Goal: Task Accomplishment & Management: Use online tool/utility

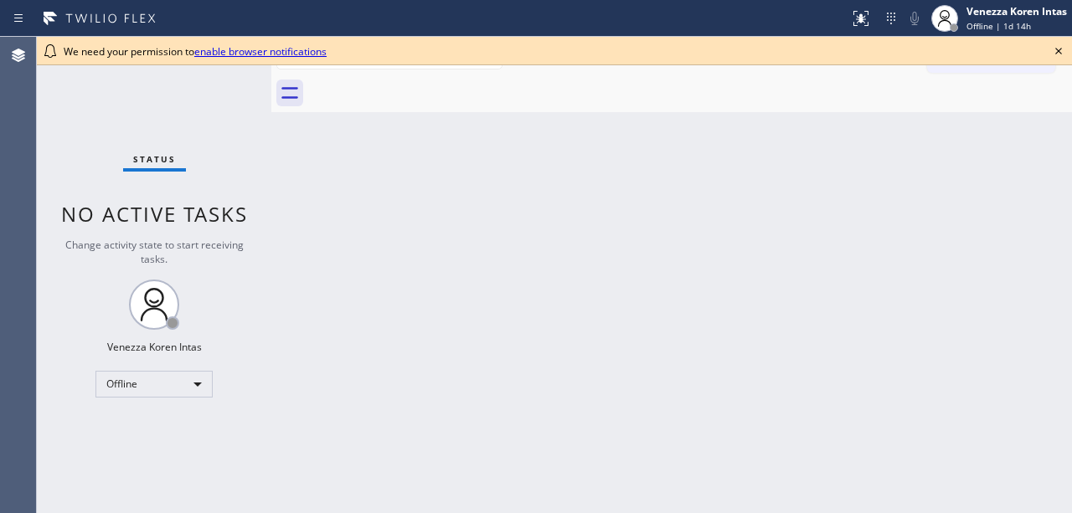
click at [1064, 49] on icon at bounding box center [1059, 51] width 20 height 20
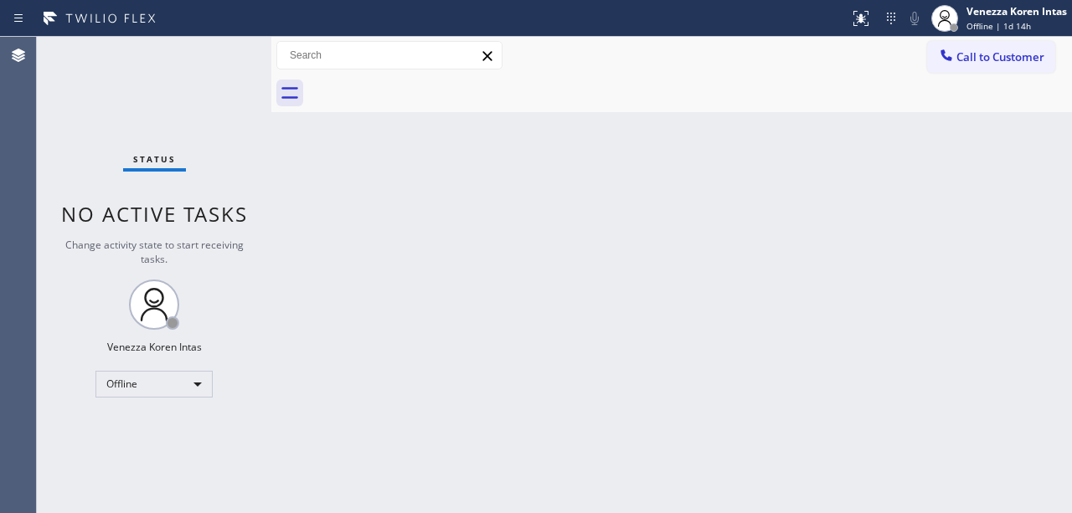
click at [984, 291] on div "Back to Dashboard Change Sender ID Customers Technicians Select a contact Outbo…" at bounding box center [671, 275] width 801 height 477
click at [904, 196] on div "Back to Dashboard Change Sender ID Customers Technicians Select a contact Outbo…" at bounding box center [671, 275] width 801 height 477
click at [963, 22] on div "Venezza Koren Intas Offline | 1d 14h" at bounding box center [1017, 17] width 109 height 29
click at [789, 131] on div "Back to Dashboard Change Sender ID Customers Technicians Select a contact Outbo…" at bounding box center [671, 275] width 801 height 477
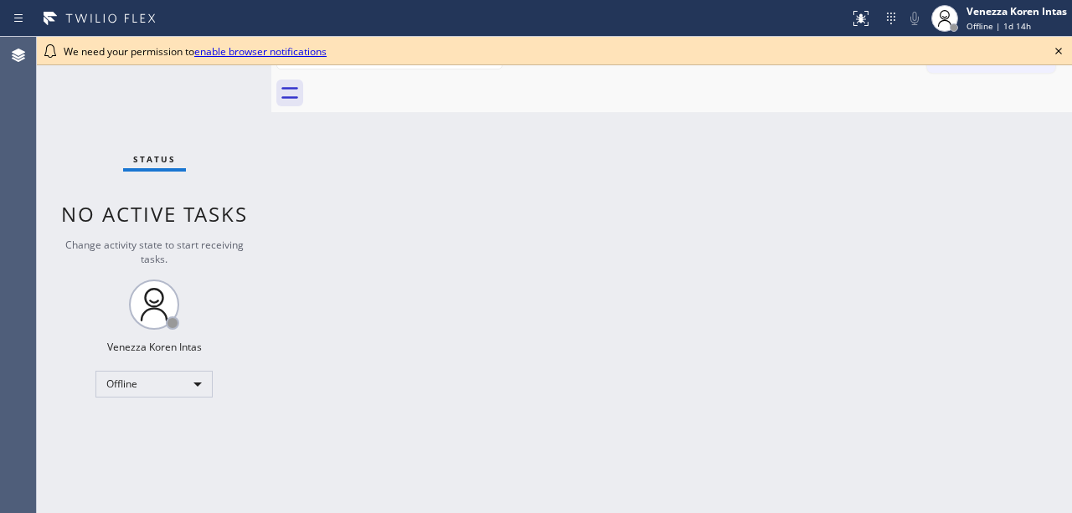
click at [1059, 49] on icon at bounding box center [1059, 51] width 20 height 20
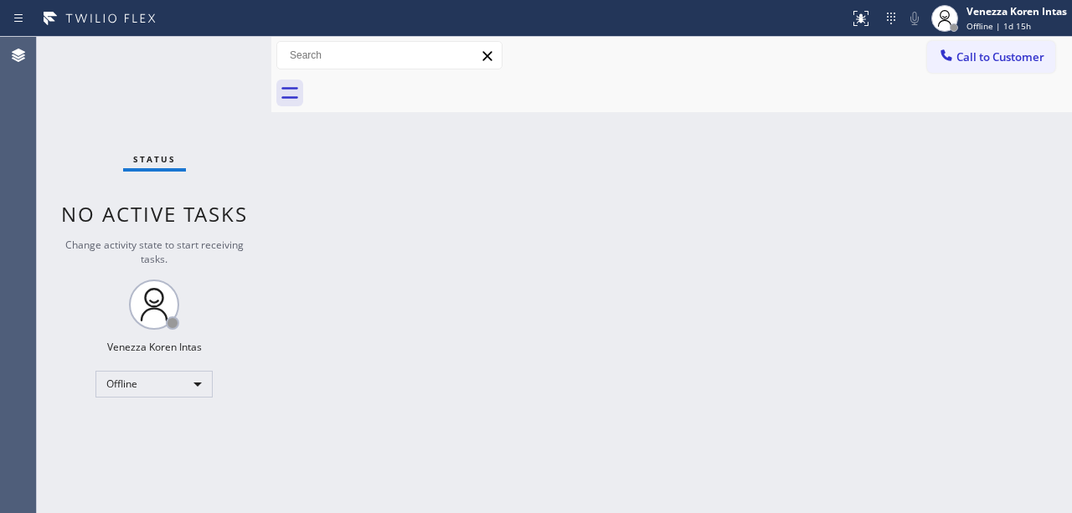
drag, startPoint x: 838, startPoint y: 260, endPoint x: 642, endPoint y: 394, distance: 237.9
click at [838, 260] on div "Back to Dashboard Change Sender ID Customers Technicians Select a contact Outbo…" at bounding box center [671, 275] width 801 height 477
click at [370, 129] on div "Back to Dashboard Change Sender ID Customers Technicians Select a contact Outbo…" at bounding box center [671, 275] width 801 height 477
click at [182, 375] on div "Offline" at bounding box center [153, 384] width 117 height 27
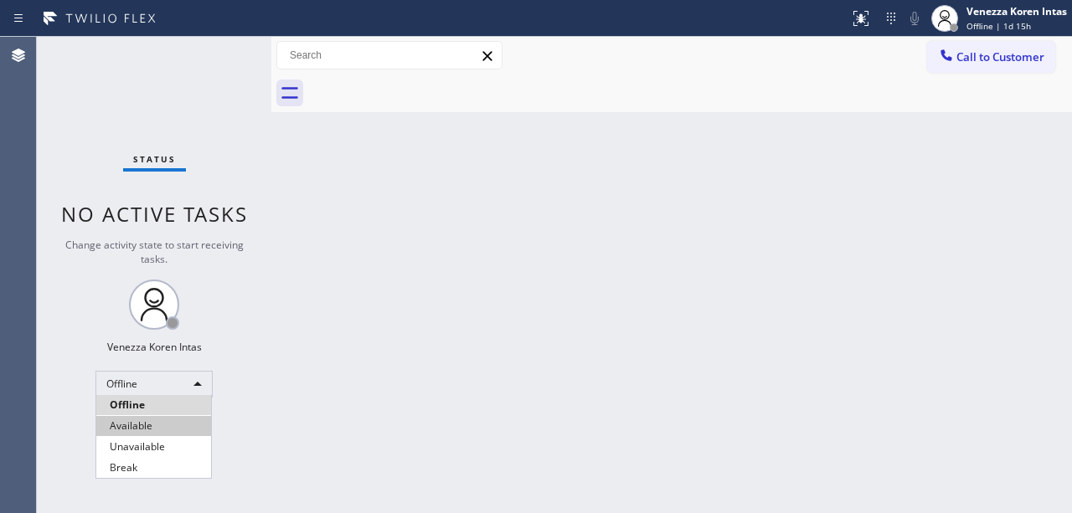
click at [137, 425] on li "Available" at bounding box center [153, 426] width 115 height 20
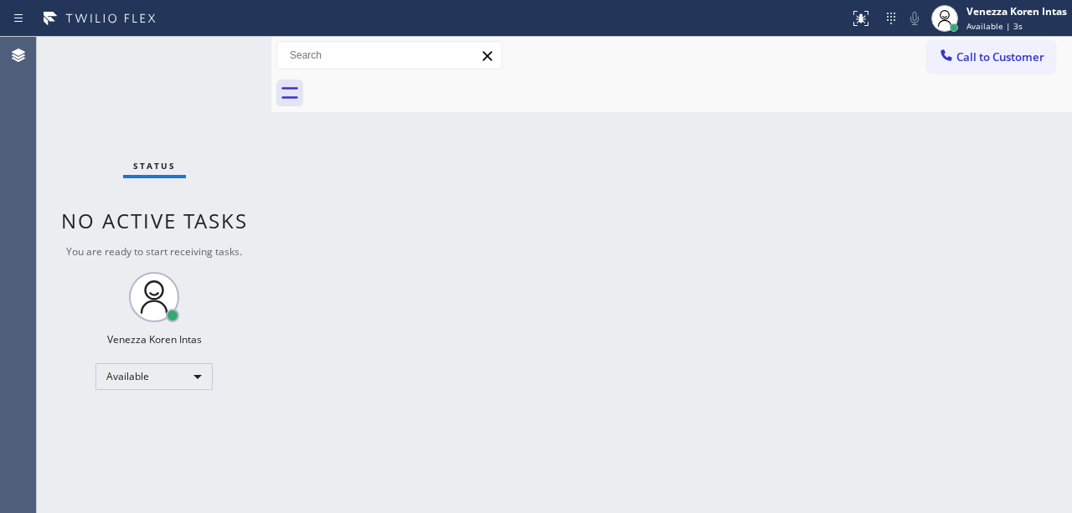
click at [650, 221] on div "Back to Dashboard Change Sender ID Customers Technicians Select a contact Outbo…" at bounding box center [671, 275] width 801 height 477
click at [194, 76] on div "Status No active tasks You are ready to start receiving tasks. Venezza Koren In…" at bounding box center [154, 275] width 235 height 477
click at [168, 159] on div "Status No active tasks You are ready to start receiving tasks. Venezza Koren In…" at bounding box center [154, 275] width 235 height 477
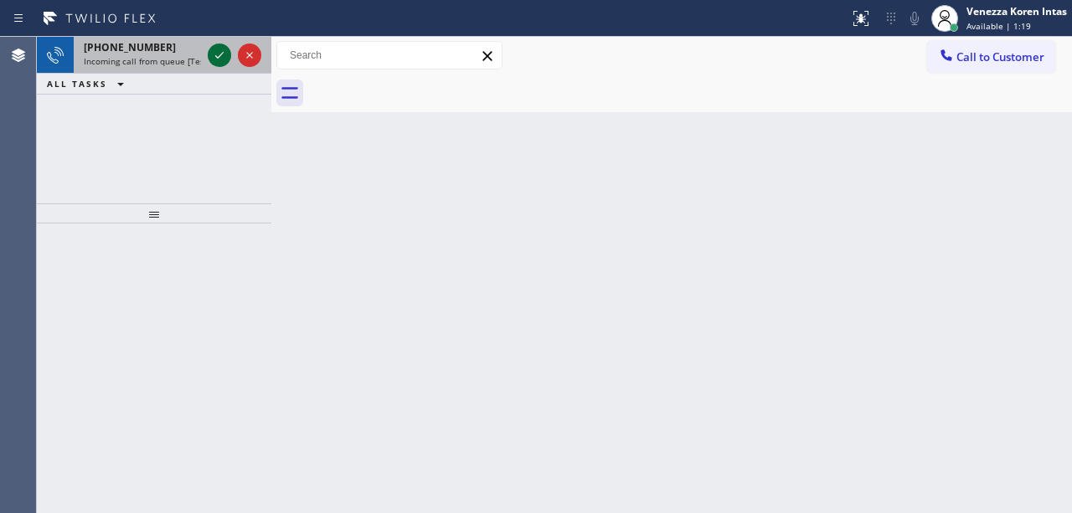
click at [218, 52] on icon at bounding box center [219, 55] width 20 height 20
click at [210, 55] on icon at bounding box center [219, 55] width 20 height 20
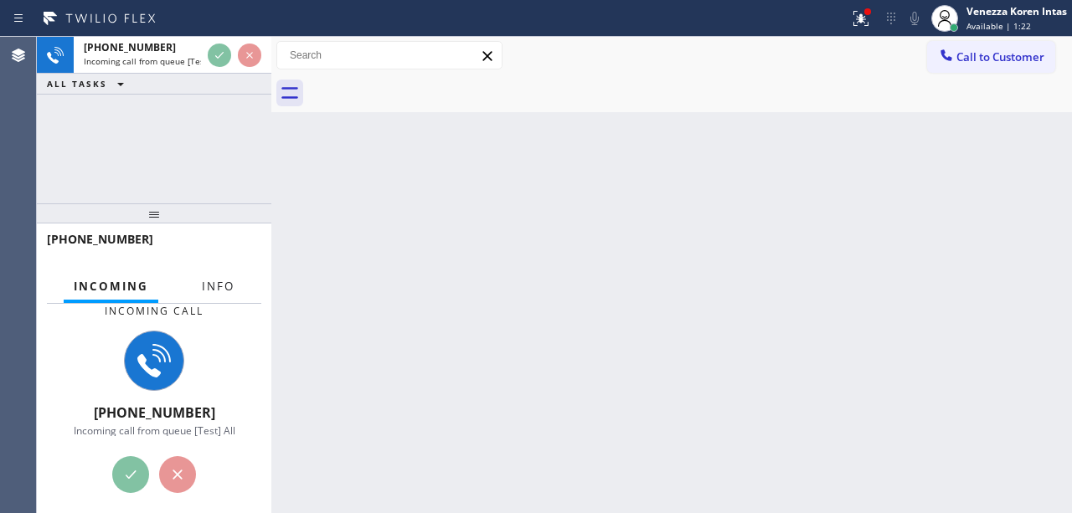
click at [216, 282] on span "Info" at bounding box center [218, 286] width 33 height 15
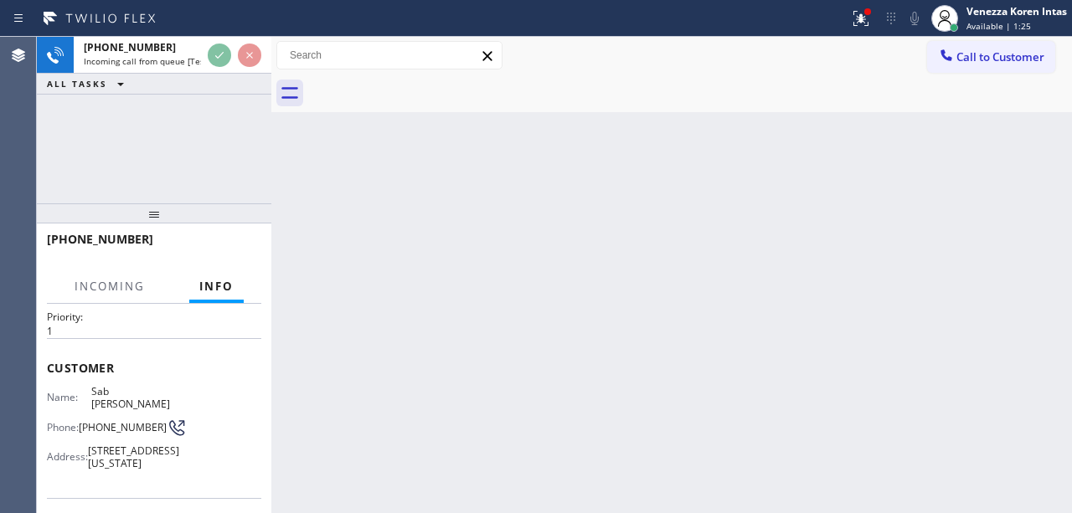
scroll to position [168, 0]
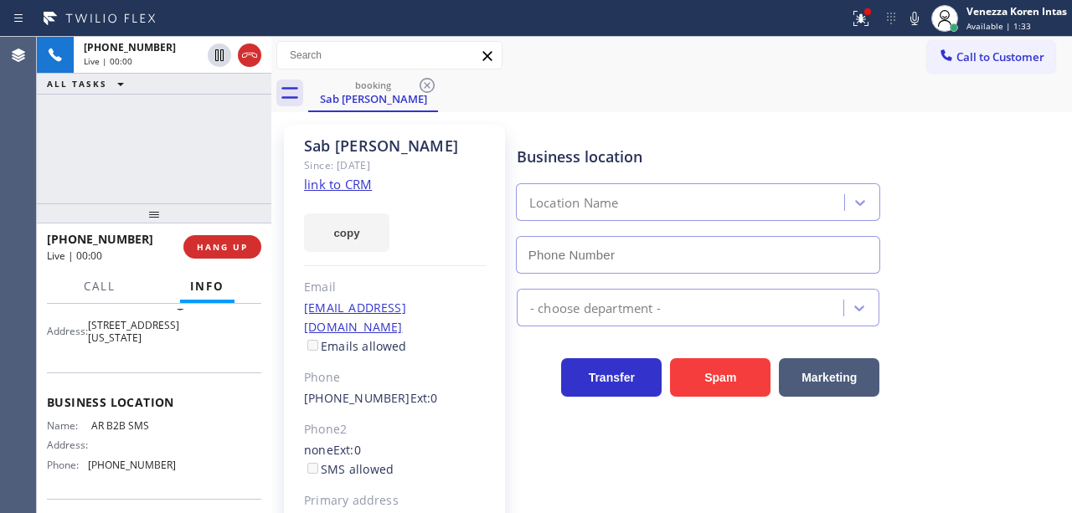
type input "[PHONE_NUMBER]"
click at [345, 183] on link "link to CRM" at bounding box center [338, 184] width 68 height 17
click at [907, 21] on icon at bounding box center [915, 18] width 20 height 20
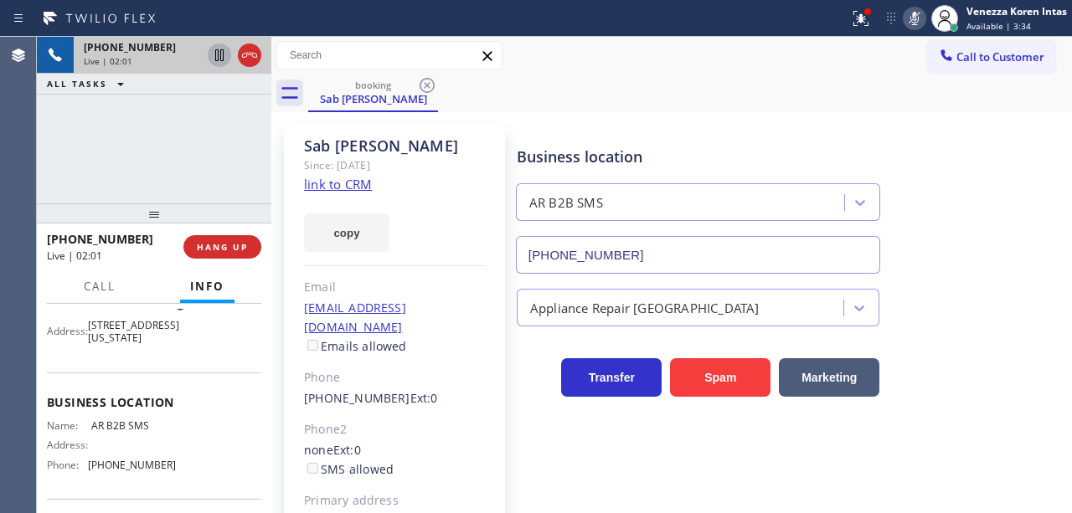
click at [218, 55] on icon at bounding box center [219, 55] width 8 height 12
click at [849, 20] on div at bounding box center [861, 18] width 37 height 20
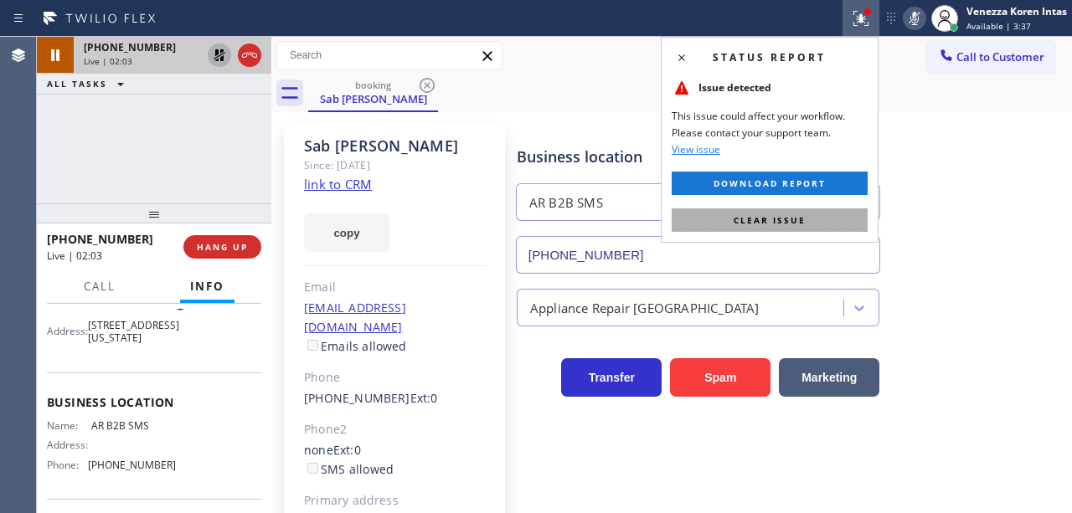
click at [753, 219] on span "Clear issue" at bounding box center [770, 220] width 72 height 12
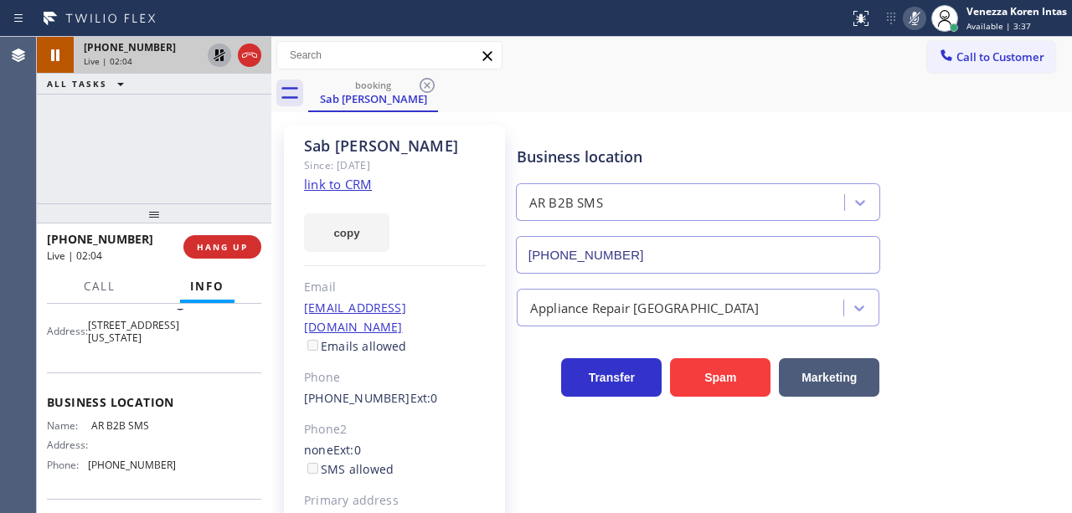
click at [935, 197] on div "Business location AR B2B SMS [PHONE_NUMBER]" at bounding box center [790, 198] width 554 height 152
click at [483, 302] on div "Sab [PERSON_NAME] Since: [DATE] link to CRM copy Email [EMAIL_ADDRESS][DOMAIN_N…" at bounding box center [394, 384] width 221 height 518
click at [545, 494] on div "Business location AR B2B SMS [PHONE_NUMBER] Appliance Repair High End Transfer …" at bounding box center [790, 373] width 554 height 488
click at [489, 219] on div "Sab [PERSON_NAME] Since: [DATE] link to CRM copy Email [EMAIL_ADDRESS][DOMAIN_N…" at bounding box center [394, 384] width 221 height 518
click at [921, 22] on icon at bounding box center [915, 18] width 20 height 20
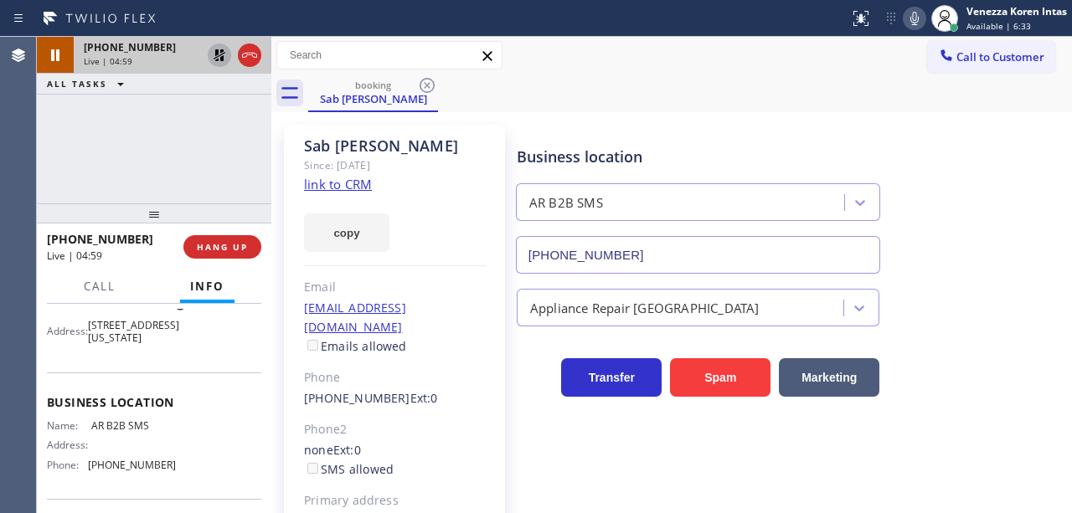
click at [219, 56] on icon at bounding box center [219, 55] width 20 height 20
click at [472, 204] on div "copy" at bounding box center [395, 223] width 182 height 58
click at [518, 172] on div "Business location AR B2B SMS [PHONE_NUMBER]" at bounding box center [697, 201] width 369 height 145
click at [911, 16] on icon at bounding box center [914, 18] width 8 height 13
click at [217, 58] on icon at bounding box center [219, 55] width 20 height 20
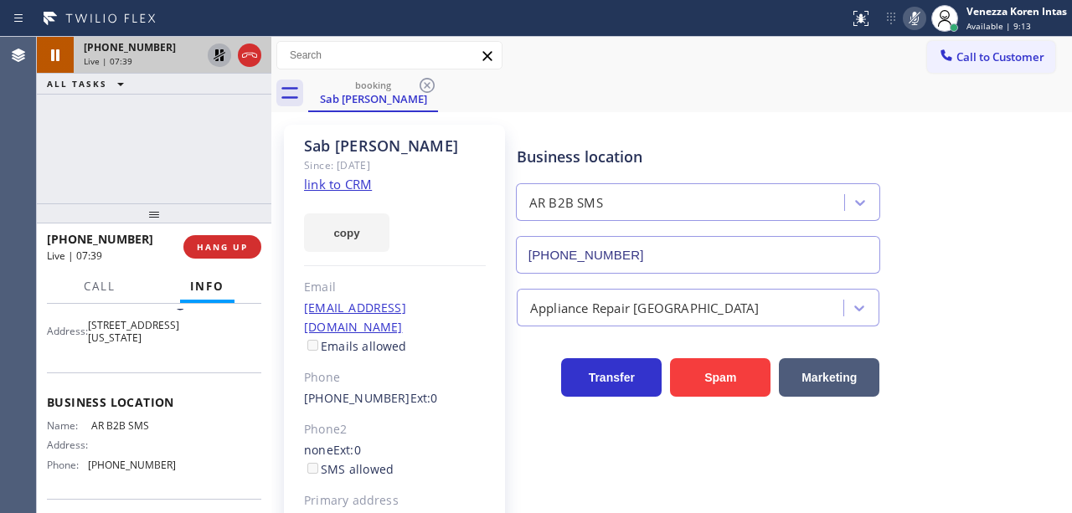
click at [1012, 429] on div "Business location AR B2B SMS [PHONE_NUMBER] Appliance Repair High End Transfer …" at bounding box center [790, 373] width 554 height 488
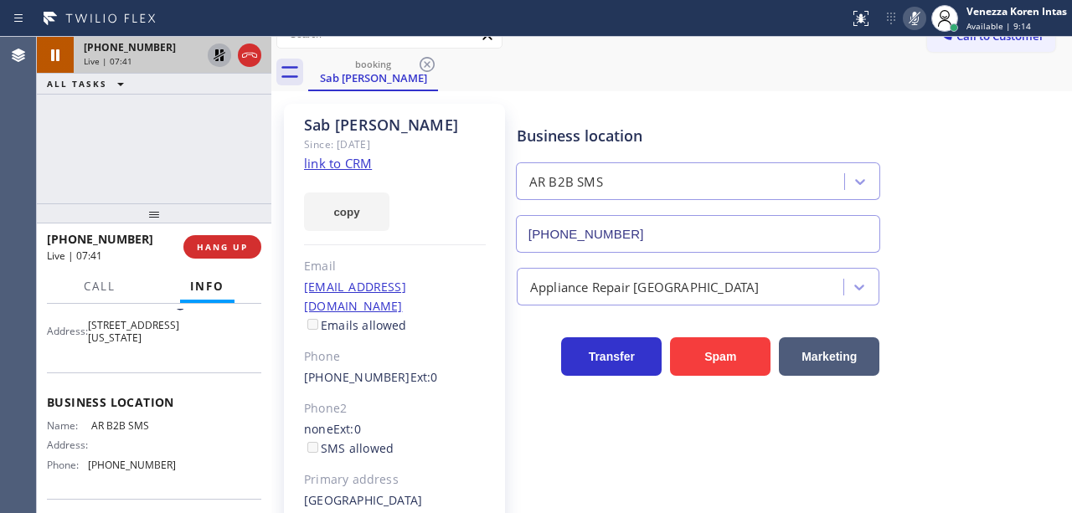
scroll to position [22, 0]
click at [464, 142] on div "Since: [DATE]" at bounding box center [395, 143] width 182 height 19
click at [916, 20] on icon at bounding box center [914, 18] width 8 height 13
click at [219, 54] on icon at bounding box center [219, 55] width 20 height 20
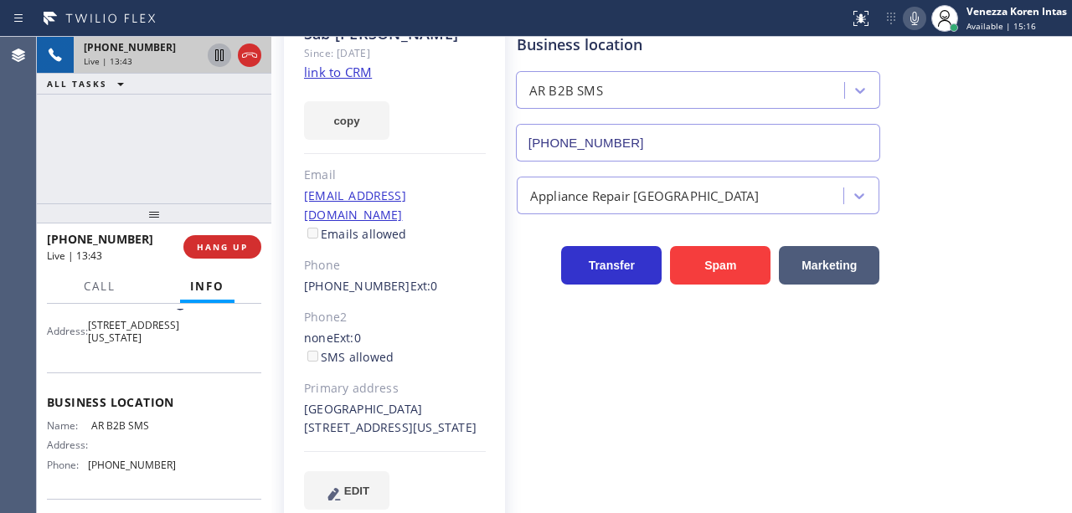
scroll to position [122, 0]
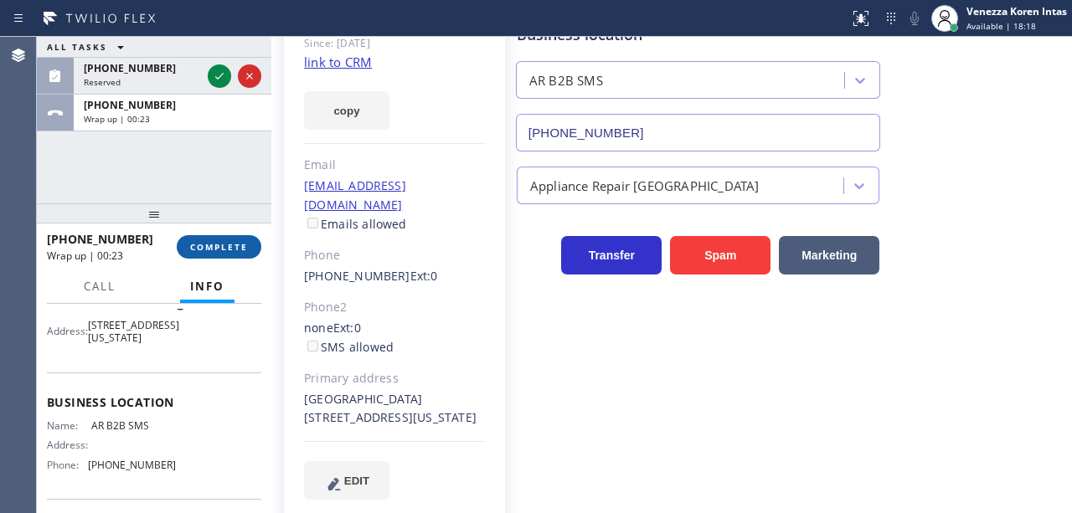
click at [231, 241] on span "COMPLETE" at bounding box center [219, 247] width 58 height 12
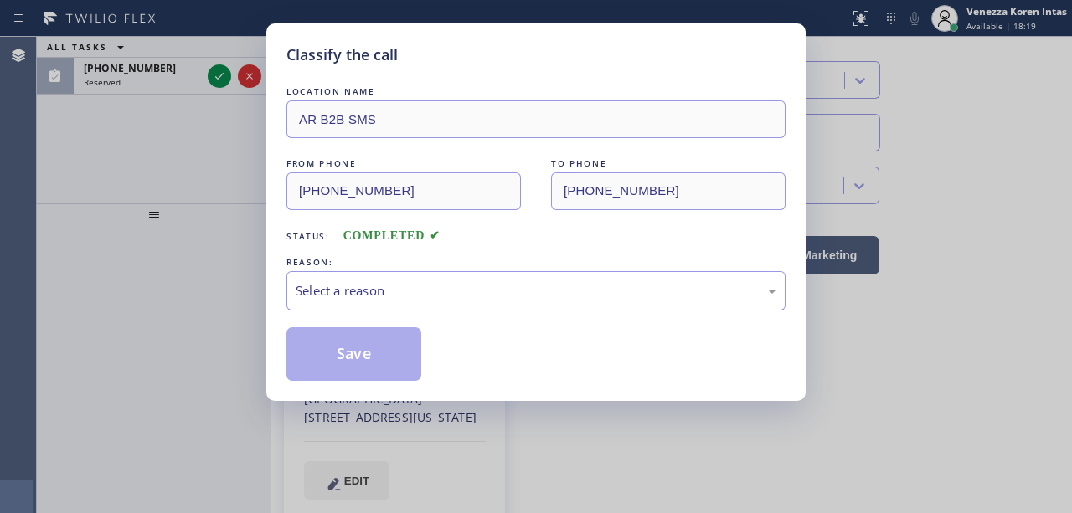
click at [388, 310] on div "Select a reason" at bounding box center [535, 290] width 499 height 39
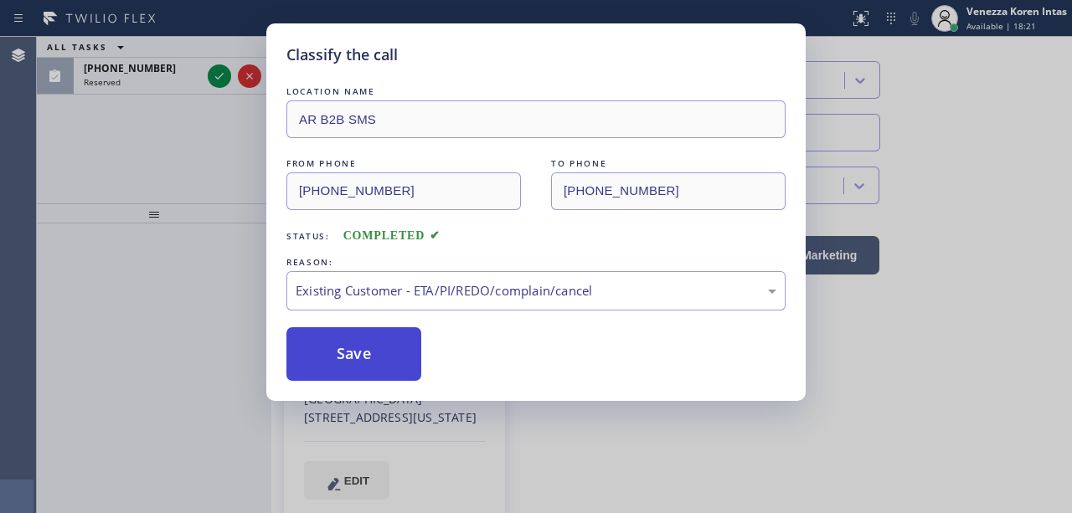
click at [379, 348] on button "Save" at bounding box center [353, 354] width 135 height 54
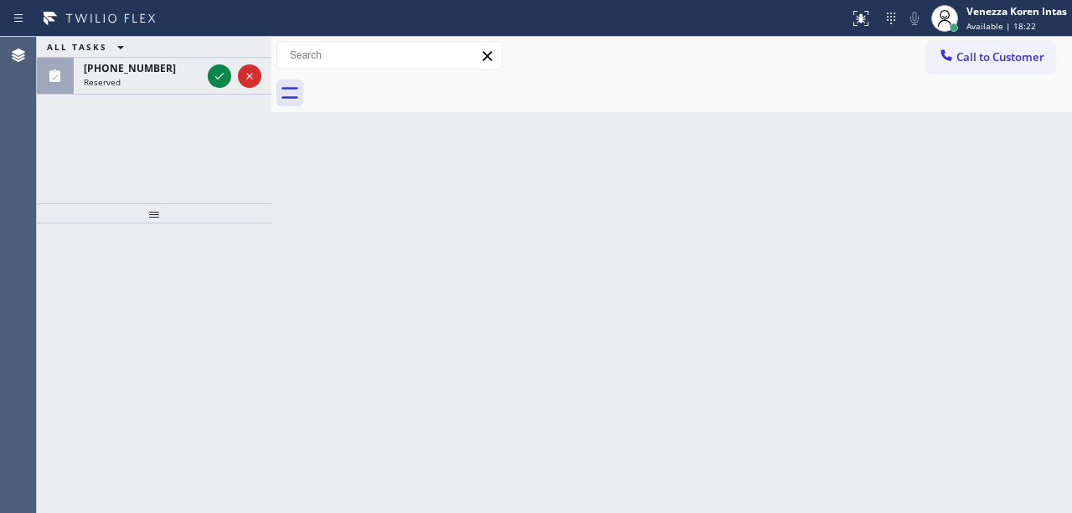
click at [216, 79] on icon at bounding box center [219, 76] width 20 height 20
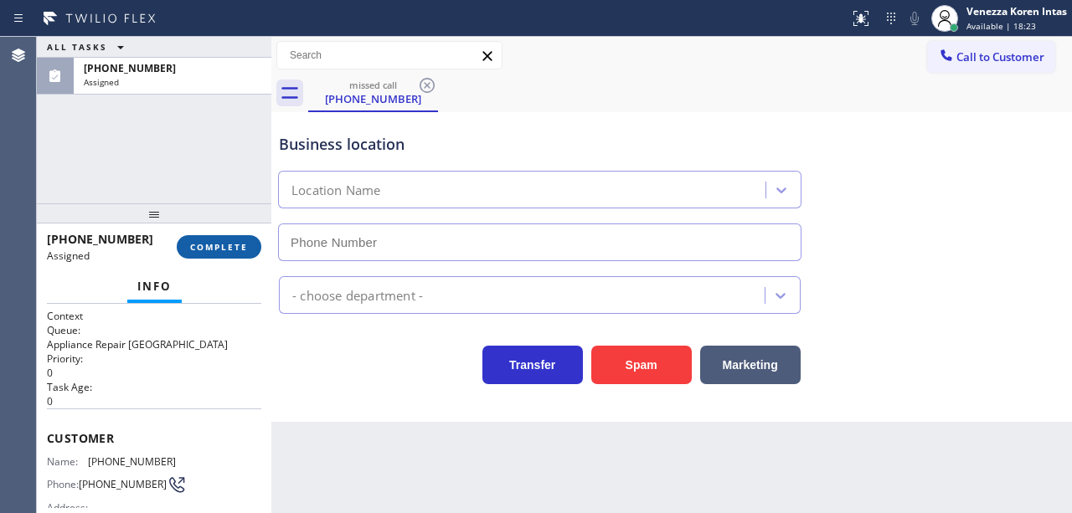
type input "[PHONE_NUMBER]"
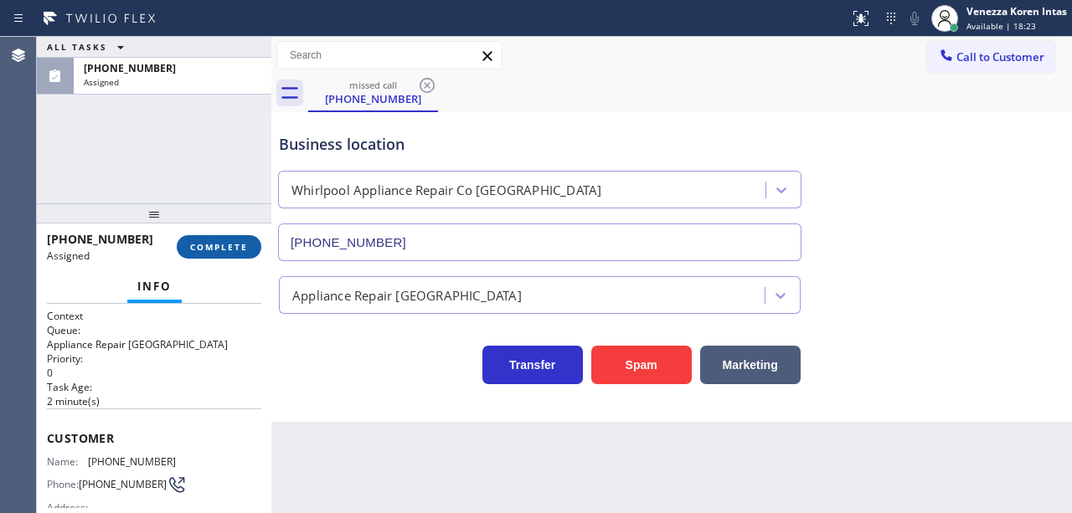
click at [240, 250] on span "COMPLETE" at bounding box center [219, 247] width 58 height 12
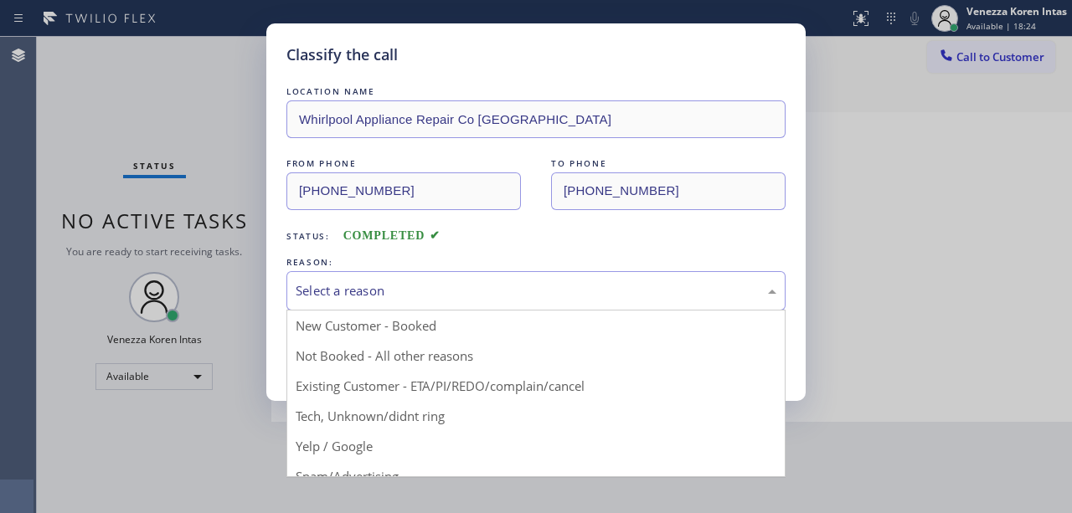
click at [380, 293] on div "Select a reason" at bounding box center [536, 290] width 481 height 19
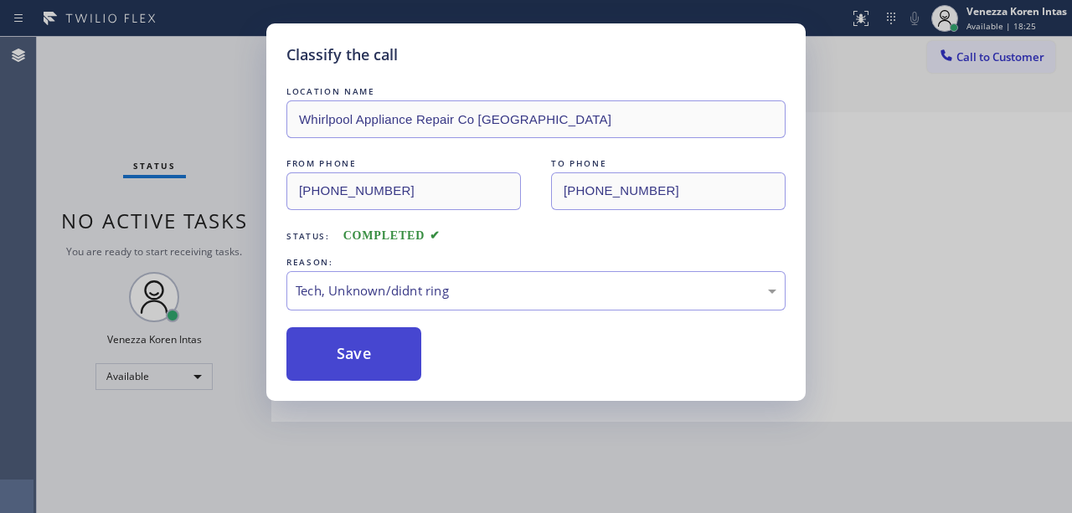
click at [366, 363] on button "Save" at bounding box center [353, 354] width 135 height 54
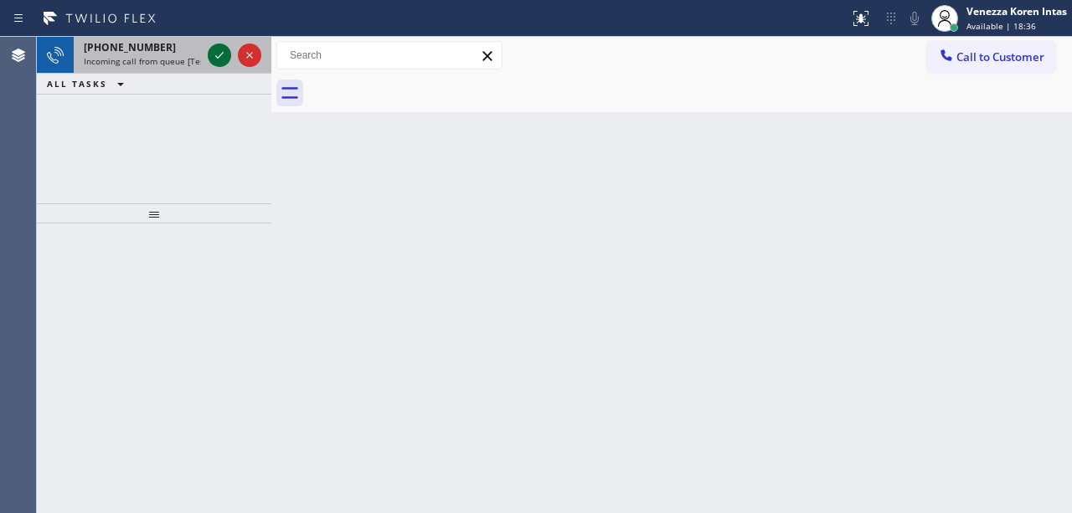
click at [218, 55] on icon at bounding box center [219, 55] width 20 height 20
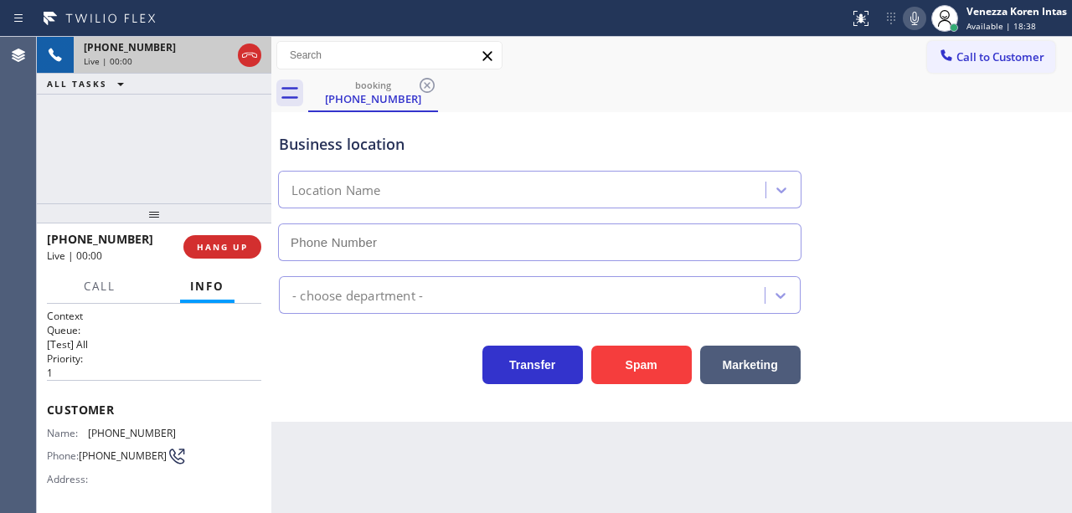
type input "[PHONE_NUMBER]"
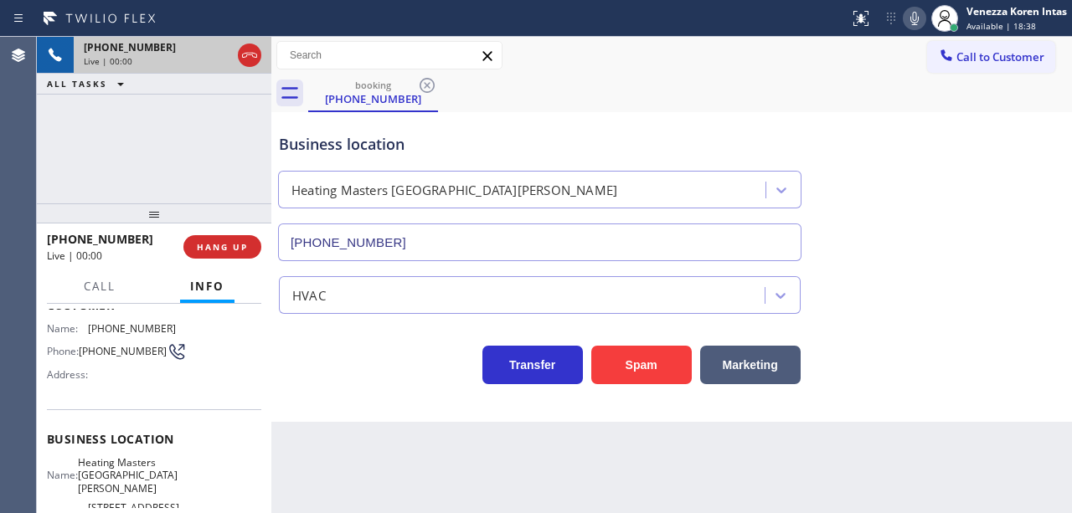
scroll to position [111, 0]
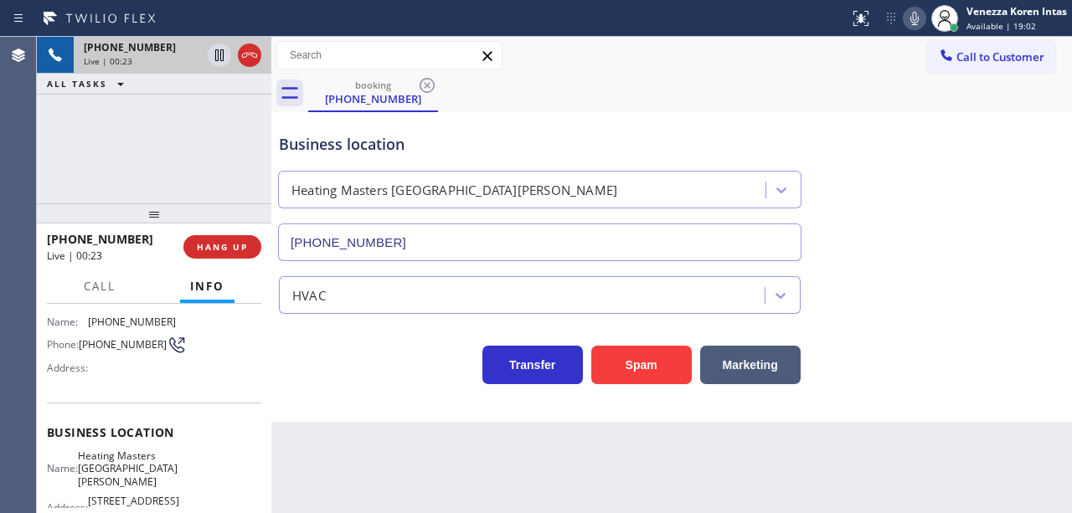
click at [489, 260] on input "[PHONE_NUMBER]" at bounding box center [539, 243] width 523 height 38
click at [172, 147] on div "[PHONE_NUMBER] Live | 00:40 ALL TASKS ALL TASKS ACTIVE TASKS TASKS IN WRAP UP" at bounding box center [154, 120] width 235 height 167
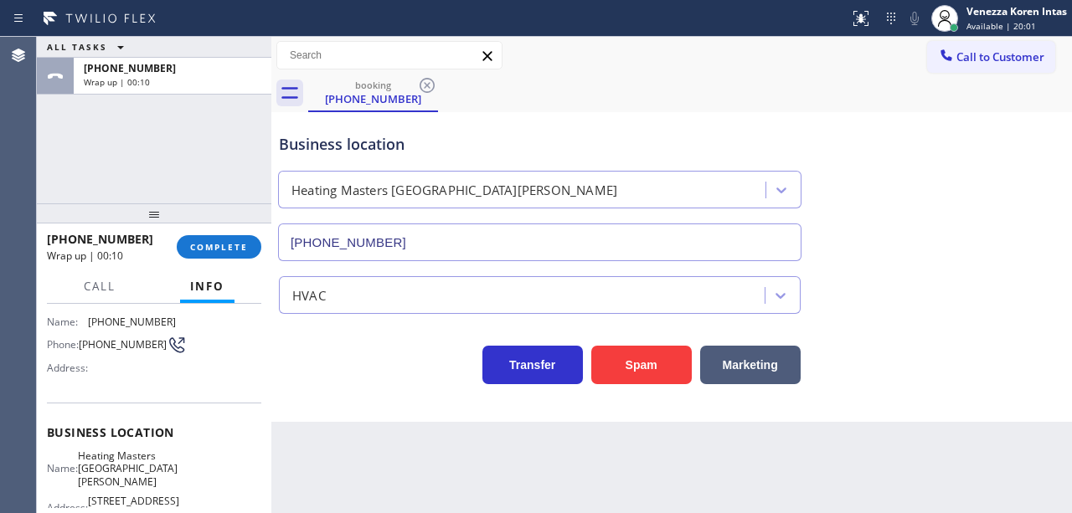
click at [241, 234] on div "[PHONE_NUMBER] Wrap up | 00:10 COMPLETE" at bounding box center [154, 247] width 214 height 44
click at [228, 253] on button "COMPLETE" at bounding box center [219, 246] width 85 height 23
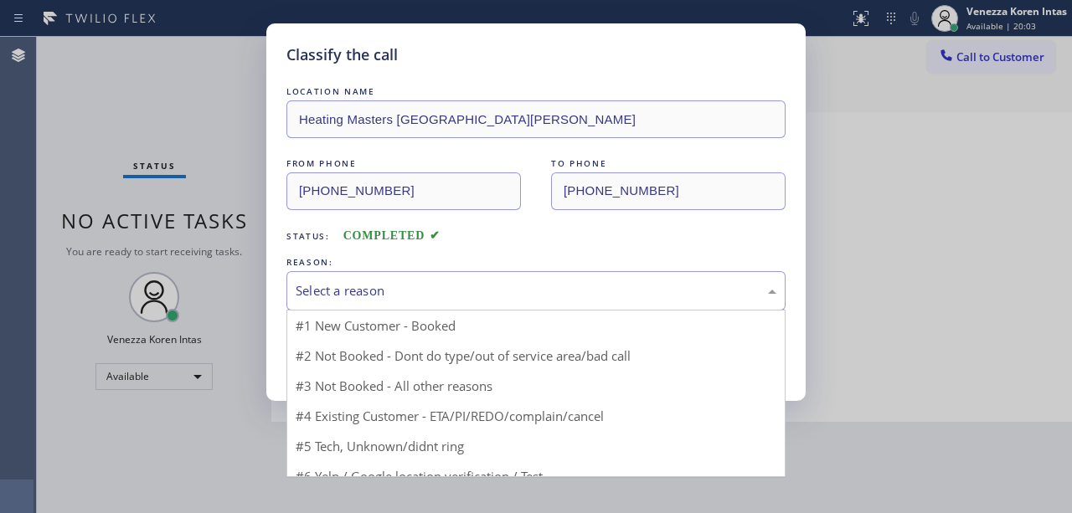
click at [444, 294] on div "Select a reason" at bounding box center [536, 290] width 481 height 19
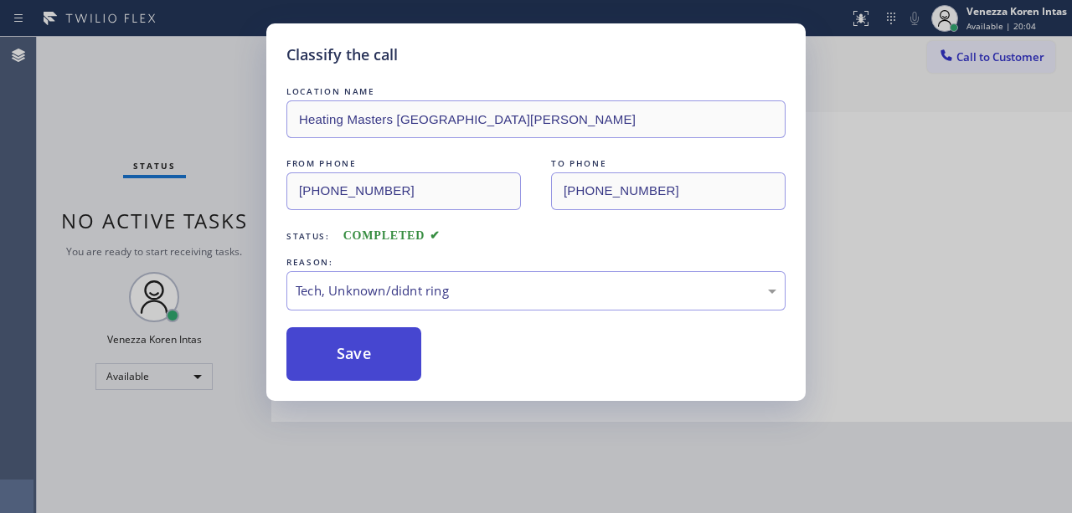
click at [374, 374] on button "Save" at bounding box center [353, 354] width 135 height 54
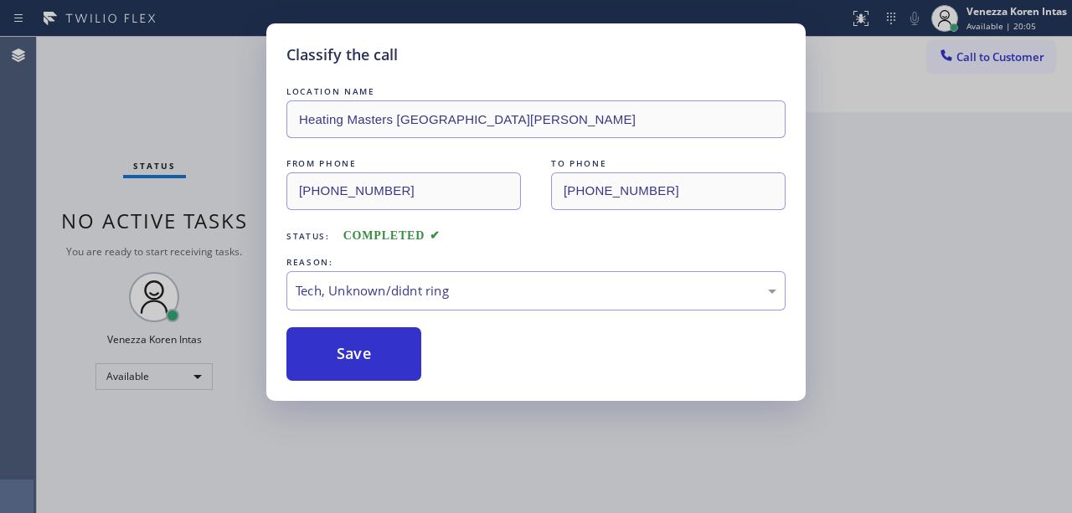
click at [97, 211] on span "No active tasks" at bounding box center [154, 221] width 187 height 28
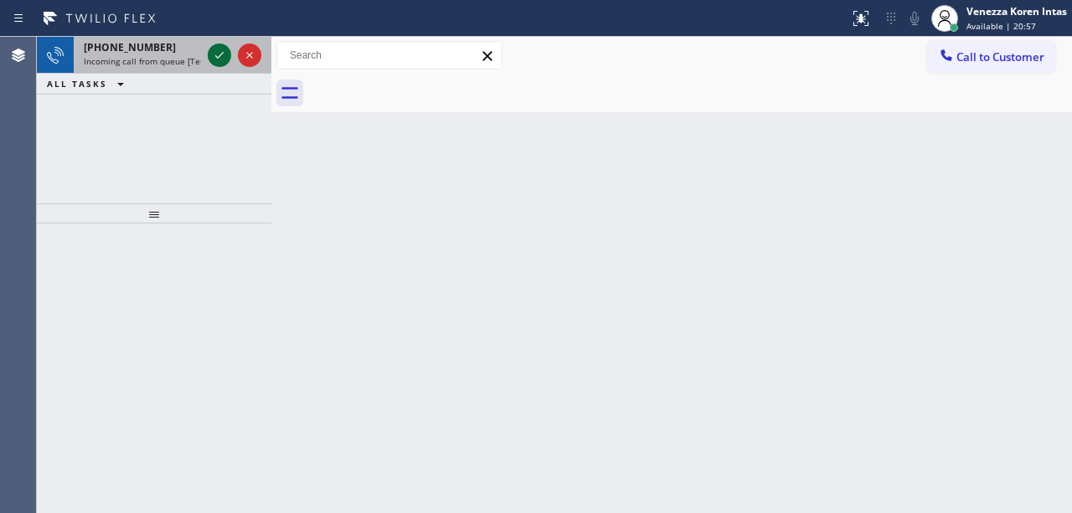
click at [215, 53] on icon at bounding box center [219, 55] width 20 height 20
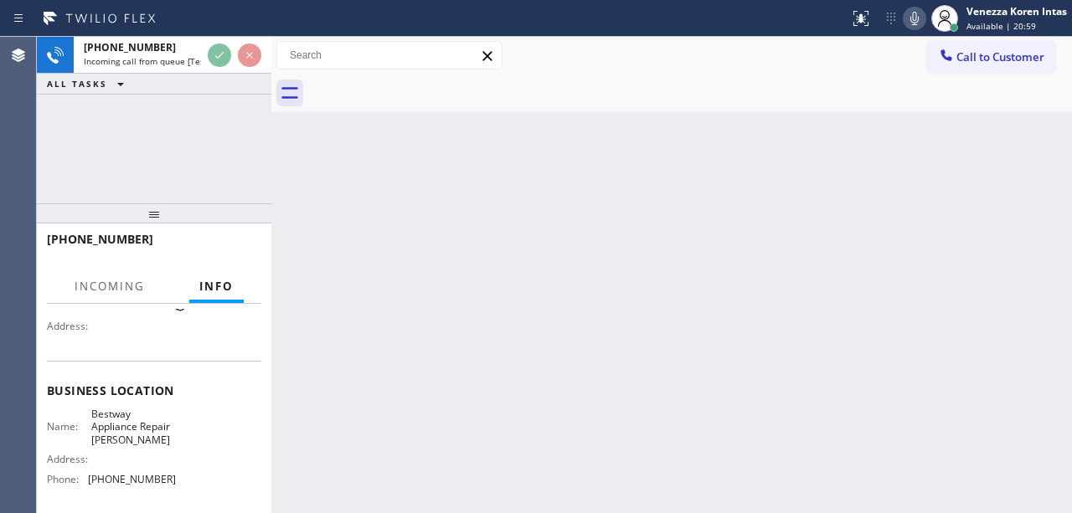
scroll to position [168, 0]
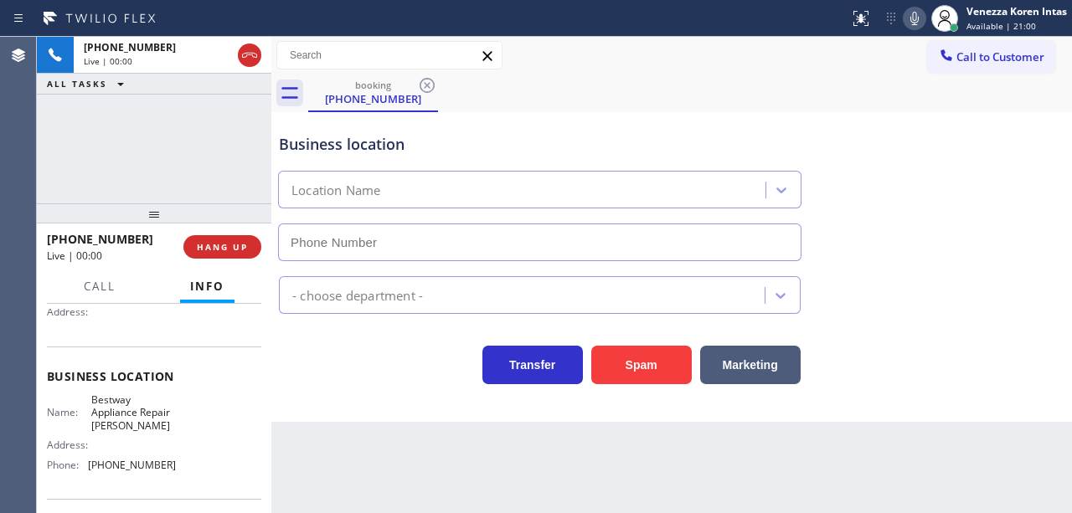
type input "[PHONE_NUMBER]"
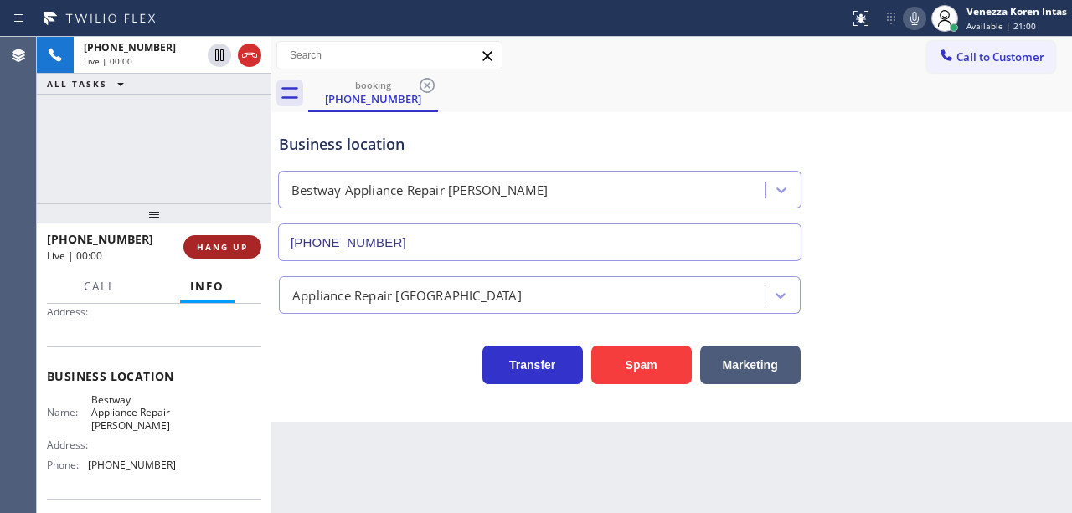
click at [248, 249] on button "HANG UP" at bounding box center [222, 246] width 78 height 23
click at [247, 250] on span "HANG UP" at bounding box center [222, 247] width 51 height 12
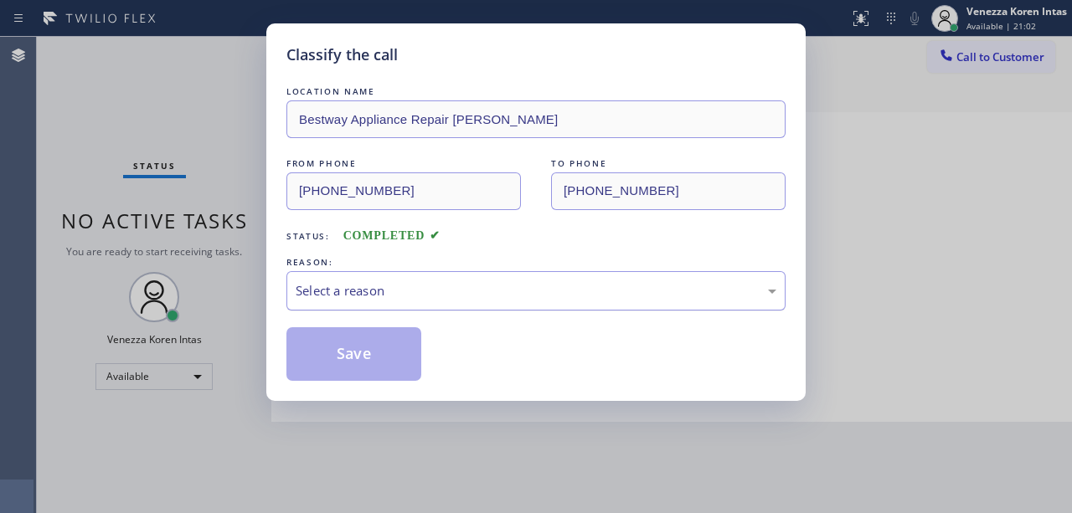
click at [362, 295] on div "Select a reason" at bounding box center [536, 290] width 481 height 19
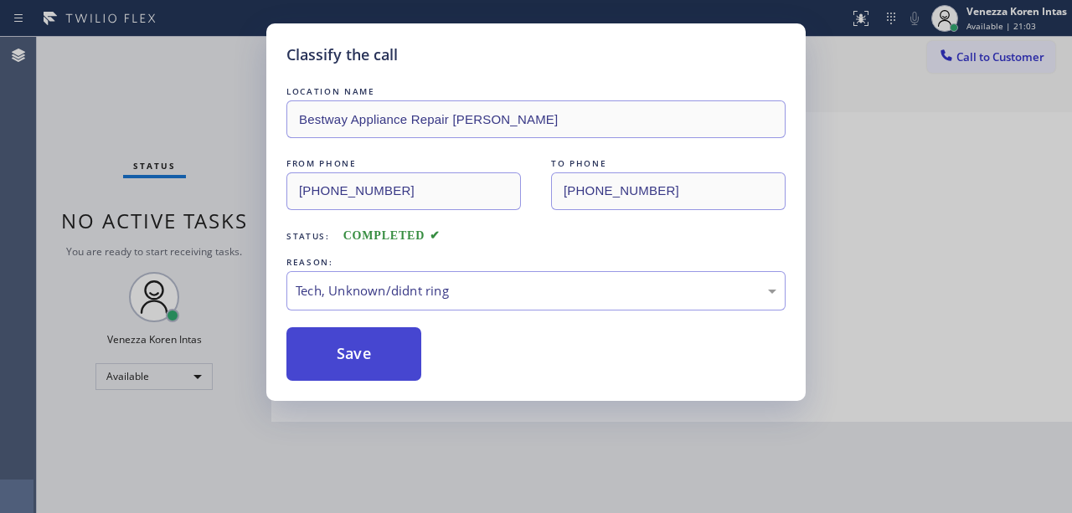
click at [348, 359] on button "Save" at bounding box center [353, 354] width 135 height 54
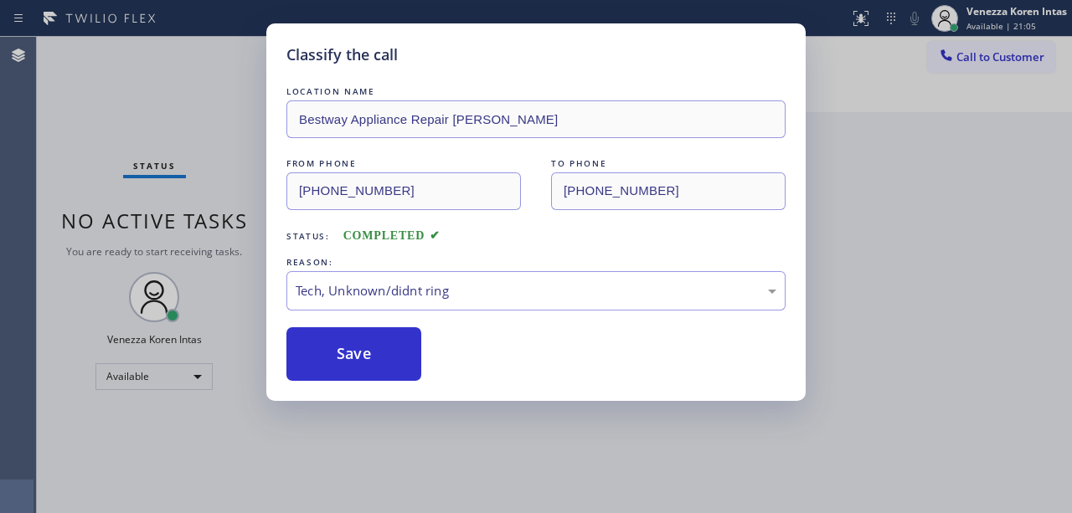
click at [157, 144] on div "Classify the call LOCATION NAME Bestway Appliance Repair [PERSON_NAME] FROM PHO…" at bounding box center [536, 256] width 1072 height 513
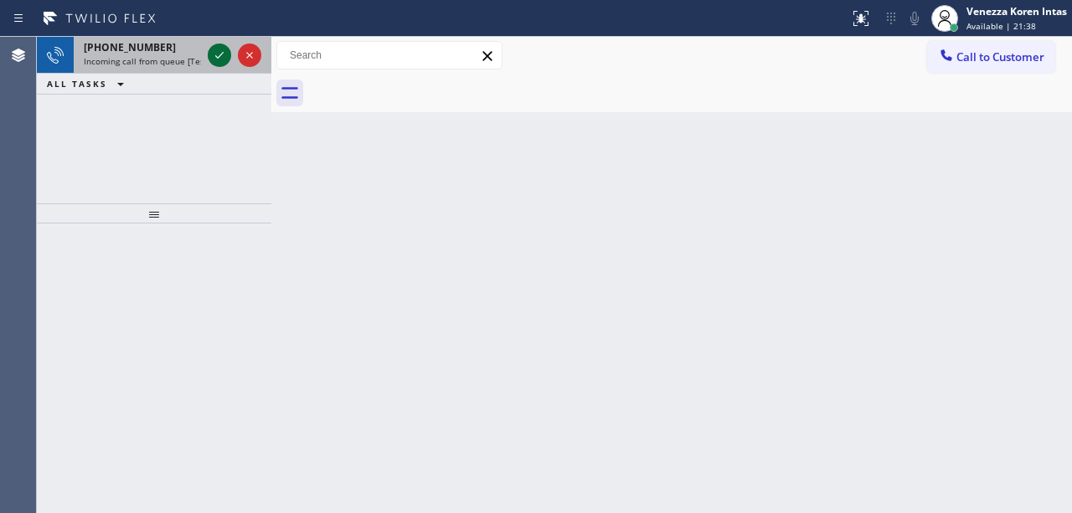
click at [223, 50] on icon at bounding box center [219, 55] width 20 height 20
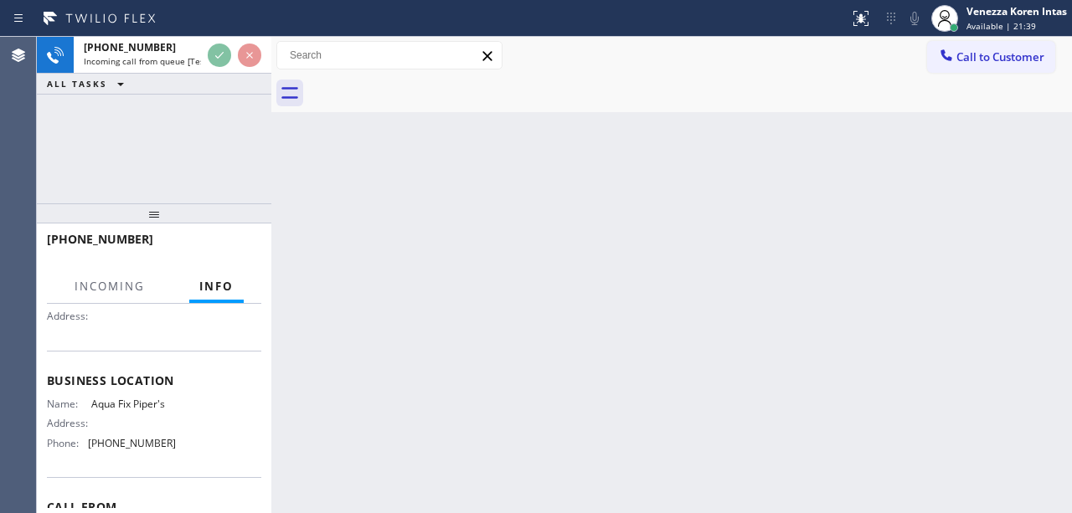
scroll to position [168, 0]
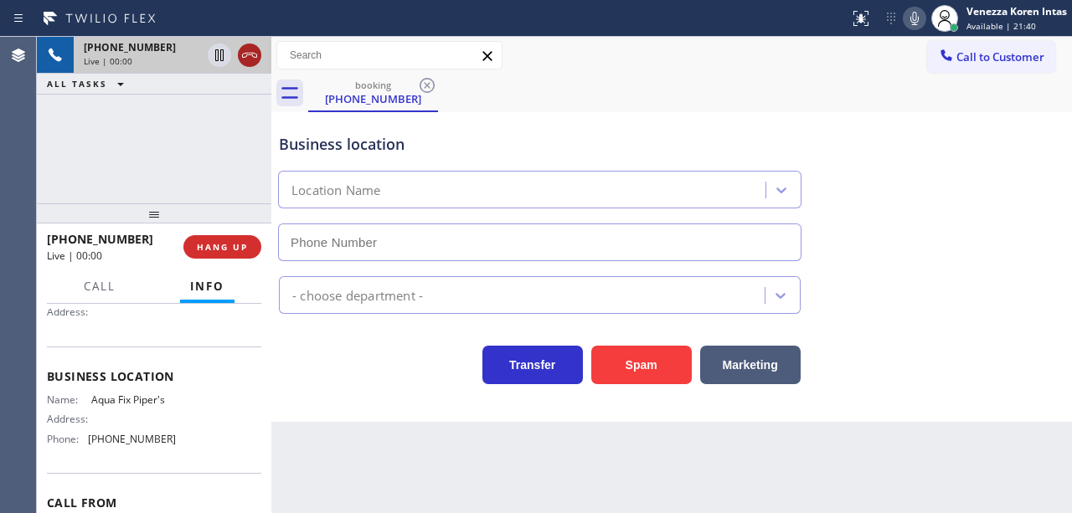
type input "[PHONE_NUMBER]"
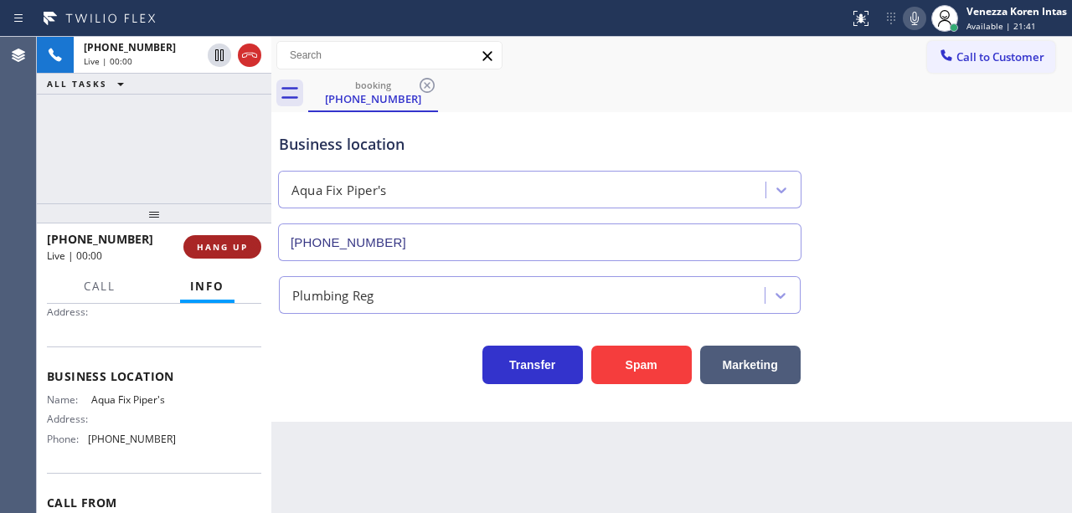
click at [250, 247] on button "HANG UP" at bounding box center [222, 246] width 78 height 23
click at [248, 248] on button "HANG UP" at bounding box center [222, 246] width 78 height 23
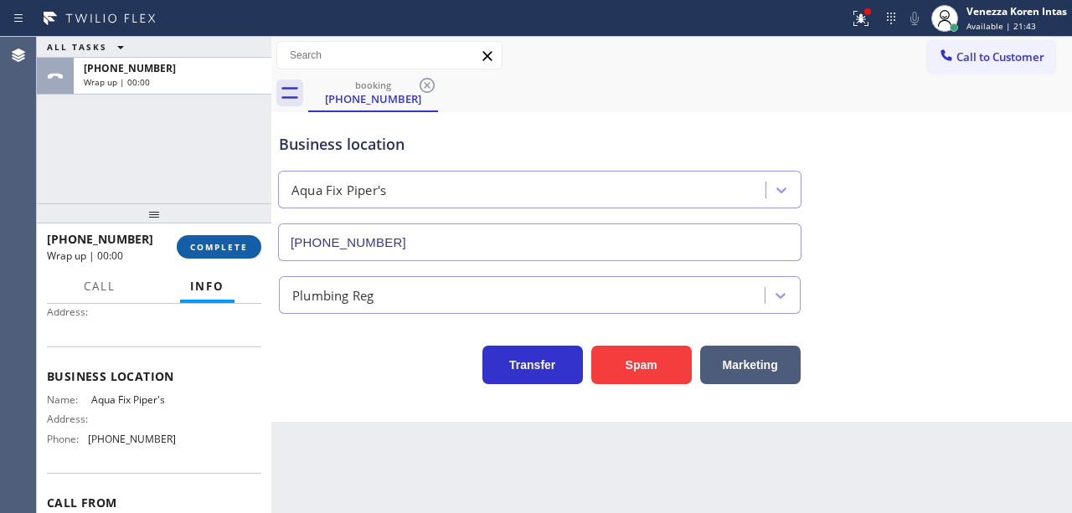
click at [248, 248] on button "COMPLETE" at bounding box center [219, 246] width 85 height 23
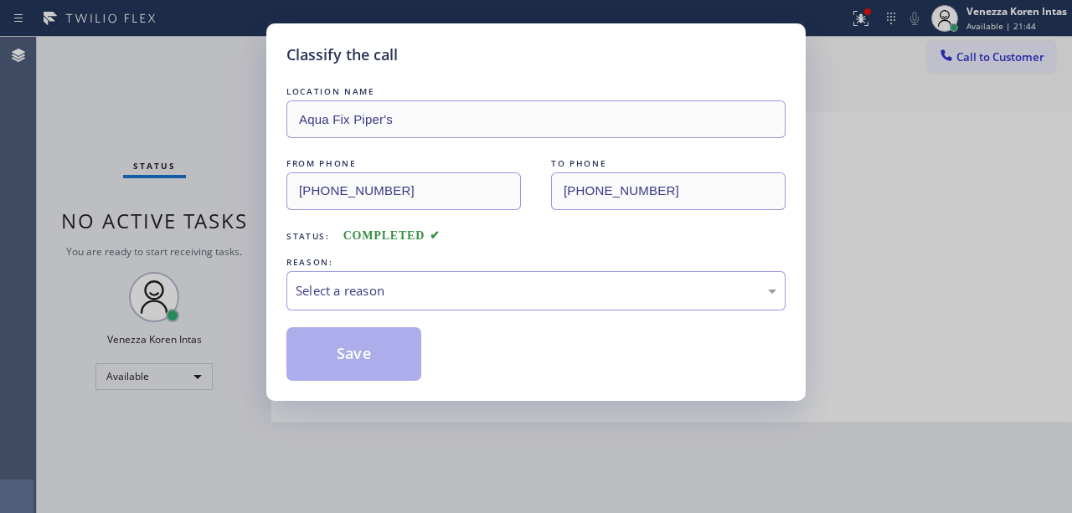
click at [402, 265] on div "REASON:" at bounding box center [535, 263] width 499 height 18
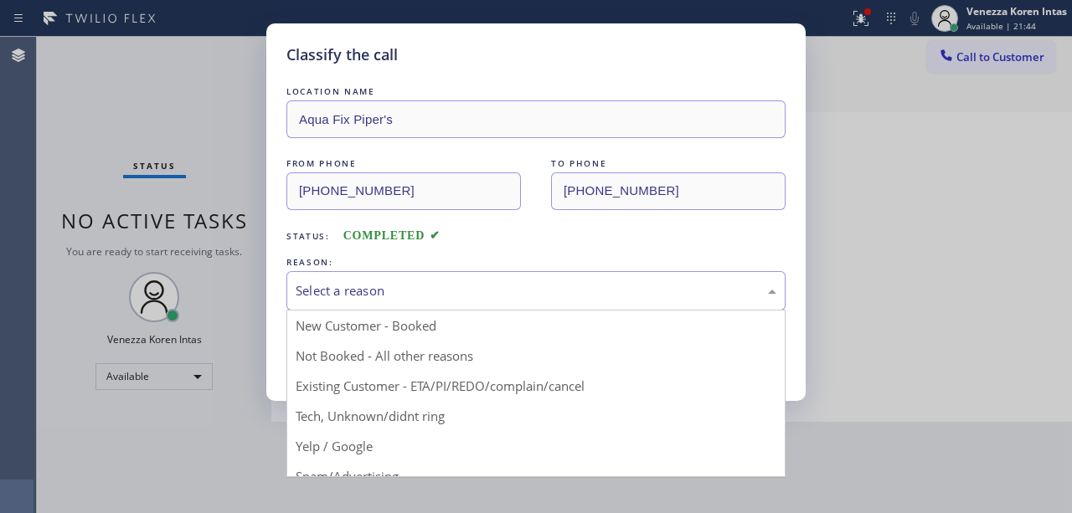
click at [399, 290] on div "Select a reason" at bounding box center [536, 290] width 481 height 19
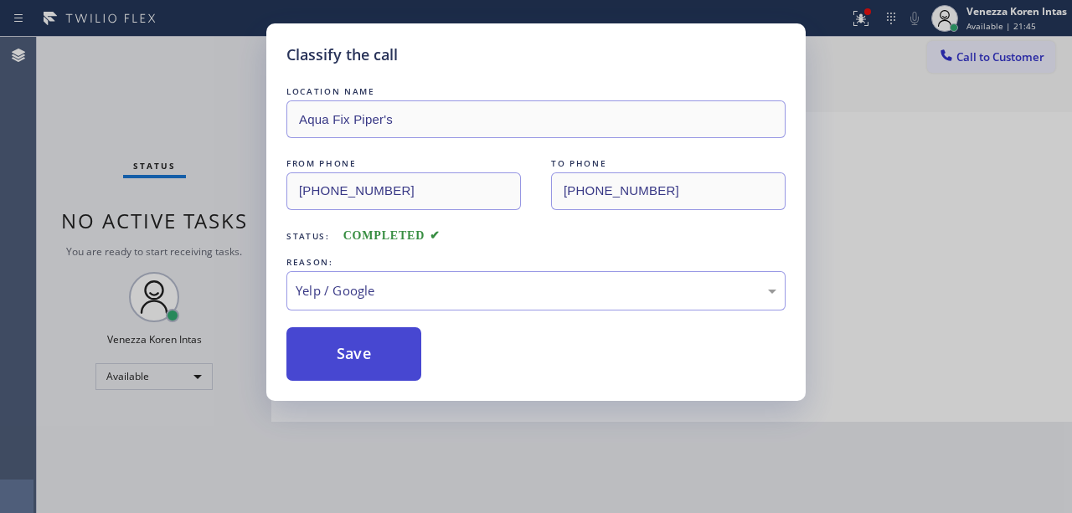
click at [353, 358] on button "Save" at bounding box center [353, 354] width 135 height 54
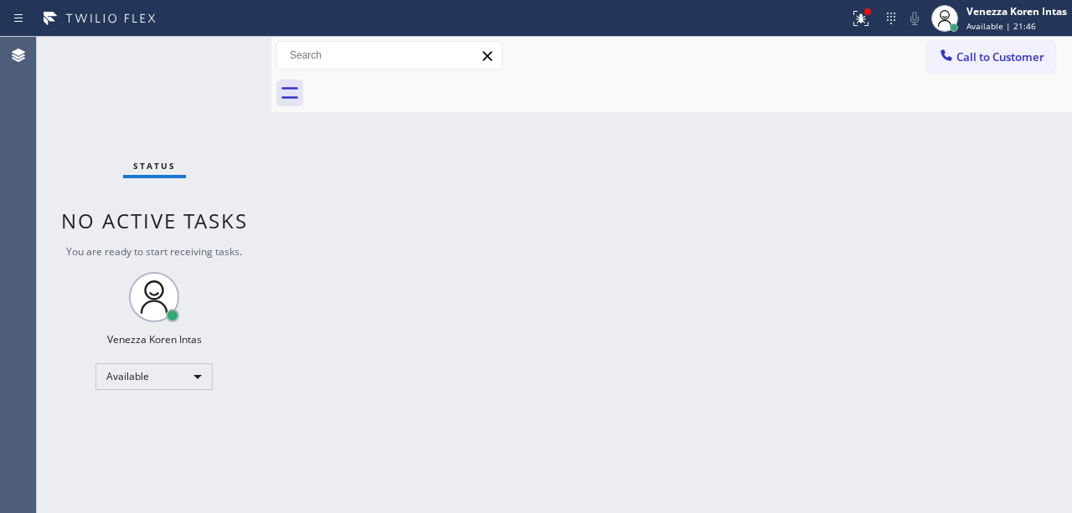
click at [137, 145] on div "Status No active tasks You are ready to start receiving tasks. Venezza Koren In…" at bounding box center [154, 275] width 235 height 477
click at [861, 22] on icon at bounding box center [858, 17] width 10 height 12
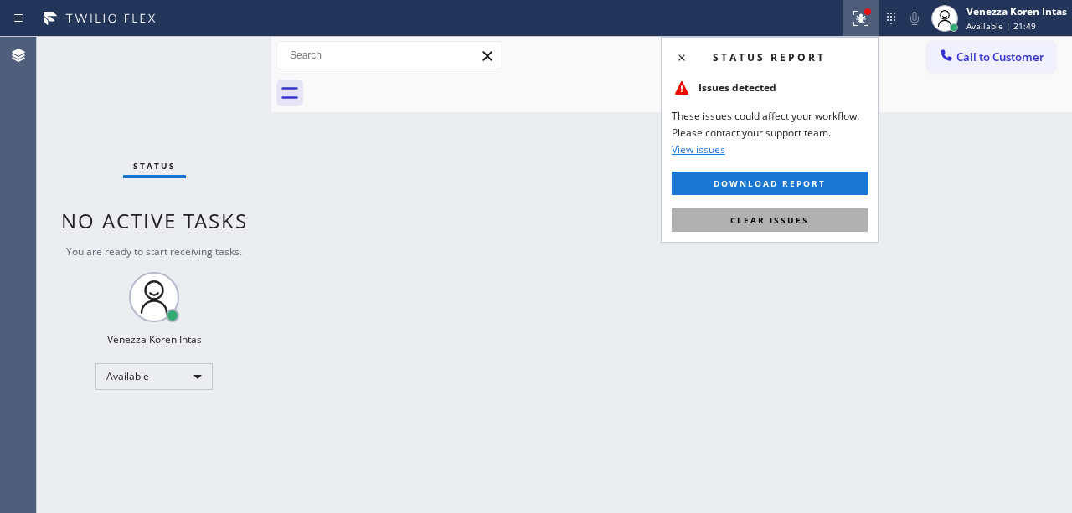
click at [832, 223] on button "Clear issues" at bounding box center [770, 220] width 196 height 23
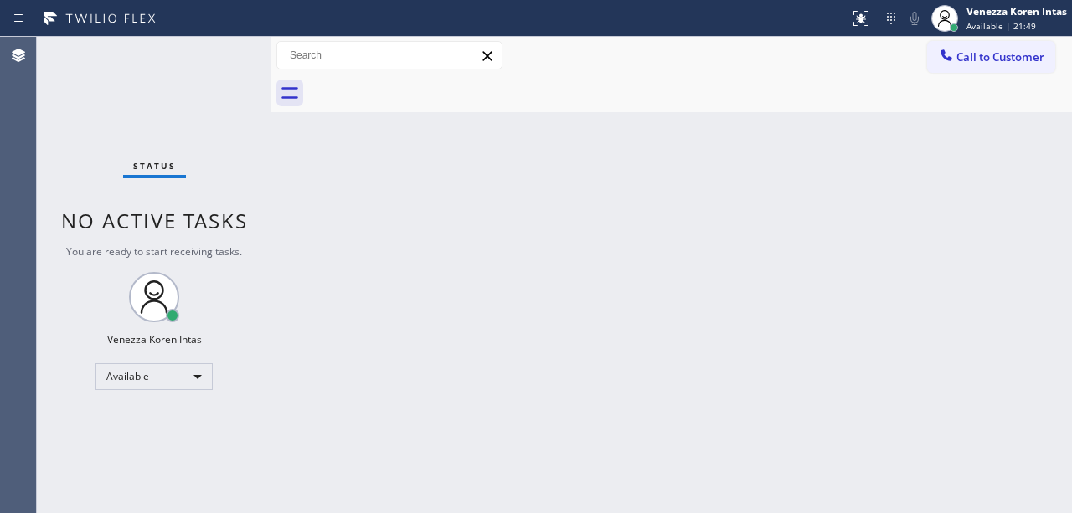
click at [950, 223] on div "Back to Dashboard Change Sender ID Customers Technicians Select a contact Outbo…" at bounding box center [671, 275] width 801 height 477
click at [1004, 330] on div "Back to Dashboard Change Sender ID Customers Technicians Select a contact Outbo…" at bounding box center [671, 275] width 801 height 477
click at [680, 183] on div "Back to Dashboard Change Sender ID Customers Technicians Select a contact Outbo…" at bounding box center [671, 275] width 801 height 477
click at [745, 330] on div "Back to Dashboard Change Sender ID Customers Technicians Select a contact Outbo…" at bounding box center [671, 275] width 801 height 477
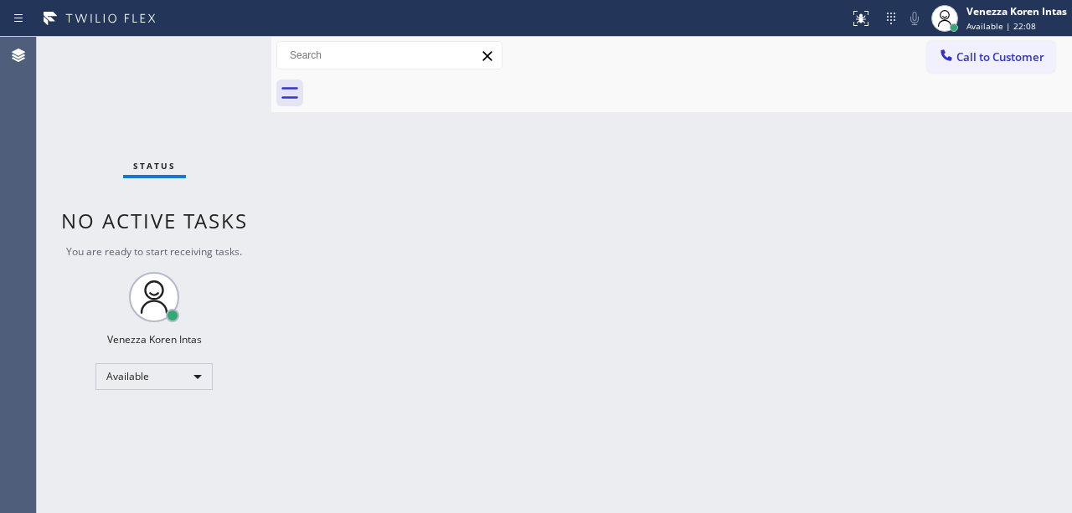
click at [745, 330] on div "Back to Dashboard Change Sender ID Customers Technicians Select a contact Outbo…" at bounding box center [671, 275] width 801 height 477
click at [816, 328] on div "Back to Dashboard Change Sender ID Customers Technicians Select a contact Outbo…" at bounding box center [671, 275] width 801 height 477
click at [835, 323] on div "Back to Dashboard Change Sender ID Customers Technicians Select a contact Outbo…" at bounding box center [671, 275] width 801 height 477
click at [257, 73] on div "Status No active tasks You are ready to start receiving tasks. Venezza Koren In…" at bounding box center [154, 275] width 235 height 477
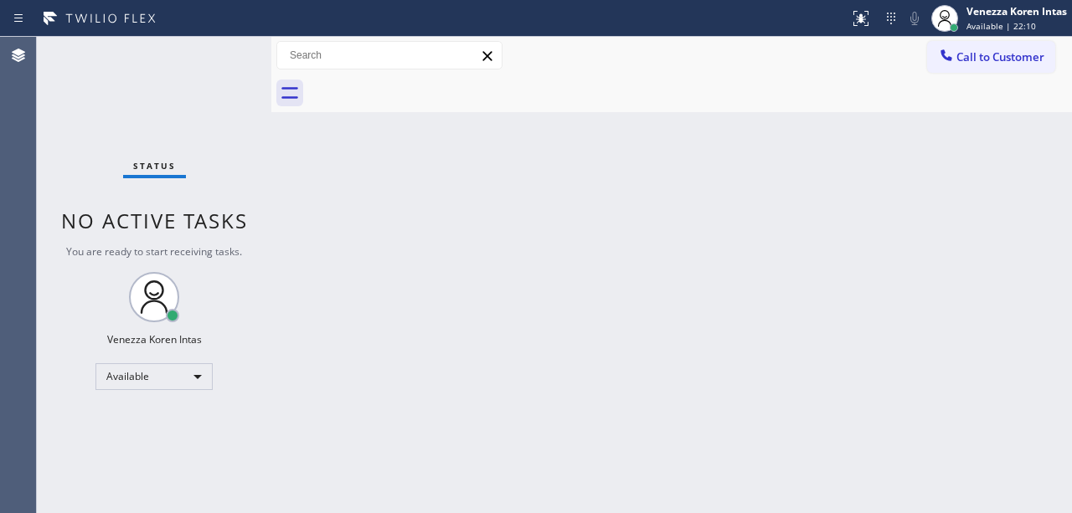
click at [157, 87] on div "Status No active tasks You are ready to start receiving tasks. Venezza Koren In…" at bounding box center [154, 275] width 235 height 477
click at [922, 293] on div "Back to Dashboard Change Sender ID Customers Technicians Select a contact Outbo…" at bounding box center [671, 275] width 801 height 477
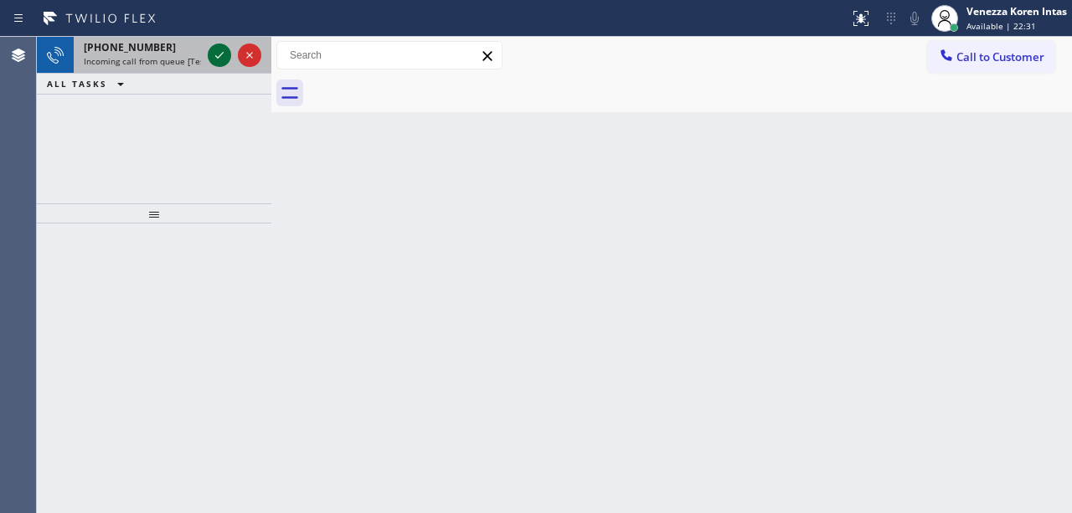
click at [224, 58] on icon at bounding box center [219, 55] width 20 height 20
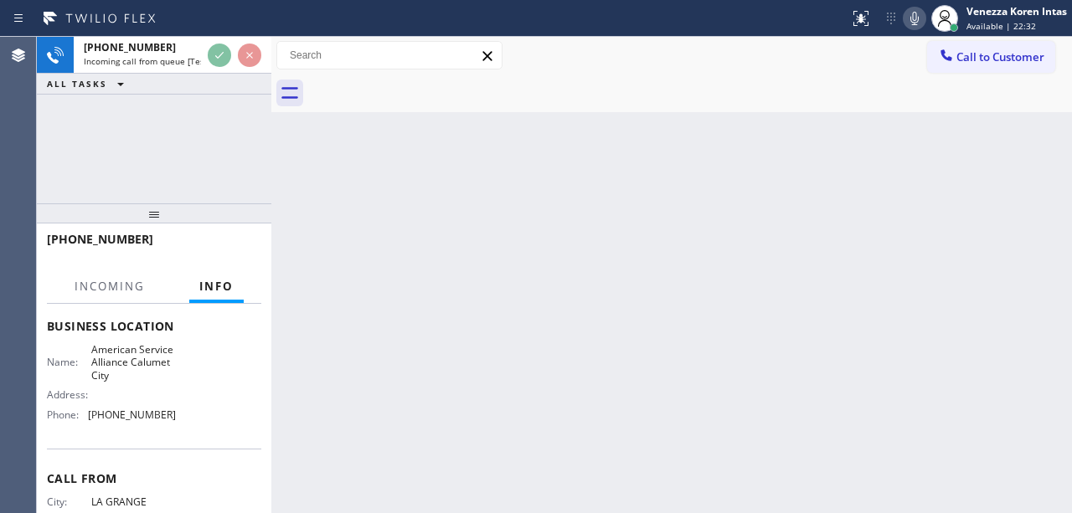
scroll to position [223, 0]
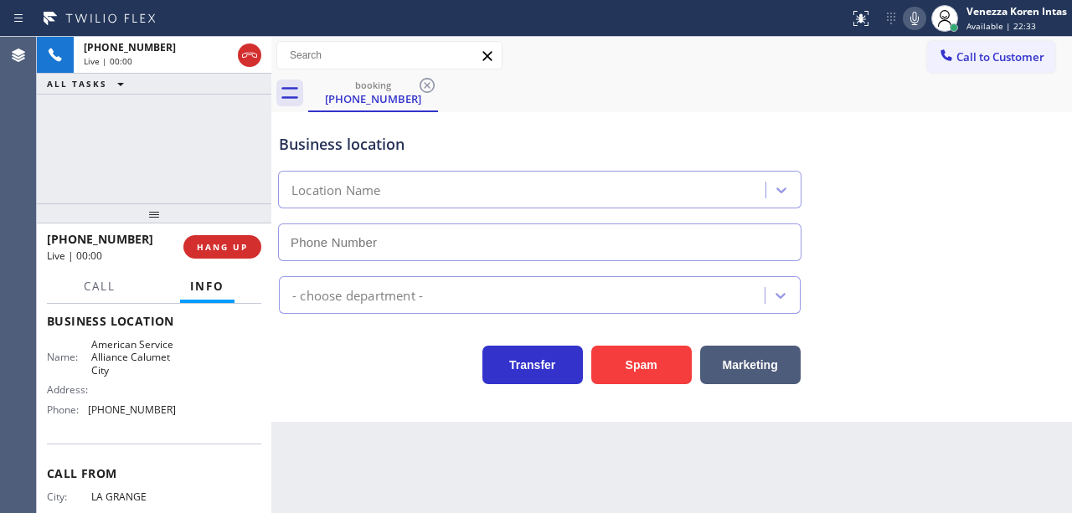
type input "[PHONE_NUMBER]"
click at [917, 16] on icon at bounding box center [914, 18] width 8 height 13
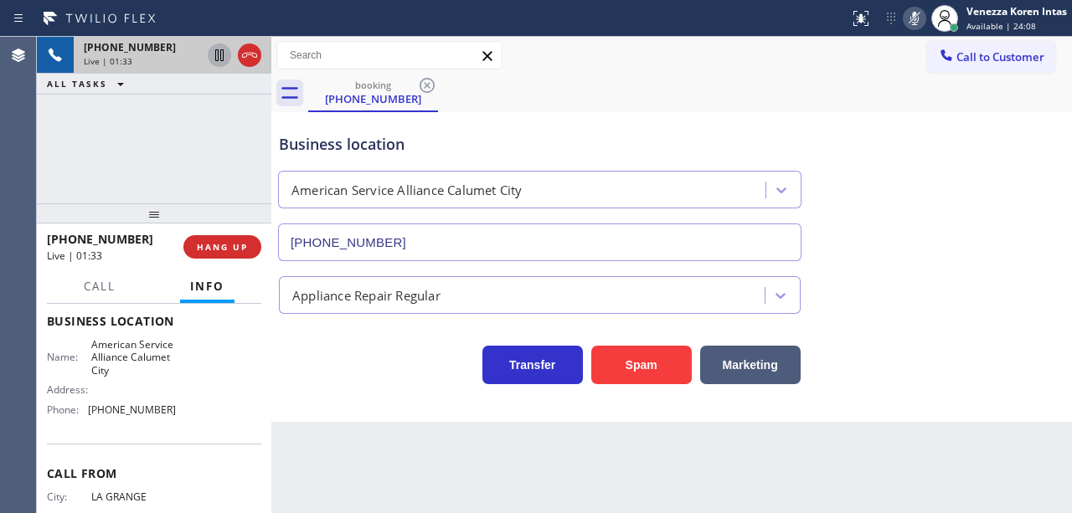
click at [219, 52] on icon at bounding box center [219, 55] width 20 height 20
drag, startPoint x: 90, startPoint y: 340, endPoint x: 126, endPoint y: 384, distance: 56.0
click at [126, 384] on div "Name: American Service Alliance Calumet City Address: Phone: [PHONE_NUMBER]" at bounding box center [111, 380] width 129 height 85
click at [121, 369] on span "American Service Alliance Calumet City" at bounding box center [133, 357] width 84 height 39
drag, startPoint x: 87, startPoint y: 340, endPoint x: 115, endPoint y: 371, distance: 41.5
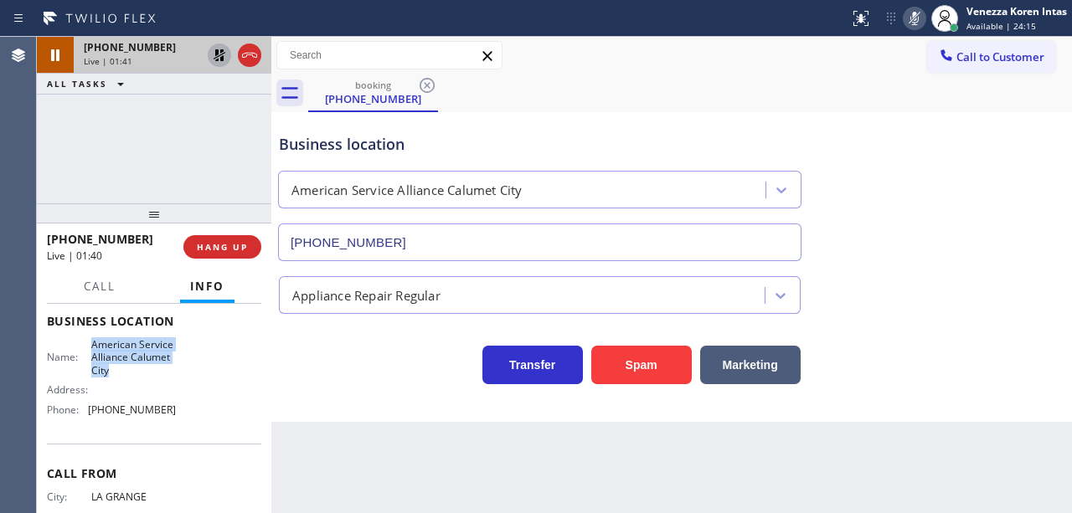
click at [115, 371] on div "Name: American Service Alliance Calumet City" at bounding box center [111, 357] width 129 height 39
copy span "American Service Alliance Calumet City"
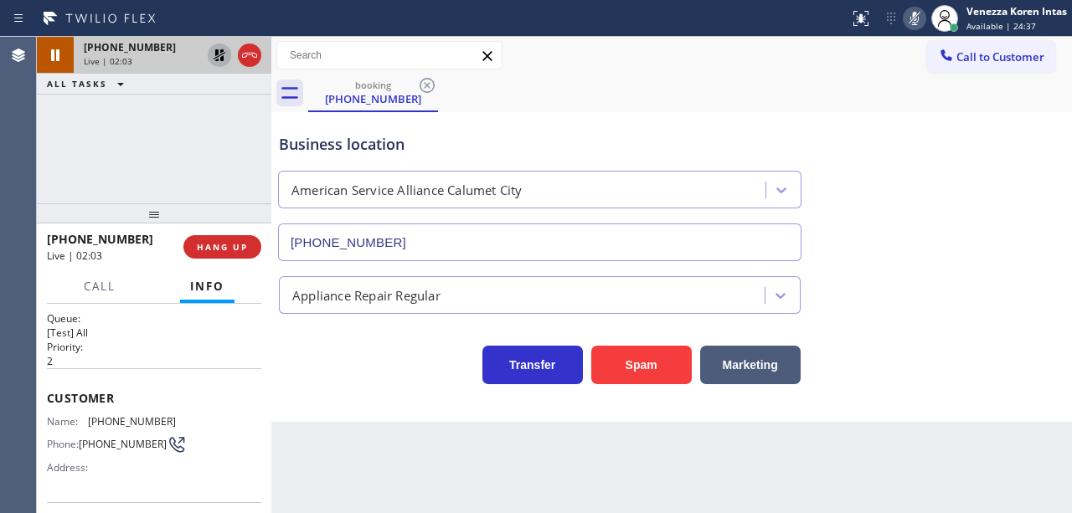
scroll to position [0, 0]
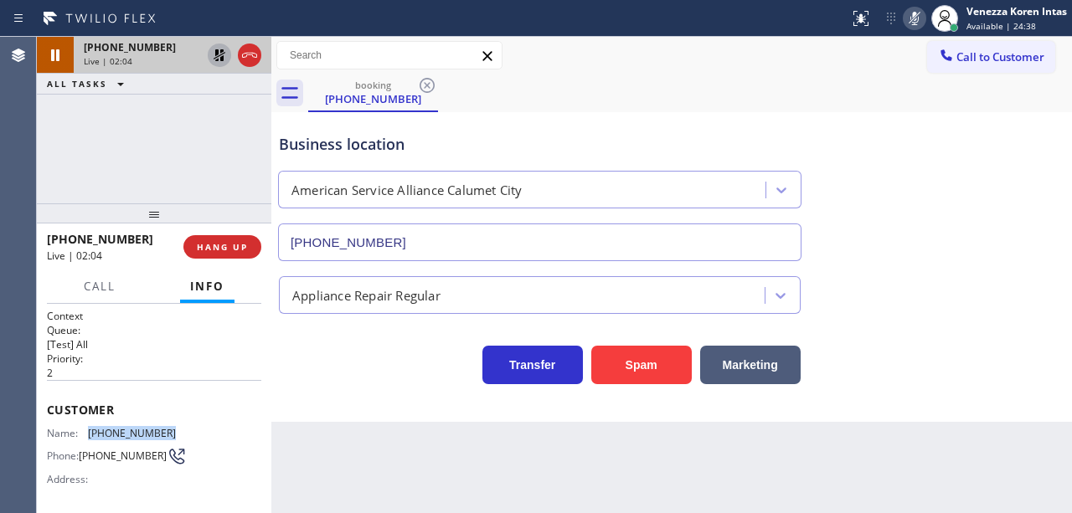
drag, startPoint x: 173, startPoint y: 428, endPoint x: 88, endPoint y: 424, distance: 85.5
click at [88, 427] on div "Name: [PHONE_NUMBER] Phone: [PHONE_NUMBER] Address:" at bounding box center [154, 460] width 214 height 66
copy div "[PHONE_NUMBER]"
click at [908, 13] on icon at bounding box center [915, 18] width 20 height 20
click at [213, 55] on icon at bounding box center [219, 55] width 20 height 20
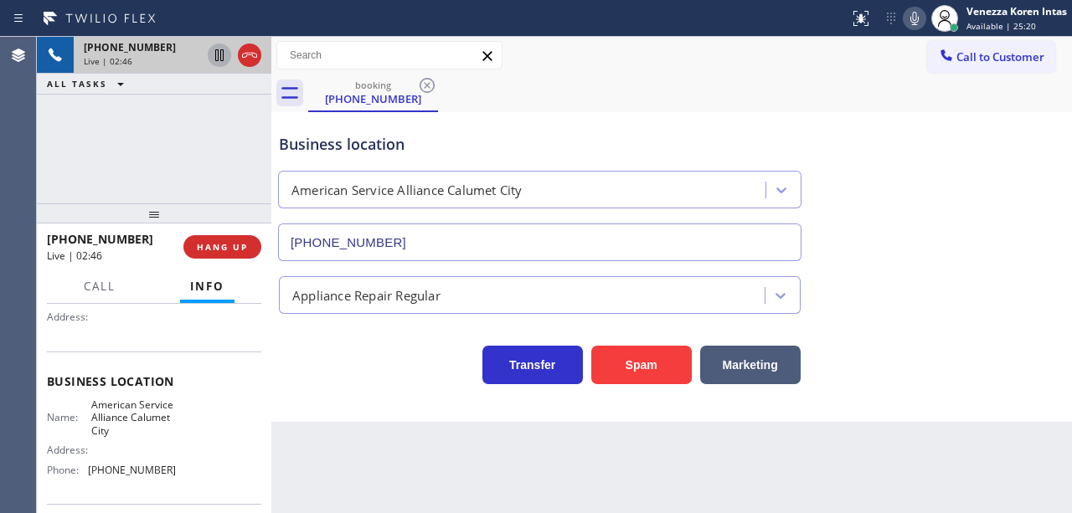
scroll to position [168, 0]
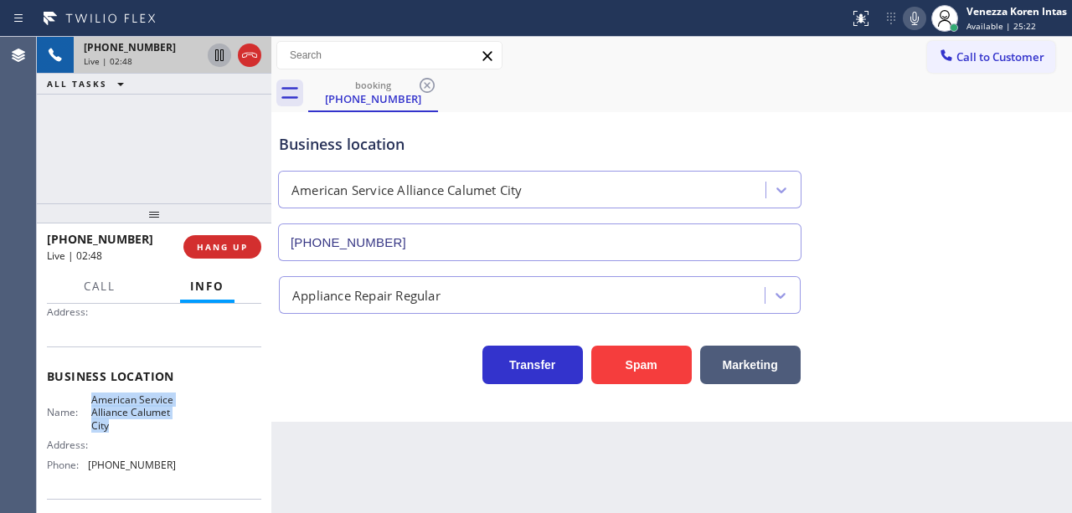
drag, startPoint x: 111, startPoint y: 429, endPoint x: 89, endPoint y: 390, distance: 44.7
click at [89, 390] on div "Business location Name: American Service Alliance Calumet City Address: Phone: …" at bounding box center [154, 423] width 214 height 152
drag, startPoint x: 181, startPoint y: 472, endPoint x: 86, endPoint y: 466, distance: 94.9
click at [86, 466] on div "Name: American Service Alliance Calumet City Address: Phone: [PHONE_NUMBER]" at bounding box center [154, 436] width 214 height 85
copy div "[PHONE_NUMBER]"
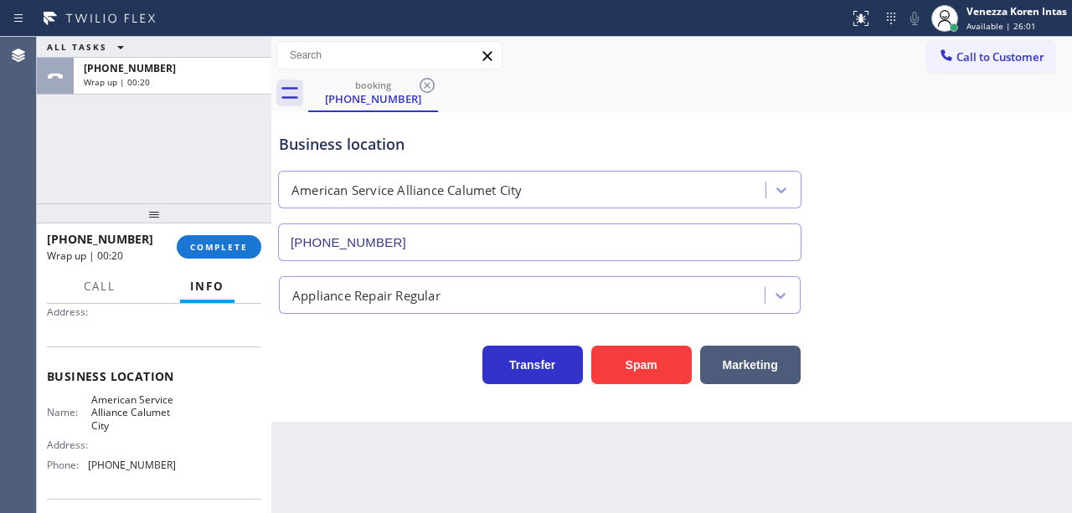
click at [198, 233] on div "[PHONE_NUMBER] Wrap up | 00:20 COMPLETE" at bounding box center [154, 247] width 214 height 44
click at [214, 244] on span "COMPLETE" at bounding box center [219, 247] width 58 height 12
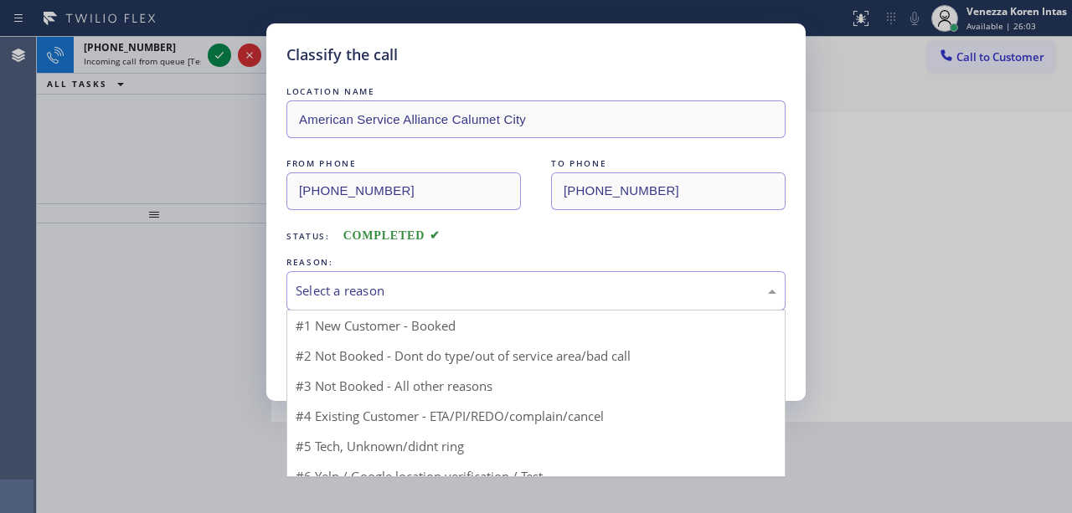
click at [411, 291] on div "Select a reason" at bounding box center [536, 290] width 481 height 19
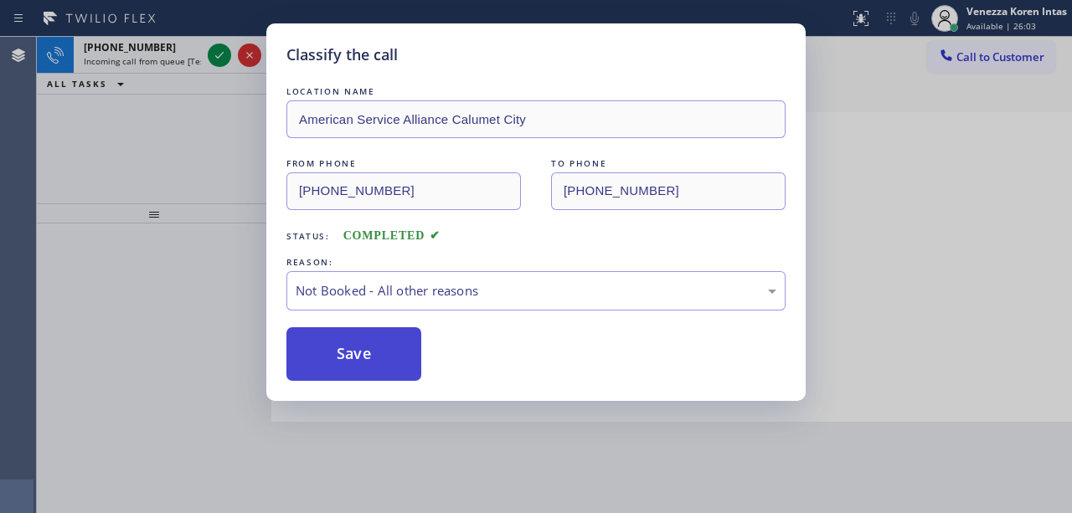
click at [395, 352] on button "Save" at bounding box center [353, 354] width 135 height 54
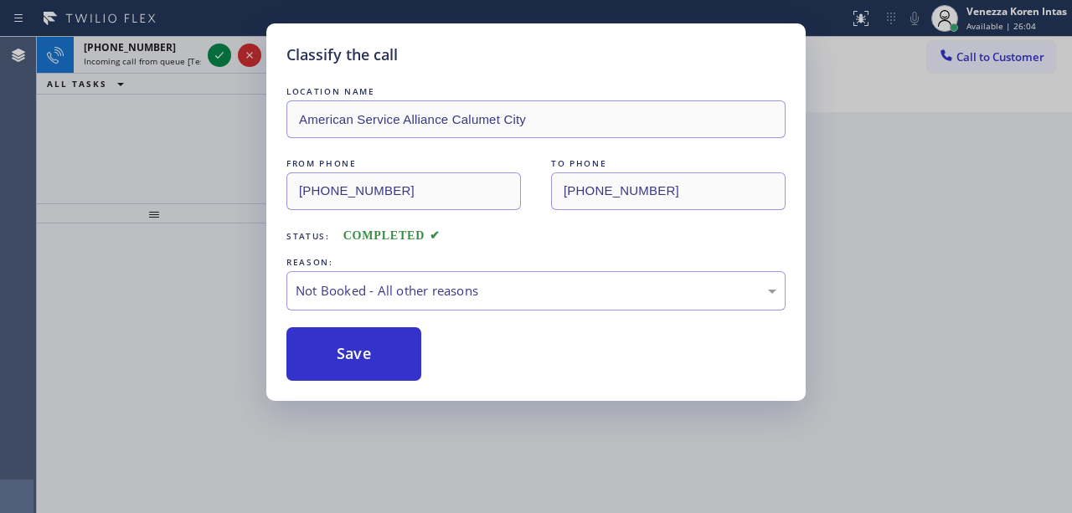
click at [219, 59] on div "Classify the call LOCATION NAME American Service Alliance Calumet City FROM PHO…" at bounding box center [536, 256] width 1072 height 513
click at [219, 59] on icon at bounding box center [219, 55] width 20 height 20
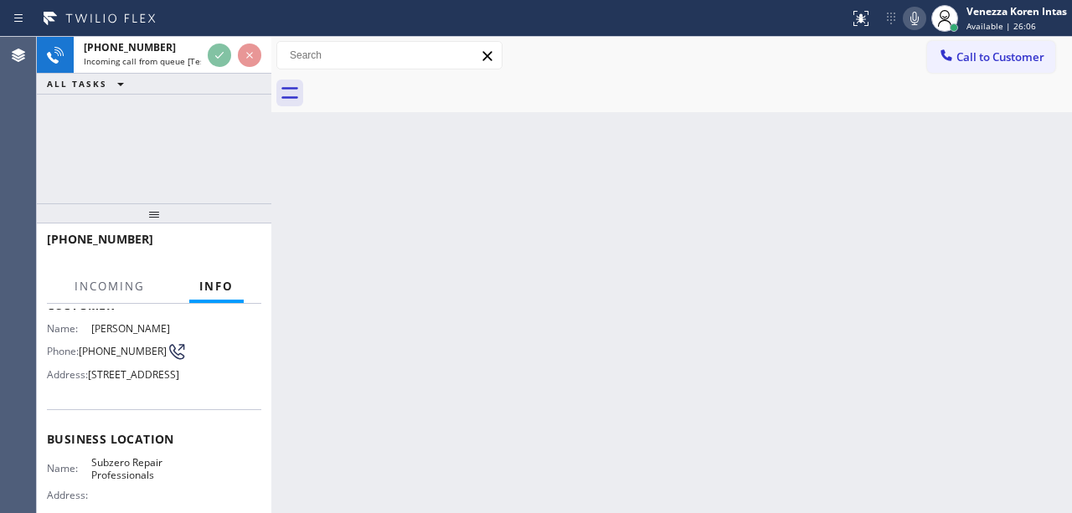
scroll to position [111, 0]
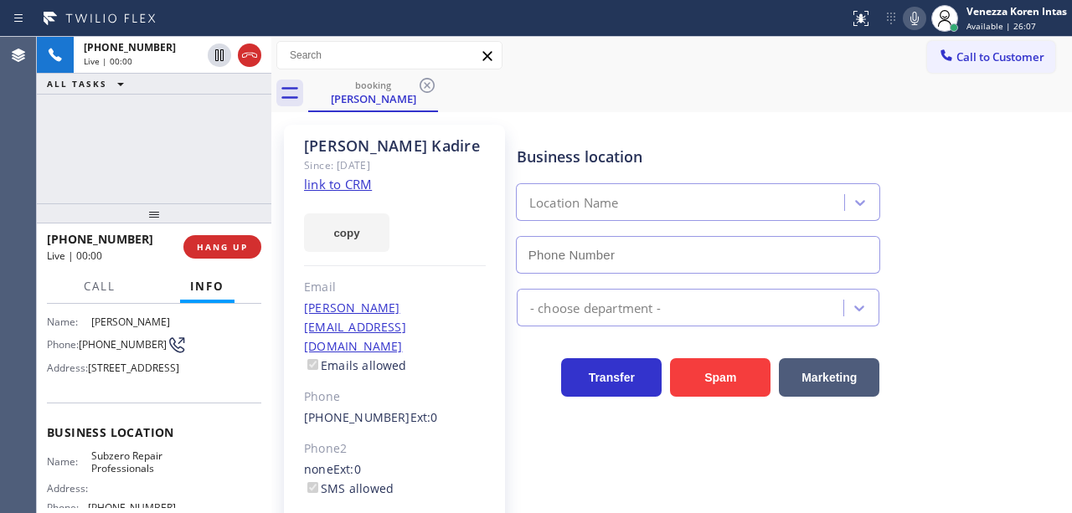
type input "[PHONE_NUMBER]"
click at [353, 181] on link "link to CRM" at bounding box center [338, 184] width 68 height 17
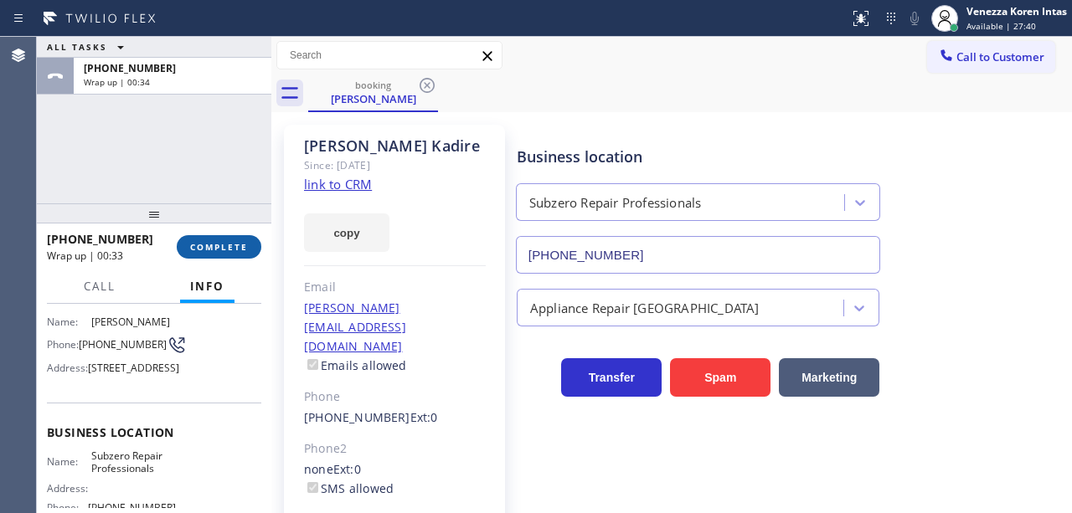
click at [235, 254] on button "COMPLETE" at bounding box center [219, 246] width 85 height 23
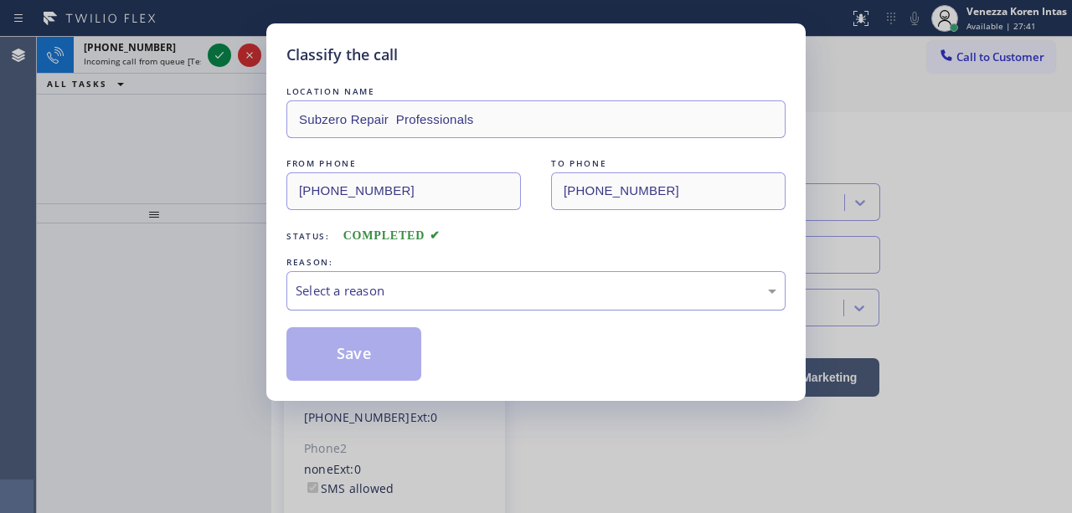
click at [464, 283] on div "Select a reason" at bounding box center [536, 290] width 481 height 19
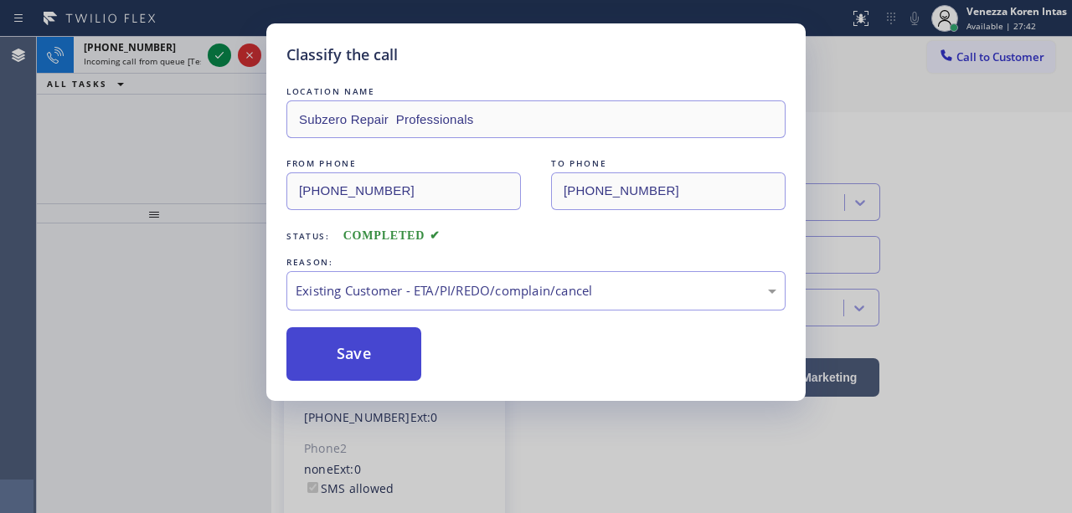
click at [392, 359] on button "Save" at bounding box center [353, 354] width 135 height 54
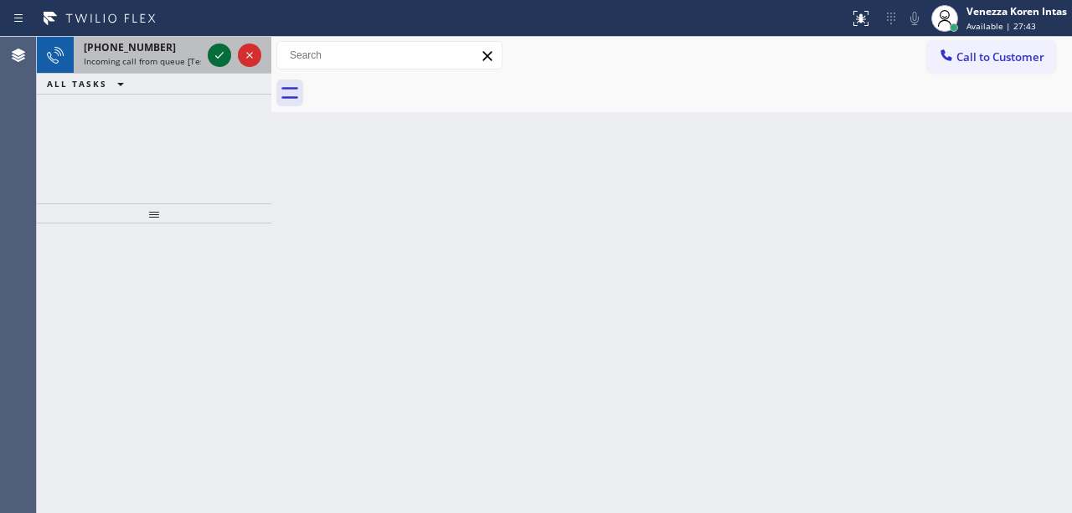
click at [224, 57] on icon at bounding box center [219, 55] width 20 height 20
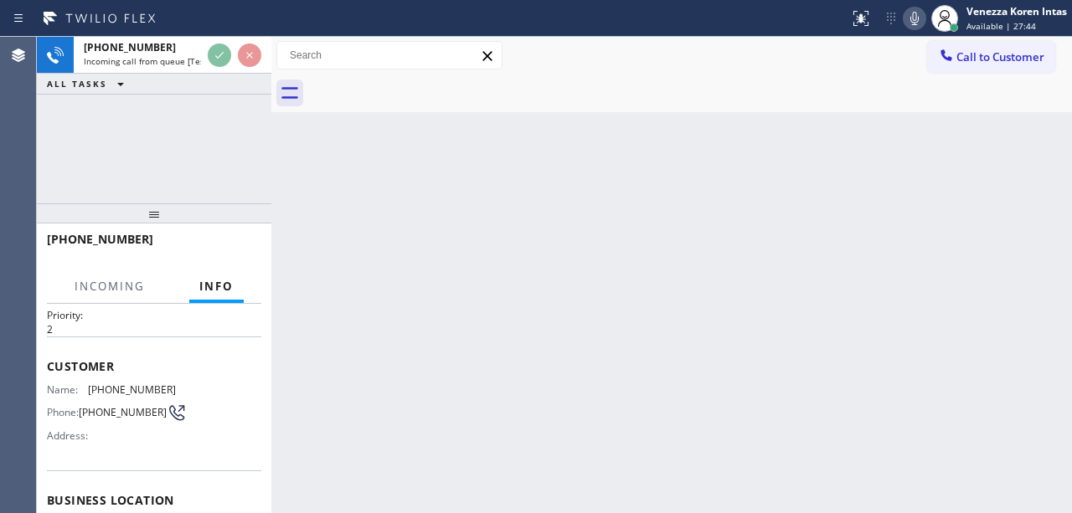
scroll to position [111, 0]
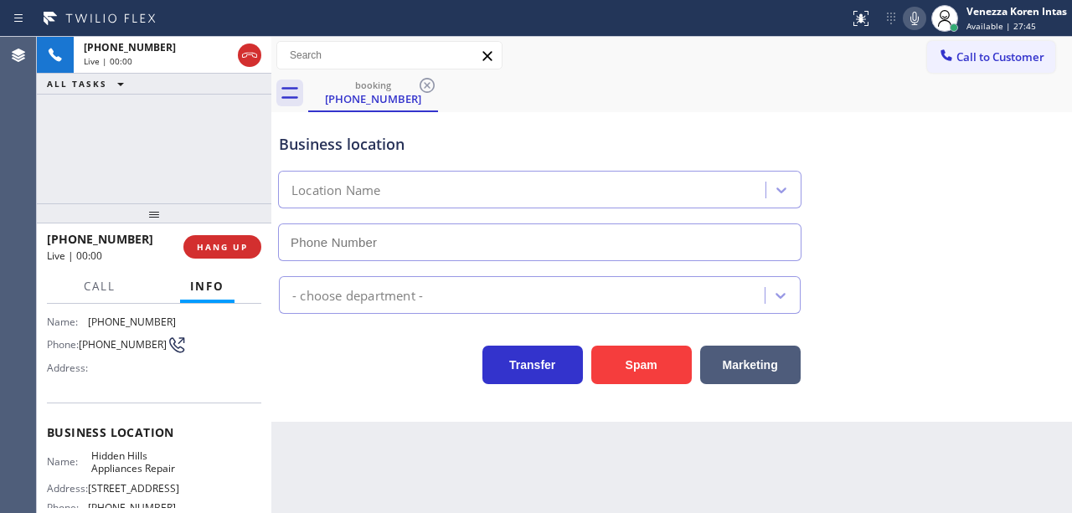
type input "[PHONE_NUMBER]"
click at [238, 228] on div "[PHONE_NUMBER] Live | 00:24 HANG UP" at bounding box center [154, 247] width 214 height 44
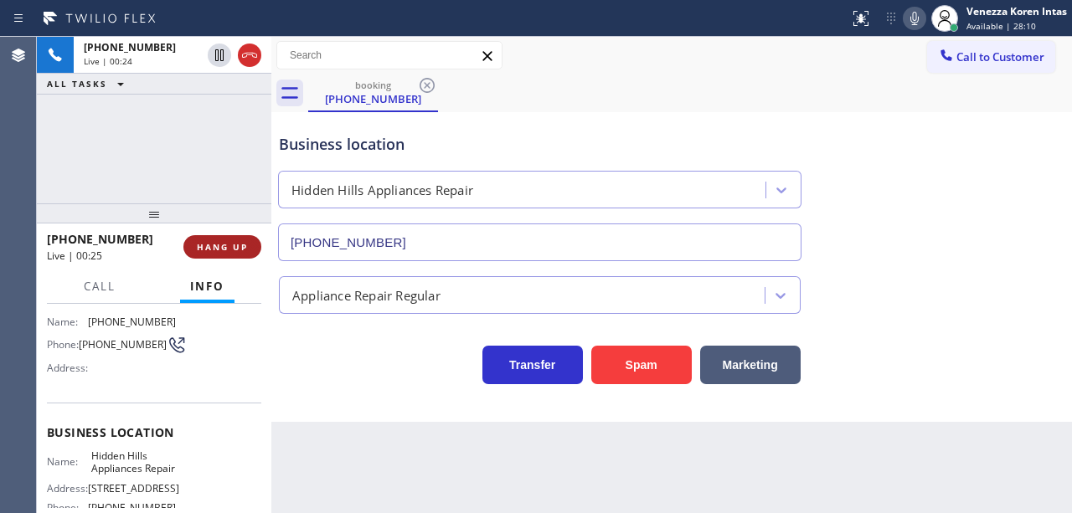
click at [253, 245] on button "HANG UP" at bounding box center [222, 246] width 78 height 23
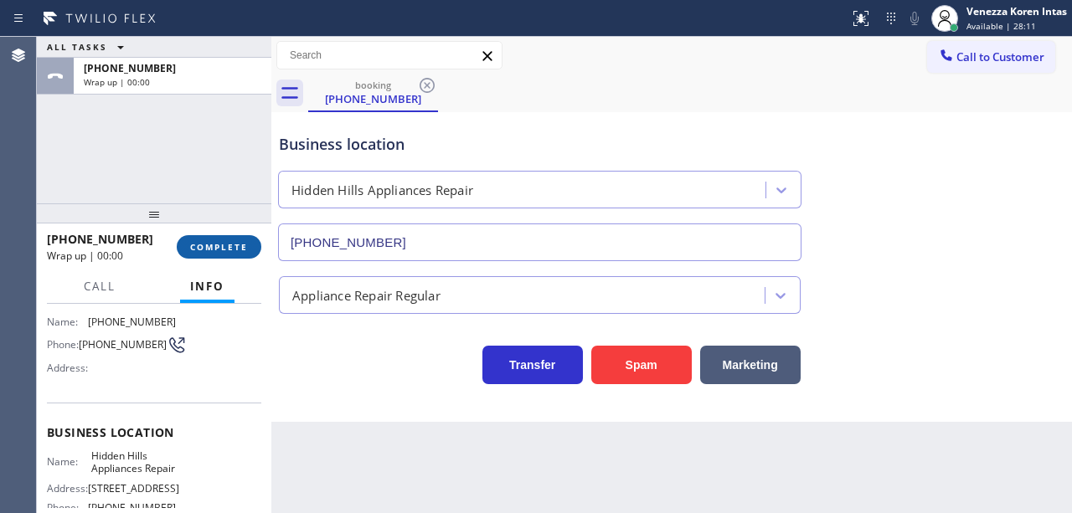
click at [253, 245] on button "COMPLETE" at bounding box center [219, 246] width 85 height 23
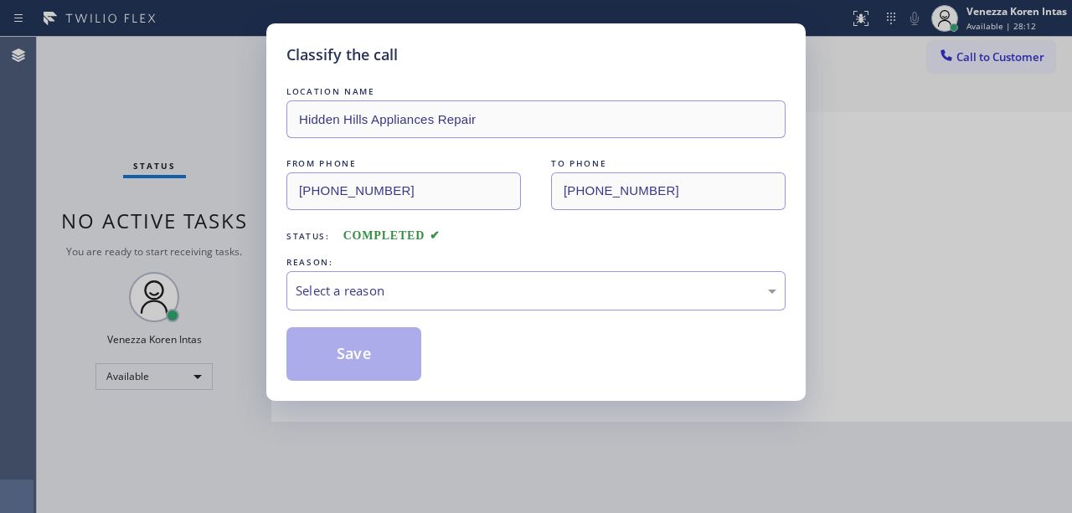
click at [437, 271] on div "REASON:" at bounding box center [535, 263] width 499 height 18
drag, startPoint x: 441, startPoint y: 321, endPoint x: 448, endPoint y: 298, distance: 23.8
click at [441, 320] on div "LOCATION NAME Hidden Hills Appliances Repair FROM PHONE [PHONE_NUMBER] TO PHONE…" at bounding box center [535, 232] width 499 height 298
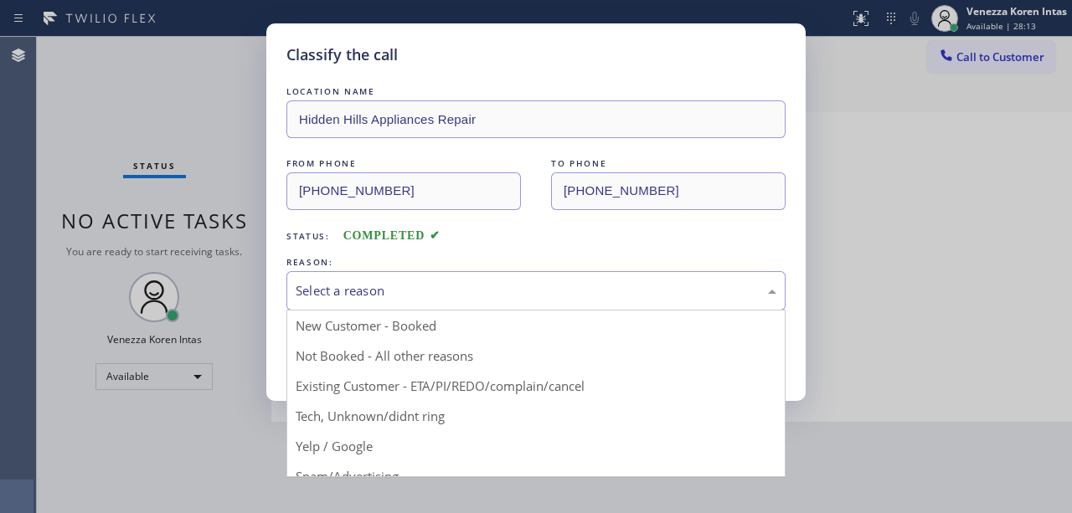
click at [448, 298] on div "Select a reason" at bounding box center [536, 290] width 481 height 19
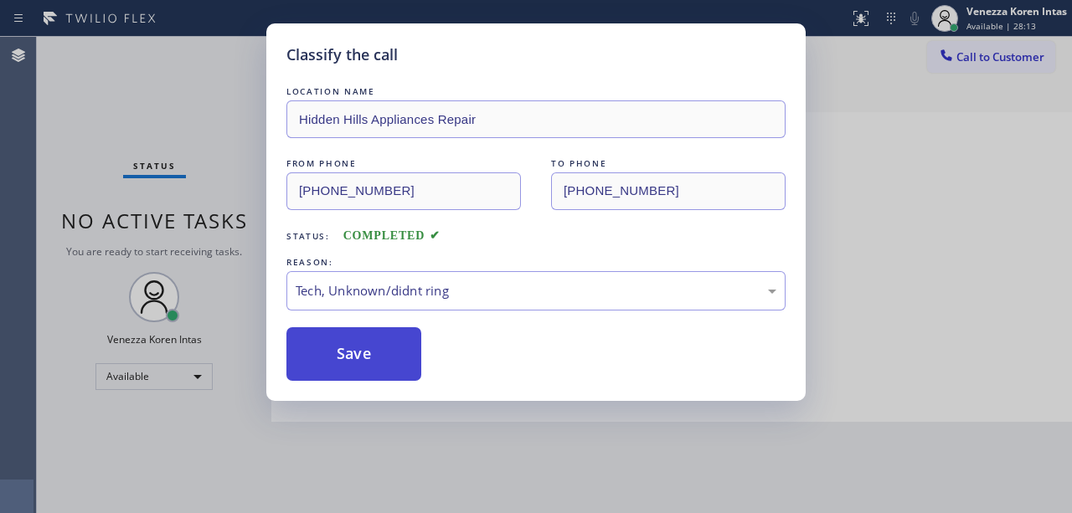
click at [390, 357] on button "Save" at bounding box center [353, 354] width 135 height 54
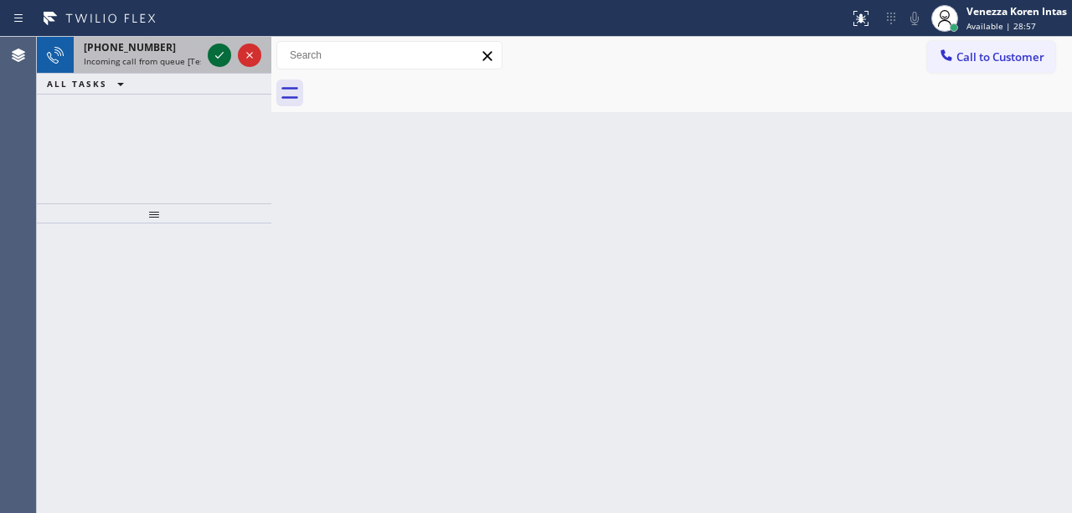
click at [217, 57] on icon at bounding box center [219, 55] width 8 height 7
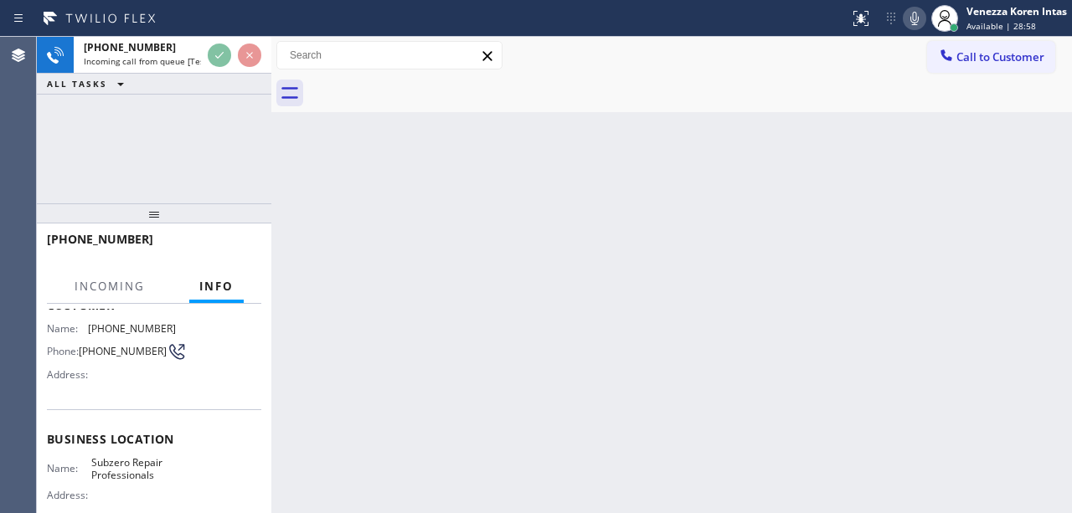
scroll to position [111, 0]
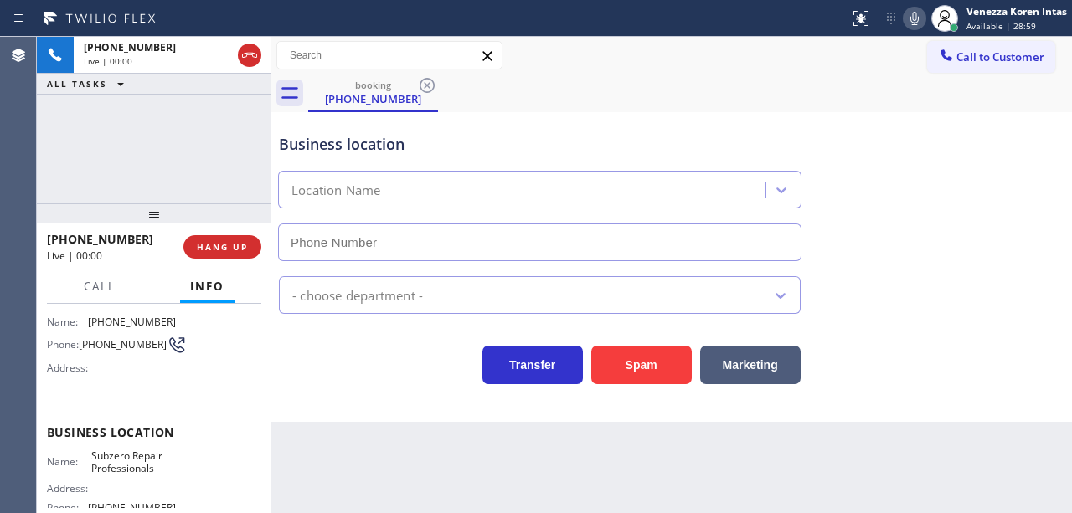
type input "[PHONE_NUMBER]"
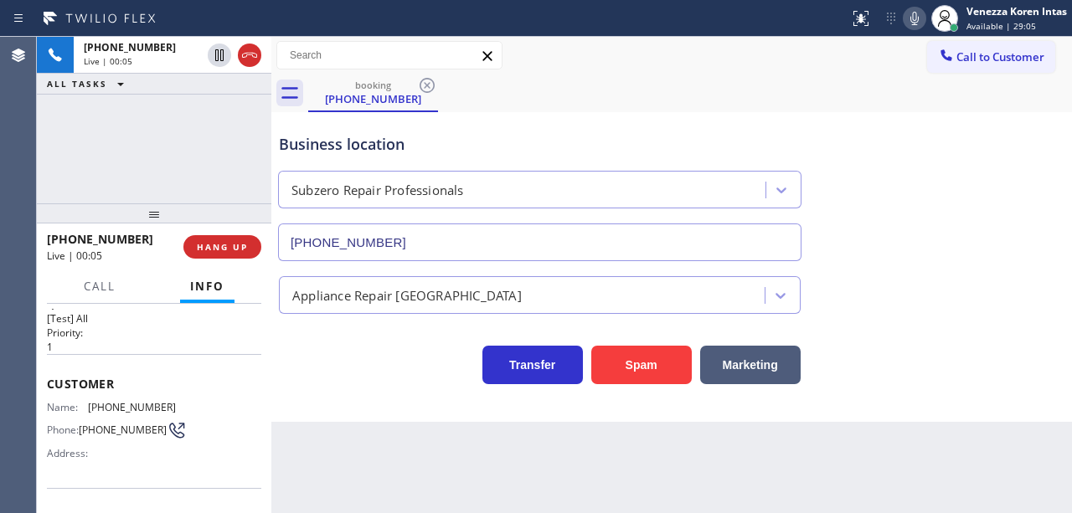
scroll to position [0, 0]
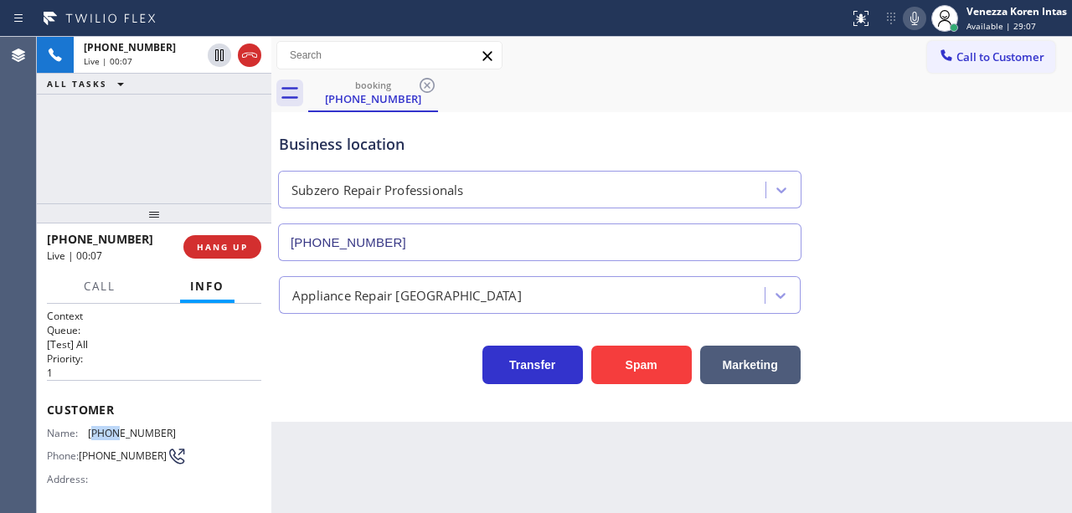
drag, startPoint x: 111, startPoint y: 427, endPoint x: 93, endPoint y: 427, distance: 18.4
click at [93, 427] on span "[PHONE_NUMBER]" at bounding box center [132, 433] width 88 height 13
copy span "425)"
click at [490, 21] on div at bounding box center [425, 18] width 836 height 27
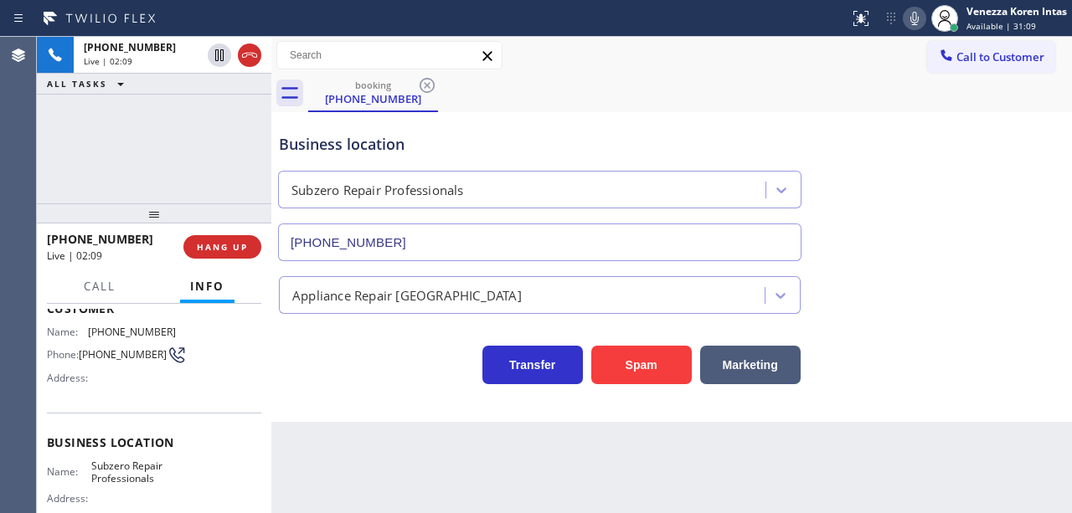
scroll to position [111, 0]
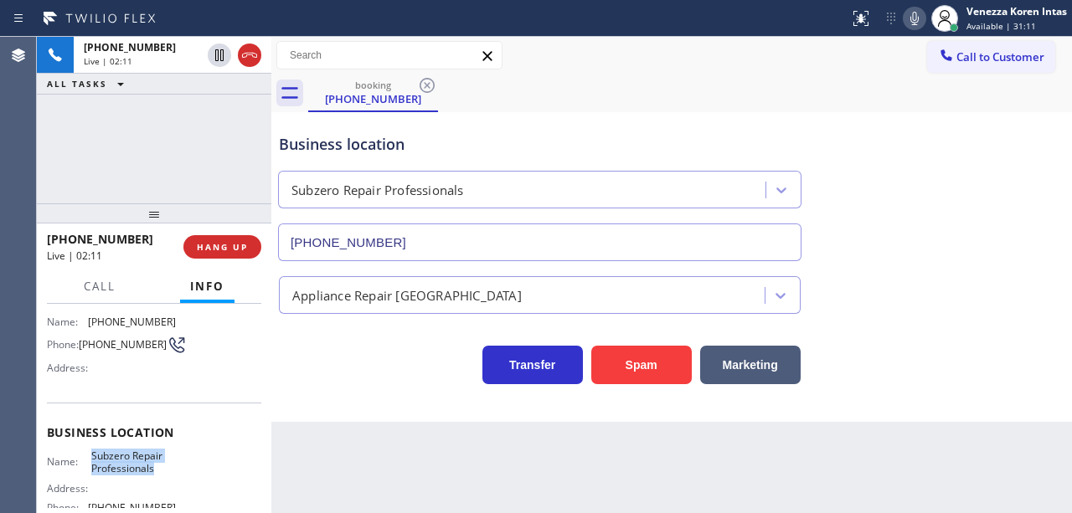
drag, startPoint x: 85, startPoint y: 449, endPoint x: 159, endPoint y: 472, distance: 77.1
click at [159, 472] on div "Name: Subzero Repair Professionals" at bounding box center [111, 463] width 129 height 26
copy span "Subzero Repair Professionals"
click at [909, 27] on icon at bounding box center [915, 18] width 20 height 20
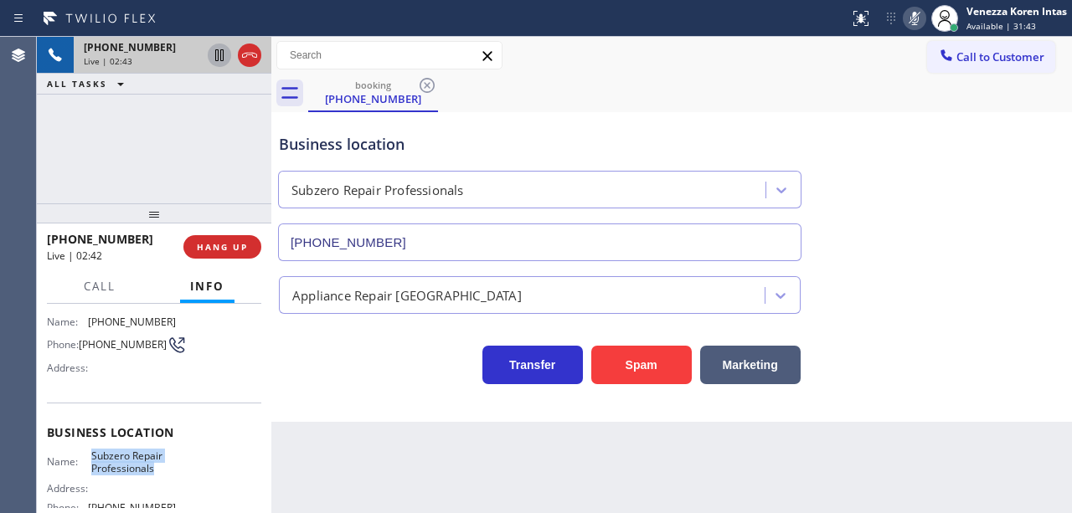
click at [221, 50] on icon at bounding box center [219, 55] width 20 height 20
click at [905, 18] on icon at bounding box center [915, 18] width 20 height 20
click at [218, 57] on icon at bounding box center [219, 55] width 20 height 20
click at [640, 94] on div "booking [PHONE_NUMBER]" at bounding box center [690, 94] width 764 height 38
click at [558, 150] on div "Business location" at bounding box center [540, 144] width 522 height 23
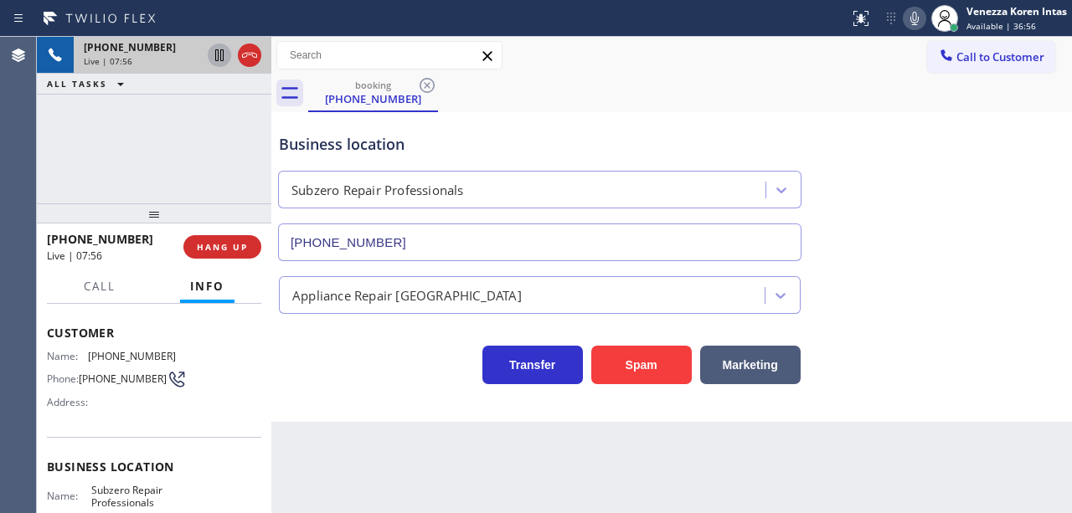
scroll to position [0, 0]
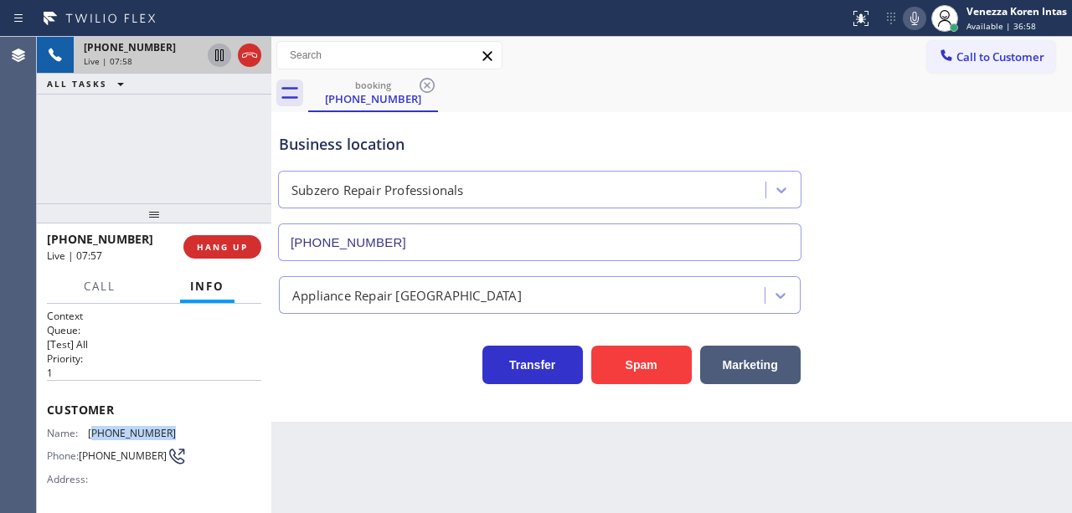
drag, startPoint x: 172, startPoint y: 436, endPoint x: 92, endPoint y: 433, distance: 79.6
click at [92, 433] on div "Name: [PHONE_NUMBER] Phone: [PHONE_NUMBER] Address:" at bounding box center [154, 460] width 214 height 66
copy span "425) 739-6090"
click at [136, 427] on span "[PHONE_NUMBER]" at bounding box center [132, 433] width 88 height 13
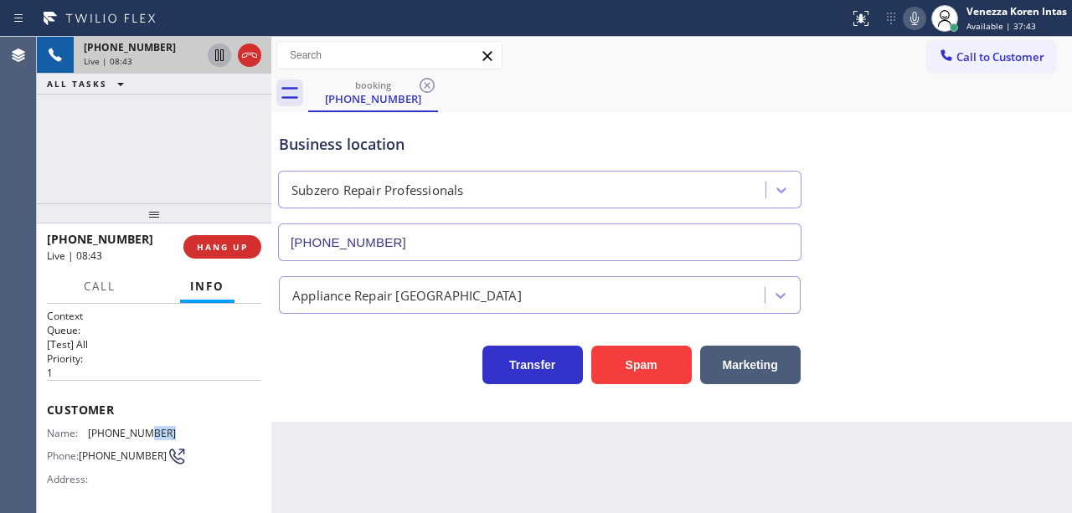
click at [168, 427] on span "[PHONE_NUMBER]" at bounding box center [132, 433] width 88 height 13
drag, startPoint x: 168, startPoint y: 429, endPoint x: 84, endPoint y: 430, distance: 83.8
click at [84, 430] on div "Name: [PHONE_NUMBER]" at bounding box center [111, 433] width 129 height 13
copy div "[PHONE_NUMBER]"
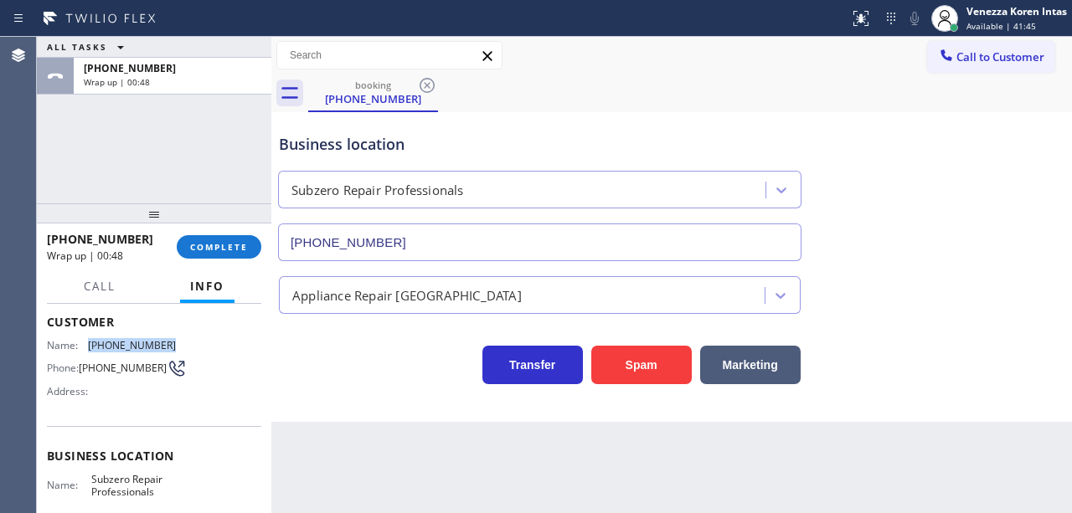
scroll to position [168, 0]
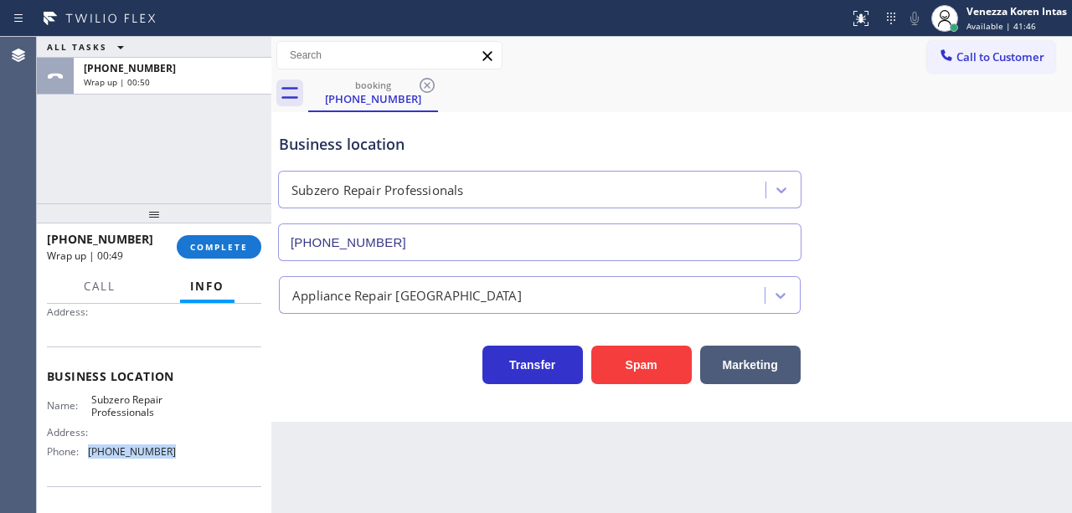
drag, startPoint x: 197, startPoint y: 451, endPoint x: 87, endPoint y: 446, distance: 109.8
click at [87, 446] on div "Name: Subzero Repair Professionals Address: Phone: [PHONE_NUMBER]" at bounding box center [154, 430] width 214 height 72
copy div "[PHONE_NUMBER]"
click at [227, 237] on button "COMPLETE" at bounding box center [219, 246] width 85 height 23
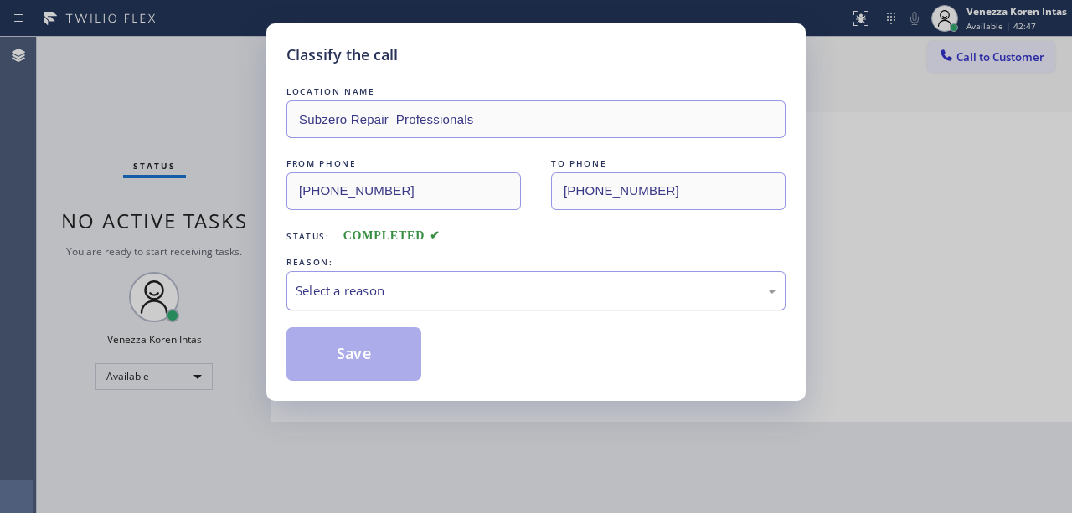
click at [401, 294] on div "Select a reason" at bounding box center [536, 290] width 481 height 19
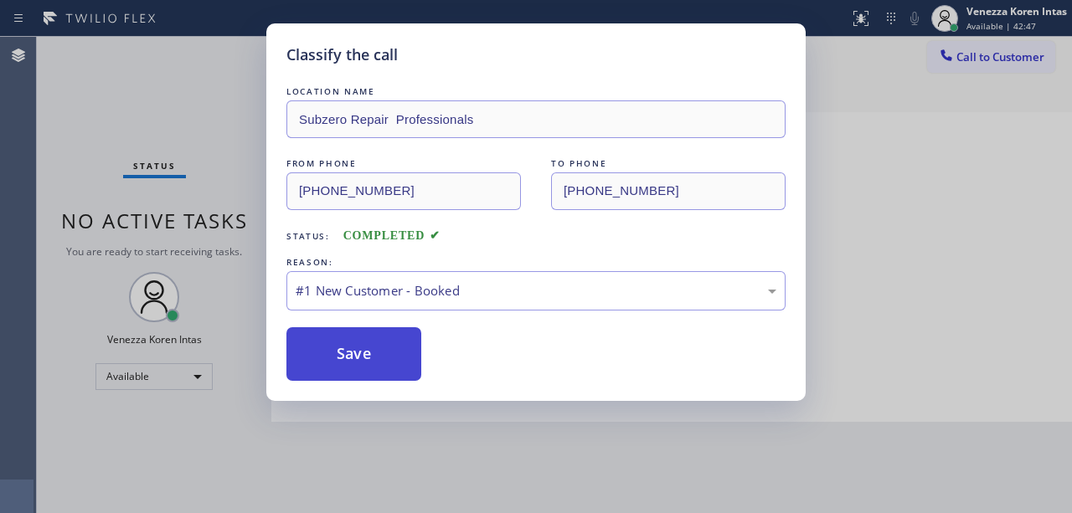
click at [382, 358] on button "Save" at bounding box center [353, 354] width 135 height 54
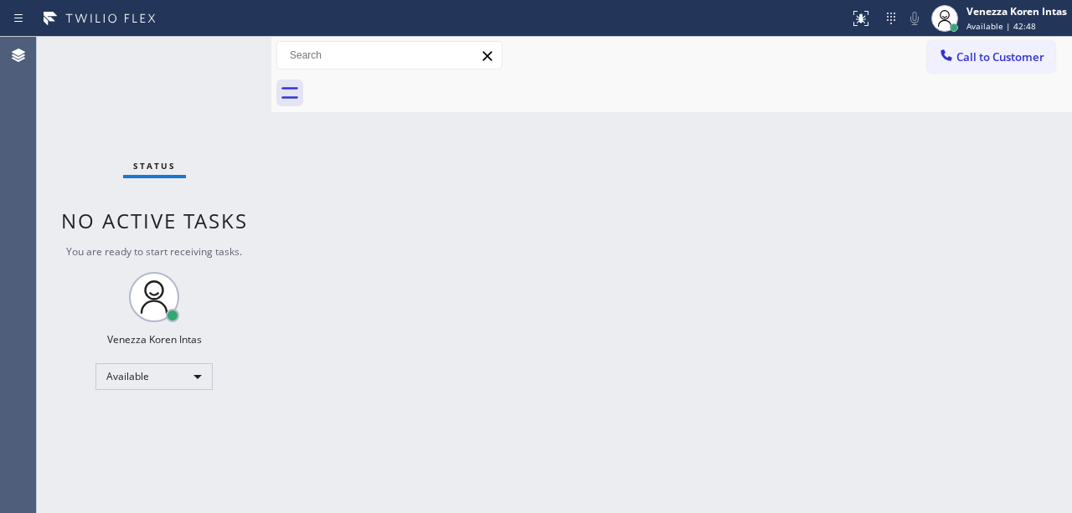
click at [966, 28] on span "Available | 42:48" at bounding box center [1001, 26] width 70 height 12
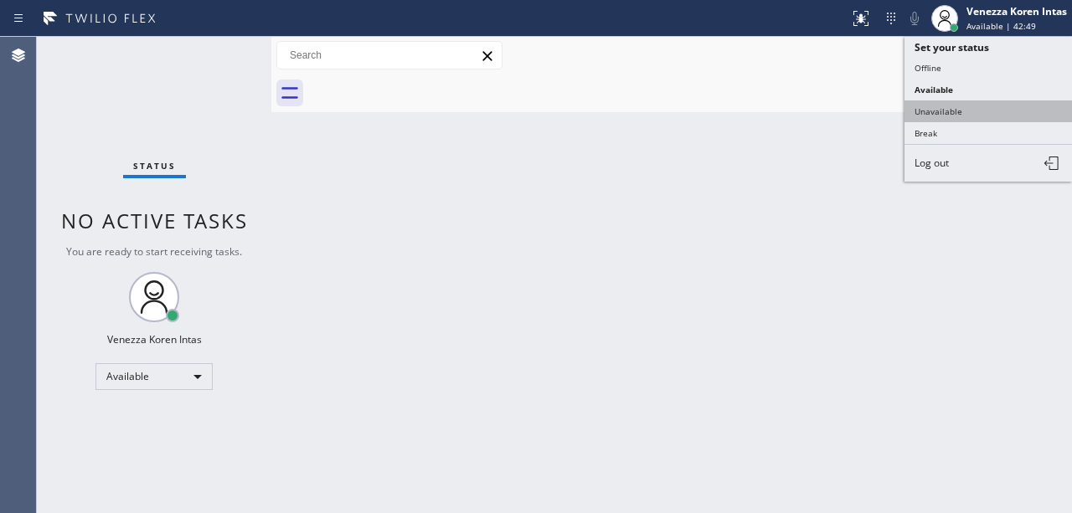
click at [963, 107] on button "Unavailable" at bounding box center [989, 112] width 168 height 22
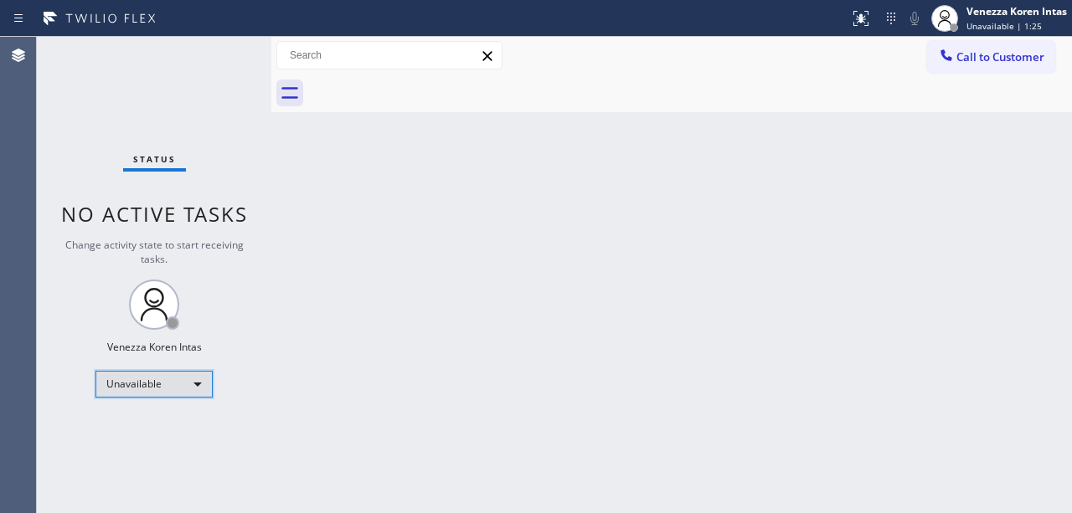
click at [183, 380] on div "Unavailable" at bounding box center [153, 384] width 117 height 27
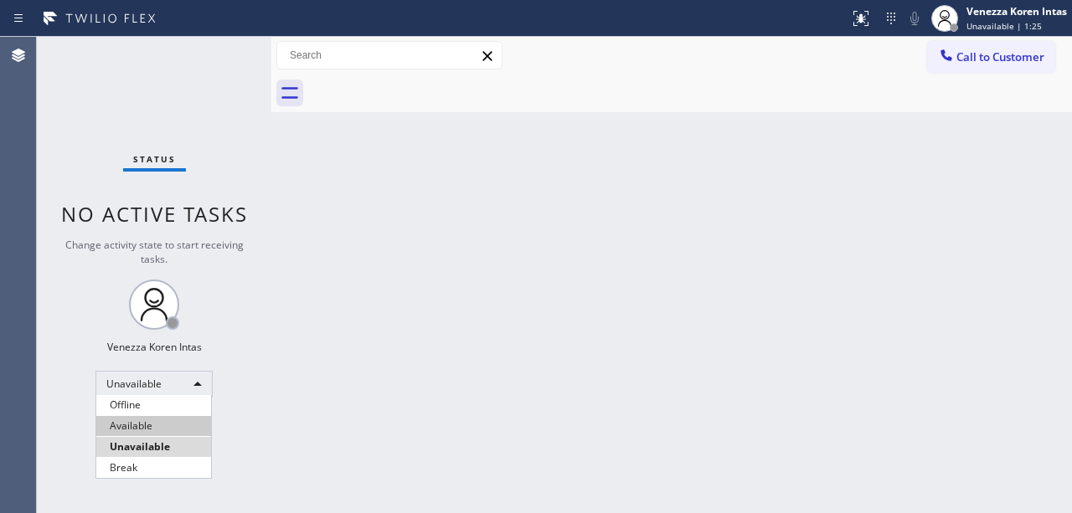
click at [173, 428] on li "Available" at bounding box center [153, 426] width 115 height 20
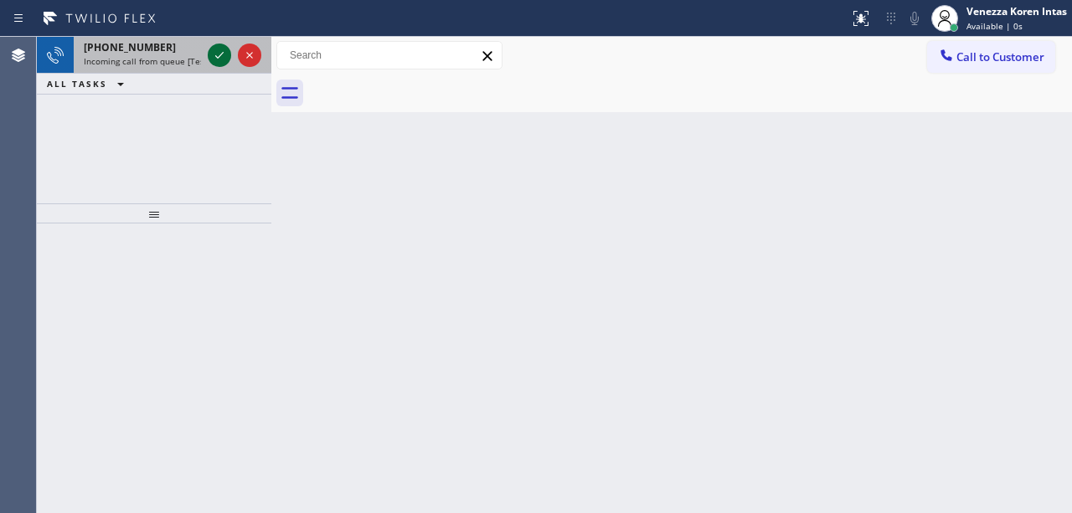
click at [226, 58] on icon at bounding box center [219, 55] width 20 height 20
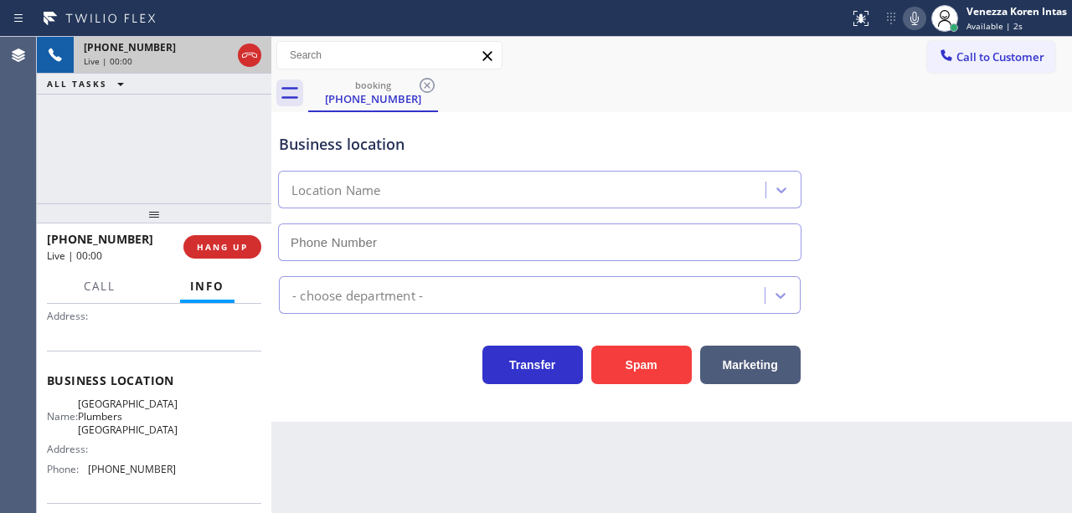
scroll to position [223, 0]
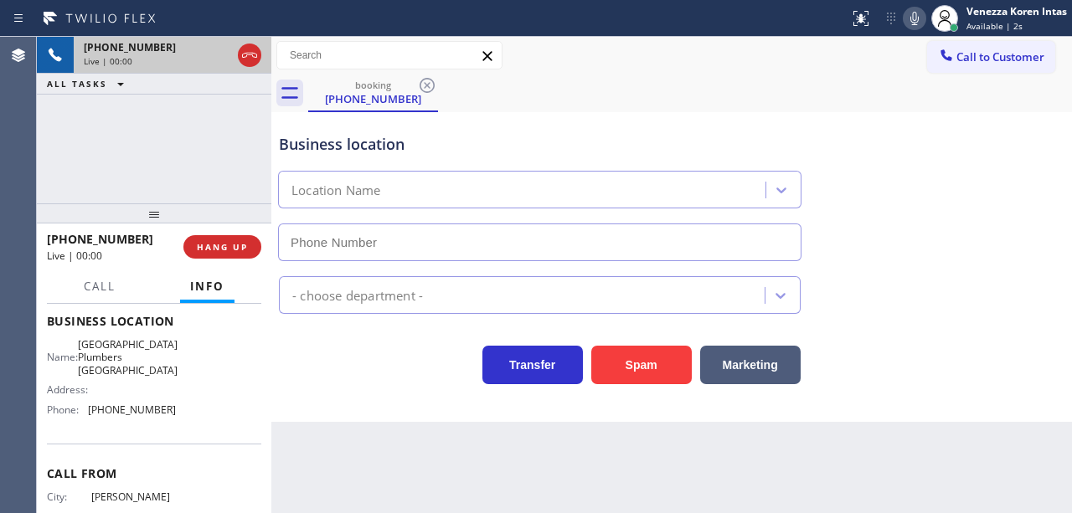
type input "[PHONE_NUMBER]"
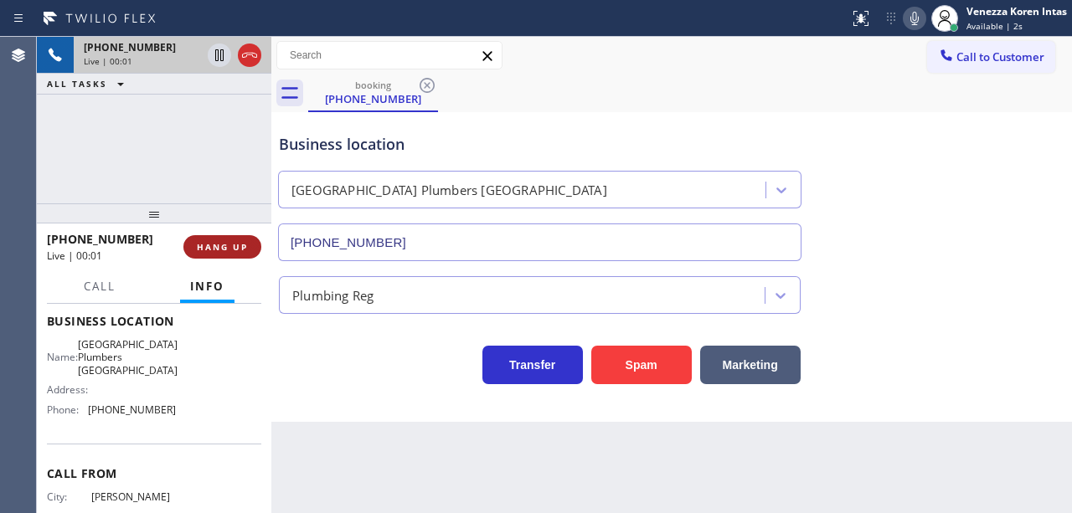
click at [236, 253] on button "HANG UP" at bounding box center [222, 246] width 78 height 23
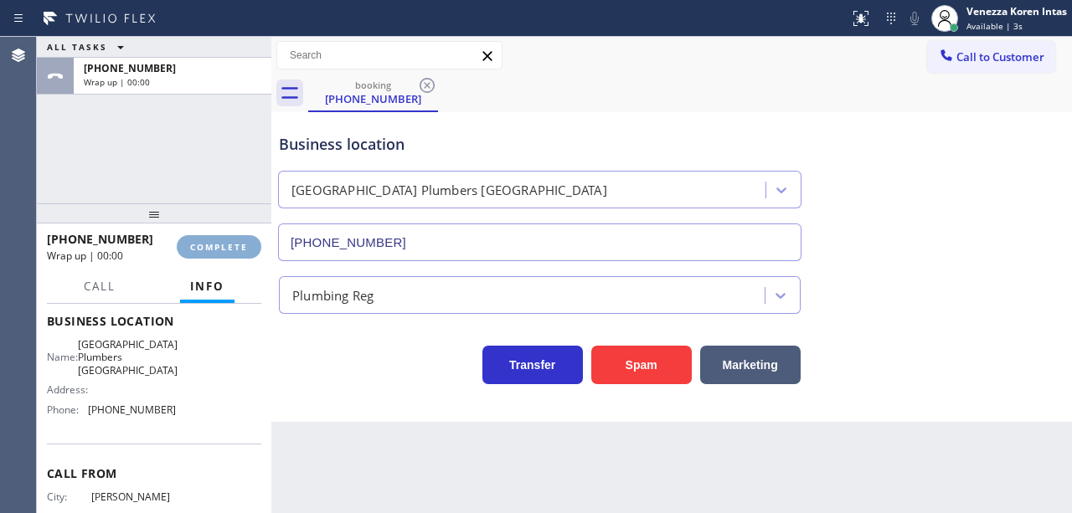
click at [236, 253] on button "COMPLETE" at bounding box center [219, 246] width 85 height 23
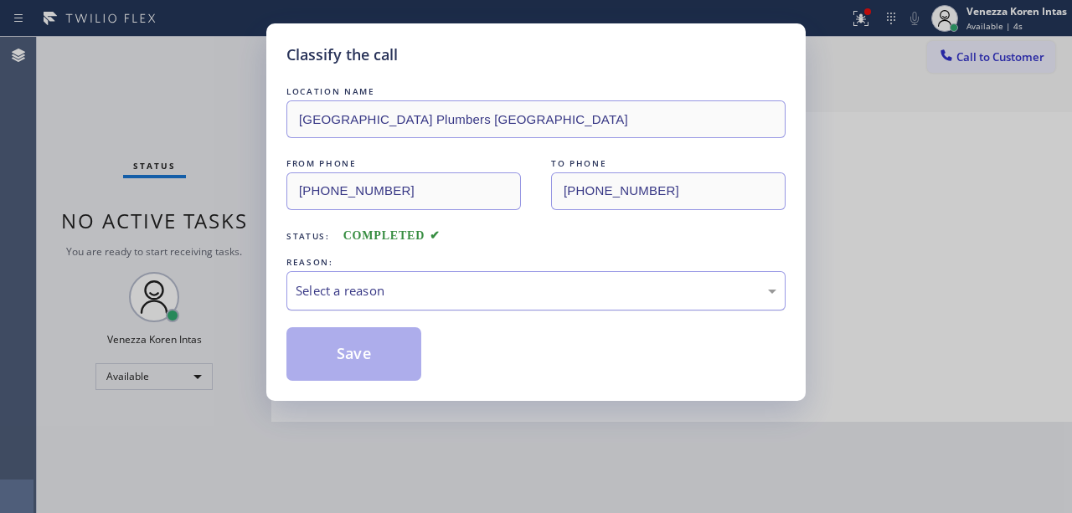
click at [456, 275] on div "Select a reason" at bounding box center [535, 290] width 499 height 39
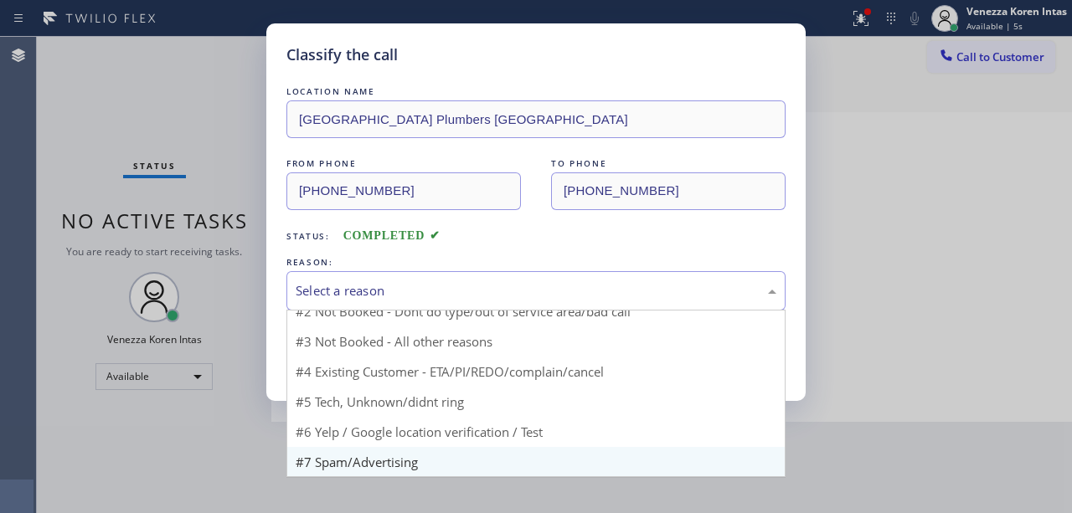
scroll to position [49, 0]
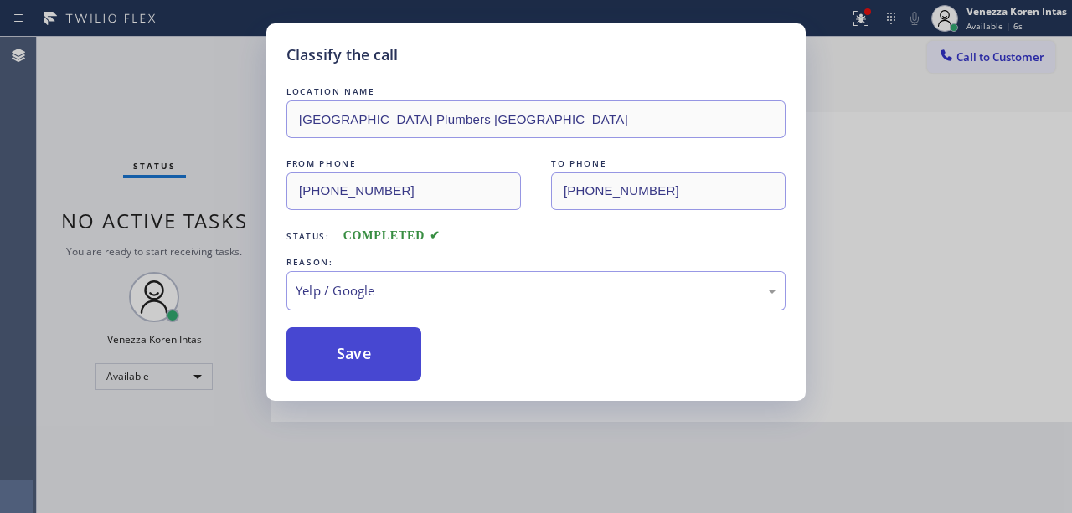
click at [371, 351] on button "Save" at bounding box center [353, 354] width 135 height 54
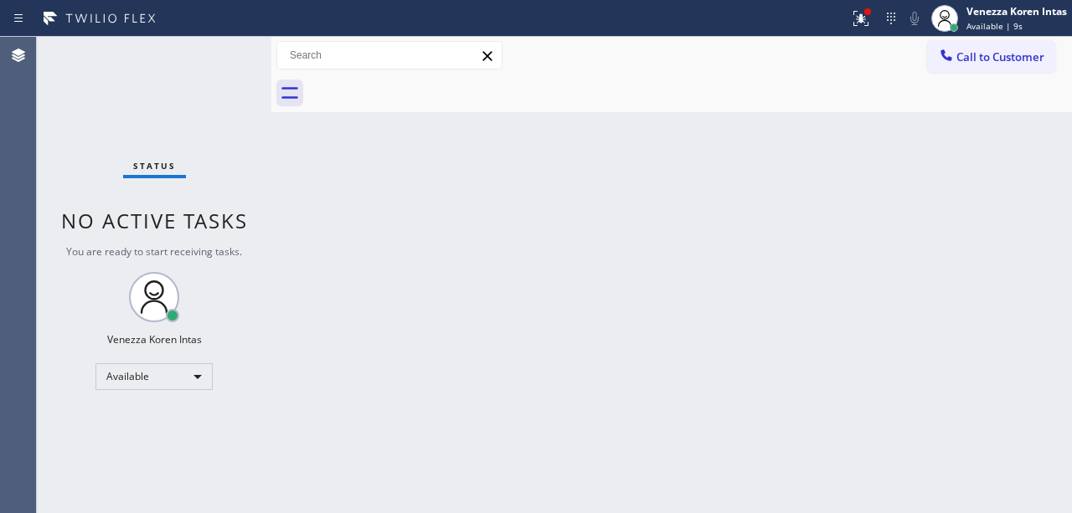
click at [492, 193] on div "Back to Dashboard Change Sender ID Customers Technicians Select a contact Outbo…" at bounding box center [671, 275] width 801 height 477
click at [381, 460] on div "Back to Dashboard Change Sender ID Customers Technicians Select a contact Outbo…" at bounding box center [671, 275] width 801 height 477
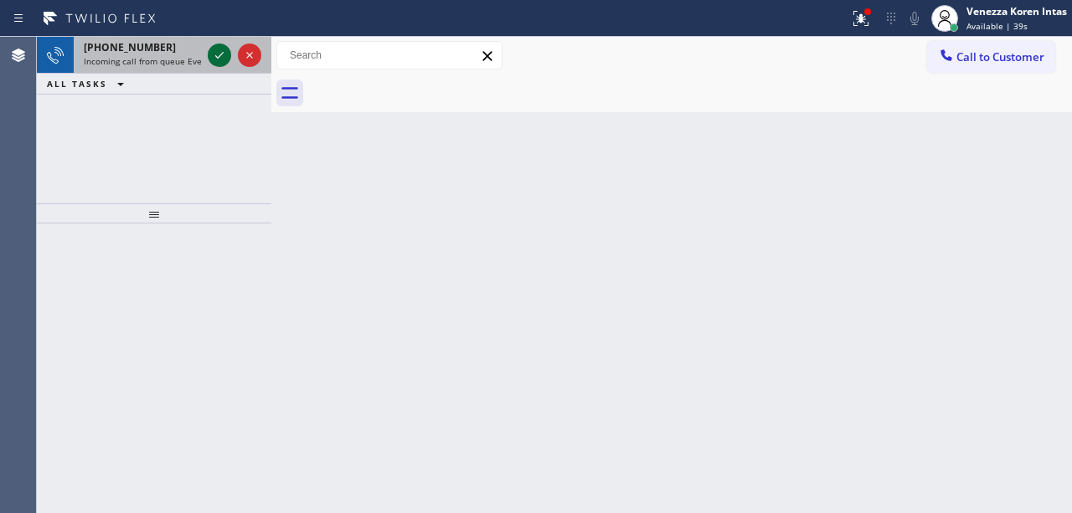
click at [224, 55] on icon at bounding box center [219, 55] width 20 height 20
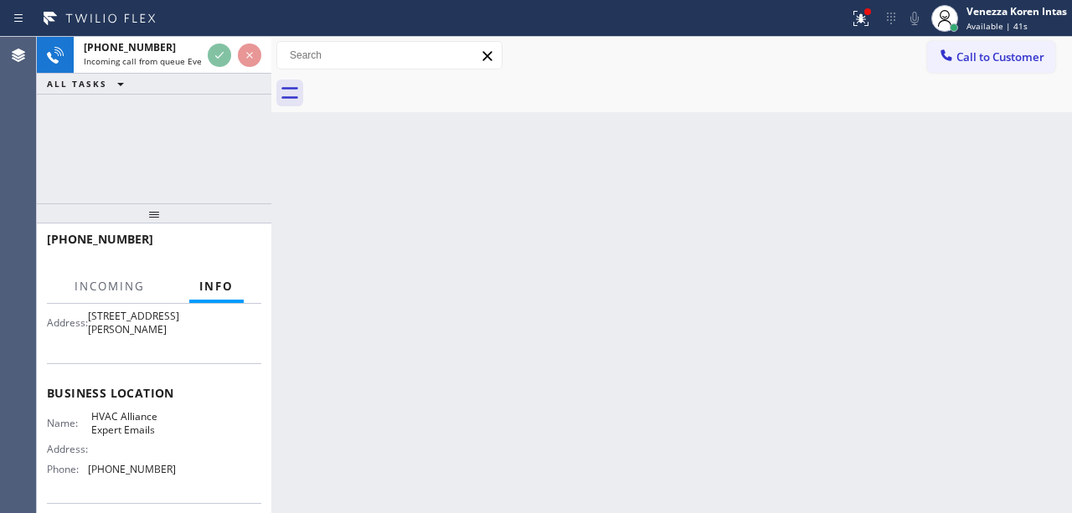
scroll to position [168, 0]
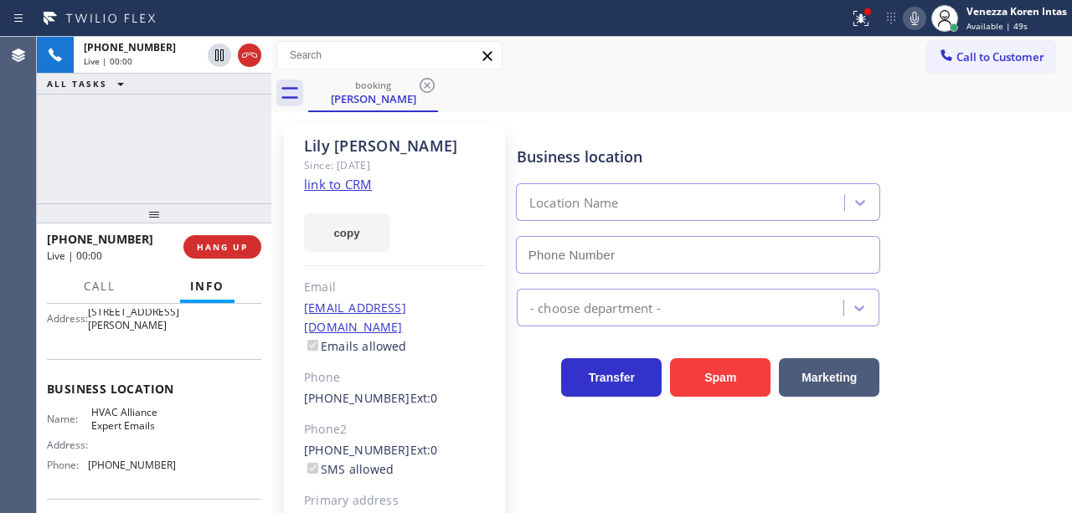
type input "[PHONE_NUMBER]"
click at [354, 179] on link "link to CRM" at bounding box center [338, 184] width 68 height 17
click at [673, 47] on div "Call to Customer Outbound call Location Search location Your caller id phone nu…" at bounding box center [671, 55] width 801 height 29
click at [844, 17] on div at bounding box center [861, 18] width 37 height 20
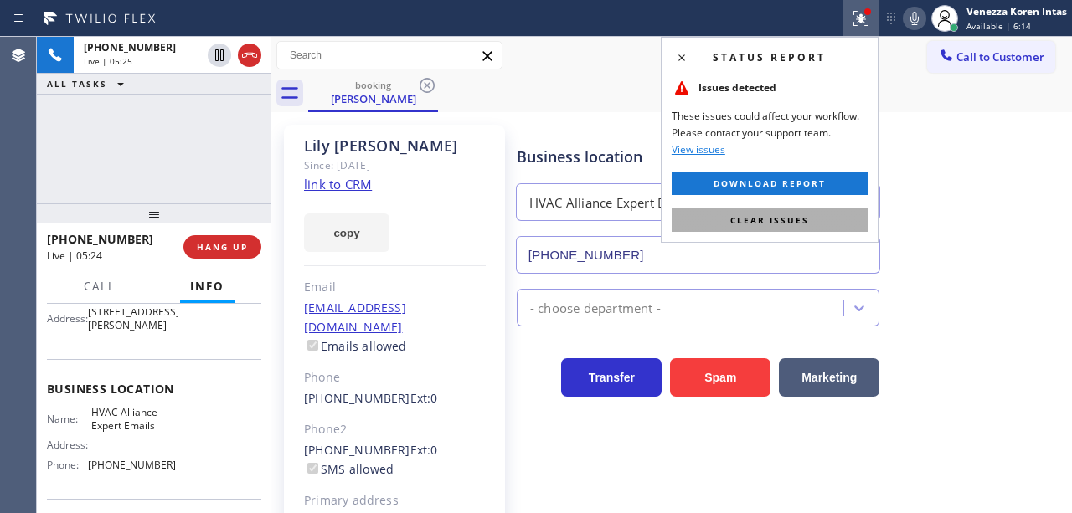
click at [781, 219] on span "Clear issues" at bounding box center [769, 220] width 79 height 12
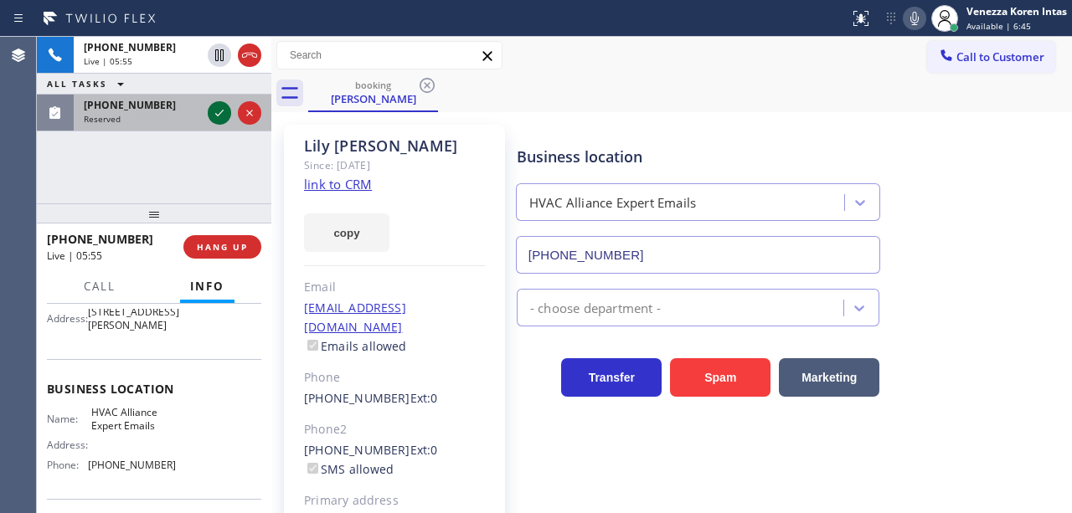
click at [216, 112] on icon at bounding box center [219, 113] width 20 height 20
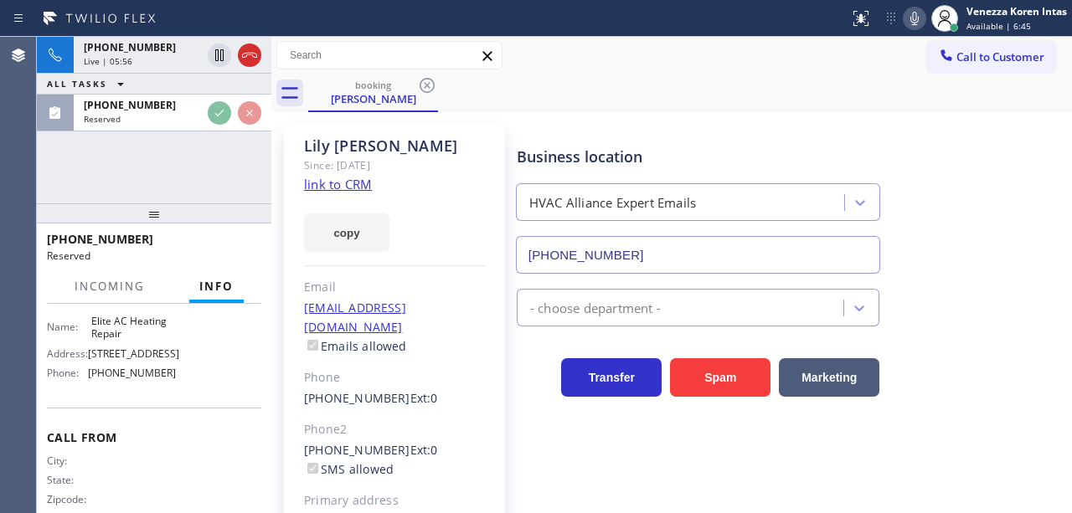
scroll to position [285, 0]
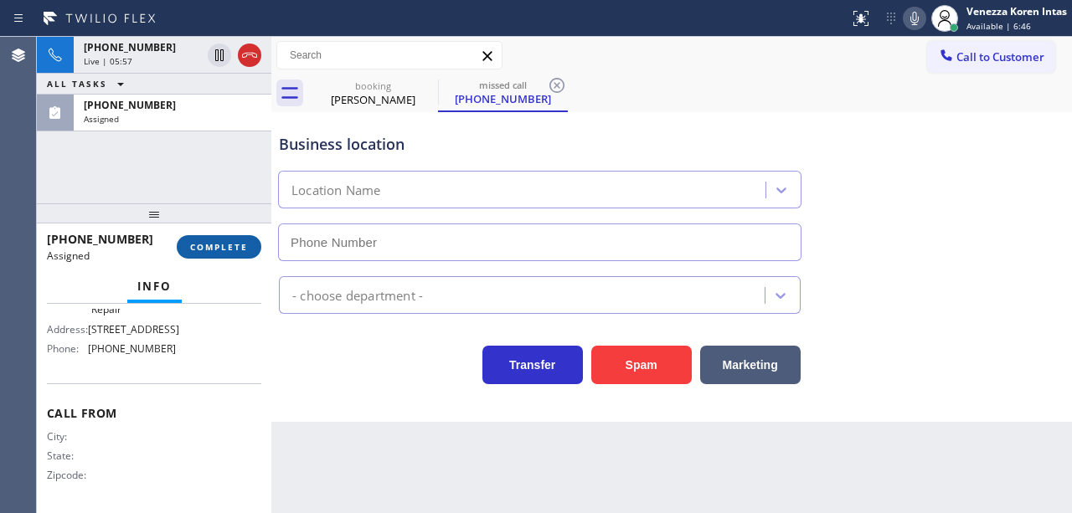
click at [231, 239] on button "COMPLETE" at bounding box center [219, 246] width 85 height 23
type input "[PHONE_NUMBER]"
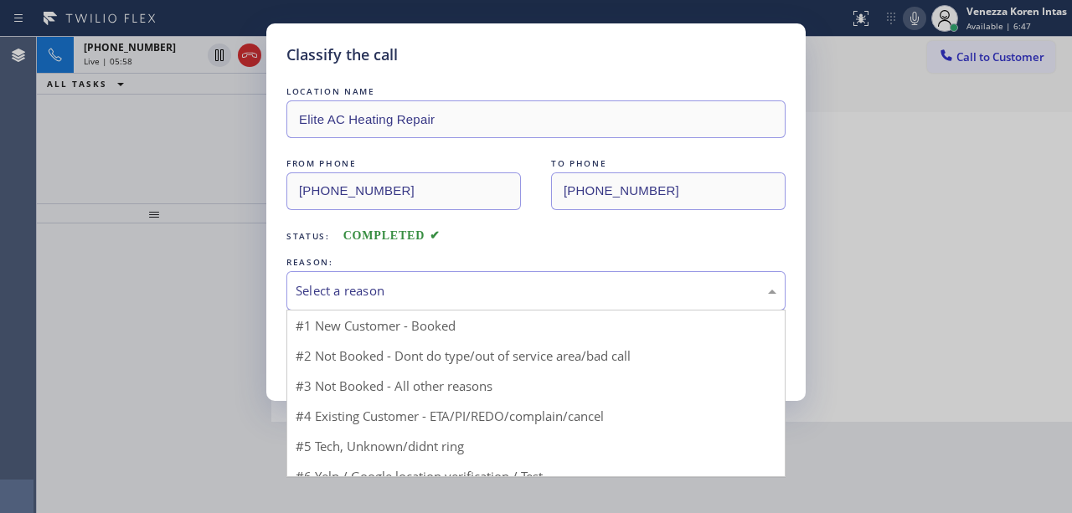
click at [375, 308] on div "Select a reason" at bounding box center [535, 290] width 499 height 39
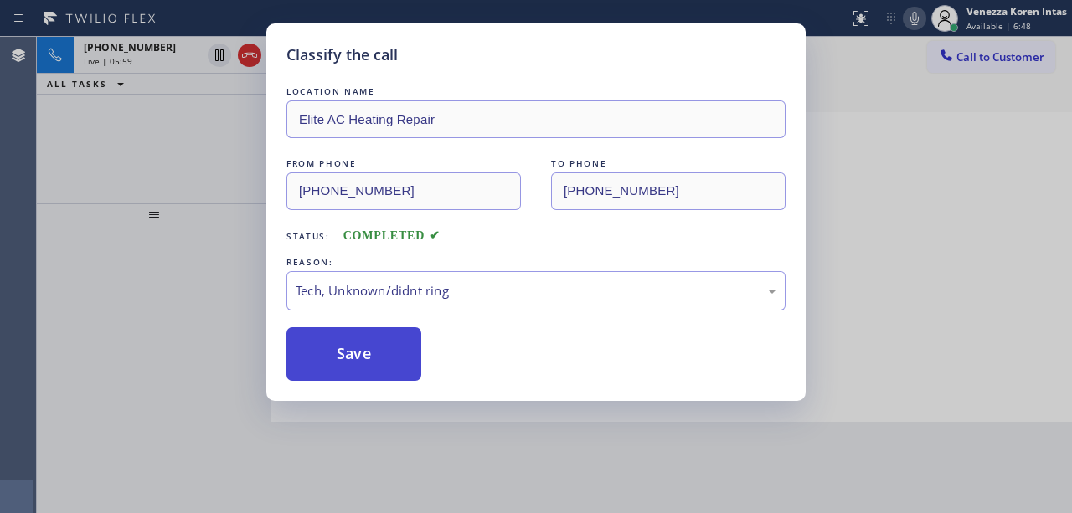
click at [384, 374] on button "Save" at bounding box center [353, 354] width 135 height 54
type input "[PHONE_NUMBER]"
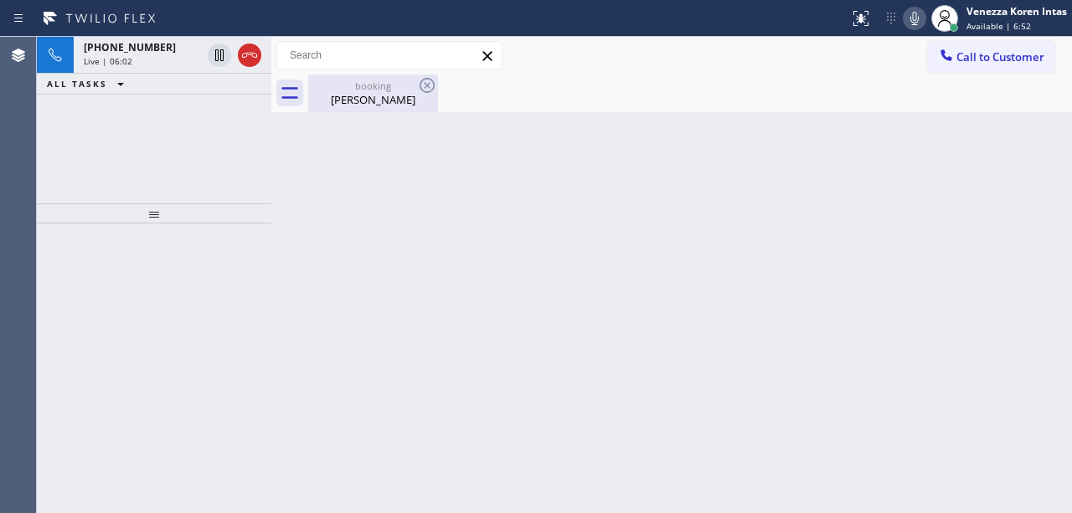
click at [372, 98] on div "[PERSON_NAME]" at bounding box center [373, 99] width 126 height 15
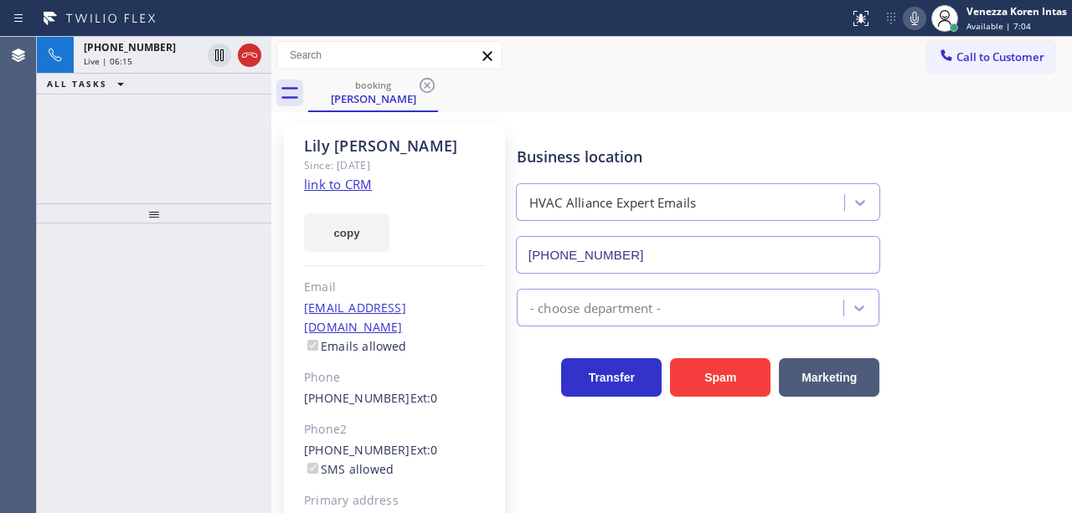
click at [452, 183] on div "[PERSON_NAME] Since: [DATE] link to CRM copy Email [EMAIL_ADDRESS][DOMAIN_NAME]…" at bounding box center [394, 384] width 221 height 518
click at [250, 144] on div "[PHONE_NUMBER] Live | 06:15 ALL TASKS ALL TASKS ACTIVE TASKS TASKS IN WRAP UP" at bounding box center [154, 120] width 235 height 167
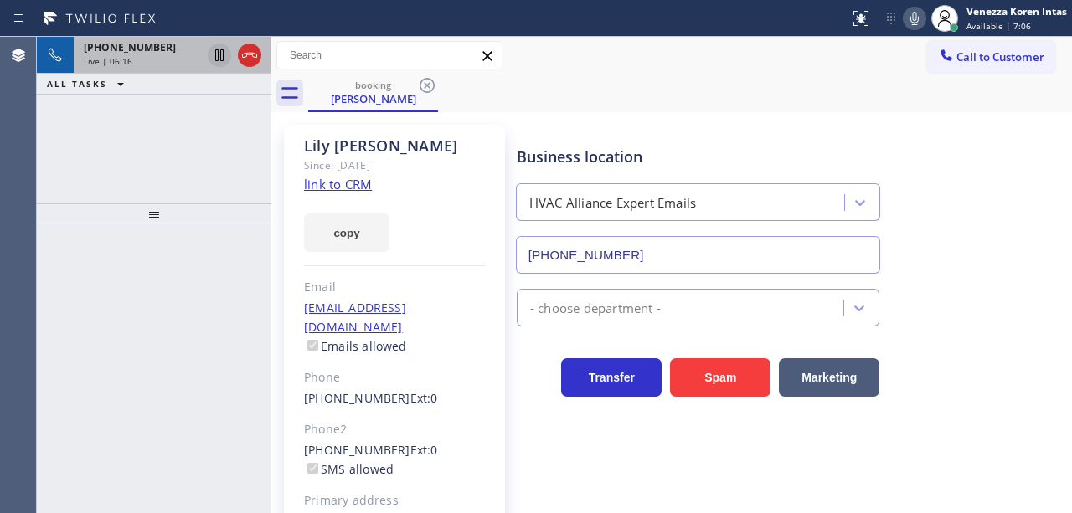
click at [217, 57] on icon at bounding box center [219, 55] width 20 height 20
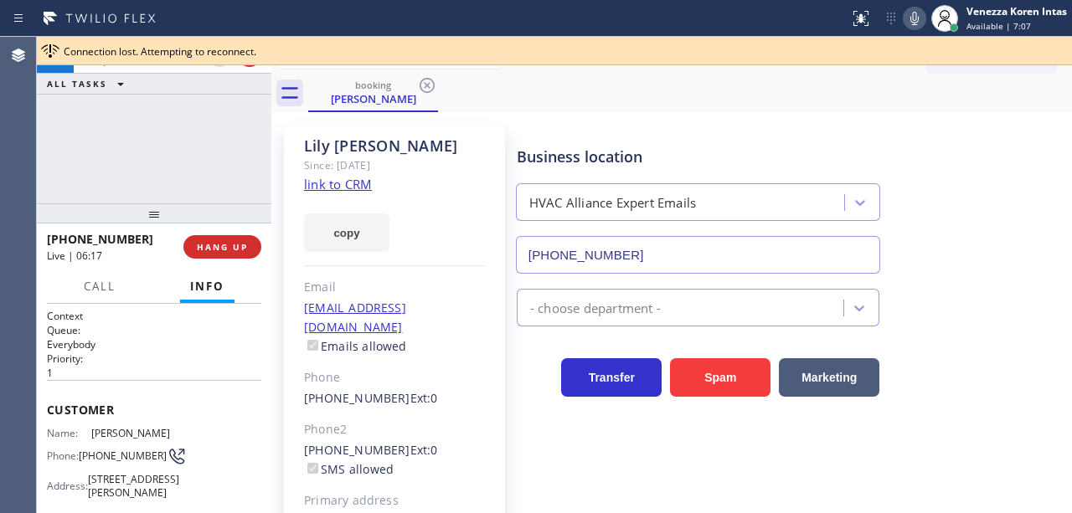
click at [915, 25] on icon at bounding box center [915, 18] width 20 height 20
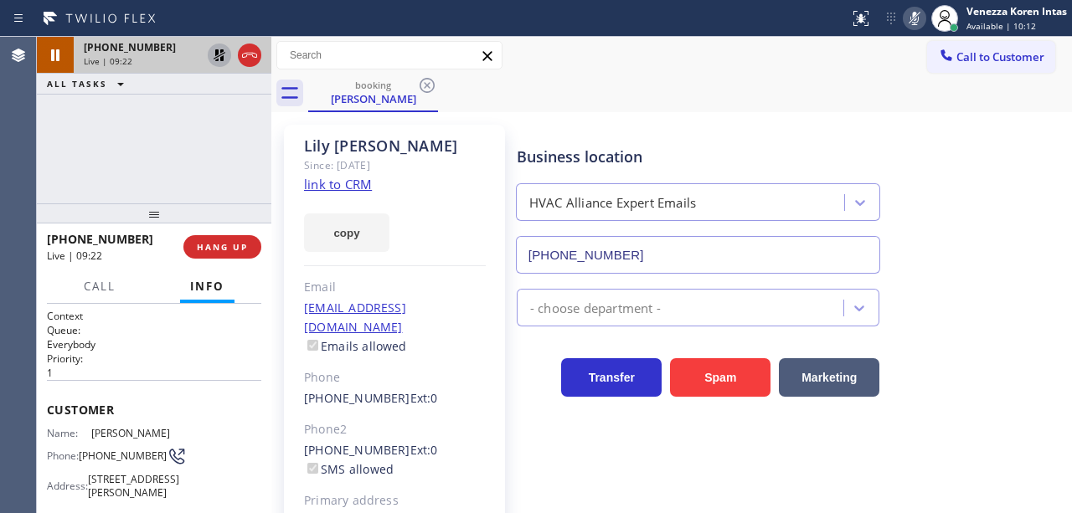
click at [216, 55] on icon at bounding box center [220, 55] width 12 height 12
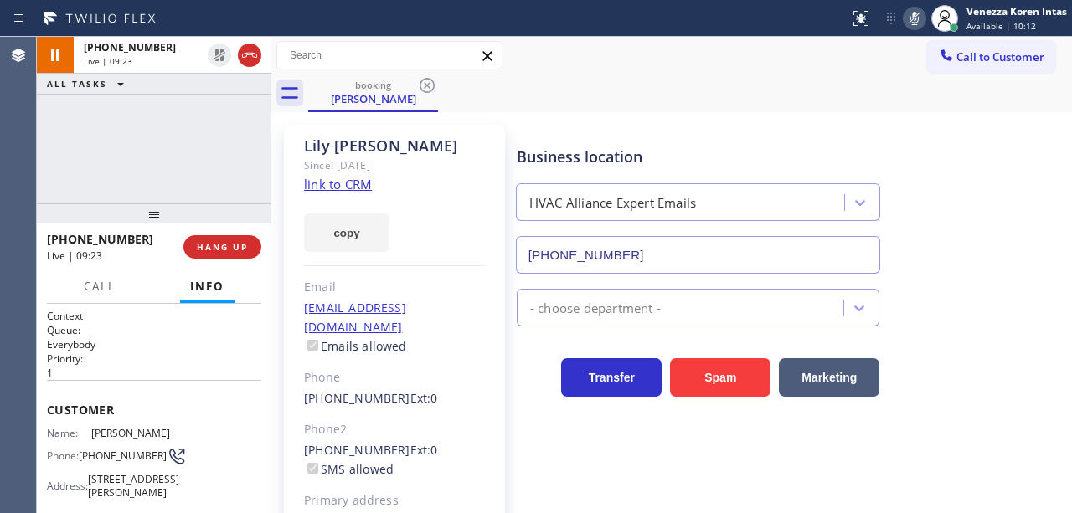
click at [903, 23] on div at bounding box center [914, 18] width 23 height 20
click at [513, 152] on div "Business location HVAC Alliance Expert Emails [PHONE_NUMBER]" at bounding box center [697, 201] width 369 height 145
click at [575, 148] on div "Business location" at bounding box center [698, 157] width 363 height 23
click at [461, 268] on div "[PERSON_NAME] Since: [DATE] link to CRM copy Email [EMAIL_ADDRESS][DOMAIN_NAME]…" at bounding box center [394, 384] width 221 height 518
click at [910, 24] on icon at bounding box center [915, 18] width 20 height 20
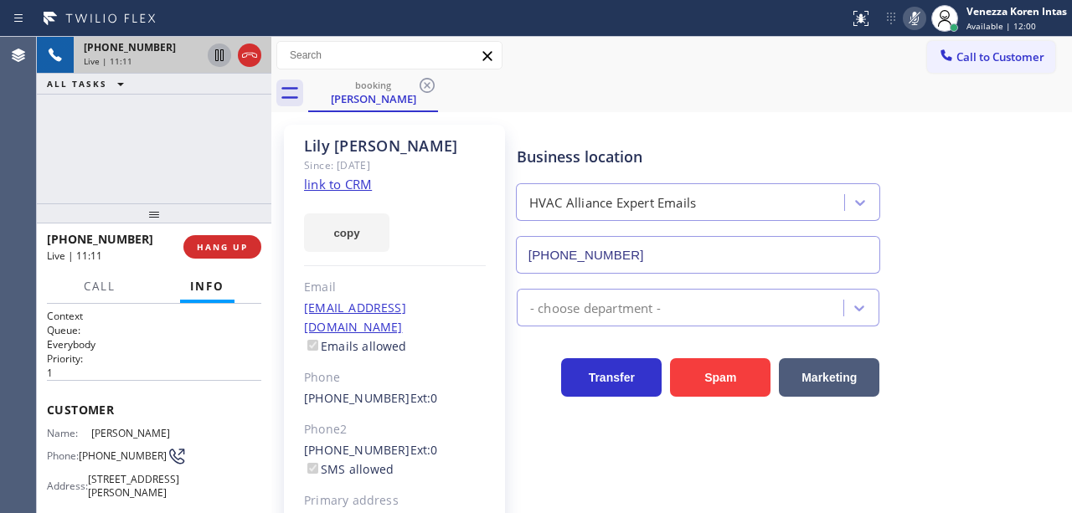
click at [214, 51] on icon at bounding box center [219, 55] width 20 height 20
click at [476, 166] on div "Since: [DATE]" at bounding box center [395, 165] width 182 height 19
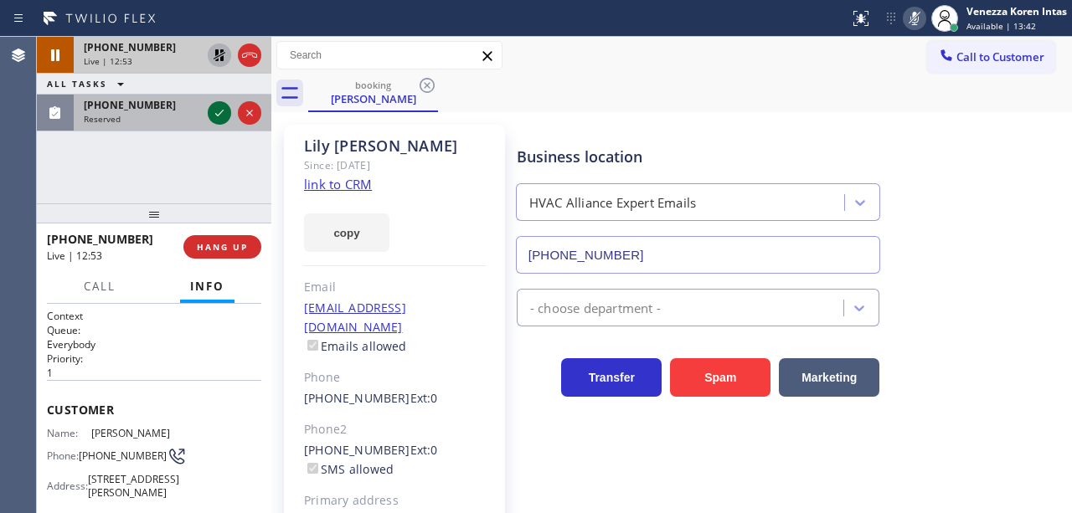
click at [221, 109] on icon at bounding box center [219, 113] width 20 height 20
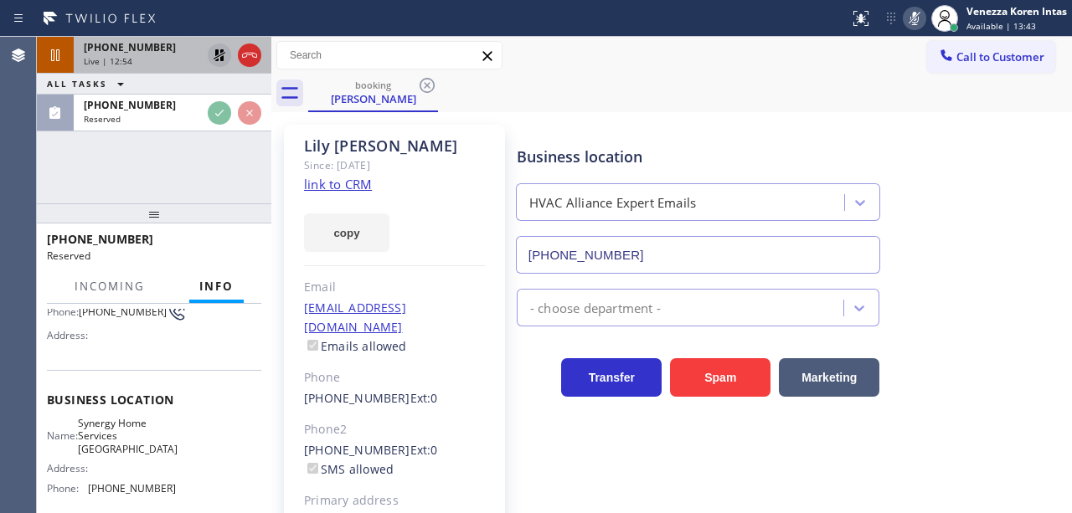
scroll to position [168, 0]
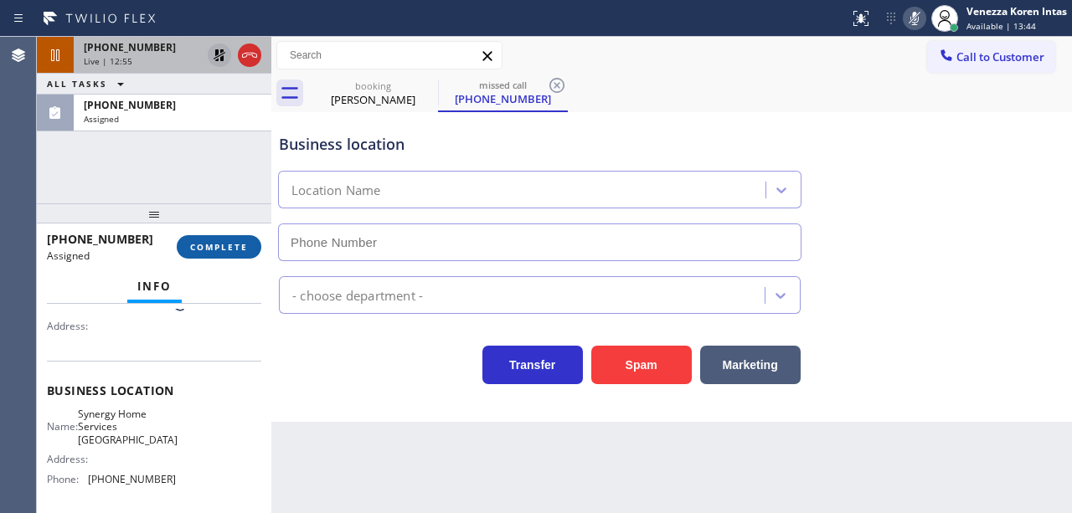
click at [230, 255] on button "COMPLETE" at bounding box center [219, 246] width 85 height 23
type input "[PHONE_NUMBER]"
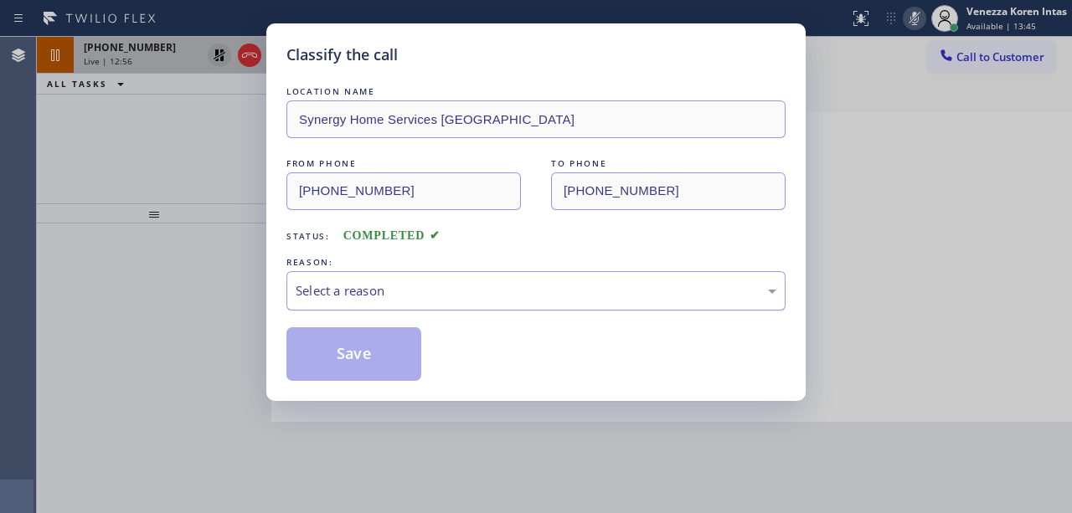
click at [412, 295] on div "Select a reason" at bounding box center [536, 290] width 481 height 19
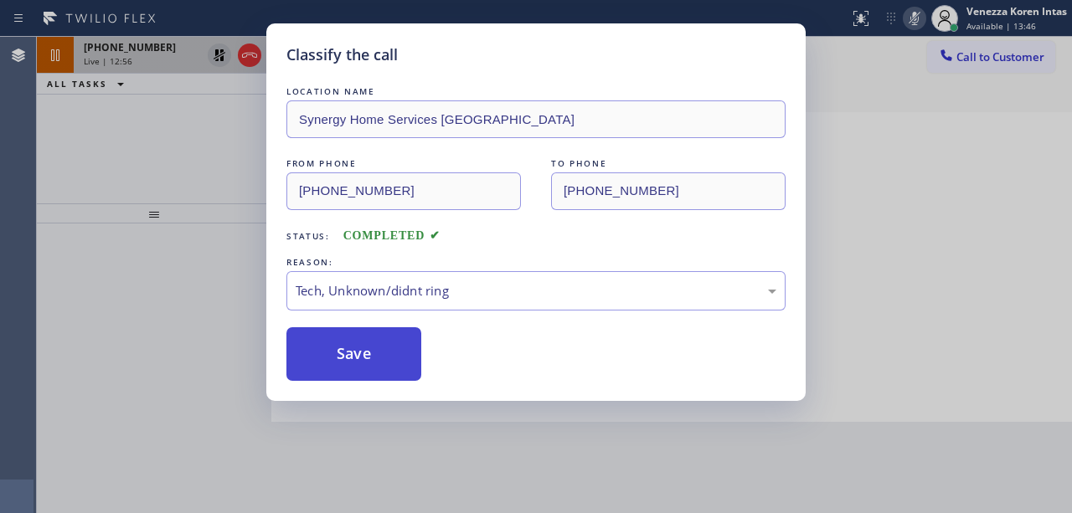
click at [394, 371] on button "Save" at bounding box center [353, 354] width 135 height 54
type input "[PHONE_NUMBER]"
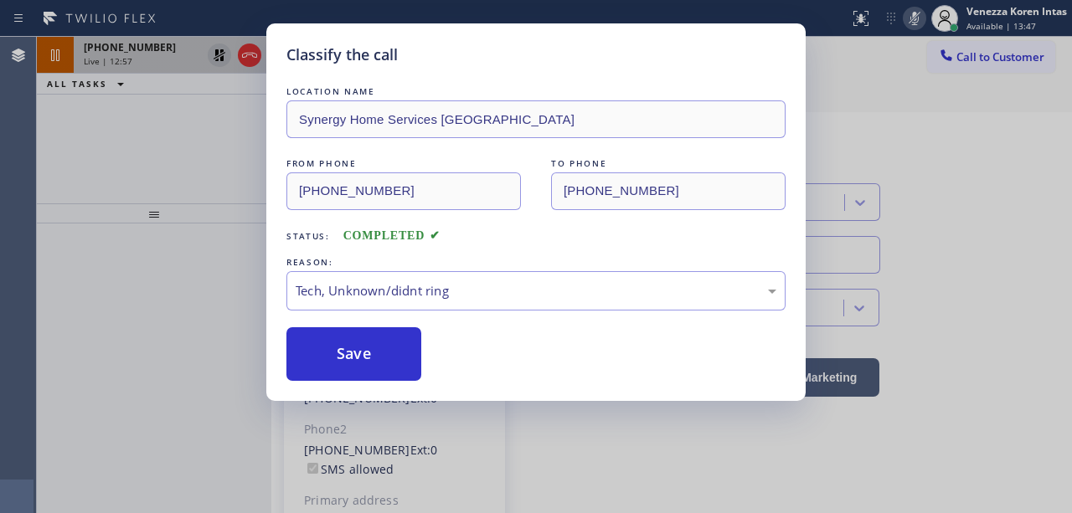
click at [419, 513] on div "Classify the call LOCATION NAME Synergy Home Services [GEOGRAPHIC_DATA] FROM PH…" at bounding box center [536, 256] width 1072 height 513
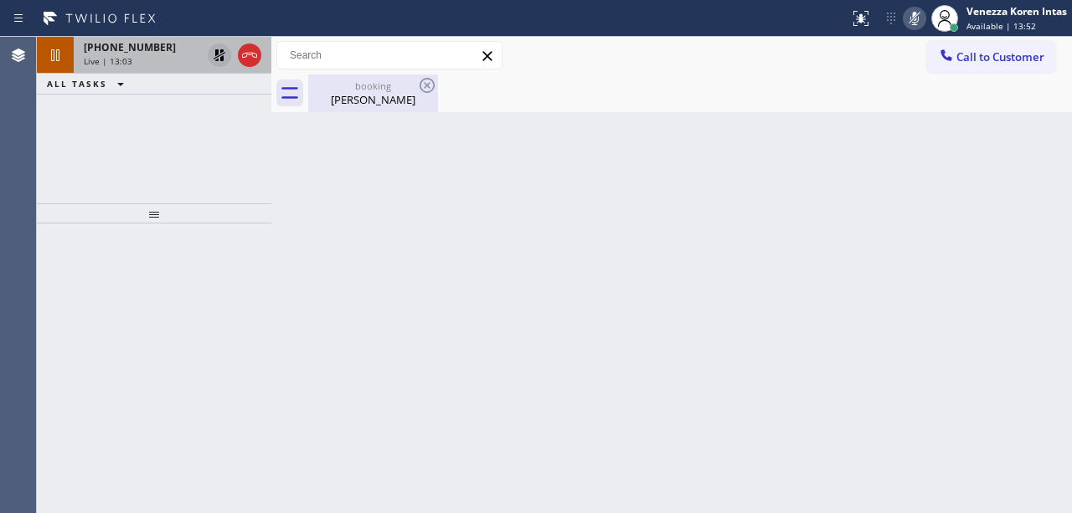
drag, startPoint x: 461, startPoint y: 183, endPoint x: 337, endPoint y: 102, distance: 147.7
click at [460, 182] on div "Back to Dashboard Change Sender ID Customers Technicians Select a contact Outbo…" at bounding box center [671, 275] width 801 height 477
click at [218, 55] on icon at bounding box center [219, 55] width 20 height 20
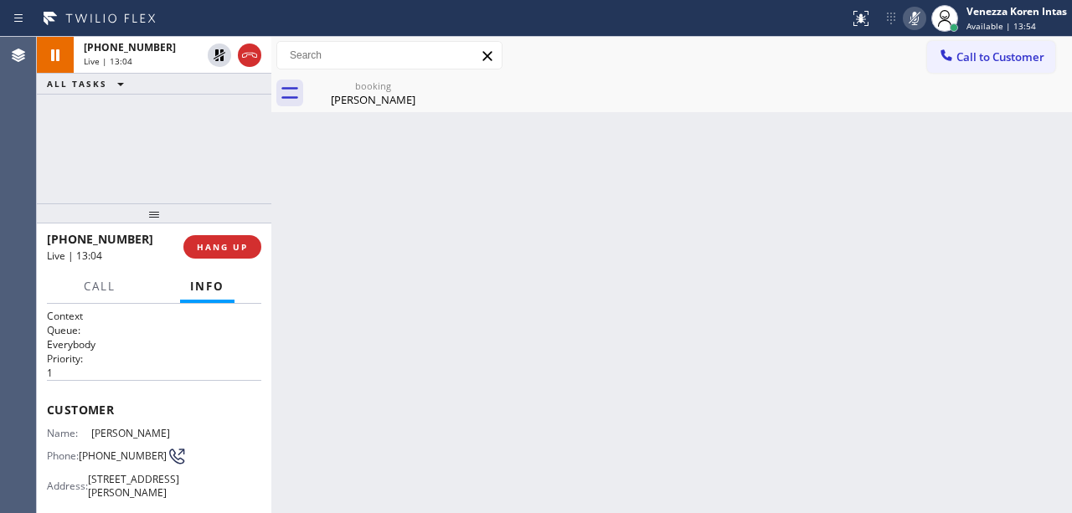
click at [906, 10] on icon at bounding box center [915, 18] width 20 height 20
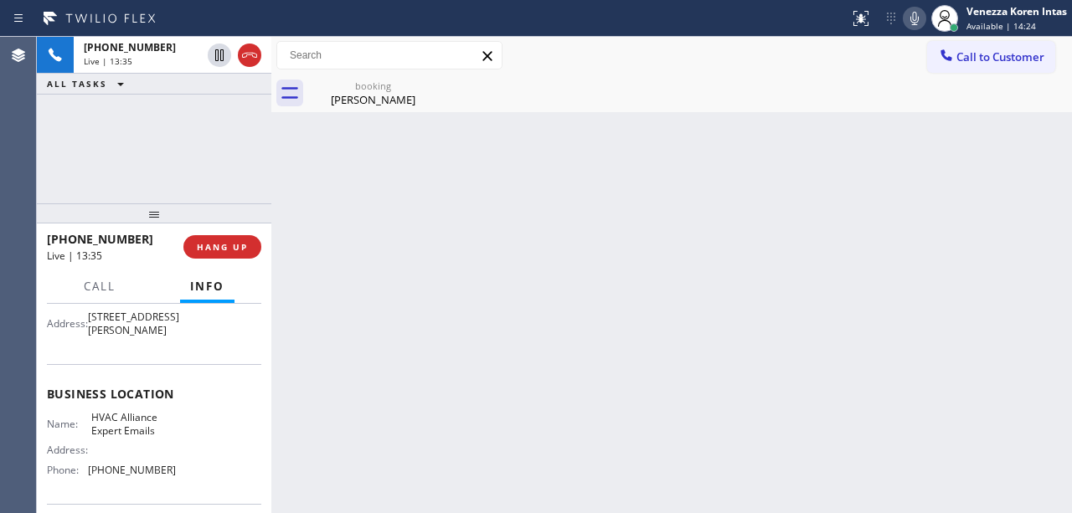
scroll to position [168, 0]
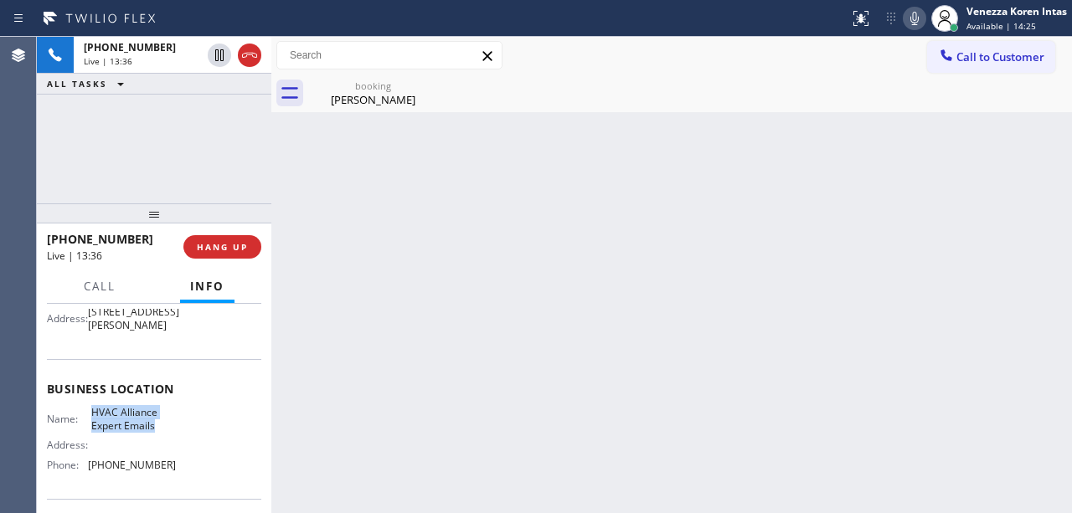
drag, startPoint x: 90, startPoint y: 432, endPoint x: 159, endPoint y: 456, distance: 73.4
click at [159, 432] on span "HVAC Alliance Expert Emails" at bounding box center [133, 419] width 84 height 26
copy span "HVAC Alliance Expert Emails"
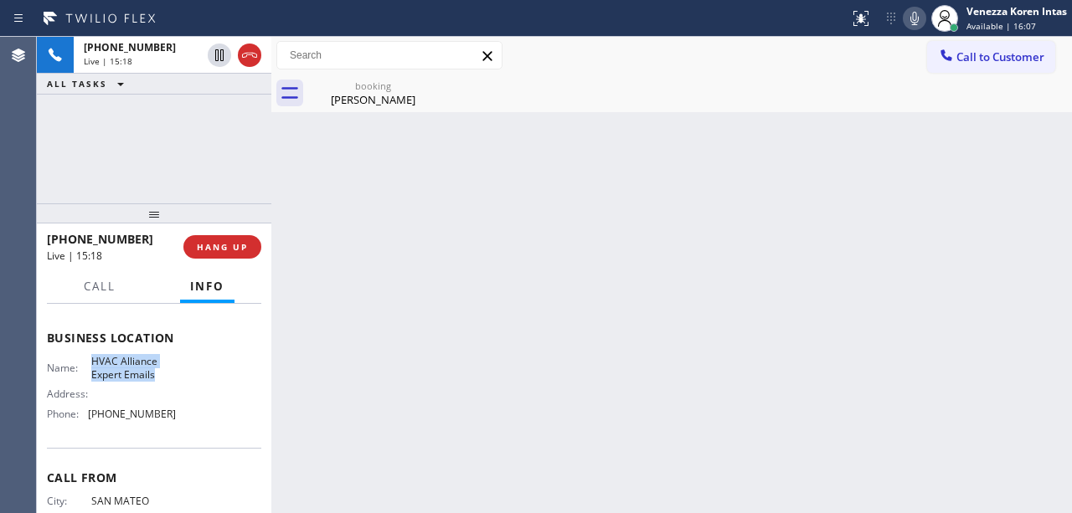
scroll to position [223, 0]
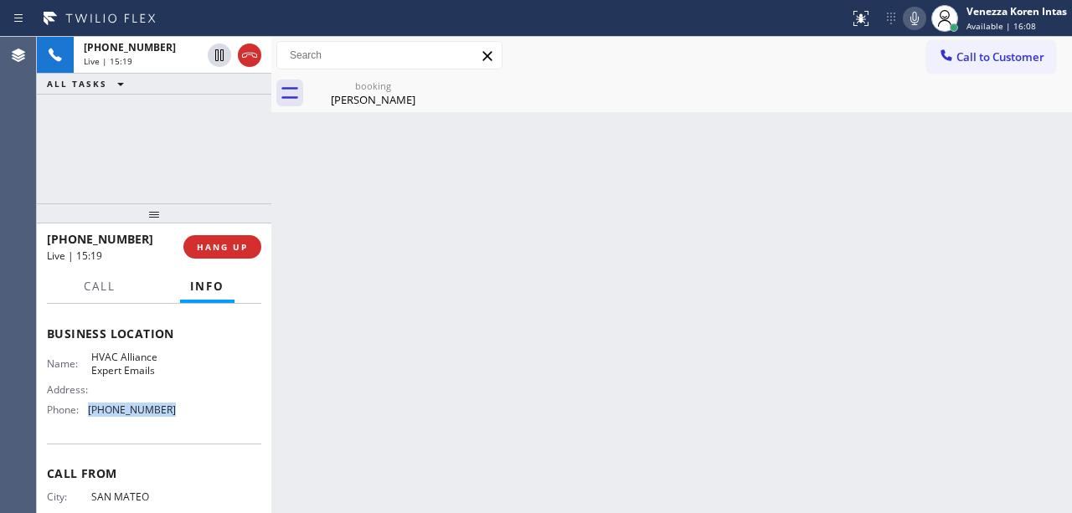
drag, startPoint x: 174, startPoint y: 441, endPoint x: 89, endPoint y: 432, distance: 85.8
click at [89, 423] on div "Name: HVAC Alliance Expert Emails Address: Phone: [PHONE_NUMBER]" at bounding box center [154, 387] width 214 height 72
copy div "[PHONE_NUMBER]"
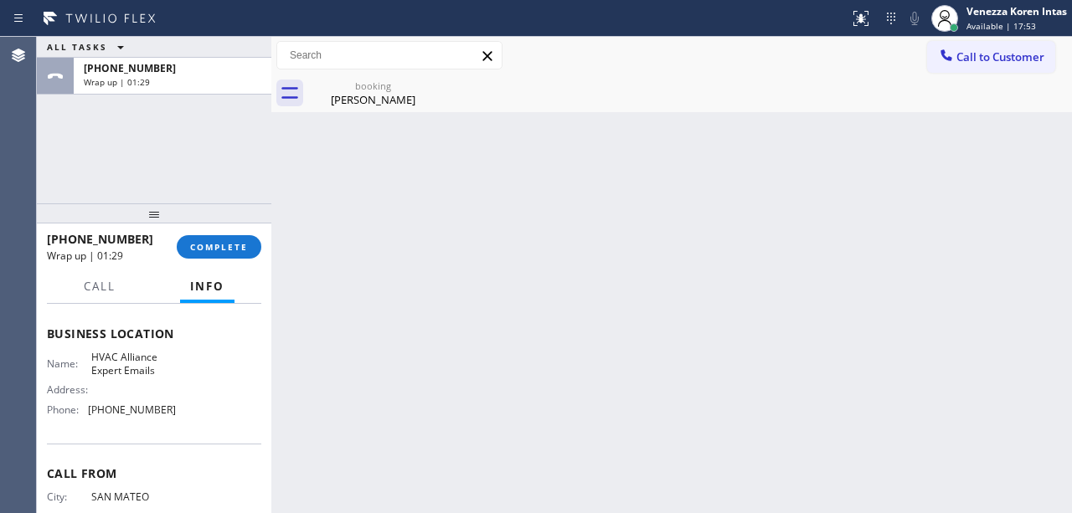
click at [514, 126] on div "Back to Dashboard Change Sender ID Customers Technicians Select a contact Outbo…" at bounding box center [671, 275] width 801 height 477
click at [238, 255] on button "COMPLETE" at bounding box center [219, 246] width 85 height 23
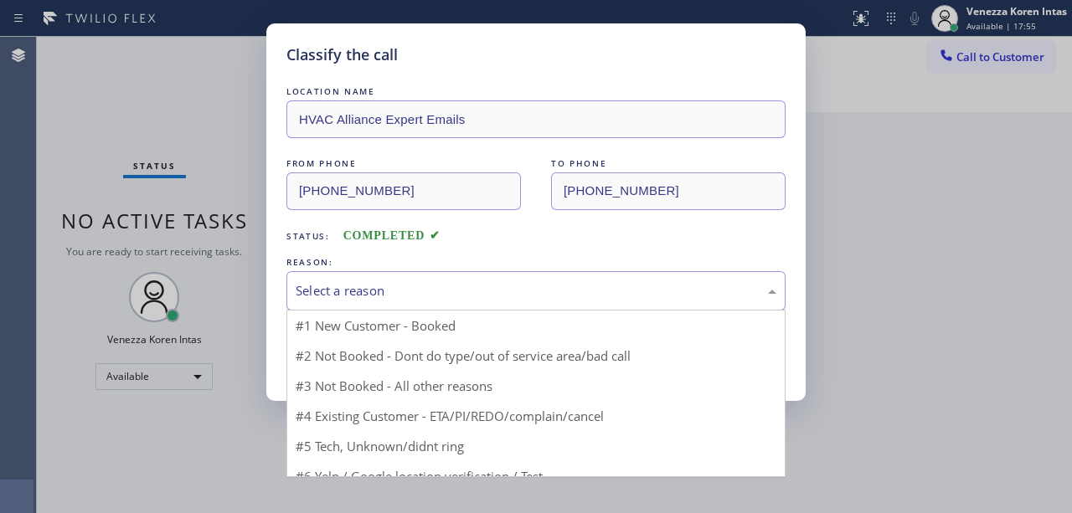
click at [384, 281] on div "Select a reason" at bounding box center [535, 290] width 499 height 39
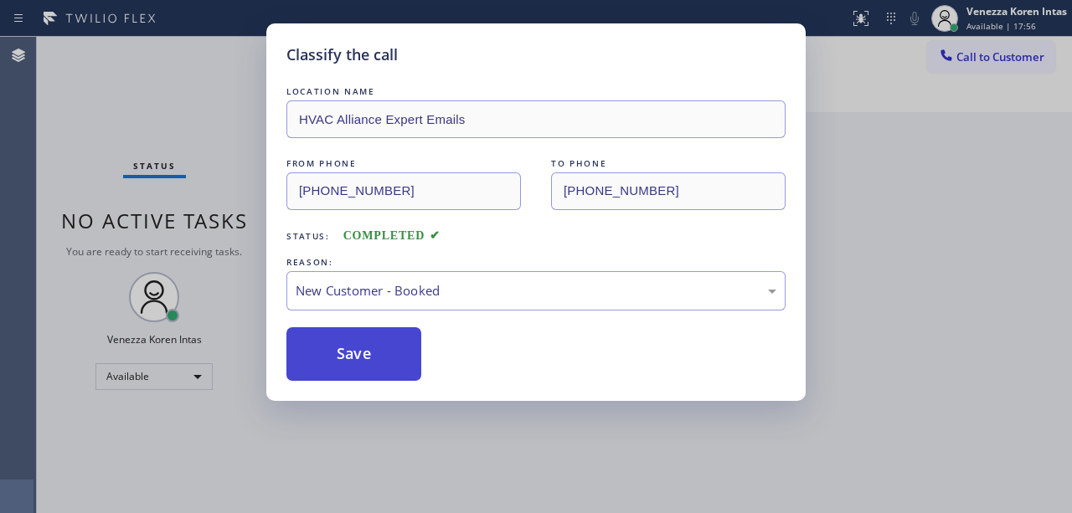
click at [375, 352] on button "Save" at bounding box center [353, 354] width 135 height 54
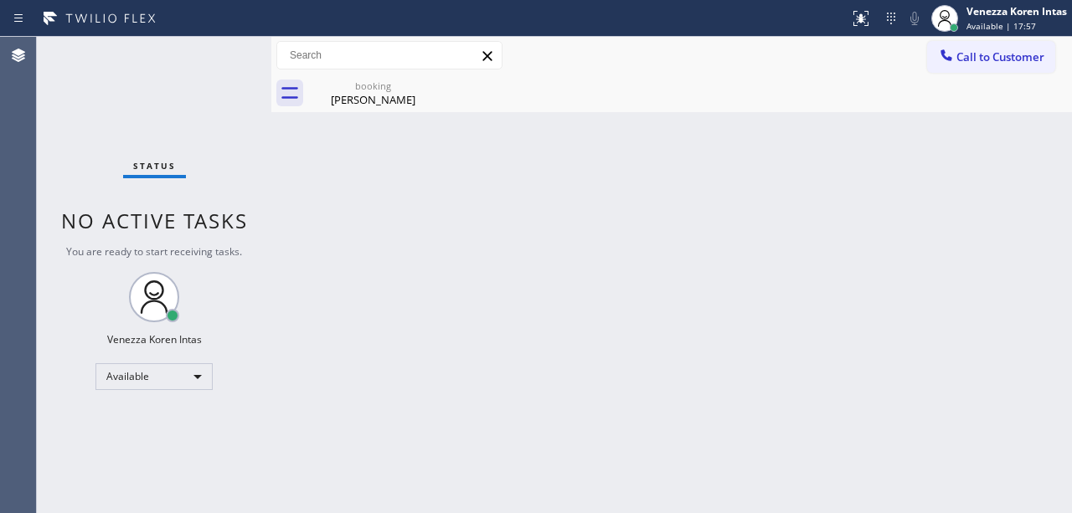
click at [698, 423] on div "Back to Dashboard Change Sender ID Customers Technicians Select a contact Outbo…" at bounding box center [671, 275] width 801 height 477
click at [359, 99] on div "[PERSON_NAME]" at bounding box center [373, 99] width 126 height 15
click at [271, 327] on div at bounding box center [271, 275] width 0 height 477
click at [49, 206] on div "Status No active tasks You are ready to start receiving tasks. Venezza Koren In…" at bounding box center [154, 275] width 235 height 477
click at [184, 186] on div "Status No active tasks You are ready to start receiving tasks. Venezza Koren In…" at bounding box center [154, 275] width 235 height 477
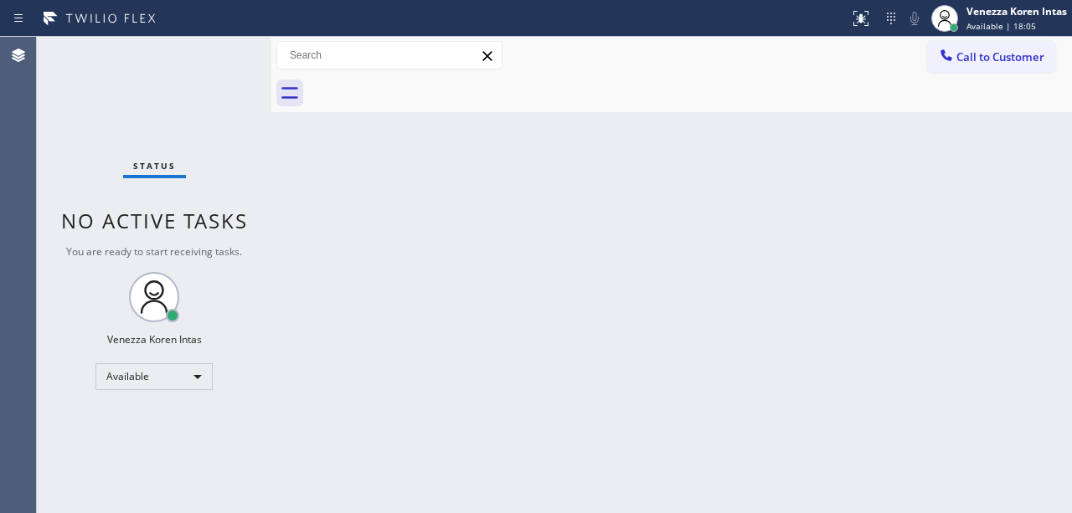
click at [563, 209] on div "Back to Dashboard Change Sender ID Customers Technicians Select a contact Outbo…" at bounding box center [671, 275] width 801 height 477
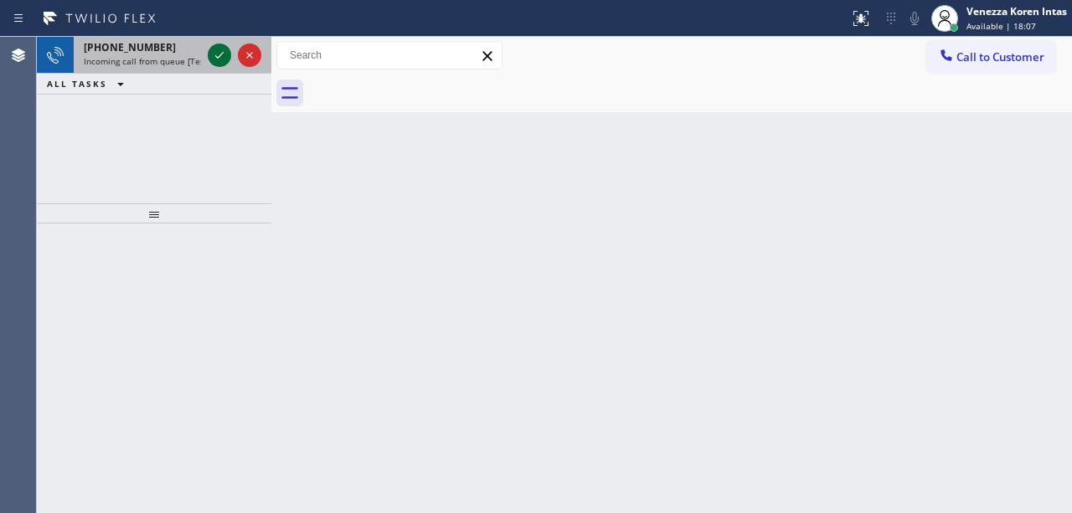
click at [224, 56] on icon at bounding box center [219, 55] width 20 height 20
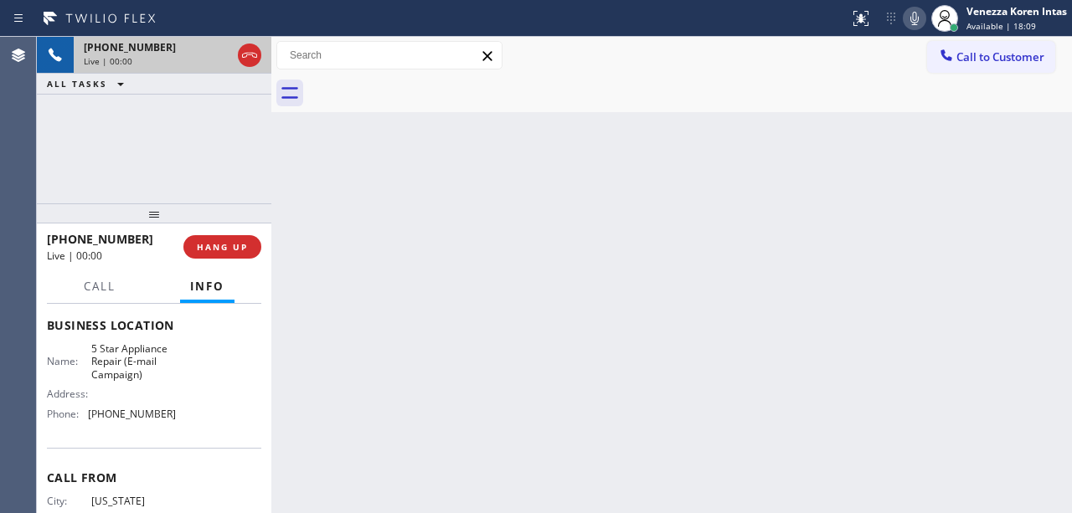
scroll to position [223, 0]
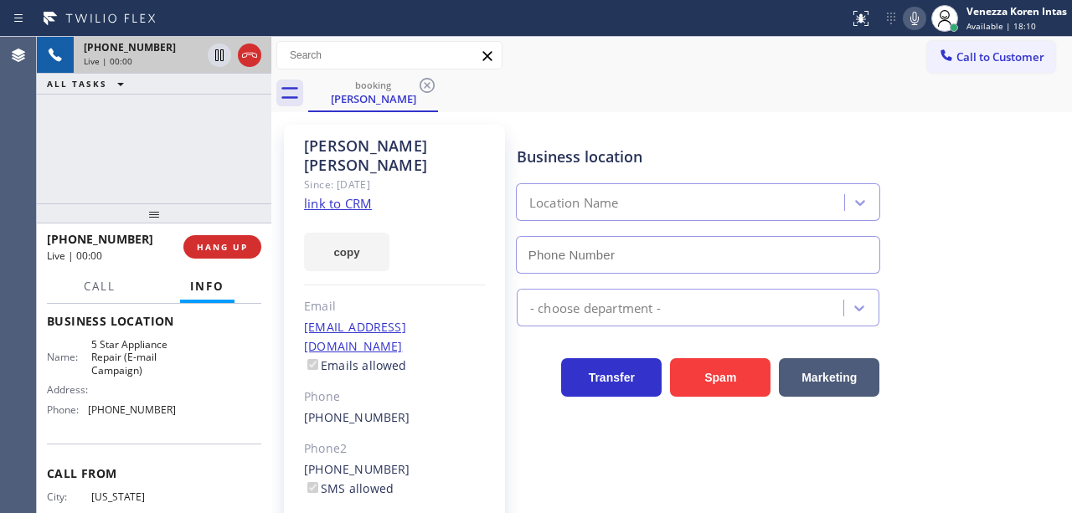
type input "[PHONE_NUMBER]"
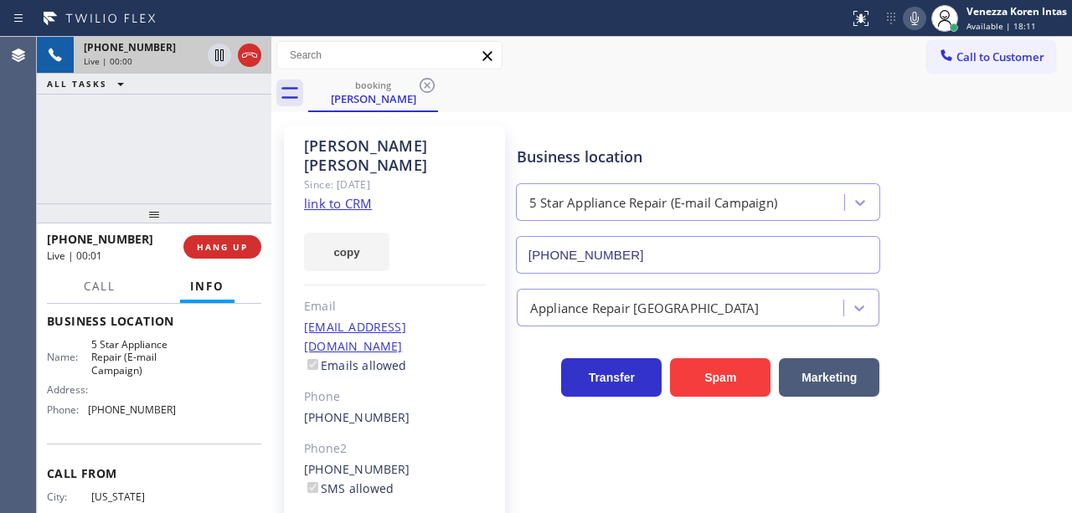
click at [454, 247] on div "copy" at bounding box center [395, 243] width 182 height 58
click at [360, 195] on link "link to CRM" at bounding box center [338, 203] width 68 height 17
click at [910, 20] on icon at bounding box center [915, 18] width 20 height 20
click at [219, 59] on icon at bounding box center [219, 55] width 20 height 20
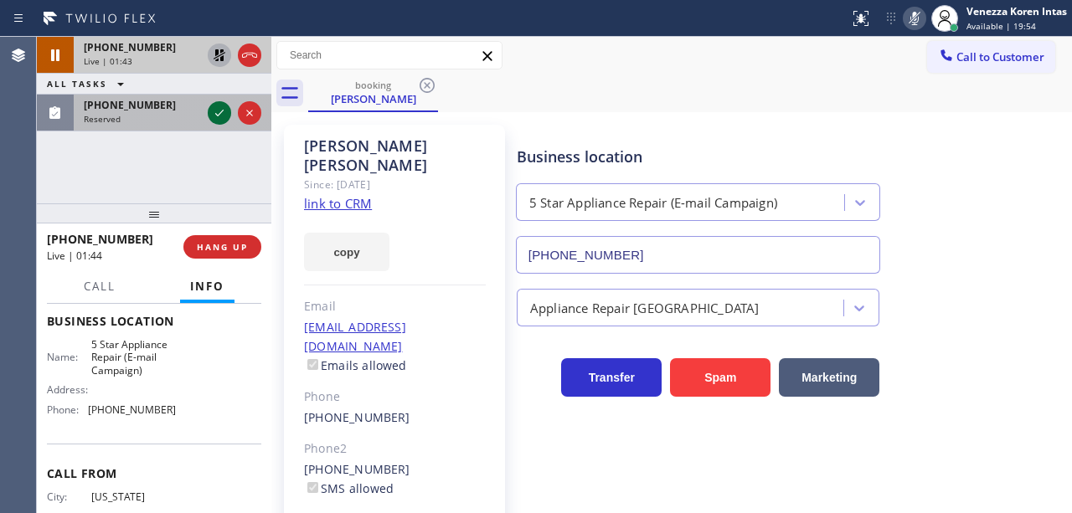
click at [224, 114] on icon at bounding box center [219, 113] width 20 height 20
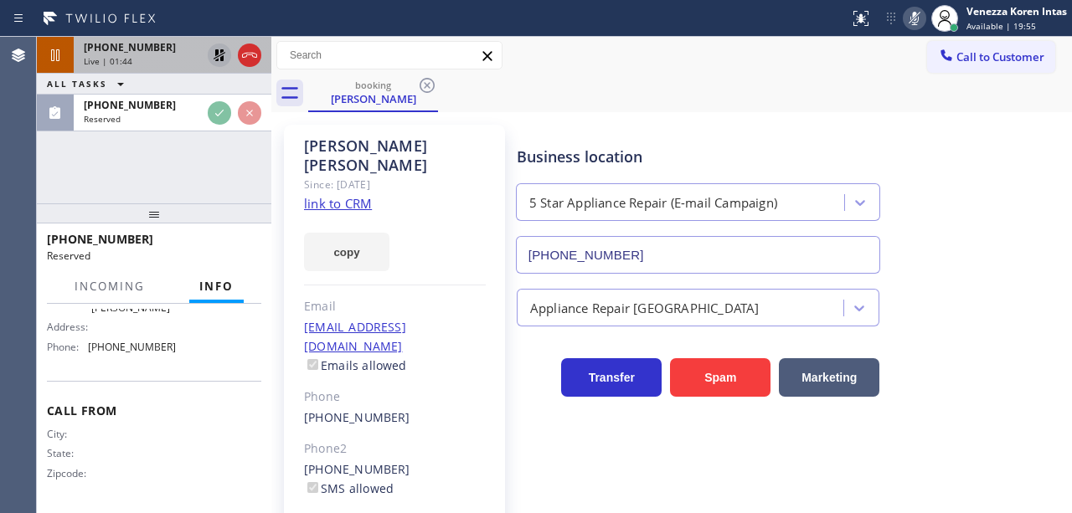
scroll to position [324, 0]
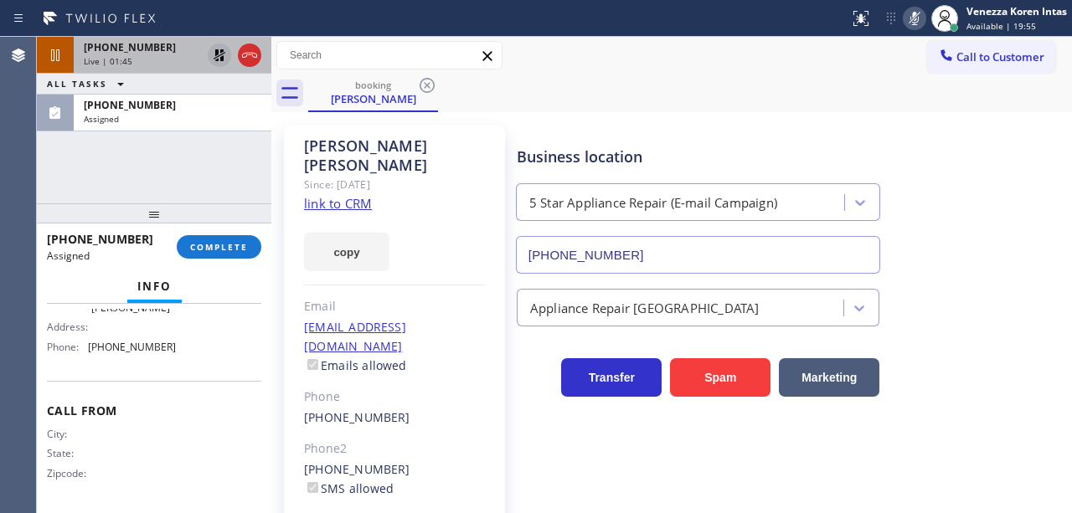
click at [215, 259] on div "[PHONE_NUMBER] Assigned COMPLETE" at bounding box center [154, 247] width 214 height 44
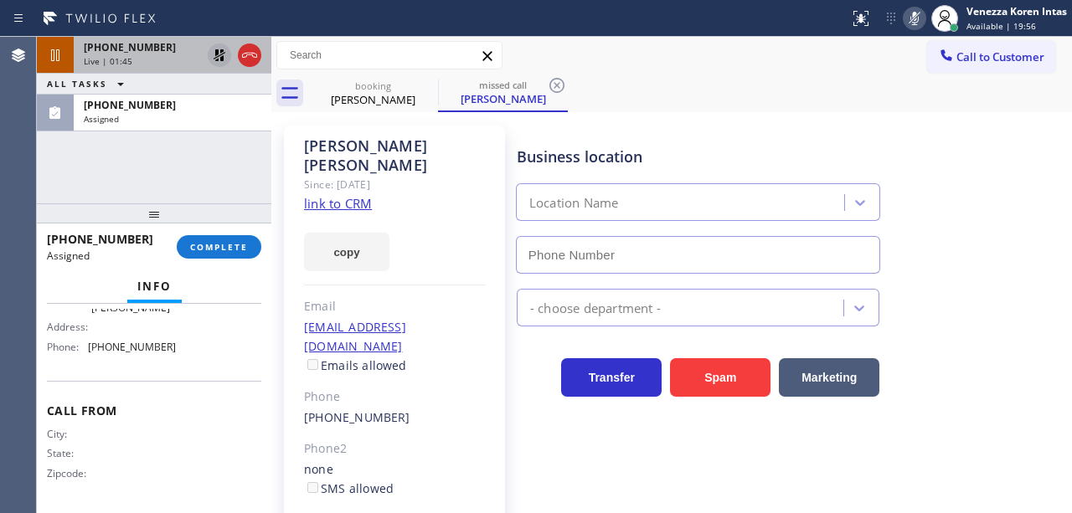
click at [243, 255] on button "COMPLETE" at bounding box center [219, 246] width 85 height 23
type input "[PHONE_NUMBER]"
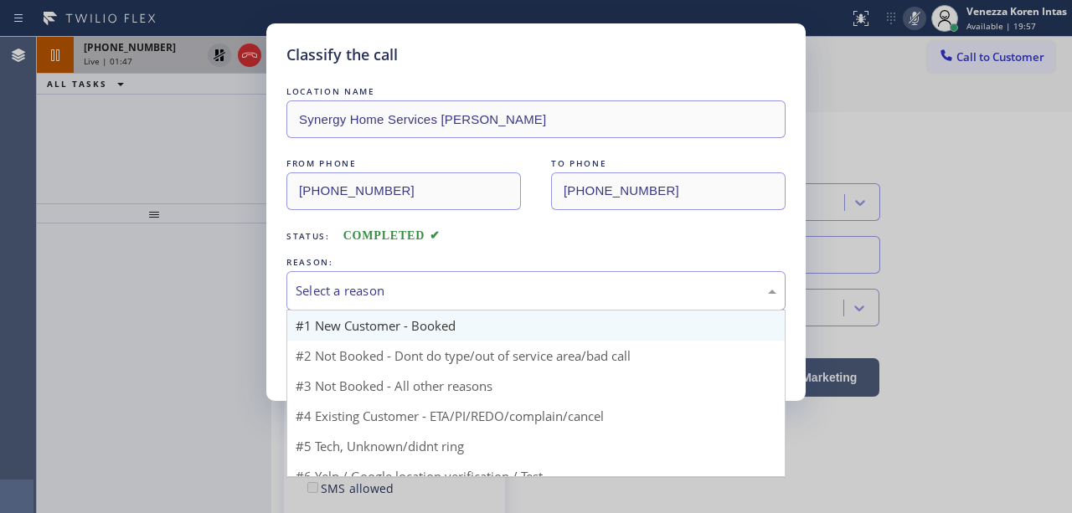
drag, startPoint x: 402, startPoint y: 281, endPoint x: 419, endPoint y: 312, distance: 35.2
click at [403, 281] on div "Select a reason" at bounding box center [535, 290] width 499 height 39
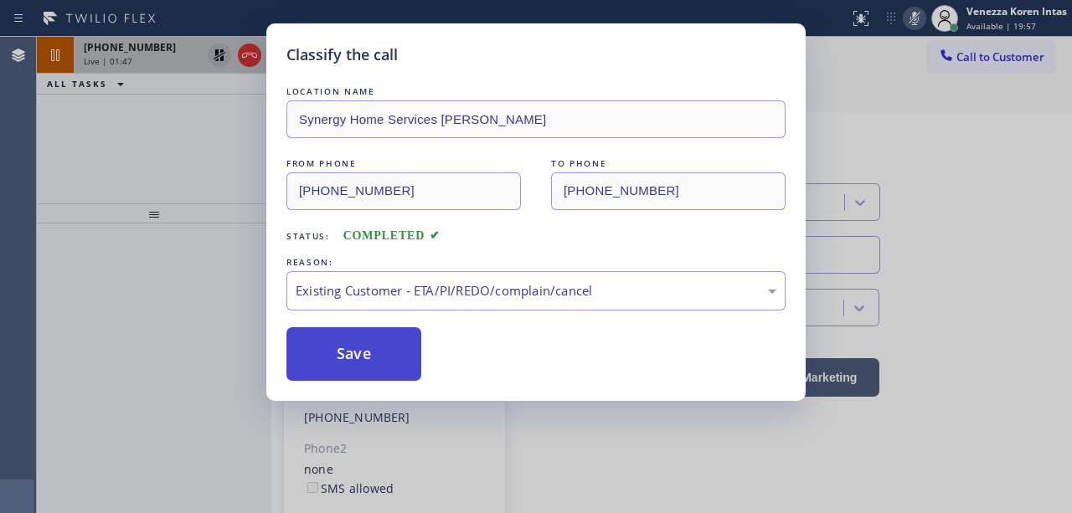
click at [380, 365] on button "Save" at bounding box center [353, 354] width 135 height 54
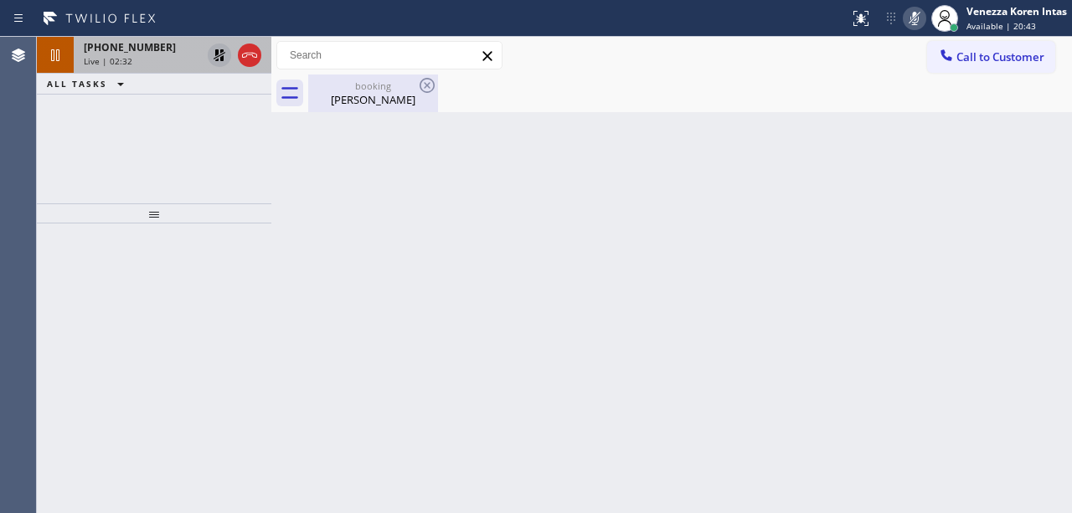
click at [389, 95] on div "[PERSON_NAME]" at bounding box center [373, 99] width 126 height 15
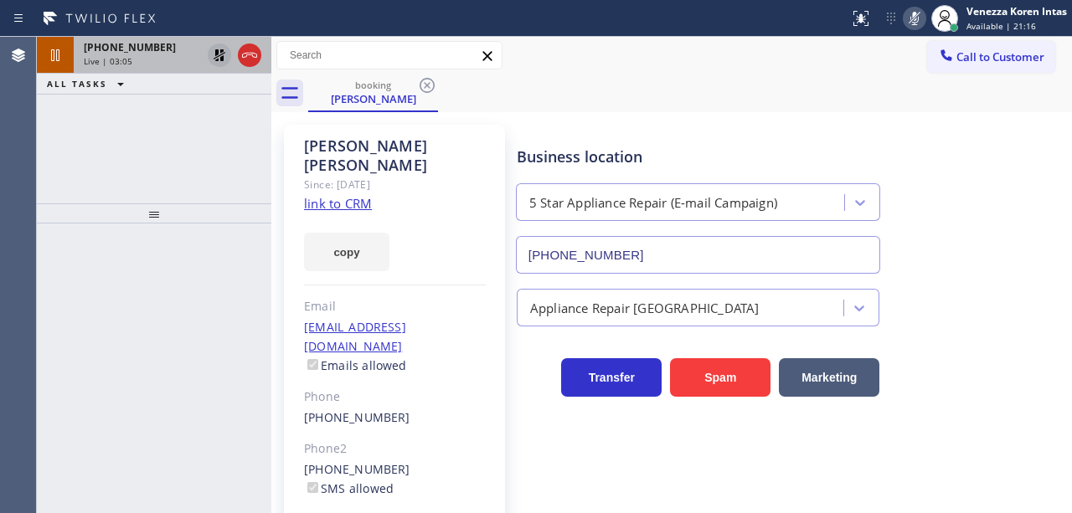
click at [502, 71] on div "Call to Customer Outbound call Location Search location Your caller id phone nu…" at bounding box center [671, 56] width 801 height 38
click at [216, 58] on icon at bounding box center [220, 55] width 12 height 12
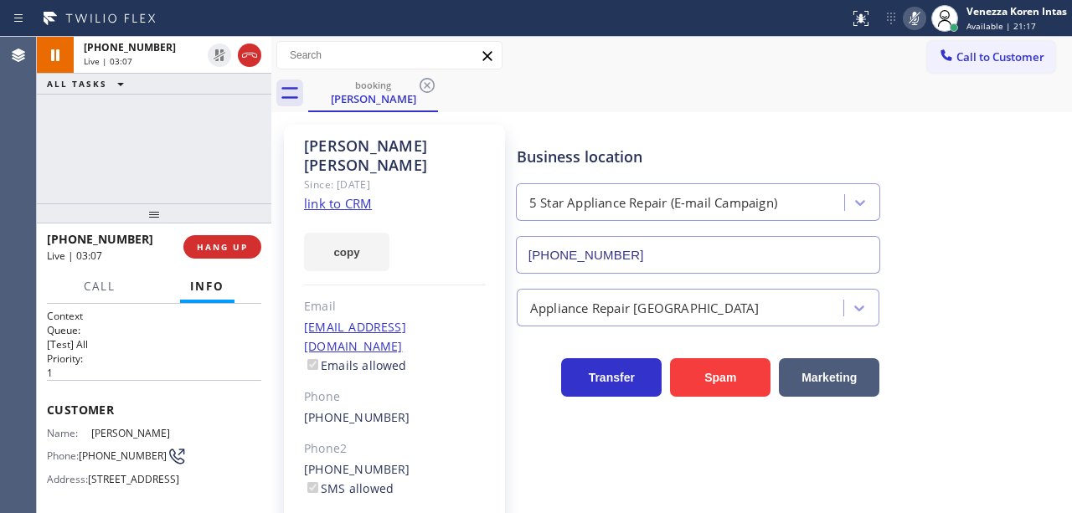
click at [910, 12] on icon at bounding box center [915, 18] width 20 height 20
click at [613, 27] on div at bounding box center [425, 18] width 836 height 27
click at [614, 70] on div "Call to Customer Outbound call Location Search location Your caller id phone nu…" at bounding box center [671, 56] width 801 height 38
click at [484, 86] on div "booking [PERSON_NAME]" at bounding box center [690, 94] width 764 height 38
click at [912, 18] on icon at bounding box center [914, 18] width 8 height 13
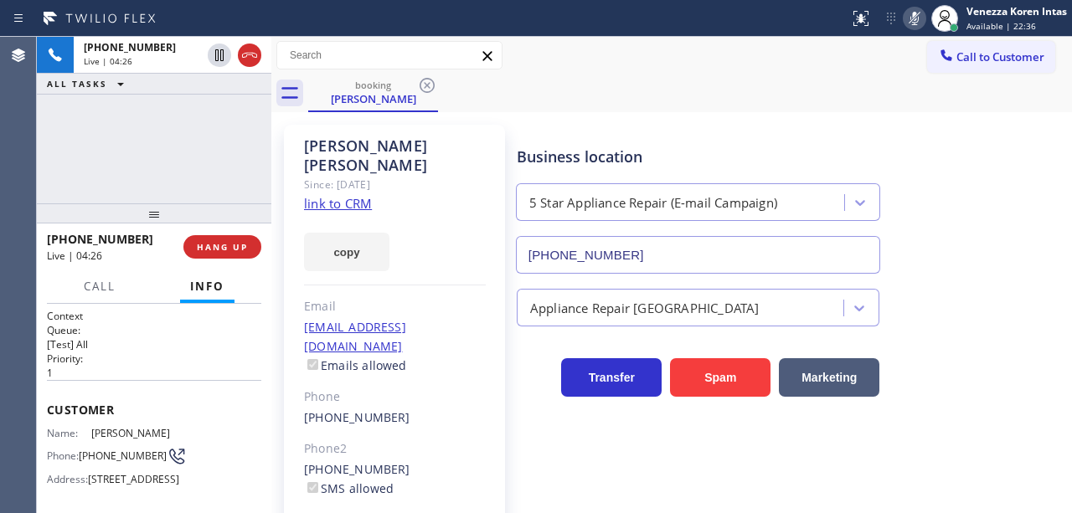
click at [912, 18] on rect at bounding box center [915, 17] width 12 height 12
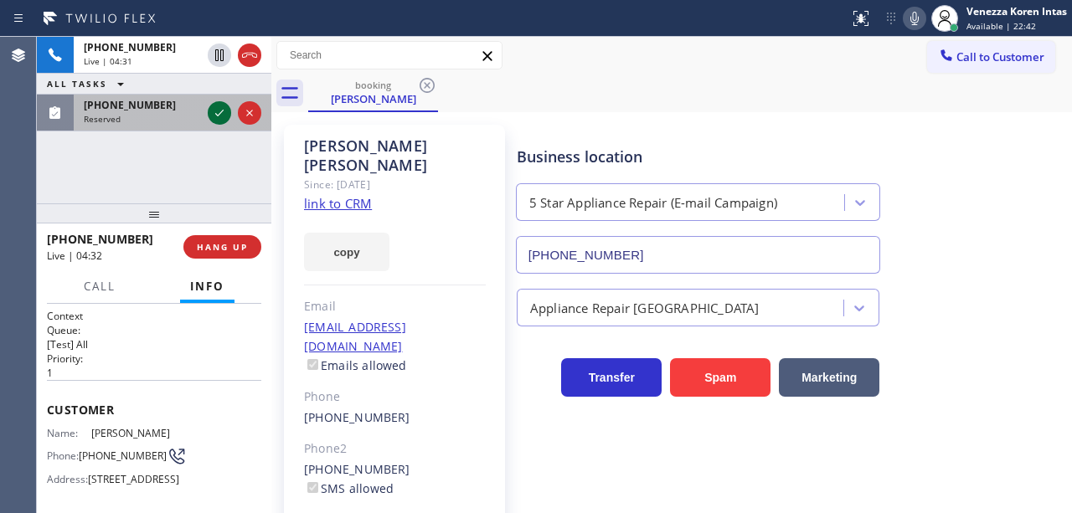
click at [224, 109] on icon at bounding box center [219, 113] width 20 height 20
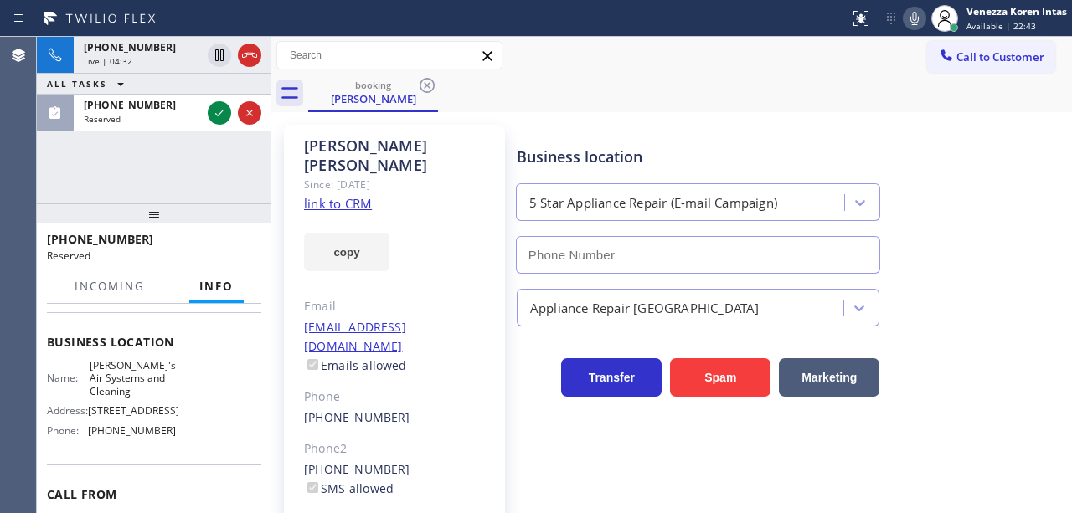
scroll to position [223, 0]
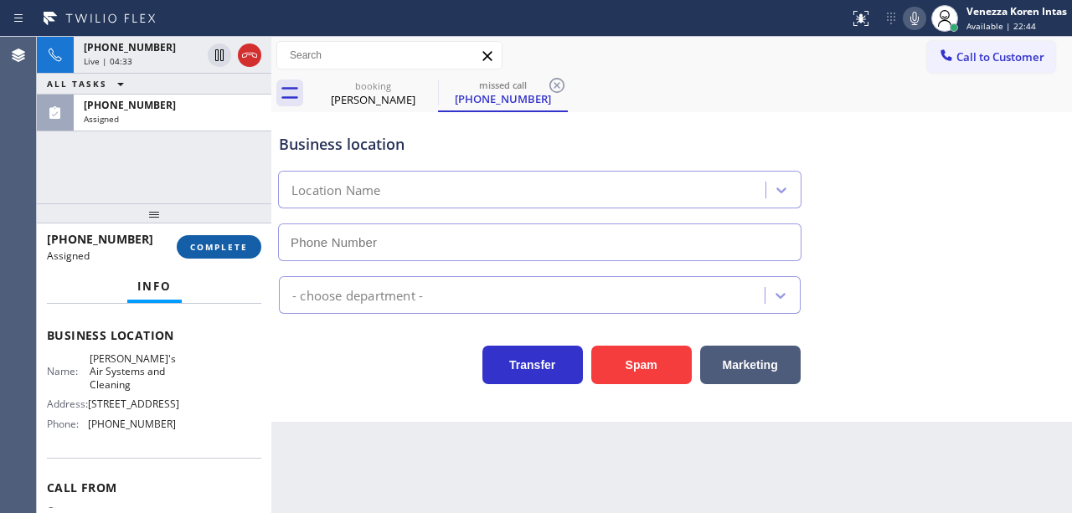
type input "[PHONE_NUMBER]"
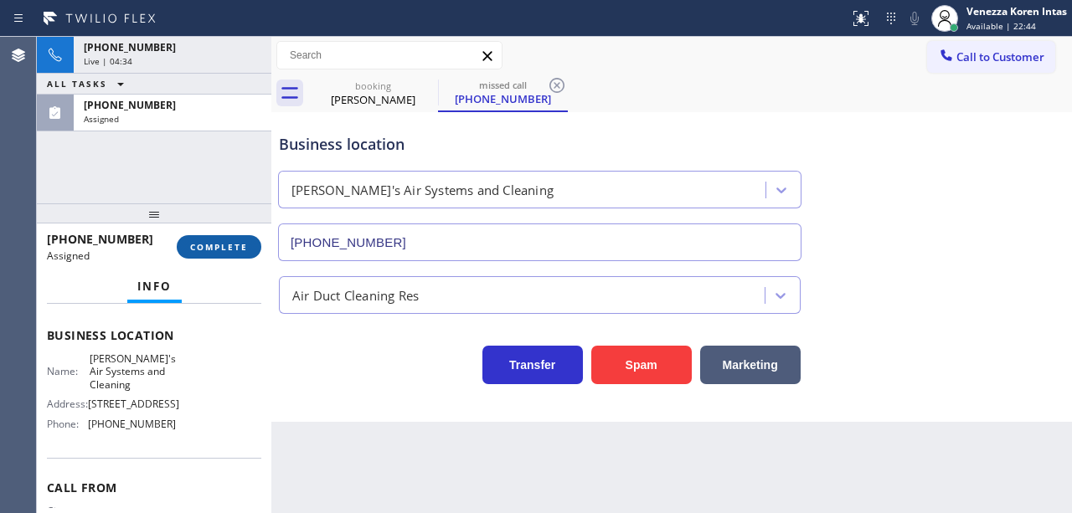
click at [240, 245] on span "COMPLETE" at bounding box center [219, 247] width 58 height 12
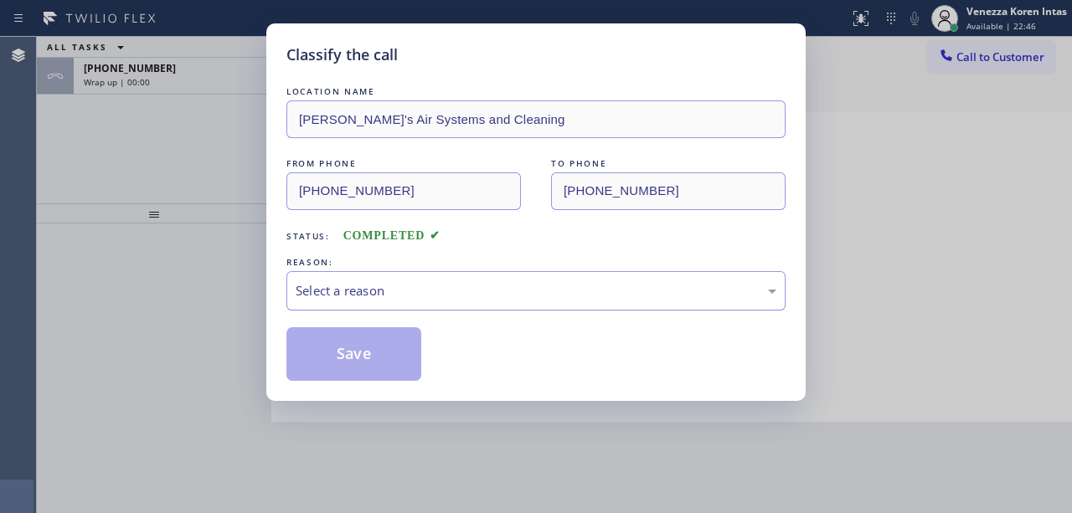
click at [389, 276] on div "Select a reason" at bounding box center [535, 290] width 499 height 39
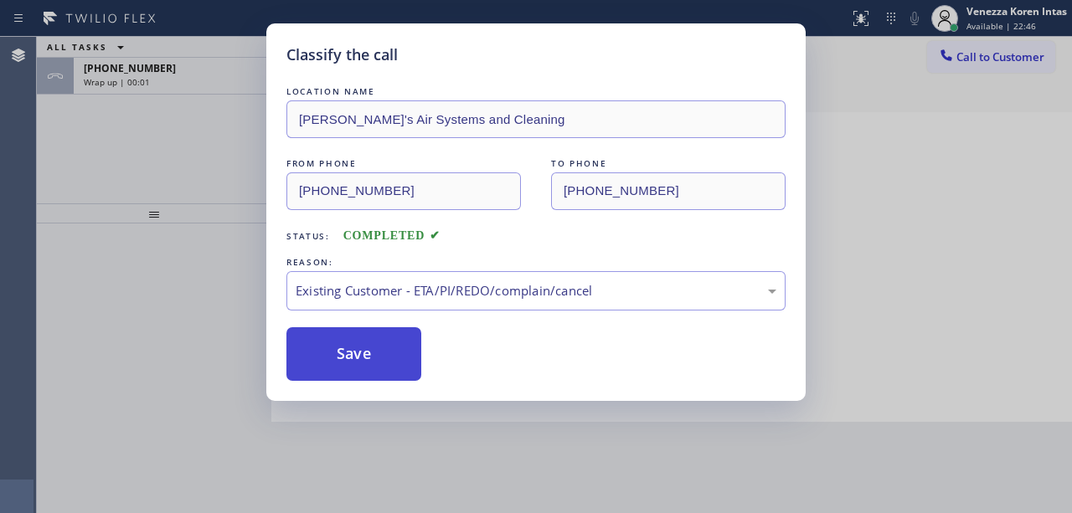
click at [414, 358] on button "Save" at bounding box center [353, 354] width 135 height 54
type input "[PHONE_NUMBER]"
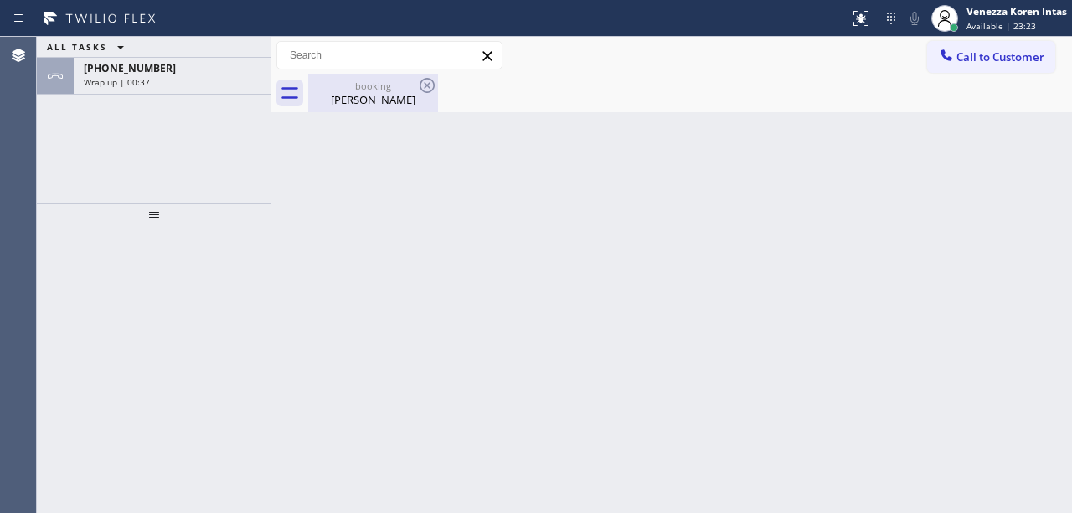
drag, startPoint x: 385, startPoint y: 85, endPoint x: 392, endPoint y: 102, distance: 18.0
click at [385, 85] on div "booking" at bounding box center [373, 86] width 126 height 13
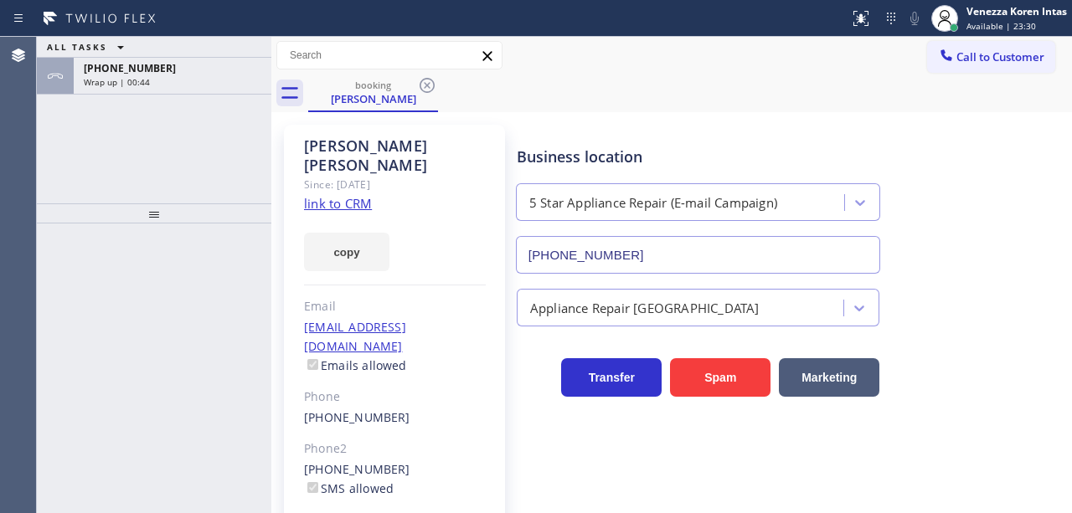
click at [466, 120] on div "[PERSON_NAME] Since: [DATE] link to CRM copy Email [EMAIL_ADDRESS][DOMAIN_NAME]…" at bounding box center [395, 383] width 238 height 535
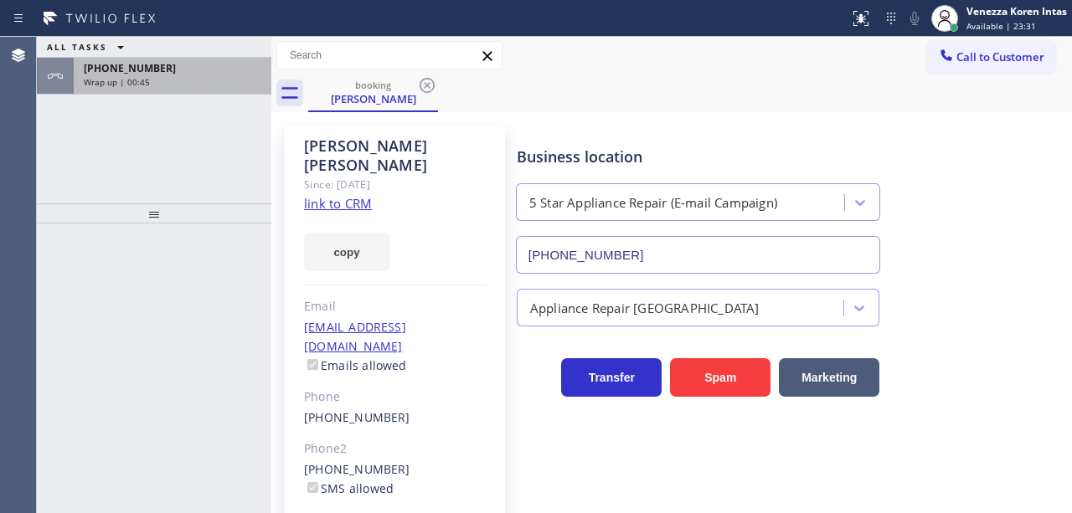
click at [235, 83] on div "Wrap up | 00:45" at bounding box center [173, 82] width 178 height 12
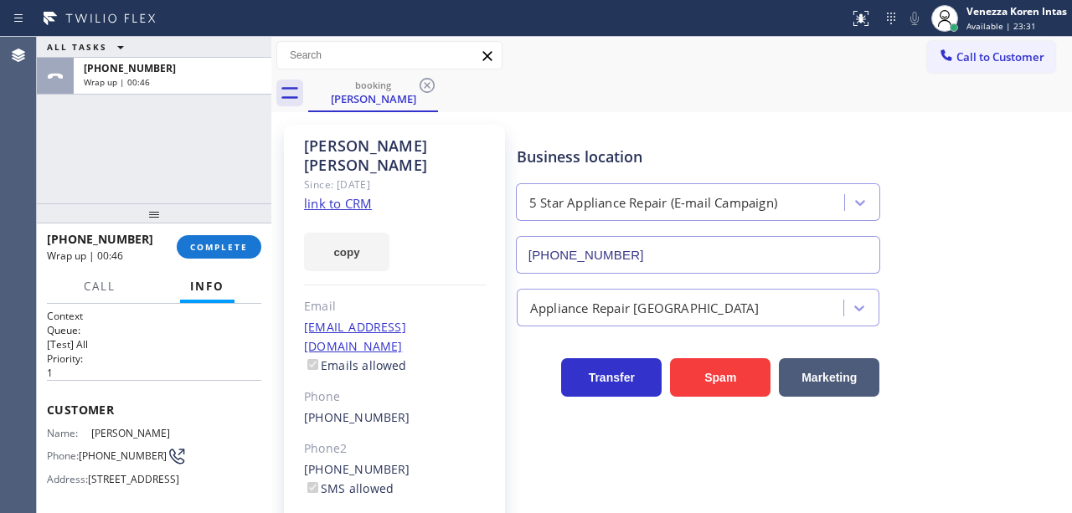
click at [237, 231] on div "[PHONE_NUMBER] Wrap up | 00:46 COMPLETE" at bounding box center [154, 247] width 214 height 44
click at [255, 248] on button "COMPLETE" at bounding box center [219, 246] width 85 height 23
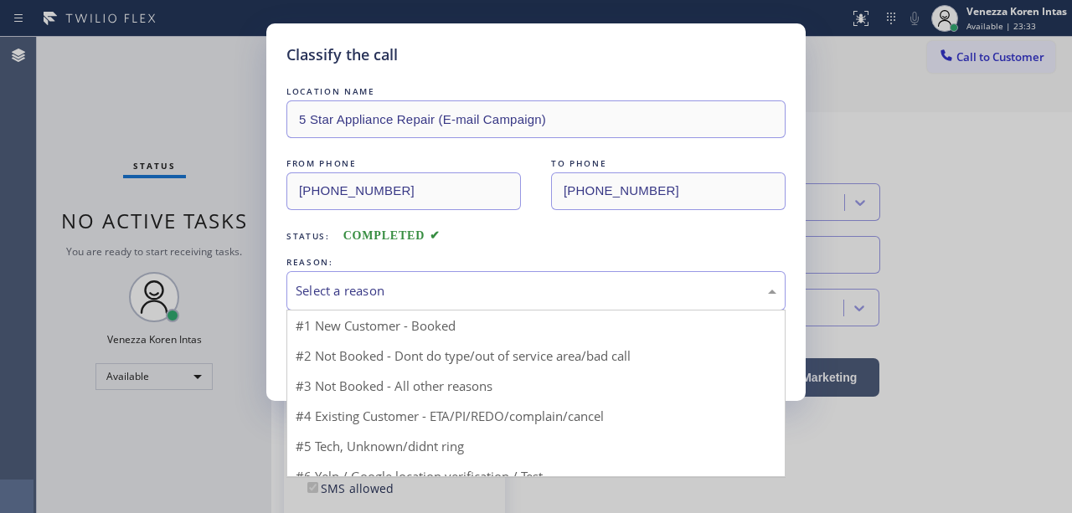
click at [394, 293] on div "Select a reason" at bounding box center [536, 290] width 481 height 19
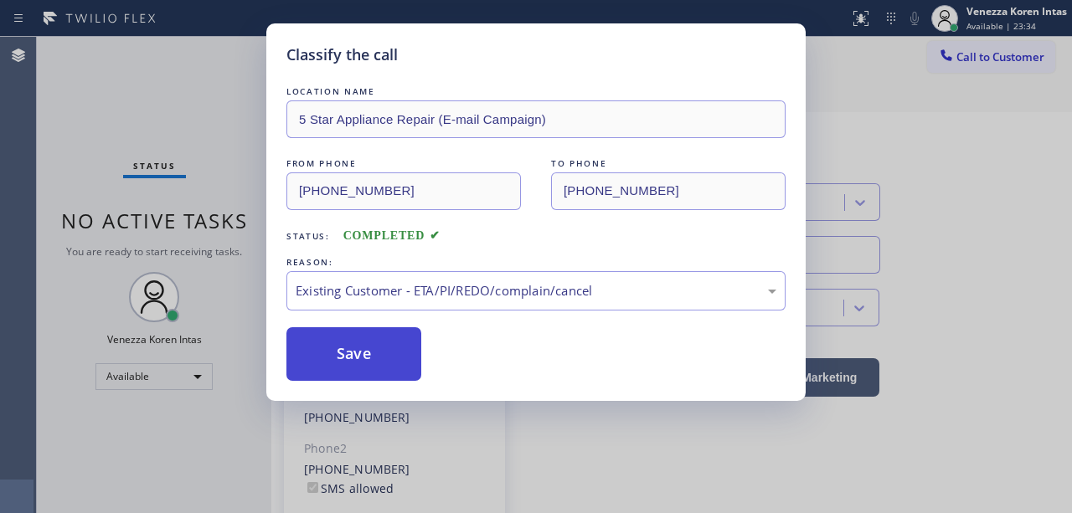
click at [381, 352] on button "Save" at bounding box center [353, 354] width 135 height 54
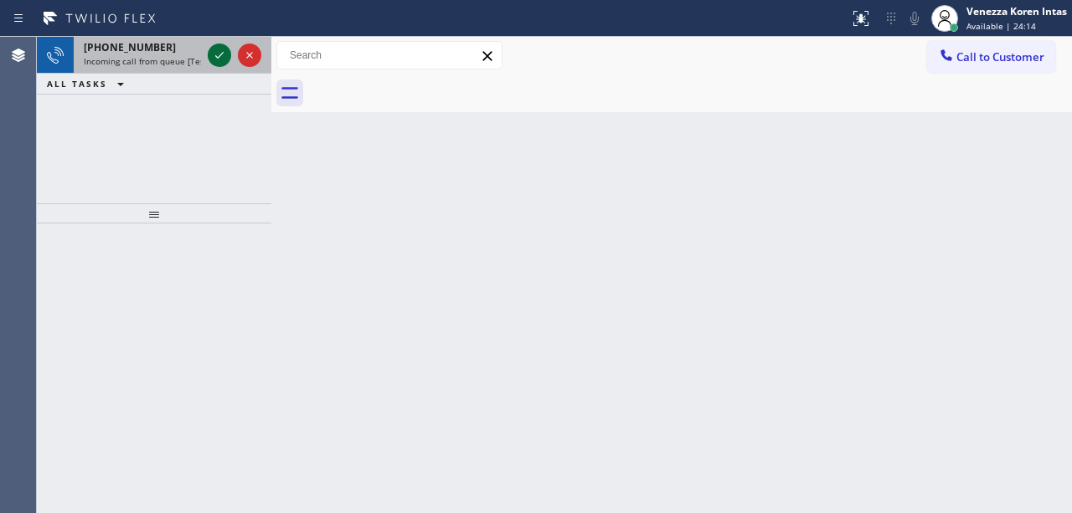
click at [218, 55] on icon at bounding box center [219, 55] width 20 height 20
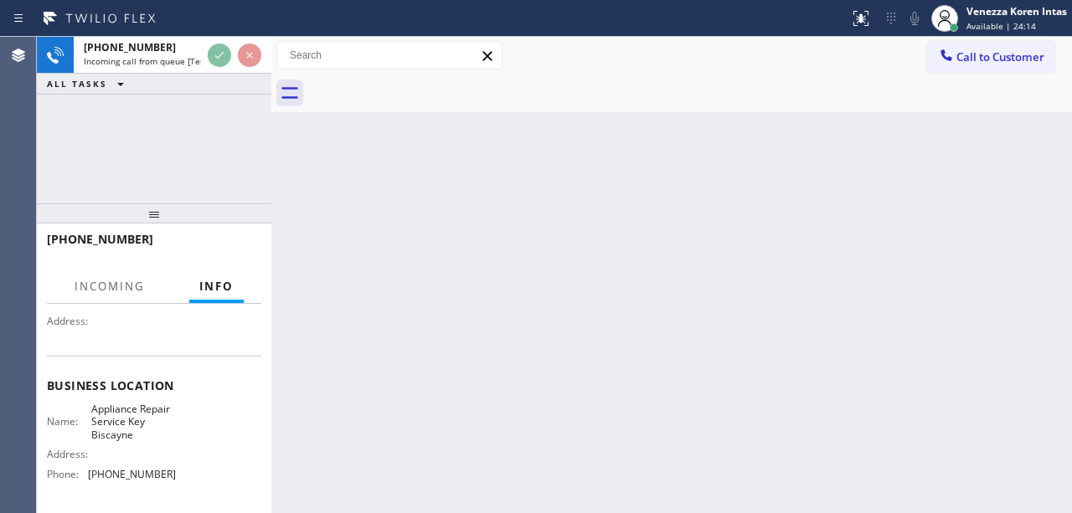
scroll to position [168, 0]
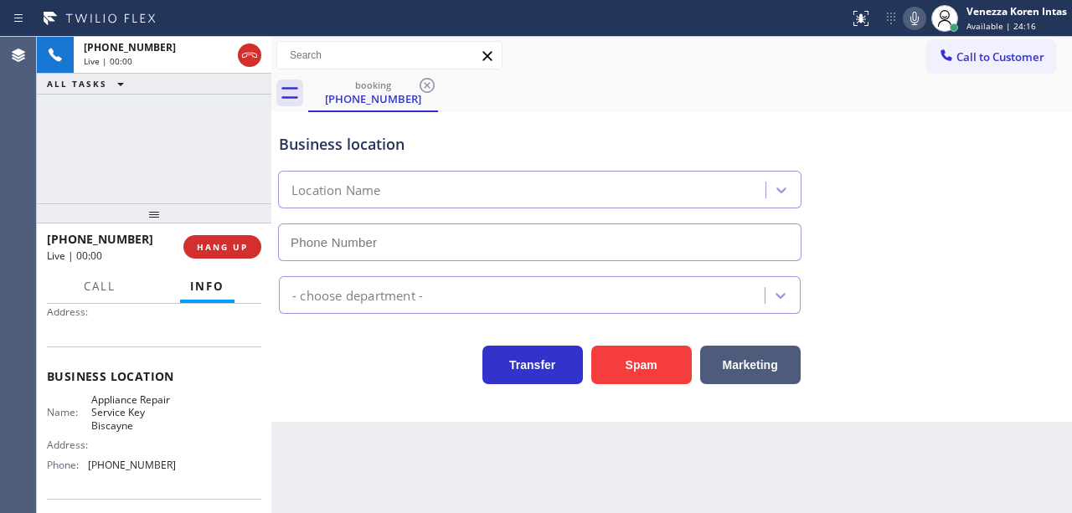
type input "[PHONE_NUMBER]"
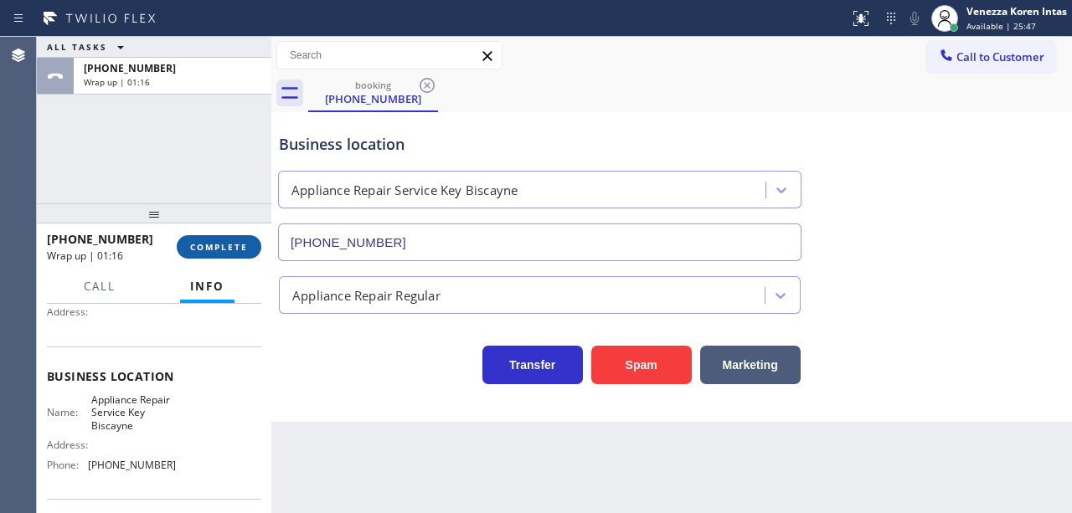
click at [253, 255] on button "COMPLETE" at bounding box center [219, 246] width 85 height 23
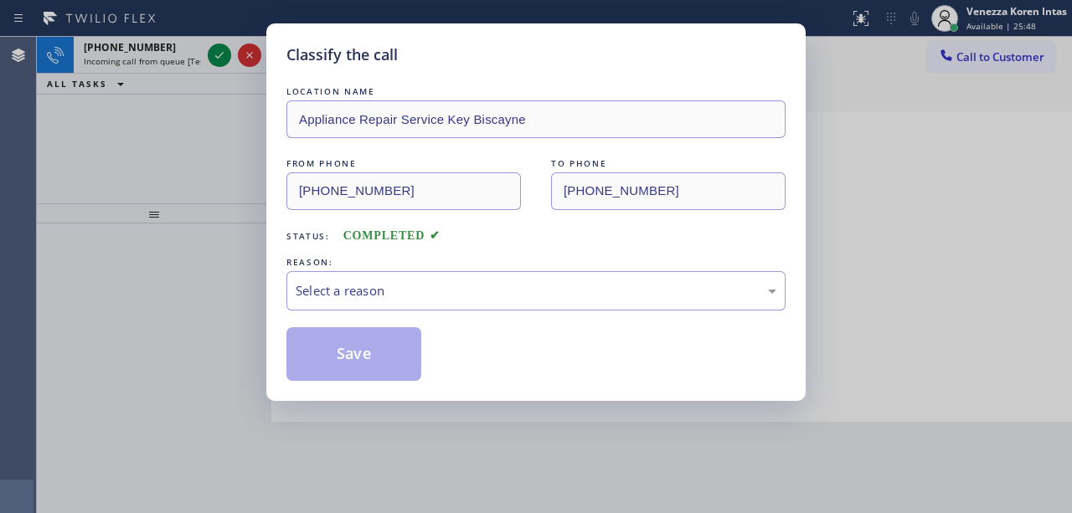
click at [323, 282] on div "Select a reason" at bounding box center [536, 290] width 481 height 19
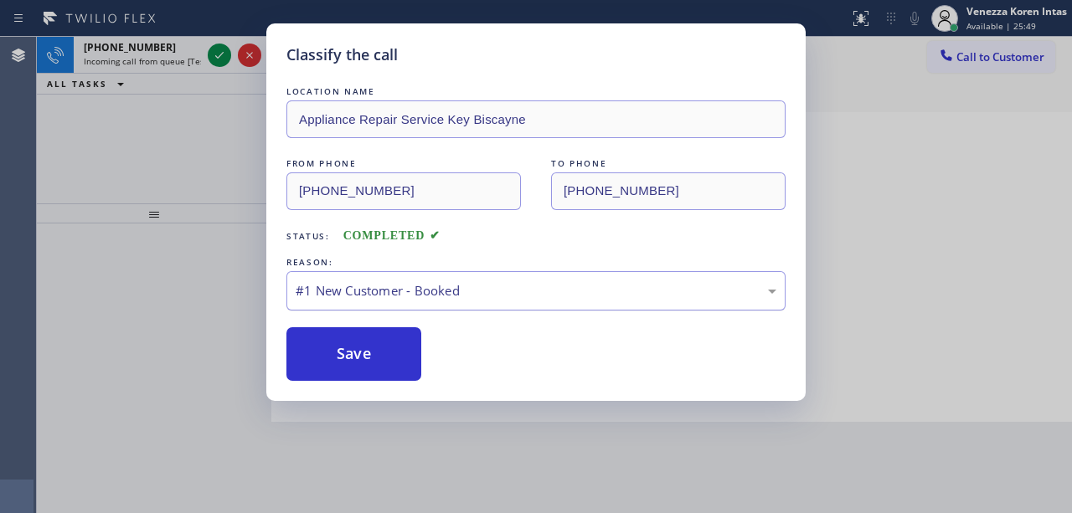
click at [347, 291] on div "#1 New Customer - Booked" at bounding box center [536, 290] width 481 height 19
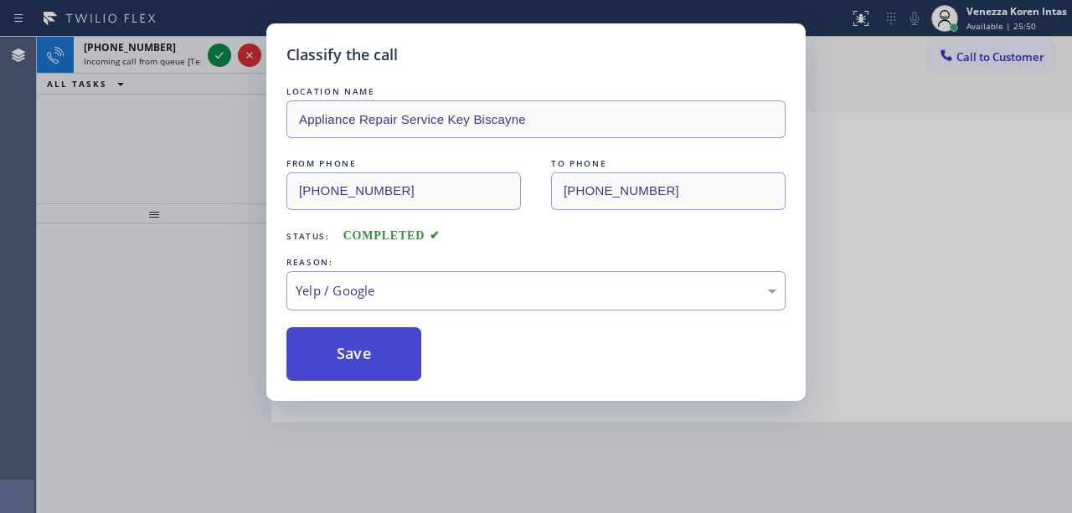
click at [376, 362] on button "Save" at bounding box center [353, 354] width 135 height 54
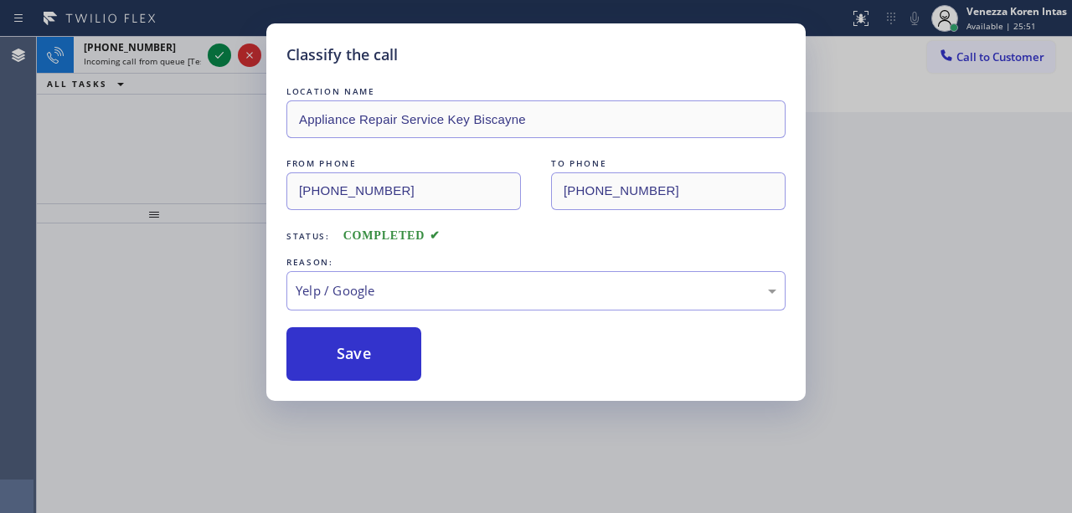
click at [213, 57] on div "Classify the call LOCATION NAME Appliance Repair Service Key Biscayne FROM PHON…" at bounding box center [536, 256] width 1072 height 513
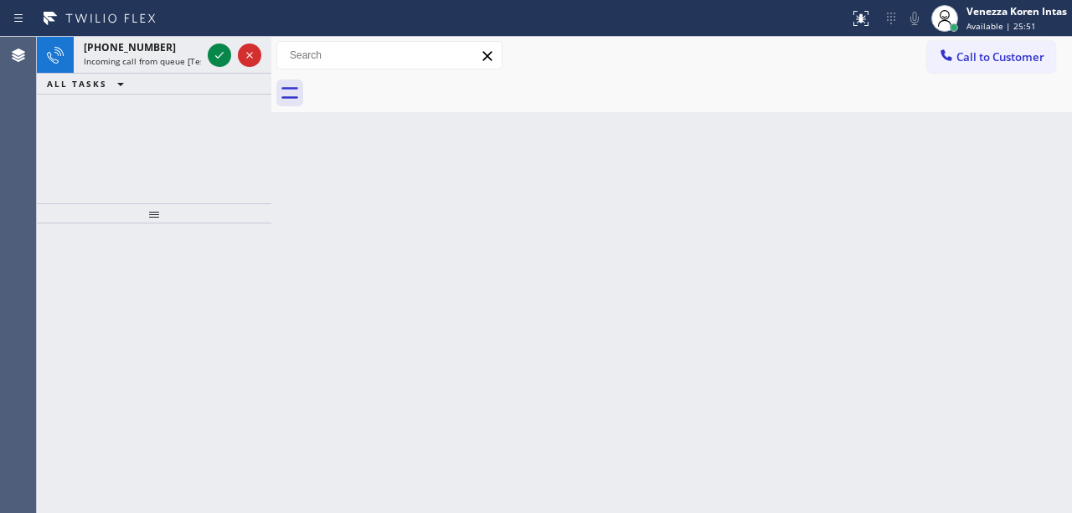
click at [213, 57] on icon at bounding box center [219, 55] width 20 height 20
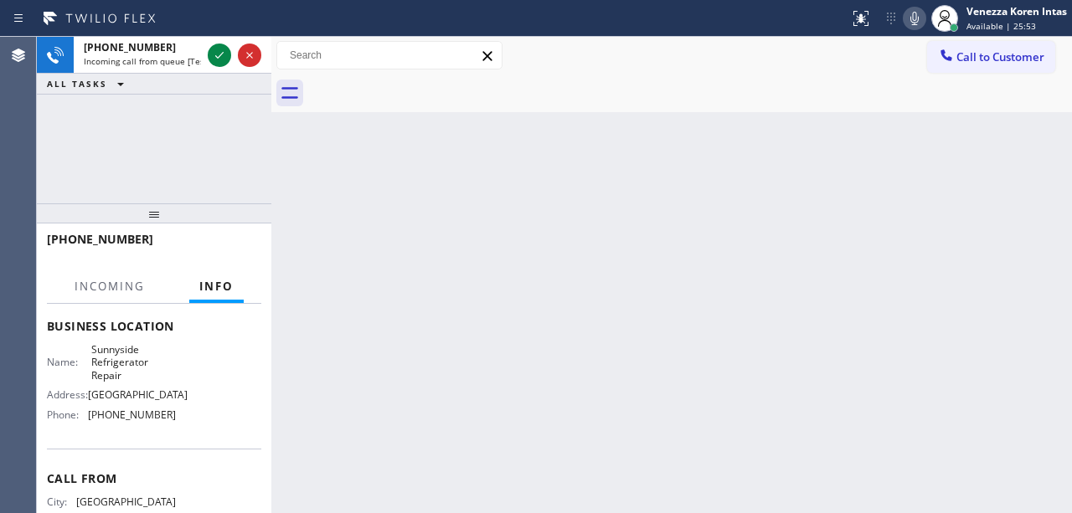
scroll to position [223, 0]
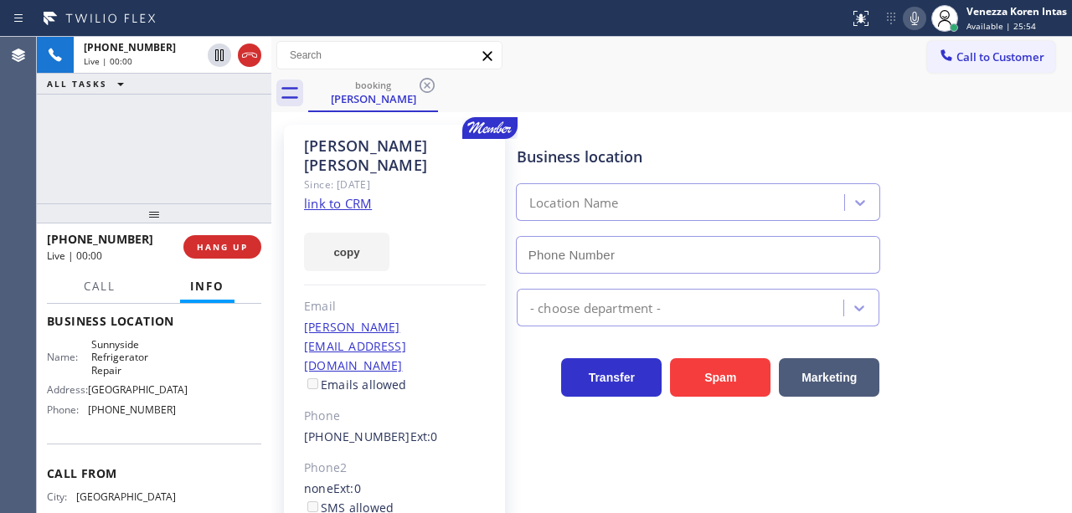
type input "[PHONE_NUMBER]"
click at [489, 21] on div at bounding box center [425, 18] width 836 height 27
click at [362, 195] on link "link to CRM" at bounding box center [338, 203] width 68 height 17
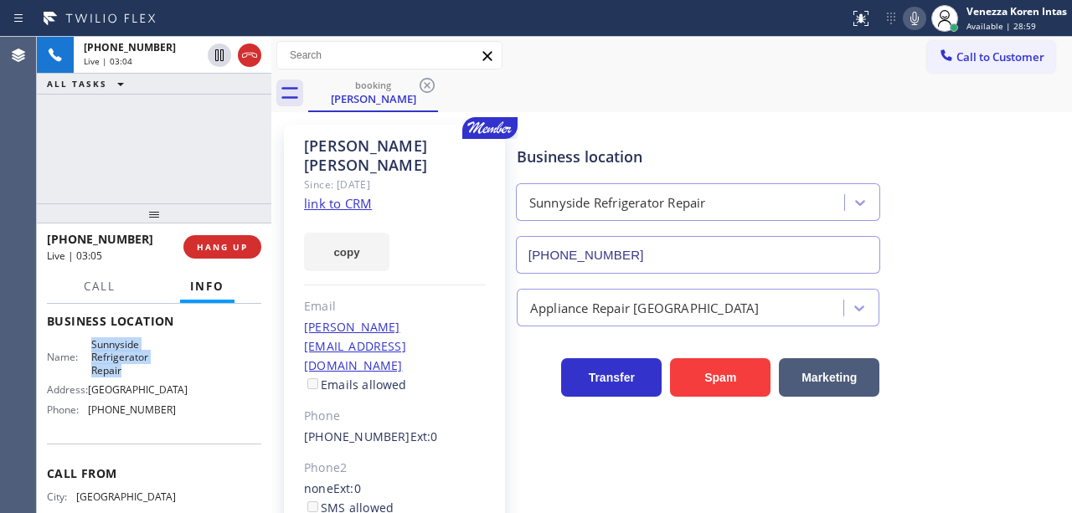
drag, startPoint x: 84, startPoint y: 389, endPoint x: 135, endPoint y: 421, distance: 60.6
click at [135, 421] on div "Business location Name: Sunnyside Refrigerator Repair Address: [STREET_ADDRESS]…" at bounding box center [154, 367] width 214 height 152
click at [908, 14] on icon at bounding box center [915, 18] width 20 height 20
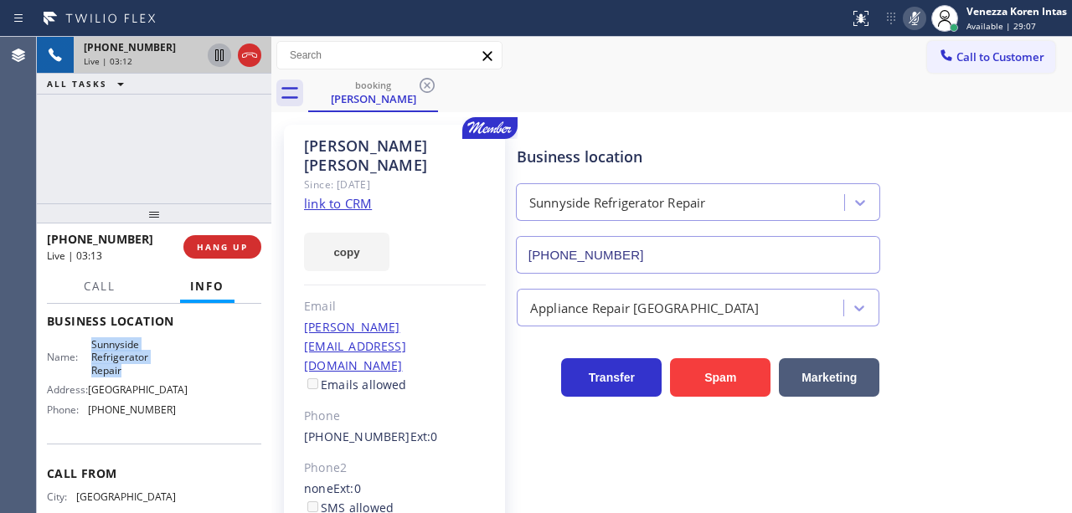
click at [222, 57] on icon at bounding box center [219, 55] width 20 height 20
click at [903, 15] on div at bounding box center [914, 18] width 23 height 20
click at [218, 55] on icon at bounding box center [219, 55] width 20 height 20
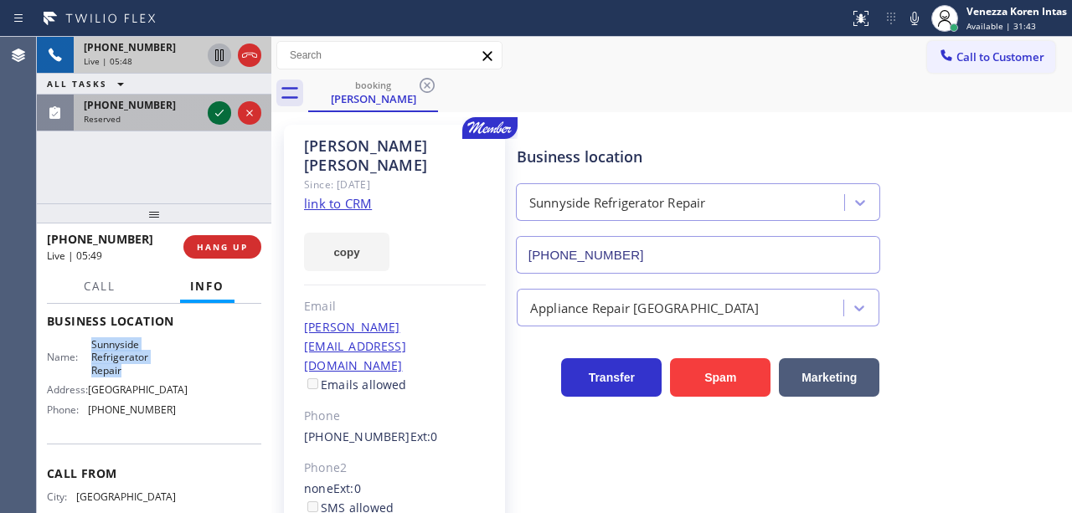
click at [219, 117] on icon at bounding box center [219, 113] width 20 height 20
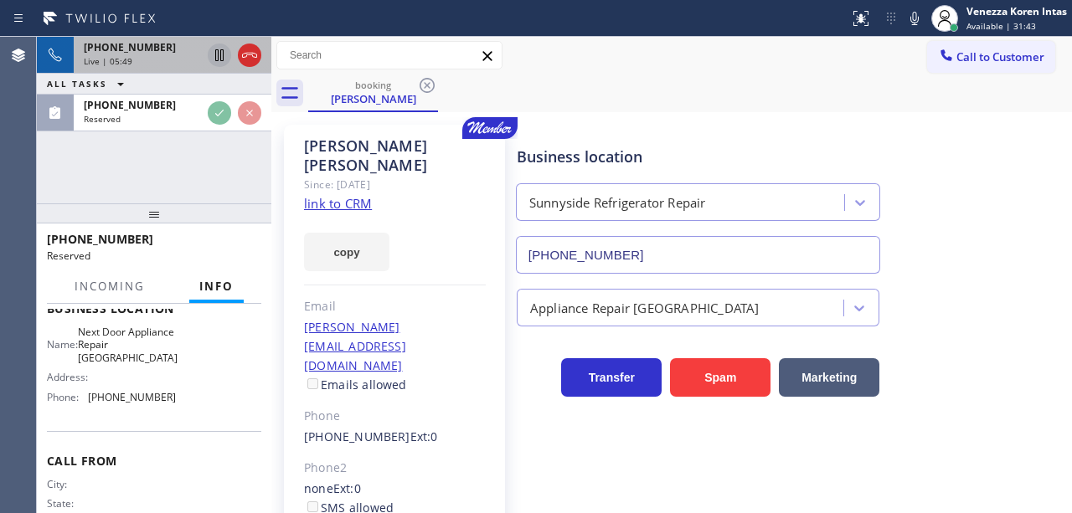
scroll to position [312, 0]
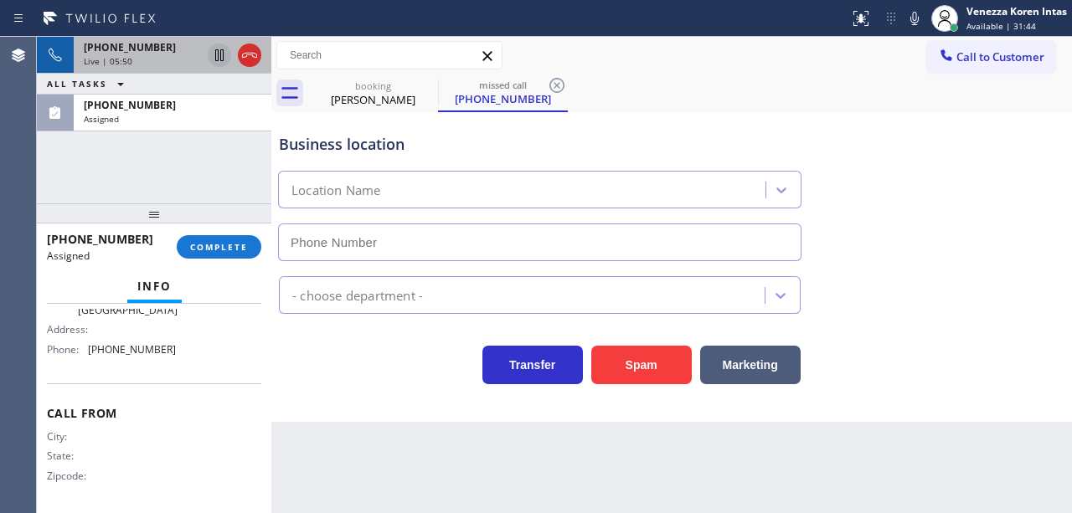
type input "[PHONE_NUMBER]"
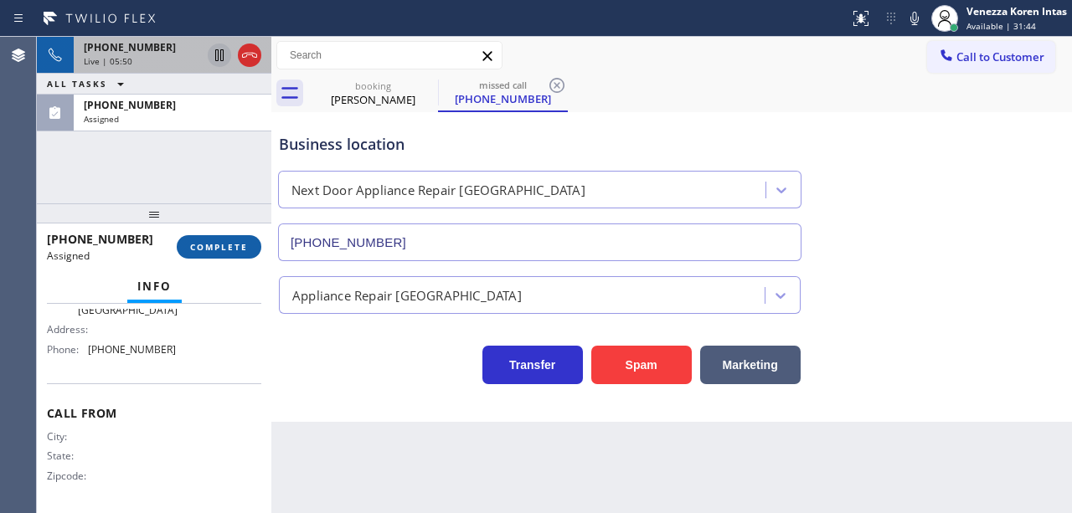
click at [234, 254] on button "COMPLETE" at bounding box center [219, 246] width 85 height 23
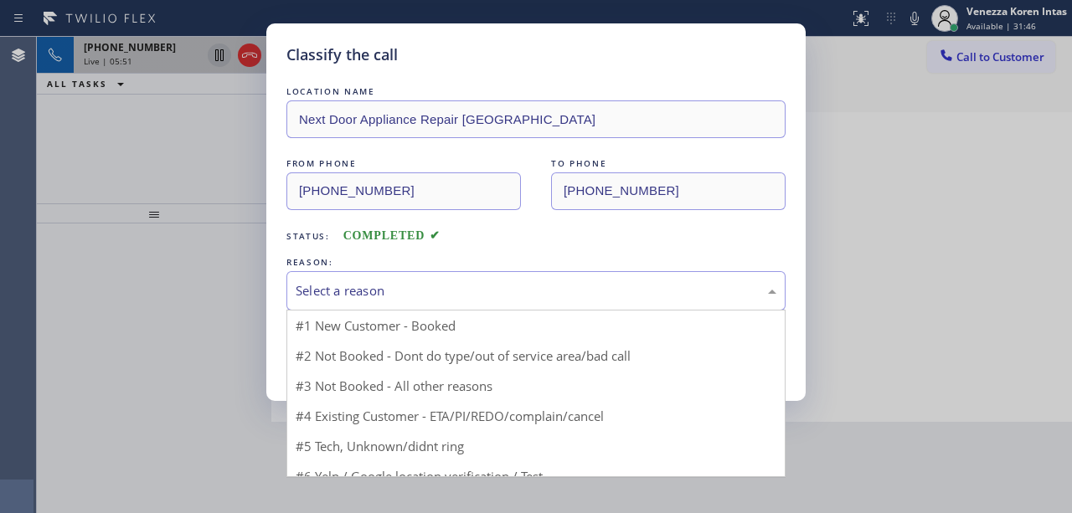
click at [492, 291] on div "Select a reason" at bounding box center [536, 290] width 481 height 19
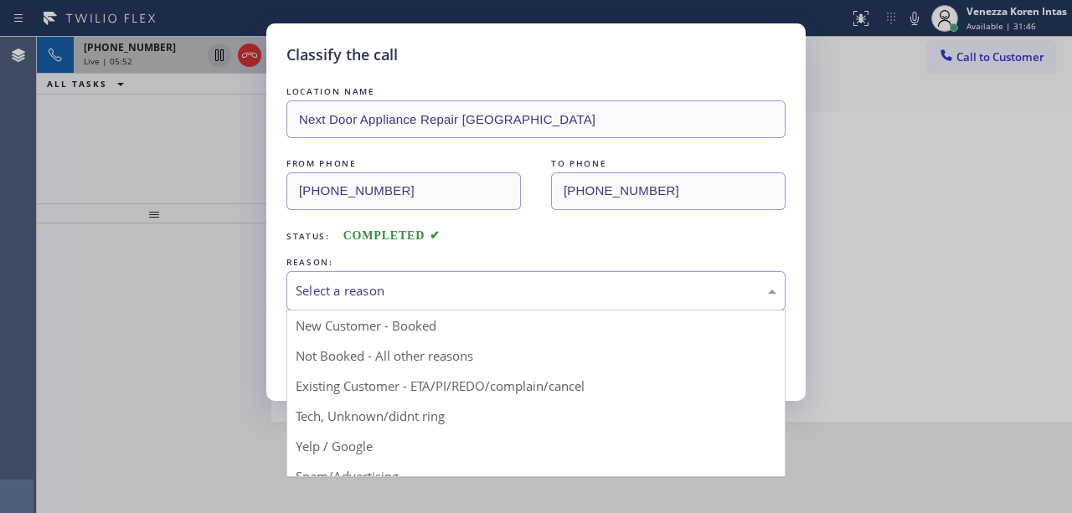
drag, startPoint x: 472, startPoint y: 429, endPoint x: 467, endPoint y: 421, distance: 9.1
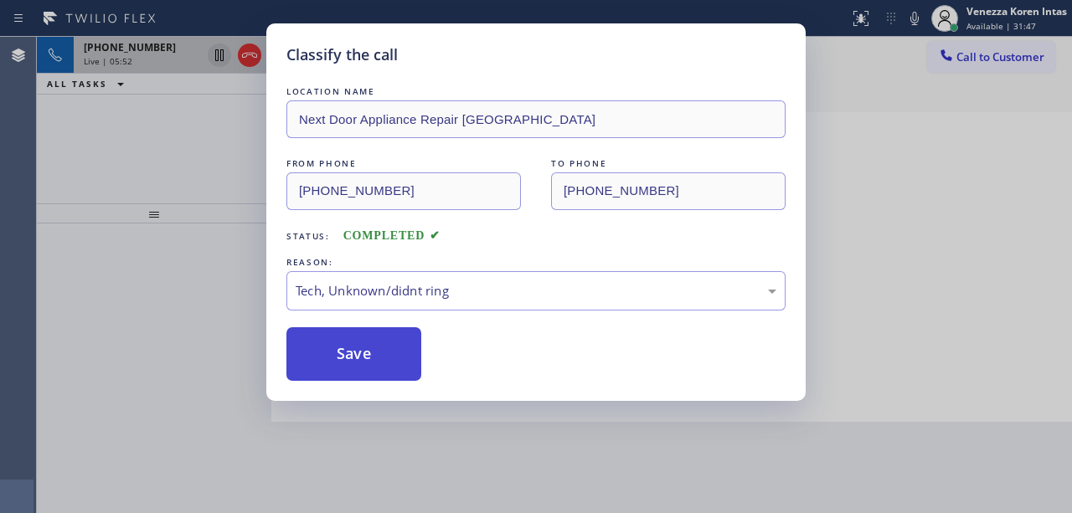
click at [387, 355] on button "Save" at bounding box center [353, 354] width 135 height 54
type input "[PHONE_NUMBER]"
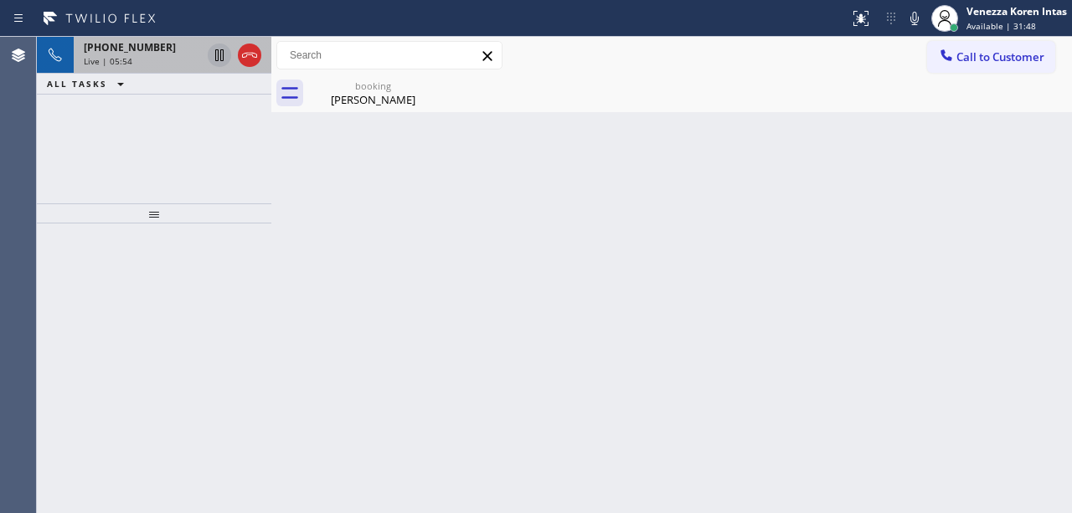
click at [156, 55] on div "Live | 05:54" at bounding box center [142, 61] width 117 height 12
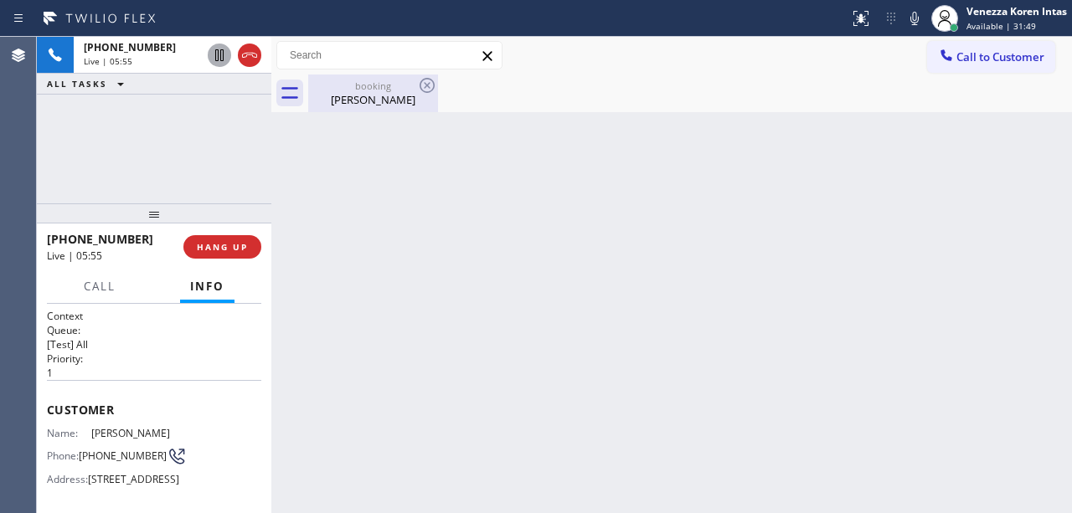
click at [384, 101] on div "[PERSON_NAME]" at bounding box center [373, 99] width 126 height 15
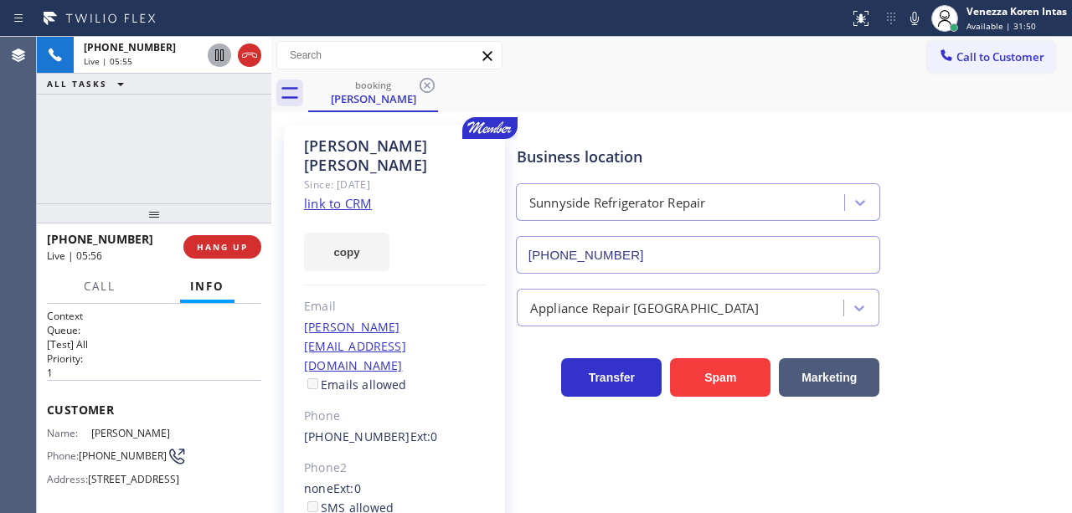
click at [605, 144] on div "Business location [GEOGRAPHIC_DATA] Refrigerator Repair [PHONE_NUMBER]" at bounding box center [697, 201] width 369 height 145
click at [917, 17] on icon at bounding box center [914, 18] width 8 height 13
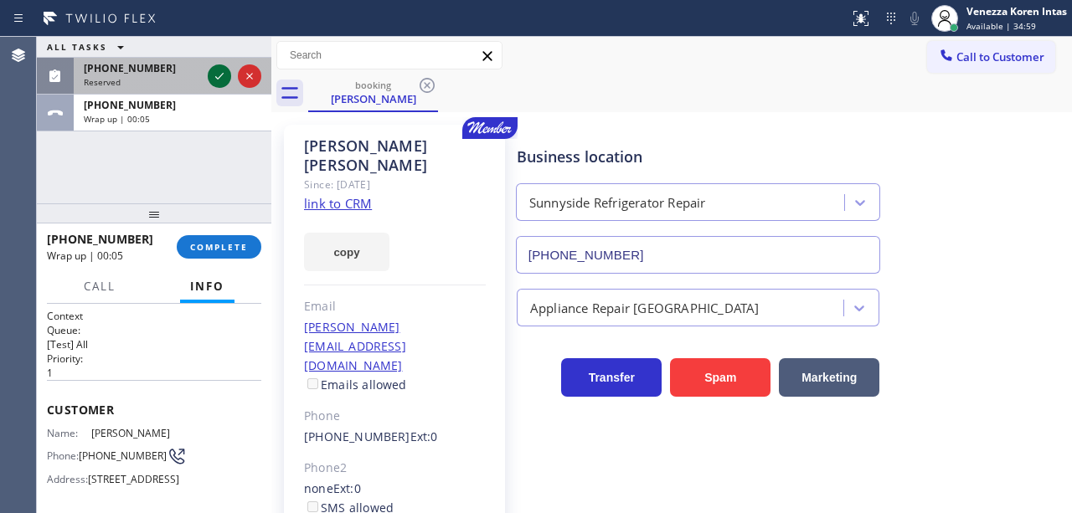
click at [226, 75] on icon at bounding box center [219, 76] width 20 height 20
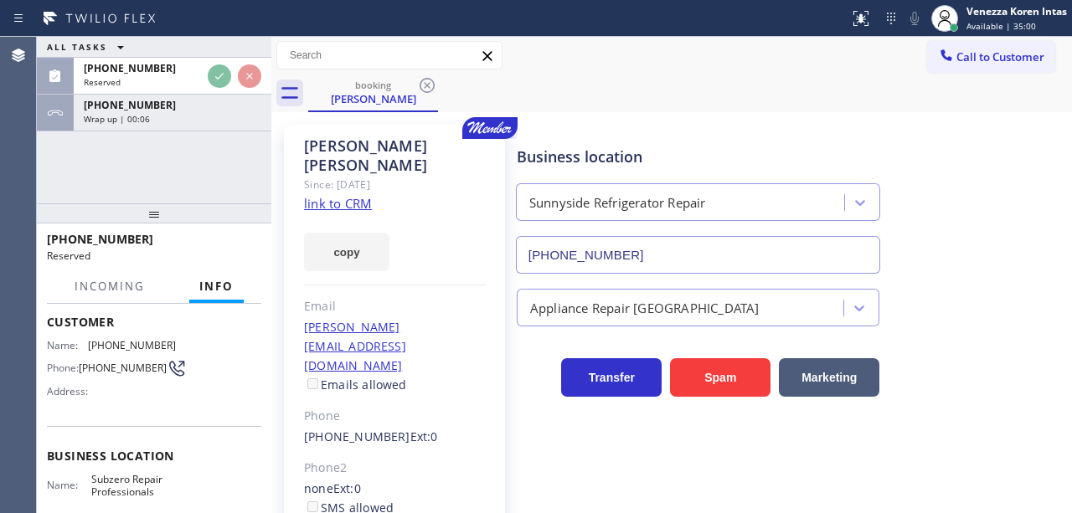
scroll to position [111, 0]
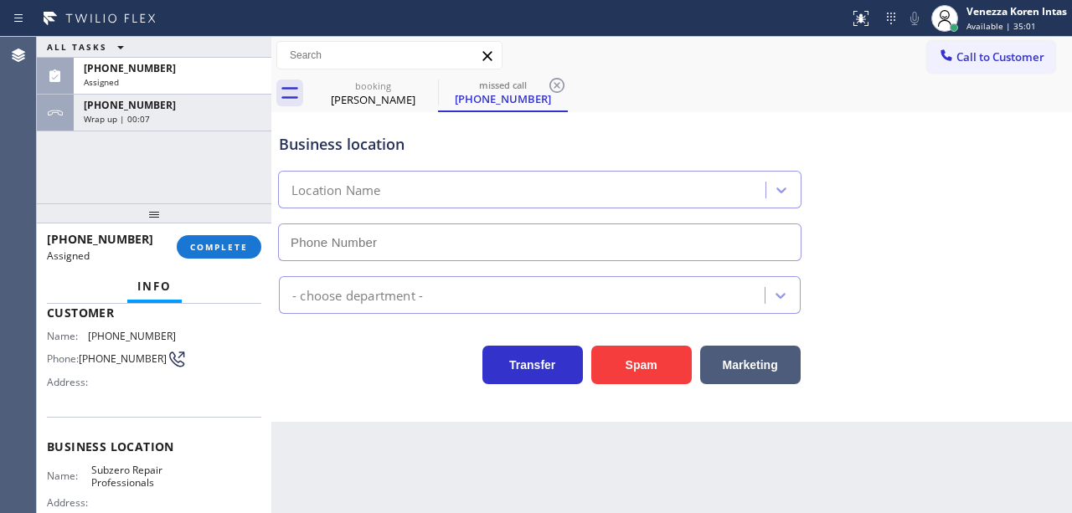
type input "[PHONE_NUMBER]"
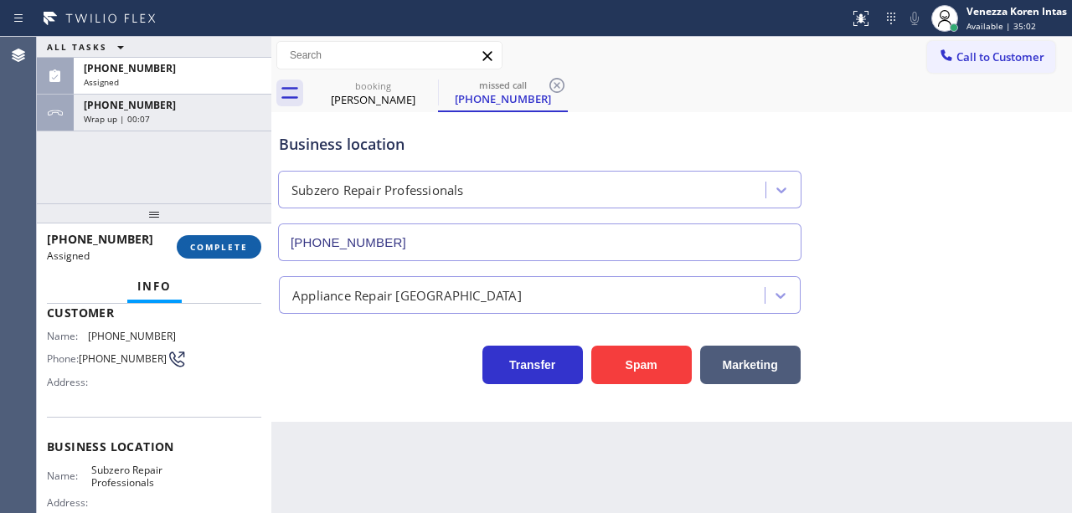
click at [239, 251] on span "COMPLETE" at bounding box center [219, 247] width 58 height 12
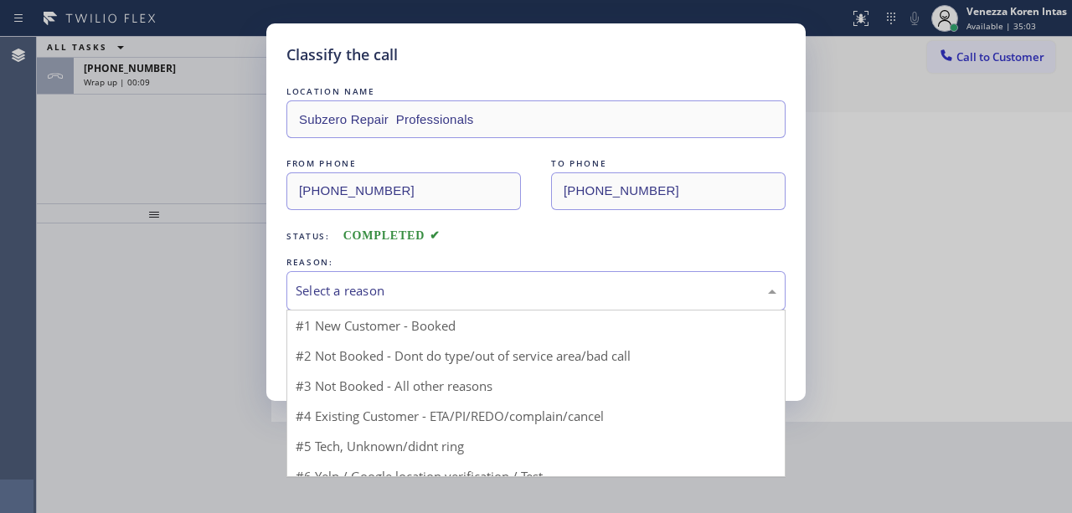
click at [404, 308] on div "Select a reason" at bounding box center [535, 290] width 499 height 39
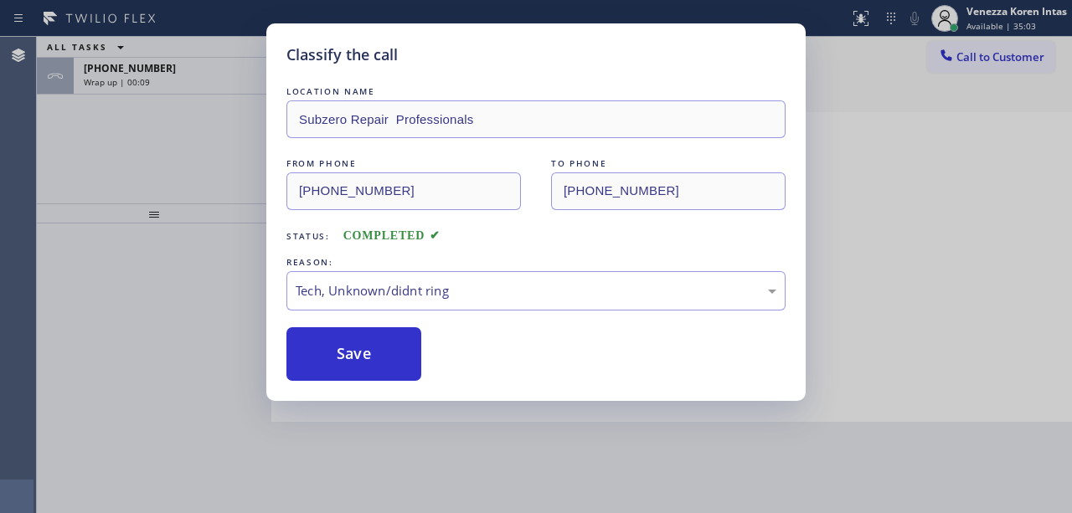
drag, startPoint x: 389, startPoint y: 423, endPoint x: 378, endPoint y: 395, distance: 30.0
click at [370, 368] on button "Save" at bounding box center [353, 354] width 135 height 54
type input "[PHONE_NUMBER]"
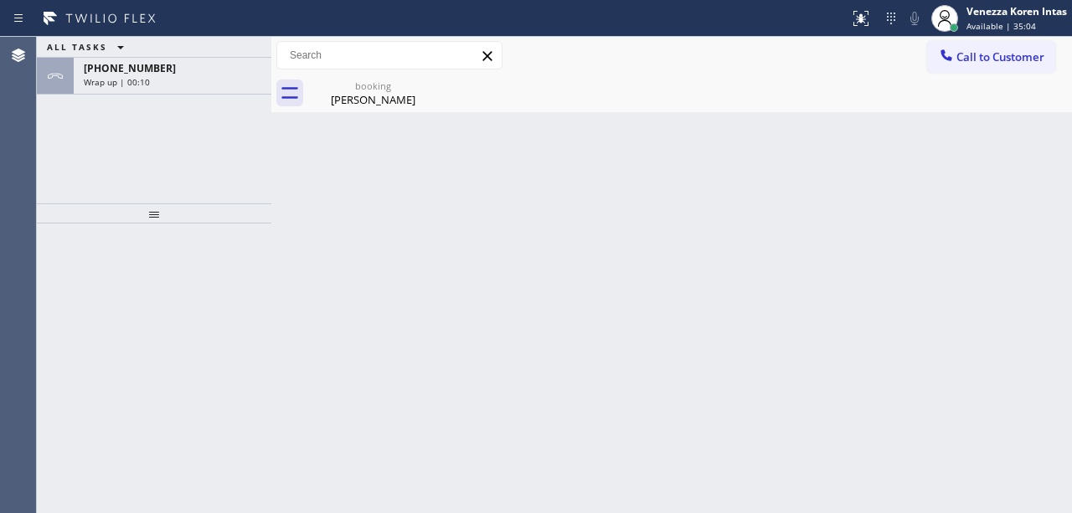
click at [156, 76] on div "Wrap up | 00:10" at bounding box center [173, 82] width 178 height 12
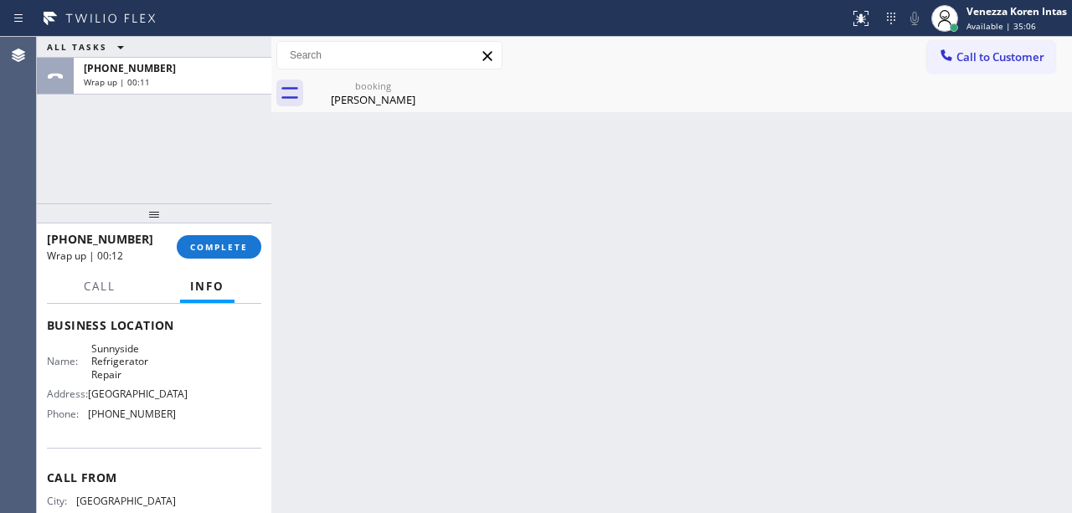
scroll to position [223, 0]
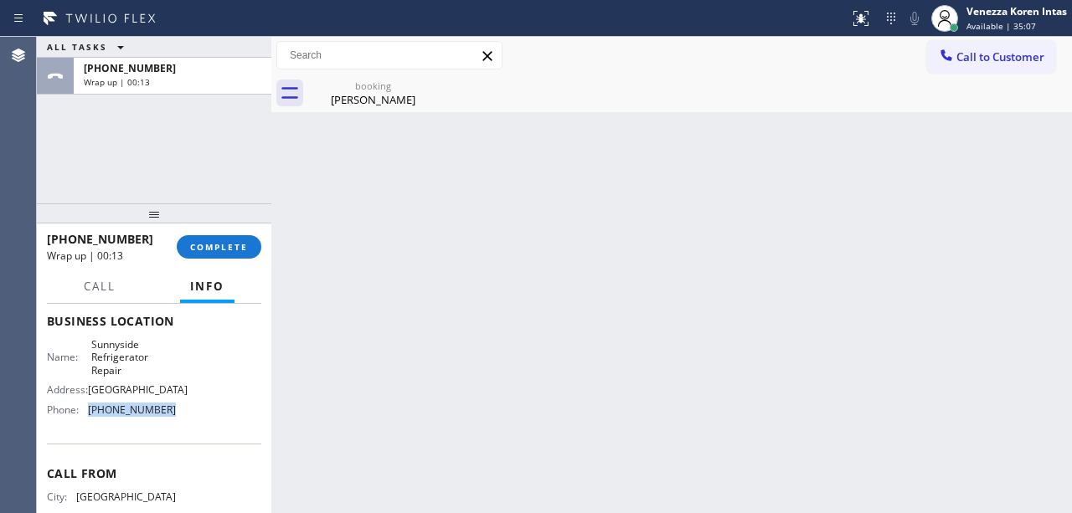
drag, startPoint x: 173, startPoint y: 479, endPoint x: 87, endPoint y: 479, distance: 86.3
click at [87, 423] on div "Name: Sunnyside Refrigerator Repair Address: [STREET_ADDRESS] Phone: [PHONE_NUM…" at bounding box center [154, 380] width 214 height 85
drag, startPoint x: 241, startPoint y: 232, endPoint x: 237, endPoint y: 245, distance: 13.2
click at [240, 233] on div "[PHONE_NUMBER] Wrap up | 01:05 COMPLETE" at bounding box center [154, 247] width 214 height 44
click at [237, 245] on span "COMPLETE" at bounding box center [219, 247] width 58 height 12
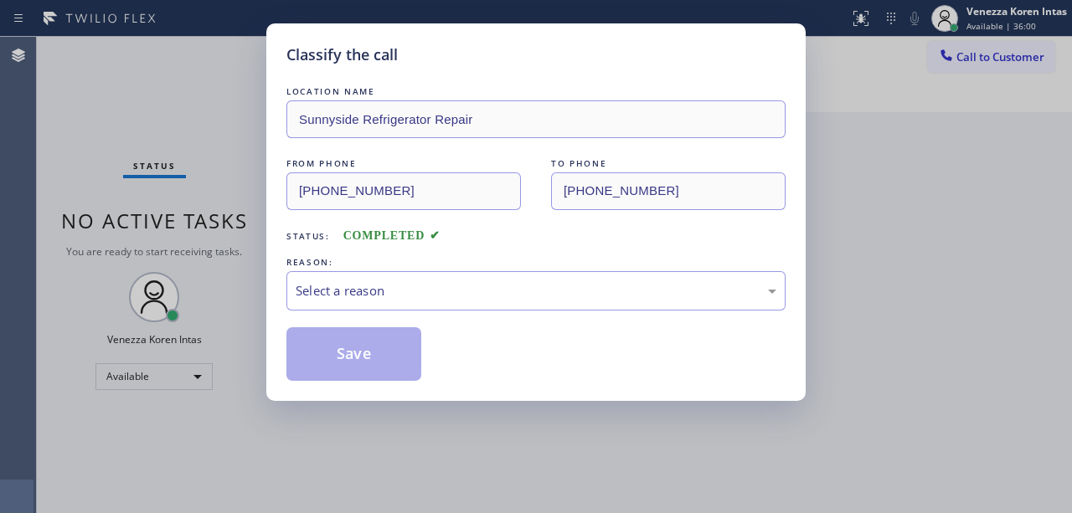
click at [382, 271] on div "REASON:" at bounding box center [535, 263] width 499 height 18
click at [386, 316] on div "LOCATION NAME [GEOGRAPHIC_DATA] Refrigerator Repair FROM PHONE [PHONE_NUMBER] T…" at bounding box center [535, 232] width 499 height 298
click at [406, 296] on div "Select a reason" at bounding box center [536, 290] width 481 height 19
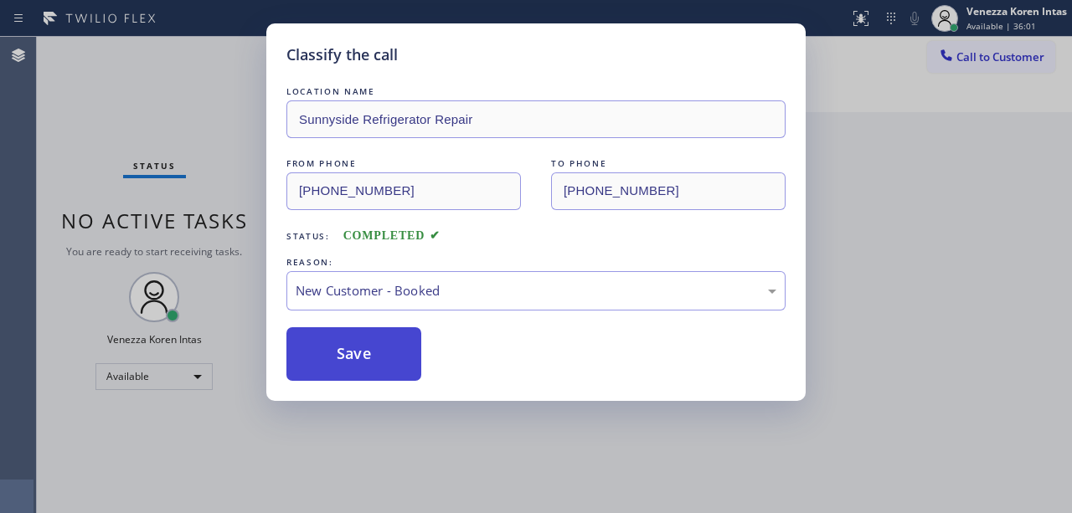
click at [382, 351] on button "Save" at bounding box center [353, 354] width 135 height 54
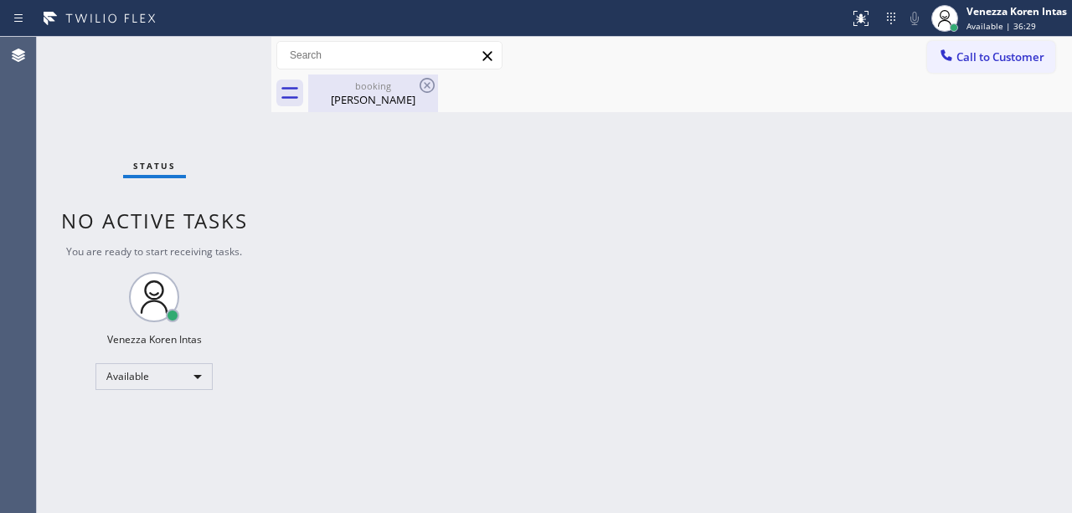
click at [409, 87] on div "booking" at bounding box center [373, 86] width 126 height 13
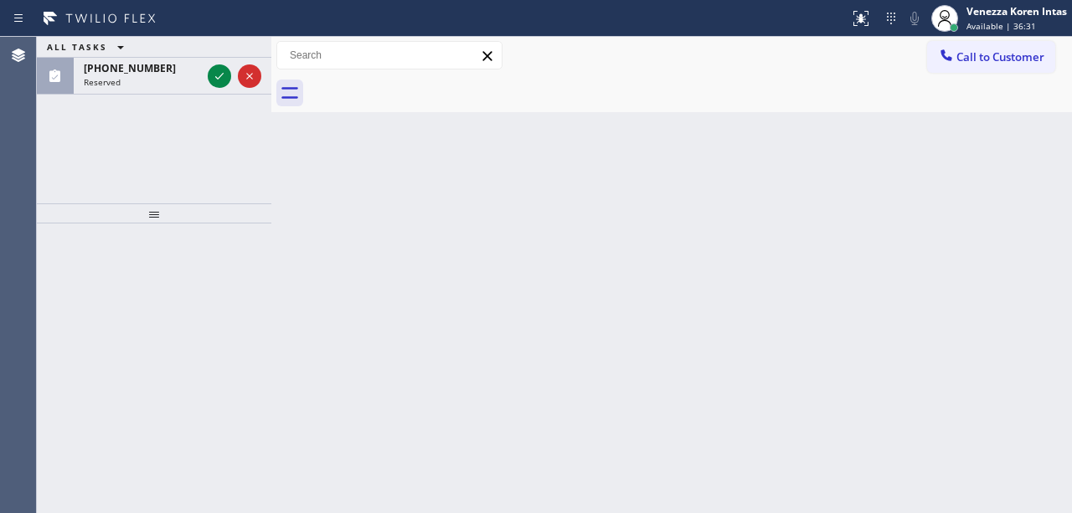
drag, startPoint x: 216, startPoint y: 74, endPoint x: 240, endPoint y: 129, distance: 60.0
click at [216, 74] on icon at bounding box center [219, 76] width 20 height 20
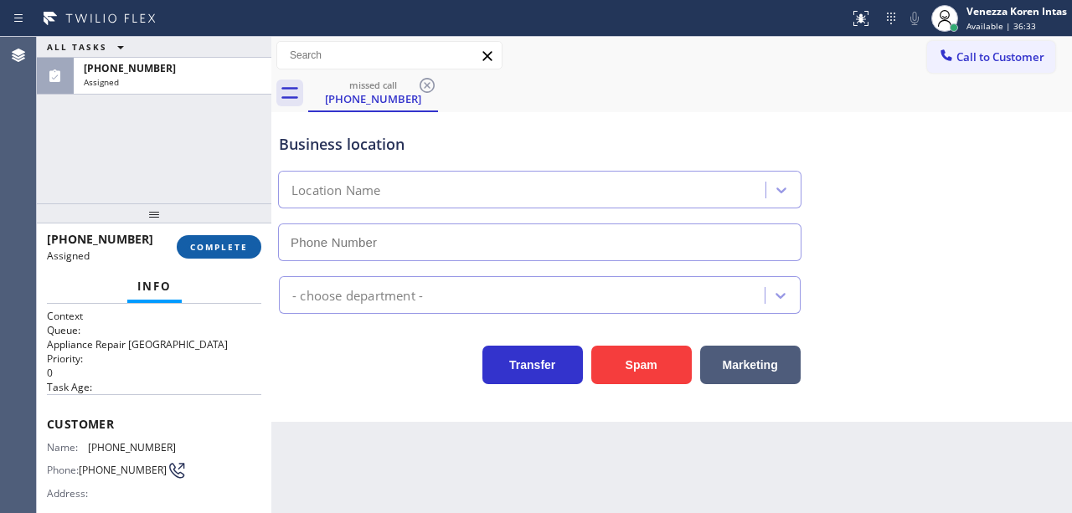
type input "[PHONE_NUMBER]"
click at [236, 246] on span "COMPLETE" at bounding box center [219, 247] width 58 height 12
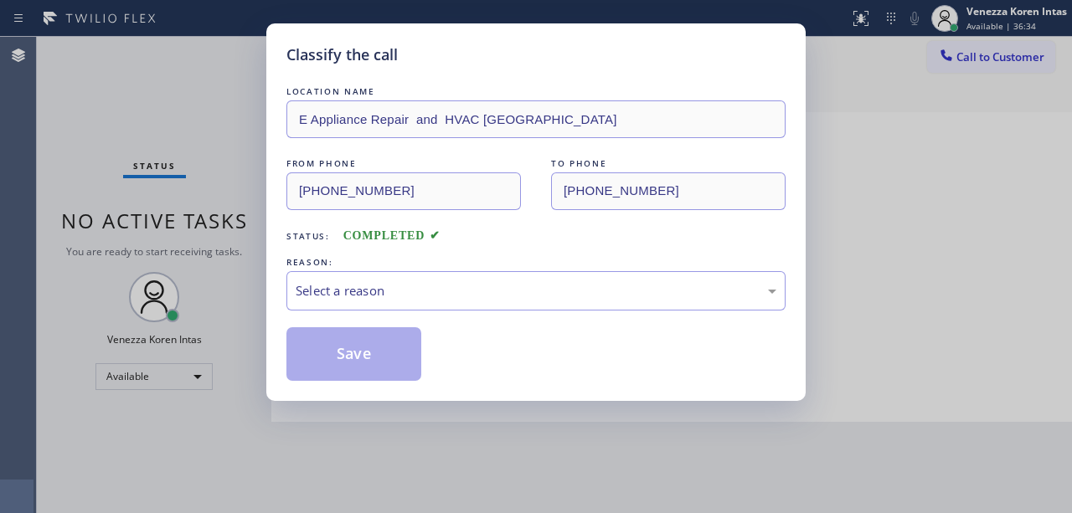
click at [379, 296] on div "Select a reason" at bounding box center [536, 290] width 481 height 19
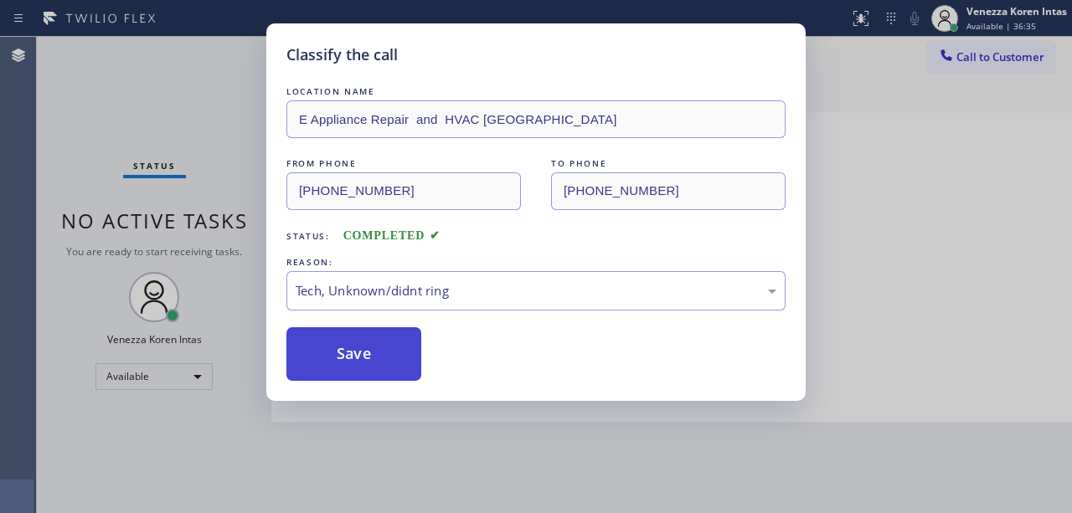
click at [349, 363] on button "Save" at bounding box center [353, 354] width 135 height 54
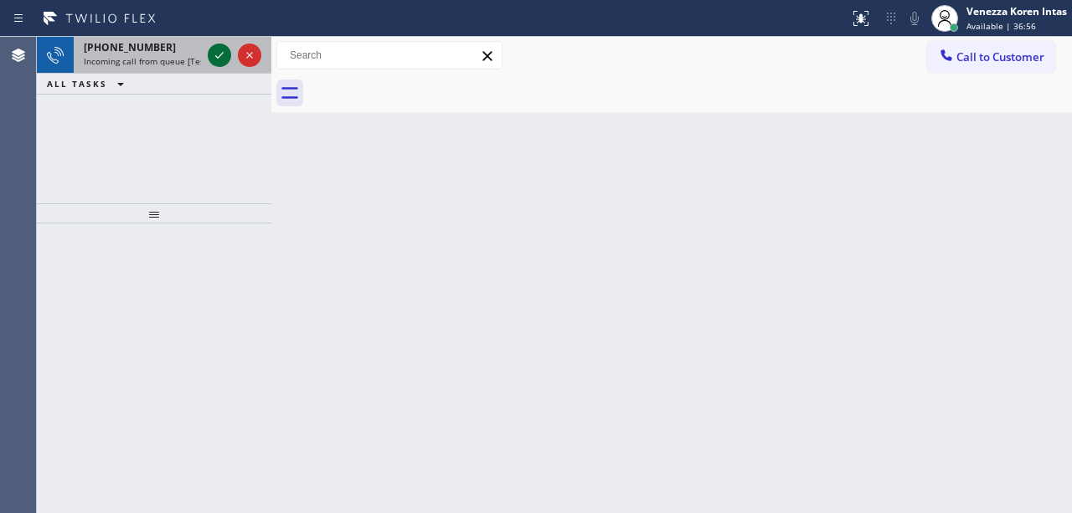
click at [208, 60] on div at bounding box center [219, 55] width 23 height 20
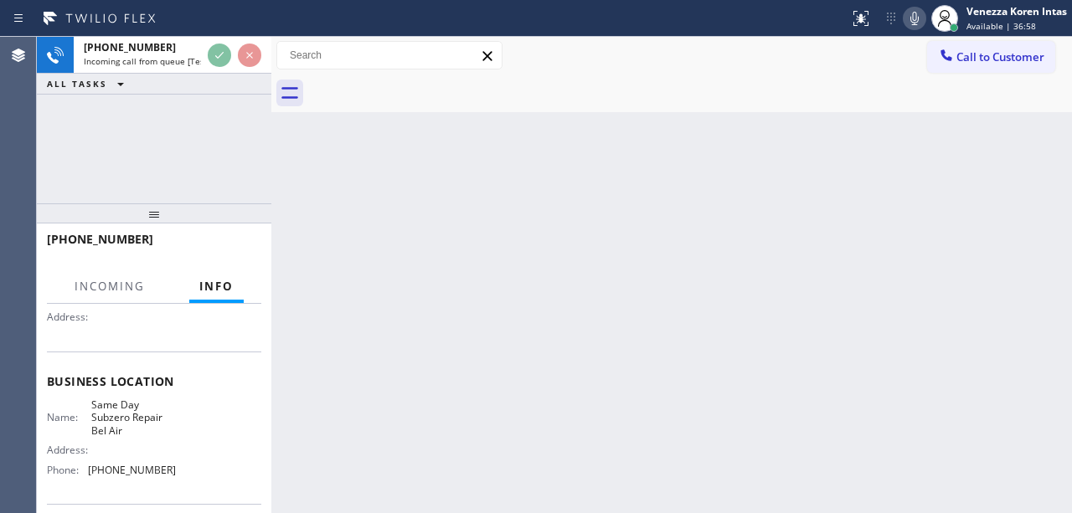
scroll to position [168, 0]
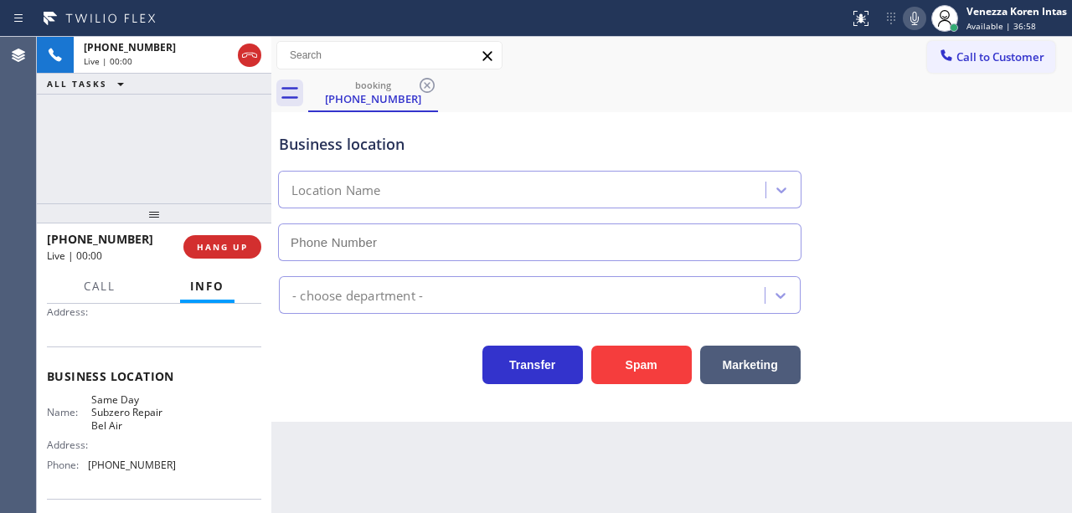
type input "[PHONE_NUMBER]"
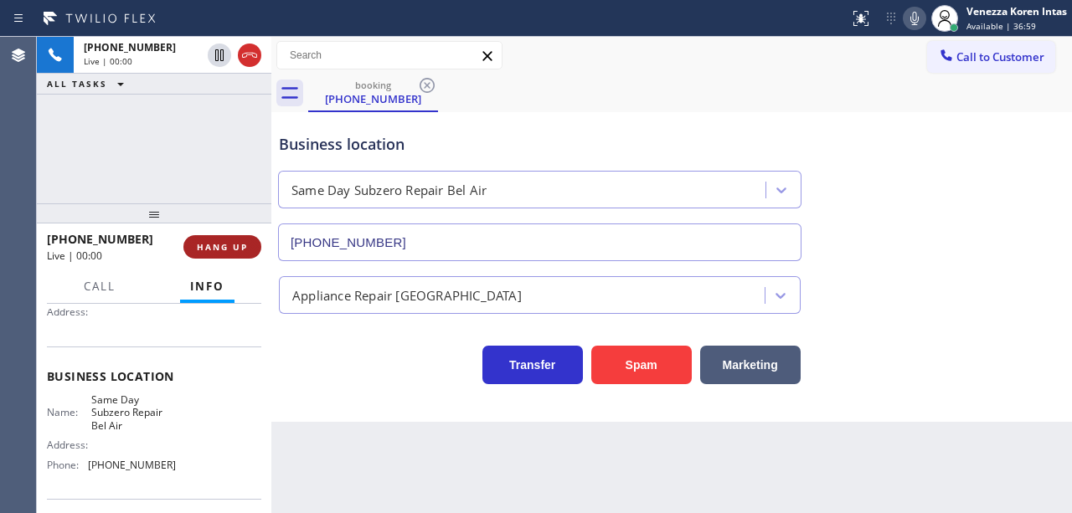
click at [243, 251] on span "HANG UP" at bounding box center [222, 247] width 51 height 12
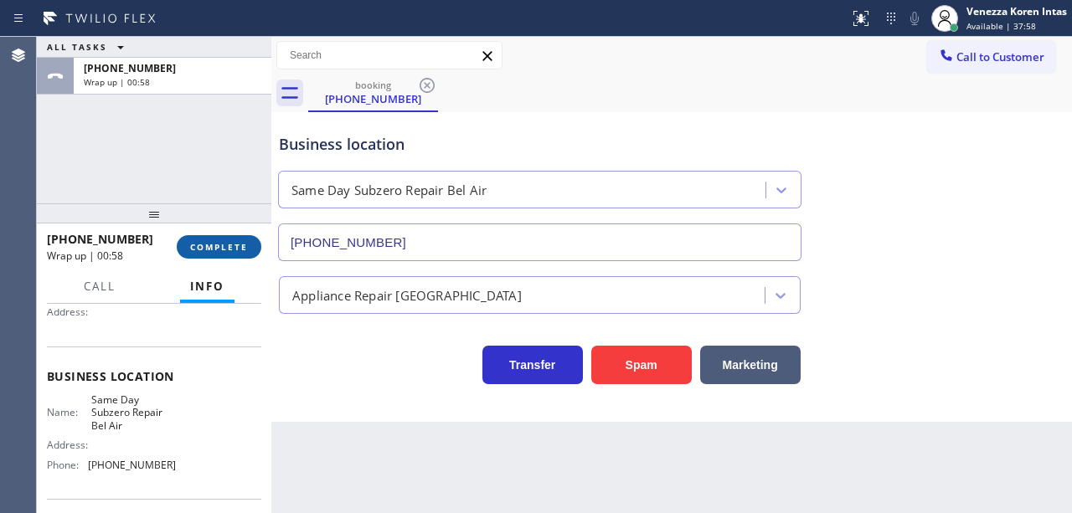
click at [229, 242] on span "COMPLETE" at bounding box center [219, 247] width 58 height 12
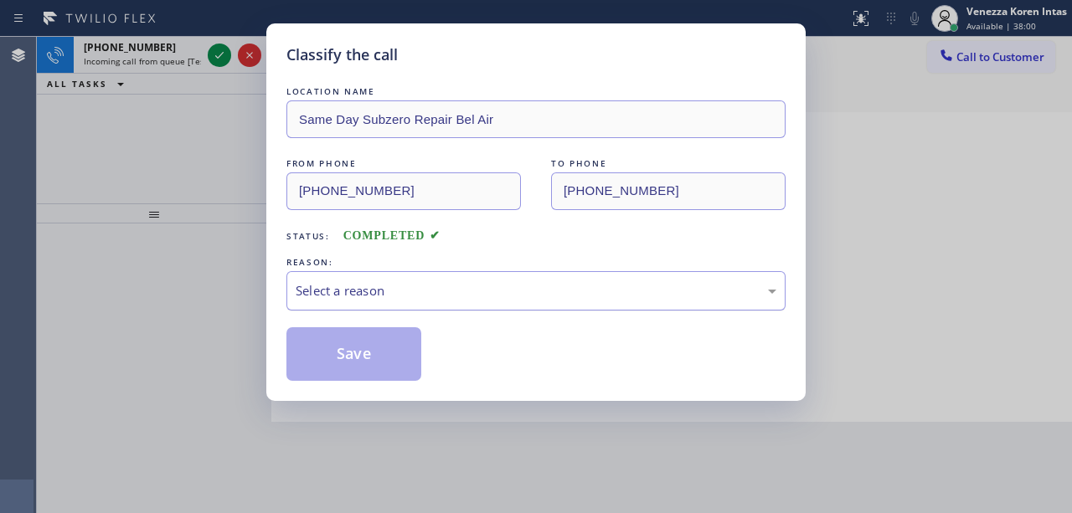
click at [396, 278] on div "Select a reason" at bounding box center [535, 290] width 499 height 39
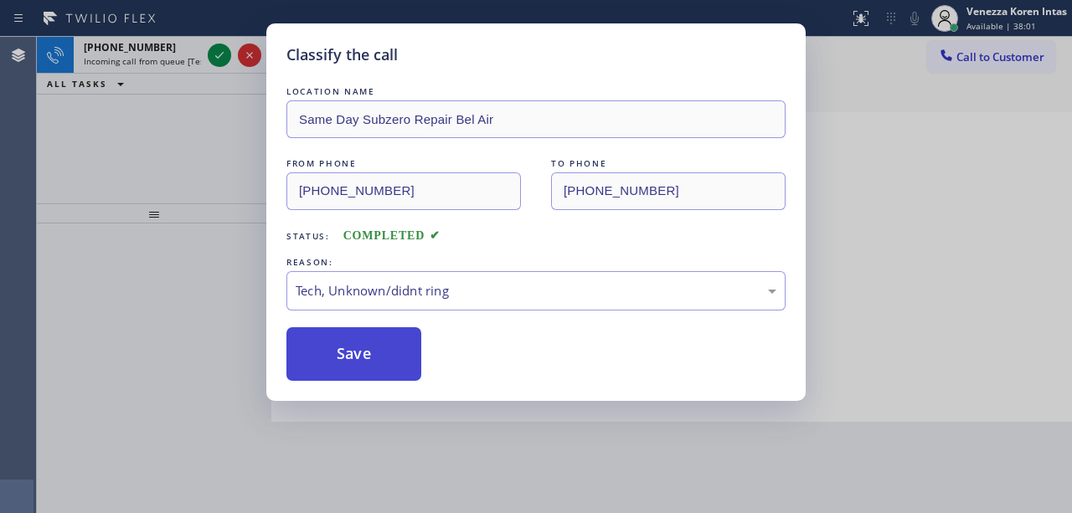
click at [380, 357] on button "Save" at bounding box center [353, 354] width 135 height 54
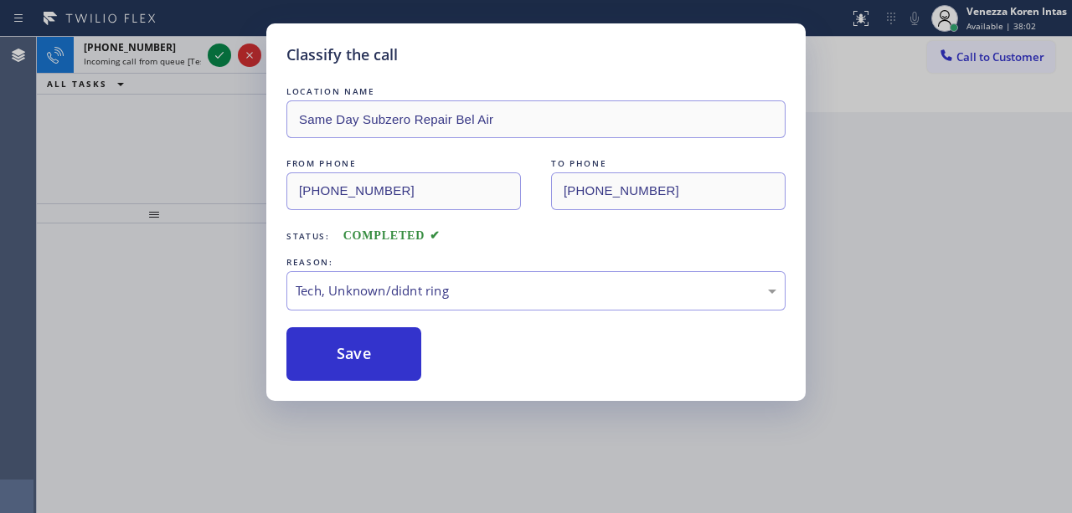
click at [221, 57] on div "Classify the call LOCATION NAME Same Day Subzero Repair Bel Air FROM PHONE [PHO…" at bounding box center [536, 256] width 1072 height 513
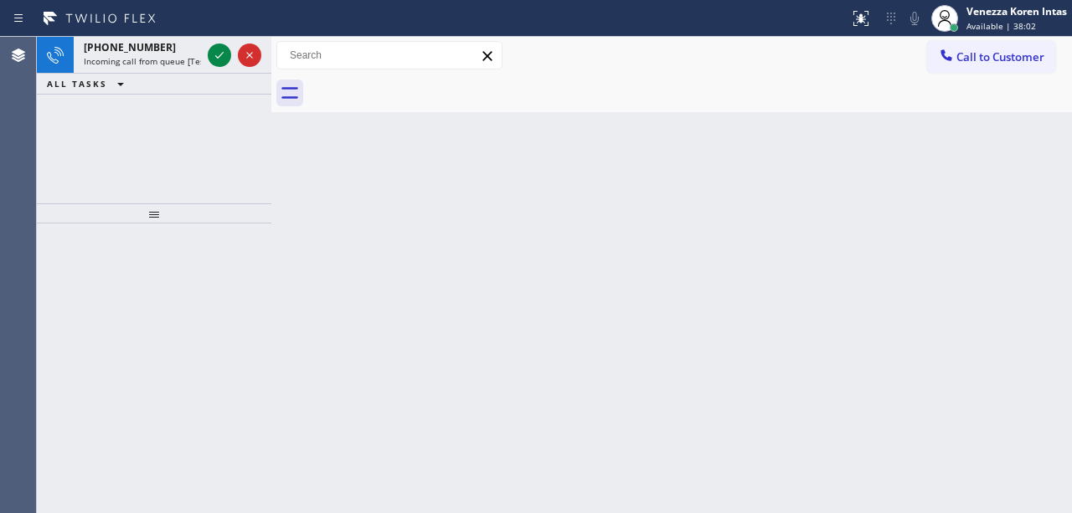
click at [221, 57] on icon at bounding box center [219, 55] width 20 height 20
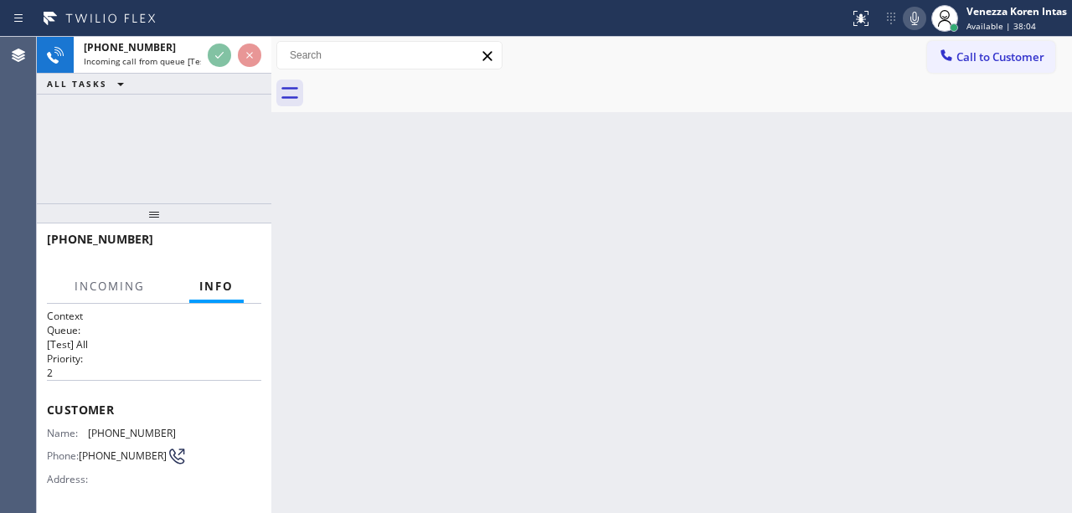
scroll to position [223, 0]
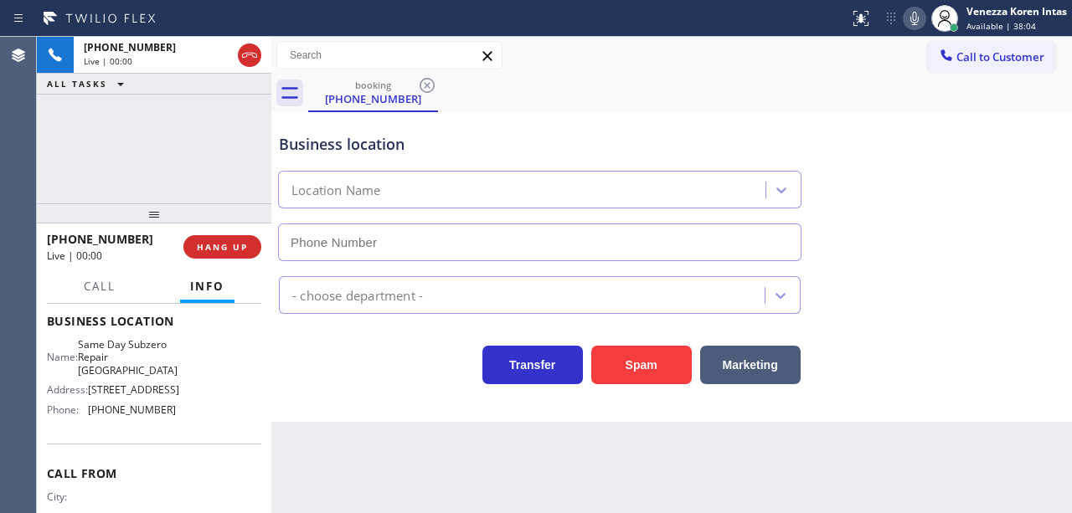
type input "[PHONE_NUMBER]"
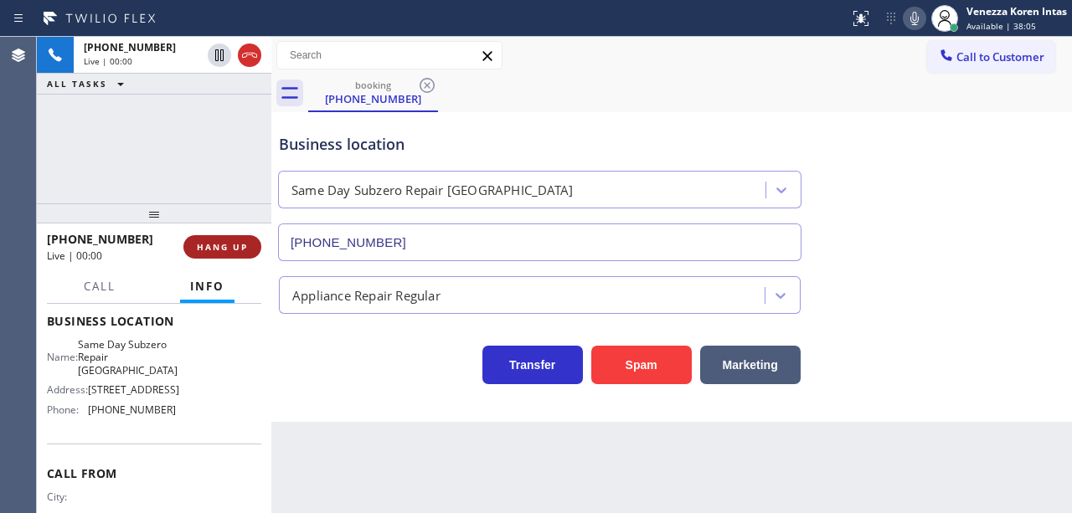
click at [234, 255] on button "HANG UP" at bounding box center [222, 246] width 78 height 23
click at [235, 255] on button "HANG UP" at bounding box center [222, 246] width 78 height 23
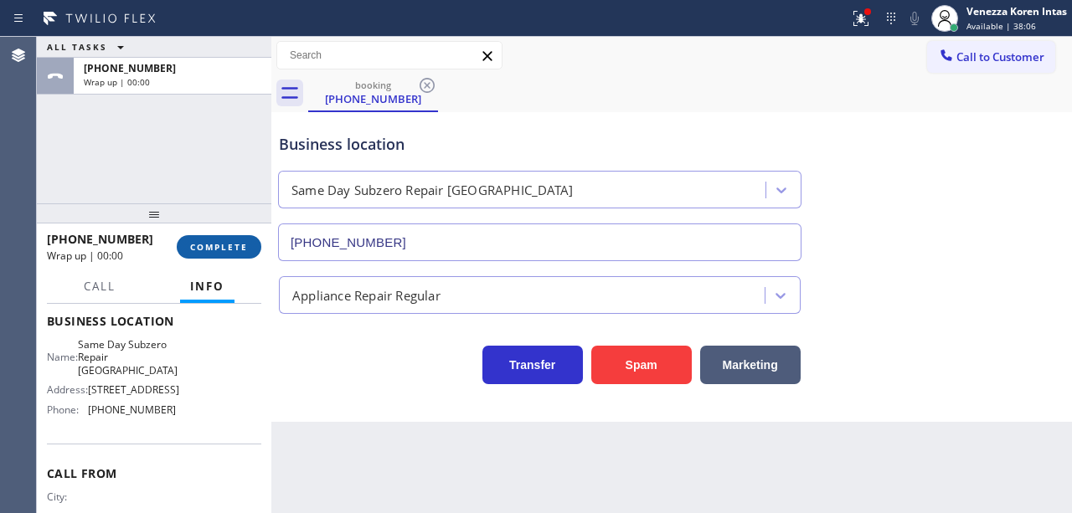
click at [253, 250] on button "COMPLETE" at bounding box center [219, 246] width 85 height 23
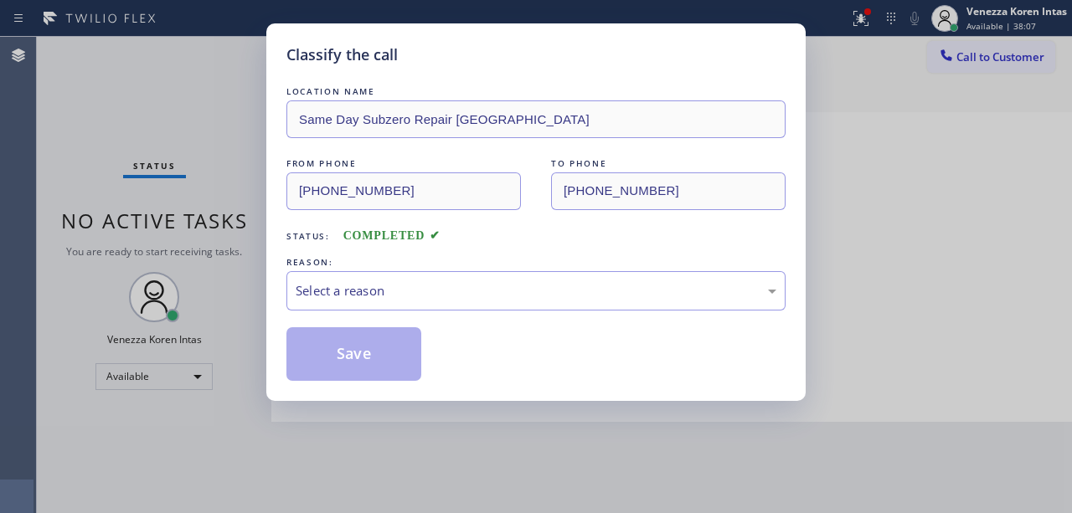
click at [444, 293] on div "Select a reason" at bounding box center [536, 290] width 481 height 19
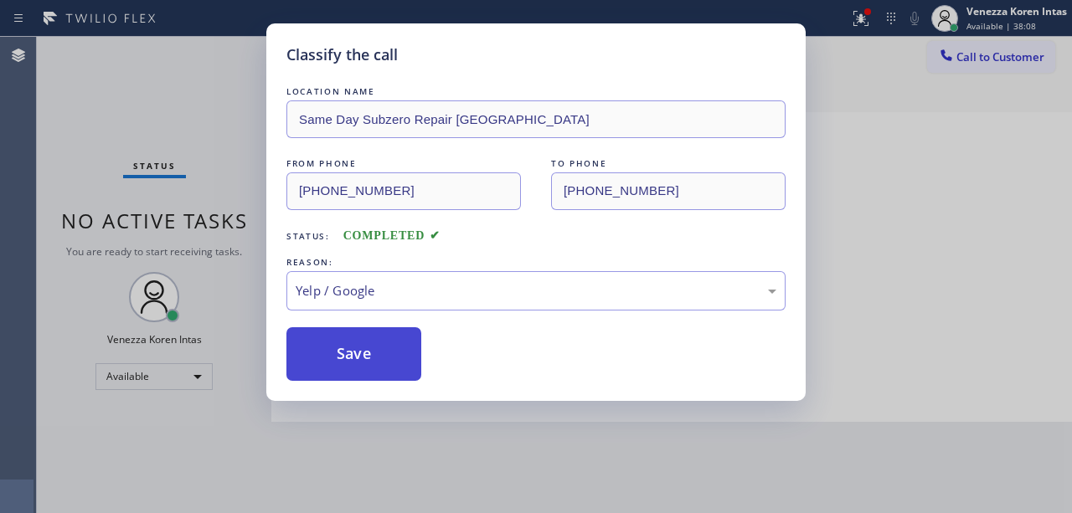
drag, startPoint x: 380, startPoint y: 441, endPoint x: 370, endPoint y: 369, distance: 73.6
click at [371, 357] on button "Save" at bounding box center [353, 354] width 135 height 54
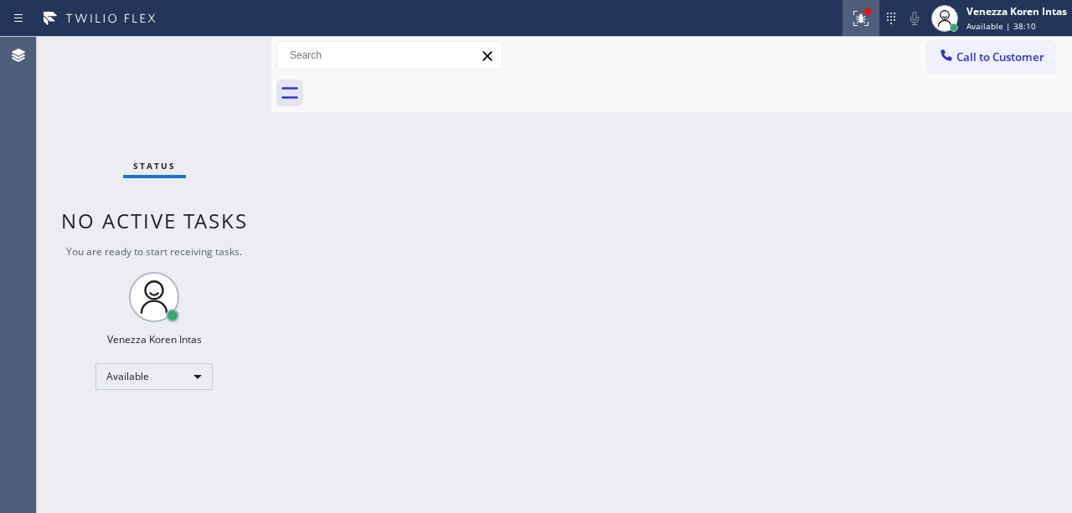
click at [852, 12] on icon at bounding box center [861, 18] width 20 height 20
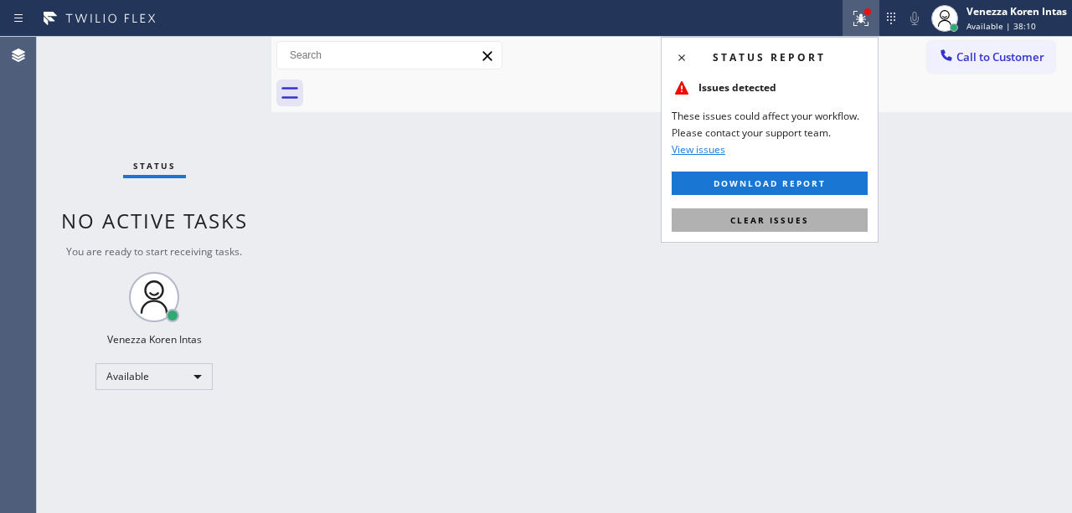
click at [826, 214] on button "Clear issues" at bounding box center [770, 220] width 196 height 23
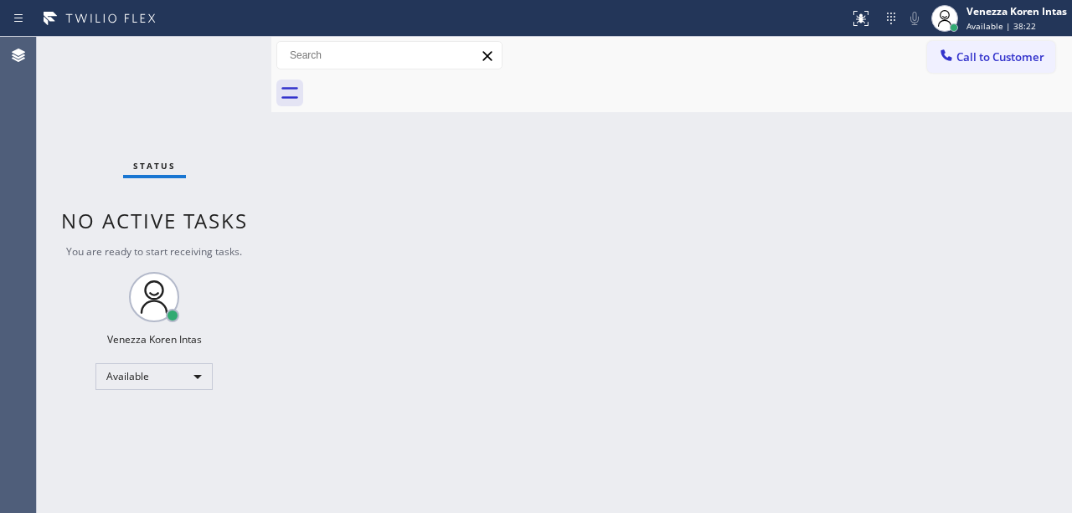
drag, startPoint x: 510, startPoint y: 147, endPoint x: 533, endPoint y: 180, distance: 40.2
click at [510, 152] on div "Back to Dashboard Change Sender ID Customers Technicians Select a contact Outbo…" at bounding box center [671, 275] width 801 height 477
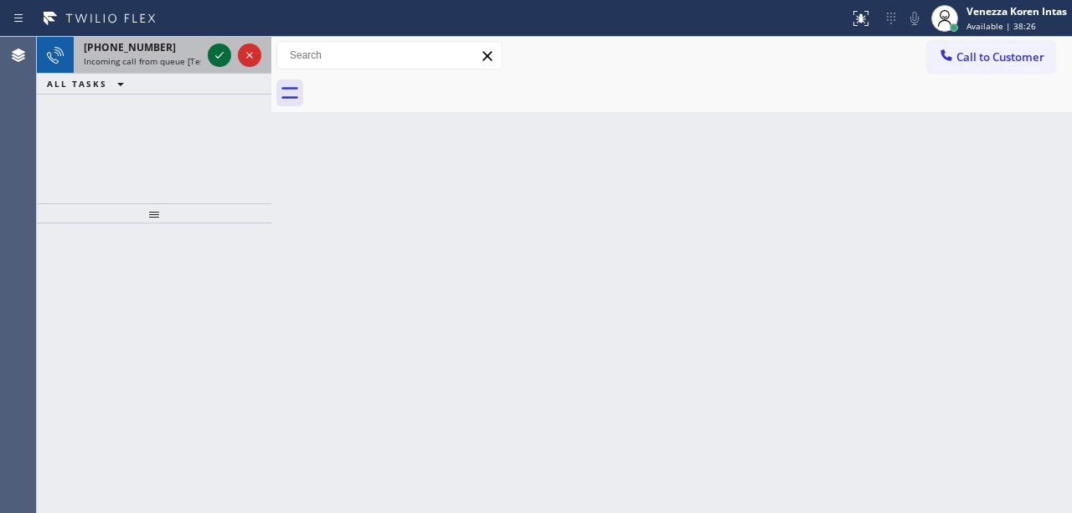
click at [211, 55] on icon at bounding box center [219, 55] width 20 height 20
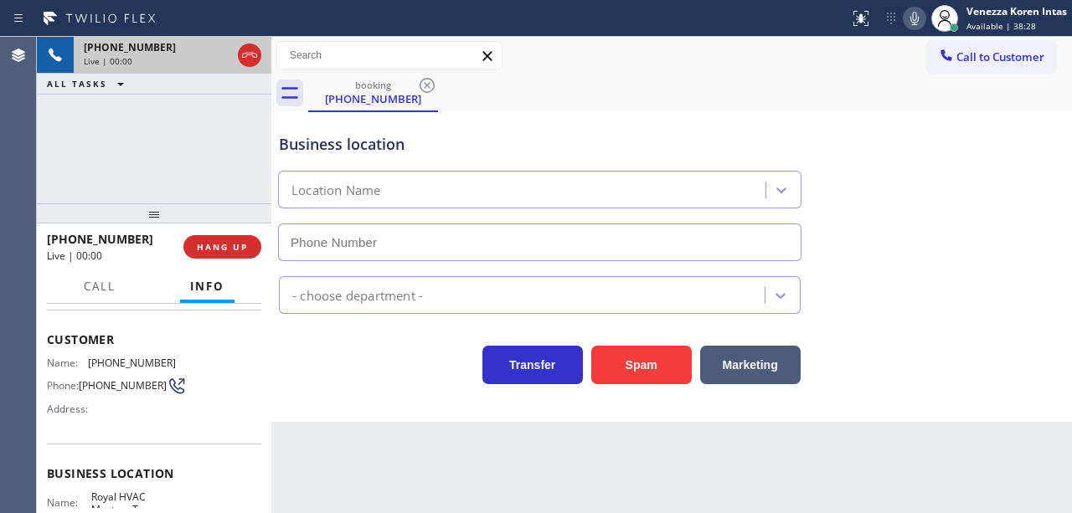
scroll to position [111, 0]
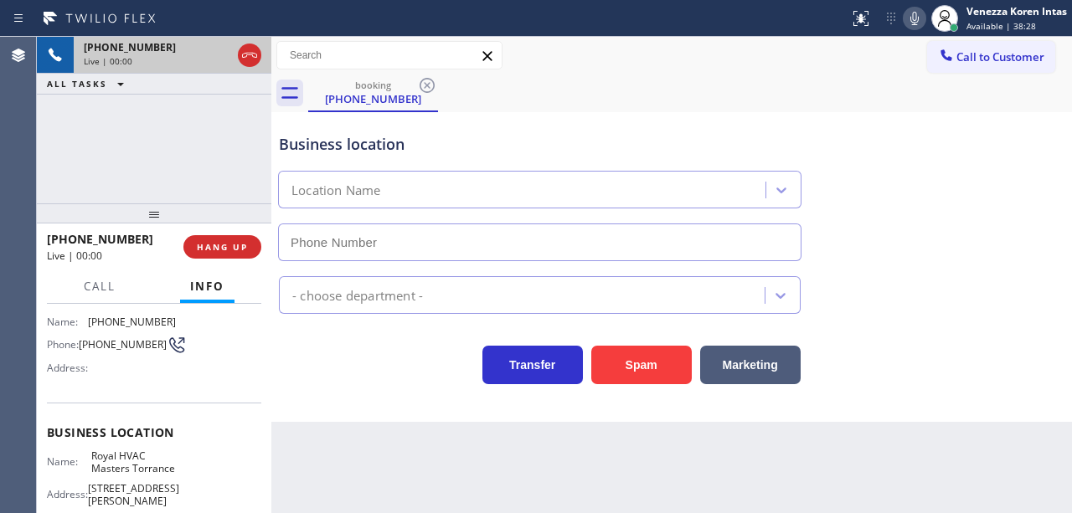
type input "[PHONE_NUMBER]"
click at [566, 513] on html "Status report No issues detected If you experience an issue, please download th…" at bounding box center [536, 256] width 1072 height 513
click at [244, 54] on icon at bounding box center [250, 55] width 20 height 20
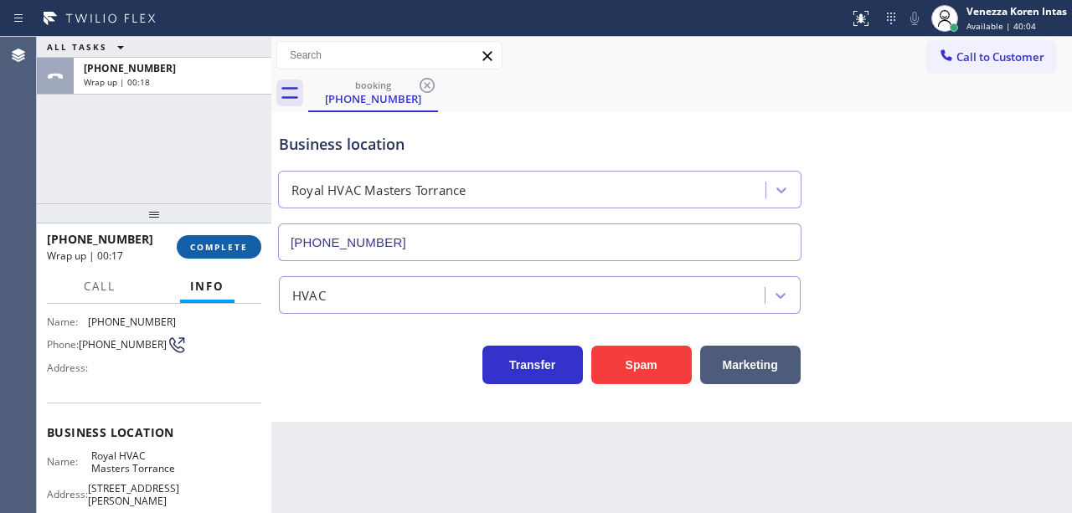
click at [233, 238] on button "COMPLETE" at bounding box center [219, 246] width 85 height 23
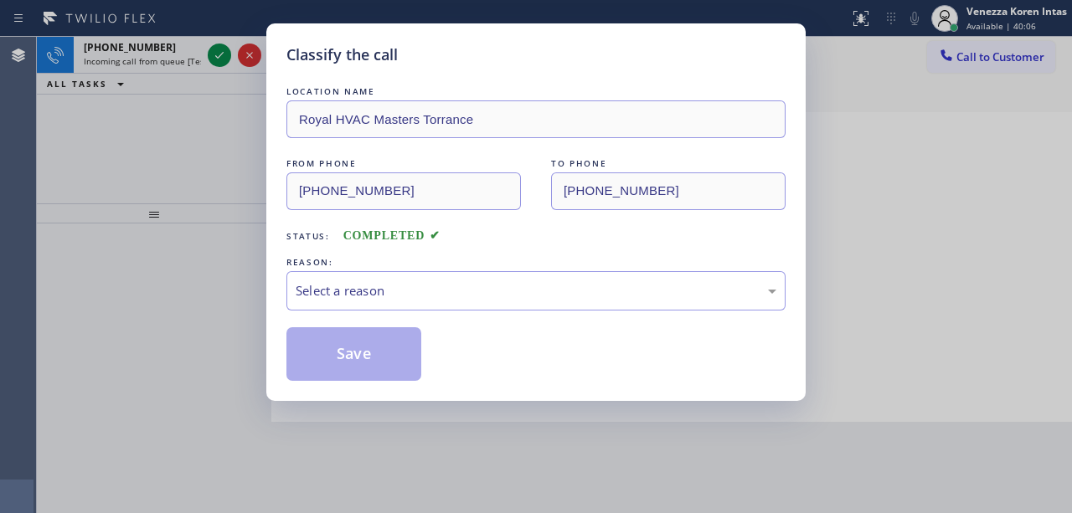
click at [392, 291] on div "Select a reason" at bounding box center [536, 290] width 481 height 19
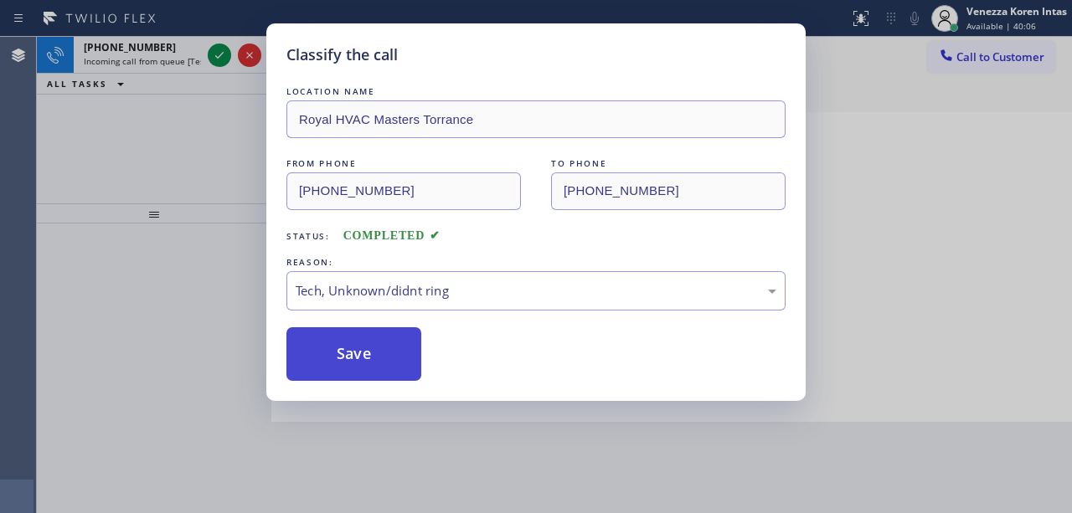
click at [378, 358] on button "Save" at bounding box center [353, 354] width 135 height 54
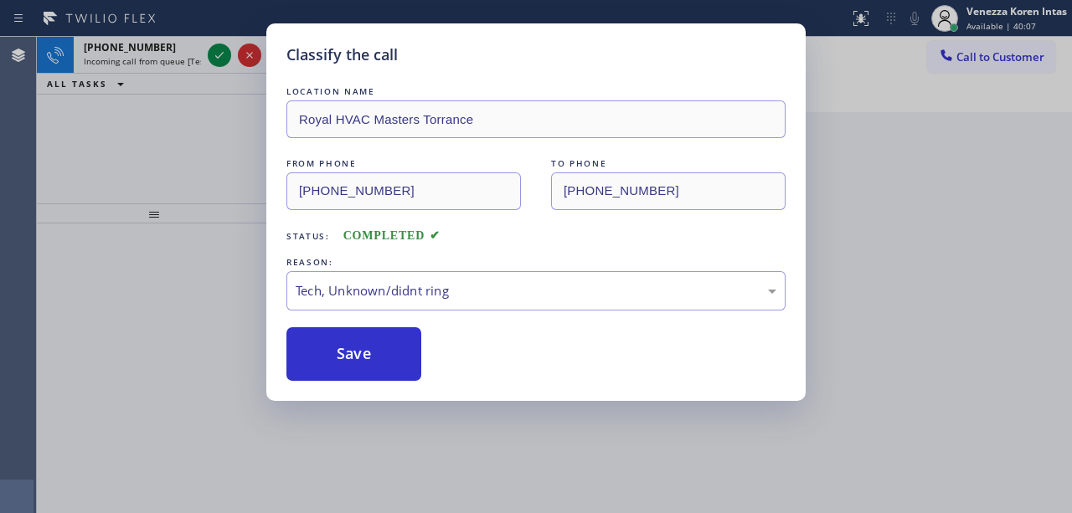
click at [219, 54] on div "Classify the call LOCATION NAME AR B2B SMS FROM PHONE [PHONE_NUMBER] TO PHONE […" at bounding box center [554, 275] width 1035 height 477
click at [219, 54] on icon at bounding box center [219, 55] width 20 height 20
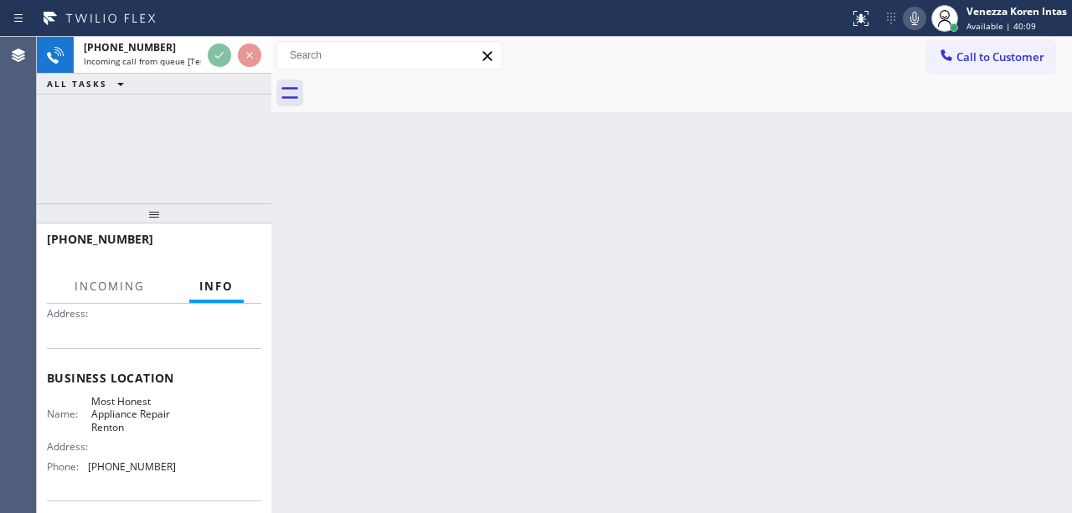
scroll to position [168, 0]
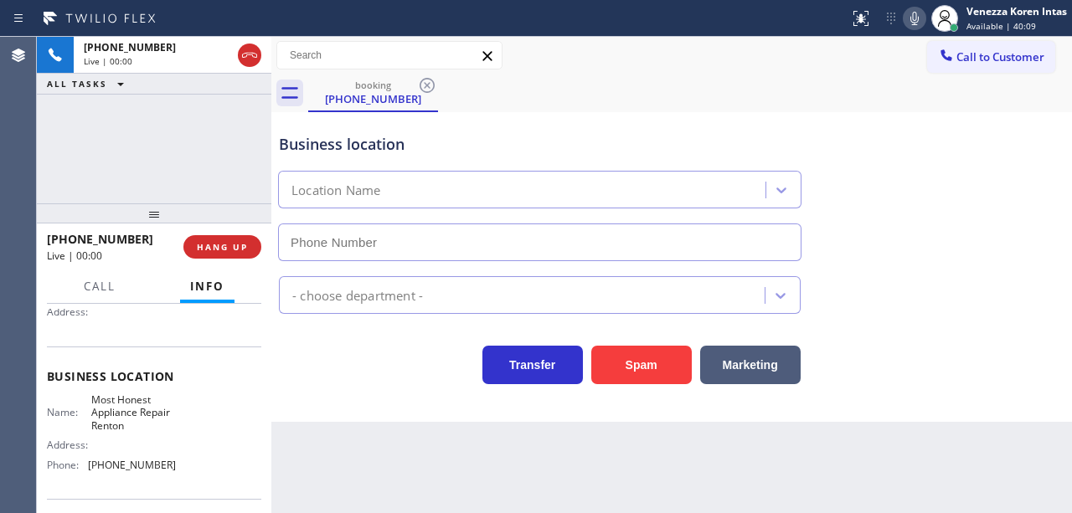
type input "[PHONE_NUMBER]"
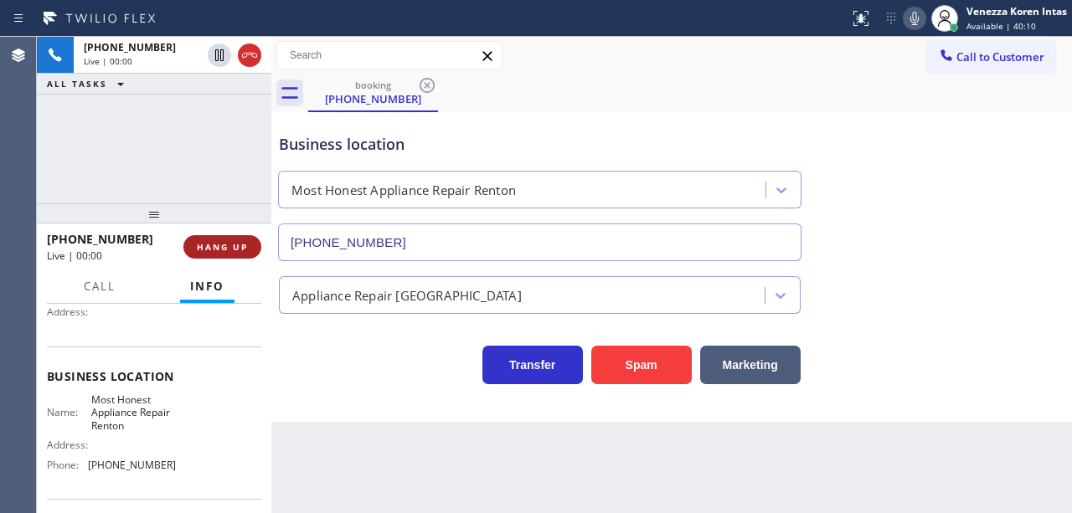
click at [255, 250] on button "HANG UP" at bounding box center [222, 246] width 78 height 23
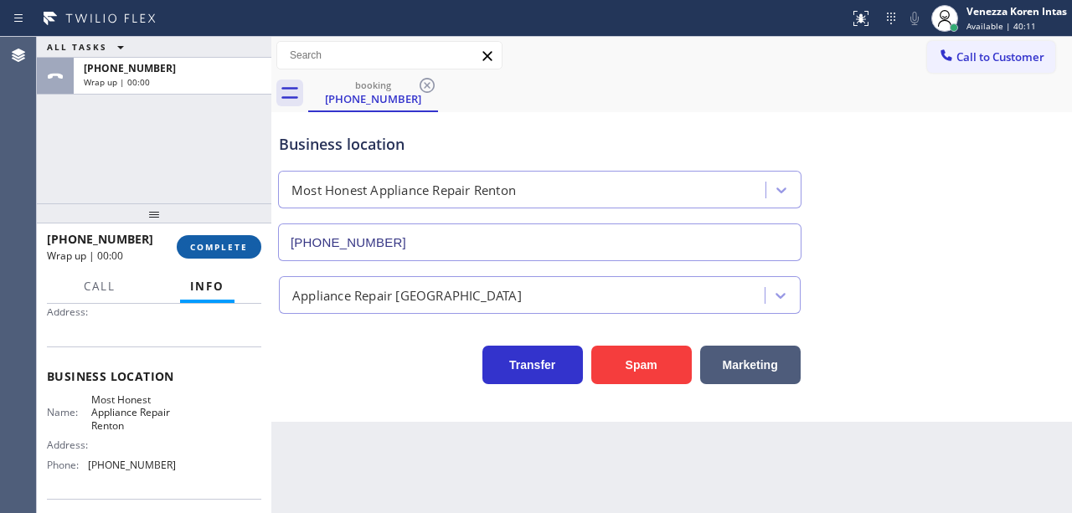
click at [252, 251] on button "COMPLETE" at bounding box center [219, 246] width 85 height 23
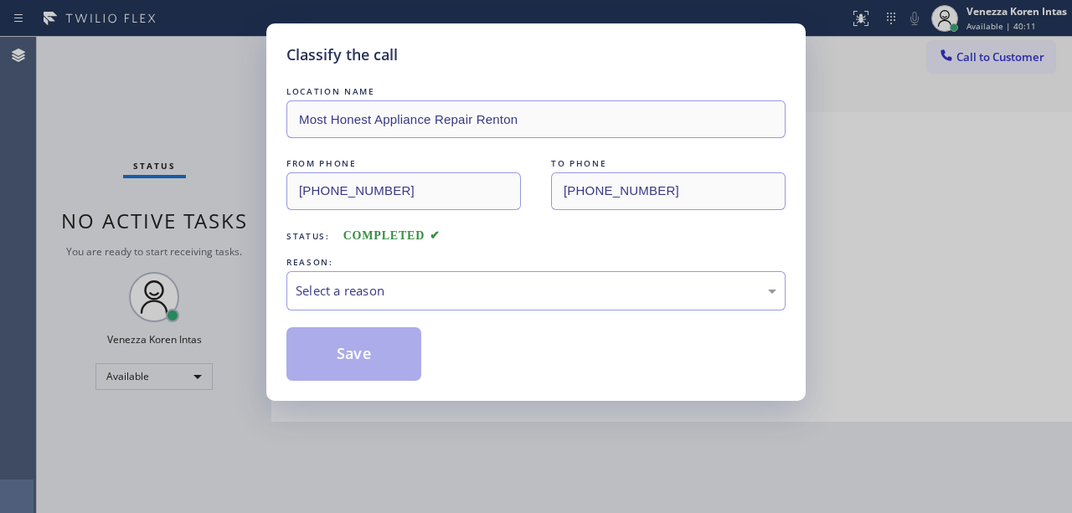
click at [251, 252] on div "Classify the call LOCATION NAME Most Honest Appliance Repair Renton FROM PHONE …" at bounding box center [536, 256] width 1072 height 513
click at [397, 317] on div "LOCATION NAME Most Honest Appliance Repair Renton FROM PHONE [PHONE_NUMBER] TO …" at bounding box center [535, 232] width 499 height 298
click at [407, 305] on div "Select a reason" at bounding box center [535, 290] width 499 height 39
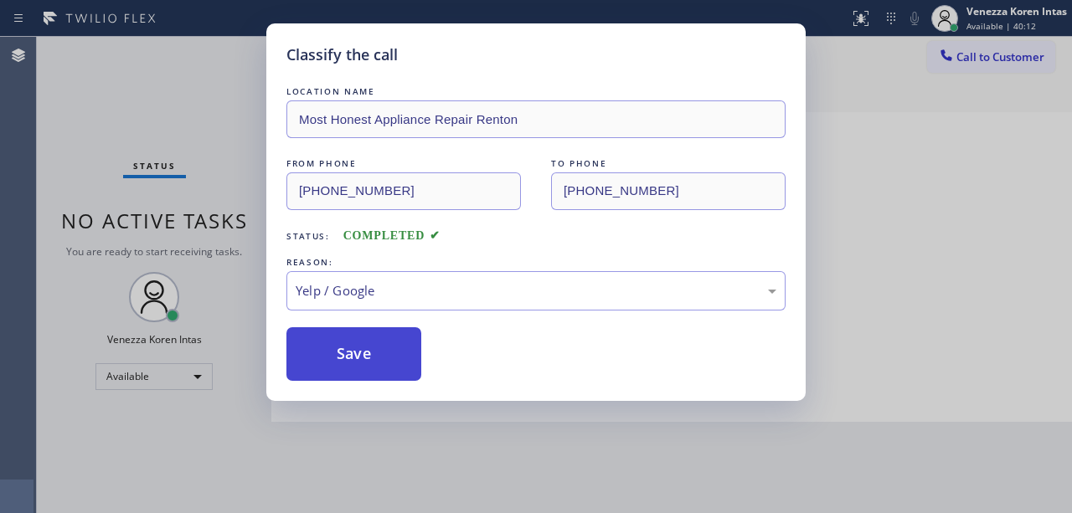
click at [383, 339] on button "Save" at bounding box center [353, 354] width 135 height 54
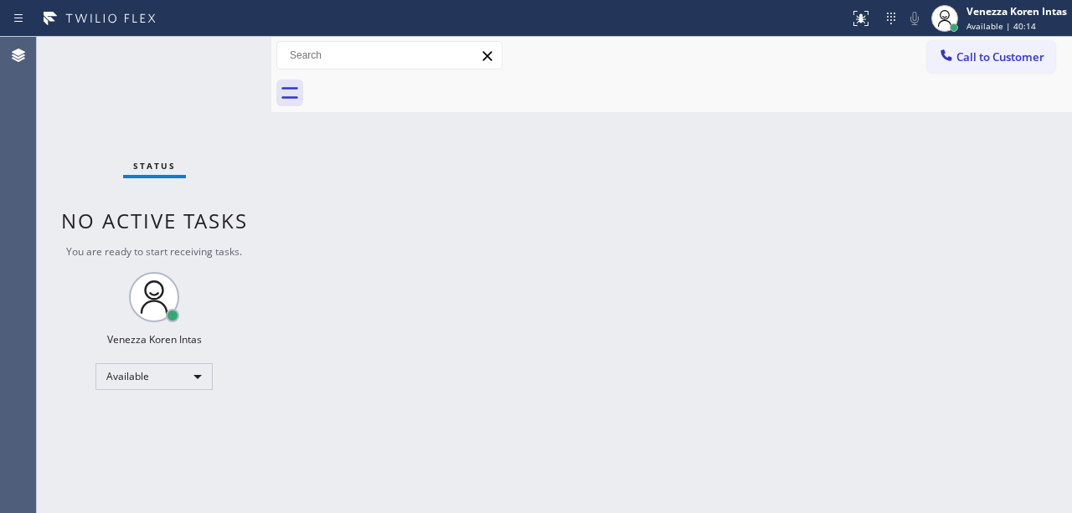
click at [400, 254] on div "Back to Dashboard Change Sender ID Customers Technicians Select a contact Outbo…" at bounding box center [671, 275] width 801 height 477
click at [588, 238] on div "Back to Dashboard Change Sender ID Customers Technicians Select a contact Outbo…" at bounding box center [671, 275] width 801 height 477
click at [589, 348] on div "Back to Dashboard Change Sender ID Customers Technicians Select a contact Outbo…" at bounding box center [671, 275] width 801 height 477
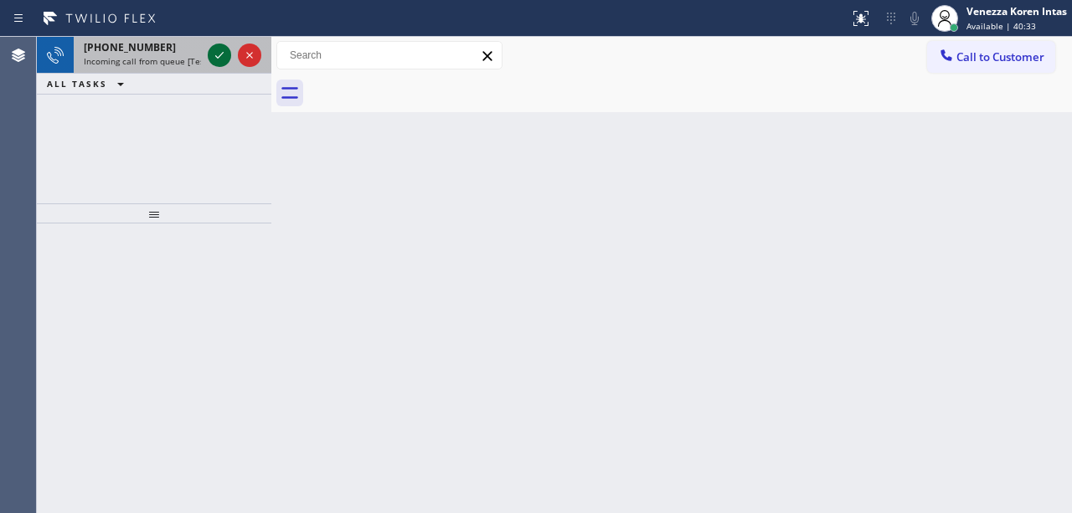
click at [215, 55] on icon at bounding box center [219, 55] width 20 height 20
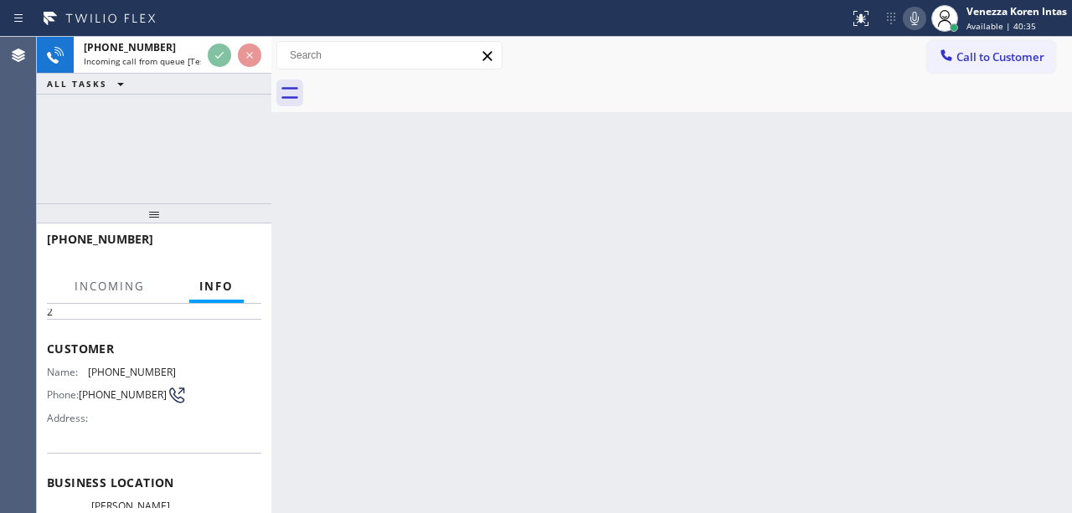
scroll to position [168, 0]
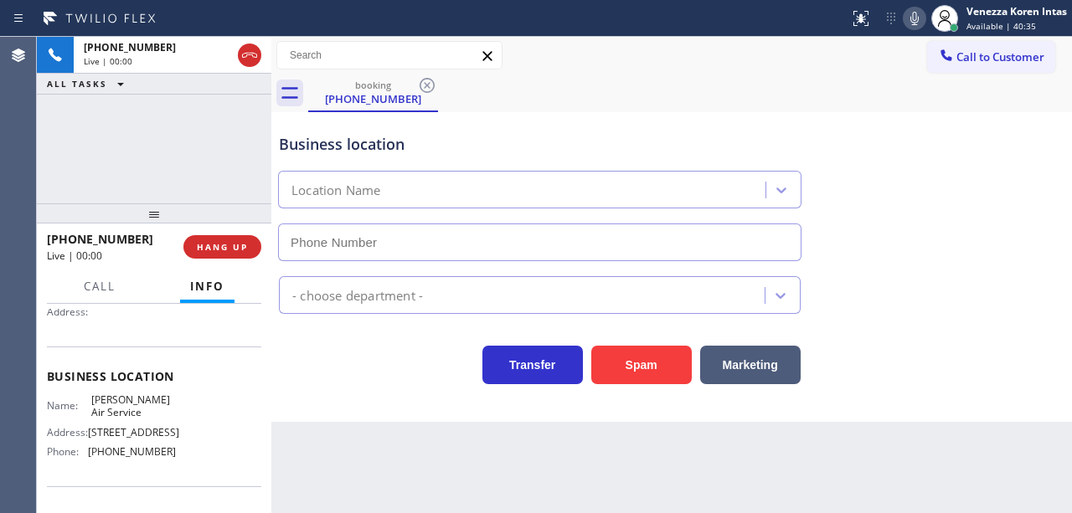
type input "[PHONE_NUMBER]"
click at [657, 80] on div "booking [PHONE_NUMBER]" at bounding box center [690, 94] width 764 height 38
click at [593, 35] on div "Status report No issues detected If you experience an issue, please download th…" at bounding box center [536, 18] width 1072 height 37
drag, startPoint x: 443, startPoint y: 458, endPoint x: 449, endPoint y: 474, distance: 17.0
click at [443, 458] on div "Back to Dashboard Change Sender ID Customers Technicians Select a contact Outbo…" at bounding box center [671, 275] width 801 height 477
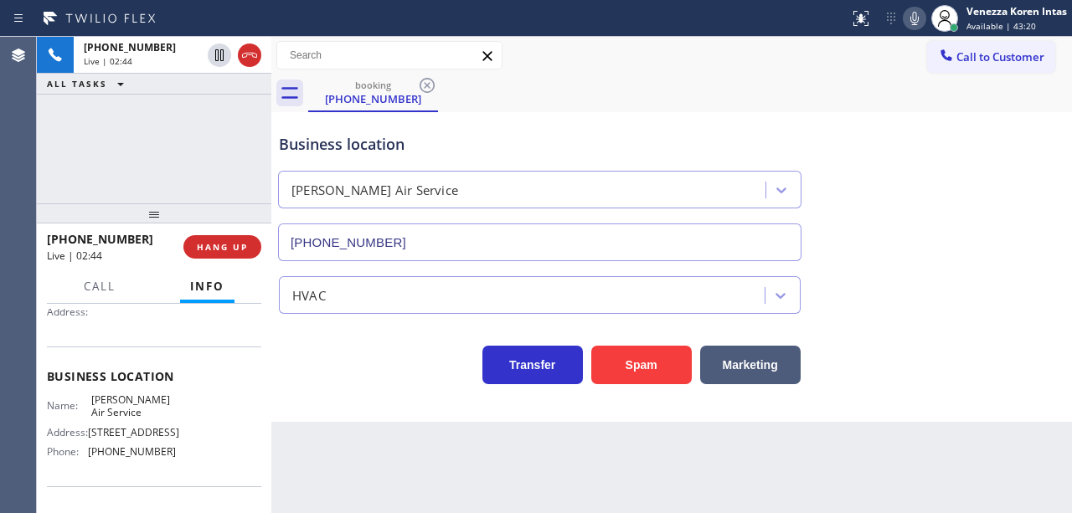
click at [474, 142] on div "Business location" at bounding box center [540, 144] width 522 height 23
click at [917, 12] on icon at bounding box center [915, 18] width 20 height 20
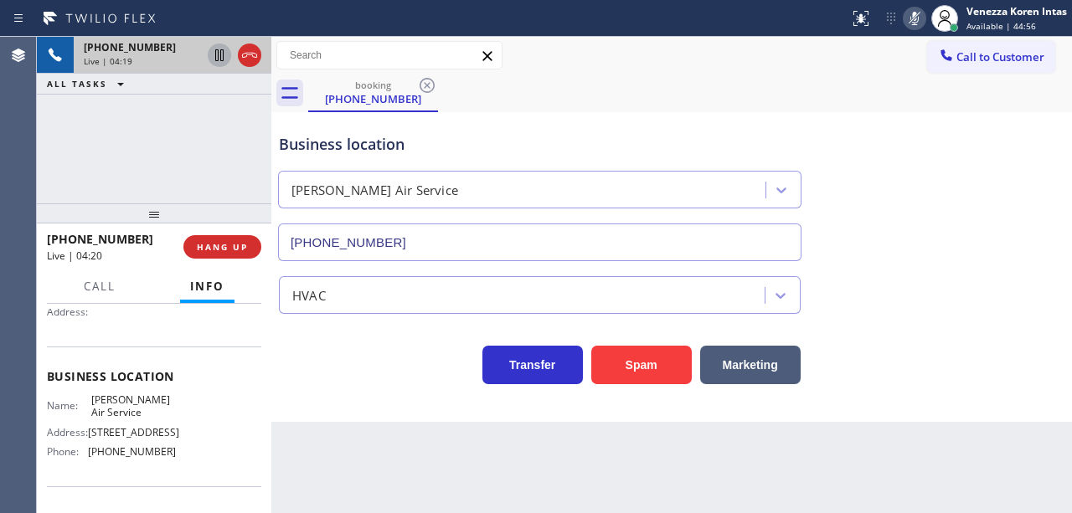
click at [221, 54] on icon at bounding box center [219, 55] width 20 height 20
click at [497, 133] on div "Business location" at bounding box center [540, 144] width 522 height 23
click at [484, 137] on div "Business location" at bounding box center [540, 144] width 522 height 23
click at [905, 23] on icon at bounding box center [915, 18] width 20 height 20
click at [223, 60] on icon at bounding box center [220, 55] width 12 height 12
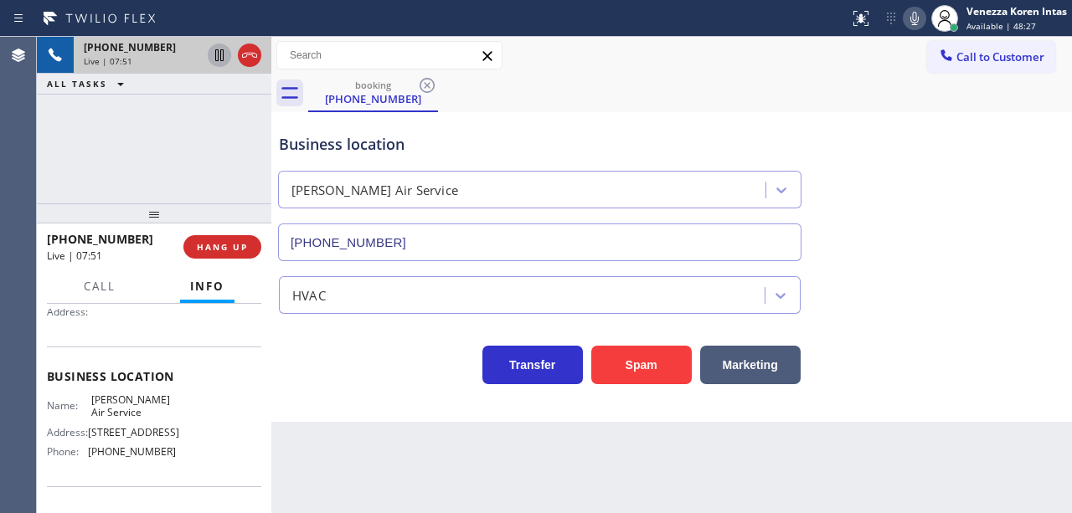
click at [514, 145] on div "Business location" at bounding box center [540, 144] width 522 height 23
click at [920, 20] on icon at bounding box center [915, 18] width 20 height 20
click at [223, 57] on icon at bounding box center [219, 55] width 8 height 12
drag, startPoint x: 384, startPoint y: 368, endPoint x: 383, endPoint y: 338, distance: 30.2
click at [384, 368] on div "Transfer Spam Marketing" at bounding box center [540, 361] width 528 height 47
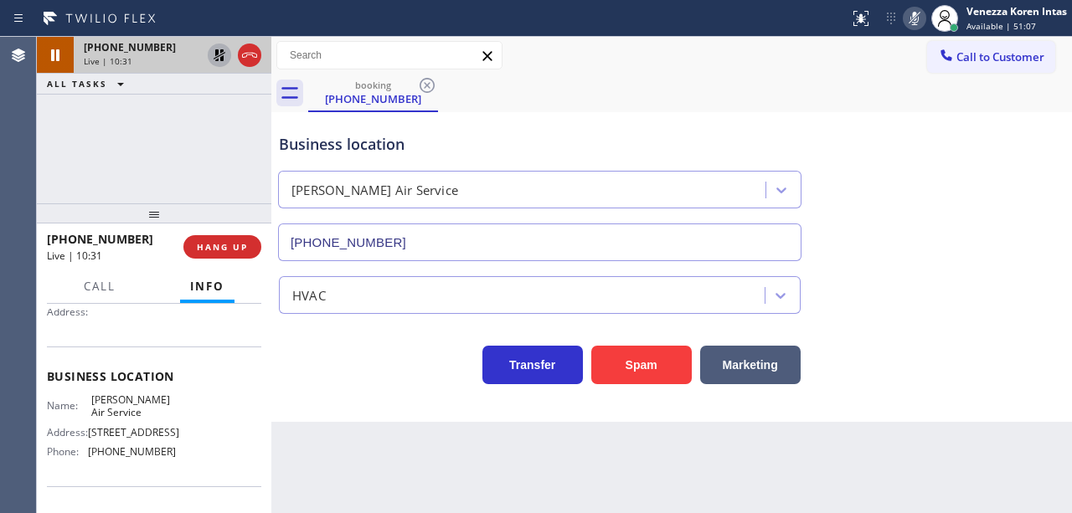
click at [218, 61] on icon at bounding box center [219, 55] width 20 height 20
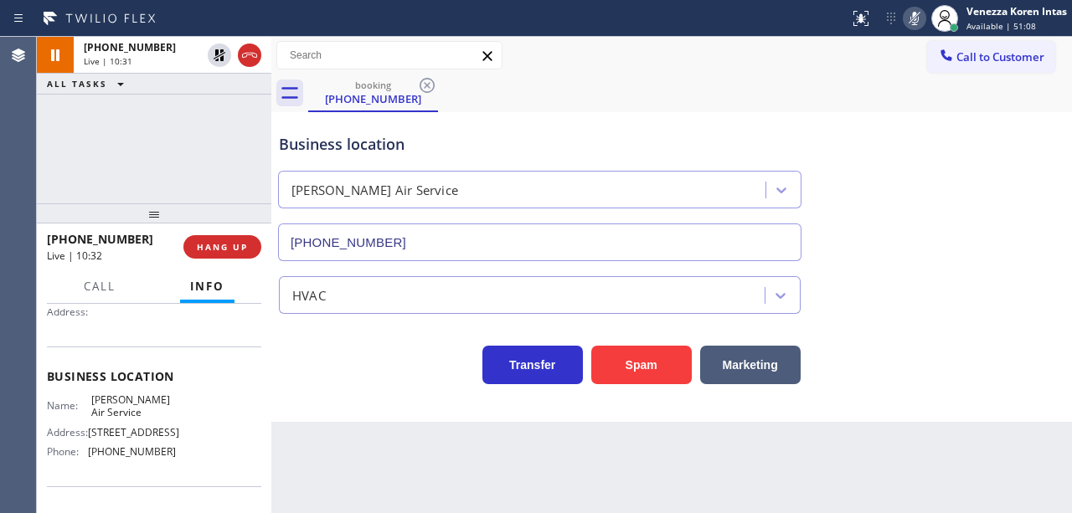
click at [908, 8] on icon at bounding box center [915, 18] width 20 height 20
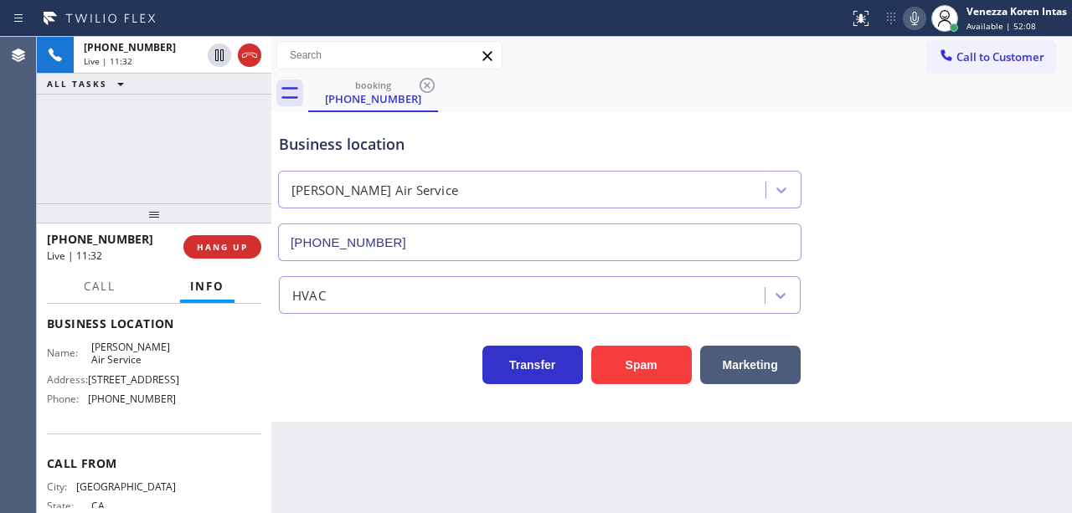
scroll to position [216, 0]
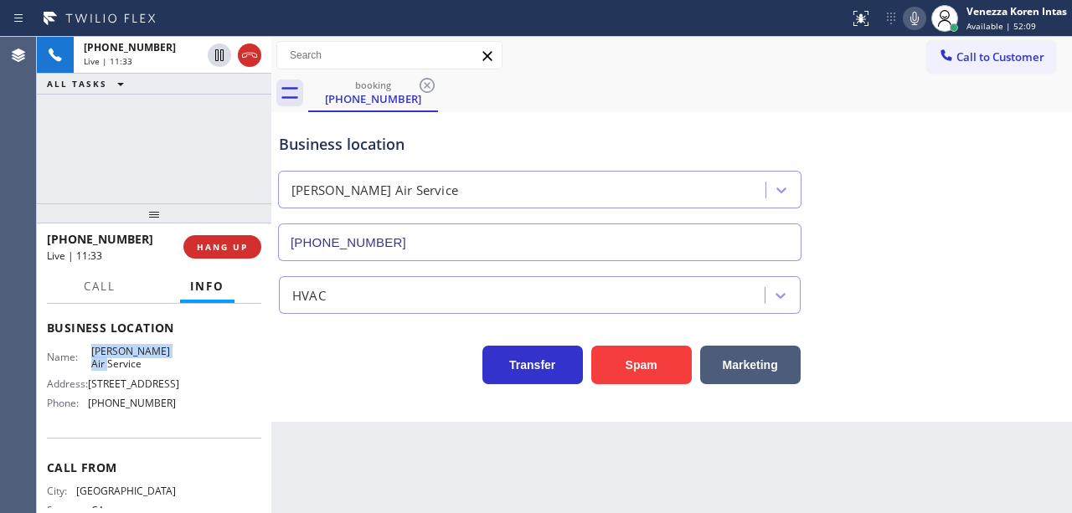
drag, startPoint x: 87, startPoint y: 347, endPoint x: 131, endPoint y: 365, distance: 48.1
click at [131, 365] on div "Name: [PERSON_NAME] Air Service" at bounding box center [111, 358] width 129 height 26
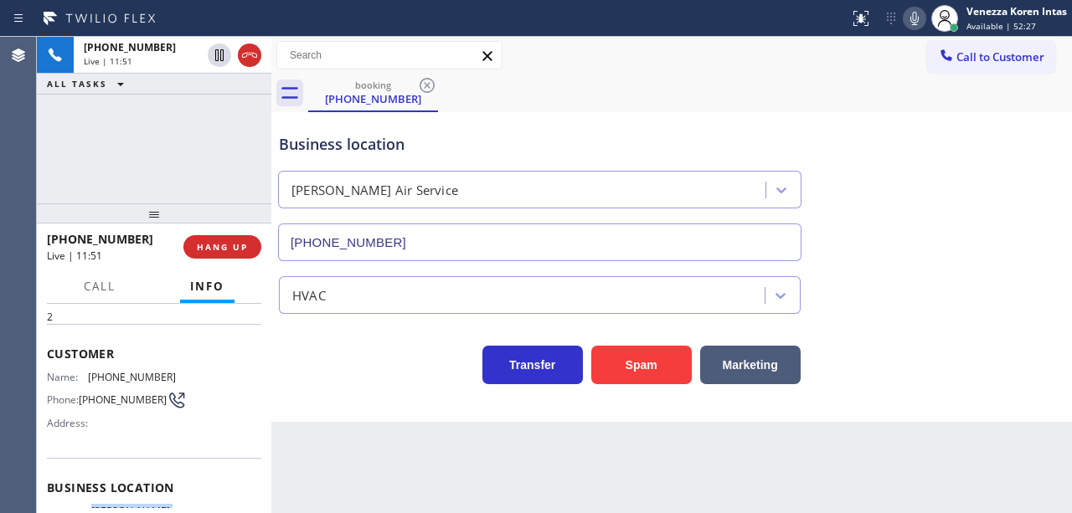
scroll to position [49, 0]
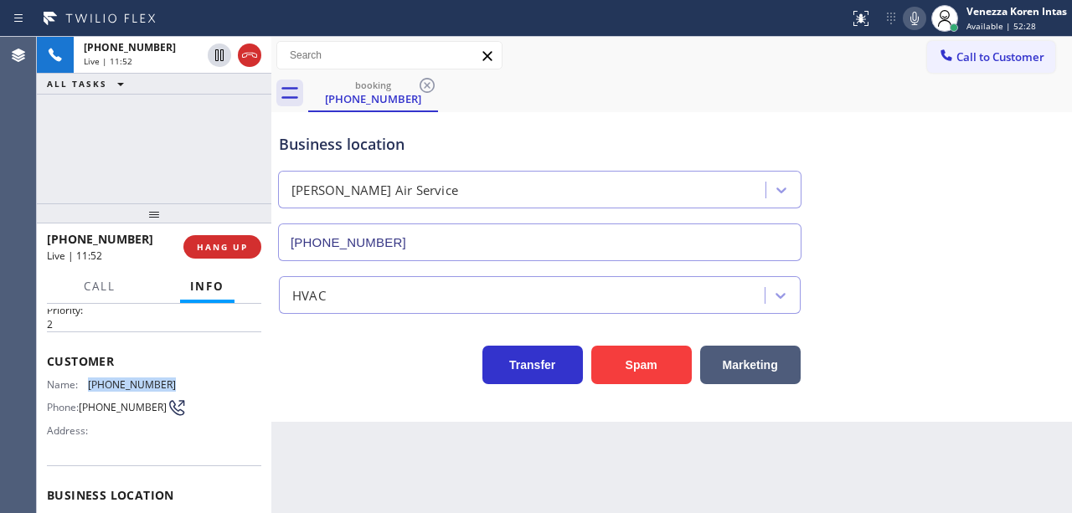
drag, startPoint x: 163, startPoint y: 379, endPoint x: 90, endPoint y: 379, distance: 73.7
click at [90, 379] on span "[PHONE_NUMBER]" at bounding box center [132, 385] width 88 height 13
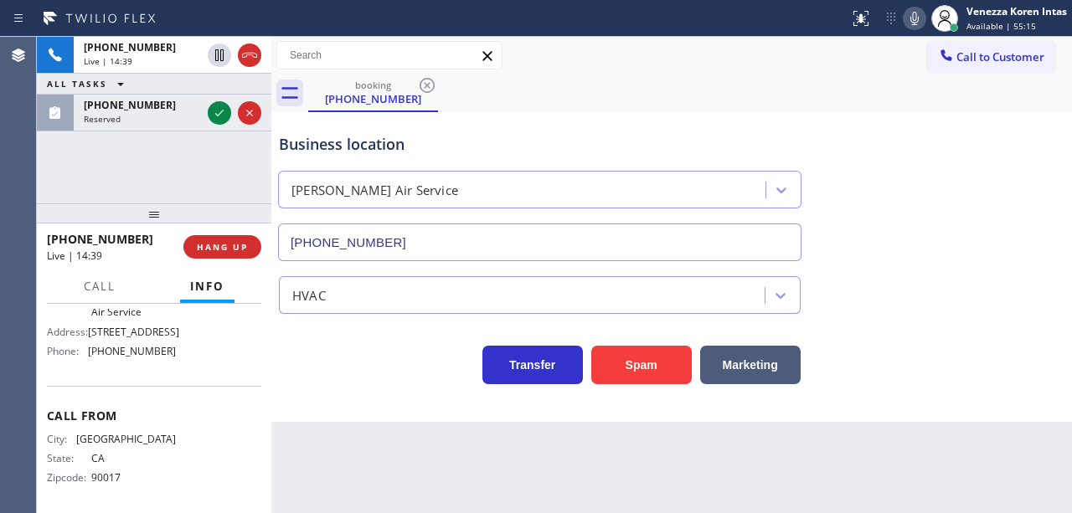
scroll to position [271, 0]
drag, startPoint x: 180, startPoint y: 343, endPoint x: 89, endPoint y: 347, distance: 91.4
click at [89, 347] on div "Name: [PERSON_NAME] Air Service Address: [STREET_ADDRESS] Phone: [PHONE_NUMBER]" at bounding box center [154, 326] width 214 height 72
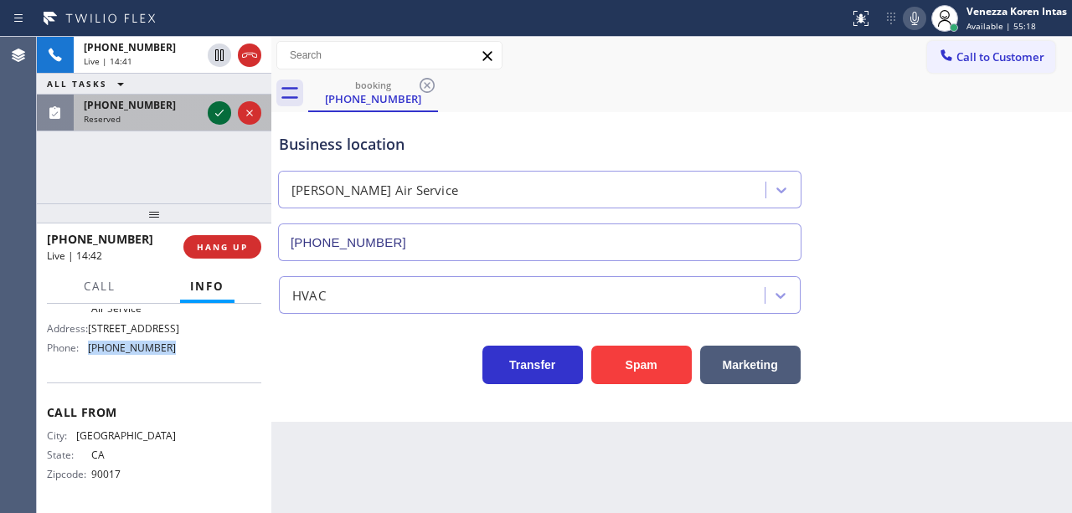
click at [225, 117] on icon at bounding box center [219, 113] width 20 height 20
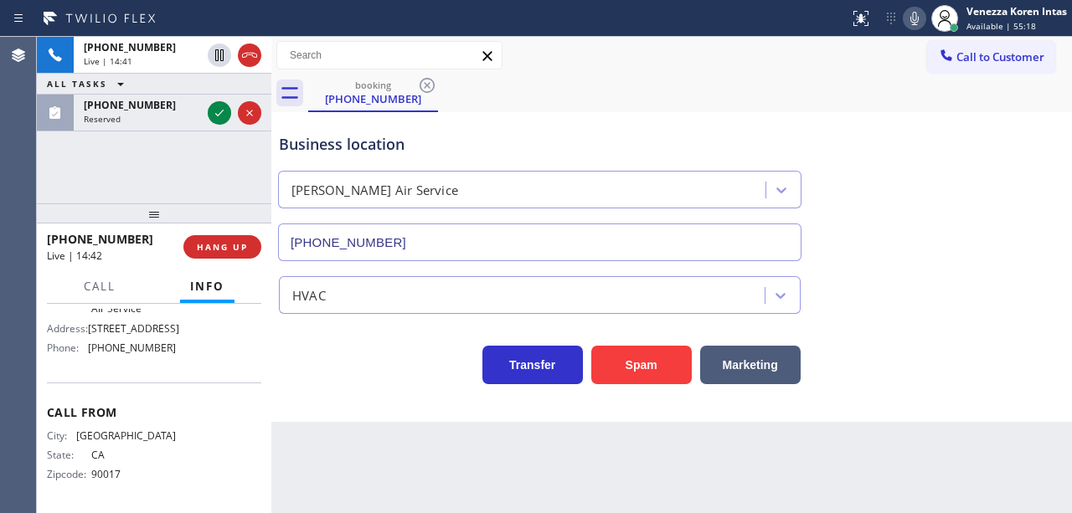
scroll to position [324, 0]
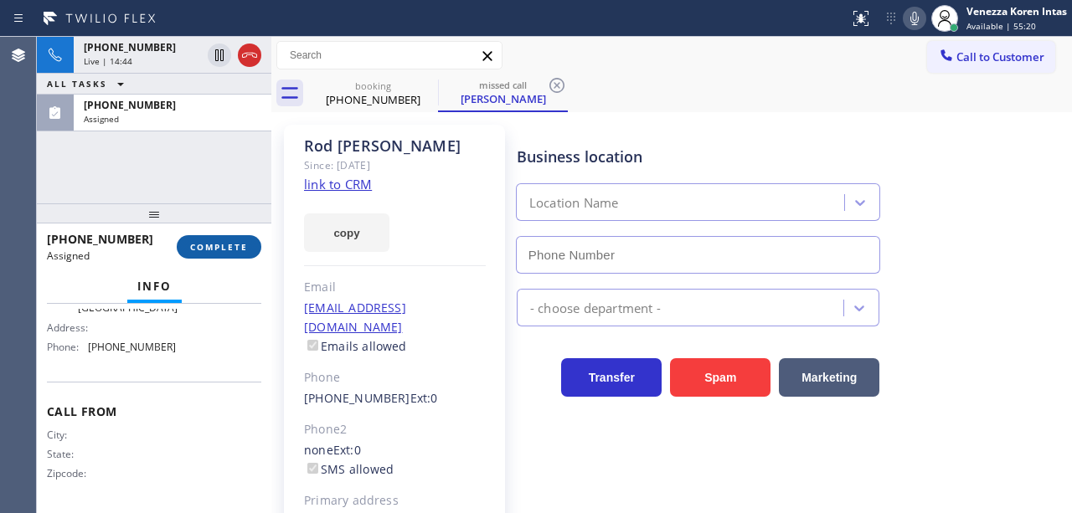
click at [231, 246] on span "COMPLETE" at bounding box center [219, 247] width 58 height 12
type input "[PHONE_NUMBER]"
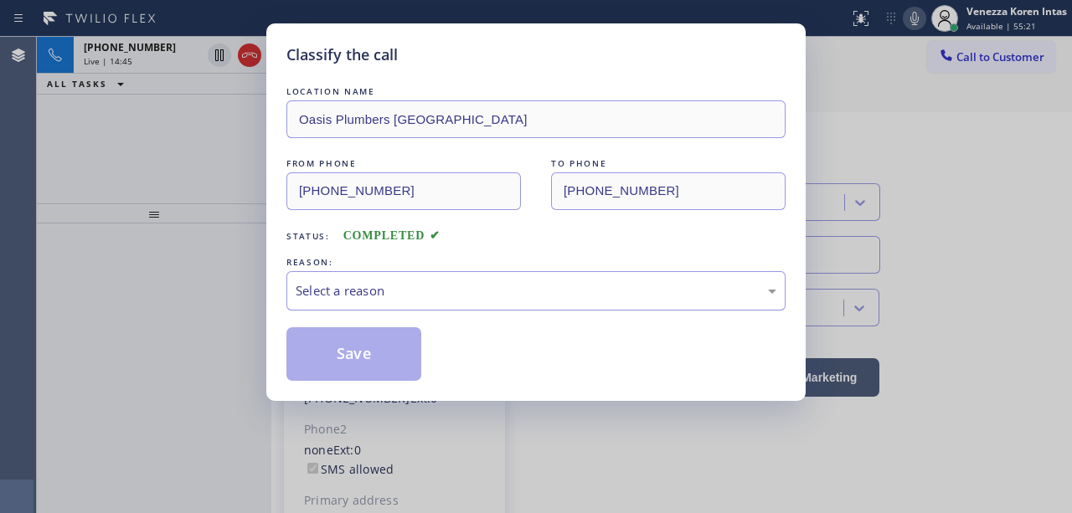
click at [420, 287] on div "Select a reason" at bounding box center [536, 290] width 481 height 19
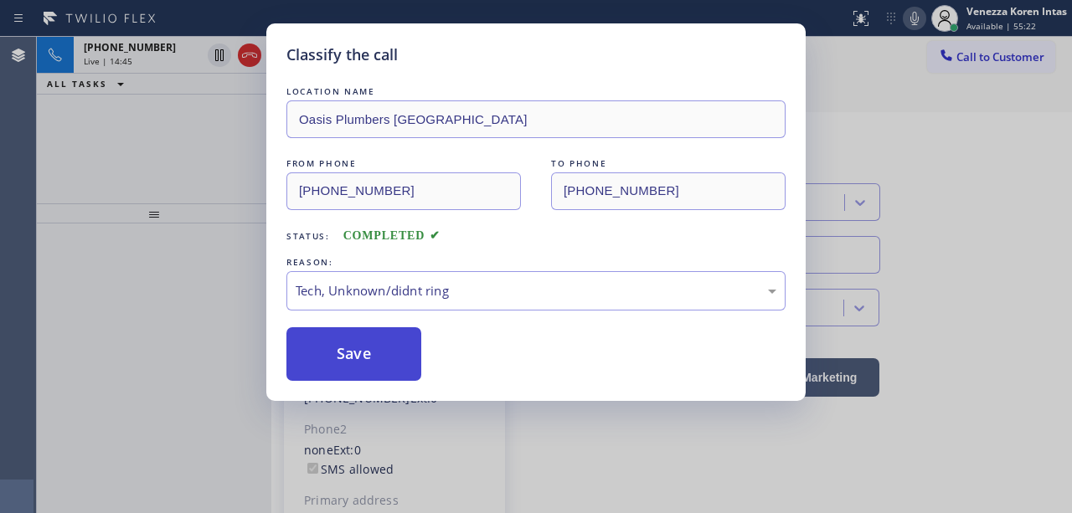
click at [385, 362] on button "Save" at bounding box center [353, 354] width 135 height 54
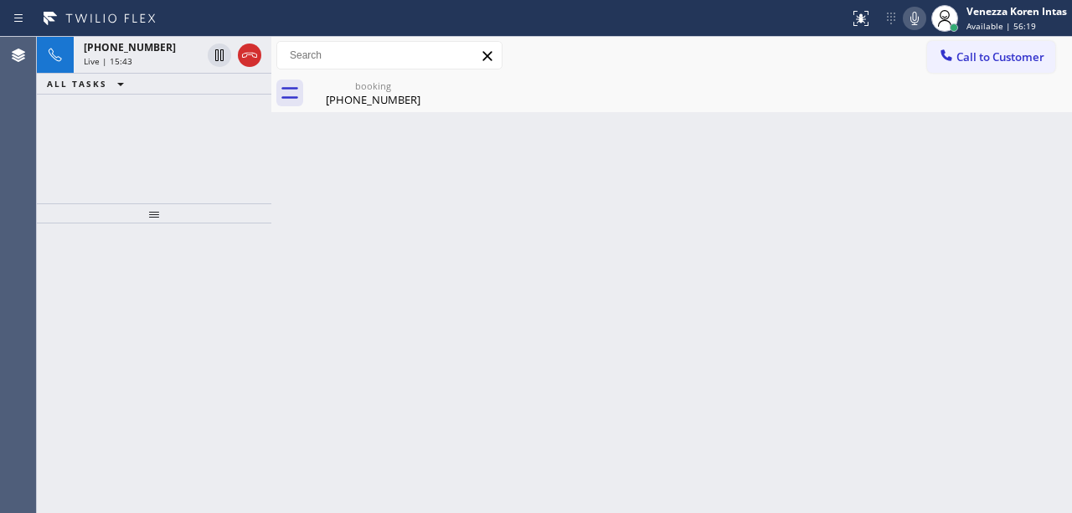
click at [504, 314] on div "Back to Dashboard Change Sender ID Customers Technicians Select a contact Outbo…" at bounding box center [671, 275] width 801 height 477
click at [465, 163] on div "Back to Dashboard Change Sender ID Customers Technicians Select a contact Outbo…" at bounding box center [671, 275] width 801 height 477
click at [906, 21] on icon at bounding box center [915, 18] width 20 height 20
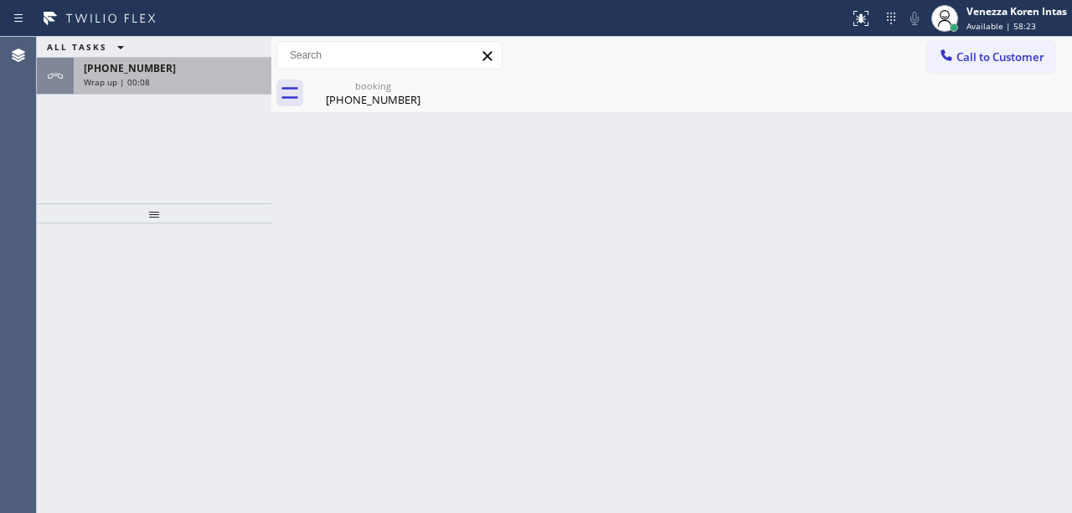
click at [218, 83] on div "Wrap up | 00:08" at bounding box center [173, 82] width 178 height 12
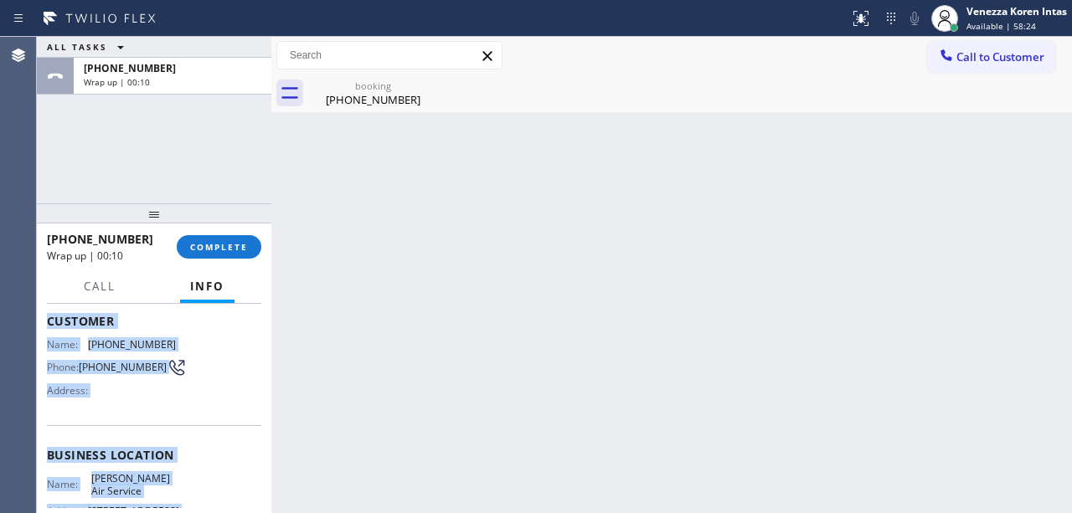
scroll to position [272, 0]
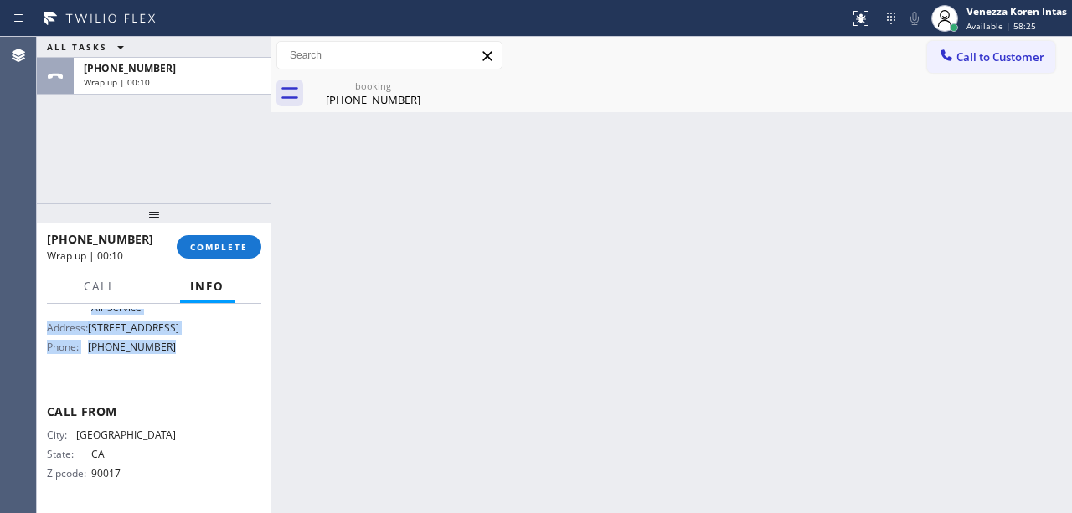
drag, startPoint x: 45, startPoint y: 400, endPoint x: 201, endPoint y: 369, distance: 158.8
click at [201, 369] on div "Context Queue: [Test] All Priority: 2 Customer Name: [PHONE_NUMBER] Phone: [PHO…" at bounding box center [154, 408] width 235 height 209
click at [256, 251] on button "COMPLETE" at bounding box center [219, 246] width 85 height 23
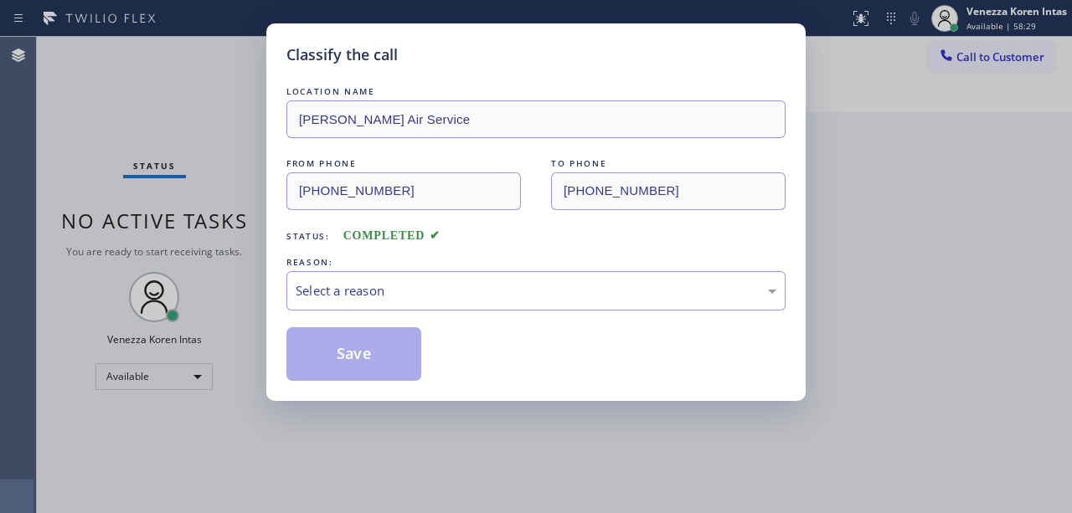
click at [412, 274] on div "Select a reason" at bounding box center [535, 290] width 499 height 39
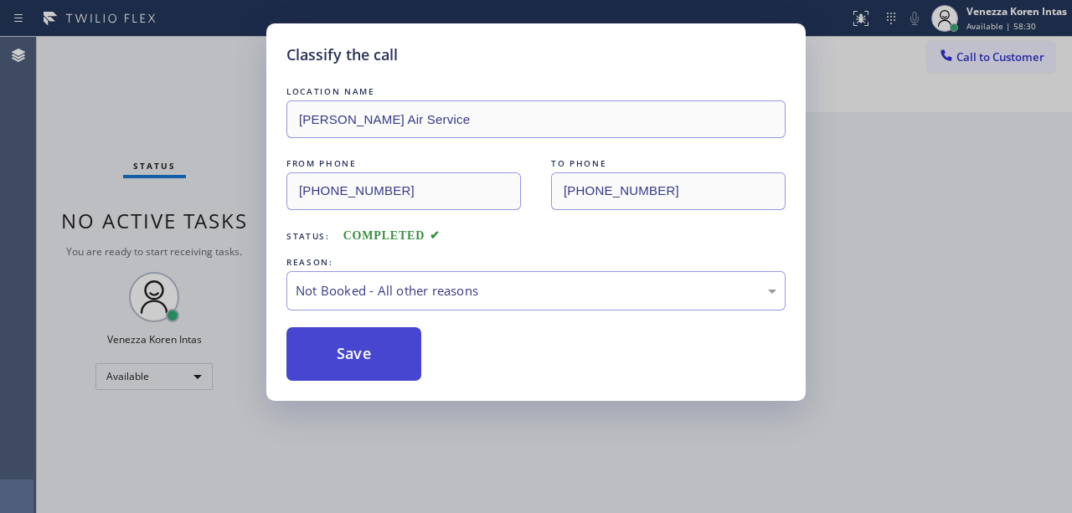
click at [396, 362] on button "Save" at bounding box center [353, 354] width 135 height 54
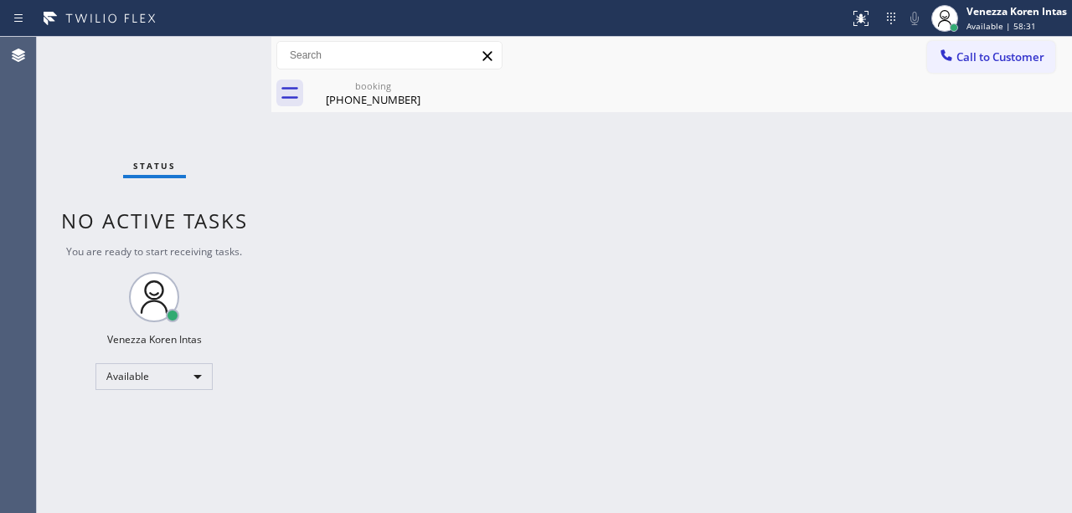
click at [988, 29] on span "Available | 58:31" at bounding box center [1001, 26] width 70 height 12
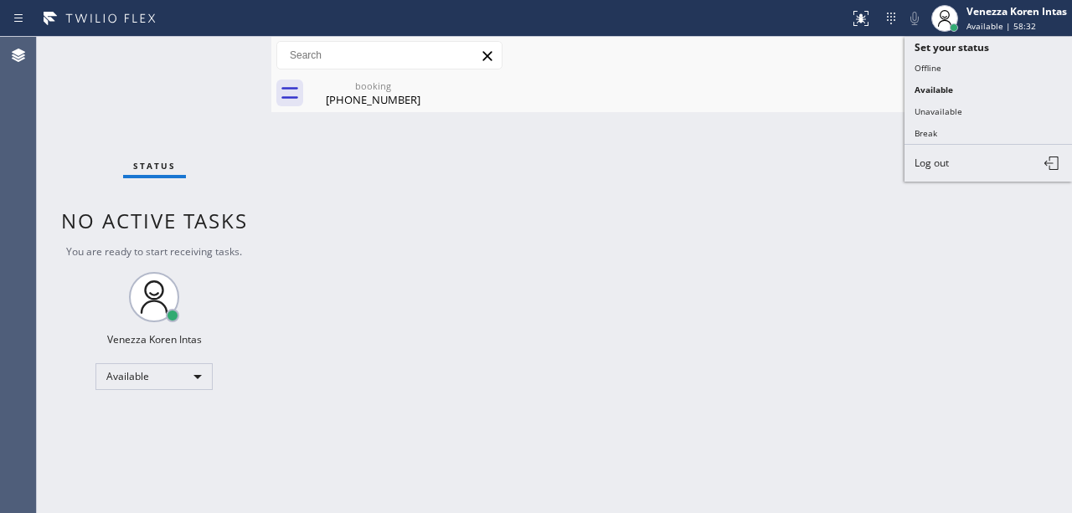
click at [961, 101] on button "Unavailable" at bounding box center [989, 112] width 168 height 22
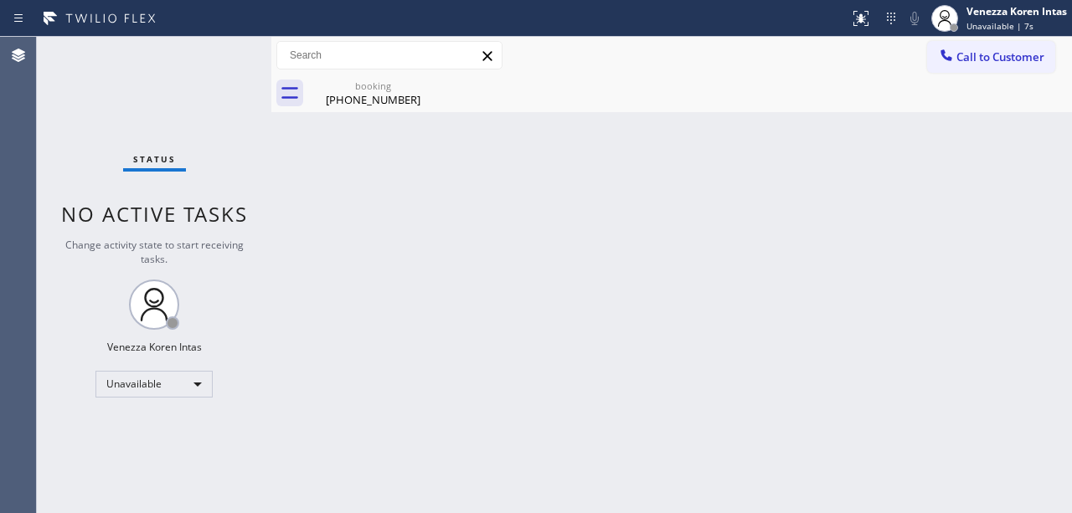
click at [441, 303] on div "Back to Dashboard Change Sender ID Customers Technicians Select a contact Outbo…" at bounding box center [671, 275] width 801 height 477
click at [960, 59] on span "Call to Customer" at bounding box center [1000, 56] width 88 height 15
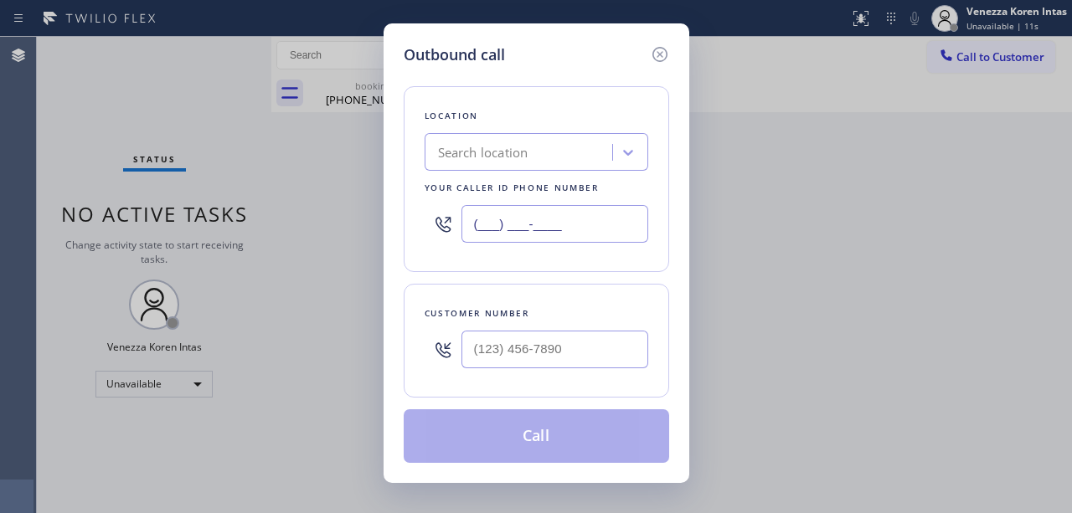
click at [587, 227] on input "(___) ___-____" at bounding box center [554, 224] width 187 height 38
paste input "562) 485-6014"
type input "[PHONE_NUMBER]"
click at [525, 348] on input "(___) ___-____" at bounding box center [554, 350] width 187 height 38
paste input "562) 606-2009"
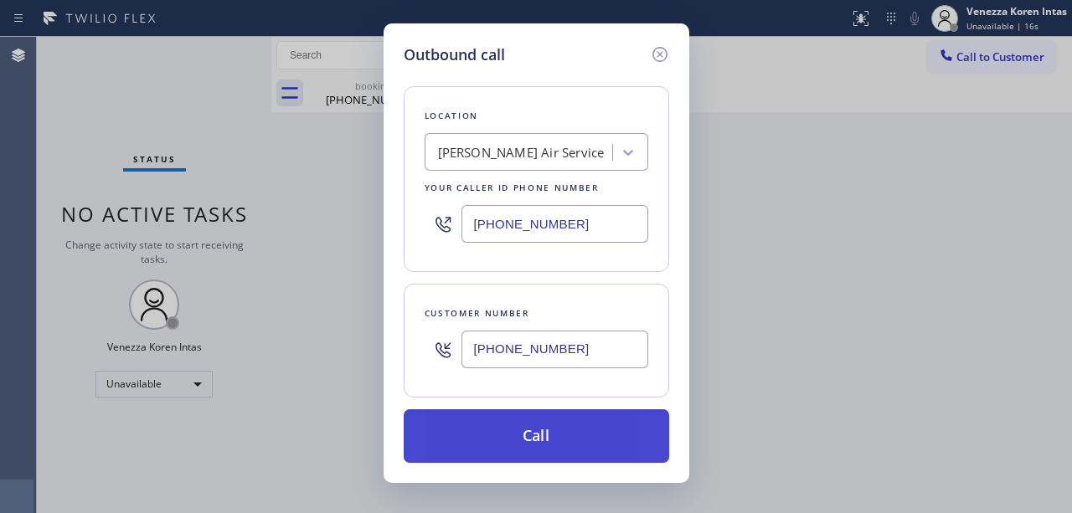
type input "[PHONE_NUMBER]"
click at [523, 444] on button "Call" at bounding box center [536, 437] width 265 height 54
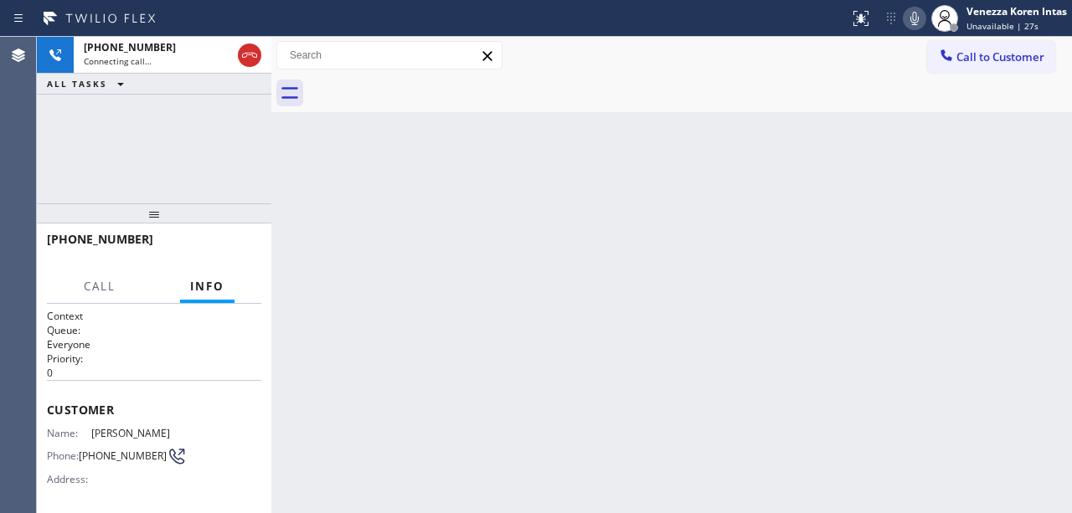
click at [472, 327] on div "Back to Dashboard Change Sender ID Customers Technicians Select a contact Outbo…" at bounding box center [671, 275] width 801 height 477
click at [528, 211] on div "Back to Dashboard Change Sender ID Customers Technicians Select a contact Outbo…" at bounding box center [671, 275] width 801 height 477
click at [734, 125] on div "Back to Dashboard Change Sender ID Customers Technicians Select a contact Outbo…" at bounding box center [671, 275] width 801 height 477
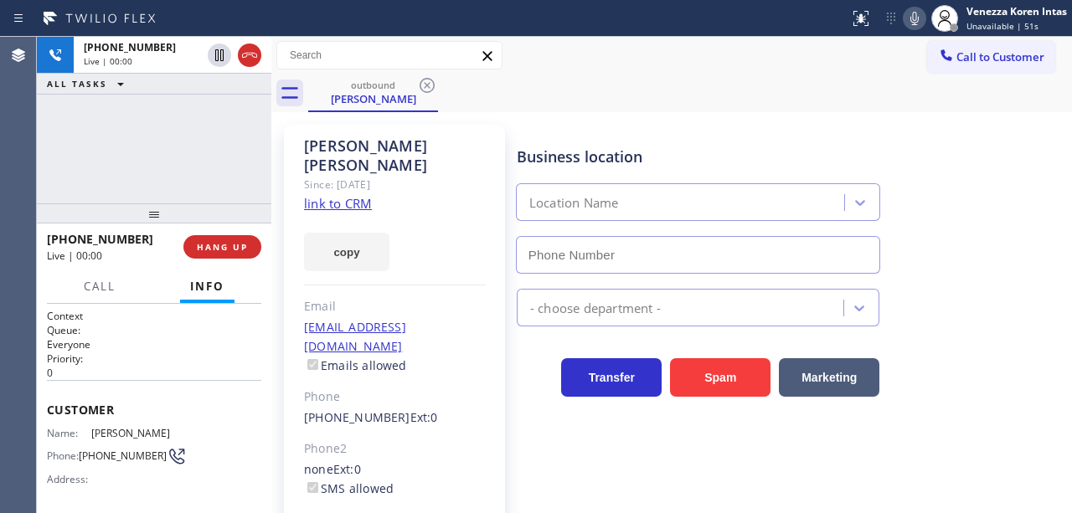
type input "[PHONE_NUMBER]"
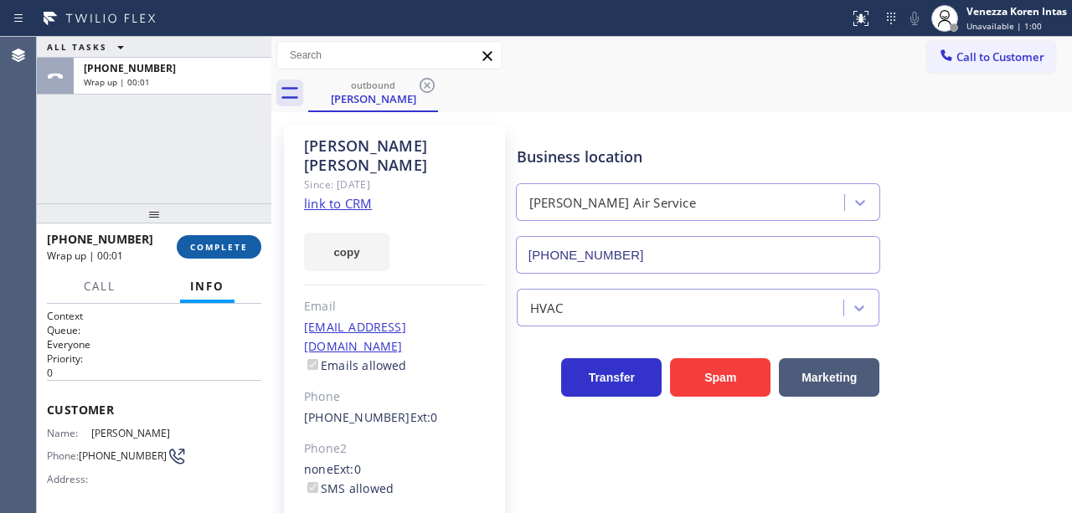
click at [225, 246] on span "COMPLETE" at bounding box center [219, 247] width 58 height 12
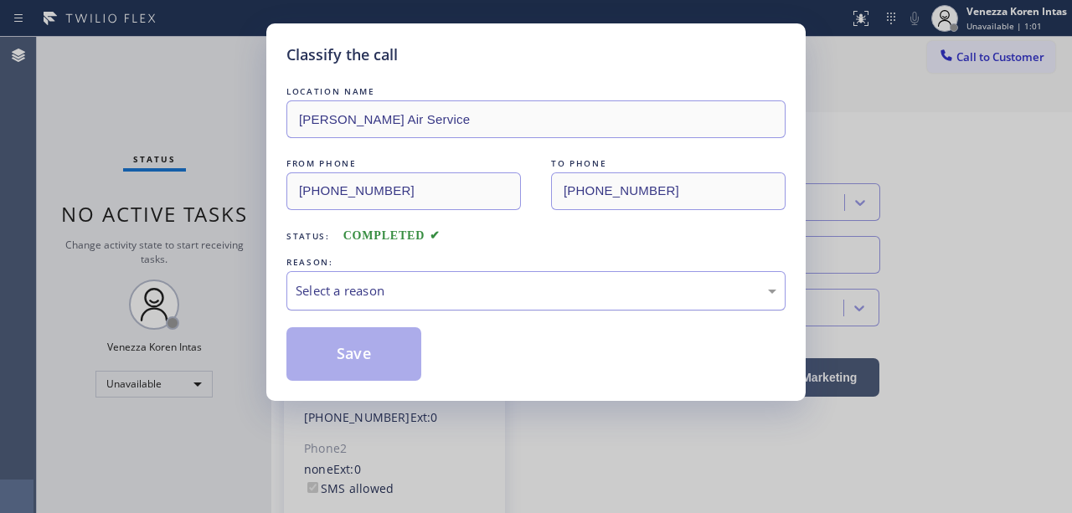
click at [375, 296] on div "Select a reason" at bounding box center [536, 290] width 481 height 19
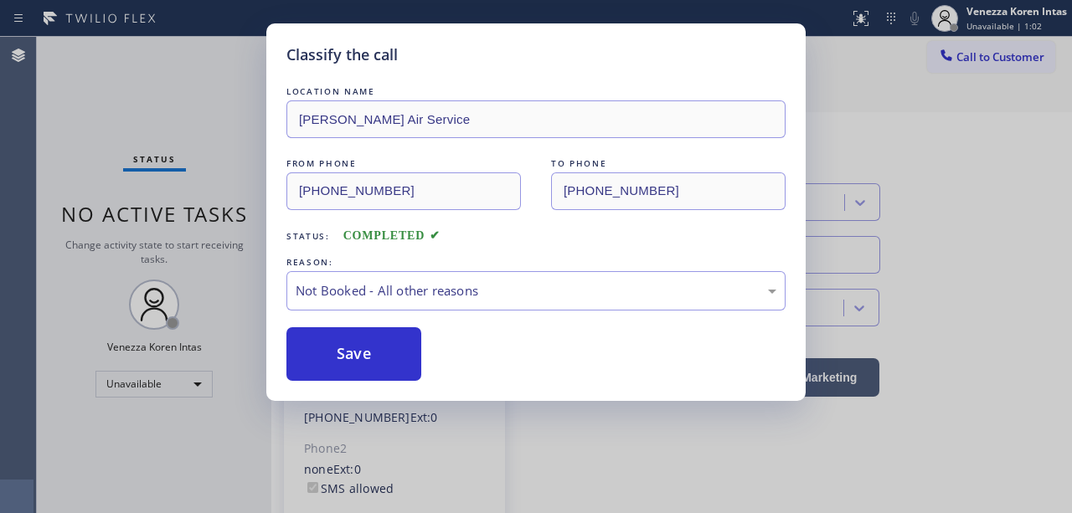
click at [397, 357] on button "Save" at bounding box center [353, 354] width 135 height 54
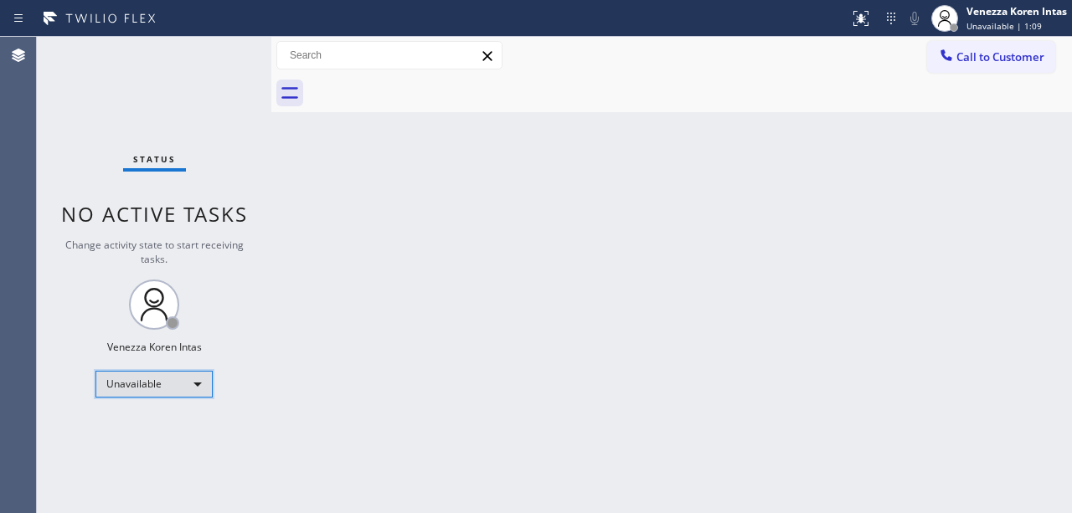
click at [199, 382] on div "Unavailable" at bounding box center [153, 384] width 117 height 27
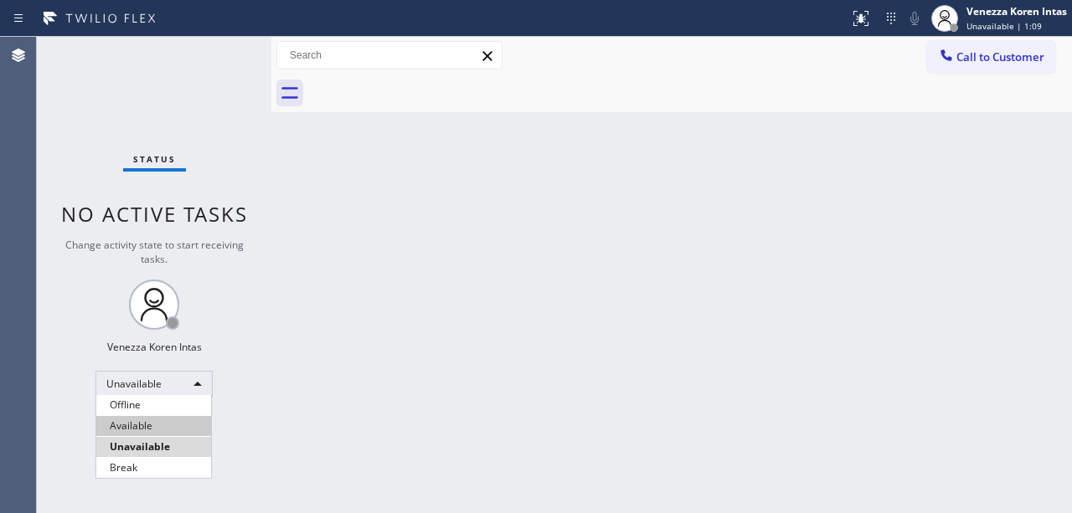
click at [179, 420] on li "Available" at bounding box center [153, 426] width 115 height 20
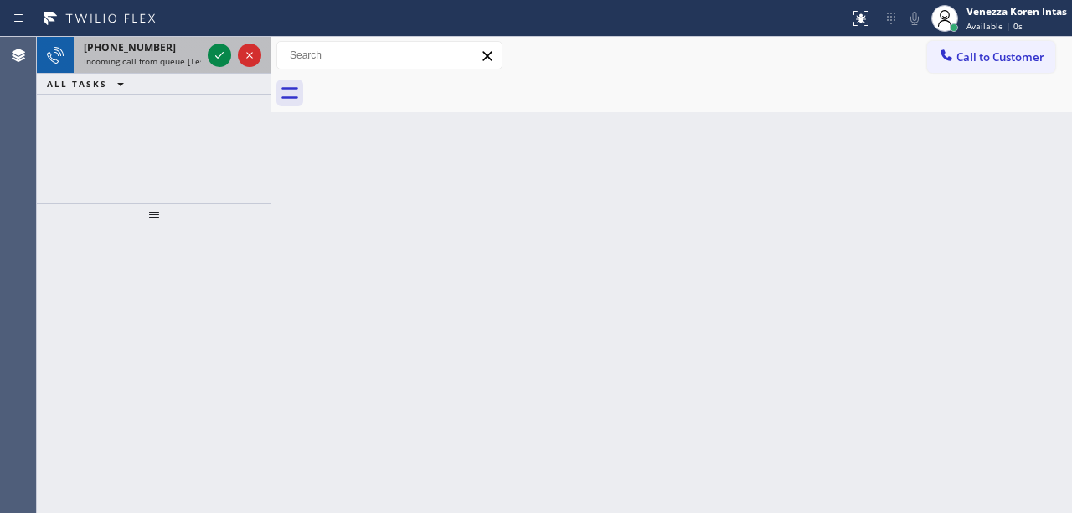
click at [224, 67] on div at bounding box center [234, 55] width 60 height 37
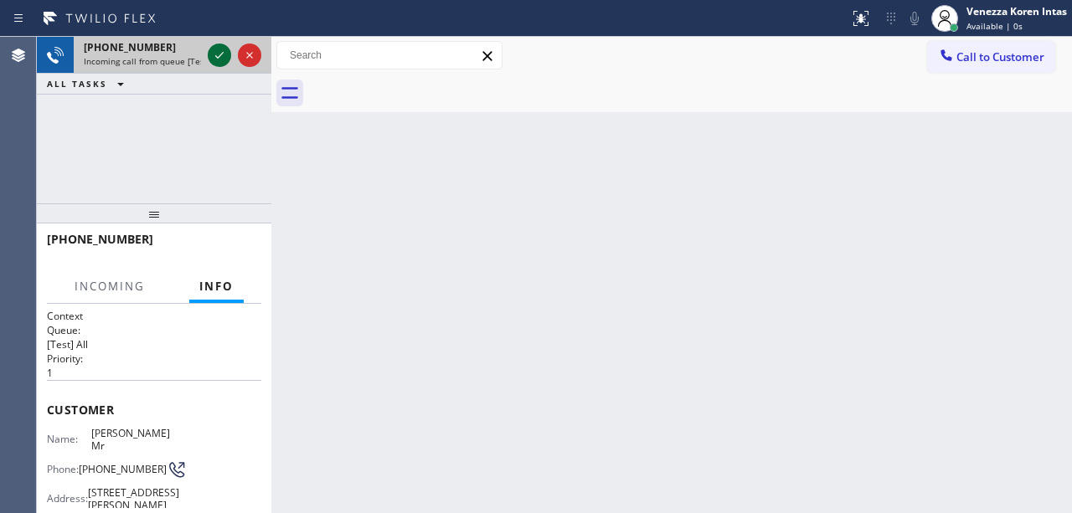
click at [219, 60] on icon at bounding box center [219, 55] width 20 height 20
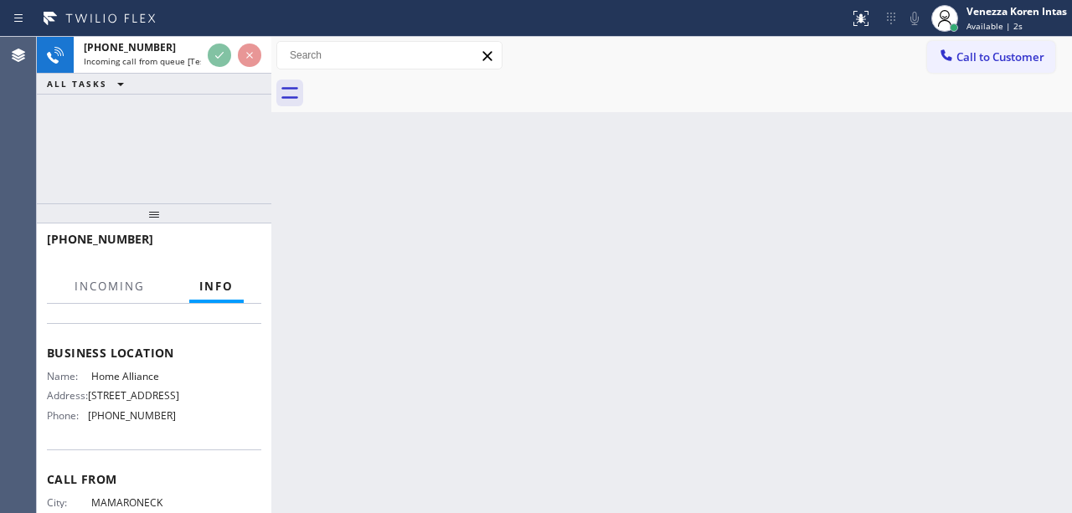
scroll to position [223, 0]
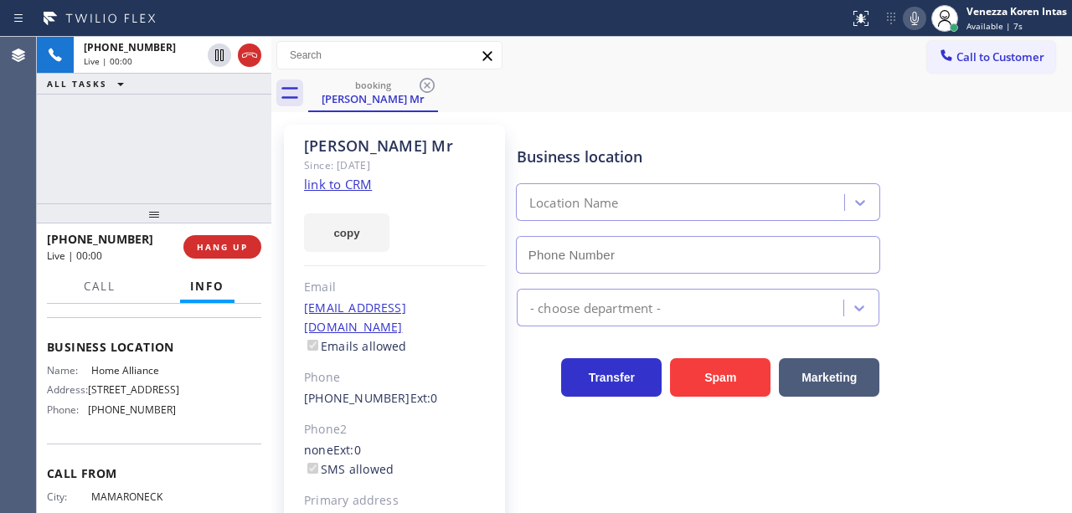
type input "[PHONE_NUMBER]"
click at [434, 219] on div "copy" at bounding box center [395, 223] width 182 height 58
click at [343, 178] on link "link to CRM" at bounding box center [338, 184] width 68 height 17
click at [206, 349] on div "Business location Name: Home Alliance Address: [STREET_ADDRESS] Phone: [PHONE_N…" at bounding box center [154, 380] width 214 height 126
click at [568, 47] on div "Call to Customer Outbound call Location [PERSON_NAME] Air Service Your caller i…" at bounding box center [671, 55] width 801 height 29
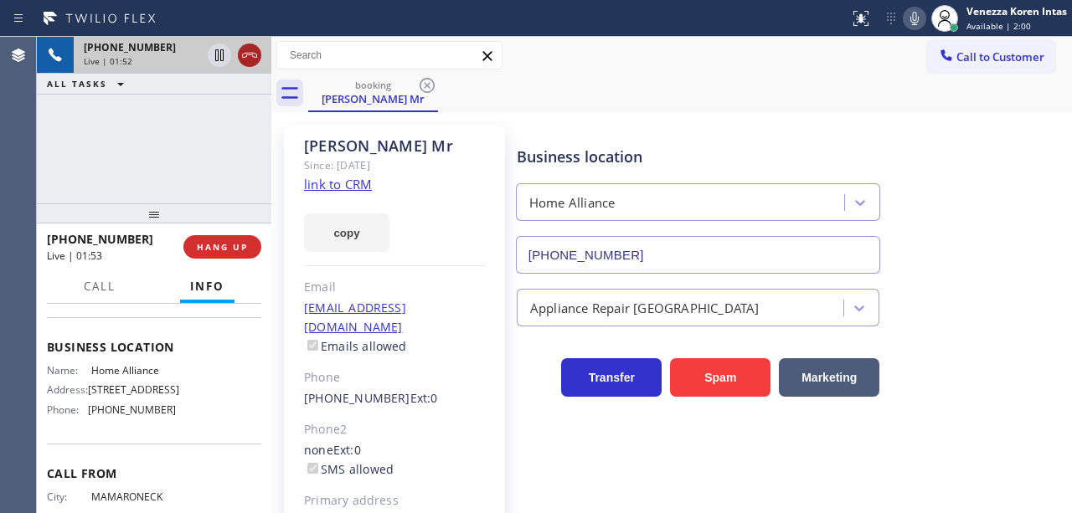
click at [244, 57] on icon at bounding box center [249, 55] width 15 height 5
click at [199, 243] on span "HANG UP" at bounding box center [222, 247] width 51 height 12
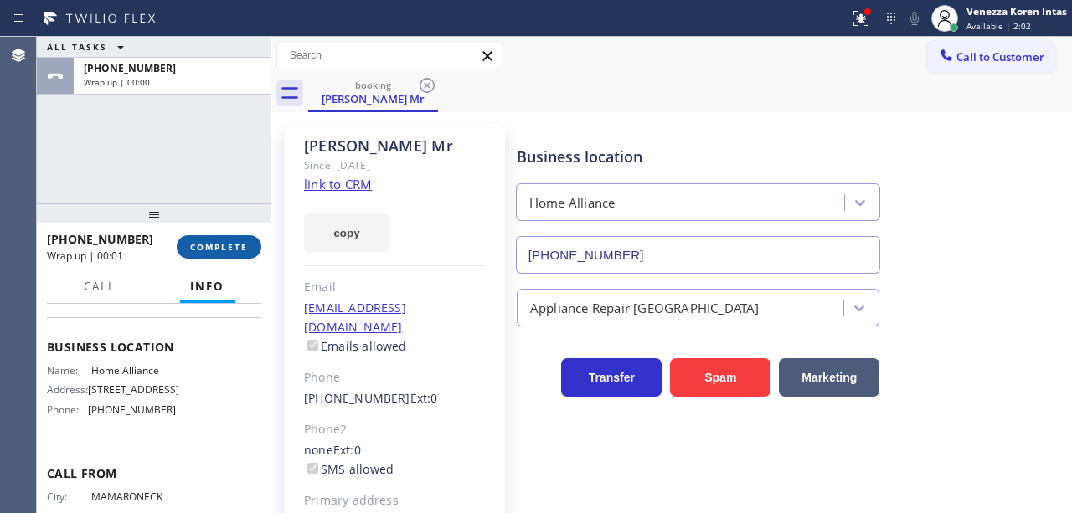
click at [256, 254] on button "COMPLETE" at bounding box center [219, 246] width 85 height 23
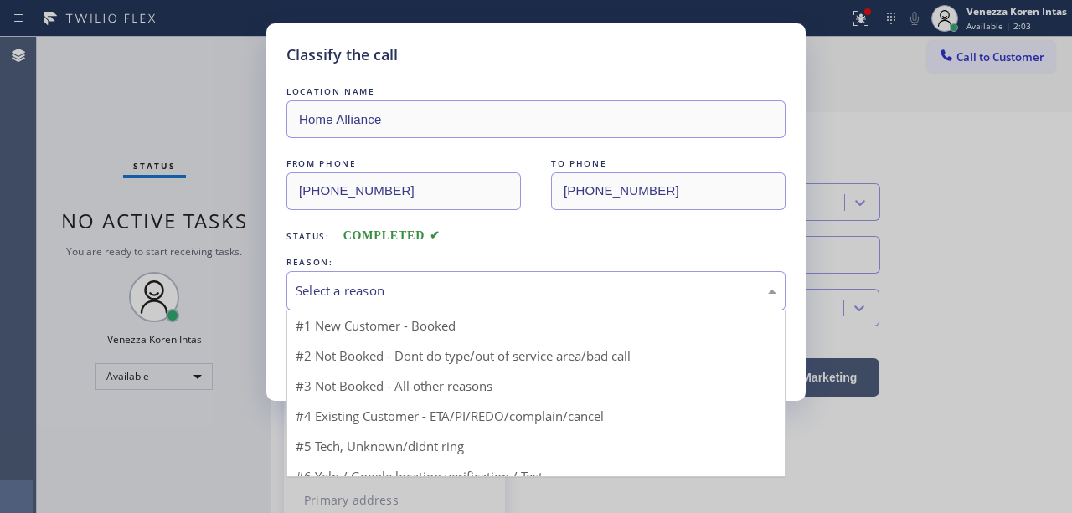
click at [464, 287] on div "Select a reason" at bounding box center [536, 290] width 481 height 19
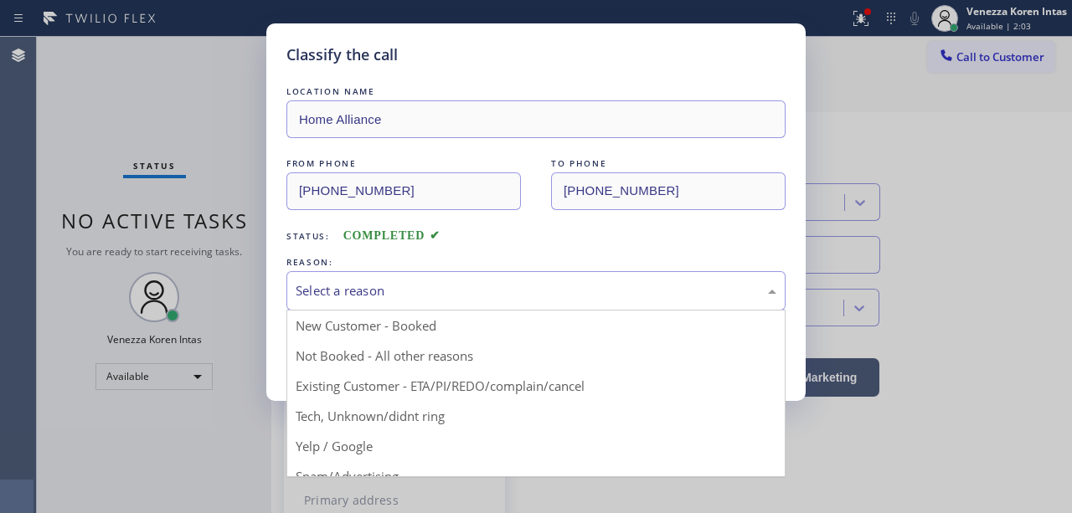
drag, startPoint x: 483, startPoint y: 385, endPoint x: 414, endPoint y: 363, distance: 72.8
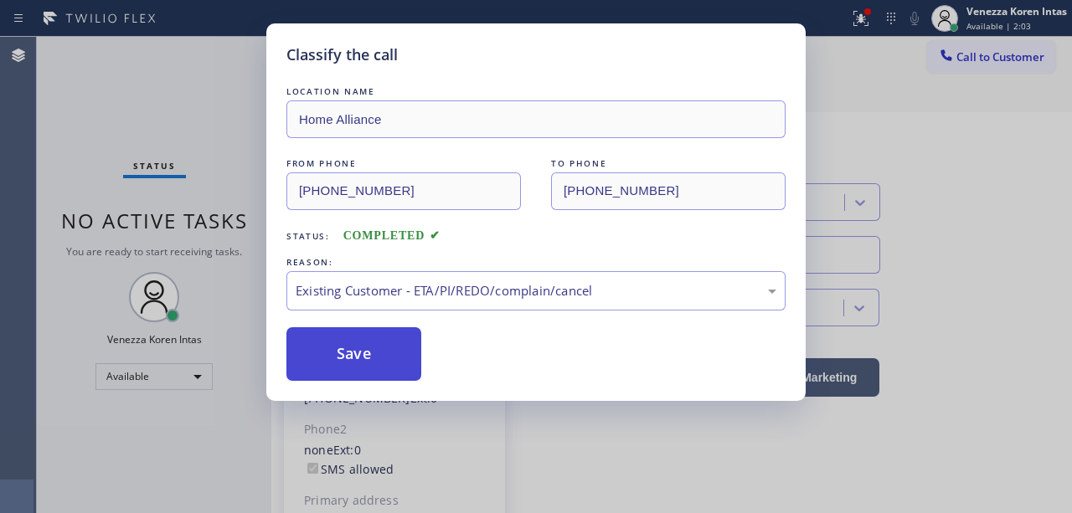
click at [404, 363] on button "Save" at bounding box center [353, 354] width 135 height 54
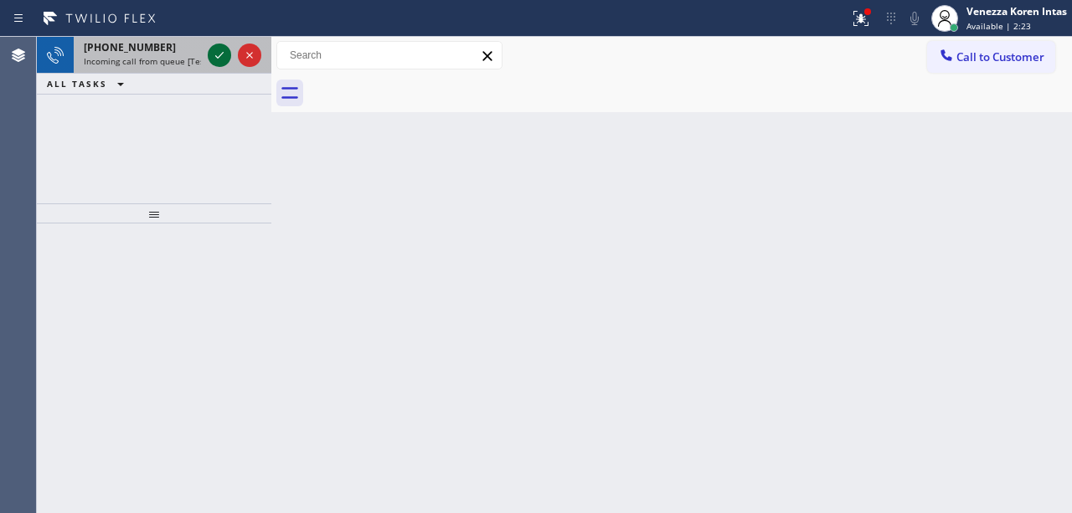
click at [222, 56] on icon at bounding box center [219, 55] width 20 height 20
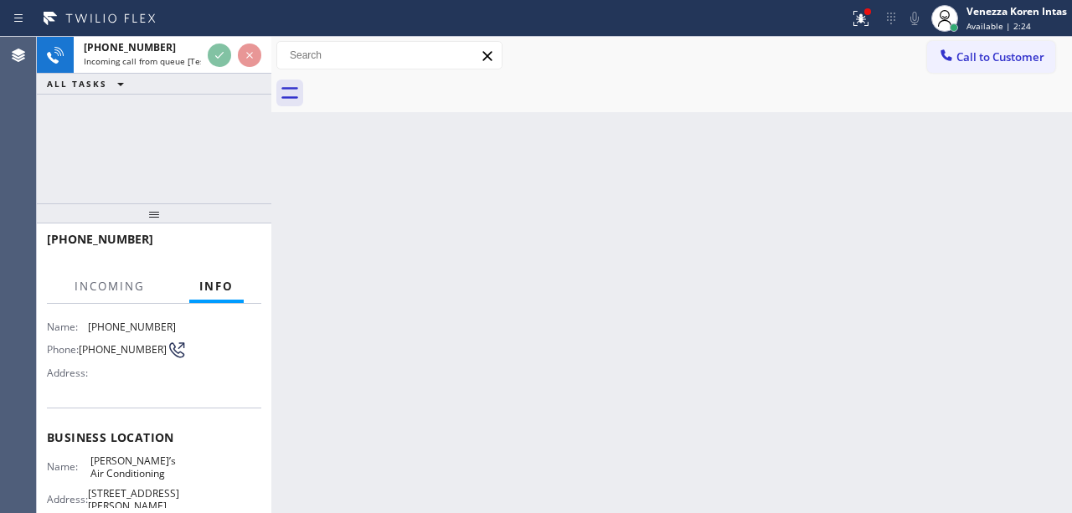
scroll to position [223, 0]
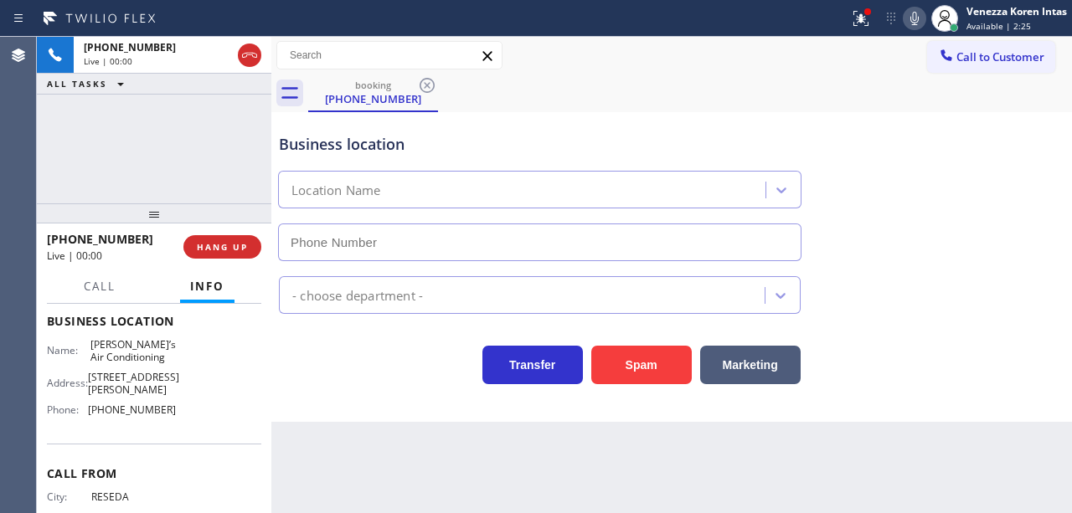
type input "[PHONE_NUMBER]"
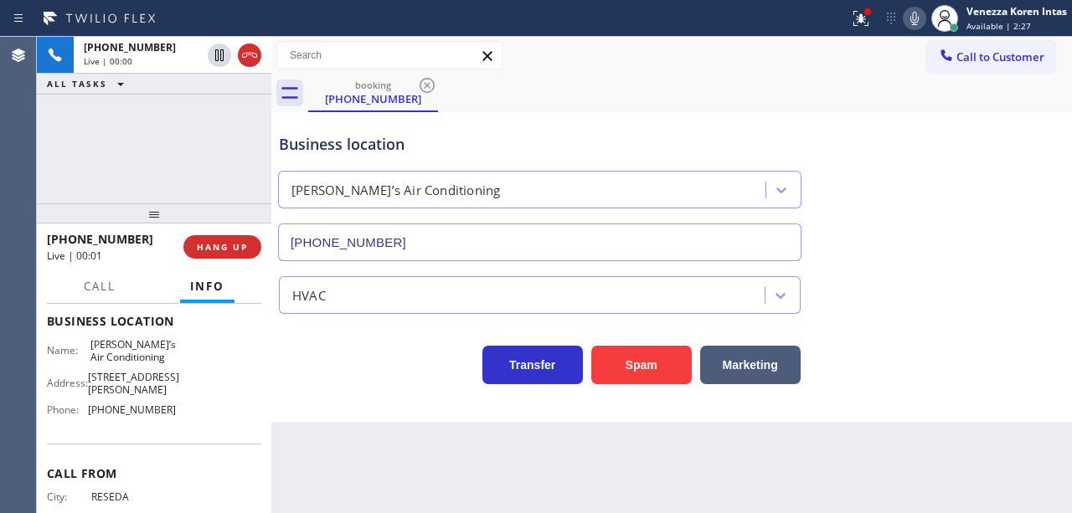
click at [554, 91] on div "booking [PHONE_NUMBER]" at bounding box center [690, 94] width 764 height 38
click at [876, 13] on div at bounding box center [861, 18] width 37 height 20
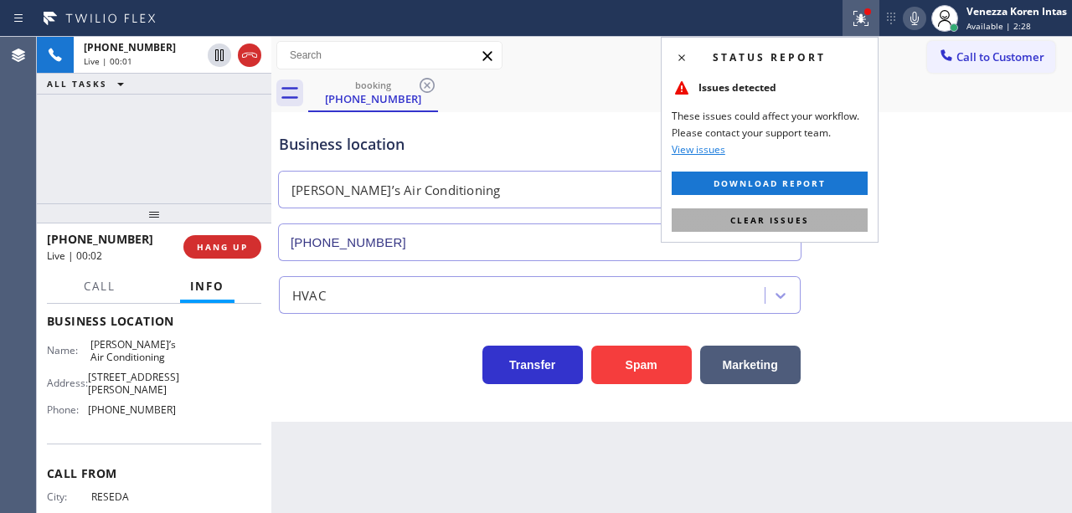
click at [808, 221] on button "Clear issues" at bounding box center [770, 220] width 196 height 23
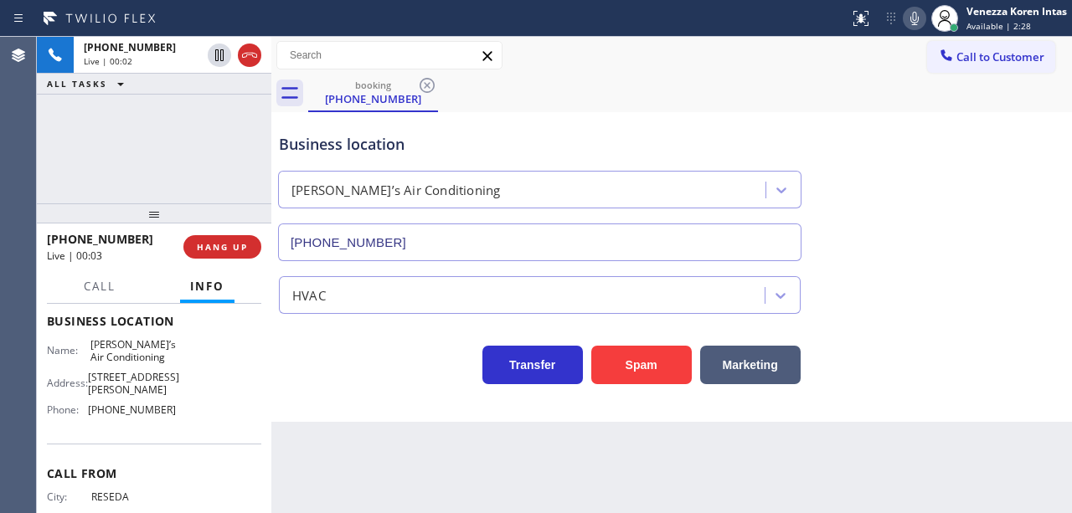
click at [889, 175] on div "Business location [PERSON_NAME]’s Air Conditioning [PHONE_NUMBER]" at bounding box center [672, 186] width 792 height 152
click at [239, 249] on span "HANG UP" at bounding box center [222, 247] width 51 height 12
click at [238, 253] on button "HANG UP" at bounding box center [222, 246] width 78 height 23
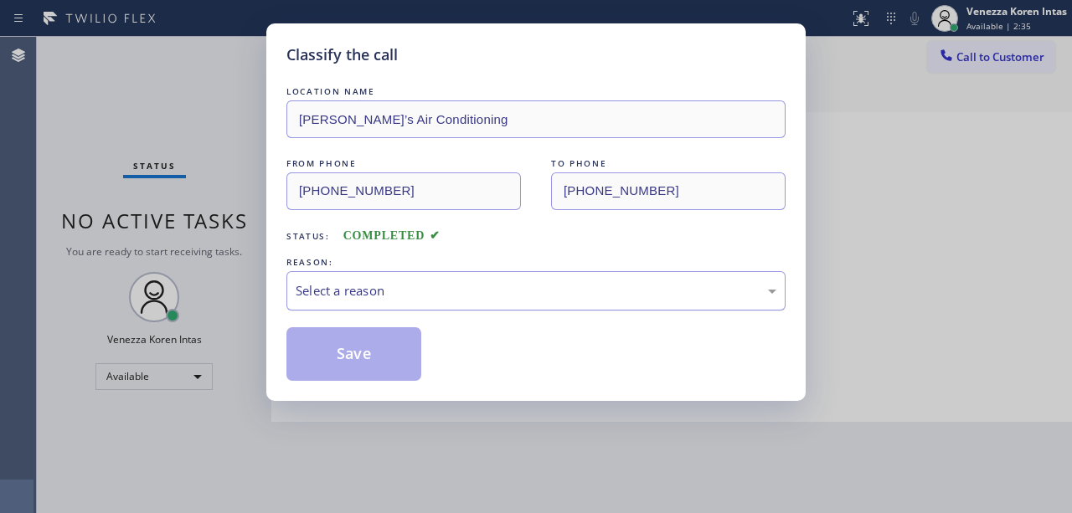
click at [358, 305] on div "Select a reason" at bounding box center [535, 290] width 499 height 39
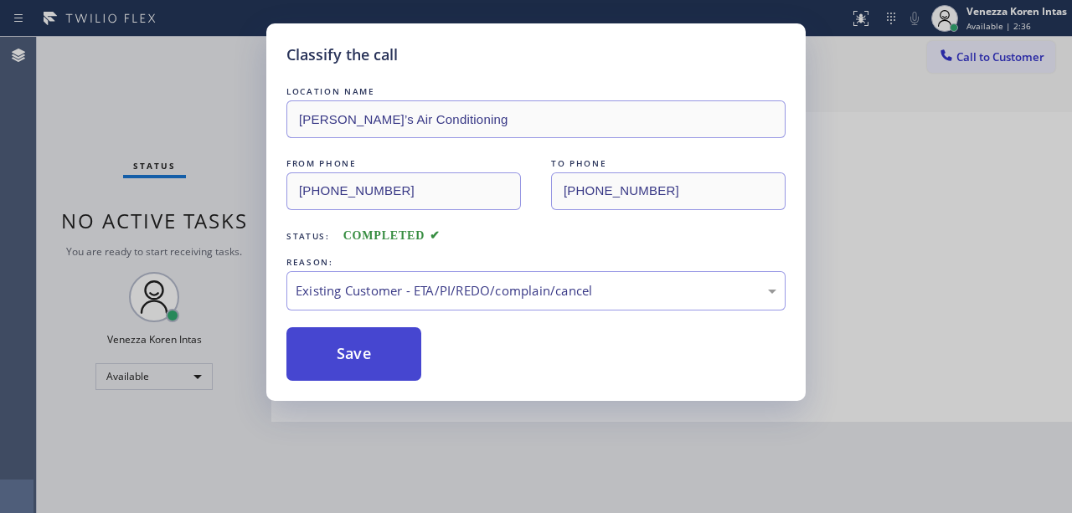
click at [375, 360] on button "Save" at bounding box center [353, 354] width 135 height 54
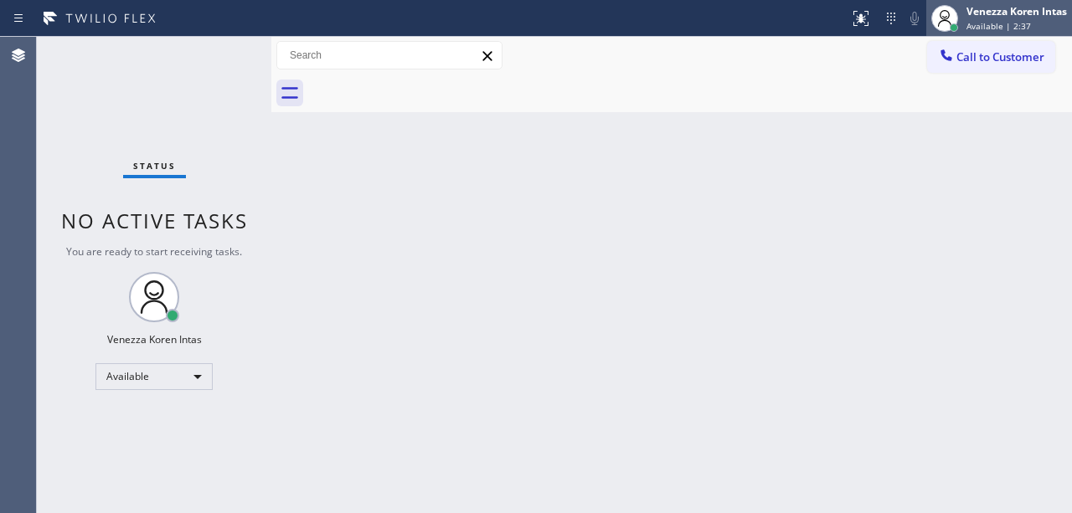
click at [969, 27] on span "Available | 2:37" at bounding box center [998, 26] width 64 height 12
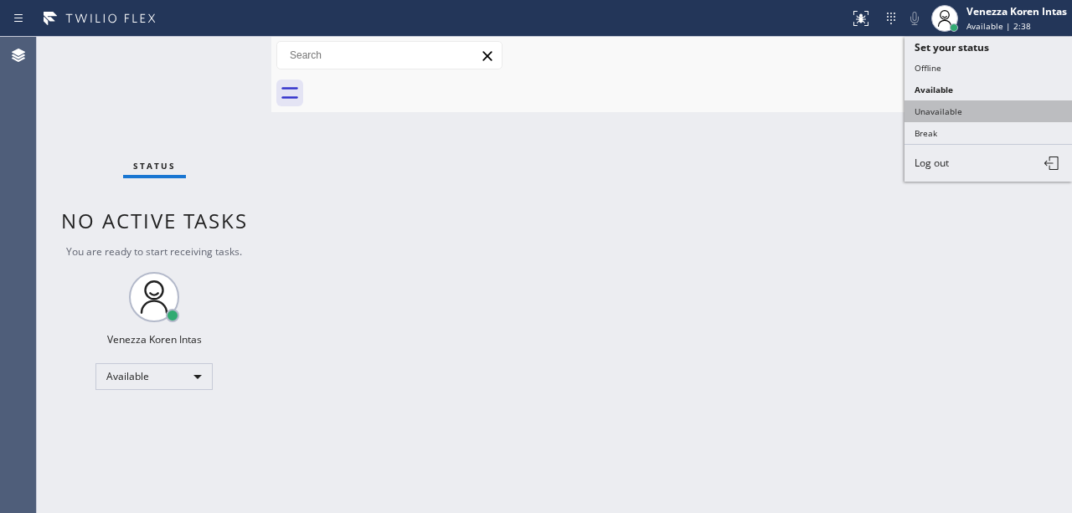
click at [978, 109] on button "Unavailable" at bounding box center [989, 112] width 168 height 22
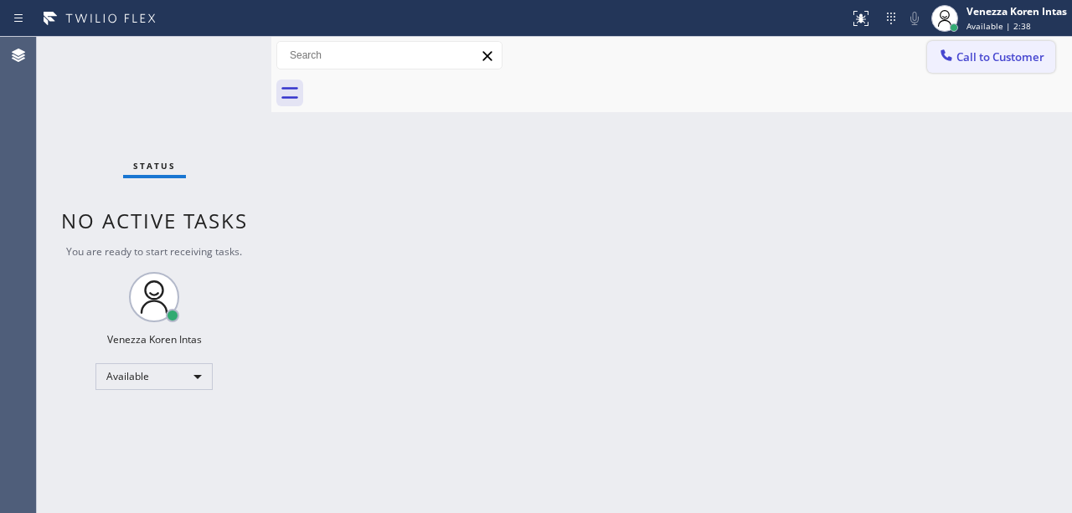
click at [993, 50] on span "Call to Customer" at bounding box center [1000, 56] width 88 height 15
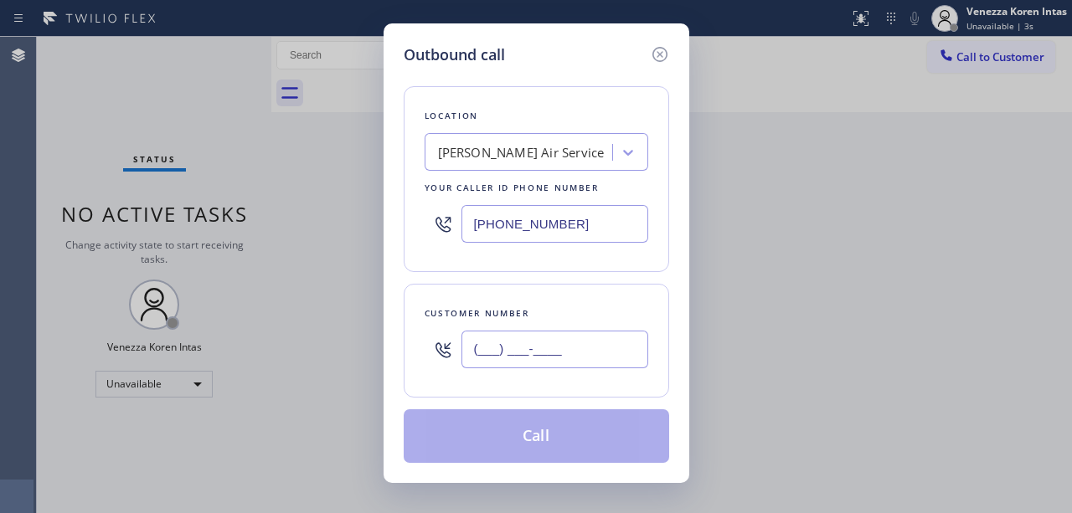
click at [556, 356] on input "(___) ___-____" at bounding box center [554, 350] width 187 height 38
paste input "562) 606-2009"
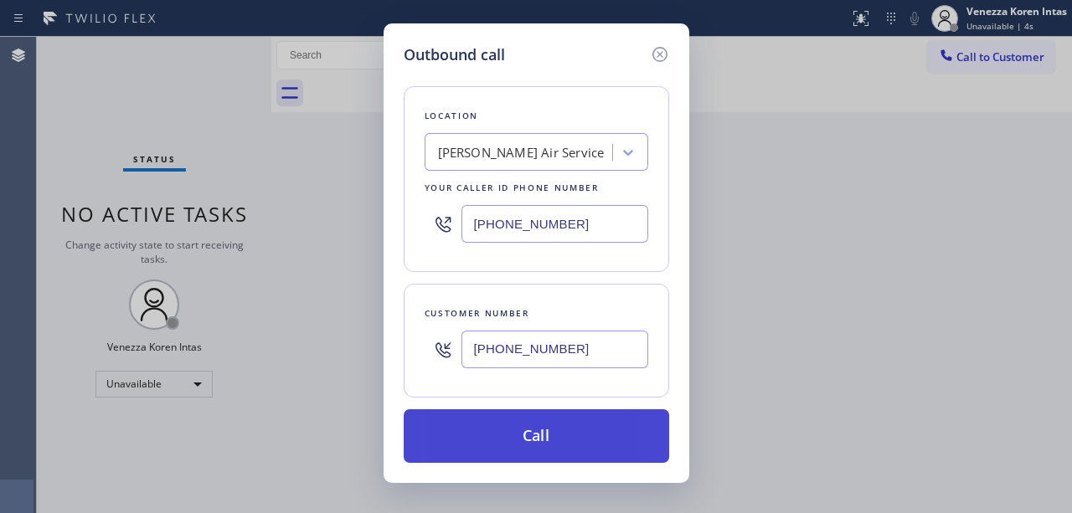
type input "[PHONE_NUMBER]"
click at [523, 448] on button "Call" at bounding box center [536, 437] width 265 height 54
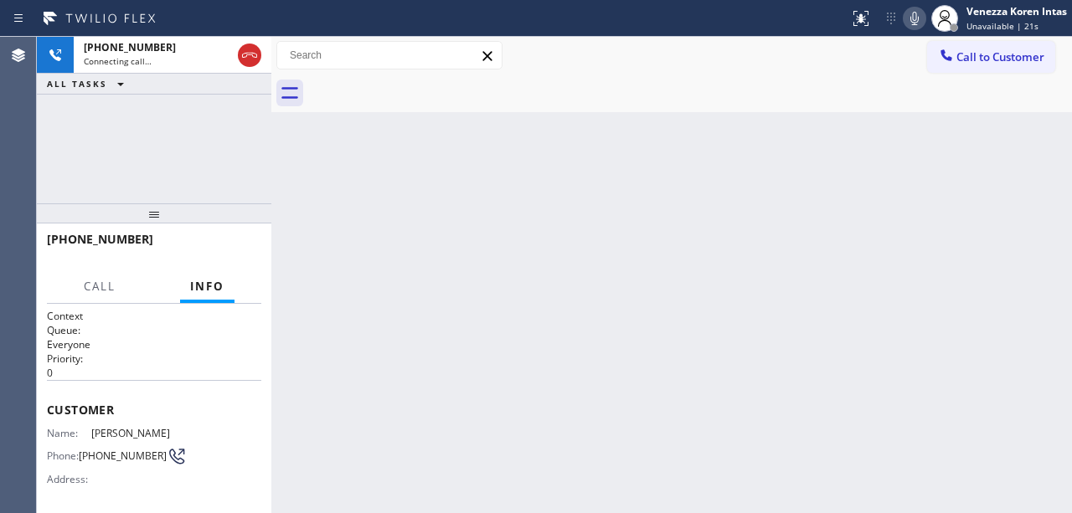
click at [364, 253] on div "Back to Dashboard Change Sender ID Customers Technicians Select a contact Outbo…" at bounding box center [671, 275] width 801 height 477
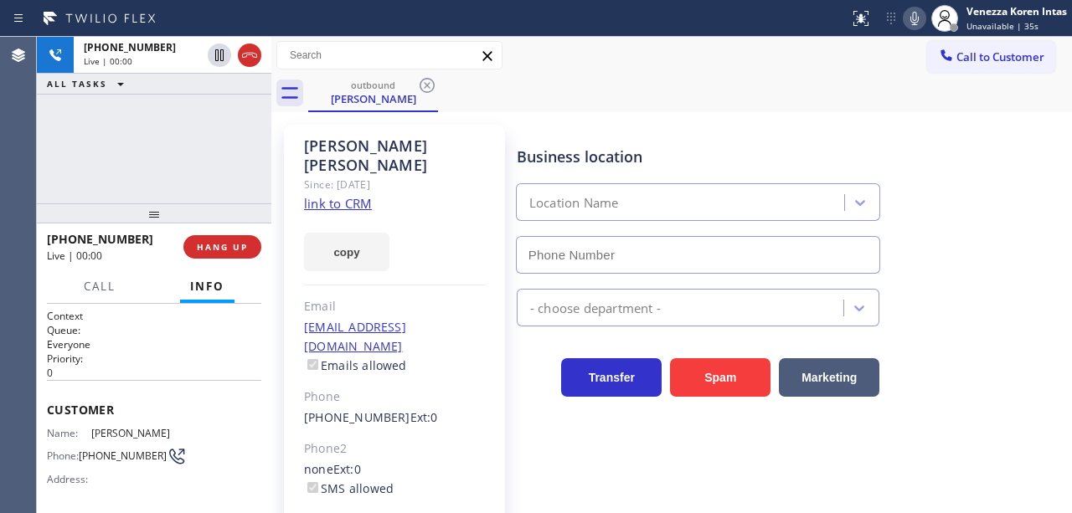
type input "[PHONE_NUMBER]"
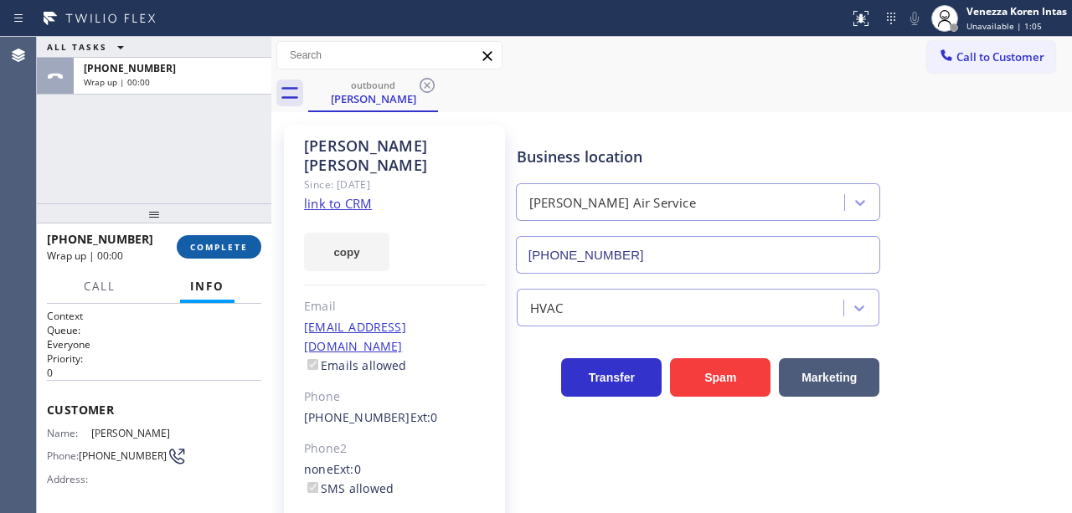
click at [251, 247] on button "COMPLETE" at bounding box center [219, 246] width 85 height 23
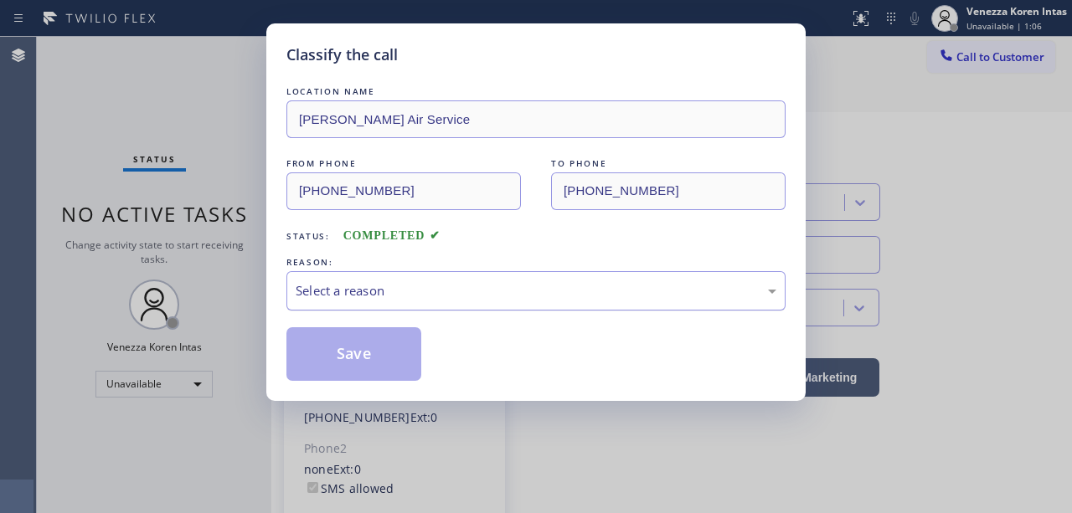
click at [441, 308] on div "Select a reason" at bounding box center [535, 290] width 499 height 39
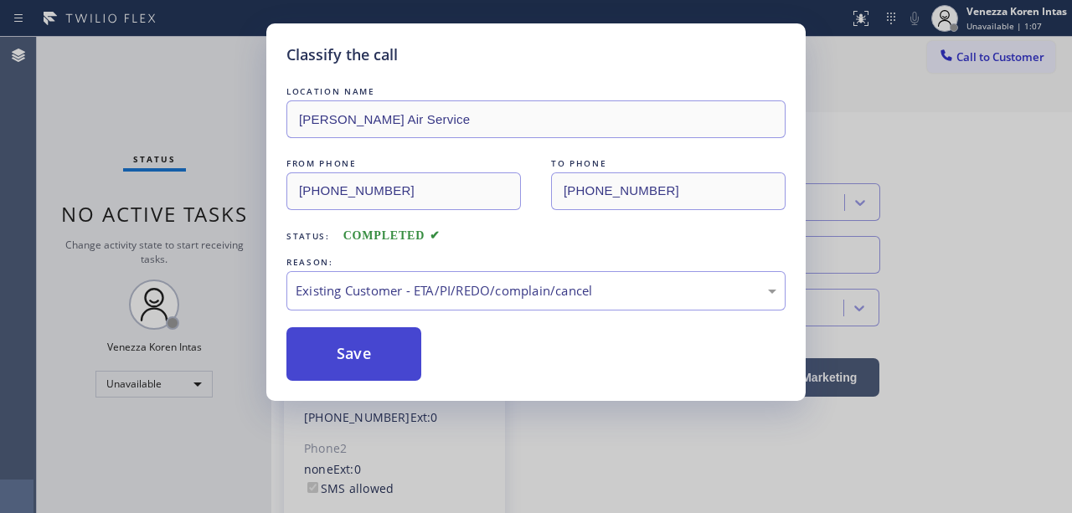
click at [392, 354] on button "Save" at bounding box center [353, 354] width 135 height 54
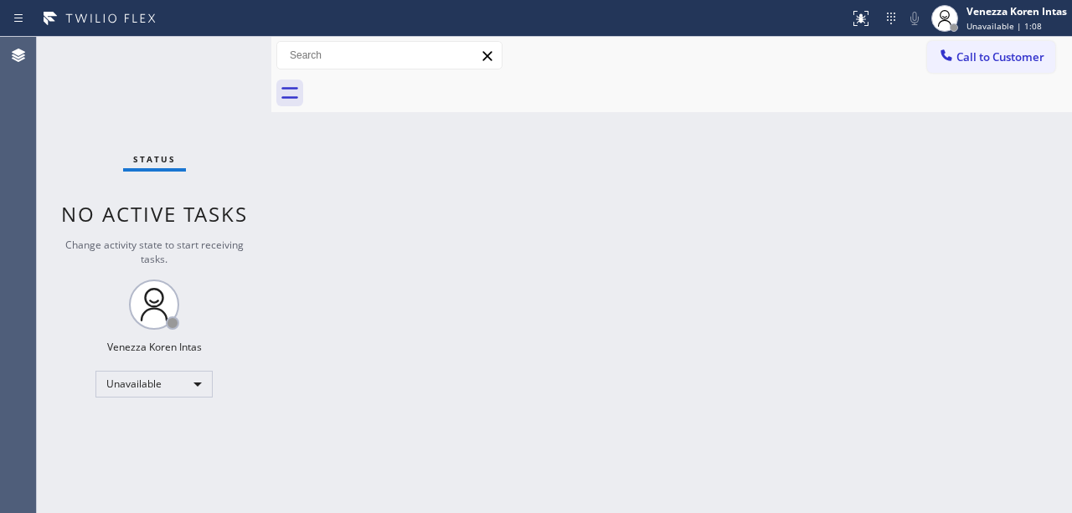
click at [971, 59] on span "Call to Customer" at bounding box center [1000, 56] width 88 height 15
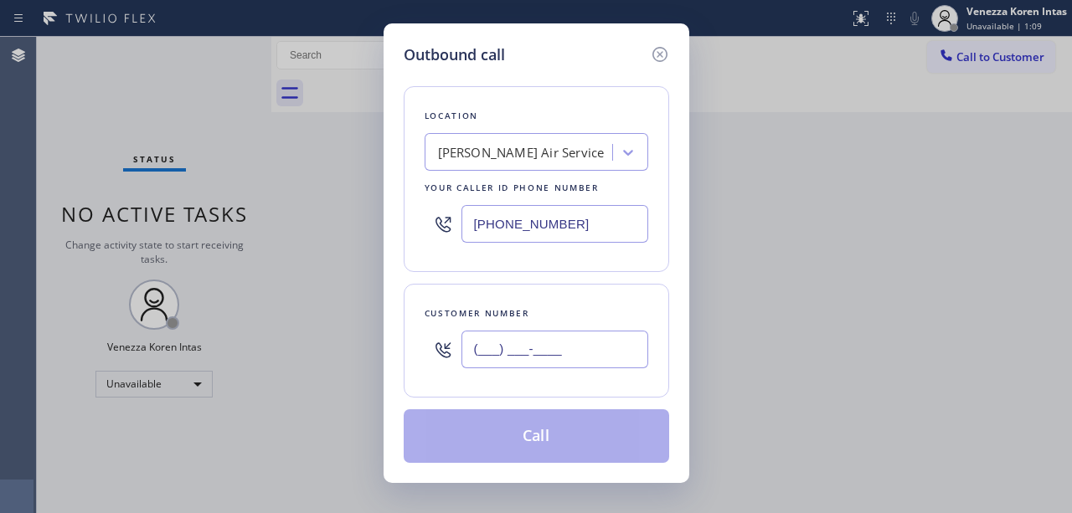
click at [551, 355] on input "(___) ___-____" at bounding box center [554, 350] width 187 height 38
paste input "562) 606-2009"
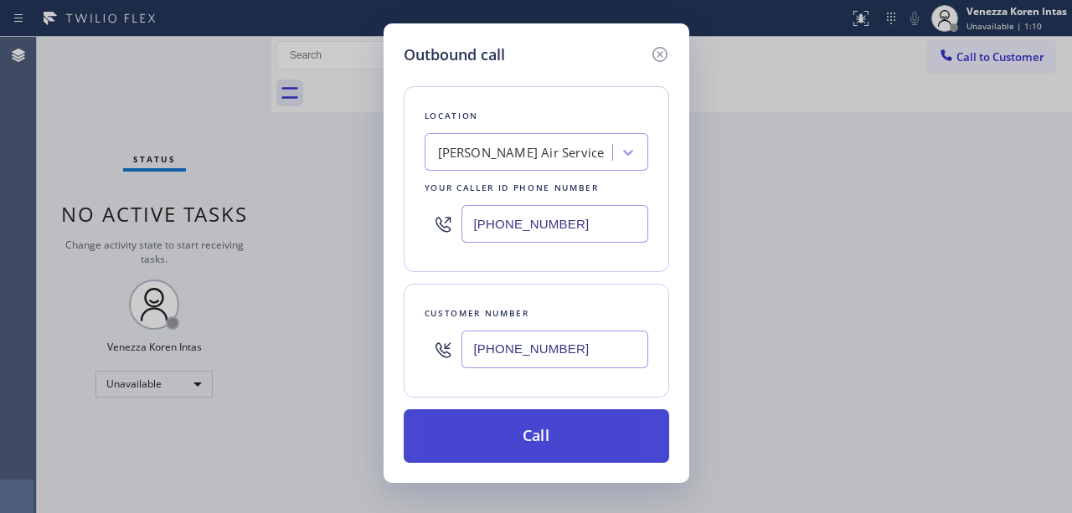
type input "[PHONE_NUMBER]"
click at [547, 447] on button "Call" at bounding box center [536, 437] width 265 height 54
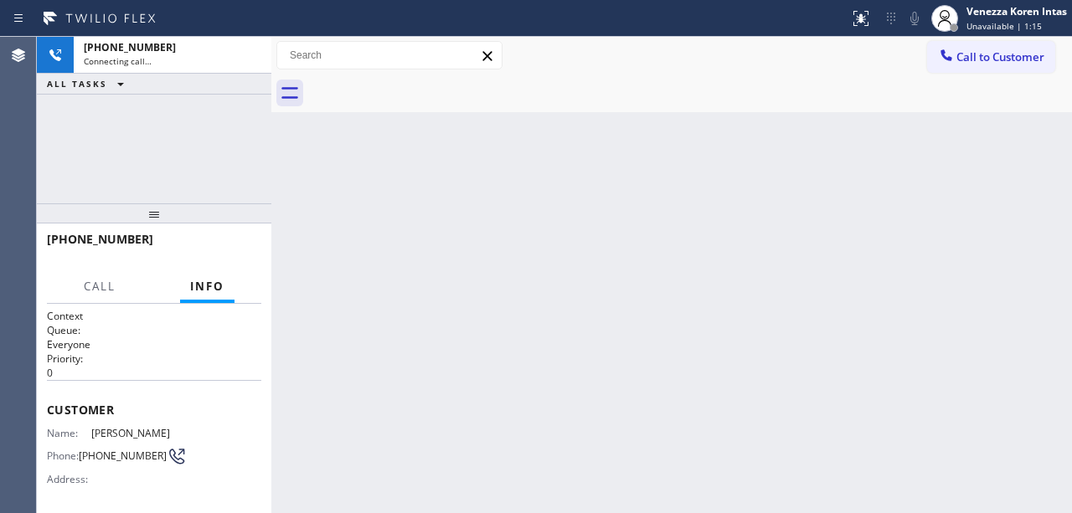
click at [905, 42] on div "Call to Customer Outbound call Location [PERSON_NAME] Air Service Your caller i…" at bounding box center [671, 55] width 801 height 29
click at [913, 17] on icon at bounding box center [915, 18] width 20 height 20
click at [915, 18] on icon at bounding box center [914, 18] width 8 height 13
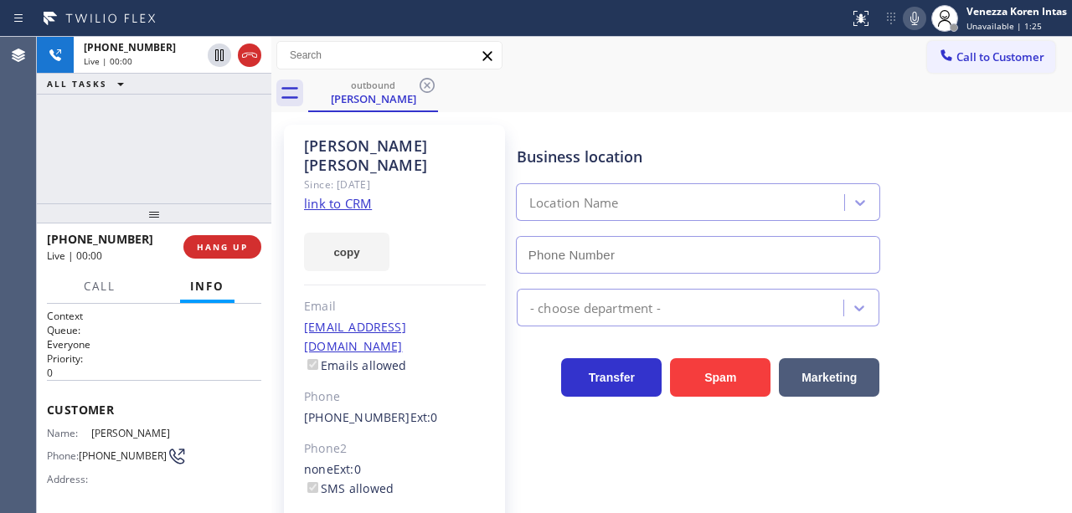
type input "[PHONE_NUMBER]"
click at [427, 188] on div "[PERSON_NAME] Since: [DATE] link to CRM copy Email [EMAIL_ADDRESS][DOMAIN_NAME]…" at bounding box center [394, 393] width 221 height 537
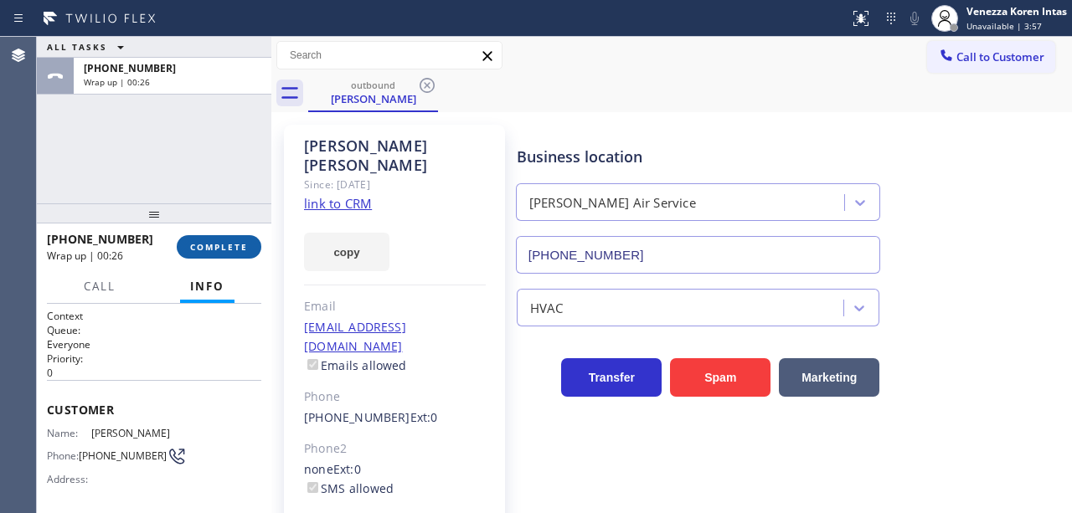
click at [250, 245] on button "COMPLETE" at bounding box center [219, 246] width 85 height 23
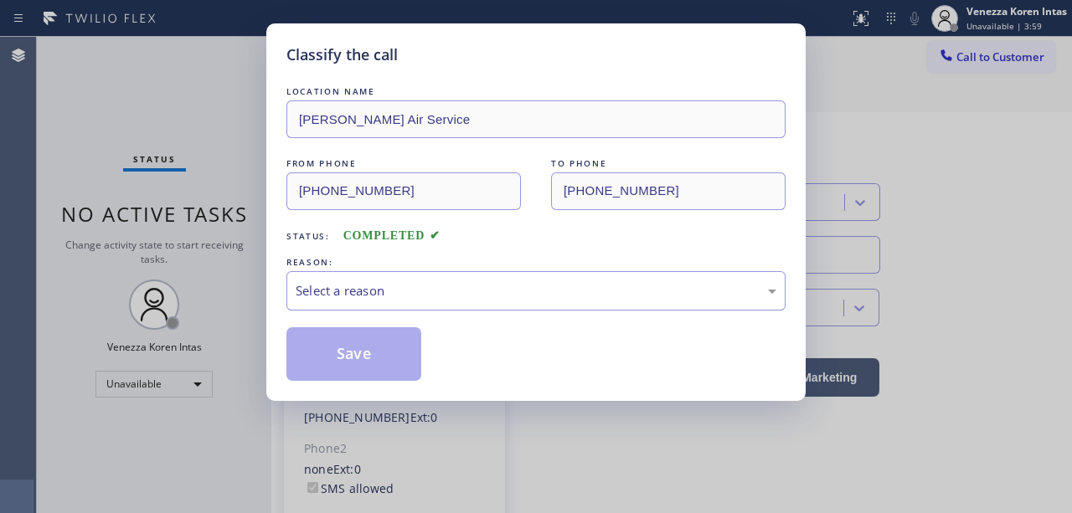
click at [329, 283] on div "Select a reason" at bounding box center [536, 290] width 481 height 19
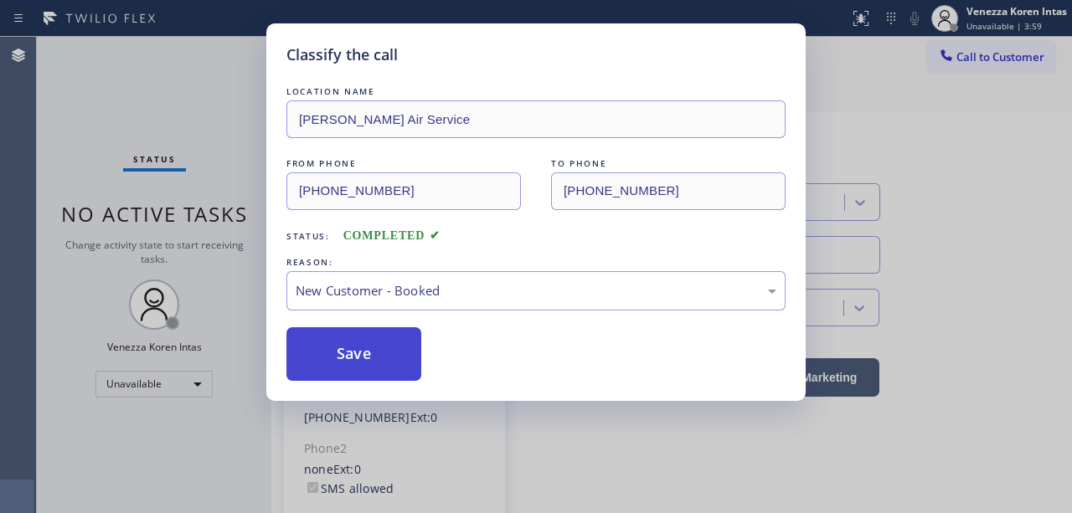
click at [326, 347] on button "Save" at bounding box center [353, 354] width 135 height 54
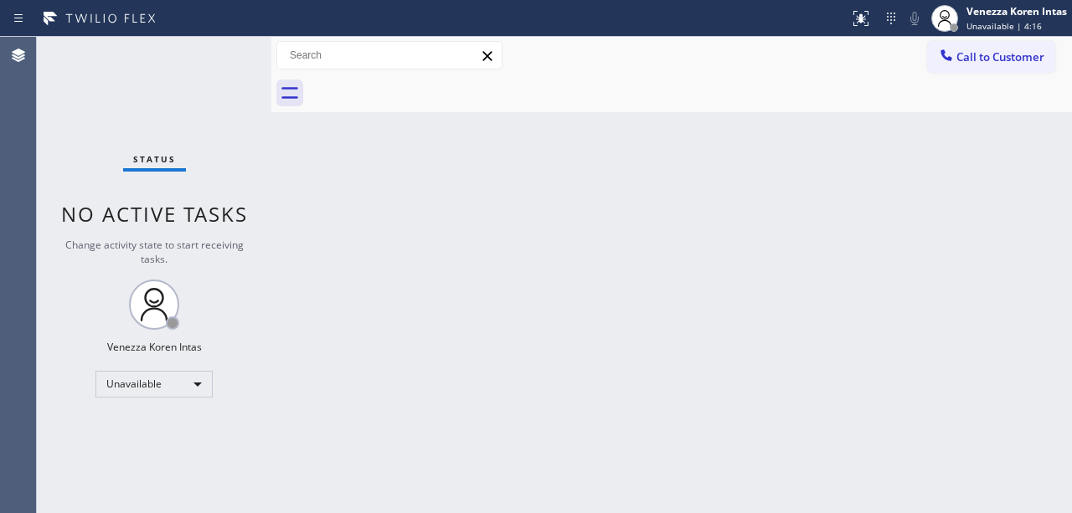
click at [263, 222] on div "Status No active tasks Change activity state to start receiving tasks. Venezza …" at bounding box center [154, 275] width 235 height 477
click at [179, 372] on div "Unavailable" at bounding box center [153, 384] width 117 height 27
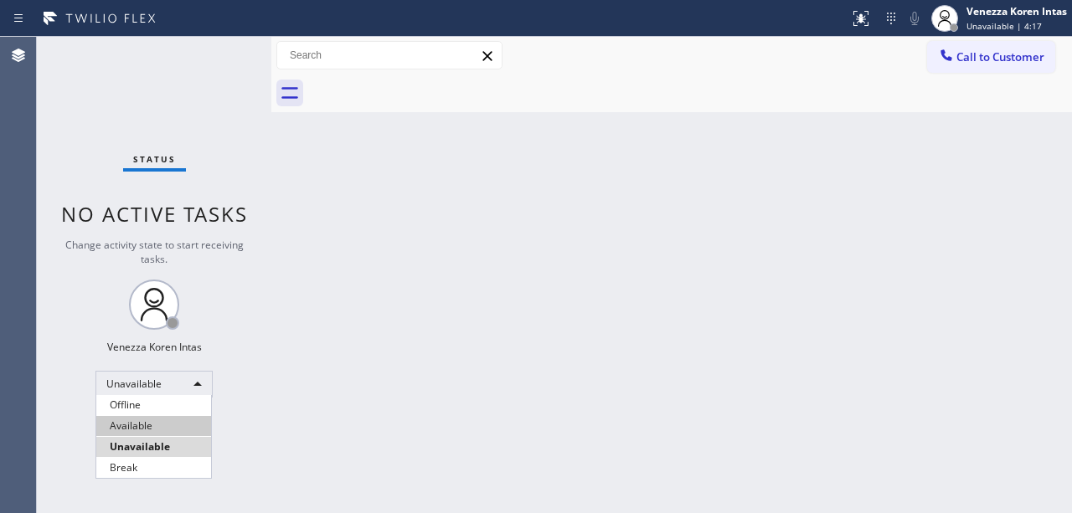
click at [162, 416] on li "Available" at bounding box center [153, 426] width 115 height 20
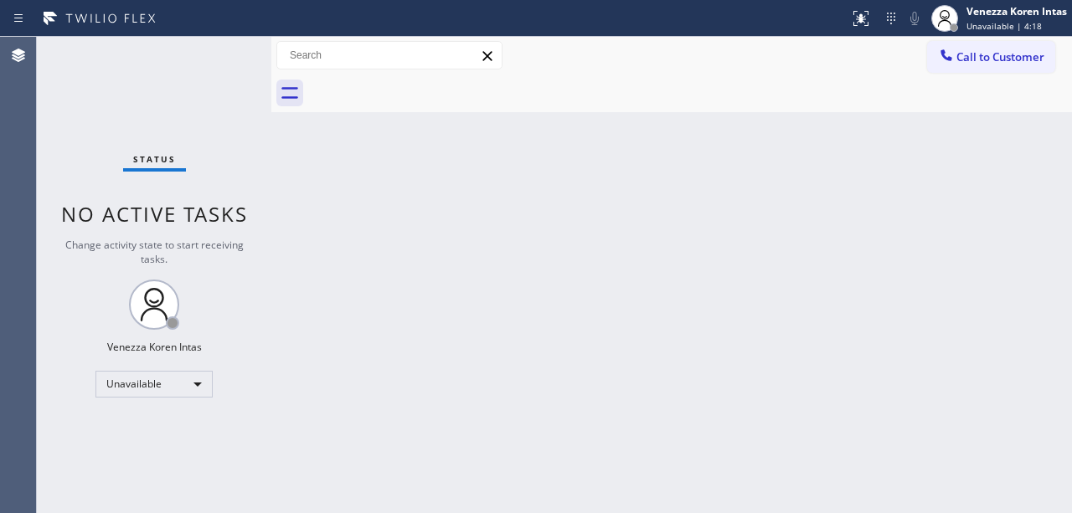
click at [290, 318] on div "Back to Dashboard Change Sender ID Customers Technicians Select a contact Outbo…" at bounding box center [671, 275] width 801 height 477
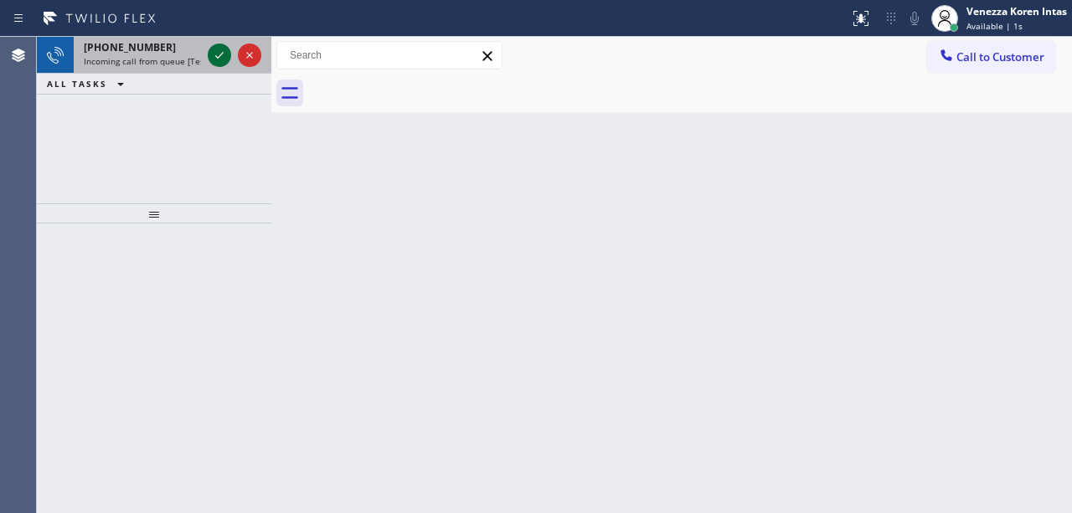
click at [216, 50] on icon at bounding box center [219, 55] width 20 height 20
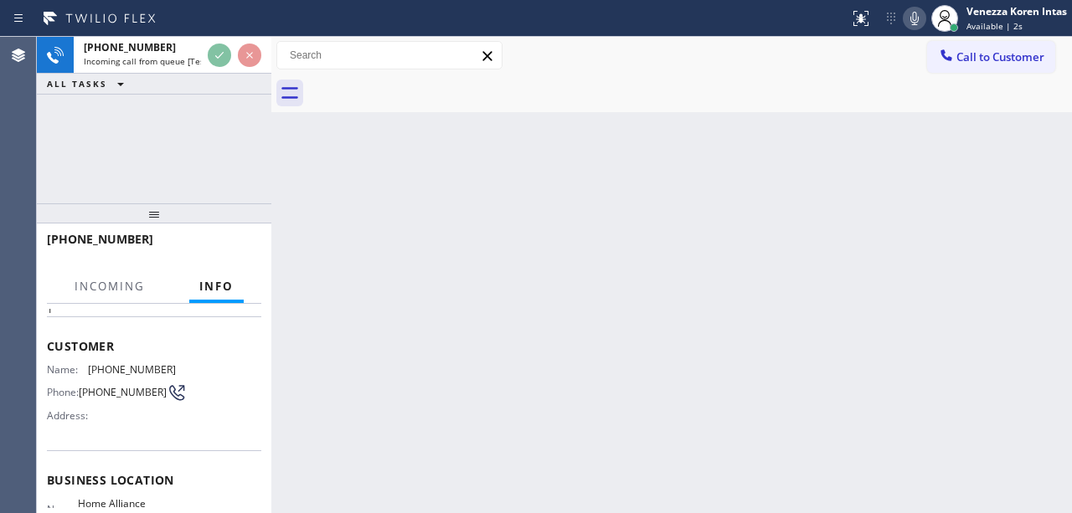
scroll to position [168, 0]
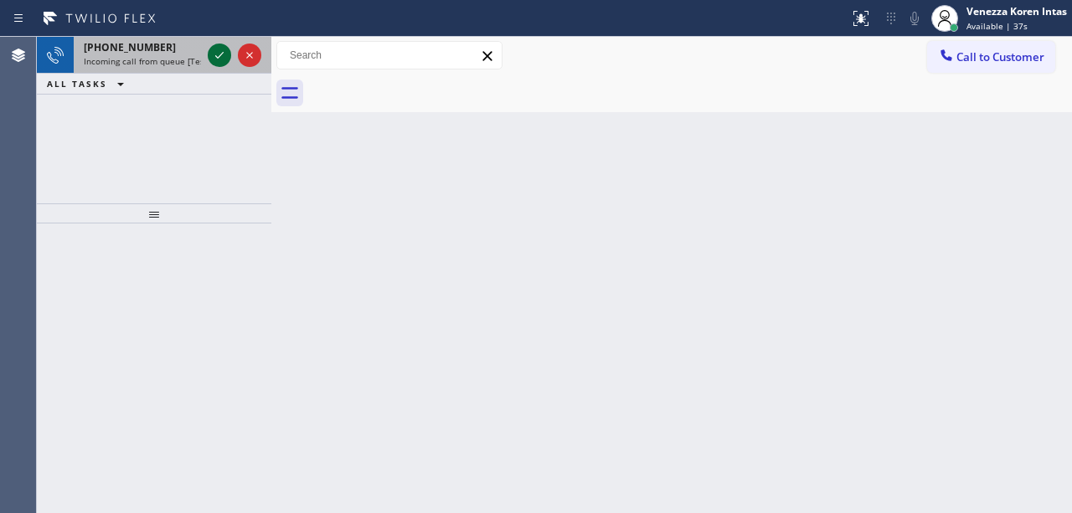
click at [217, 54] on icon at bounding box center [219, 55] width 20 height 20
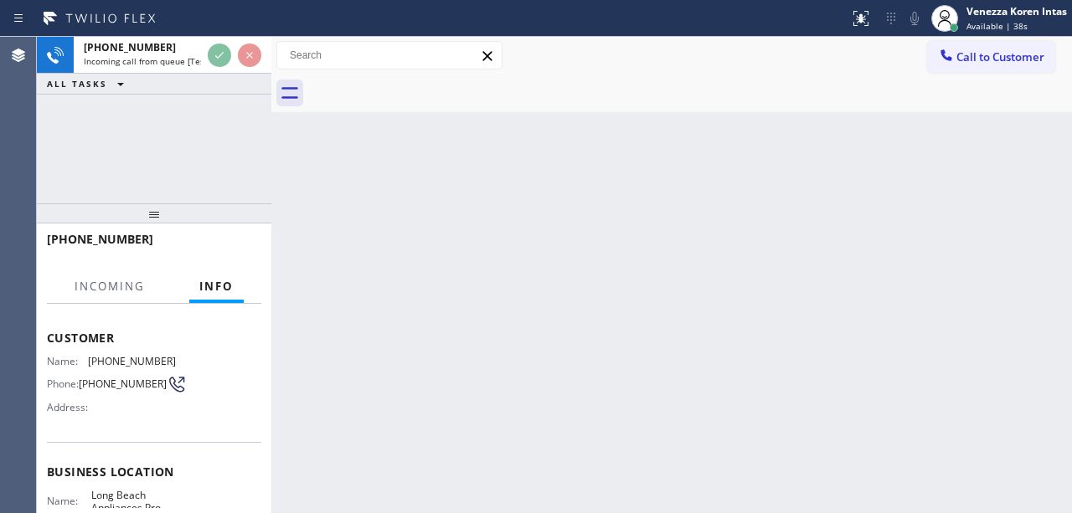
scroll to position [223, 0]
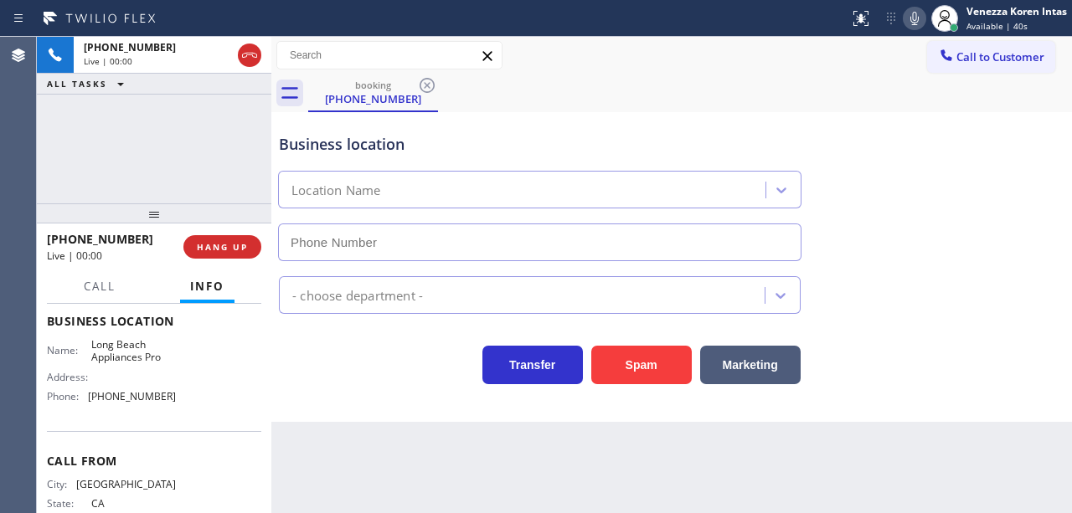
type input "[PHONE_NUMBER]"
click at [580, 90] on div "booking [PHONE_NUMBER]" at bounding box center [690, 94] width 764 height 38
click at [492, 127] on div "Business location [GEOGRAPHIC_DATA] Appliances Pro [PHONE_NUMBER]" at bounding box center [540, 188] width 528 height 145
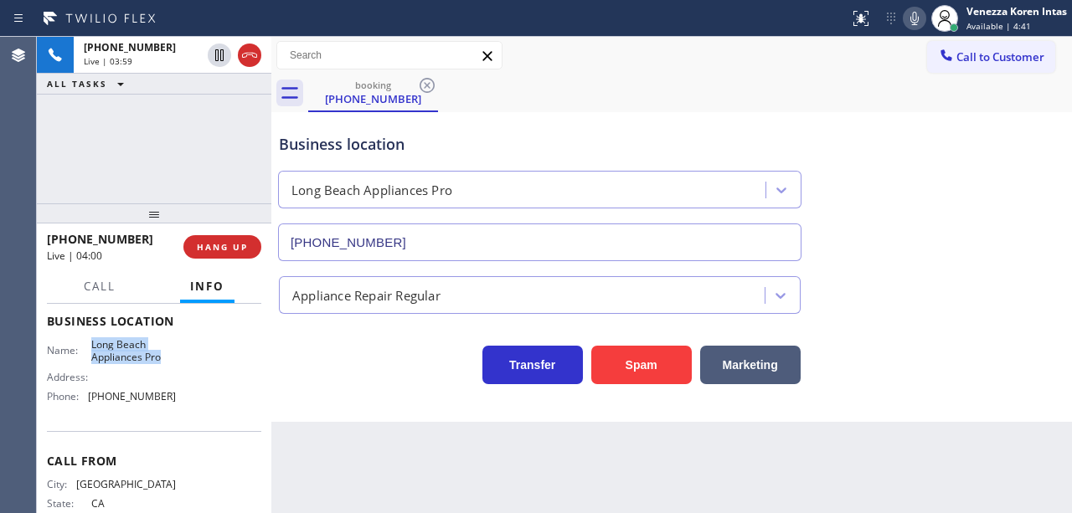
drag, startPoint x: 87, startPoint y: 337, endPoint x: 169, endPoint y: 360, distance: 85.4
click at [169, 360] on div "Business location Name: [GEOGRAPHIC_DATA] Appliances Pro Address: Phone: [PHONE…" at bounding box center [154, 361] width 214 height 140
drag, startPoint x: 911, startPoint y: 22, endPoint x: 902, endPoint y: 33, distance: 14.3
click at [911, 22] on icon at bounding box center [914, 18] width 8 height 13
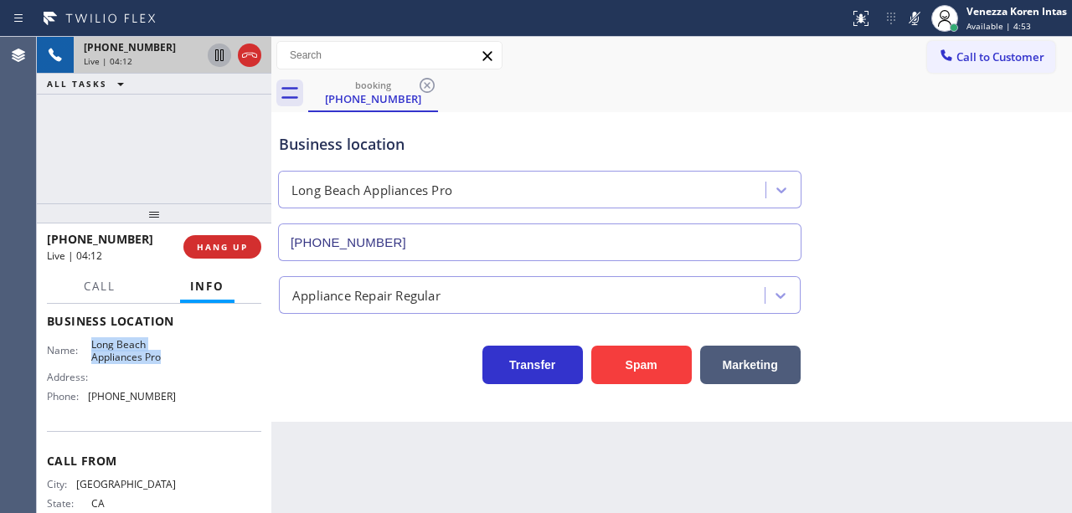
click at [210, 53] on icon at bounding box center [219, 55] width 20 height 20
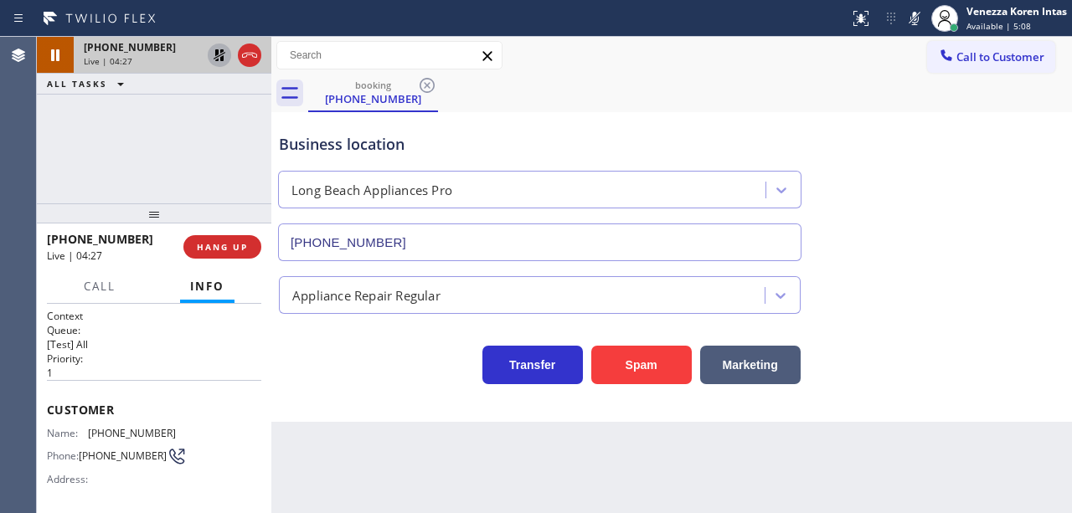
scroll to position [0, 0]
drag, startPoint x: 178, startPoint y: 425, endPoint x: 88, endPoint y: 425, distance: 89.6
click at [88, 427] on div "Name: [PHONE_NUMBER] Phone: [PHONE_NUMBER] Address:" at bounding box center [154, 460] width 214 height 66
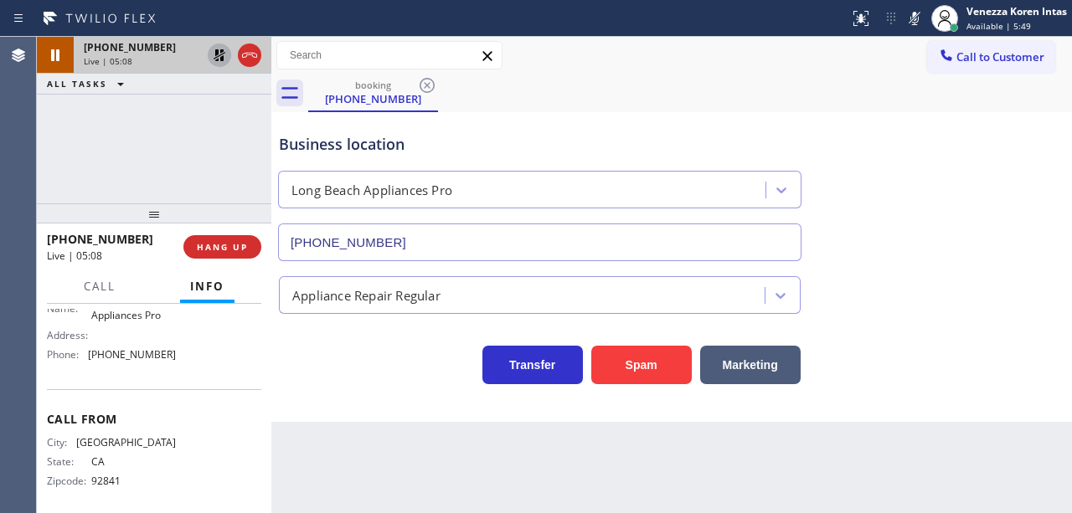
scroll to position [271, 0]
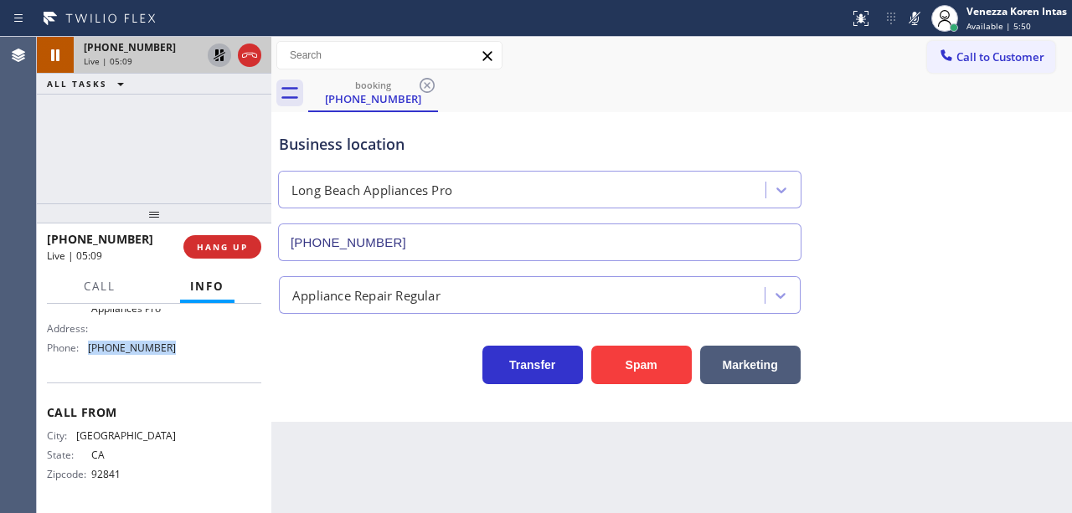
drag, startPoint x: 173, startPoint y: 357, endPoint x: 89, endPoint y: 351, distance: 84.0
click at [89, 351] on div "Name: Long Beach Appliances Pro Address: Phone: [PHONE_NUMBER]" at bounding box center [154, 326] width 214 height 72
click at [906, 26] on icon at bounding box center [915, 18] width 20 height 20
click at [224, 57] on icon at bounding box center [219, 55] width 20 height 20
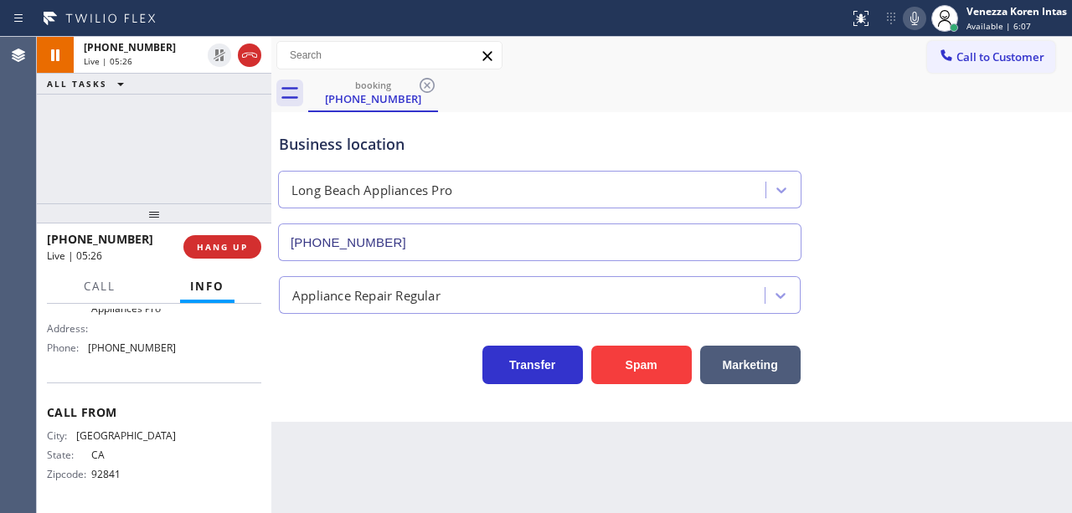
click at [551, 114] on div "Business location [GEOGRAPHIC_DATA] Appliances Pro [PHONE_NUMBER]" at bounding box center [672, 186] width 792 height 152
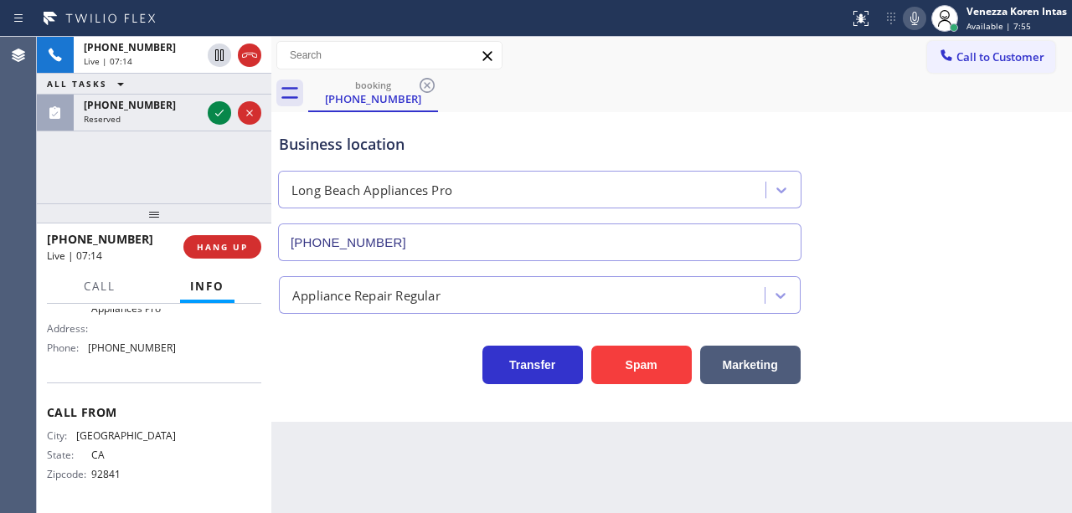
click at [550, 136] on div "Business location" at bounding box center [540, 144] width 522 height 23
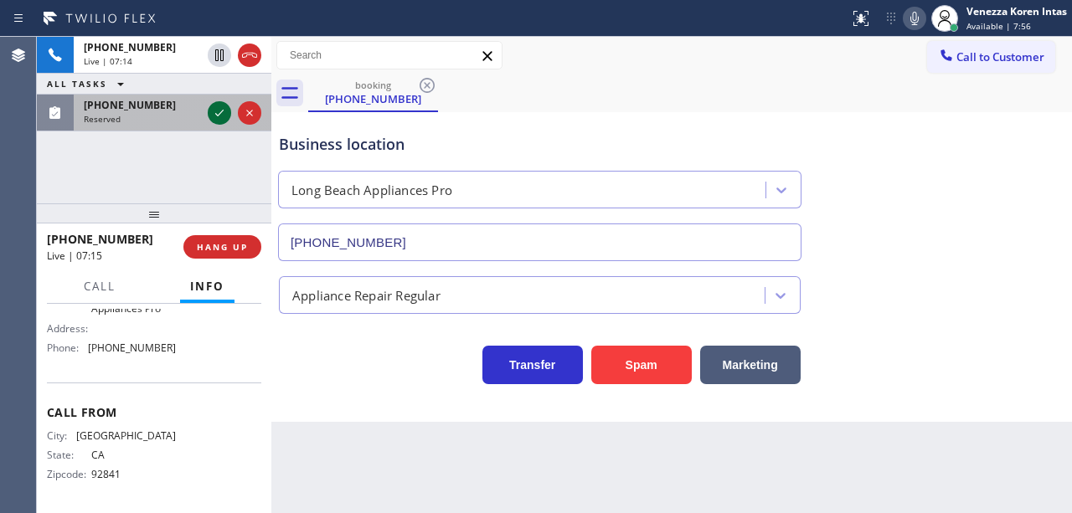
click at [221, 112] on icon at bounding box center [219, 113] width 8 height 7
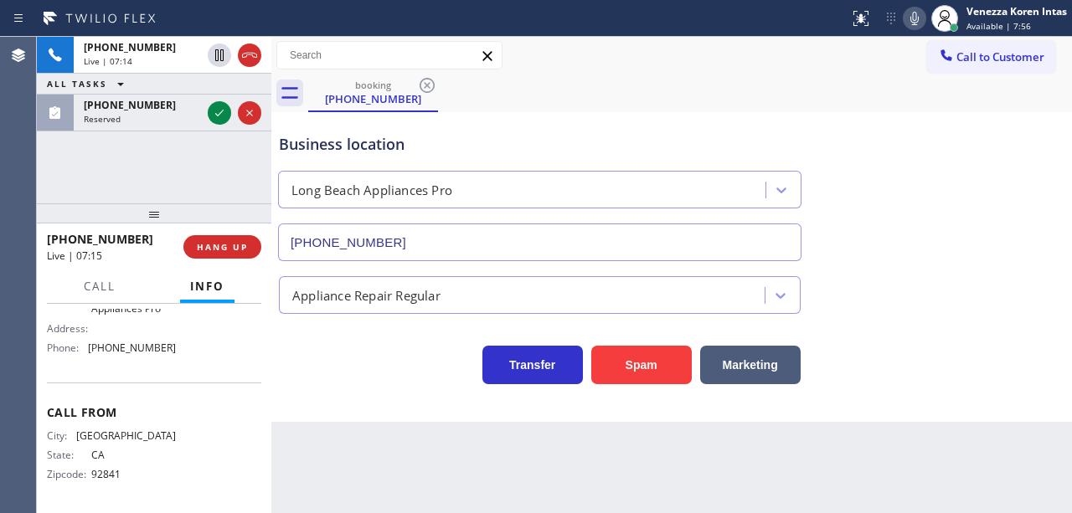
scroll to position [298, 0]
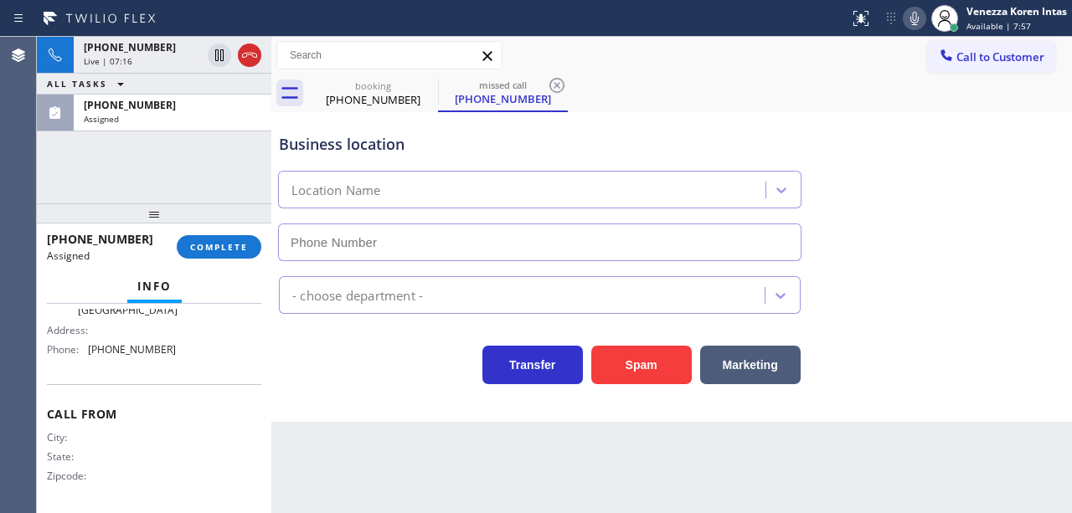
click at [236, 265] on div "[PHONE_NUMBER] Assigned COMPLETE" at bounding box center [154, 247] width 214 height 44
type input "[PHONE_NUMBER]"
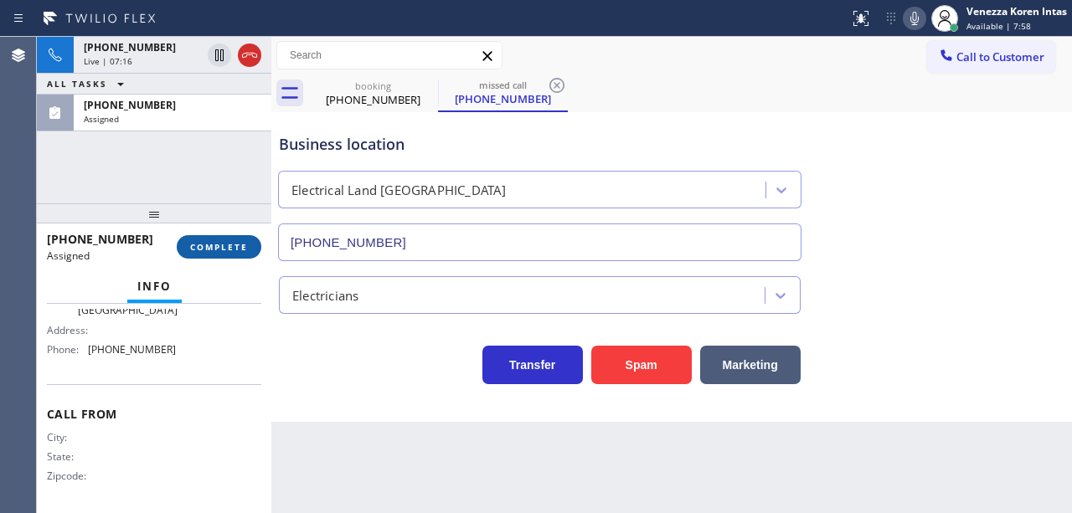
click at [236, 246] on span "COMPLETE" at bounding box center [219, 247] width 58 height 12
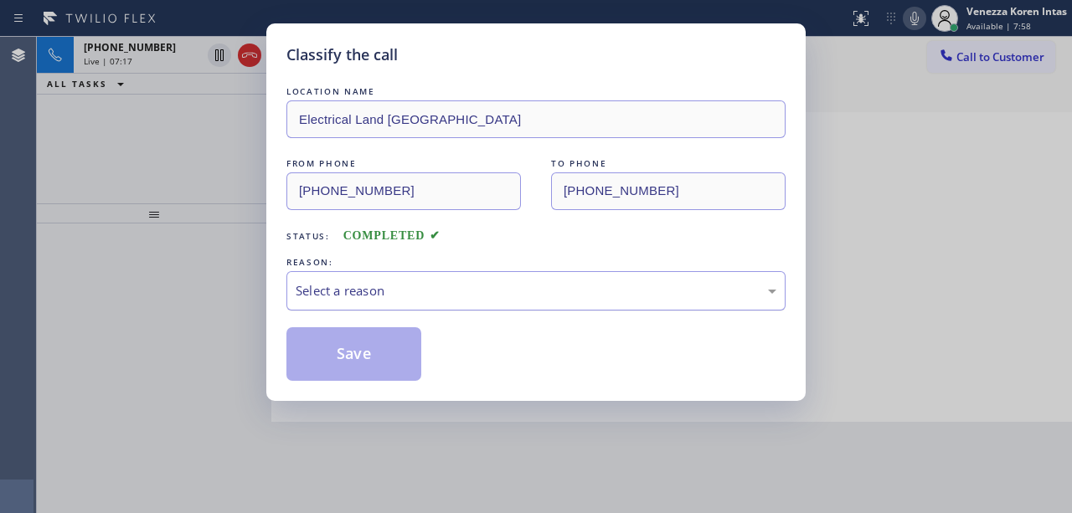
click at [361, 304] on div "Select a reason" at bounding box center [535, 290] width 499 height 39
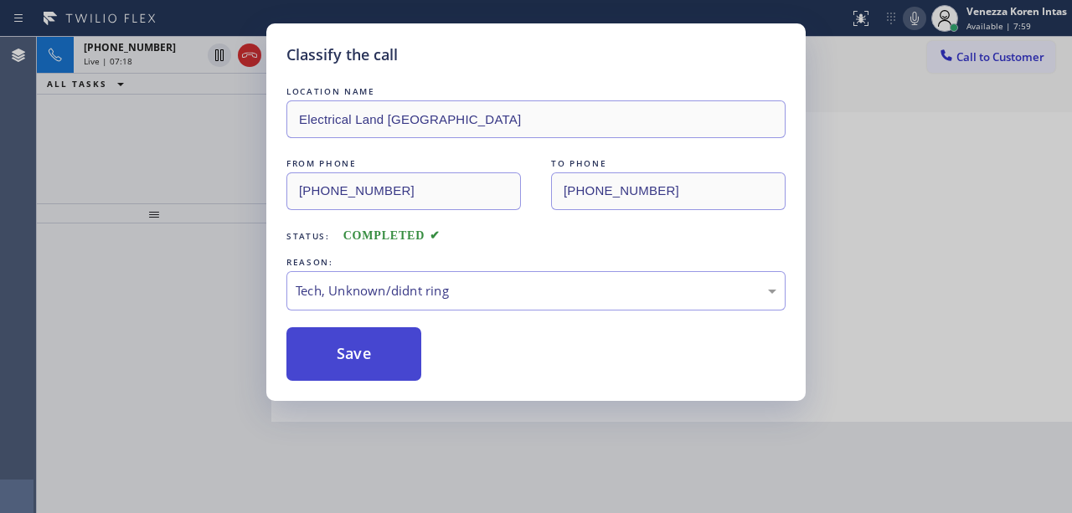
click at [384, 353] on button "Save" at bounding box center [353, 354] width 135 height 54
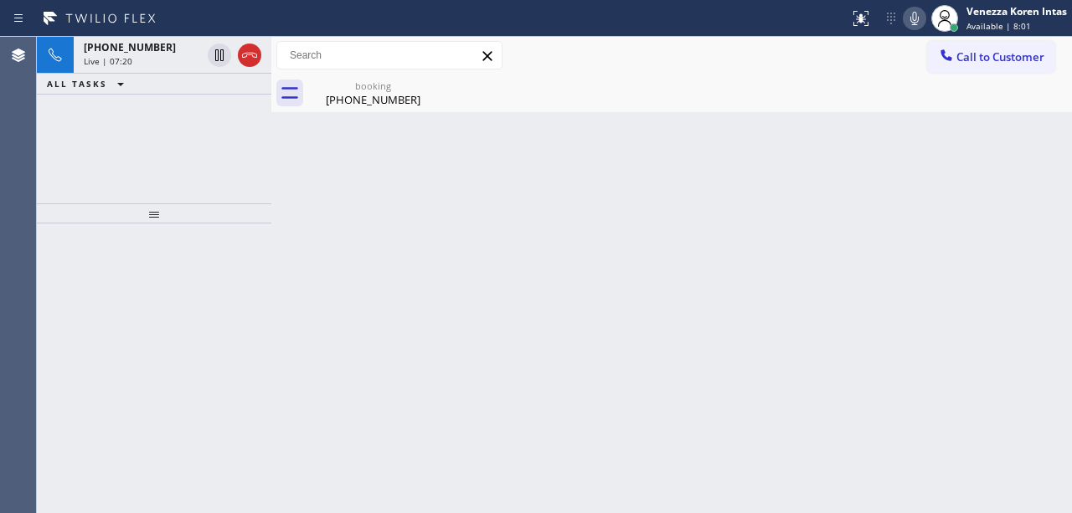
click at [551, 319] on div "Back to Dashboard Change Sender ID Customers Technicians Select a contact Outbo…" at bounding box center [671, 275] width 801 height 477
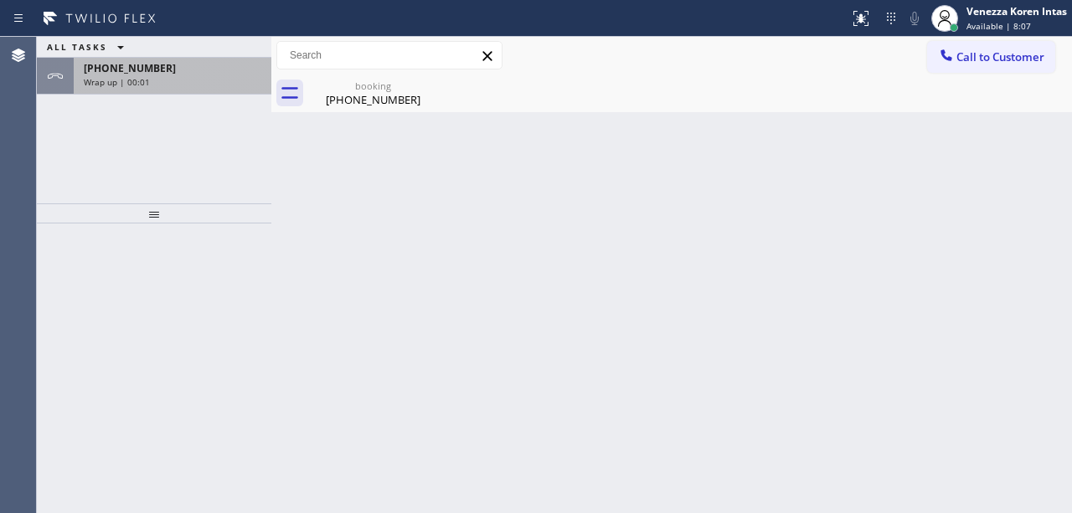
click at [168, 83] on div "Wrap up | 00:01" at bounding box center [173, 82] width 178 height 12
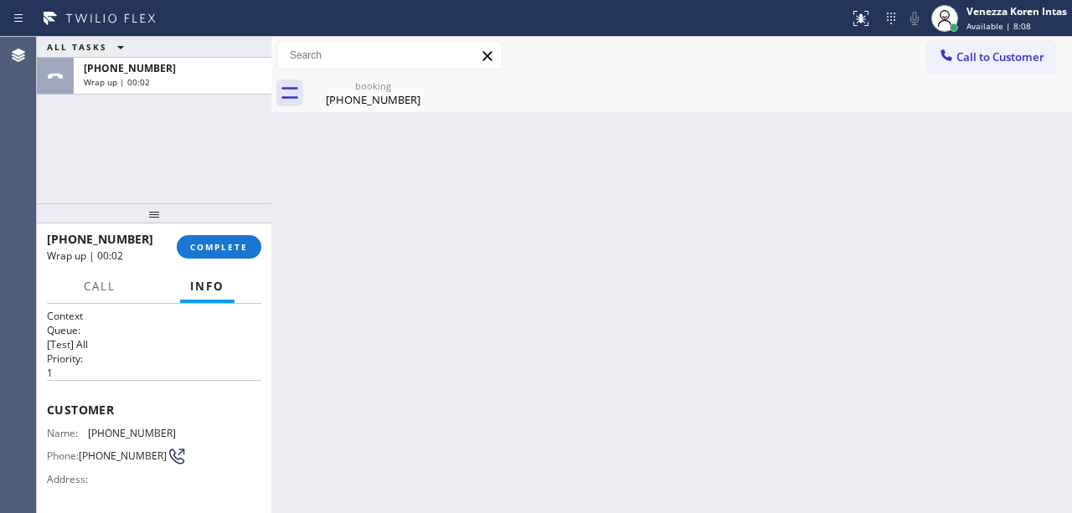
click at [206, 255] on button "COMPLETE" at bounding box center [219, 246] width 85 height 23
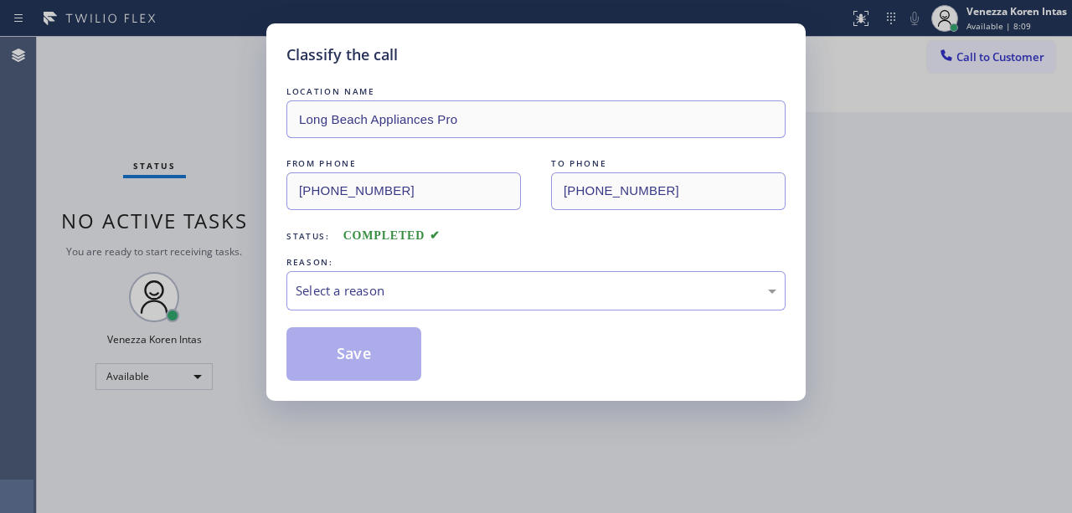
click at [477, 316] on div "LOCATION NAME [GEOGRAPHIC_DATA] Appliances Pro FROM PHONE [PHONE_NUMBER] TO PHO…" at bounding box center [535, 232] width 499 height 298
click at [482, 301] on div "Select a reason" at bounding box center [536, 290] width 481 height 19
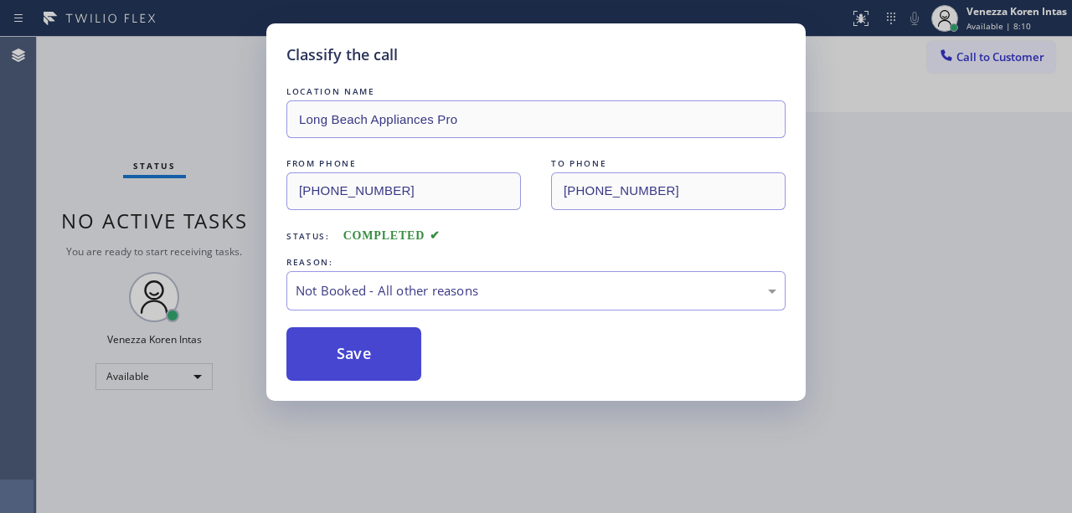
click at [403, 362] on button "Save" at bounding box center [353, 354] width 135 height 54
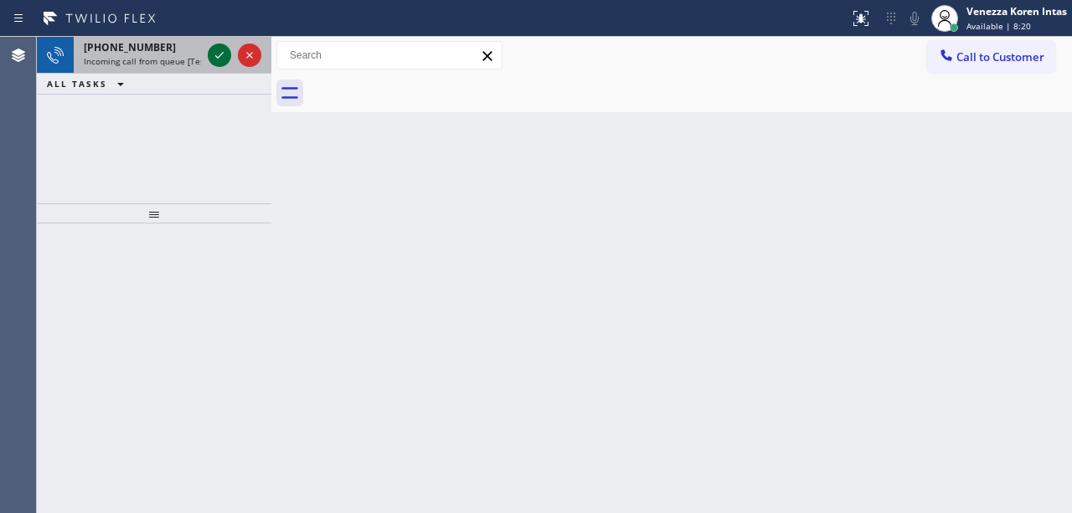
click at [223, 59] on icon at bounding box center [219, 55] width 20 height 20
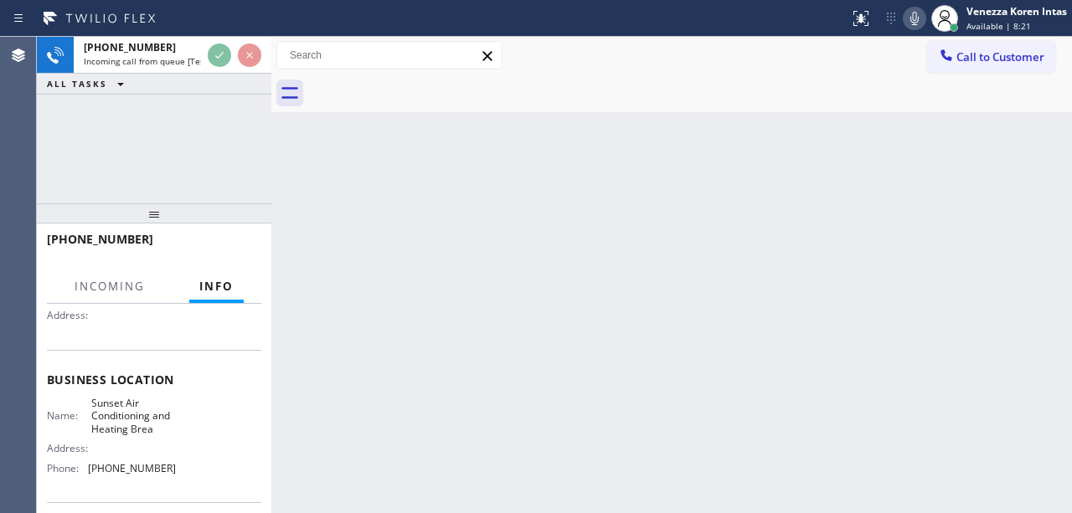
scroll to position [168, 0]
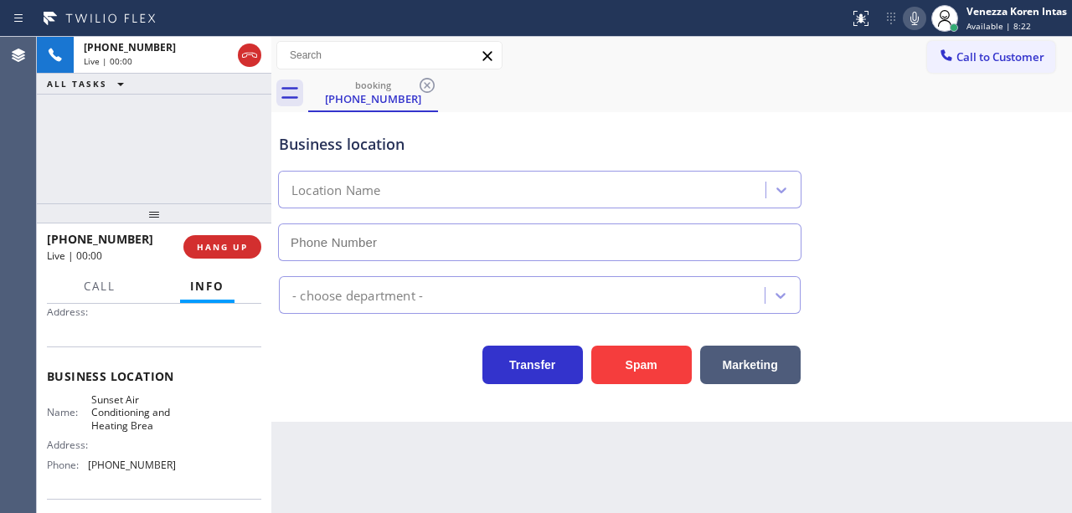
type input "[PHONE_NUMBER]"
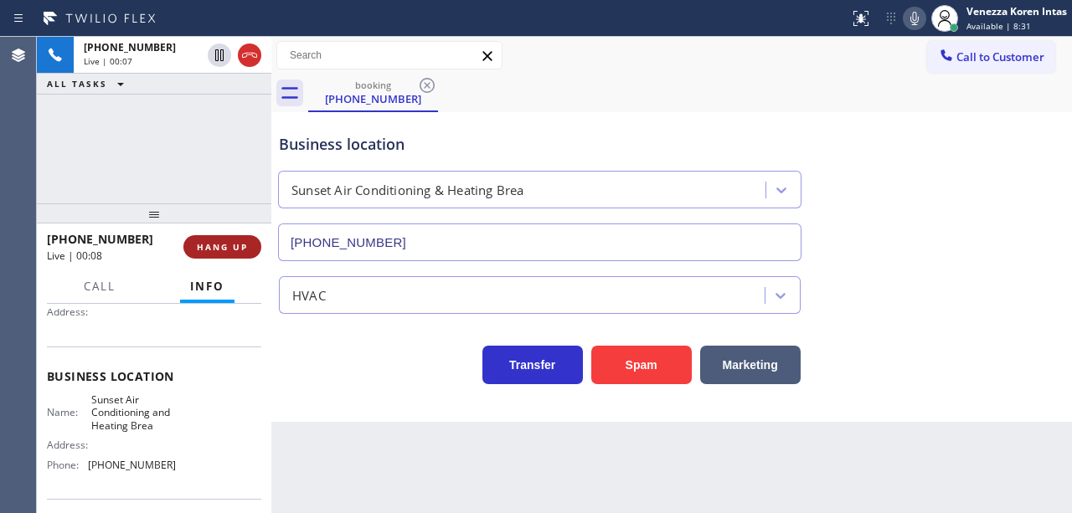
click at [248, 242] on button "HANG UP" at bounding box center [222, 246] width 78 height 23
click at [253, 245] on button "HANG UP" at bounding box center [222, 246] width 78 height 23
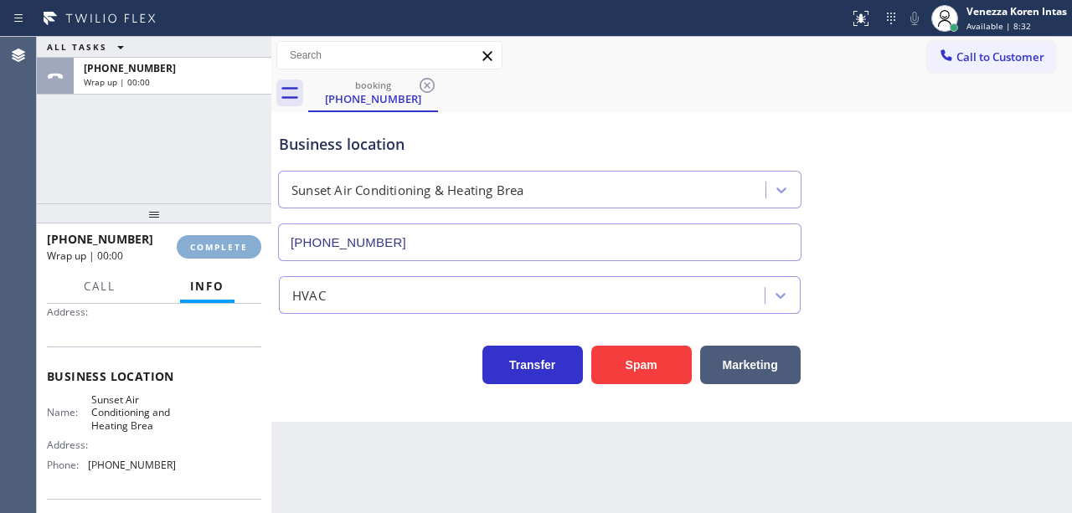
click at [252, 256] on button "COMPLETE" at bounding box center [219, 246] width 85 height 23
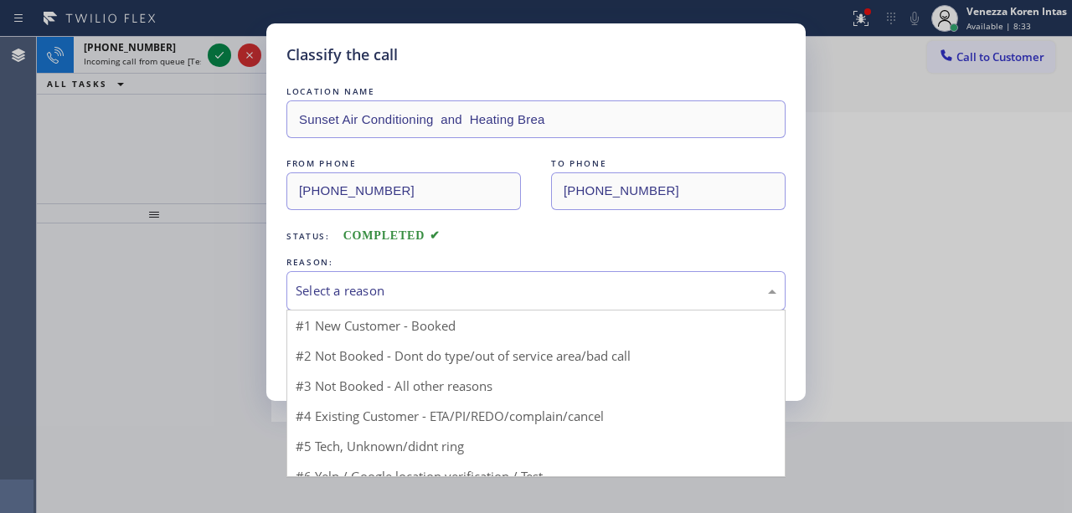
click at [381, 276] on div "Select a reason" at bounding box center [535, 290] width 499 height 39
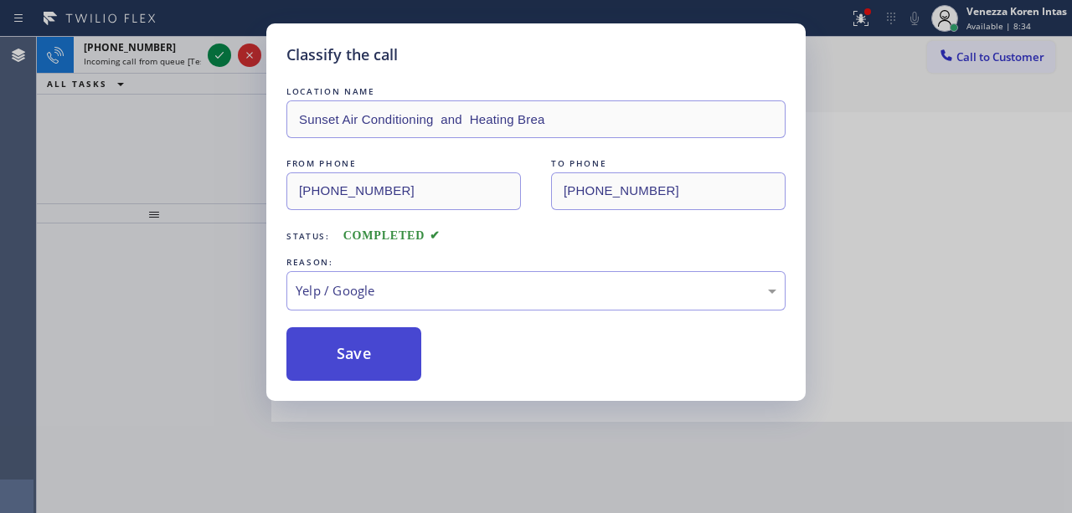
click at [375, 369] on button "Save" at bounding box center [353, 354] width 135 height 54
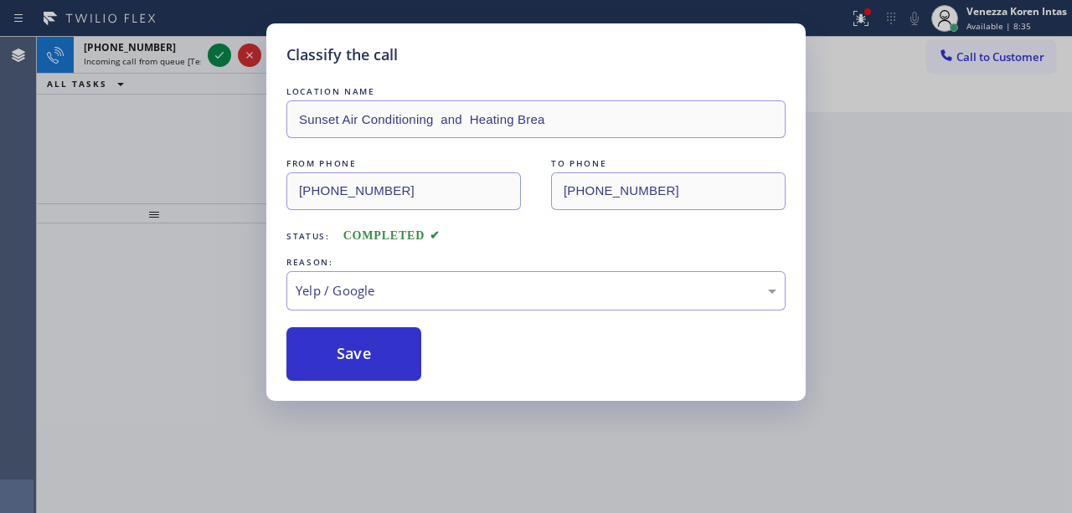
click at [216, 59] on div "Classify the call LOCATION NAME Sunset Air Conditioning and Heating Brea FROM P…" at bounding box center [536, 256] width 1072 height 513
click at [216, 59] on div "Classify the call LOCATION NAME AR B2B SMS FROM PHONE [PHONE_NUMBER] TO PHONE […" at bounding box center [554, 275] width 1035 height 477
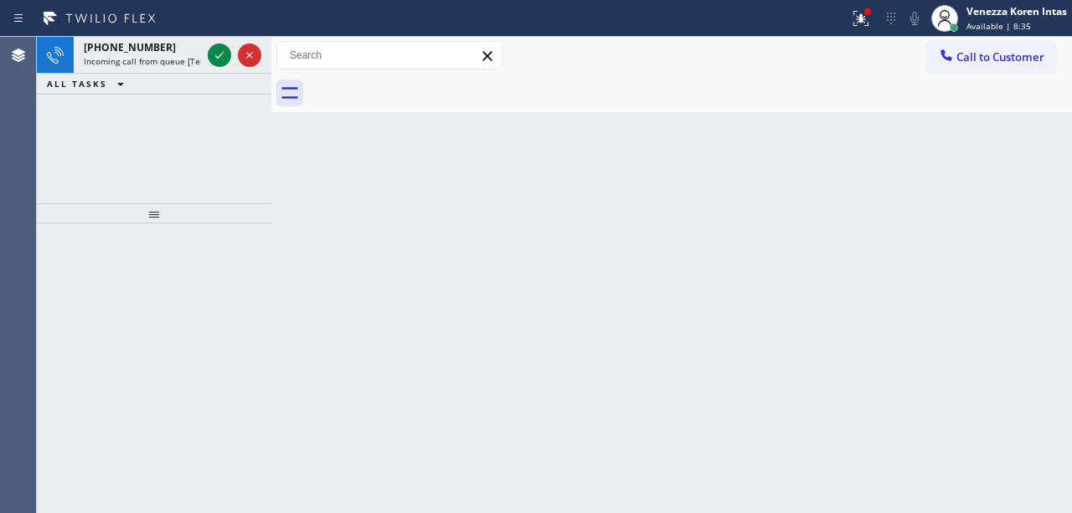
click at [216, 59] on icon at bounding box center [219, 55] width 20 height 20
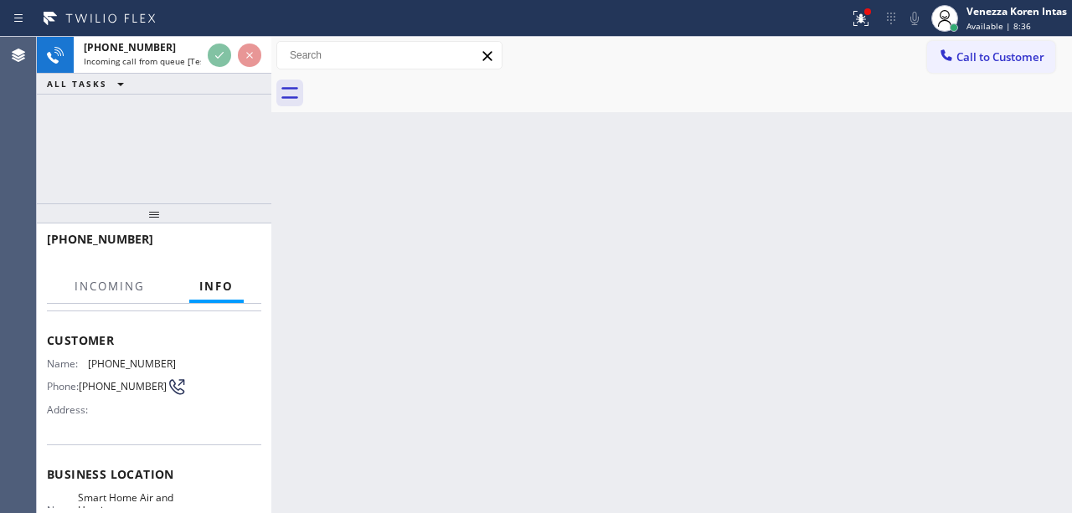
scroll to position [223, 0]
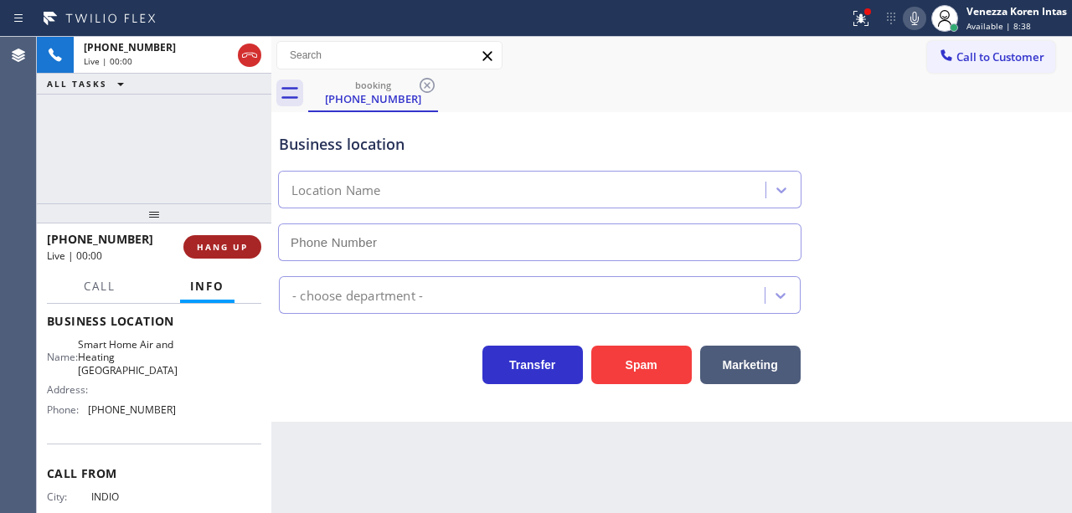
type input "[PHONE_NUMBER]"
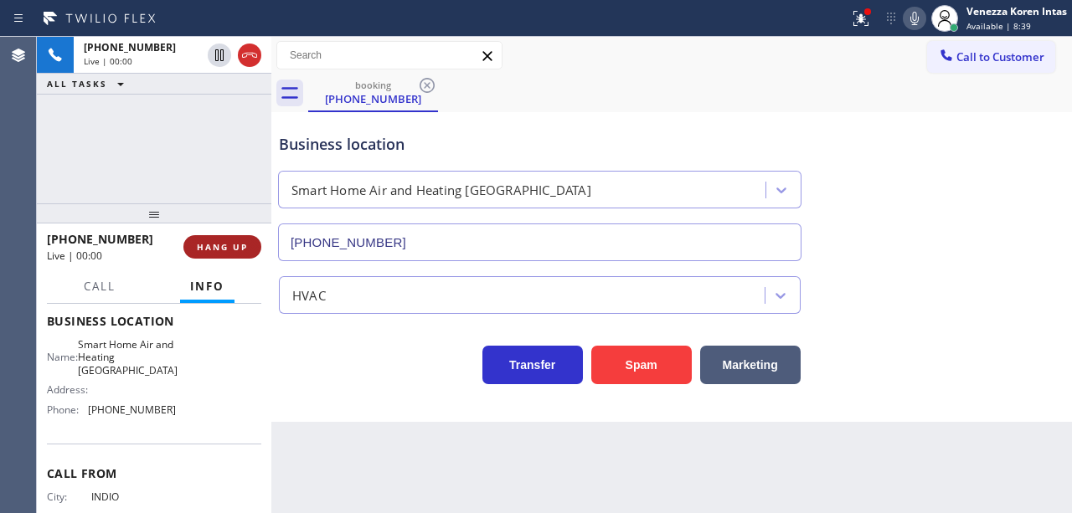
click at [229, 246] on span "HANG UP" at bounding box center [222, 247] width 51 height 12
click at [246, 249] on span "HANG UP" at bounding box center [222, 247] width 51 height 12
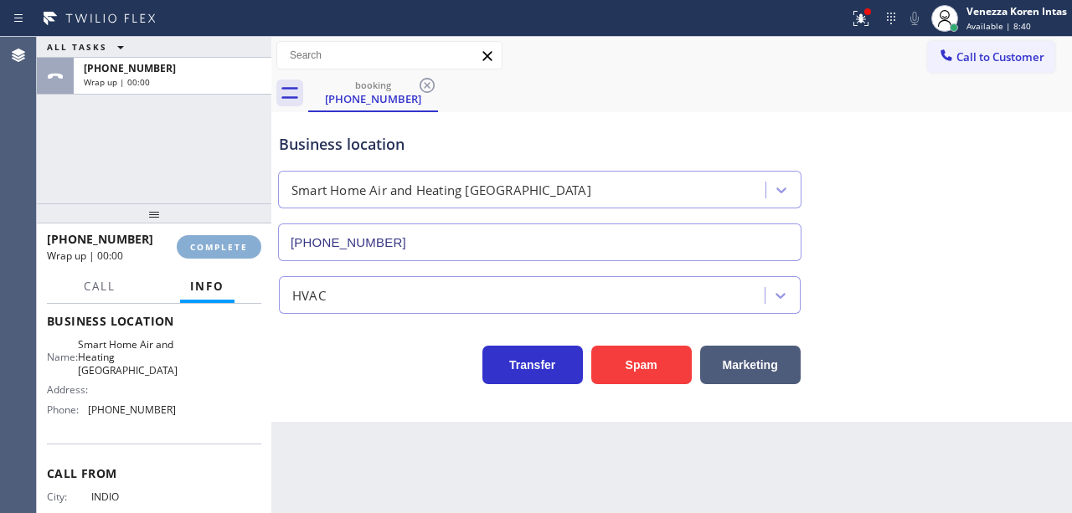
click at [245, 248] on span "COMPLETE" at bounding box center [219, 247] width 58 height 12
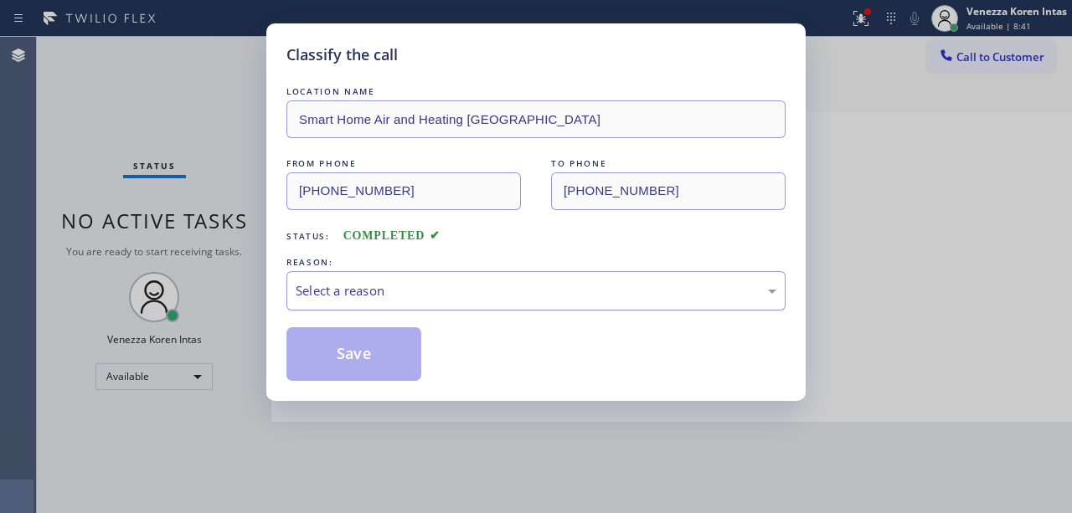
click at [374, 298] on div "Select a reason" at bounding box center [536, 290] width 481 height 19
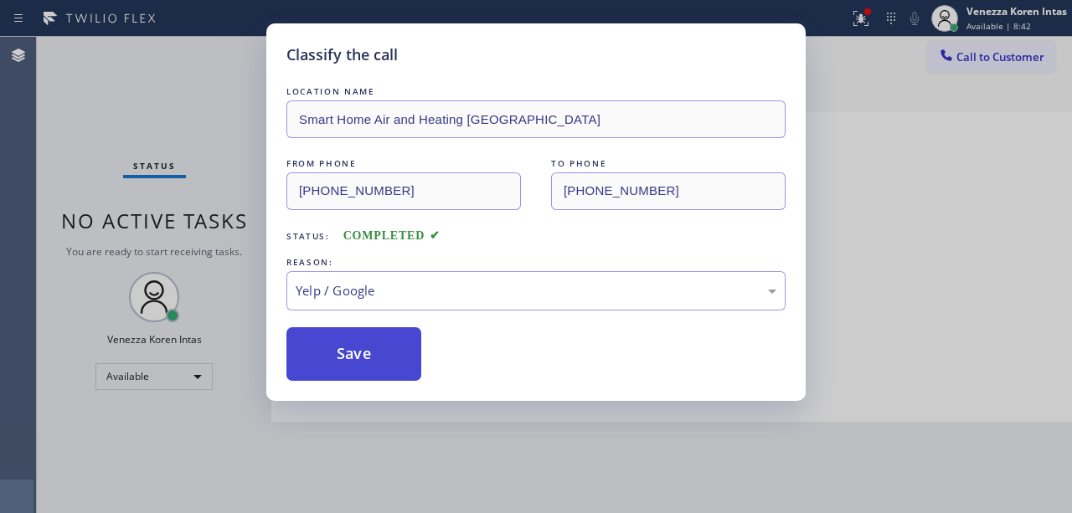
click at [356, 368] on button "Save" at bounding box center [353, 354] width 135 height 54
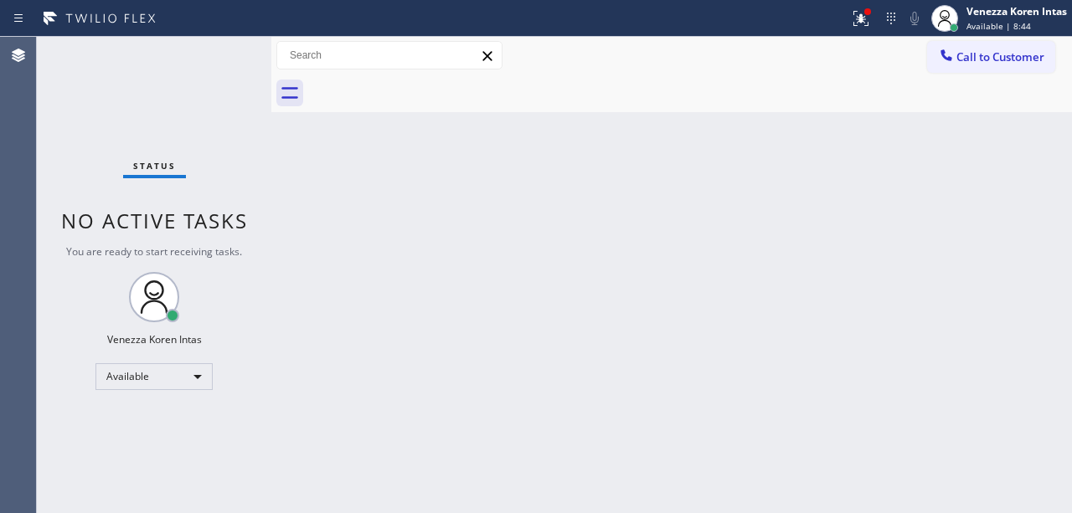
click at [245, 63] on div "Status No active tasks You are ready to start receiving tasks. Venezza Koren In…" at bounding box center [154, 275] width 235 height 477
click at [462, 151] on div "Back to Dashboard Change Sender ID Customers Technicians Select a contact Outbo…" at bounding box center [671, 275] width 801 height 477
click at [866, 18] on icon at bounding box center [861, 18] width 20 height 20
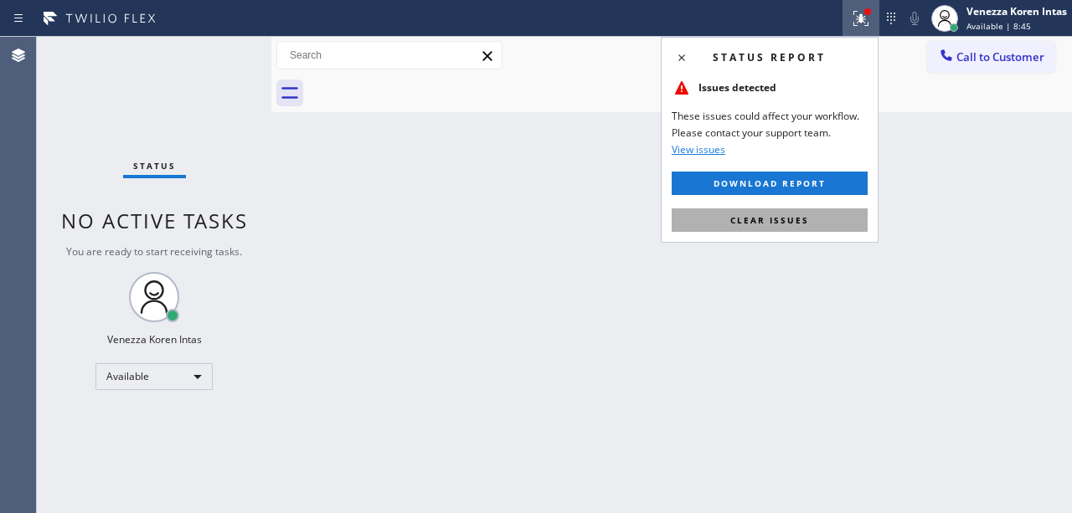
click at [832, 214] on button "Clear issues" at bounding box center [770, 220] width 196 height 23
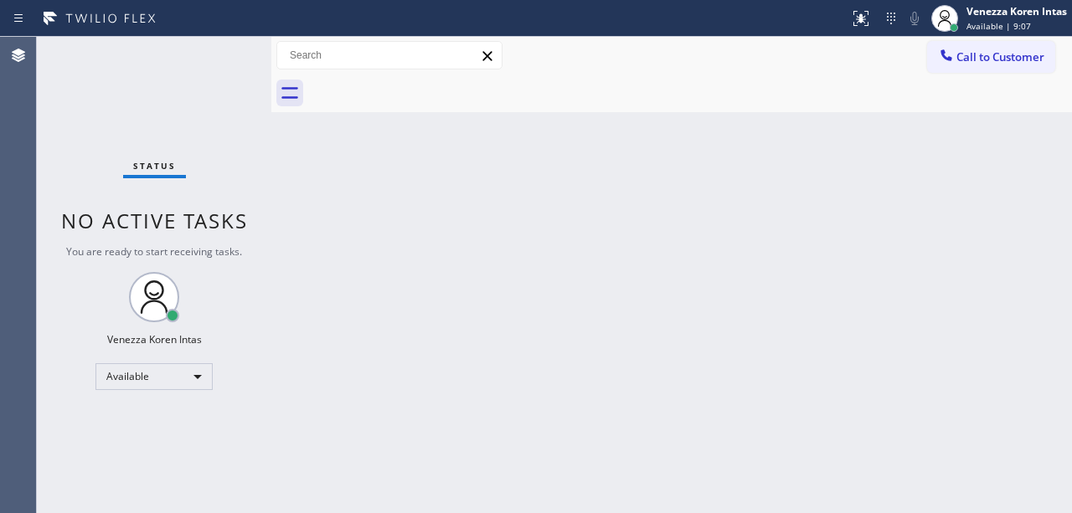
drag, startPoint x: 498, startPoint y: 201, endPoint x: 499, endPoint y: 235, distance: 33.5
click at [498, 202] on div "Back to Dashboard Change Sender ID Customers Technicians Select a contact Outbo…" at bounding box center [671, 275] width 801 height 477
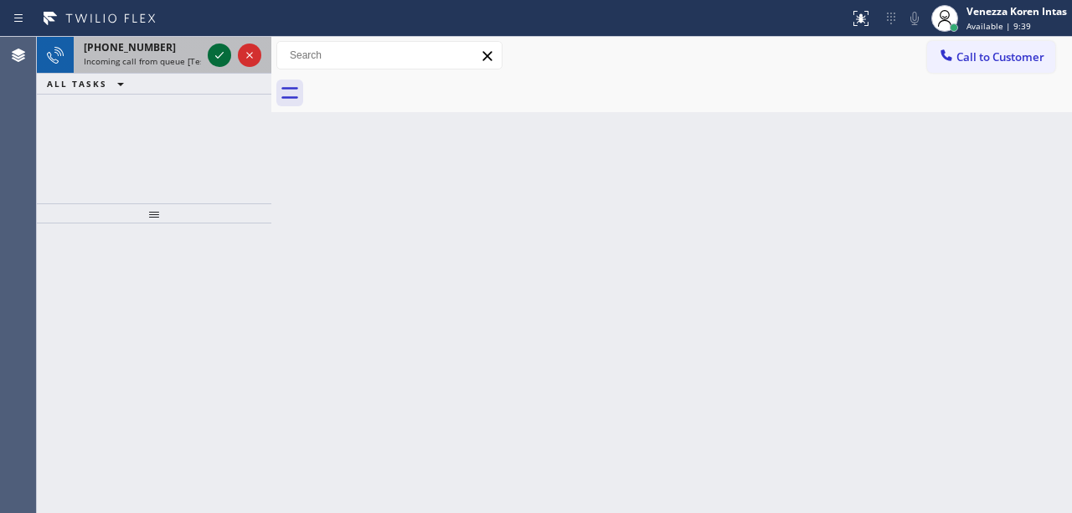
click at [214, 52] on icon at bounding box center [219, 55] width 20 height 20
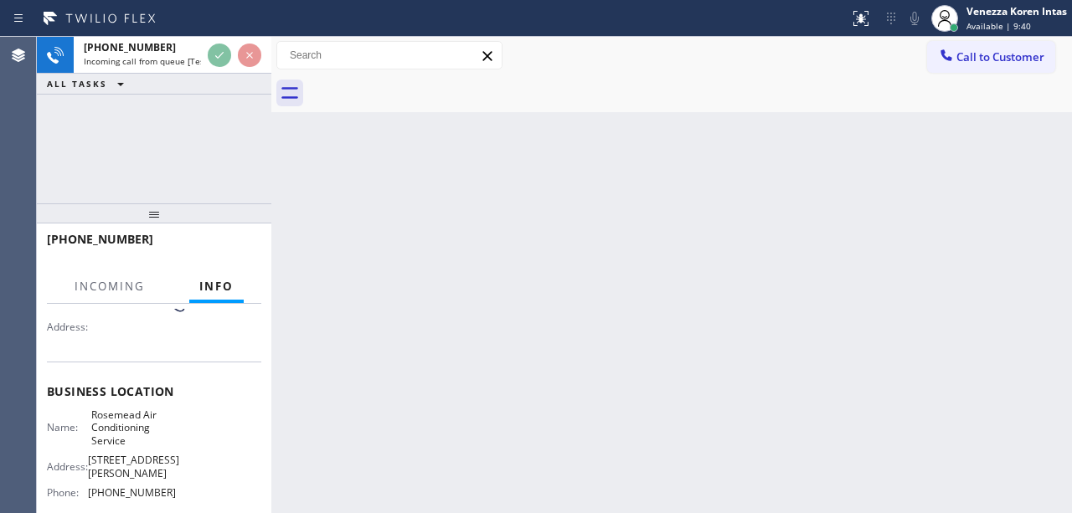
scroll to position [168, 0]
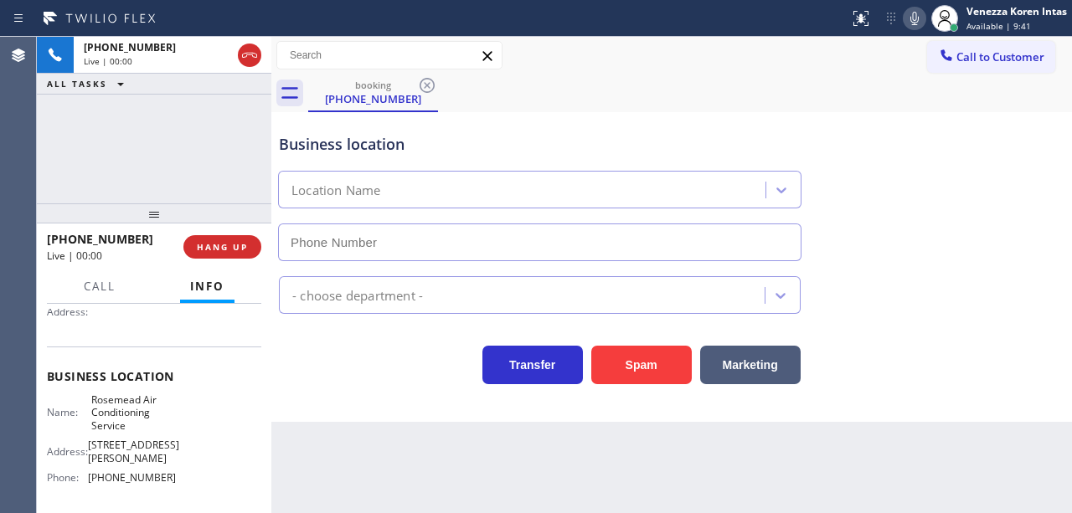
type input "[PHONE_NUMBER]"
click at [120, 166] on div "[PHONE_NUMBER] Live | 00:02 ALL TASKS ALL TASKS ACTIVE TASKS TASKS IN WRAP UP" at bounding box center [154, 120] width 235 height 167
click at [546, 44] on div "Call to Customer Outbound call Location [PERSON_NAME] Air Service Your caller i…" at bounding box center [671, 55] width 801 height 29
click at [629, 124] on div "Business location Rosemead Air Conditioning Service [PHONE_NUMBER]" at bounding box center [540, 188] width 528 height 145
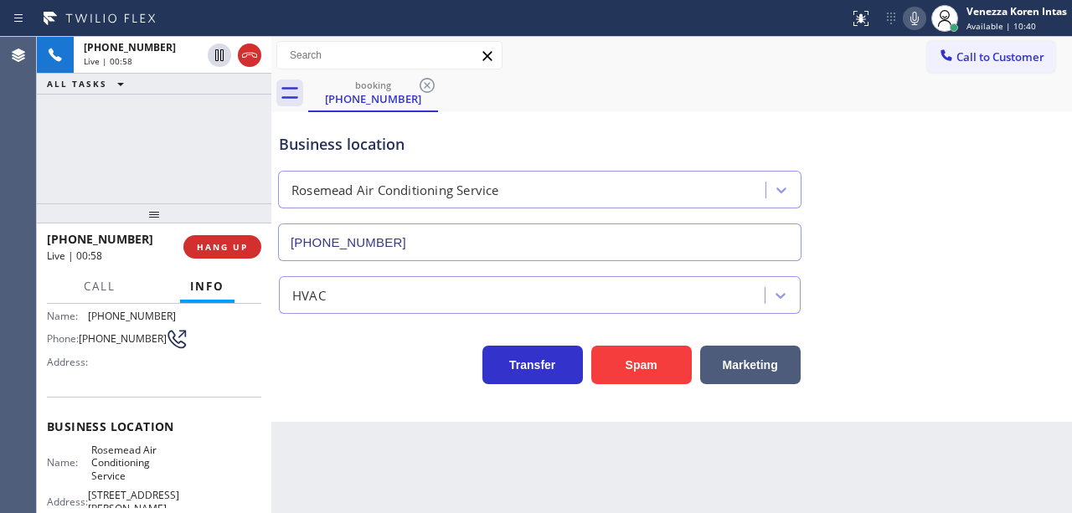
scroll to position [0, 0]
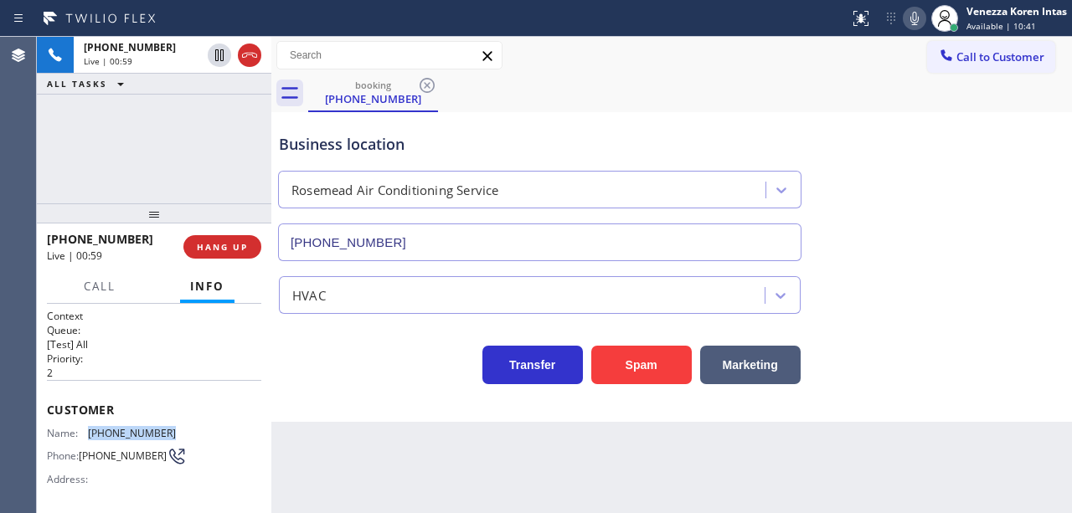
drag, startPoint x: 170, startPoint y: 430, endPoint x: 89, endPoint y: 427, distance: 81.3
click at [89, 427] on div "Name: [PHONE_NUMBER]" at bounding box center [111, 433] width 129 height 13
click at [668, 55] on div "Call to Customer Outbound call Location [PERSON_NAME] Air Service Your caller i…" at bounding box center [671, 55] width 801 height 29
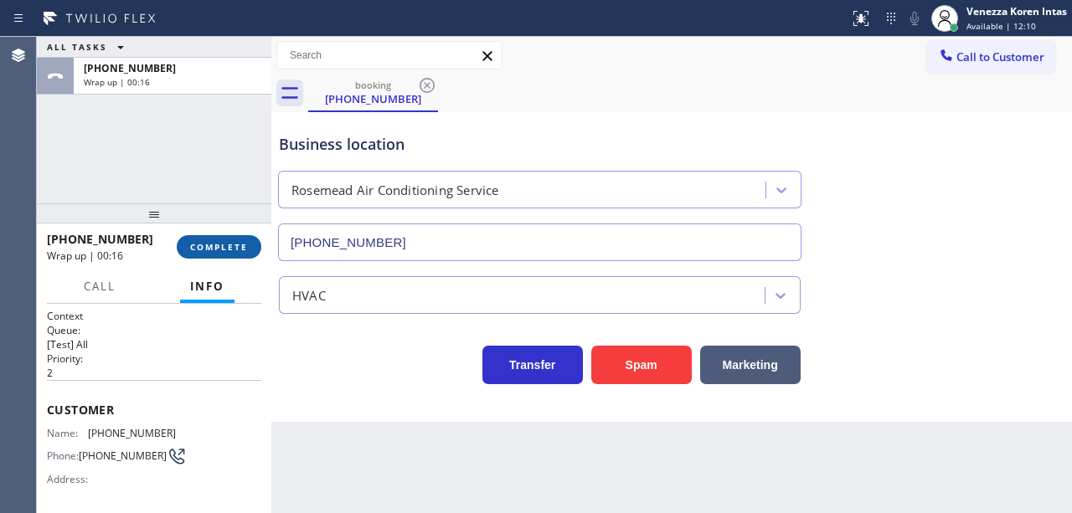
click at [236, 247] on span "COMPLETE" at bounding box center [219, 247] width 58 height 12
click at [372, 295] on div "HVAC" at bounding box center [524, 295] width 481 height 29
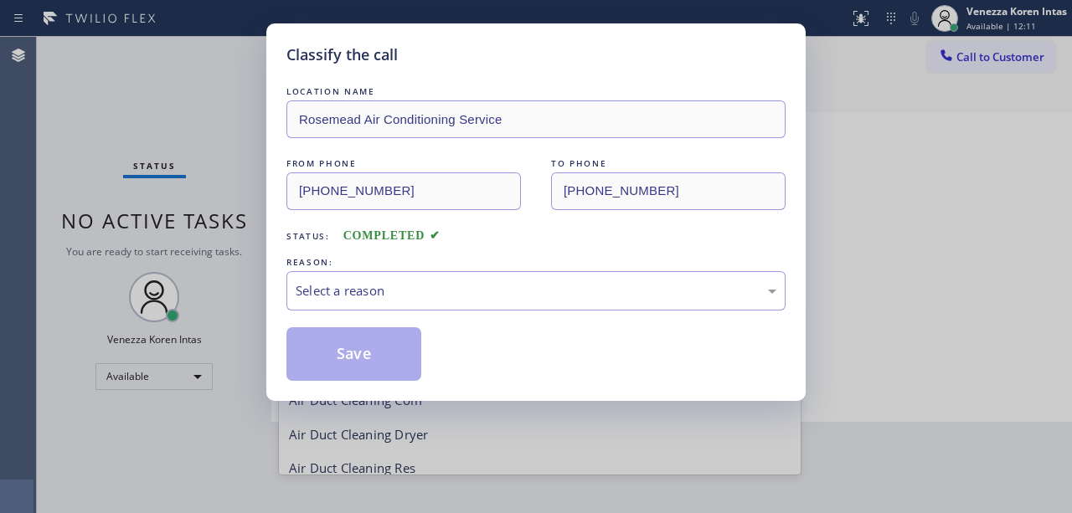
scroll to position [206, 0]
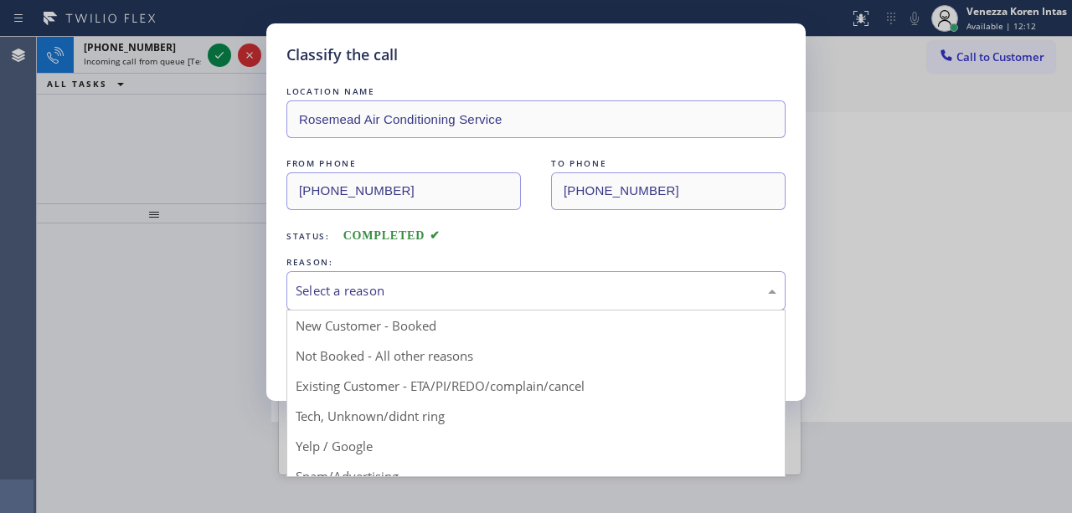
click at [392, 305] on div "Select a reason" at bounding box center [535, 290] width 499 height 39
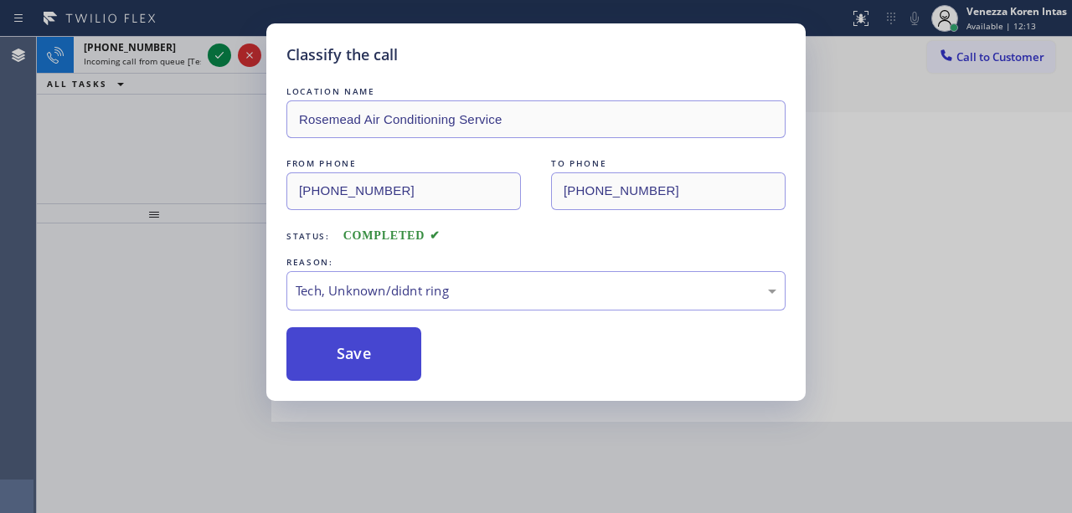
click at [365, 381] on button "Save" at bounding box center [353, 354] width 135 height 54
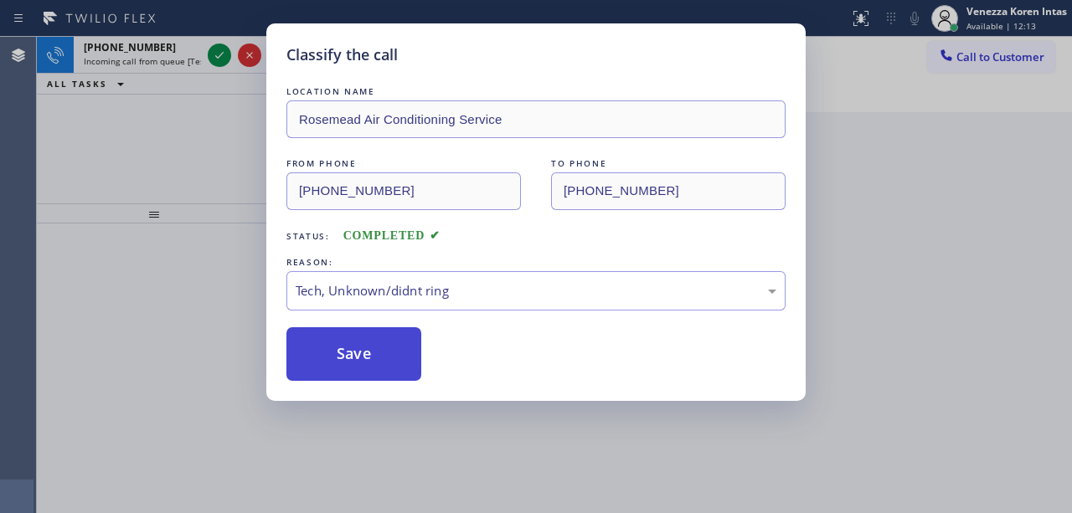
click at [367, 363] on button "Save" at bounding box center [353, 354] width 135 height 54
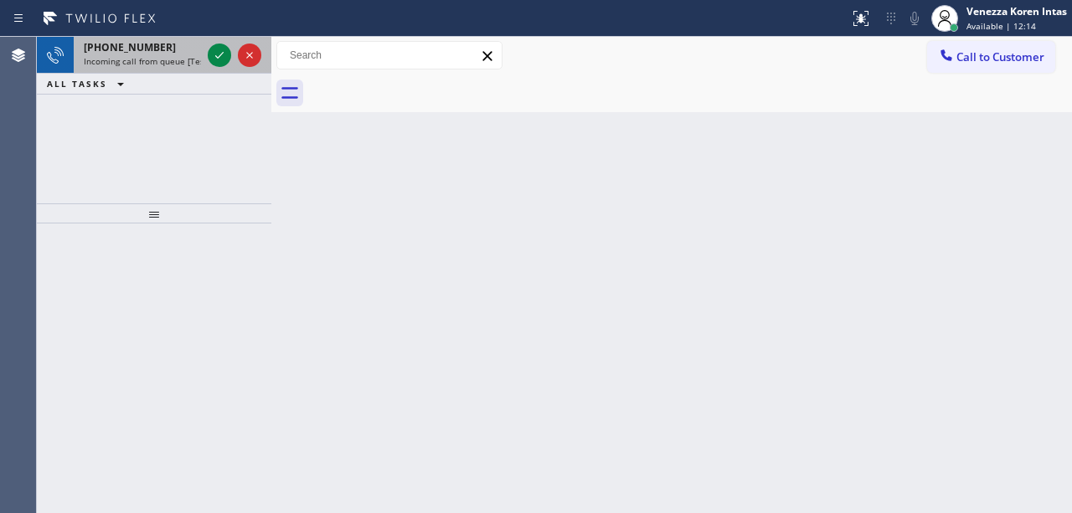
click at [179, 50] on div "[PHONE_NUMBER]" at bounding box center [142, 47] width 117 height 14
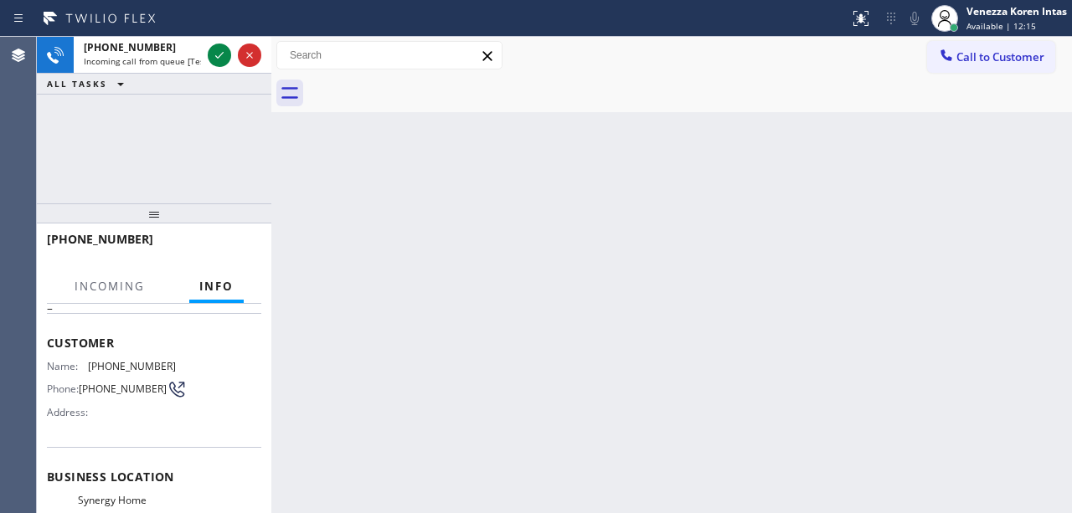
scroll to position [223, 0]
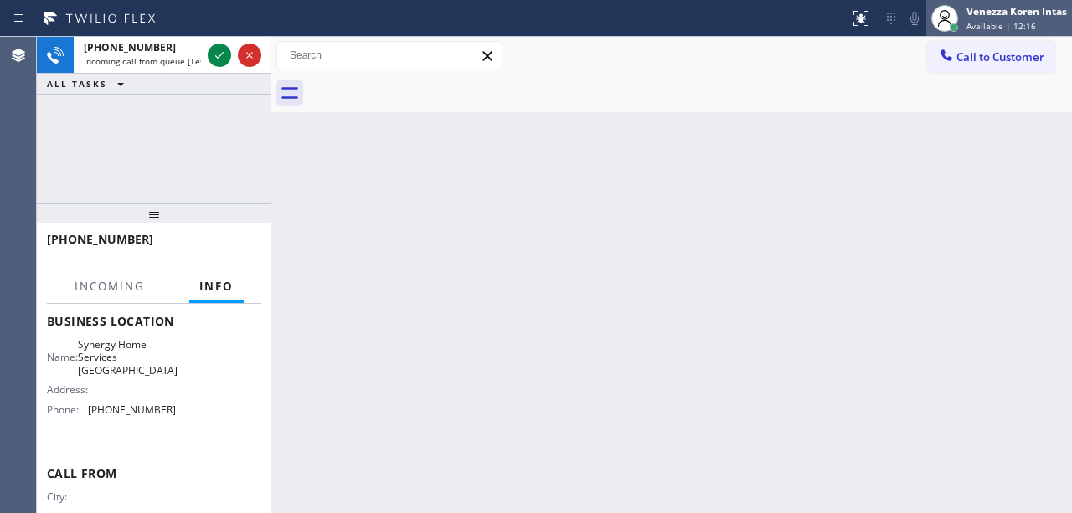
click at [993, 19] on div "Venezza Koren Intas Available | 12:16" at bounding box center [1017, 17] width 109 height 29
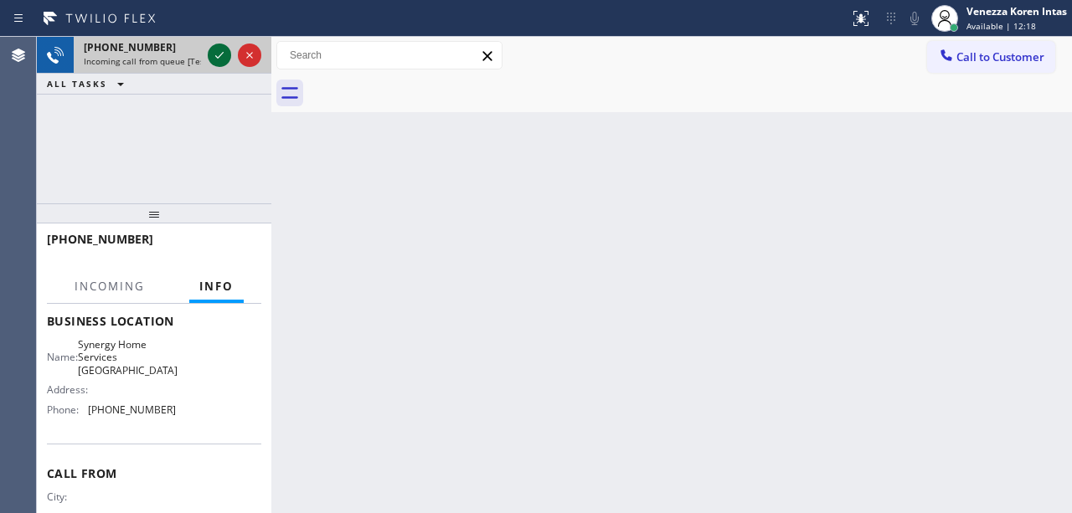
click at [212, 52] on icon at bounding box center [219, 55] width 20 height 20
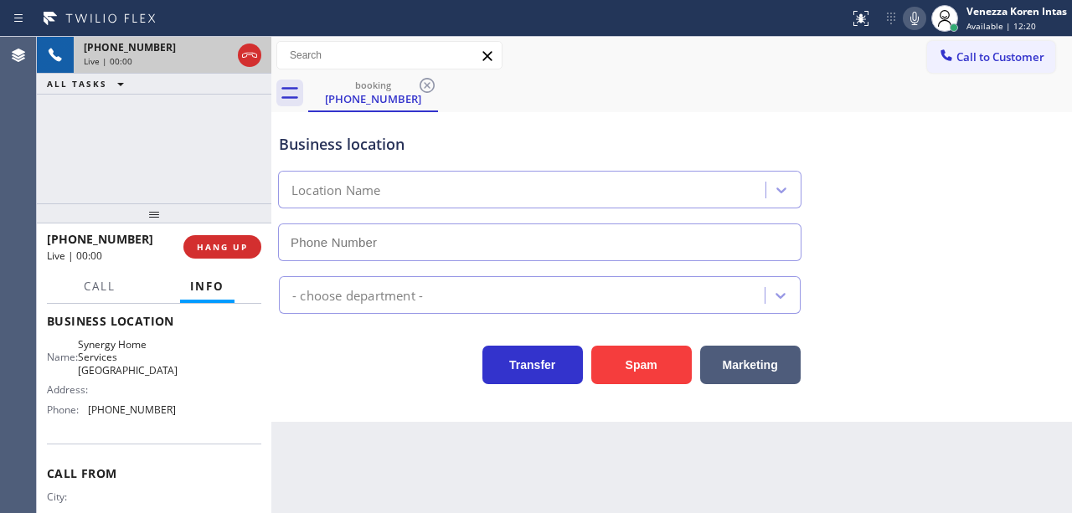
type input "[PHONE_NUMBER]"
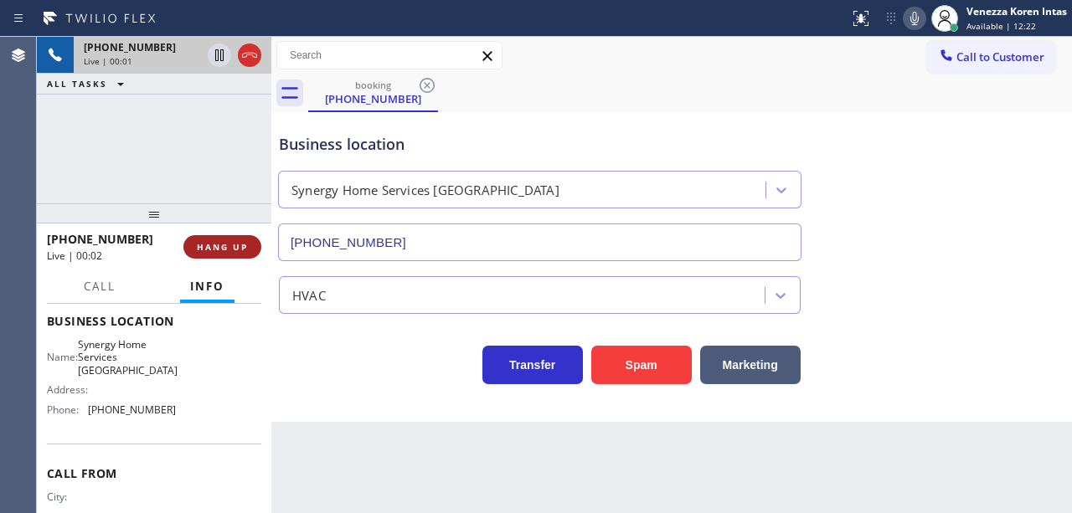
click at [208, 255] on button "HANG UP" at bounding box center [222, 246] width 78 height 23
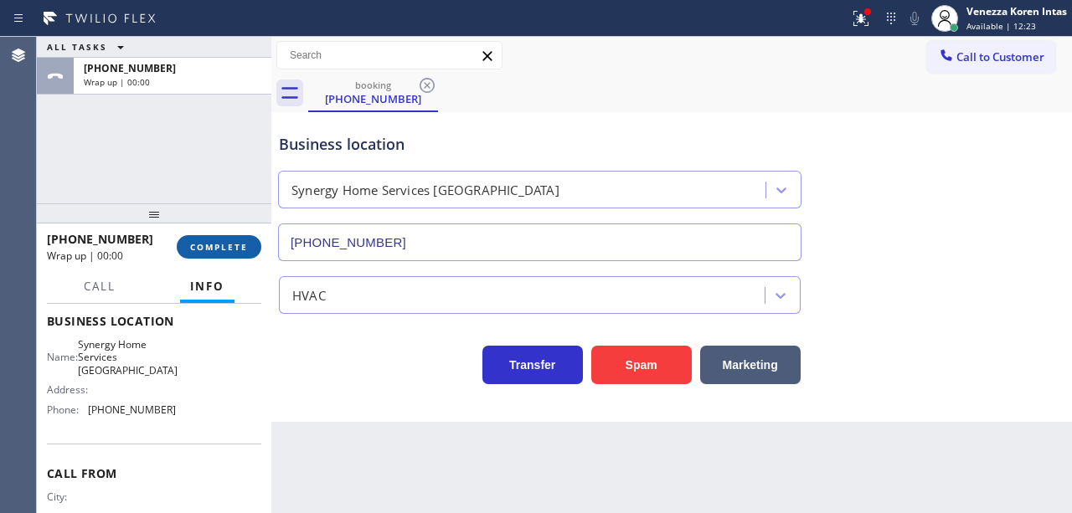
click at [208, 255] on button "COMPLETE" at bounding box center [219, 246] width 85 height 23
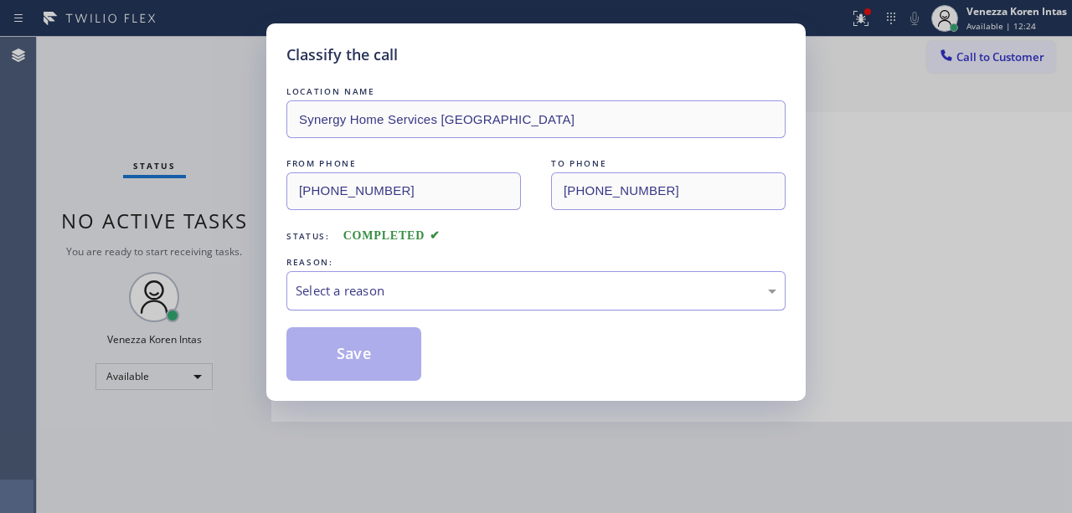
click at [417, 294] on div "Select a reason" at bounding box center [536, 290] width 481 height 19
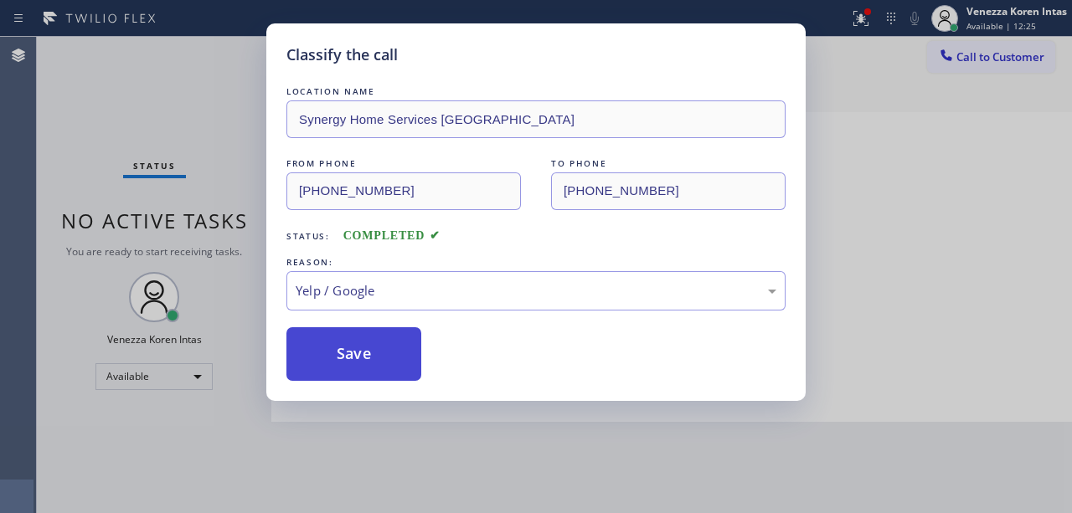
click at [363, 374] on button "Save" at bounding box center [353, 354] width 135 height 54
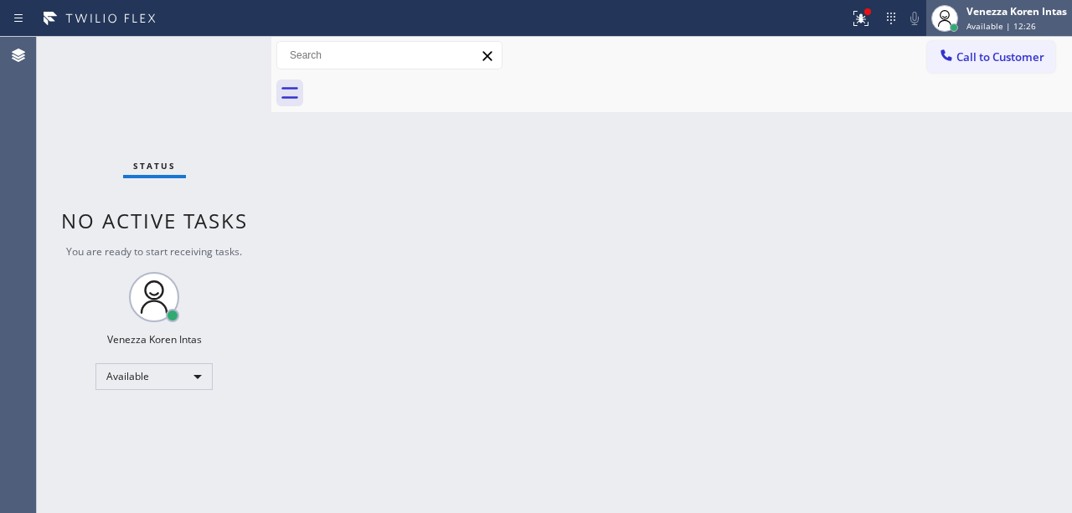
click at [978, 18] on div "Venezza Koren Intas" at bounding box center [1016, 11] width 101 height 14
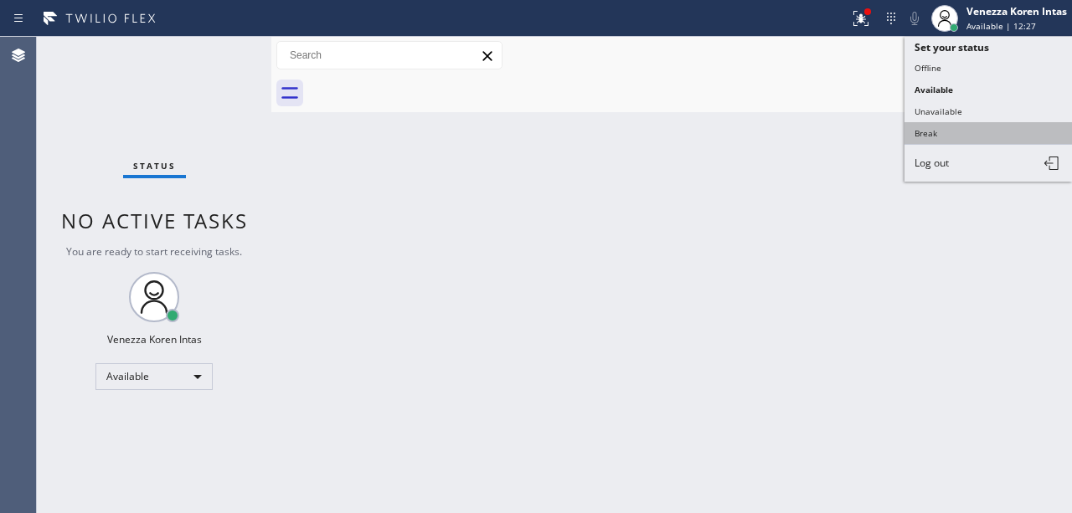
click at [948, 140] on button "Break" at bounding box center [989, 133] width 168 height 22
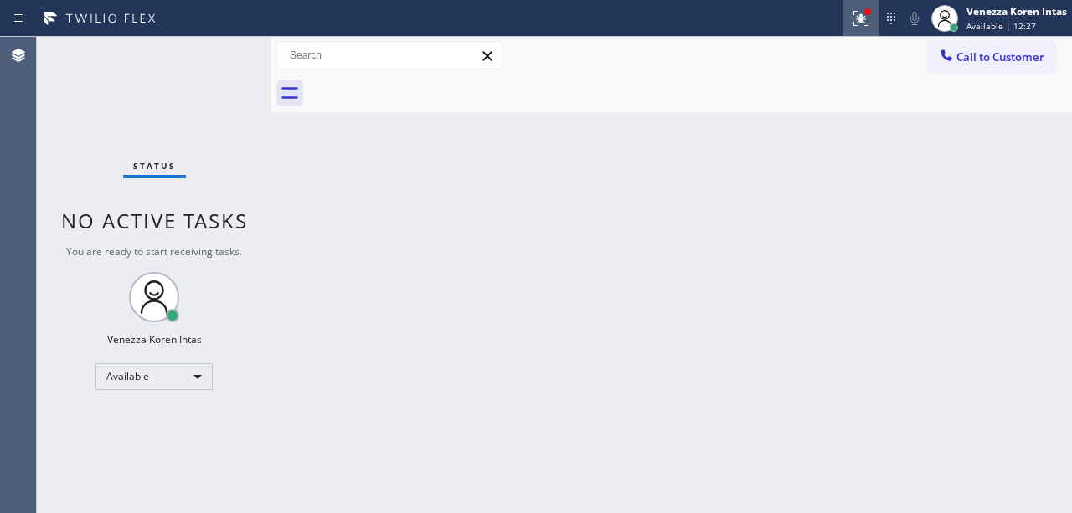
click at [861, 26] on icon at bounding box center [861, 18] width 20 height 20
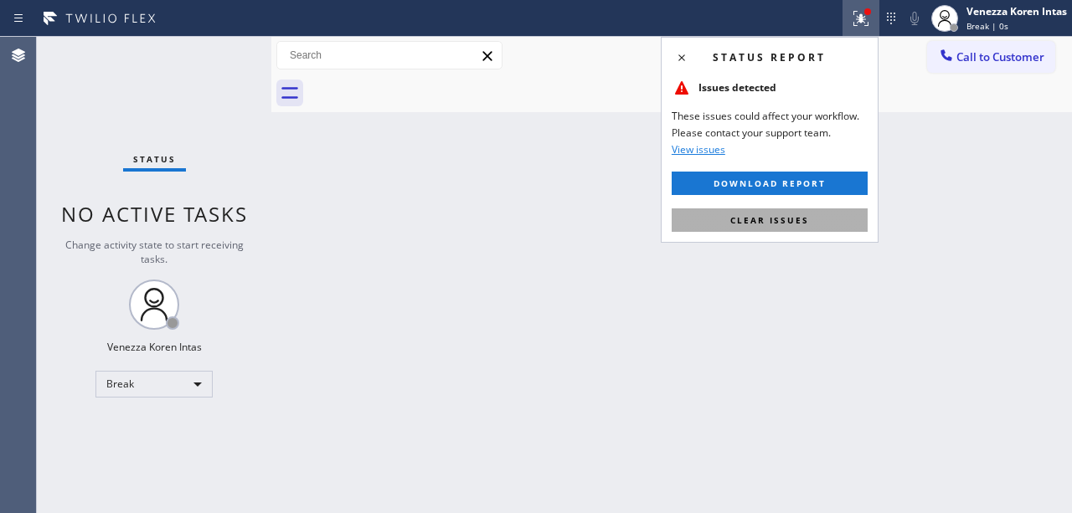
click at [785, 211] on button "Clear issues" at bounding box center [770, 220] width 196 height 23
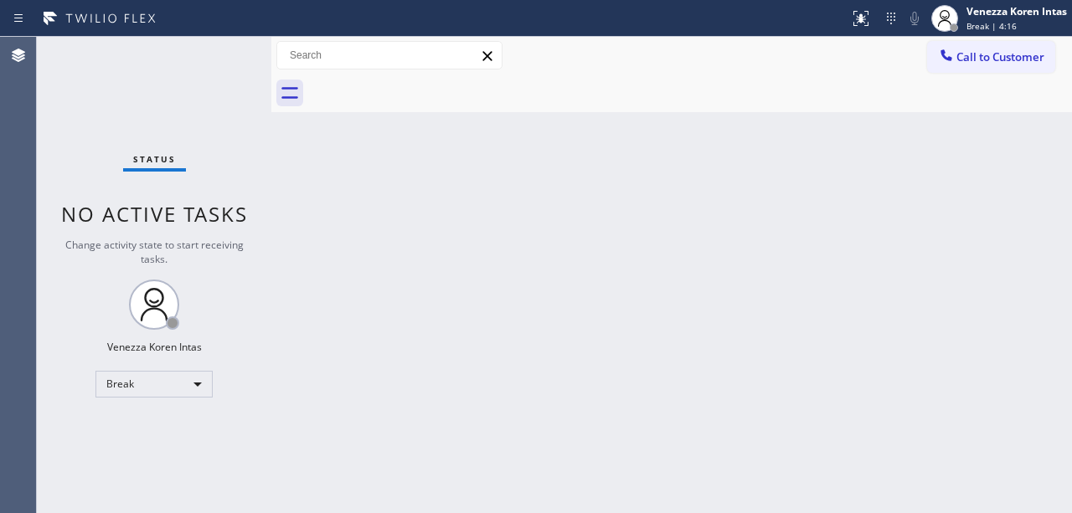
click at [355, 198] on div "Back to Dashboard Change Sender ID Customers Technicians Select a contact Outbo…" at bounding box center [671, 275] width 801 height 477
drag, startPoint x: 1027, startPoint y: 0, endPoint x: 1025, endPoint y: 8, distance: 8.5
click at [1027, 0] on html "Status report No issues detected If you experience an issue, please download th…" at bounding box center [536, 256] width 1072 height 513
click at [1019, 26] on div "Break | 15:07" at bounding box center [1016, 26] width 101 height 12
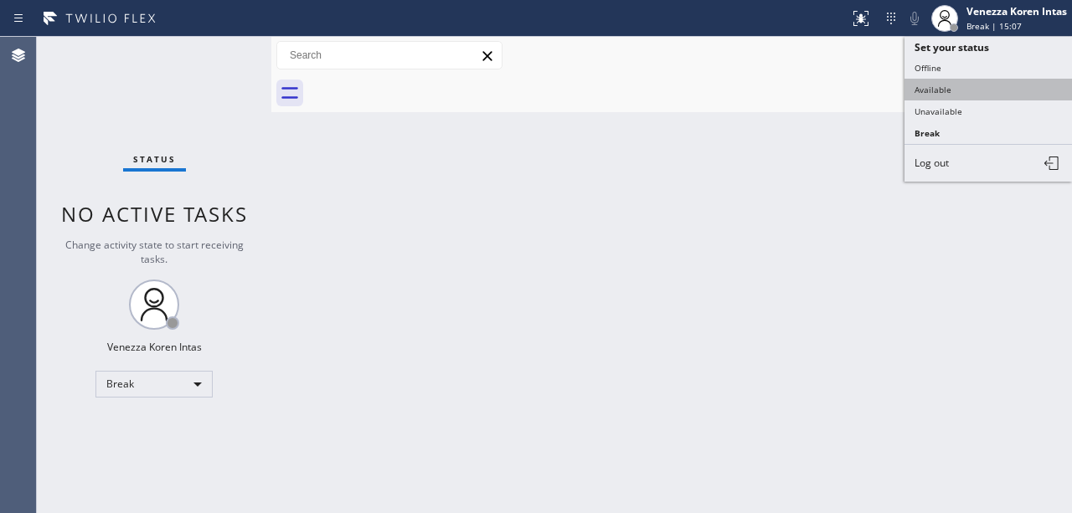
click at [967, 88] on button "Available" at bounding box center [989, 90] width 168 height 22
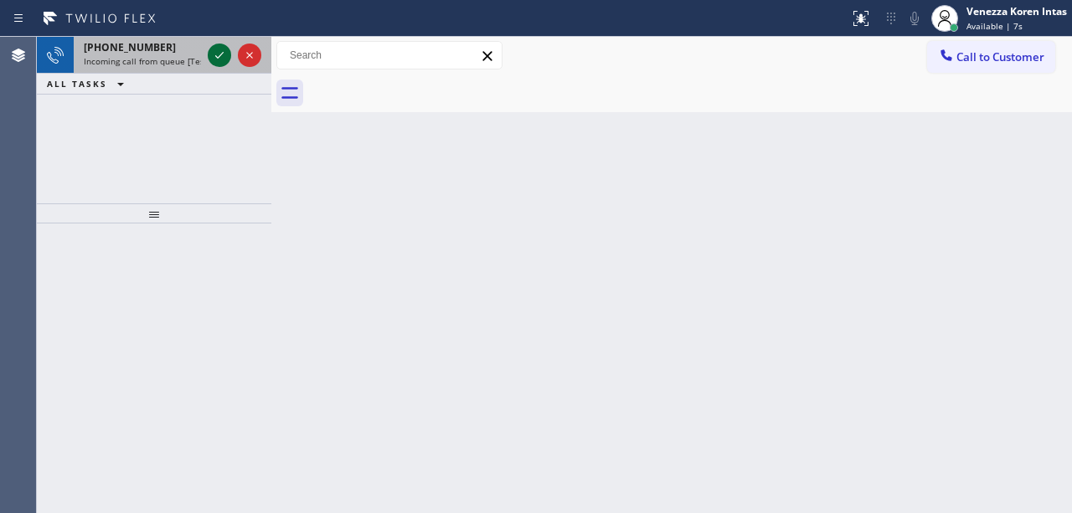
click at [217, 56] on icon at bounding box center [219, 55] width 20 height 20
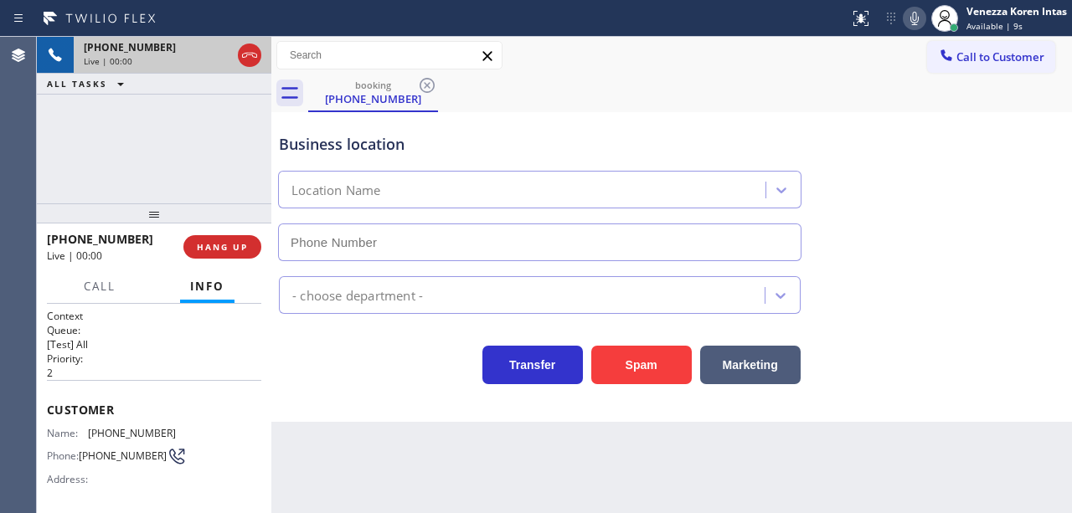
type input "[PHONE_NUMBER]"
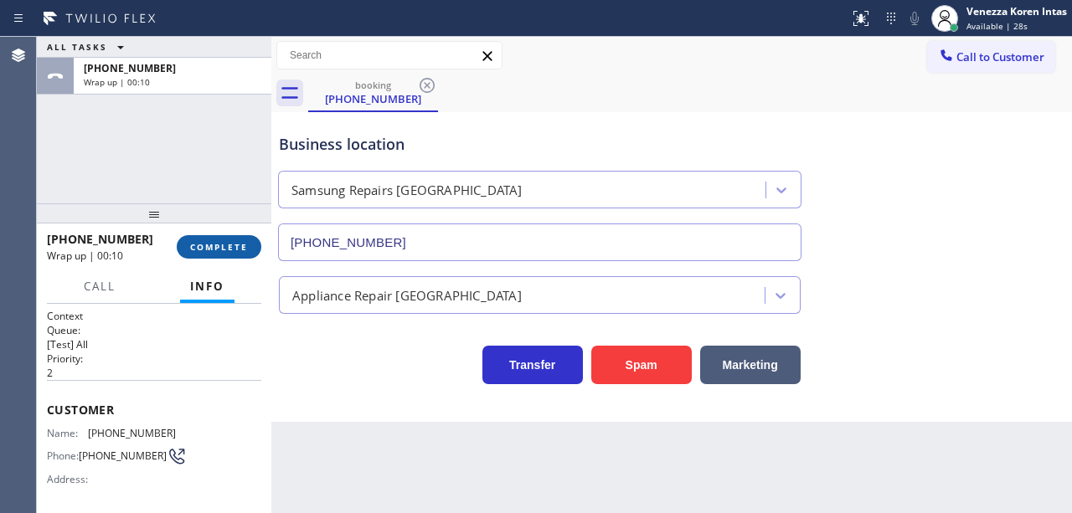
click at [208, 244] on span "COMPLETE" at bounding box center [219, 247] width 58 height 12
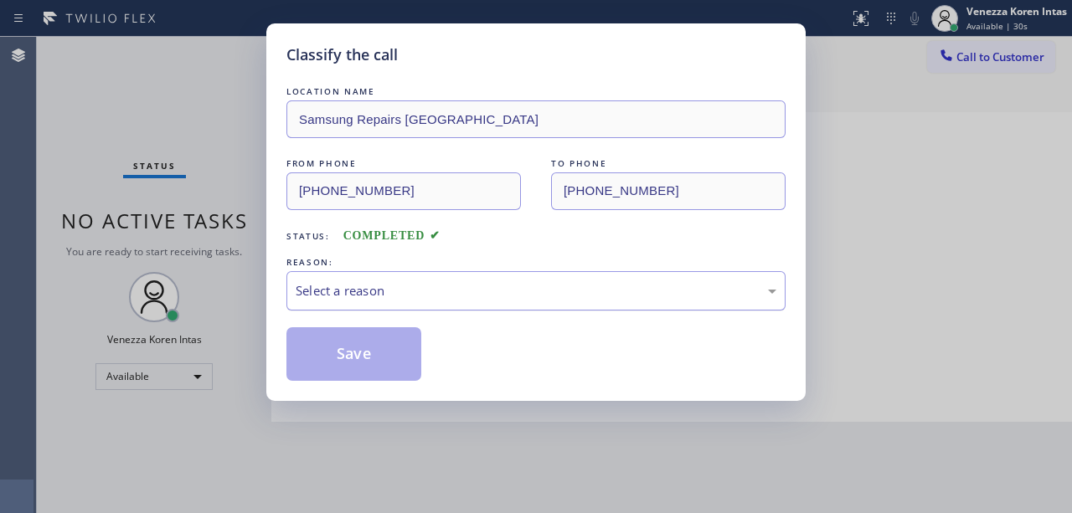
click at [489, 286] on div "Select a reason" at bounding box center [536, 290] width 481 height 19
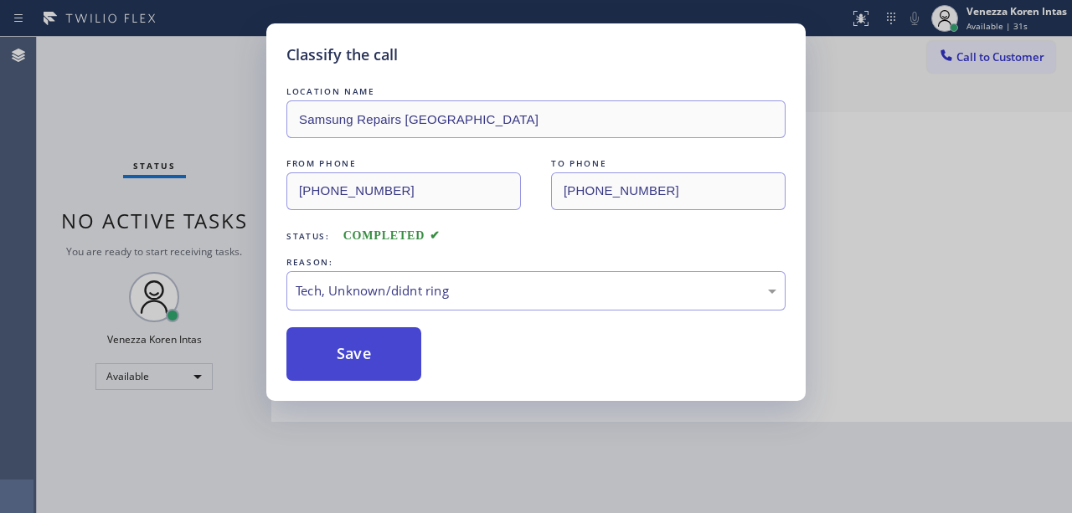
click at [389, 327] on div "LOCATION NAME Samsung Repairs [GEOGRAPHIC_DATA] FROM PHONE [PHONE_NUMBER] TO PH…" at bounding box center [535, 232] width 499 height 298
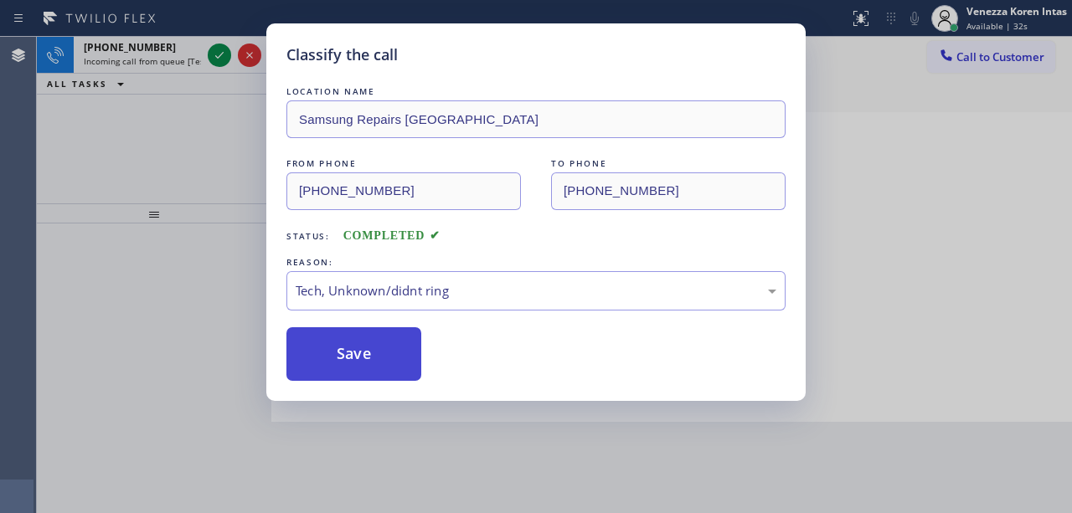
click at [392, 342] on button "Save" at bounding box center [353, 354] width 135 height 54
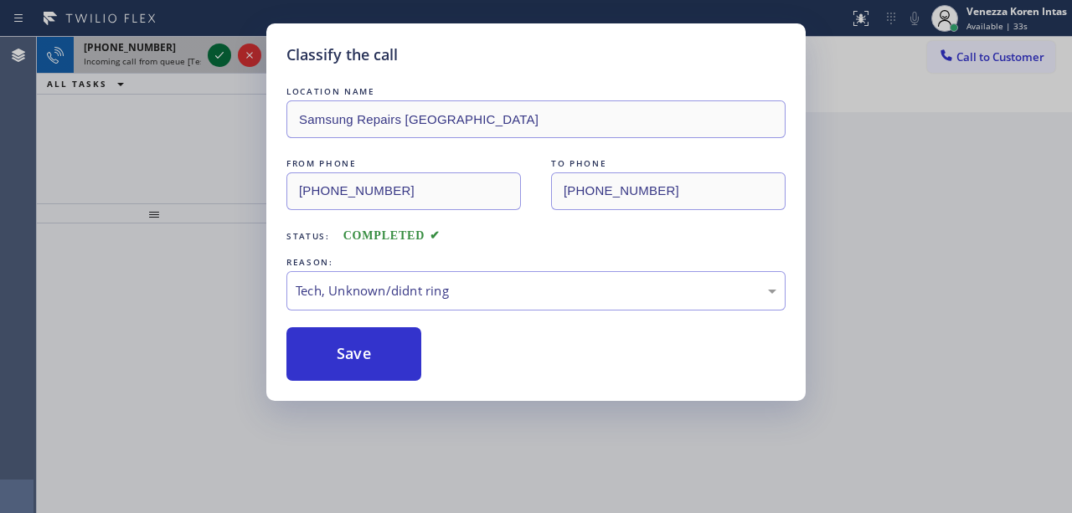
click at [224, 57] on icon at bounding box center [219, 55] width 20 height 20
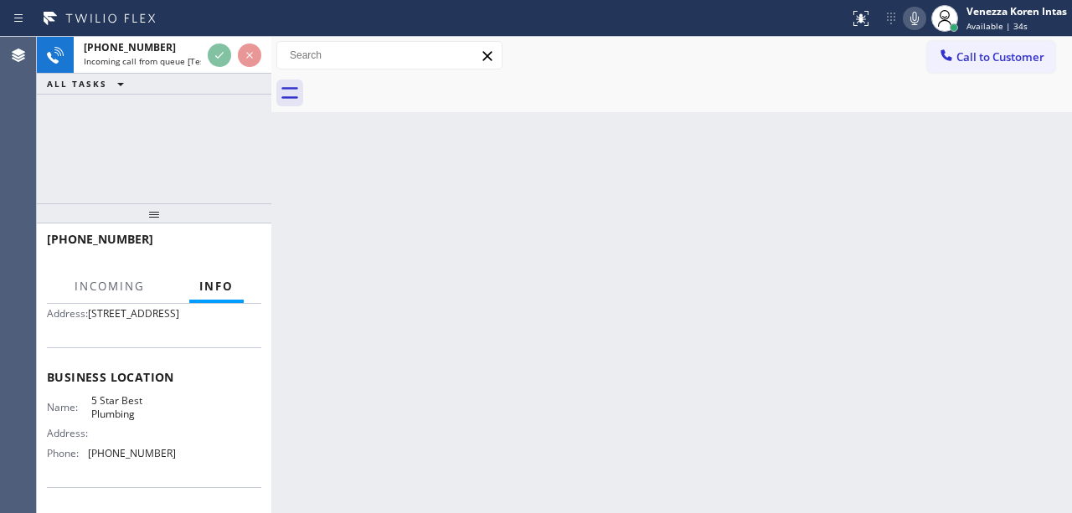
scroll to position [223, 0]
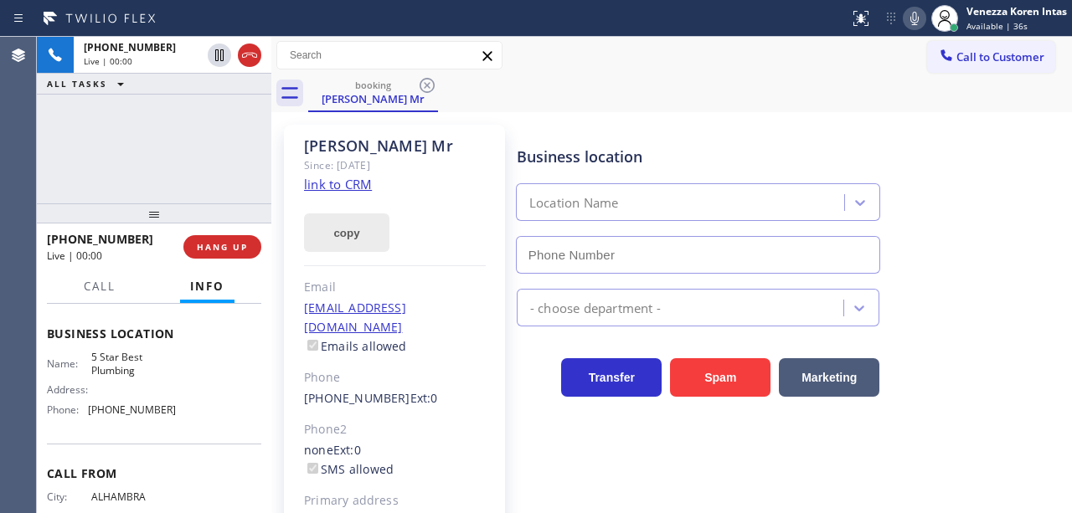
type input "[PHONE_NUMBER]"
click at [363, 188] on link "link to CRM" at bounding box center [338, 184] width 68 height 17
click at [111, 291] on span "Call" at bounding box center [100, 286] width 32 height 15
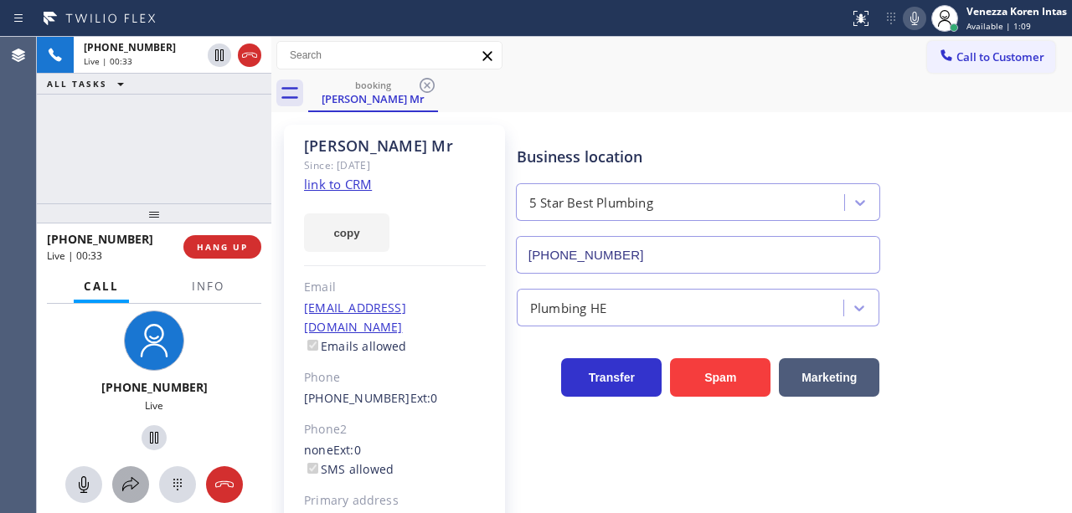
click at [124, 486] on icon at bounding box center [131, 485] width 20 height 20
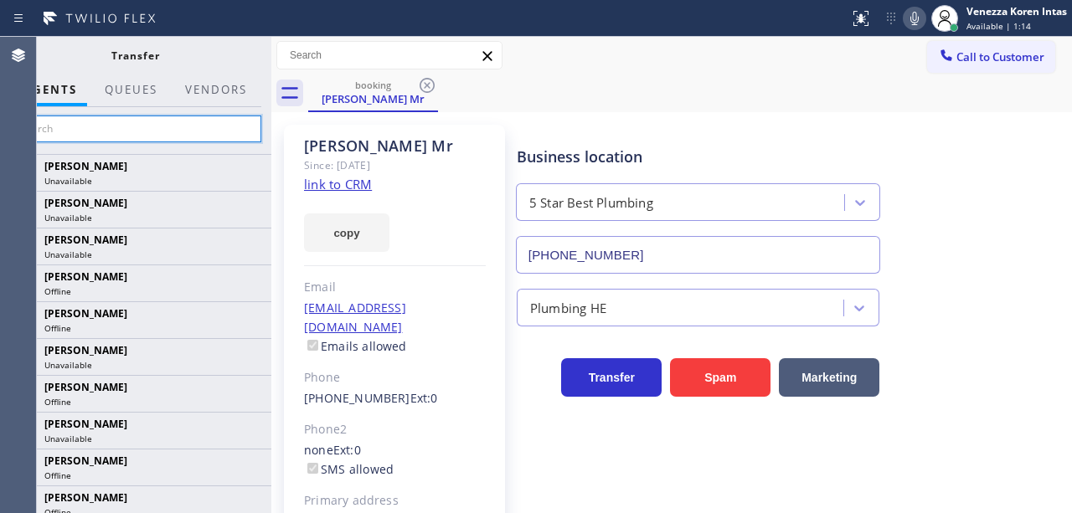
click at [201, 130] on input "text" at bounding box center [135, 129] width 252 height 27
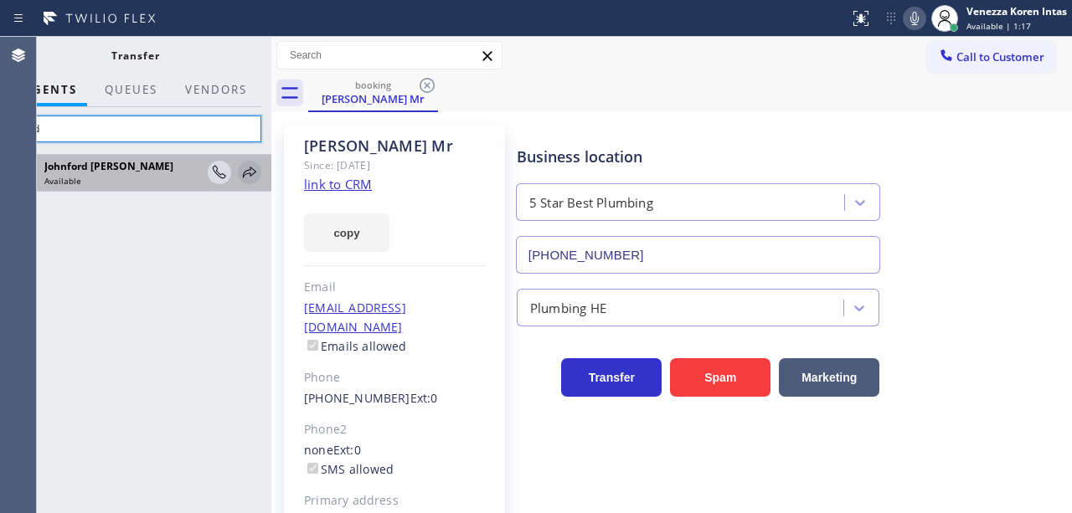
type input "ford"
click at [246, 173] on icon at bounding box center [250, 172] width 20 height 20
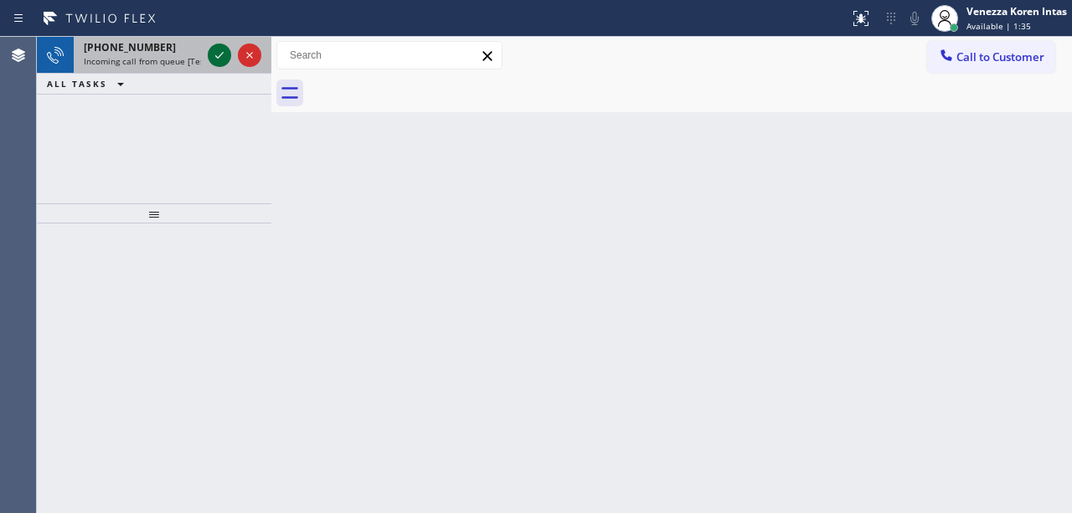
click at [211, 54] on icon at bounding box center [219, 55] width 20 height 20
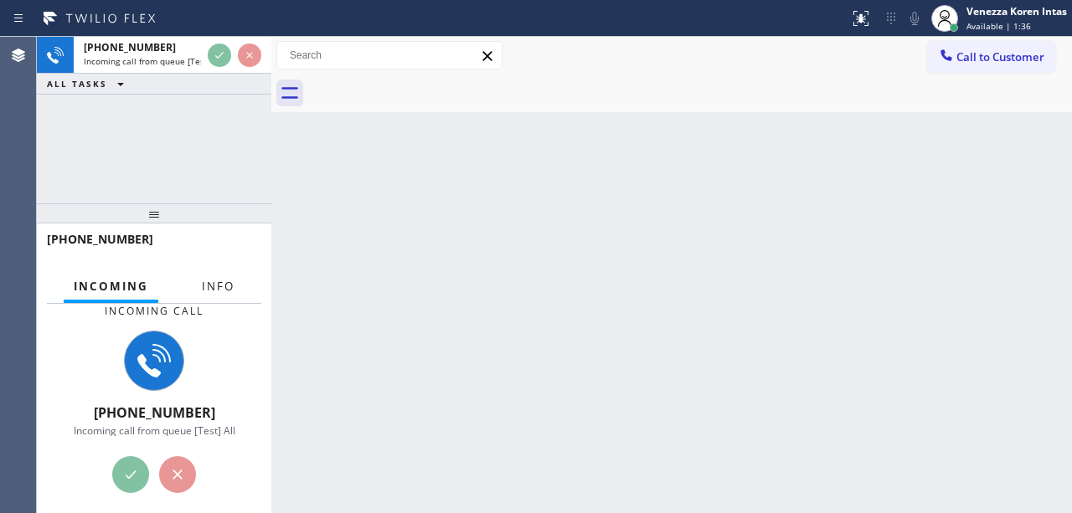
click at [215, 287] on span "Info" at bounding box center [218, 286] width 33 height 15
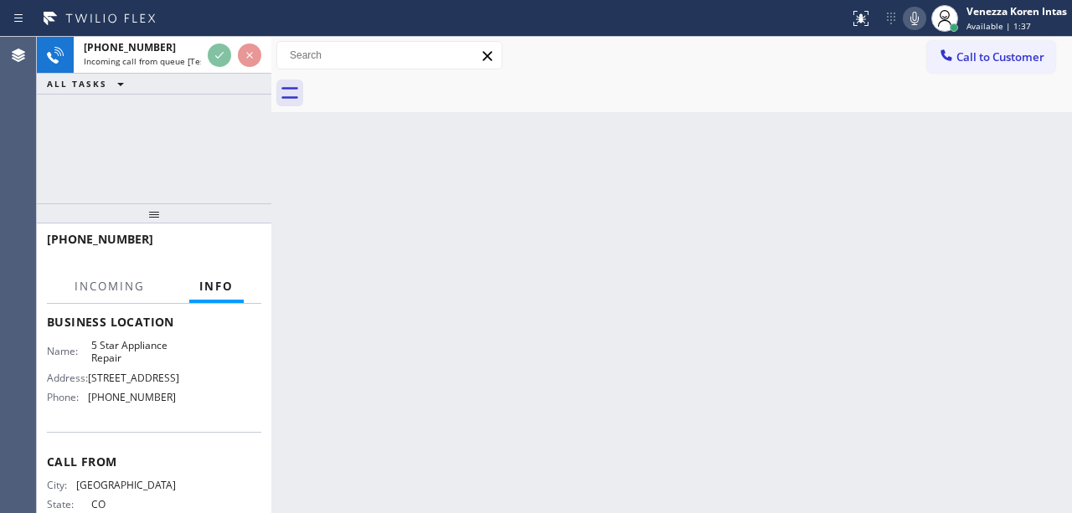
scroll to position [223, 0]
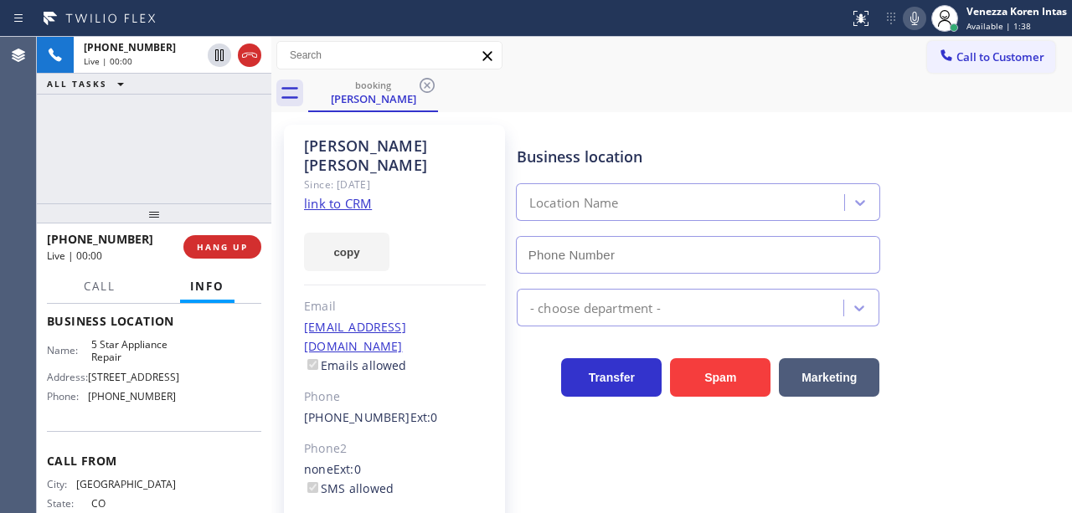
type input "[PHONE_NUMBER]"
click at [359, 195] on link "link to CRM" at bounding box center [338, 203] width 68 height 17
click at [467, 188] on div "[PERSON_NAME] Since: [DATE] link to CRM copy Email [EMAIL_ADDRESS][DOMAIN_NAME]…" at bounding box center [394, 384] width 221 height 518
click at [861, 145] on div "Business location 5 Star Appliance Repair [PHONE_NUMBER]" at bounding box center [697, 201] width 369 height 145
click at [923, 18] on icon at bounding box center [915, 18] width 20 height 20
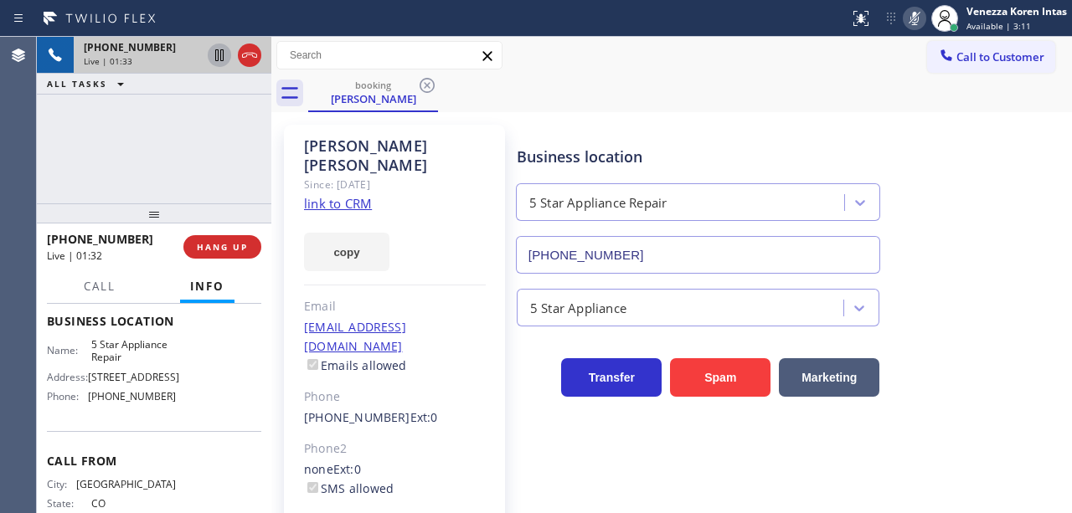
click at [224, 54] on icon at bounding box center [219, 55] width 20 height 20
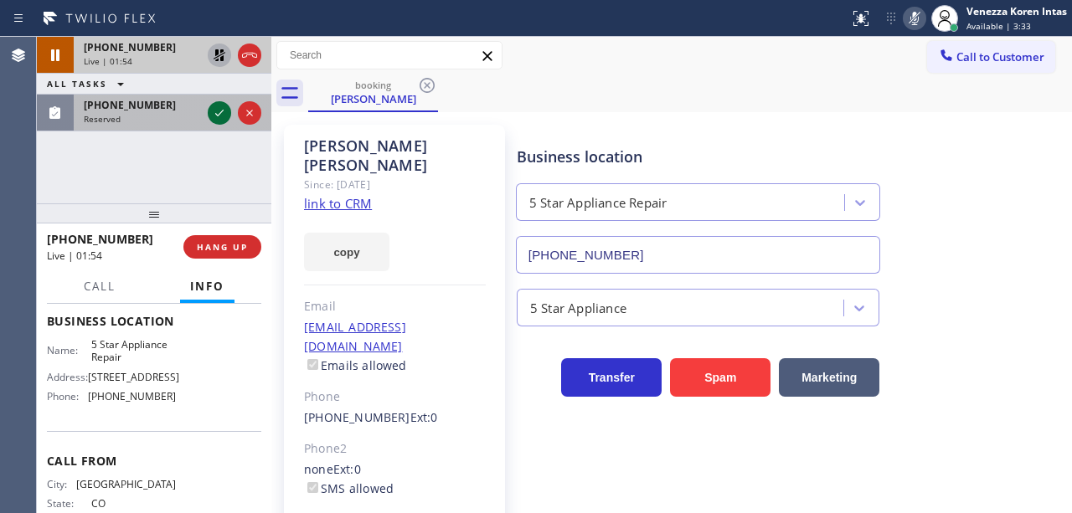
click at [226, 111] on icon at bounding box center [219, 113] width 20 height 20
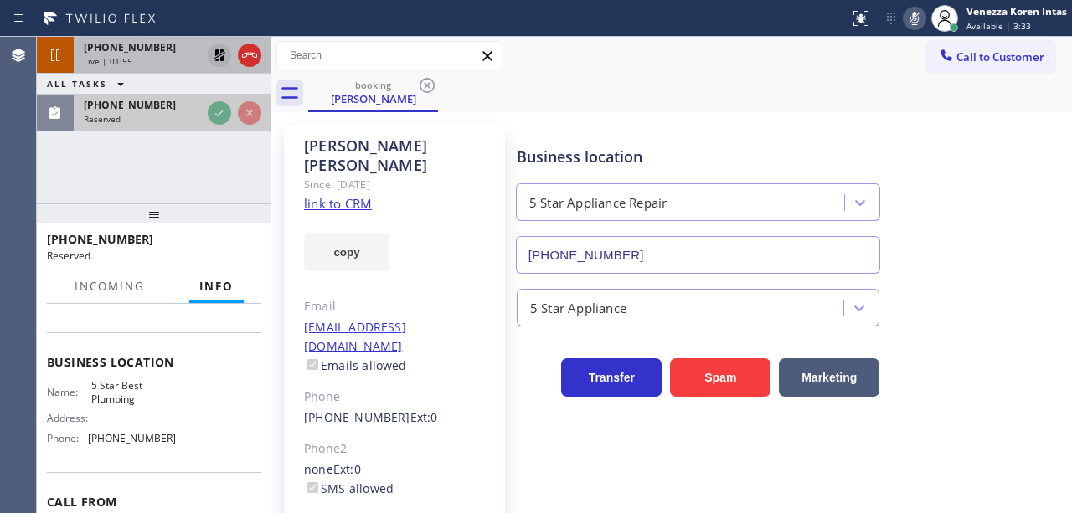
scroll to position [250, 0]
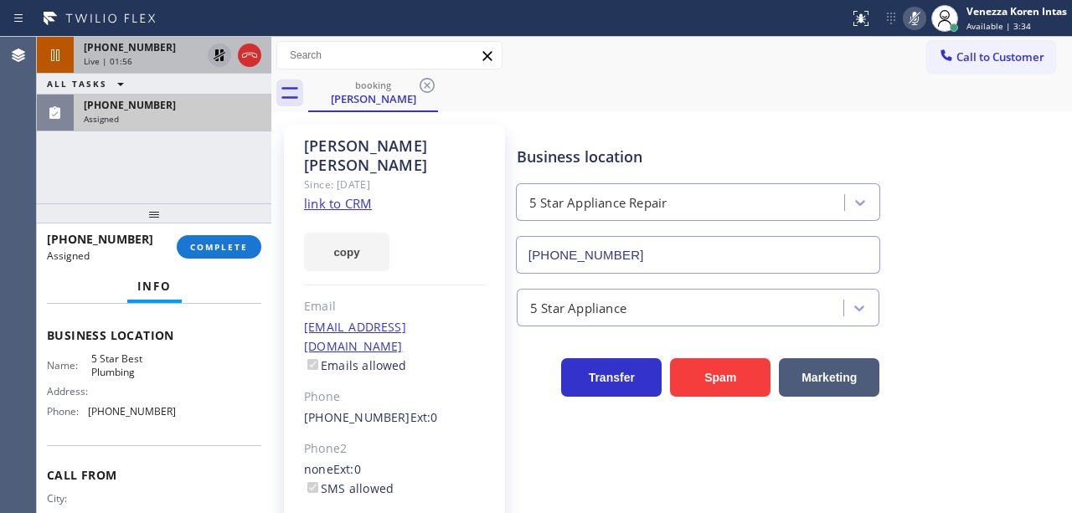
click at [229, 259] on div "[PHONE_NUMBER] Assigned COMPLETE" at bounding box center [154, 247] width 214 height 44
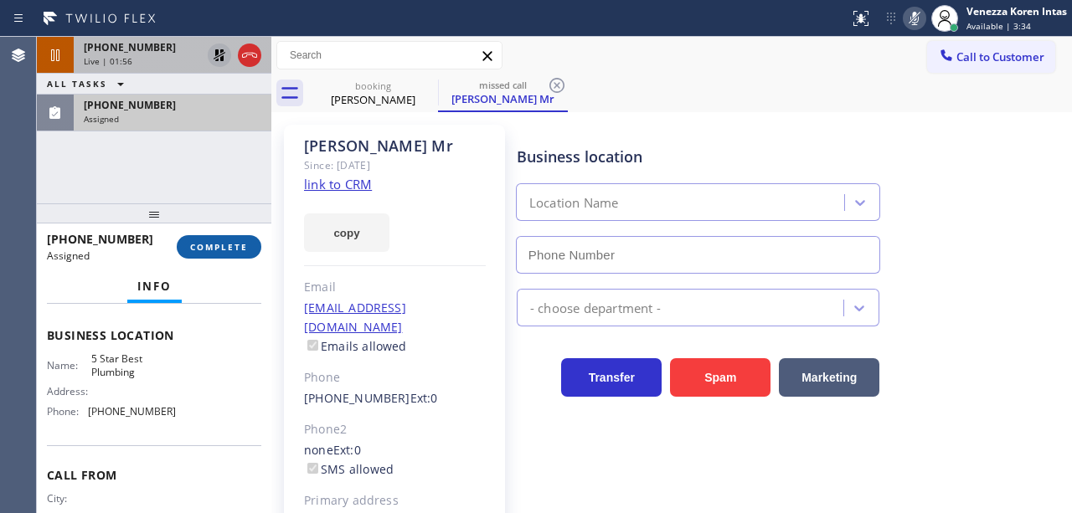
click at [240, 251] on span "COMPLETE" at bounding box center [219, 247] width 58 height 12
type input "[PHONE_NUMBER]"
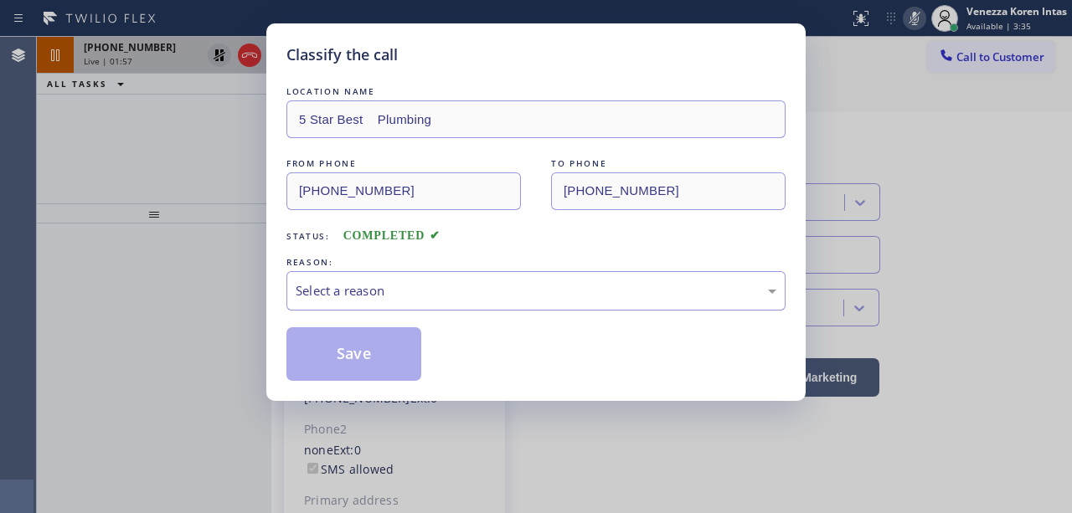
click at [395, 298] on div "Select a reason" at bounding box center [536, 290] width 481 height 19
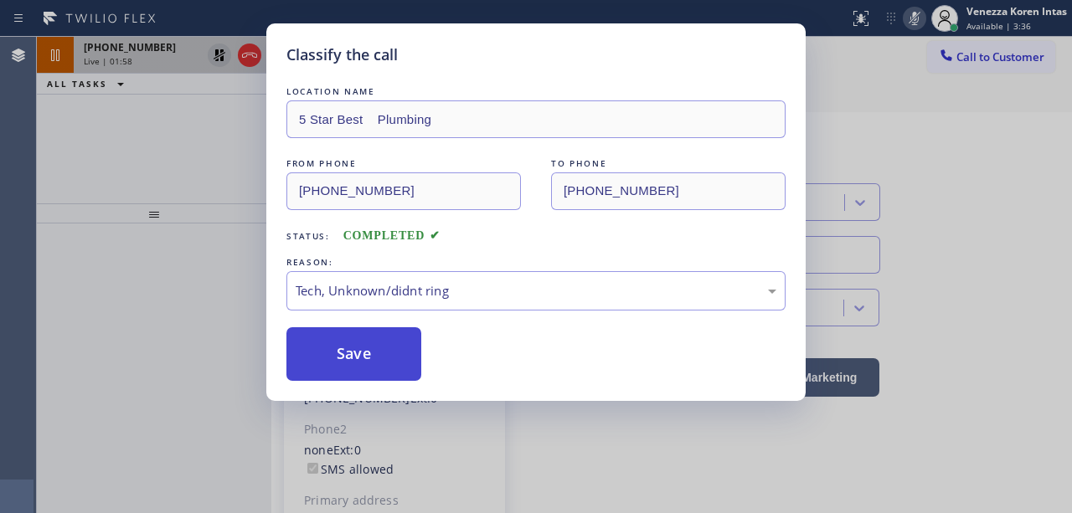
click at [394, 369] on button "Save" at bounding box center [353, 354] width 135 height 54
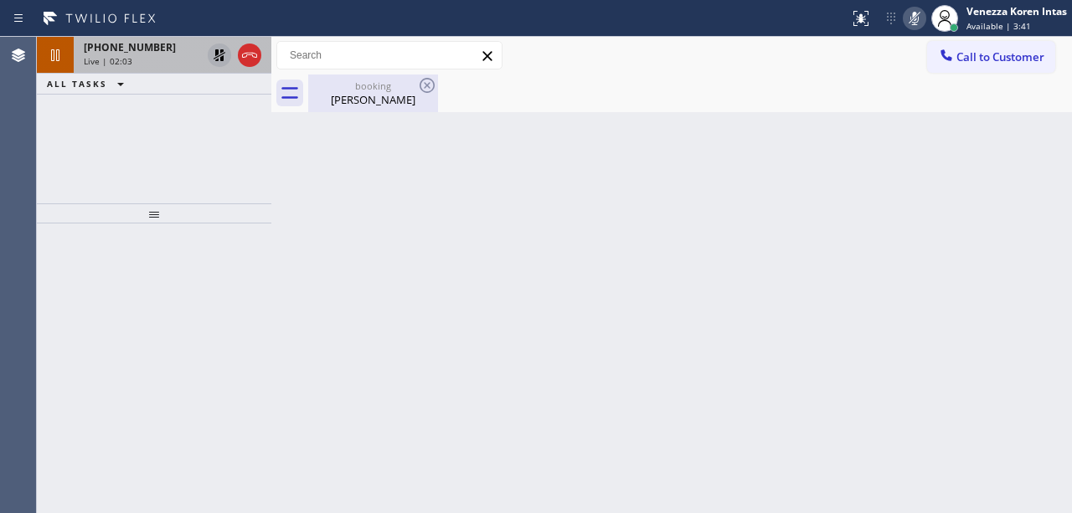
click at [360, 87] on div "booking" at bounding box center [373, 86] width 126 height 13
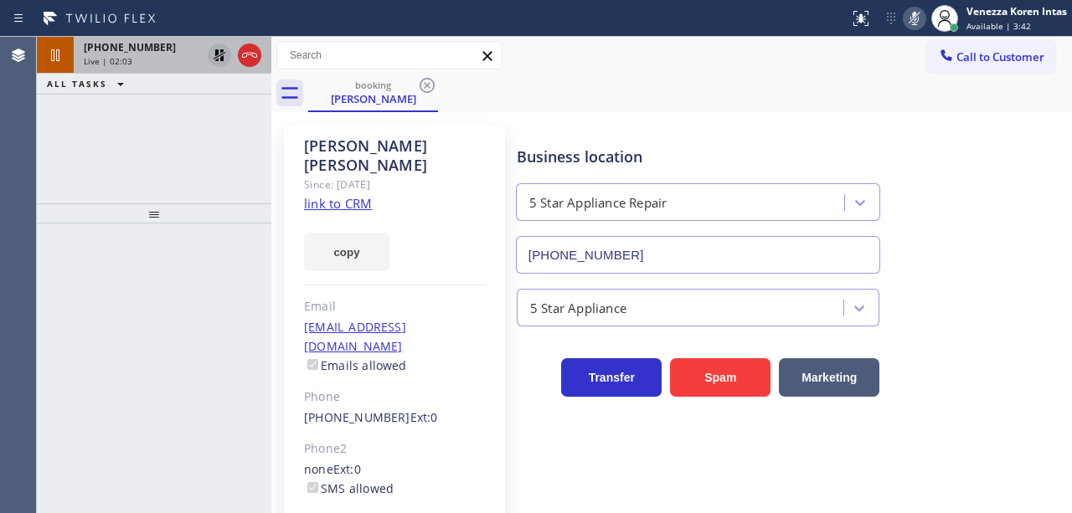
click at [215, 49] on icon at bounding box center [220, 55] width 12 height 12
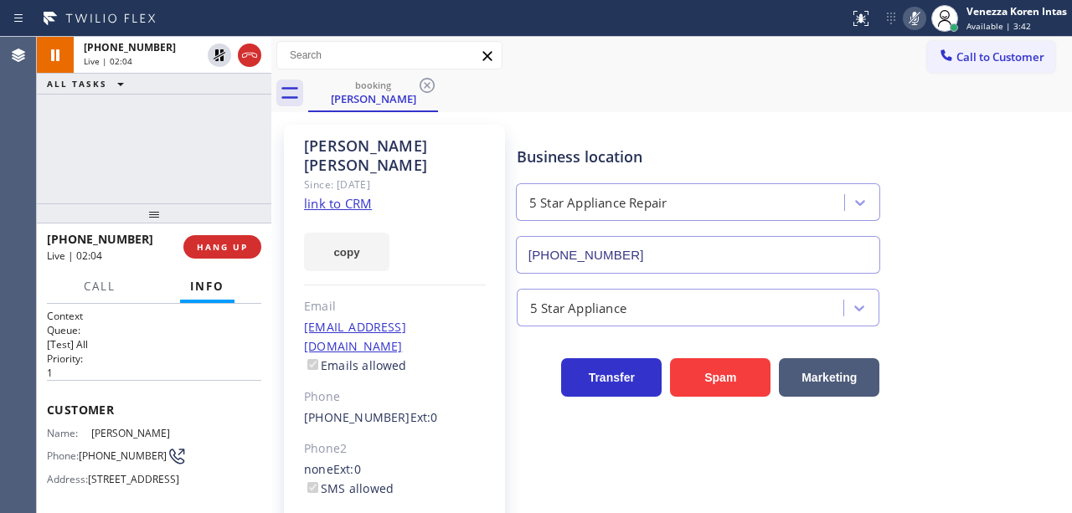
click at [913, 16] on icon at bounding box center [915, 18] width 20 height 20
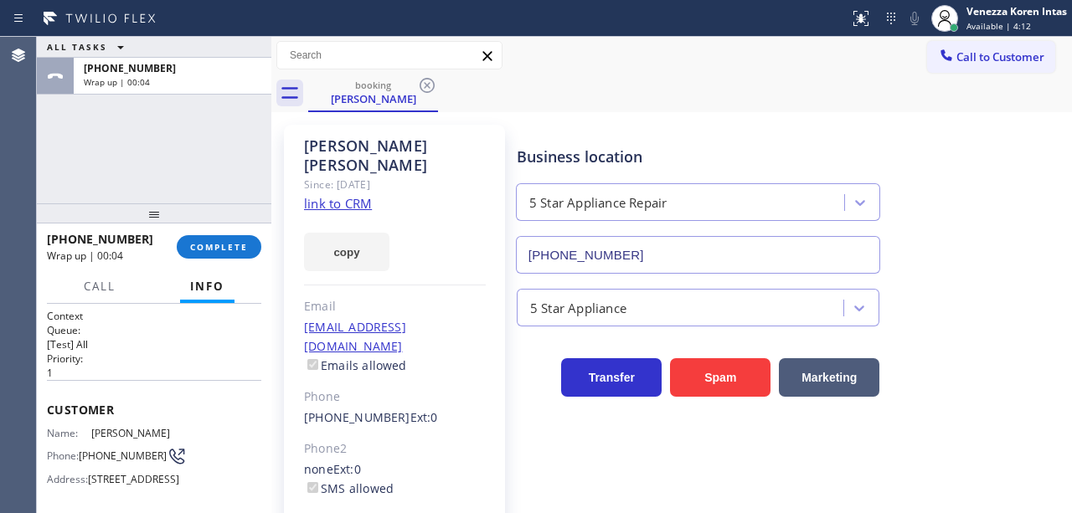
click at [180, 238] on div "[PHONE_NUMBER] Wrap up | 00:04 COMPLETE" at bounding box center [154, 247] width 214 height 44
click at [193, 243] on span "COMPLETE" at bounding box center [219, 247] width 58 height 12
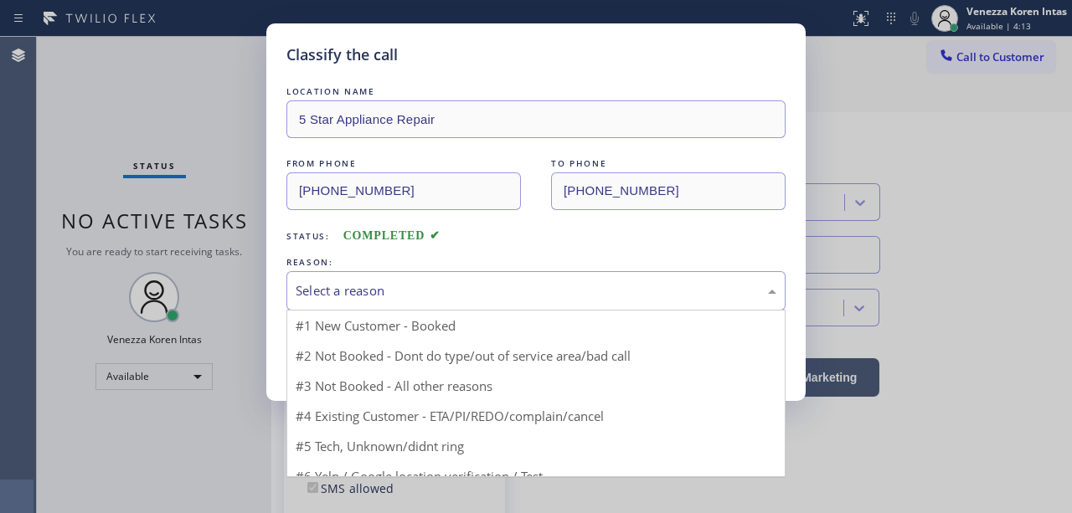
click at [410, 285] on div "Select a reason" at bounding box center [536, 290] width 481 height 19
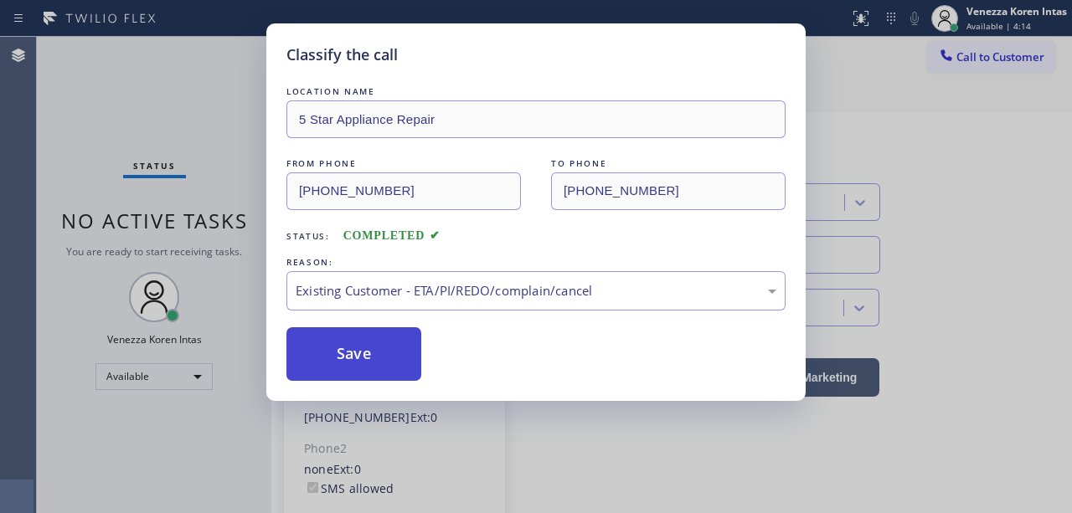
click at [389, 352] on button "Save" at bounding box center [353, 354] width 135 height 54
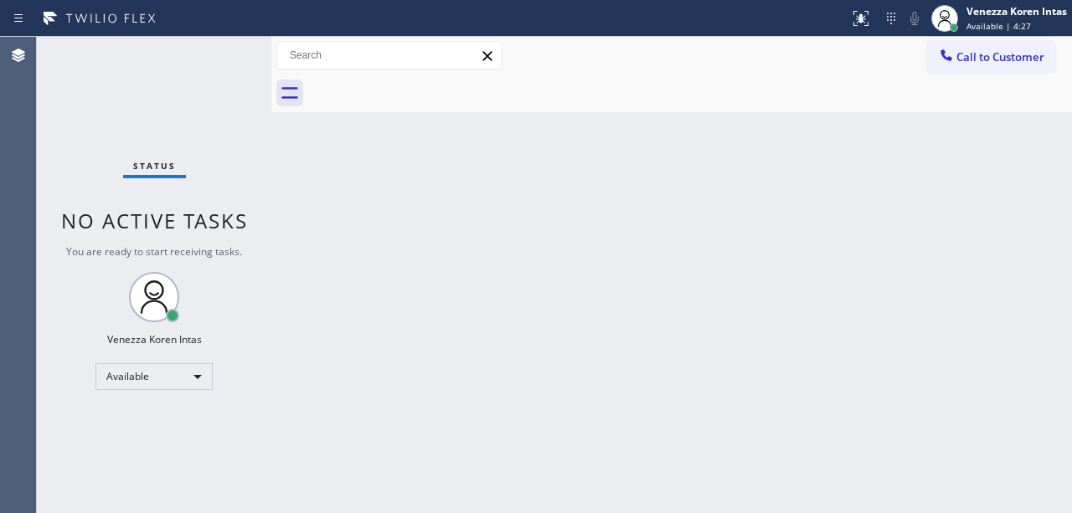
click at [200, 70] on div "Status No active tasks You are ready to start receiving tasks. Venezza Koren In…" at bounding box center [154, 275] width 235 height 477
click at [206, 73] on div "Status No active tasks You are ready to start receiving tasks. Venezza Koren In…" at bounding box center [154, 275] width 235 height 477
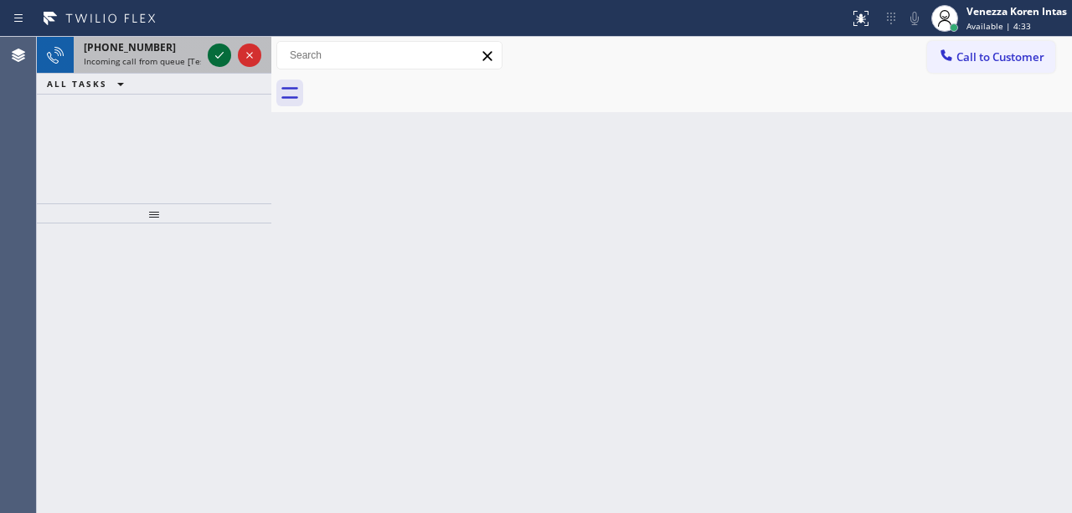
click at [215, 58] on icon at bounding box center [219, 55] width 20 height 20
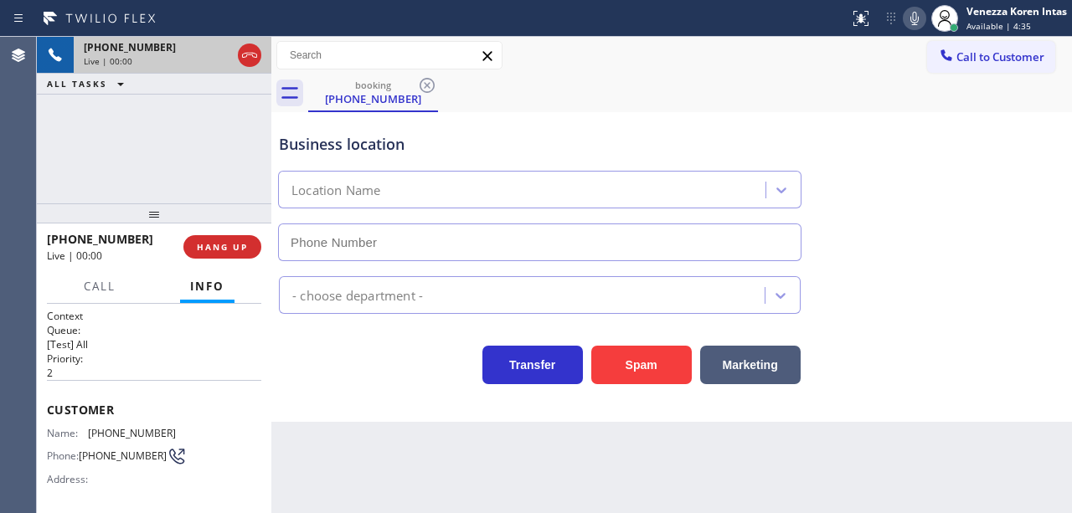
type input "[PHONE_NUMBER]"
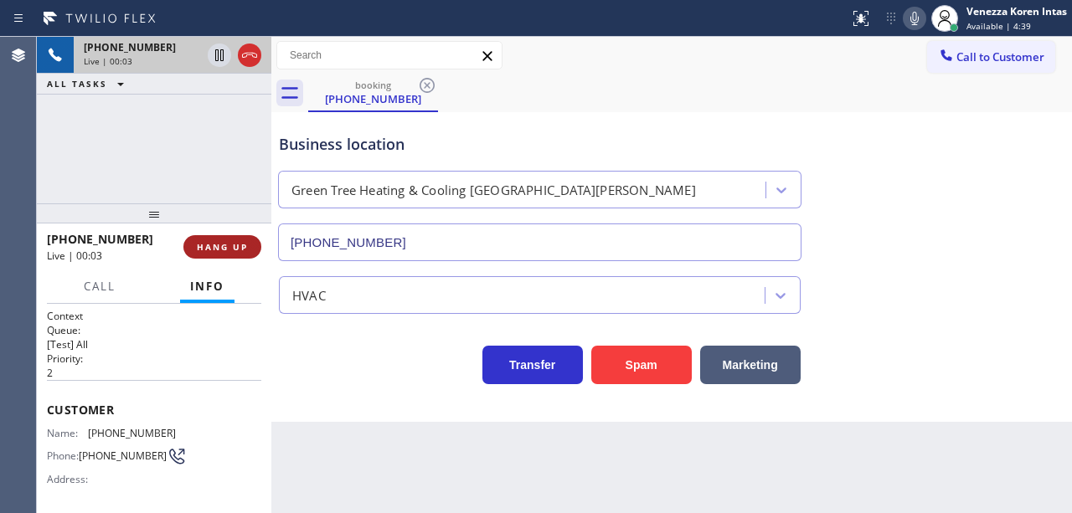
click at [235, 255] on button "HANG UP" at bounding box center [222, 246] width 78 height 23
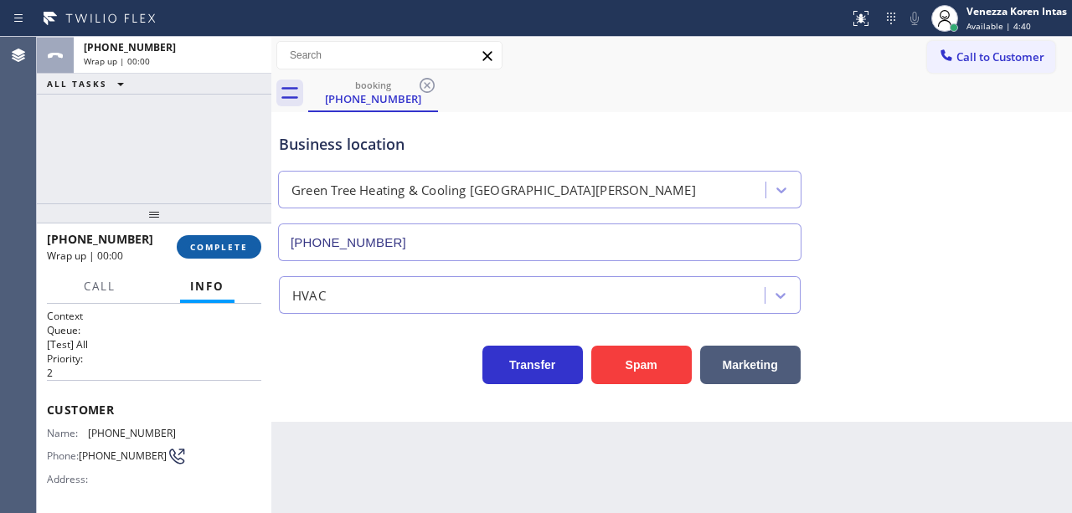
click at [235, 255] on button "COMPLETE" at bounding box center [219, 246] width 85 height 23
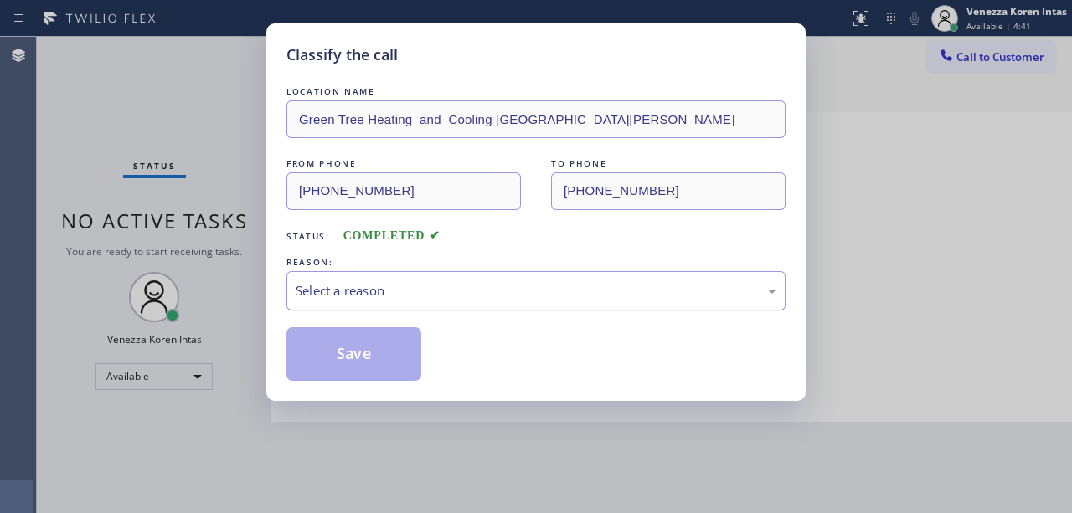
click at [331, 293] on div "Select a reason" at bounding box center [536, 290] width 481 height 19
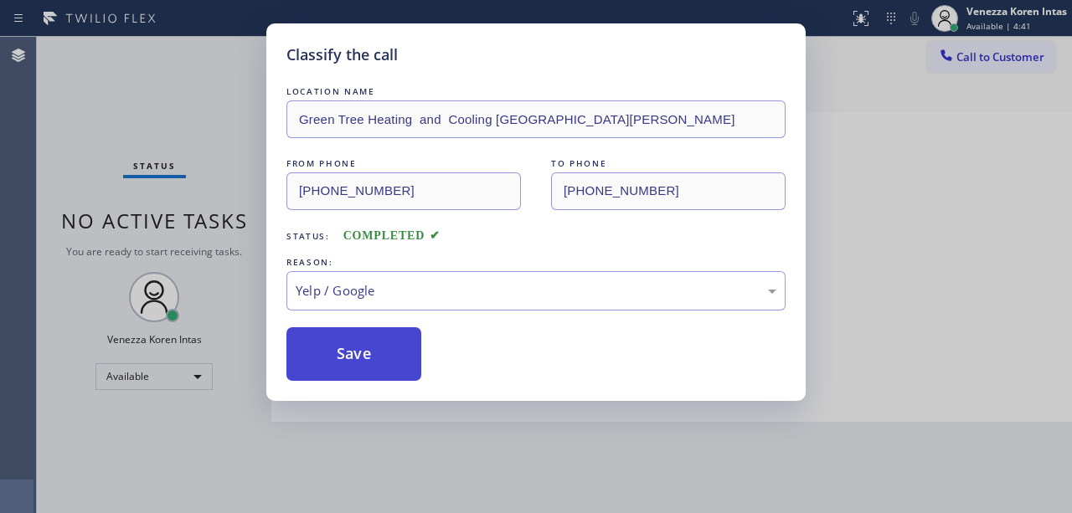
click at [357, 379] on button "Save" at bounding box center [353, 354] width 135 height 54
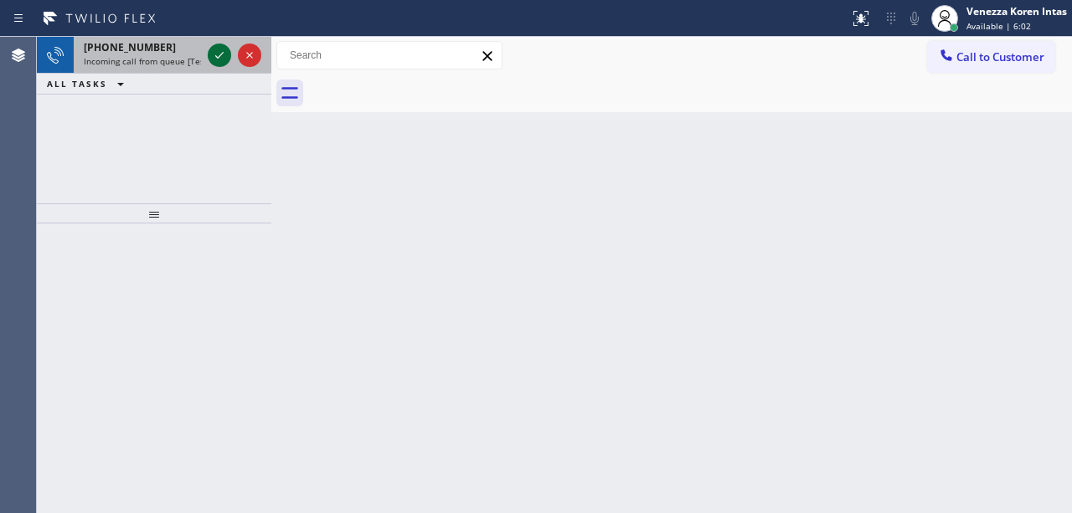
click at [219, 60] on icon at bounding box center [219, 55] width 20 height 20
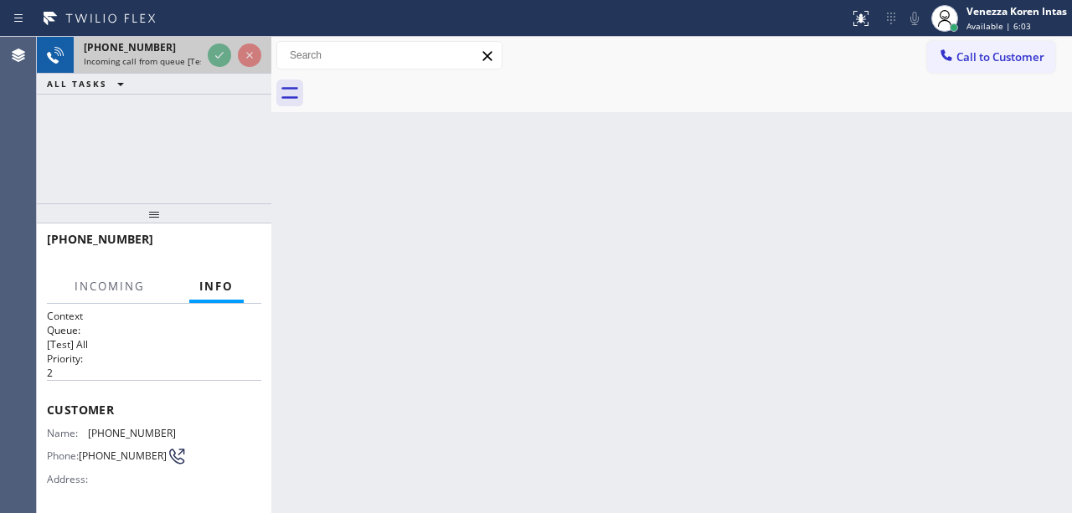
click at [219, 70] on div at bounding box center [234, 55] width 60 height 37
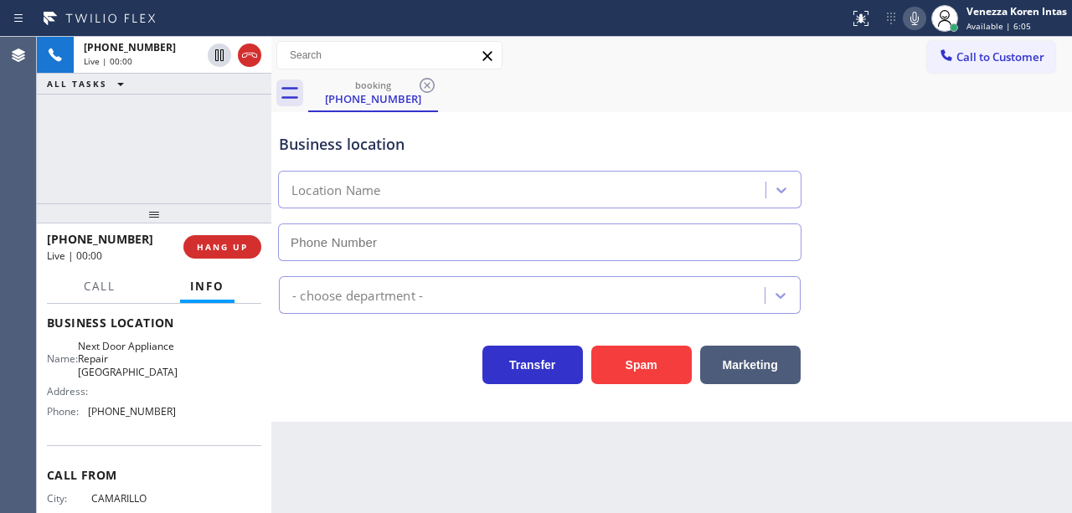
scroll to position [223, 0]
type input "[PHONE_NUMBER]"
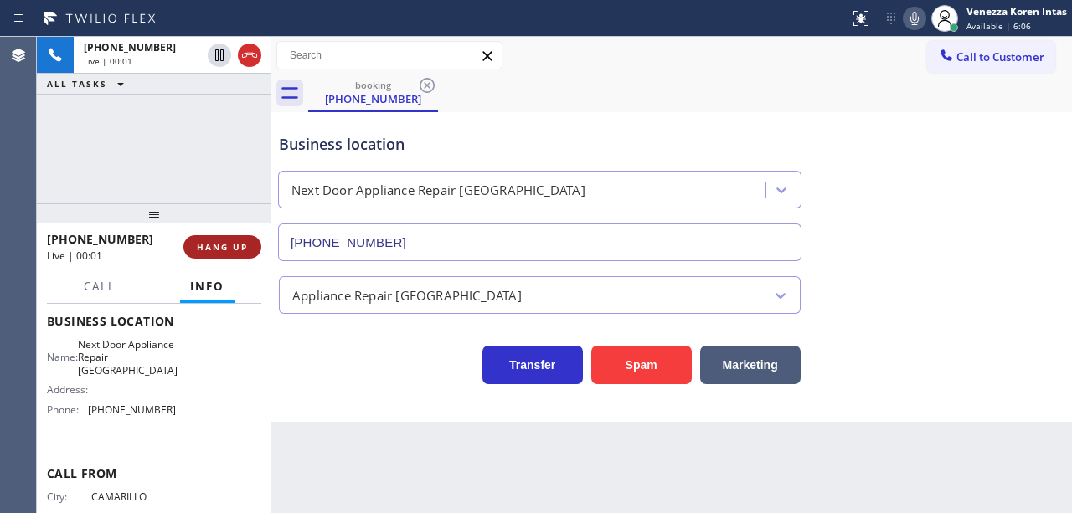
click at [224, 252] on span "HANG UP" at bounding box center [222, 247] width 51 height 12
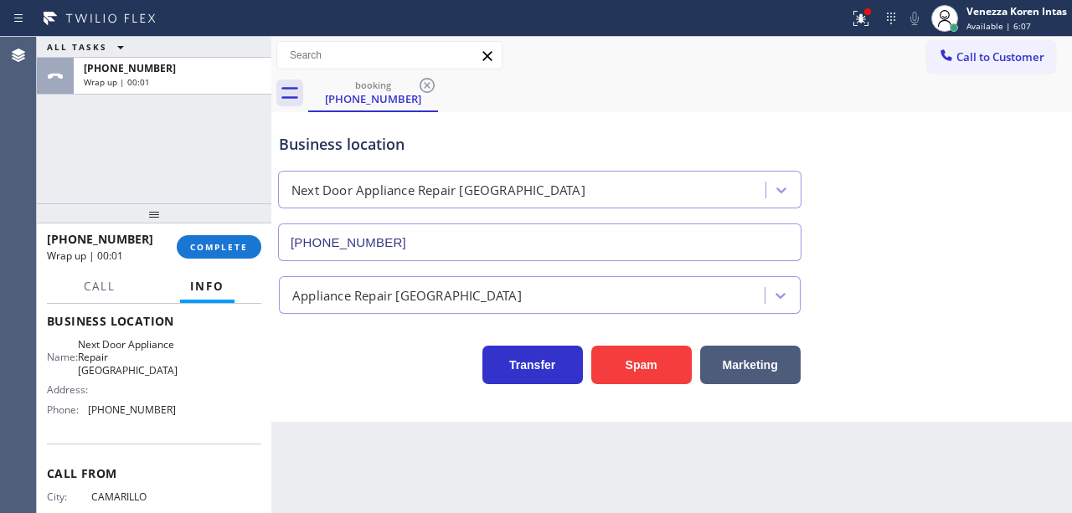
click at [249, 248] on button "COMPLETE" at bounding box center [219, 246] width 85 height 23
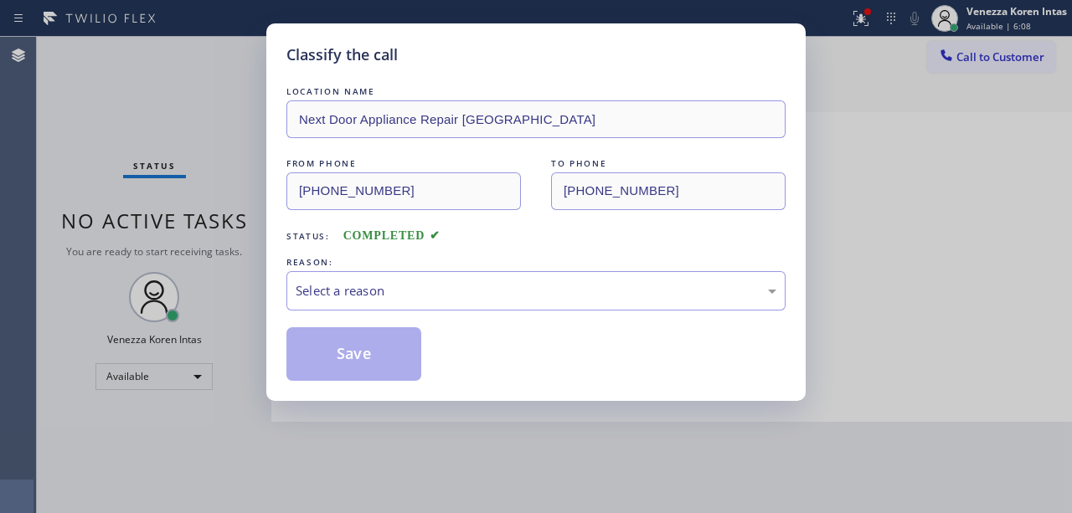
click at [403, 285] on div "Select a reason" at bounding box center [536, 290] width 481 height 19
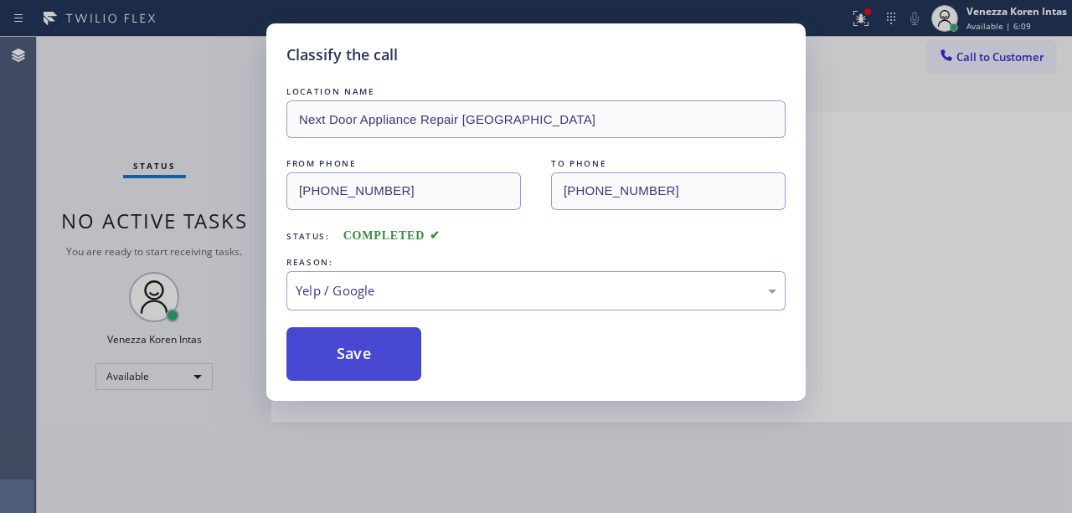
click at [368, 361] on button "Save" at bounding box center [353, 354] width 135 height 54
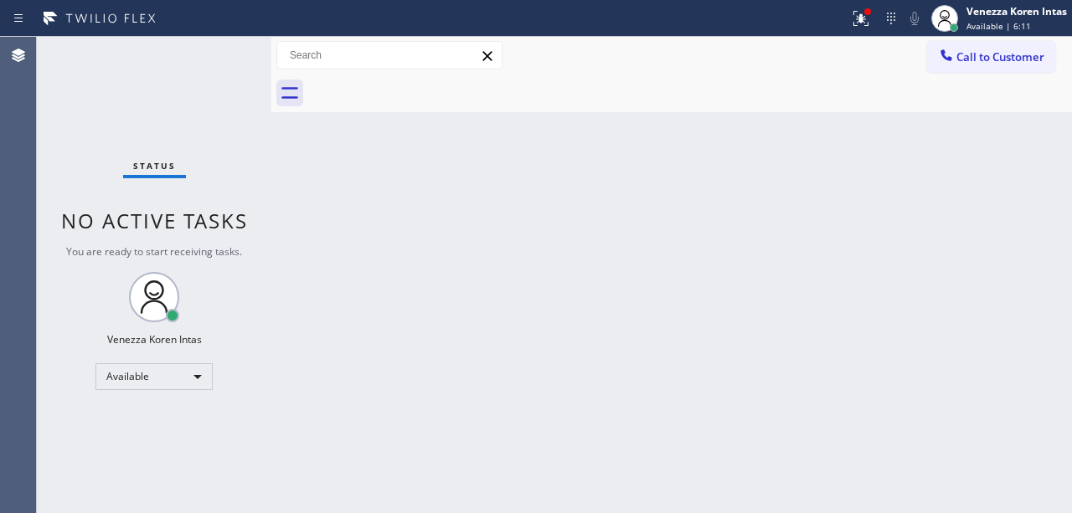
click at [216, 62] on div "Status No active tasks You are ready to start receiving tasks. Venezza Koren In…" at bounding box center [154, 275] width 235 height 477
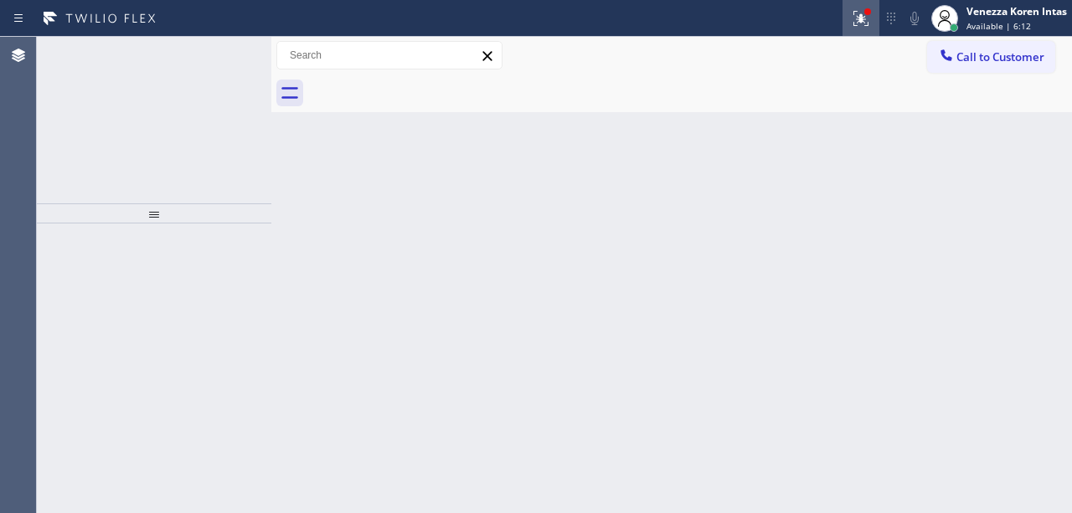
click at [856, 19] on icon at bounding box center [861, 18] width 20 height 20
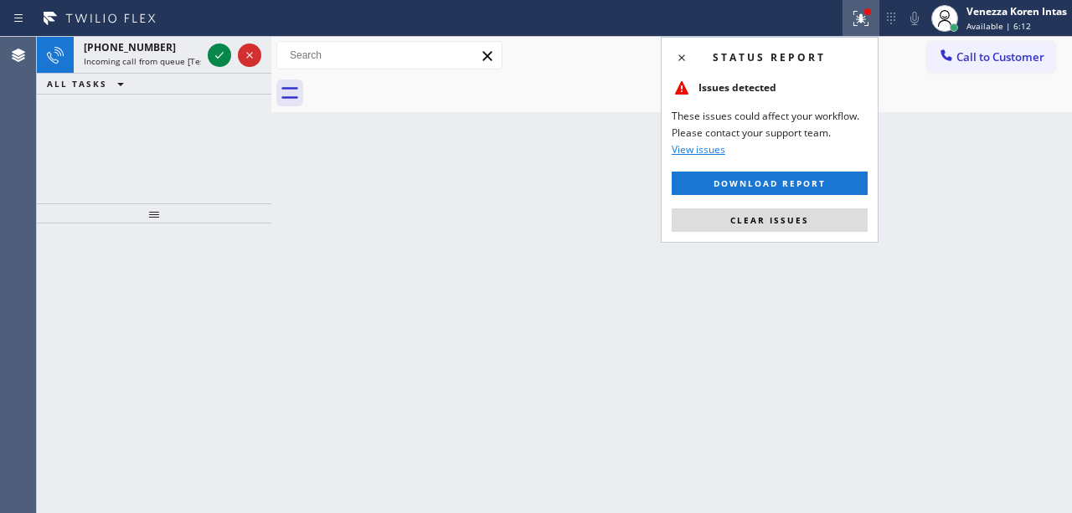
drag, startPoint x: 822, startPoint y: 219, endPoint x: 602, endPoint y: 188, distance: 222.4
click at [821, 219] on button "Clear issues" at bounding box center [770, 220] width 196 height 23
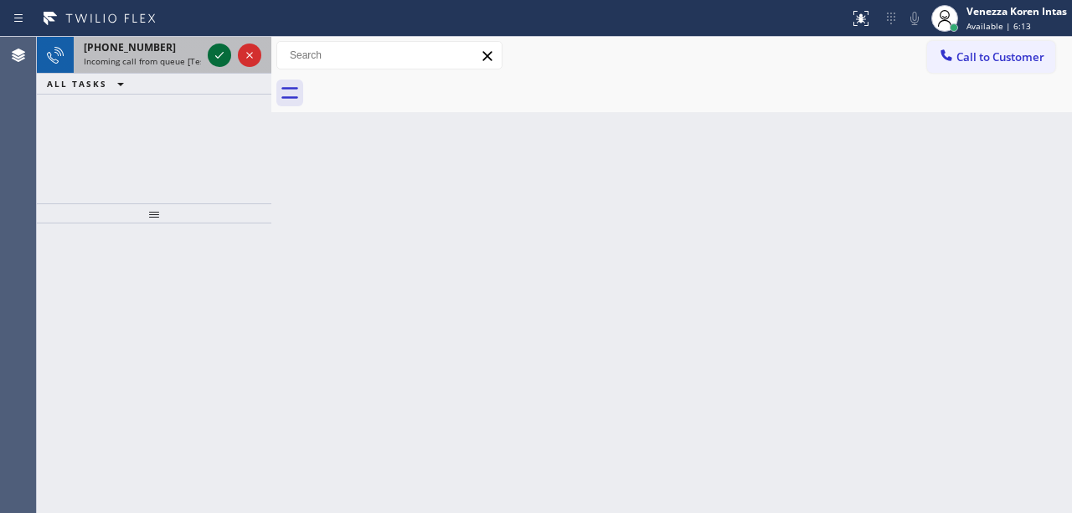
drag, startPoint x: 221, startPoint y: 47, endPoint x: 219, endPoint y: 57, distance: 10.2
click at [220, 47] on icon at bounding box center [219, 55] width 20 height 20
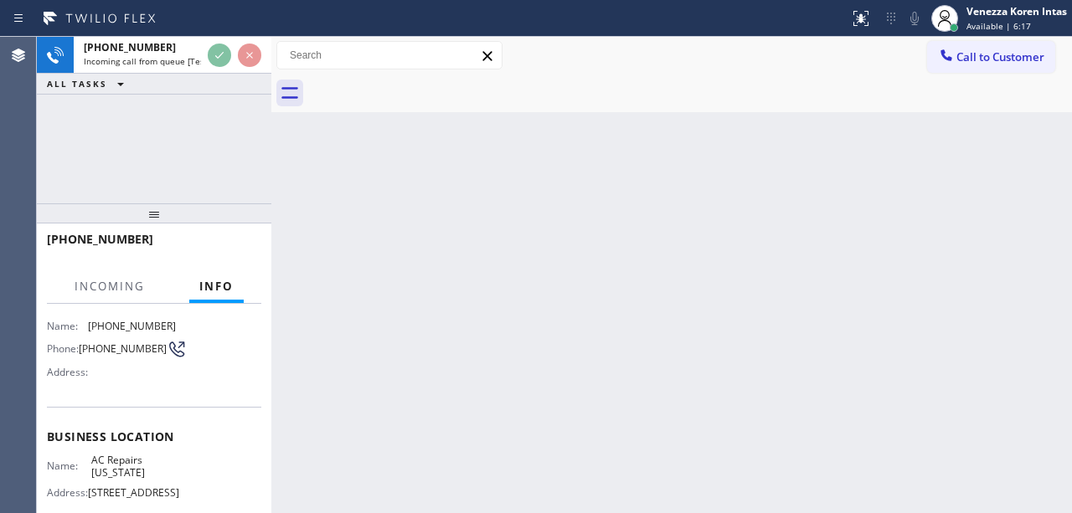
scroll to position [111, 0]
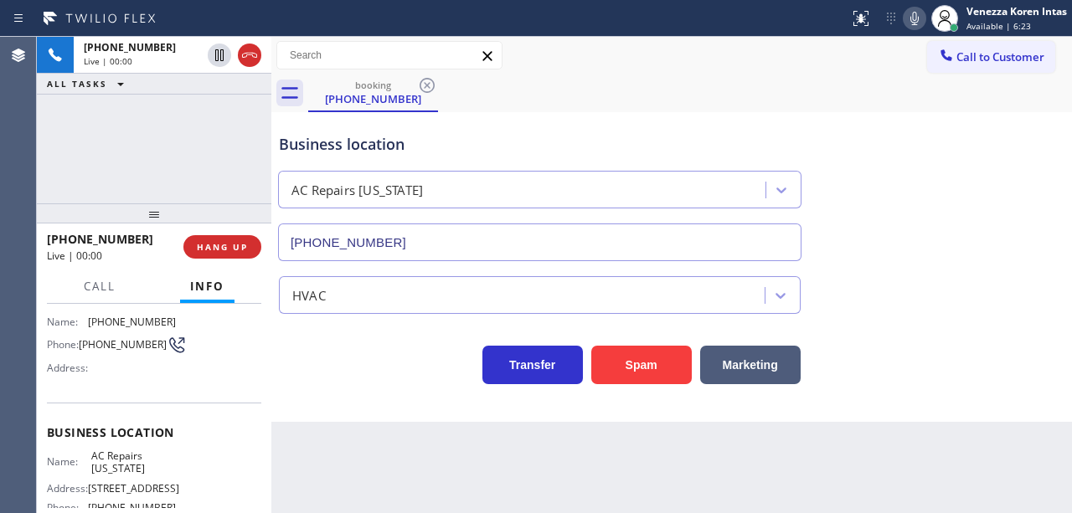
type input "[PHONE_NUMBER]"
click at [398, 332] on div "Transfer Spam Marketing" at bounding box center [672, 358] width 792 height 54
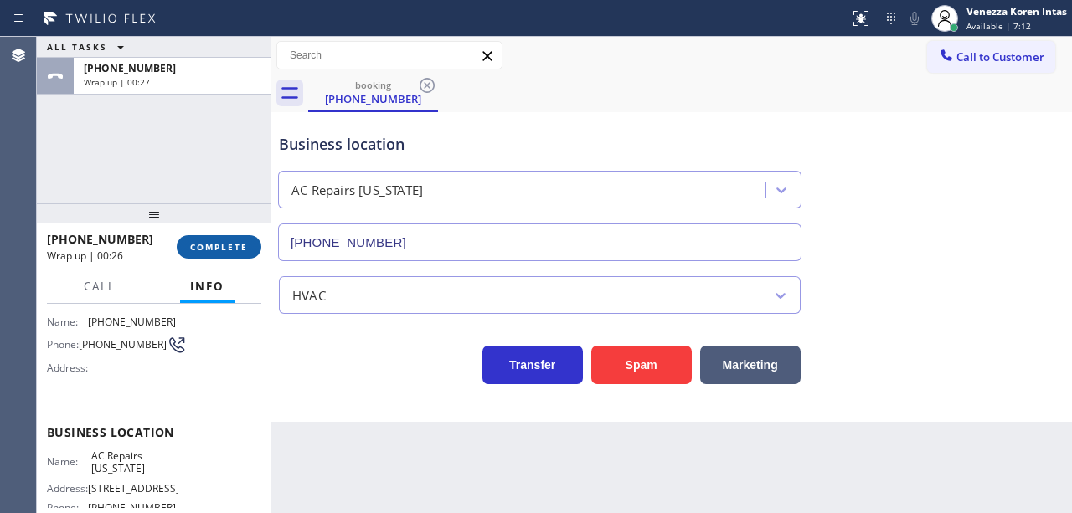
click at [243, 240] on button "COMPLETE" at bounding box center [219, 246] width 85 height 23
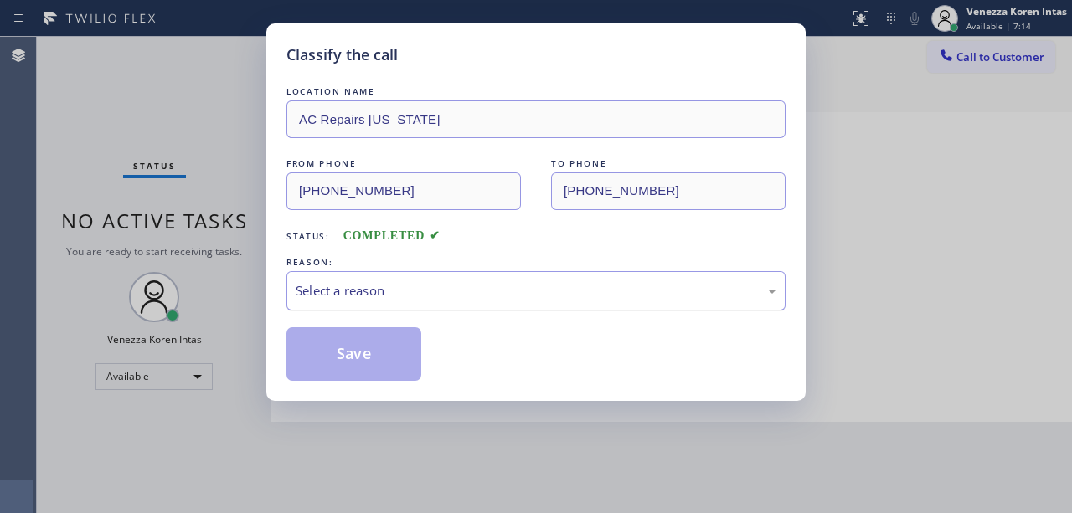
click at [460, 282] on div "Select a reason" at bounding box center [536, 290] width 481 height 19
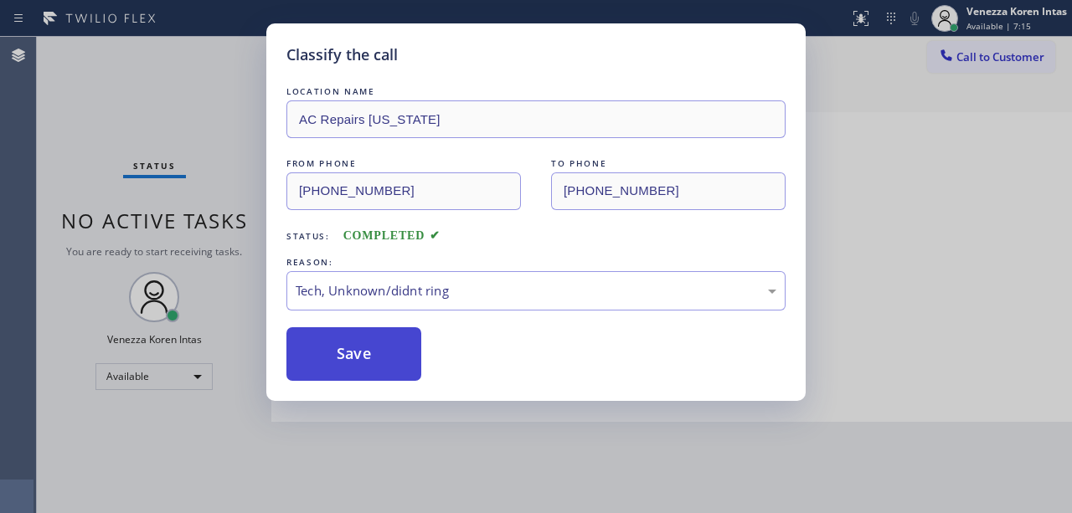
click at [358, 351] on button "Save" at bounding box center [353, 354] width 135 height 54
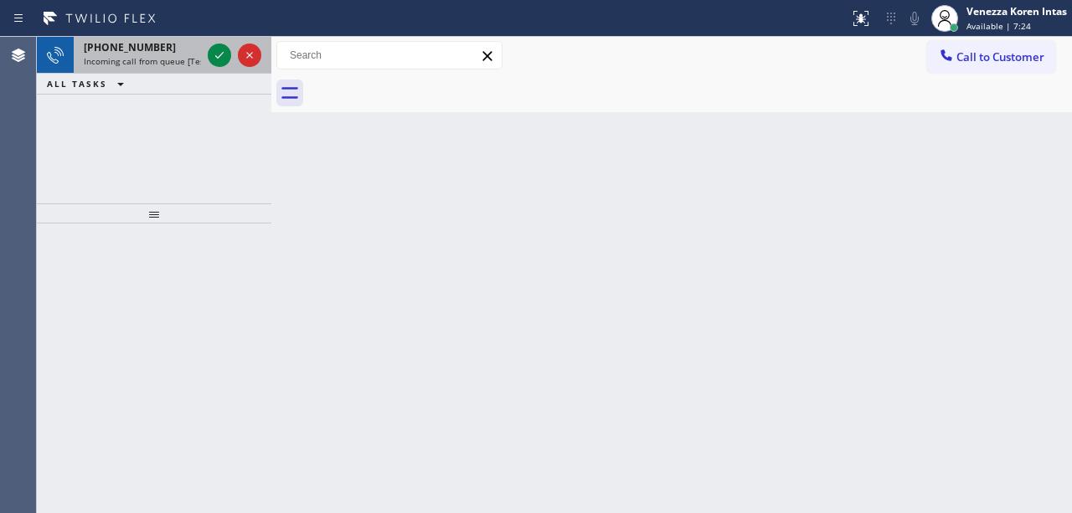
click at [203, 69] on div "[PHONE_NUMBER] Incoming call from queue [Test] All" at bounding box center [139, 55] width 131 height 37
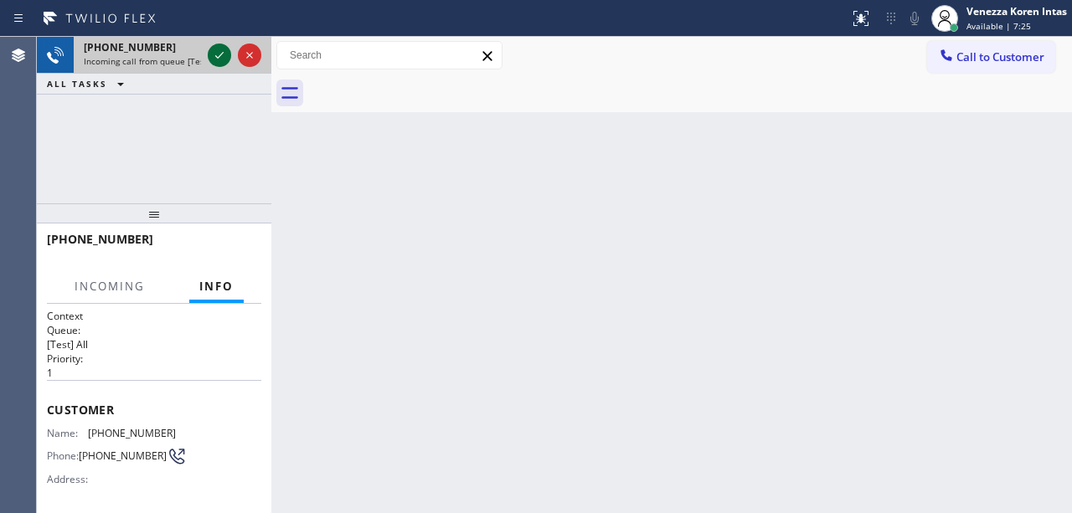
click at [218, 50] on icon at bounding box center [219, 55] width 20 height 20
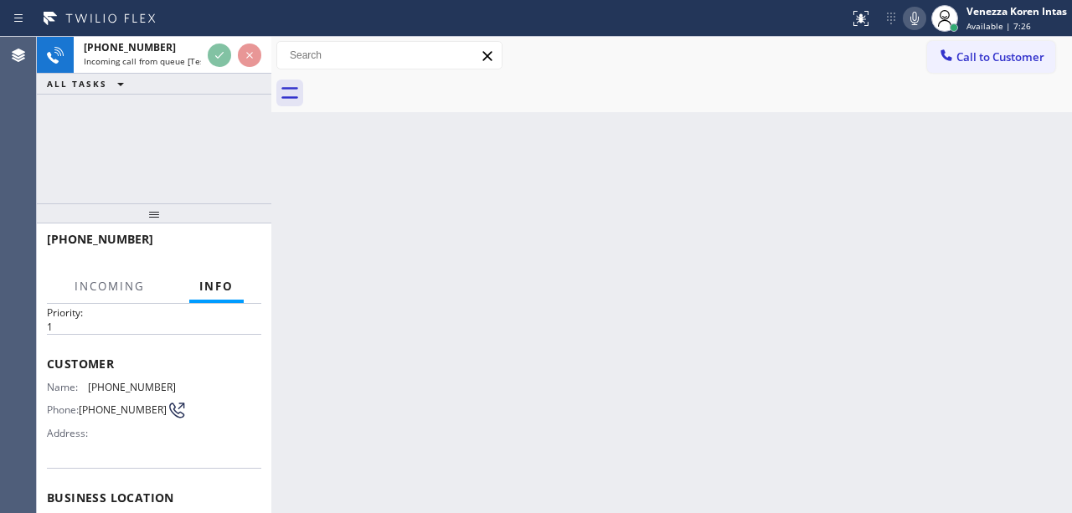
scroll to position [168, 0]
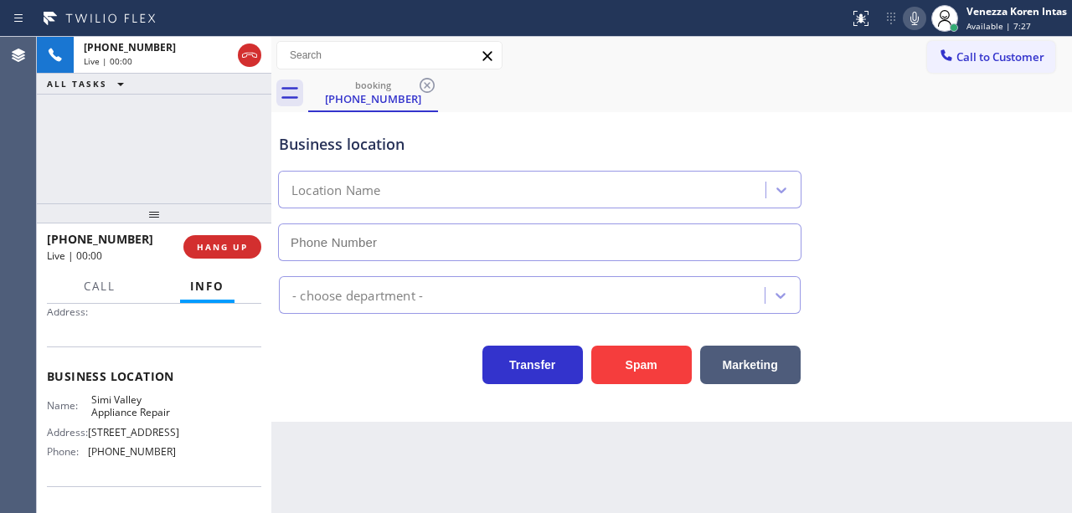
type input "[PHONE_NUMBER]"
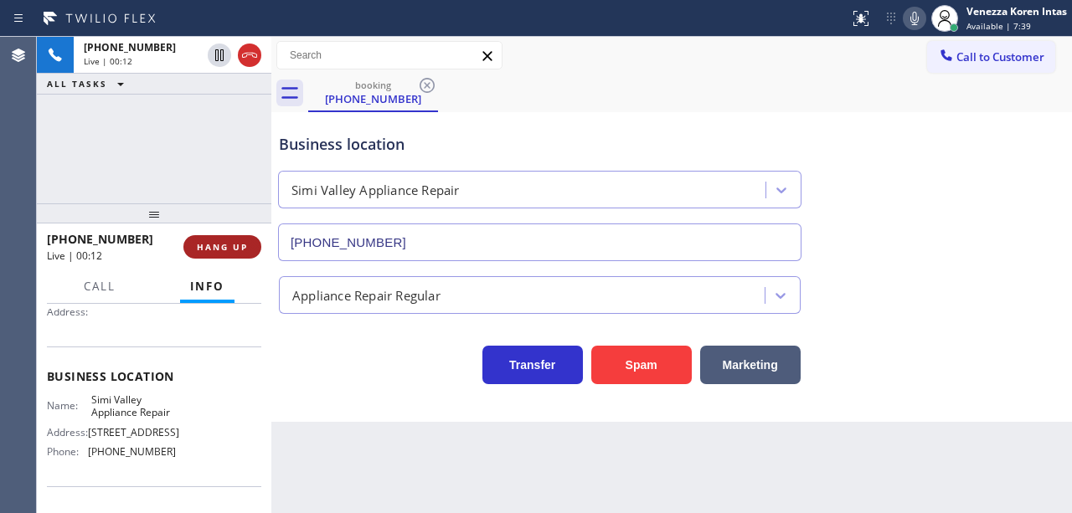
click at [199, 248] on span "HANG UP" at bounding box center [222, 247] width 51 height 12
click at [200, 248] on span "HANG UP" at bounding box center [222, 247] width 51 height 12
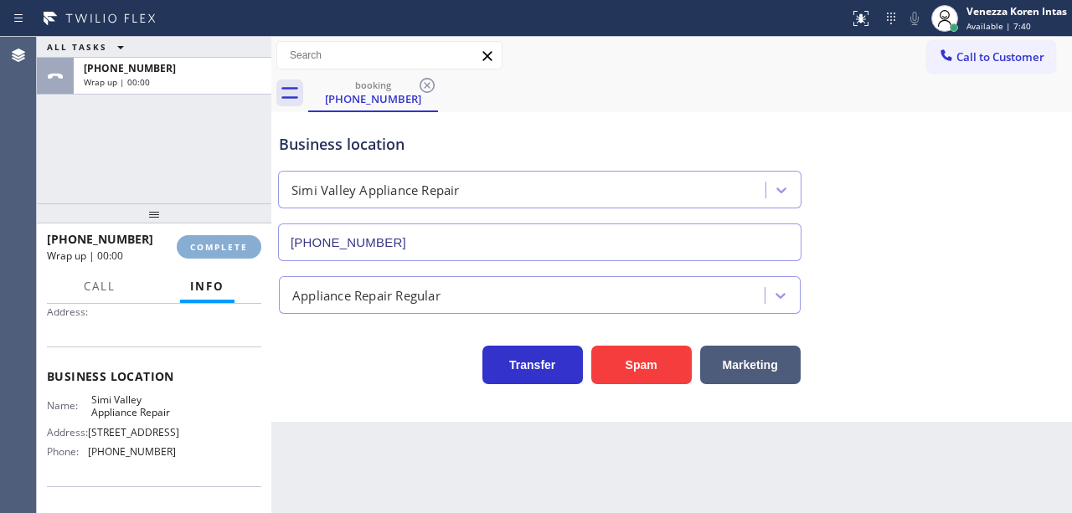
click at [200, 248] on span "COMPLETE" at bounding box center [219, 247] width 58 height 12
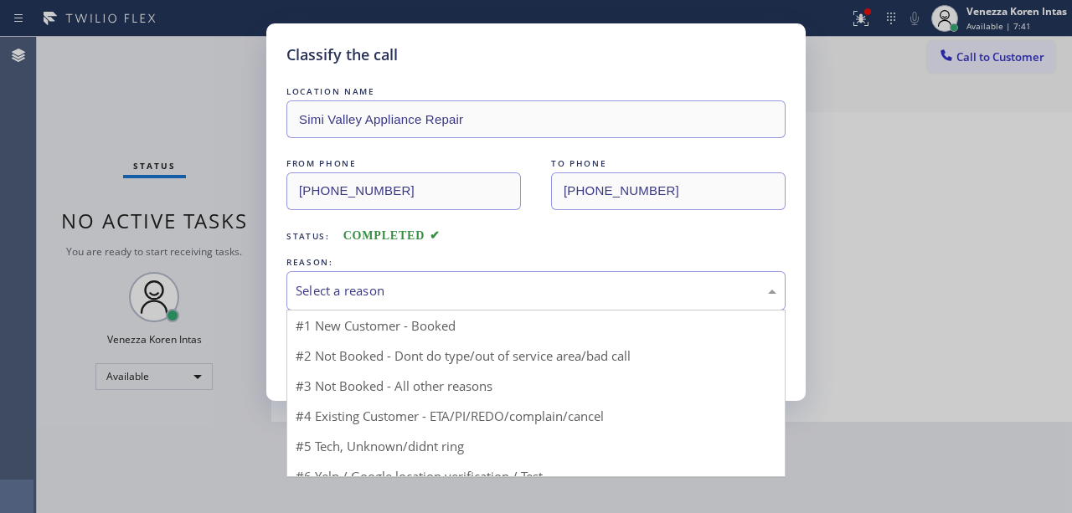
click at [362, 272] on div "Select a reason" at bounding box center [535, 290] width 499 height 39
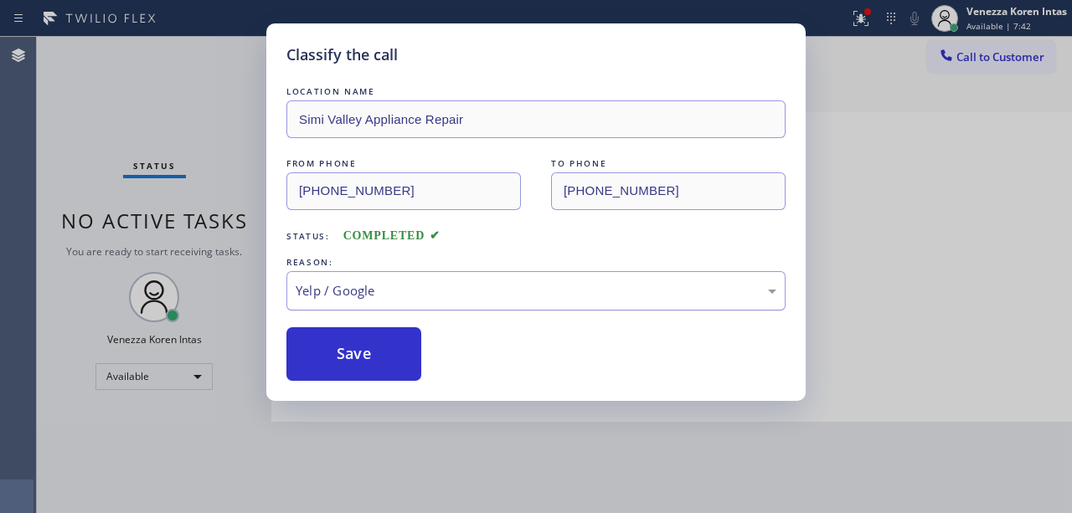
click at [379, 294] on div "Yelp / Google" at bounding box center [536, 290] width 481 height 19
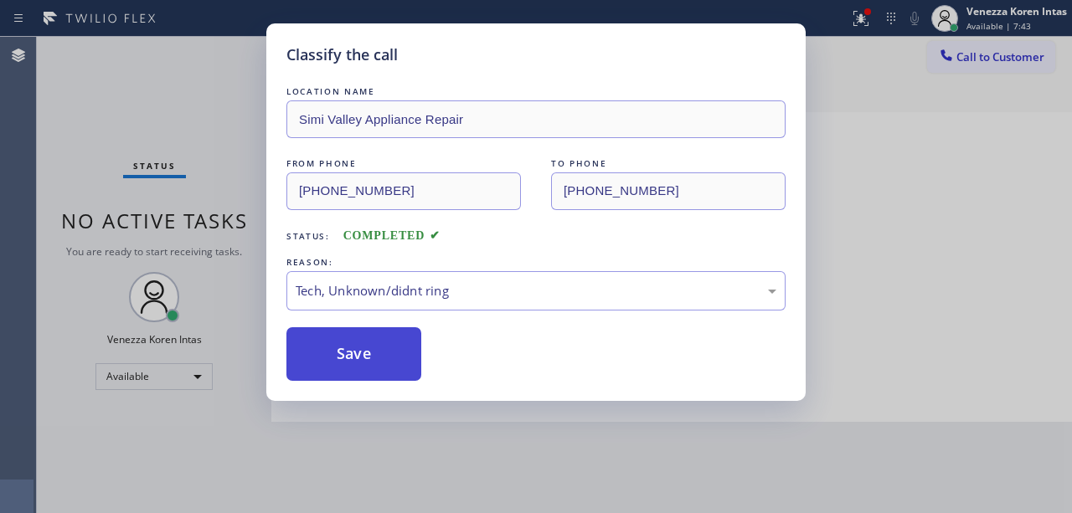
click at [374, 358] on button "Save" at bounding box center [353, 354] width 135 height 54
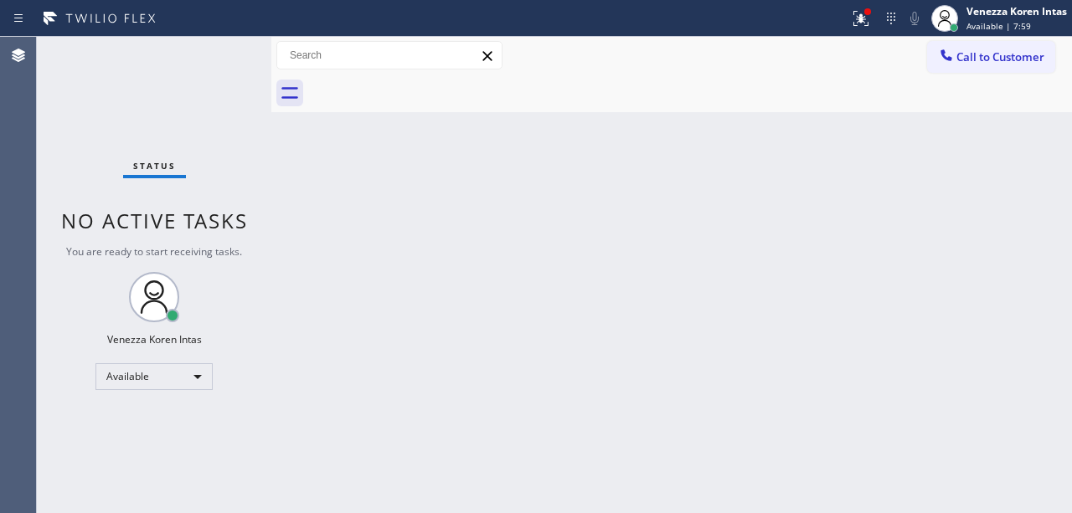
click at [234, 67] on div "Status No active tasks You are ready to start receiving tasks. Venezza Koren In…" at bounding box center [154, 275] width 235 height 477
click at [212, 47] on div "Status No active tasks You are ready to start receiving tasks. Venezza Koren In…" at bounding box center [154, 275] width 235 height 477
click at [214, 49] on div "Status No active tasks You are ready to start receiving tasks. Venezza Koren In…" at bounding box center [154, 275] width 235 height 477
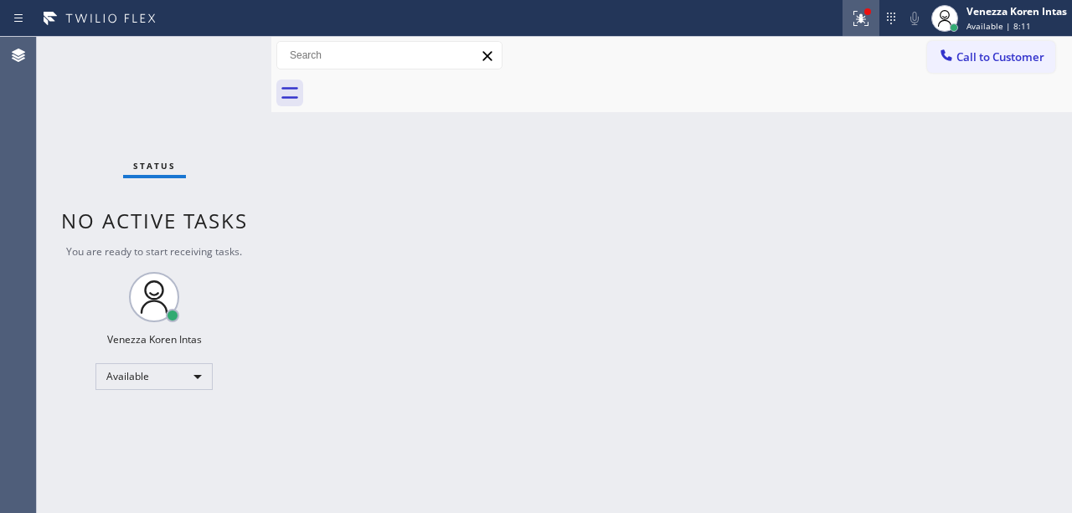
click at [849, 31] on button at bounding box center [861, 18] width 37 height 37
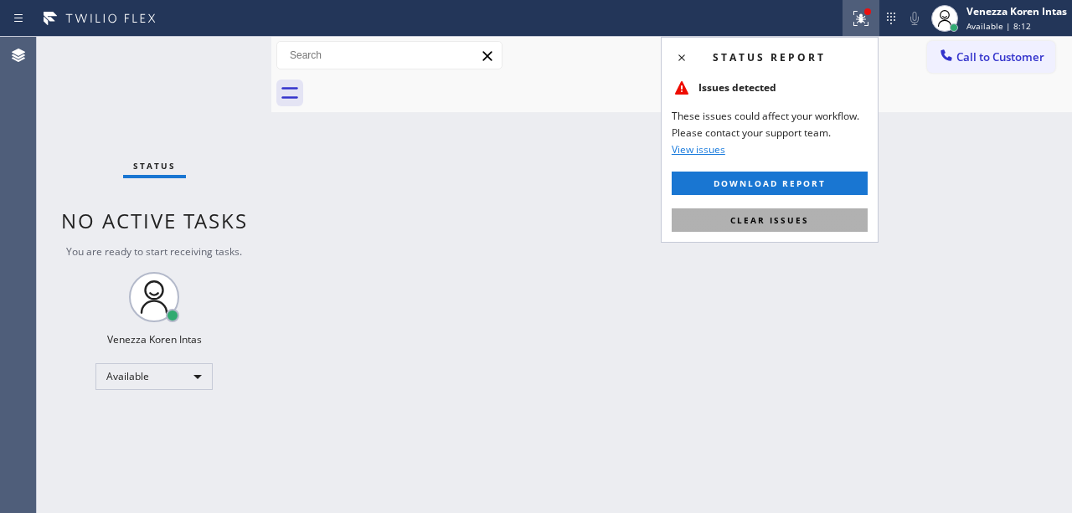
click at [824, 224] on button "Clear issues" at bounding box center [770, 220] width 196 height 23
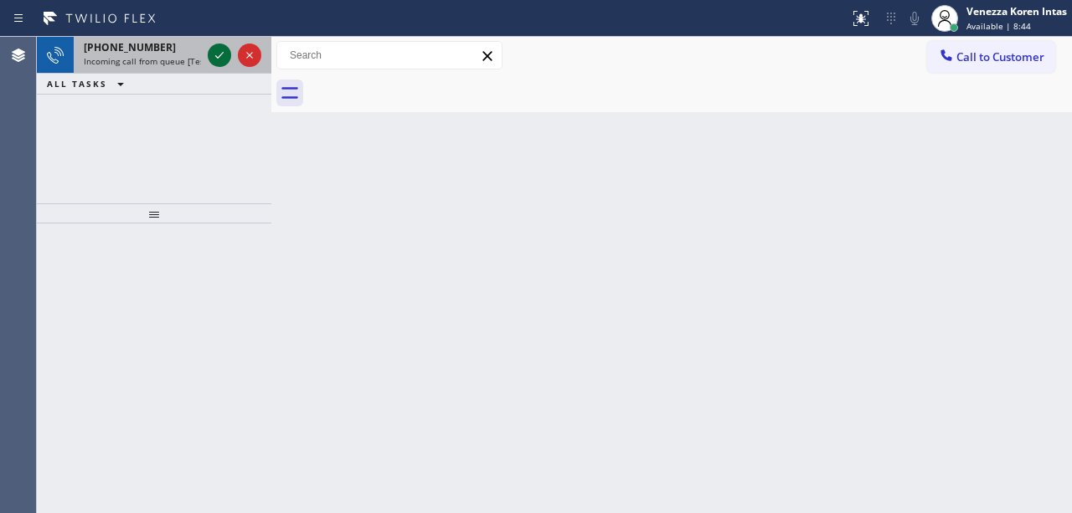
click at [219, 59] on icon at bounding box center [219, 55] width 20 height 20
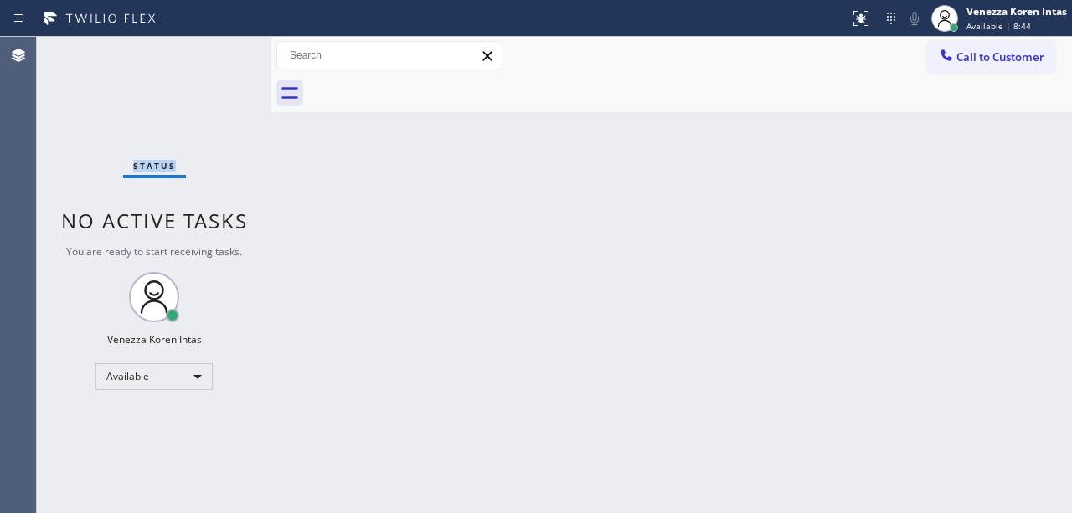
click at [219, 59] on div "Status No active tasks You are ready to start receiving tasks. Venezza Koren In…" at bounding box center [154, 275] width 235 height 477
click at [862, 28] on button at bounding box center [861, 18] width 37 height 37
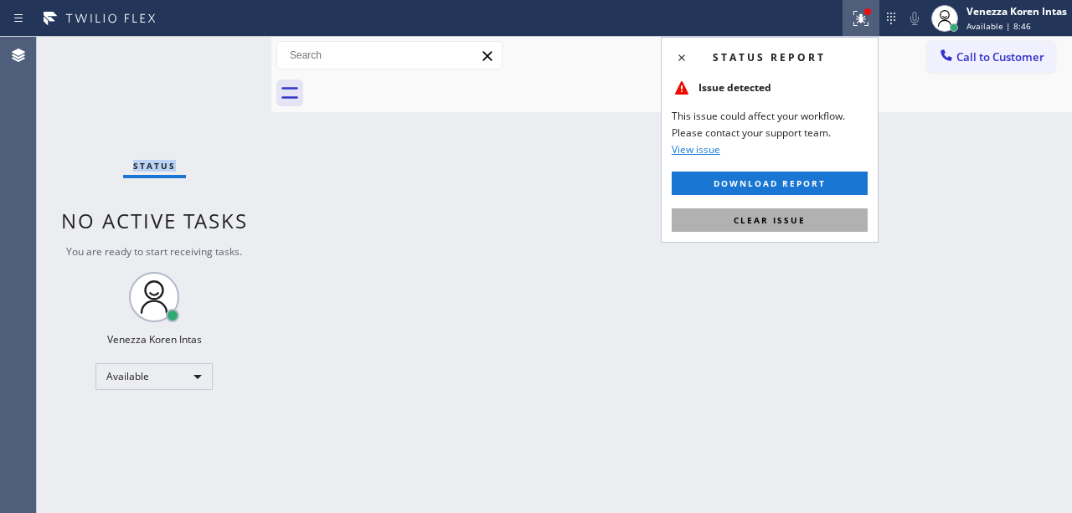
click at [826, 209] on button "Clear issue" at bounding box center [770, 220] width 196 height 23
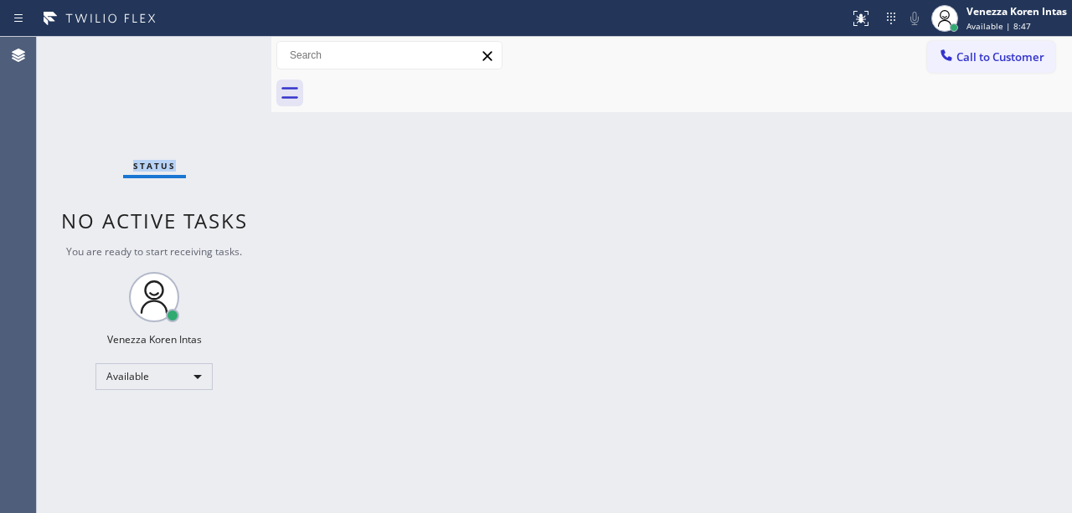
click at [170, 66] on div "Status No active tasks You are ready to start receiving tasks. Venezza Koren In…" at bounding box center [154, 275] width 235 height 477
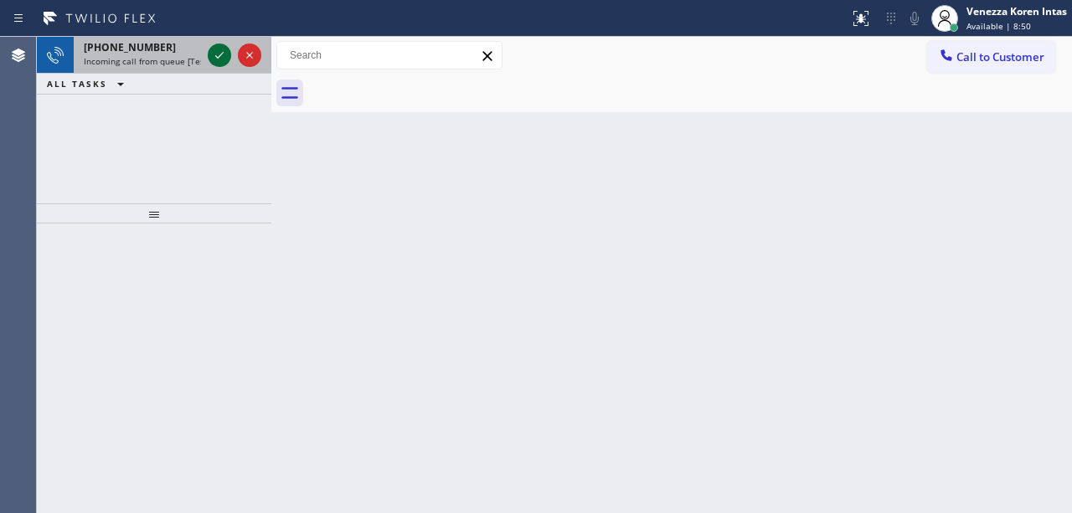
click at [210, 54] on icon at bounding box center [219, 55] width 20 height 20
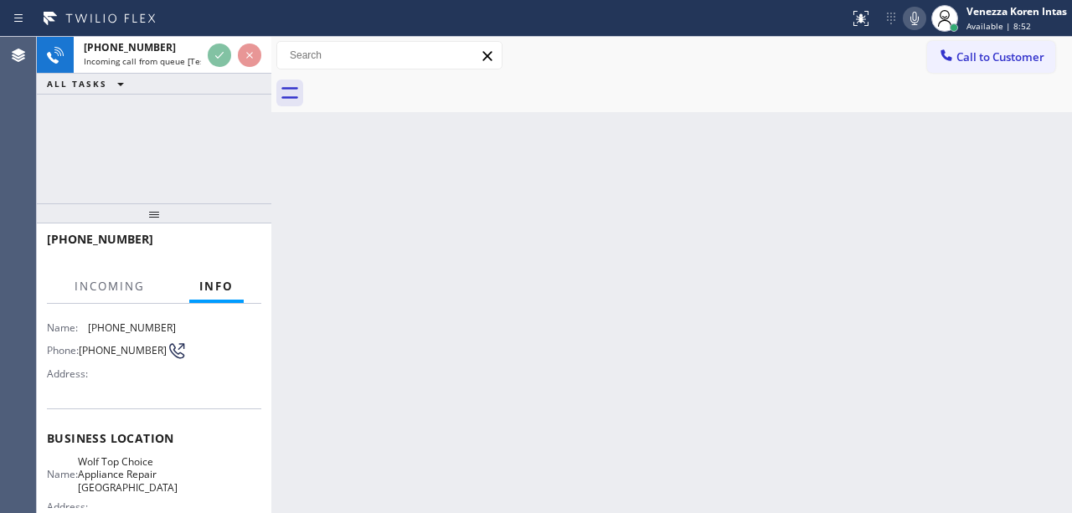
scroll to position [111, 0]
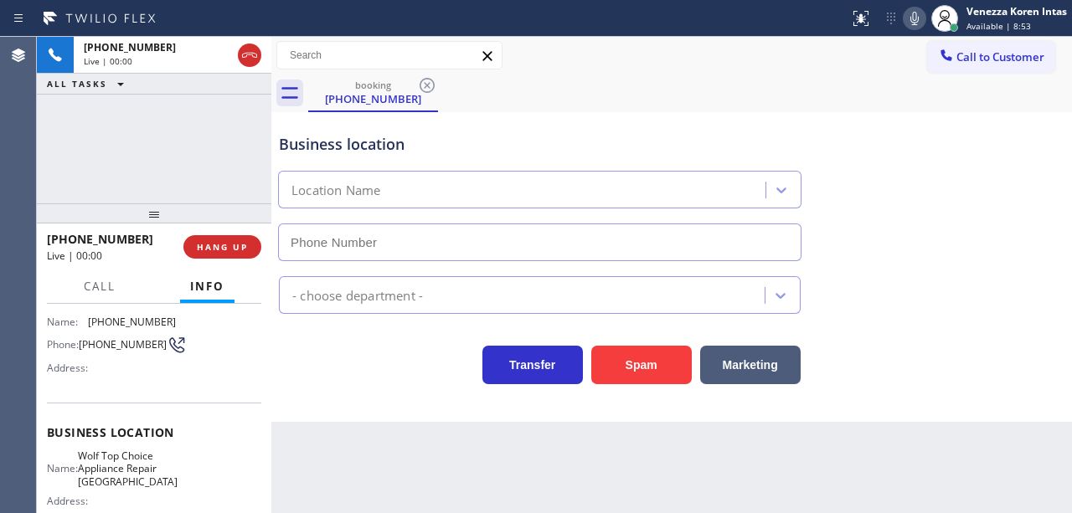
type input "[PHONE_NUMBER]"
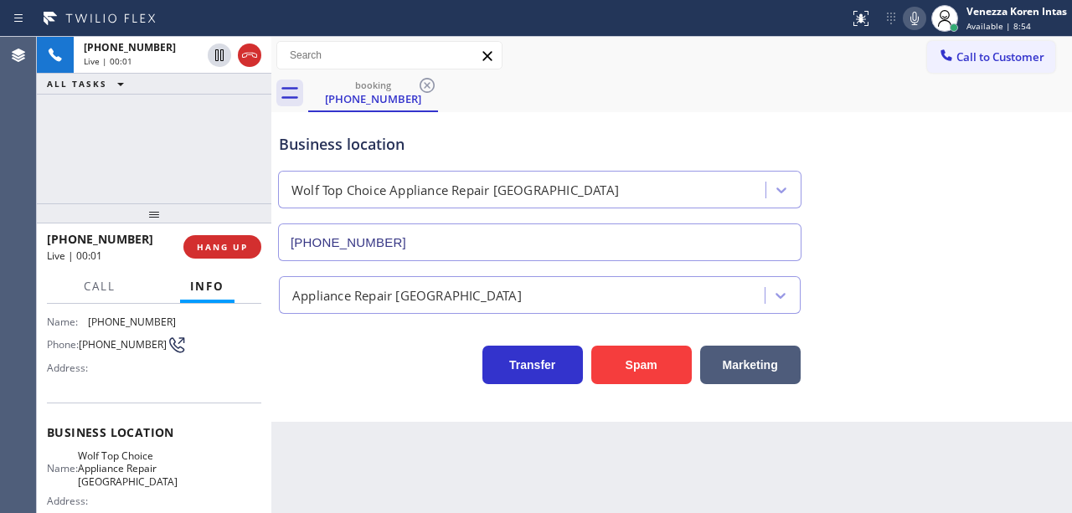
click at [496, 144] on div "Business location" at bounding box center [540, 144] width 522 height 23
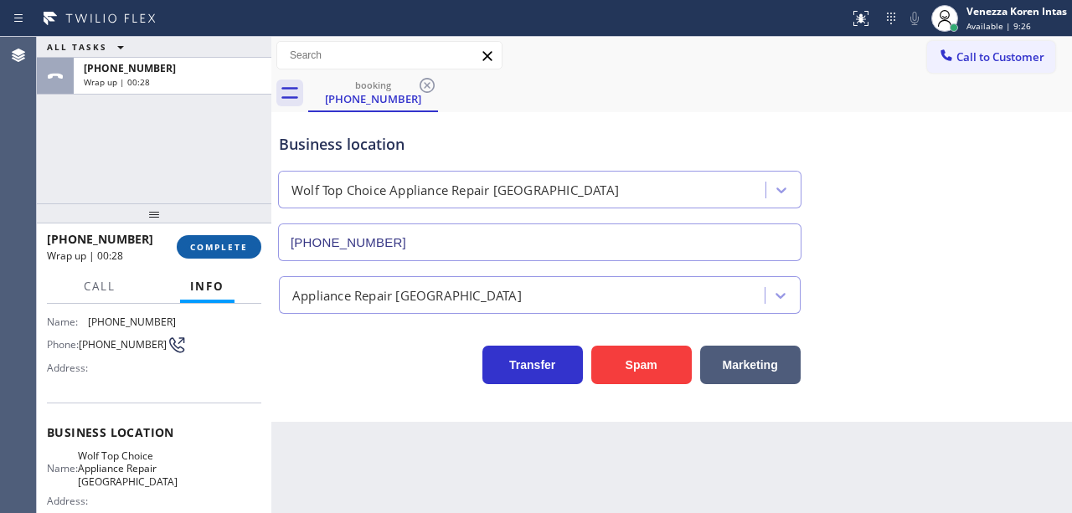
drag, startPoint x: 222, startPoint y: 234, endPoint x: 235, endPoint y: 250, distance: 20.3
click at [221, 242] on div "[PHONE_NUMBER] Wrap up | 00:28 COMPLETE" at bounding box center [154, 247] width 214 height 44
click at [238, 251] on span "COMPLETE" at bounding box center [219, 247] width 58 height 12
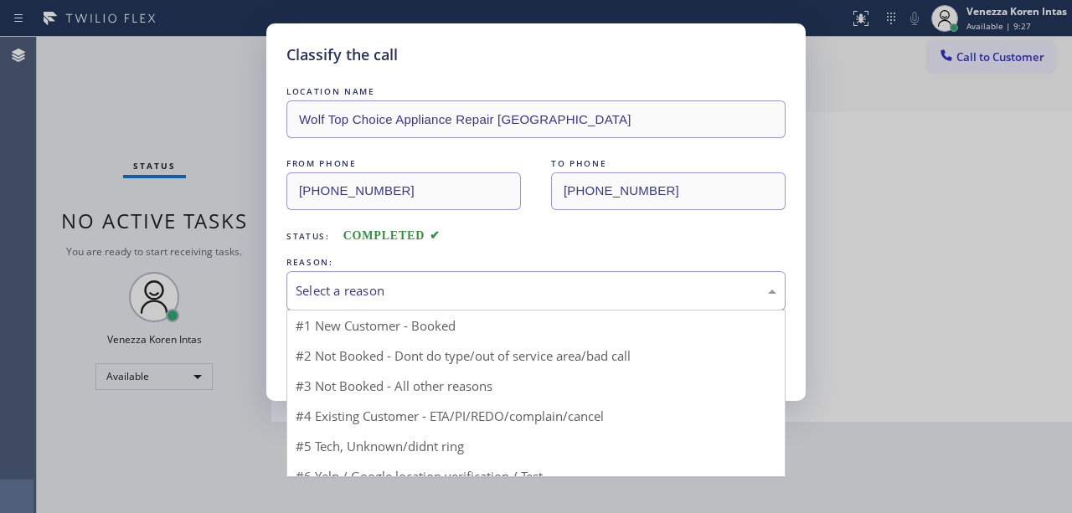
click at [418, 299] on div "Select a reason" at bounding box center [536, 290] width 481 height 19
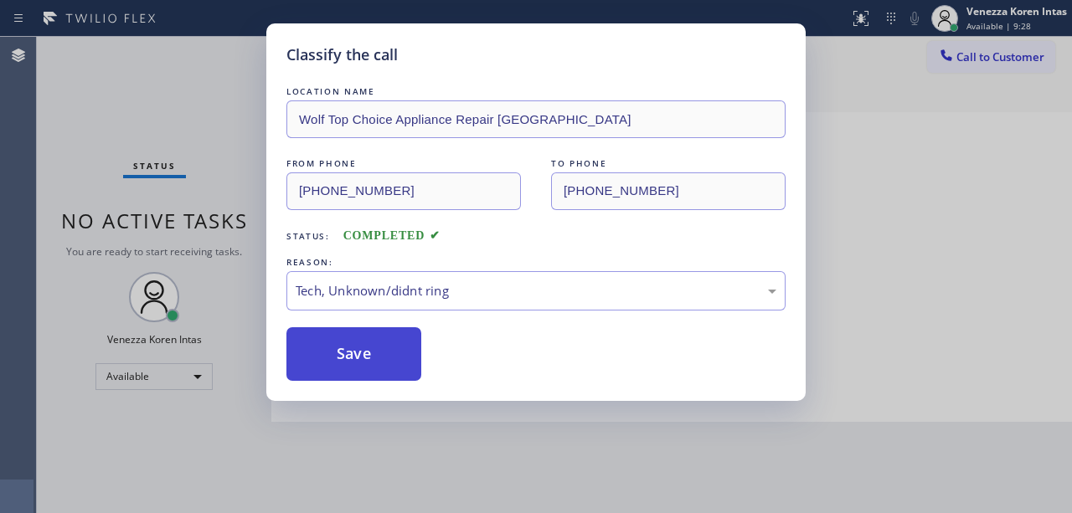
drag, startPoint x: 363, startPoint y: 374, endPoint x: 363, endPoint y: 356, distance: 18.4
click at [363, 373] on button "Save" at bounding box center [353, 354] width 135 height 54
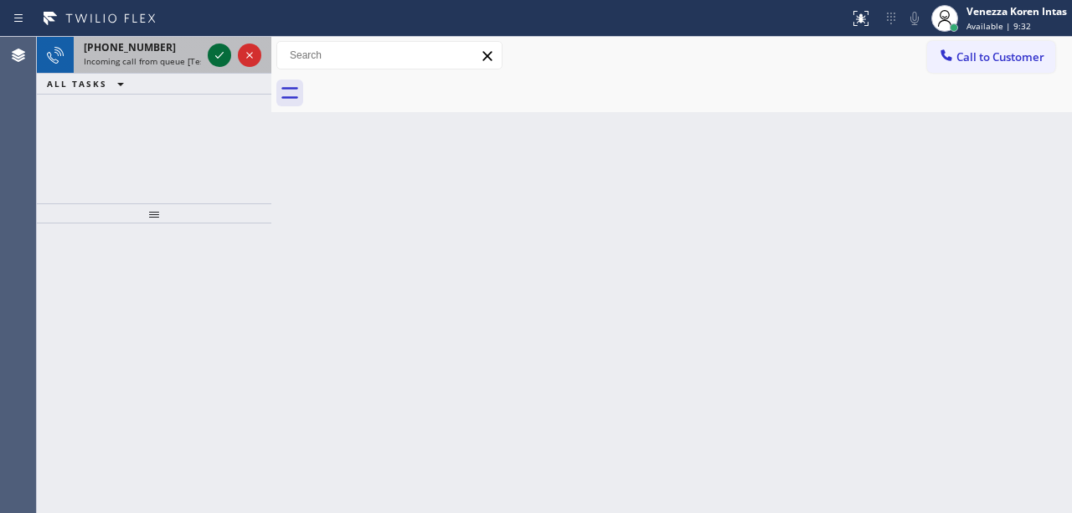
click at [223, 63] on icon at bounding box center [219, 55] width 20 height 20
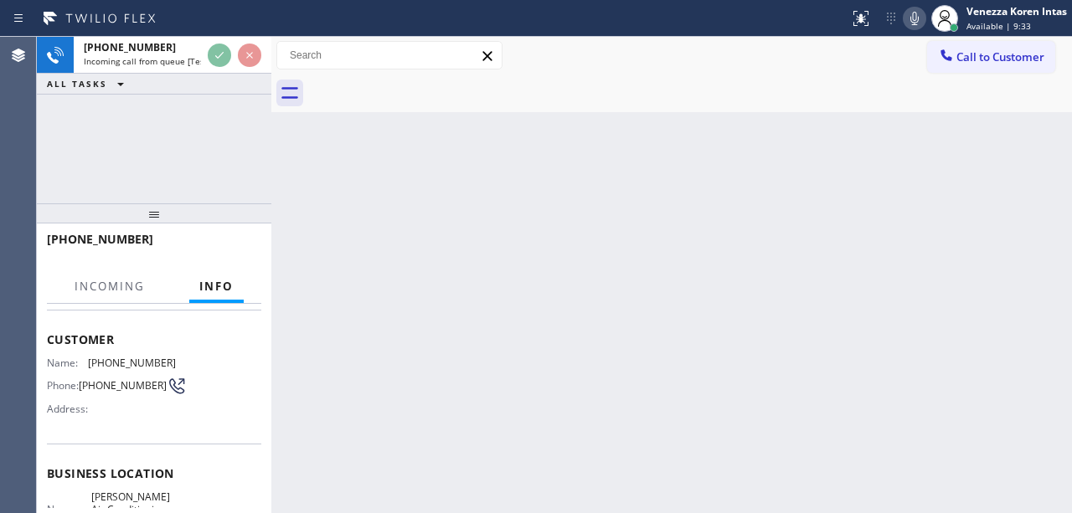
scroll to position [223, 0]
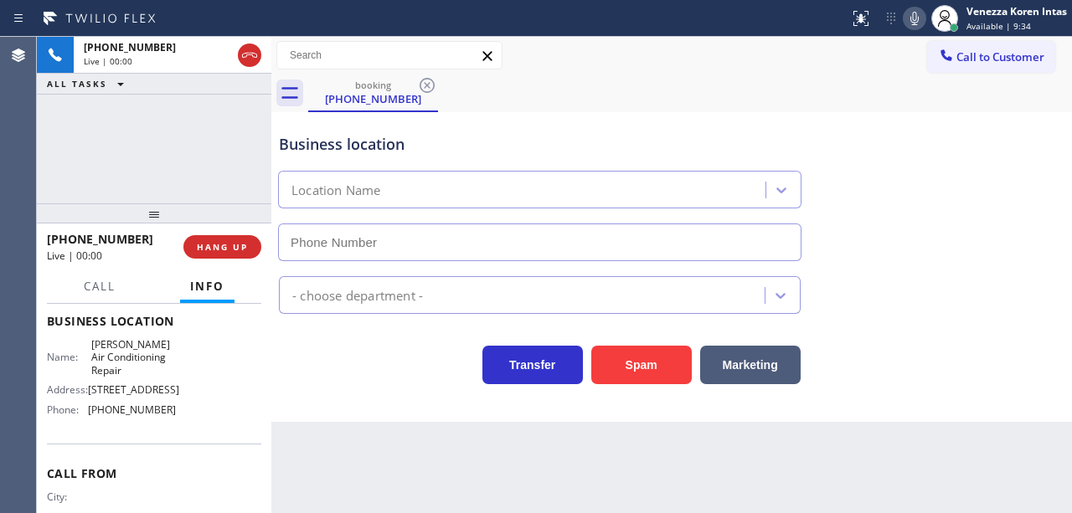
type input "[PHONE_NUMBER]"
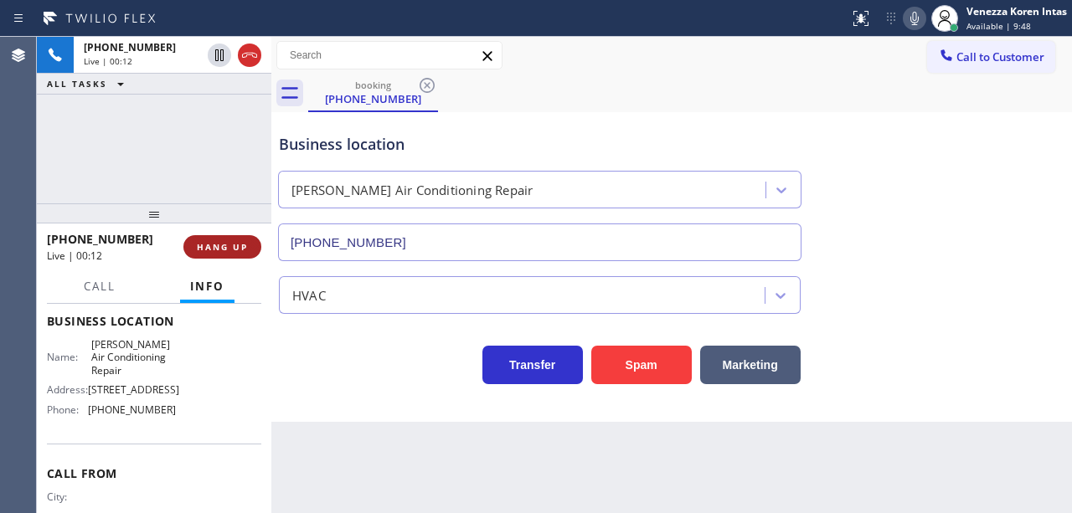
click at [254, 236] on div "[PHONE_NUMBER] Live | 00:12 HANG UP" at bounding box center [154, 247] width 214 height 44
click at [240, 251] on span "HANG UP" at bounding box center [222, 247] width 51 height 12
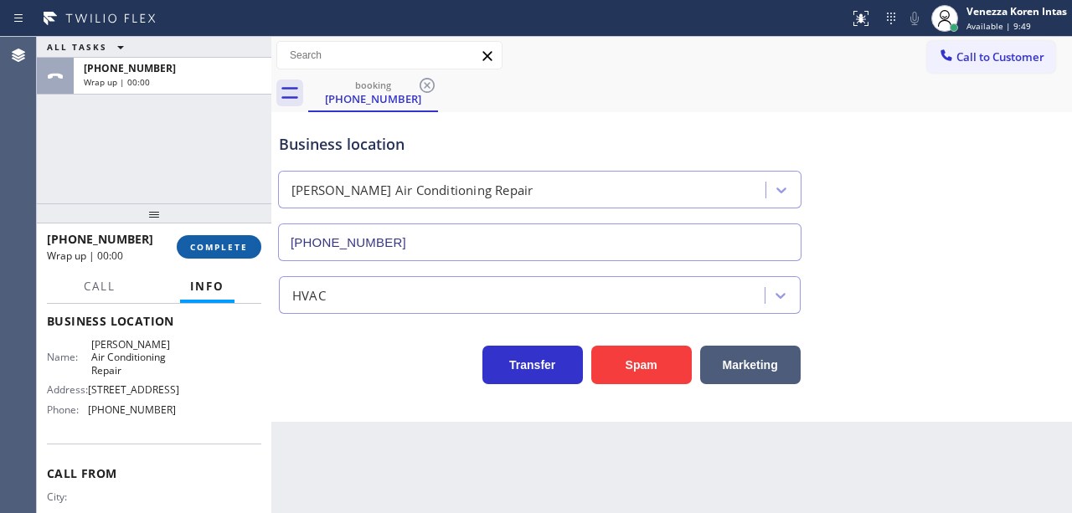
click at [240, 252] on span "COMPLETE" at bounding box center [219, 247] width 58 height 12
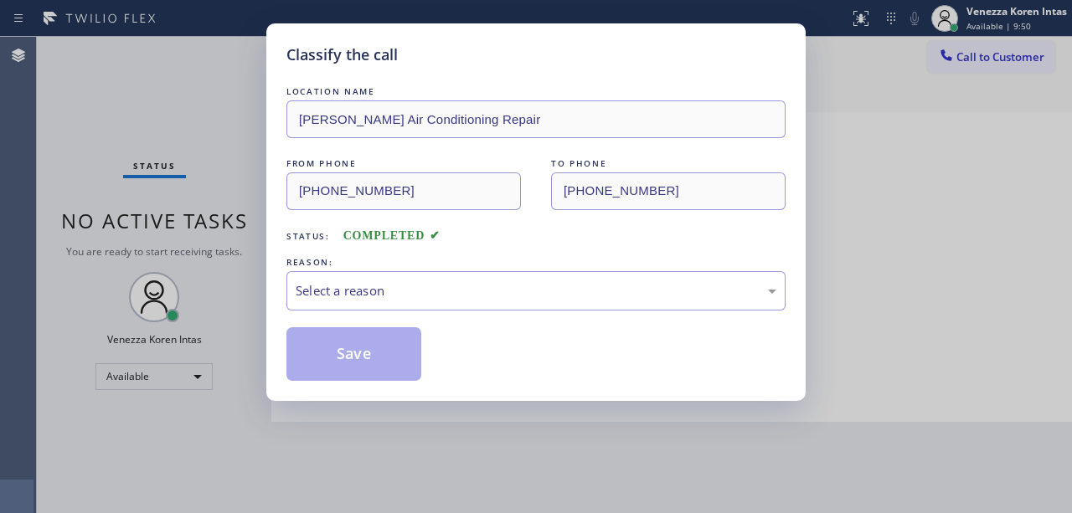
click at [444, 297] on div "Select a reason" at bounding box center [536, 290] width 481 height 19
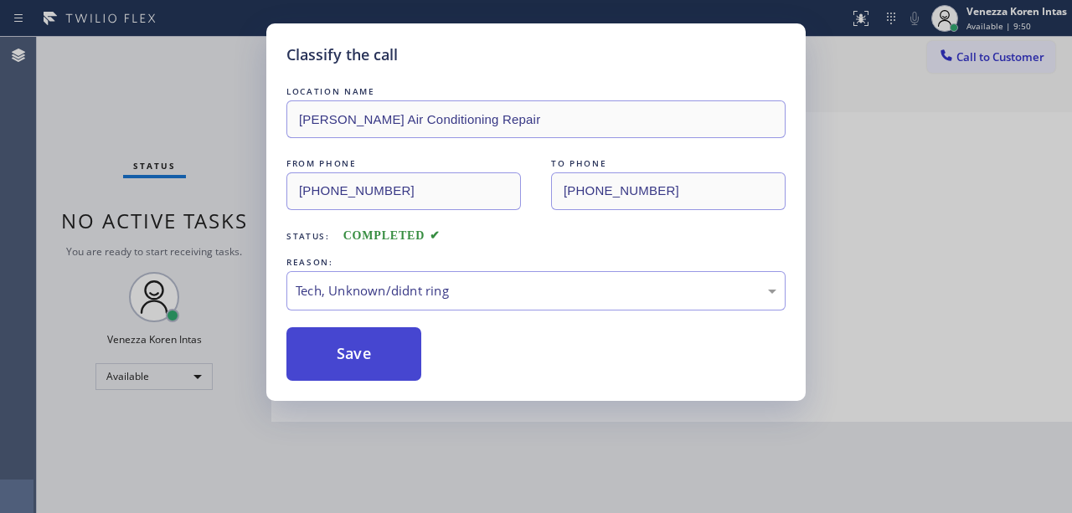
click at [394, 344] on button "Save" at bounding box center [353, 354] width 135 height 54
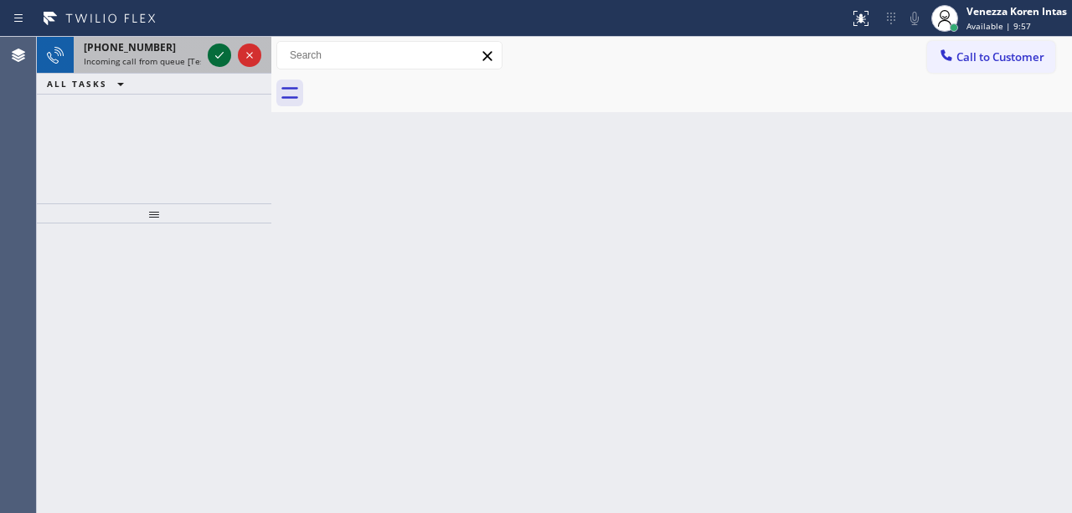
click at [216, 55] on icon at bounding box center [219, 55] width 20 height 20
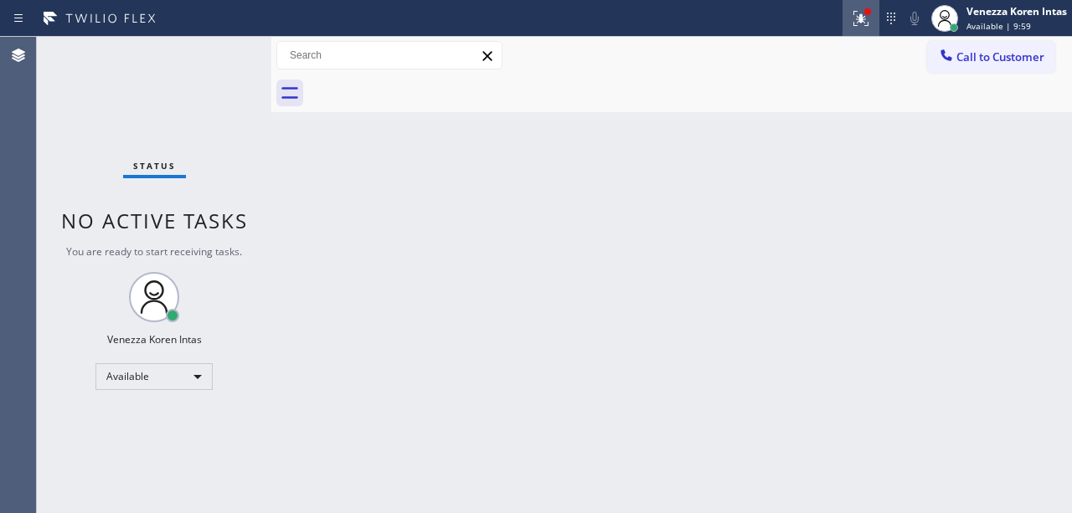
click at [858, 18] on icon at bounding box center [858, 17] width 10 height 12
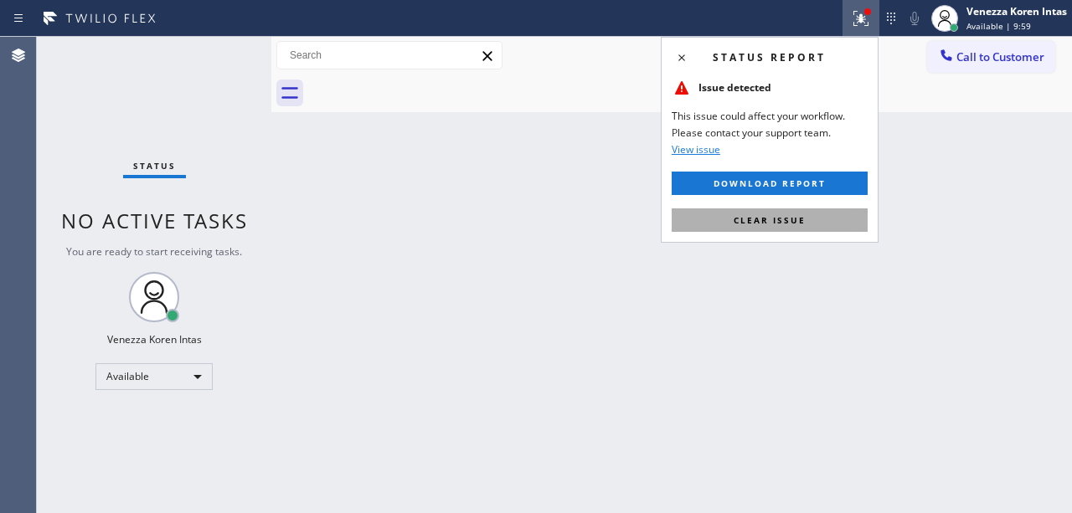
click at [846, 213] on button "Clear issue" at bounding box center [770, 220] width 196 height 23
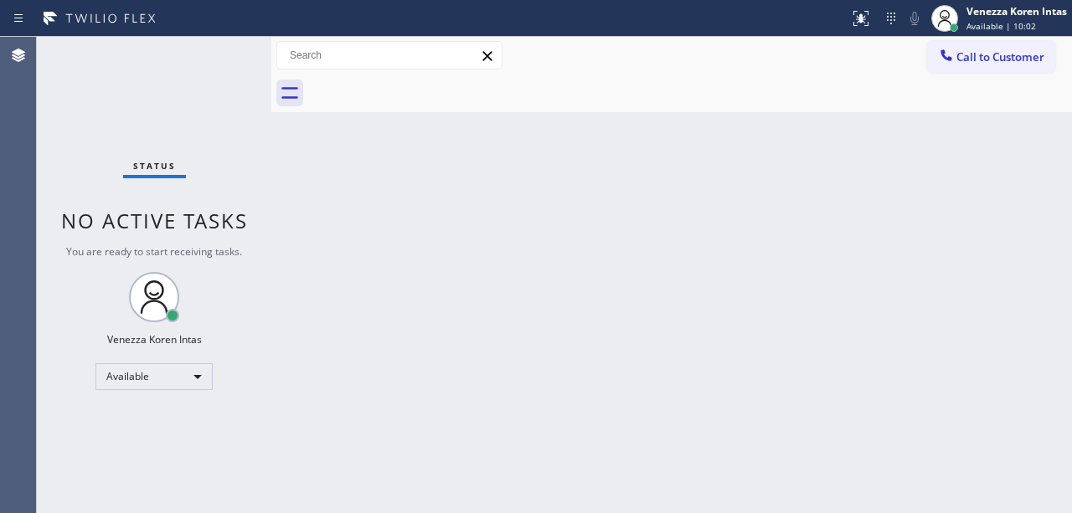
click at [387, 224] on div "Back to Dashboard Change Sender ID Customers Technicians Select a contact Outbo…" at bounding box center [671, 275] width 801 height 477
click at [328, 152] on div "Back to Dashboard Change Sender ID Customers Technicians Select a contact Outbo…" at bounding box center [671, 275] width 801 height 477
drag, startPoint x: 250, startPoint y: 75, endPoint x: 243, endPoint y: 57, distance: 19.6
click at [250, 75] on div "Status No active tasks You are ready to start receiving tasks. Venezza Koren In…" at bounding box center [154, 275] width 235 height 477
click at [242, 57] on div "Status No active tasks You are ready to start receiving tasks. Venezza Koren In…" at bounding box center [154, 275] width 235 height 477
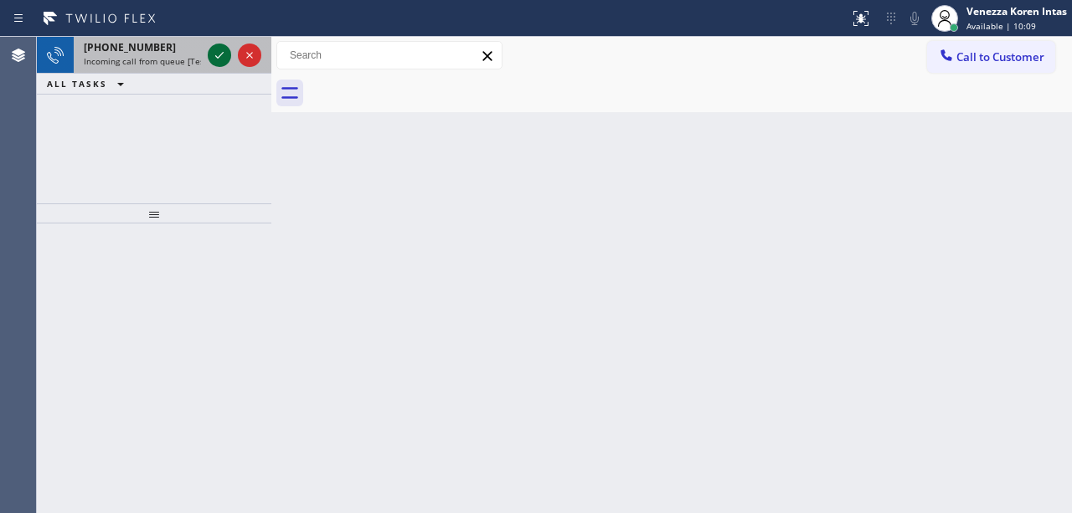
click at [221, 52] on icon at bounding box center [219, 55] width 20 height 20
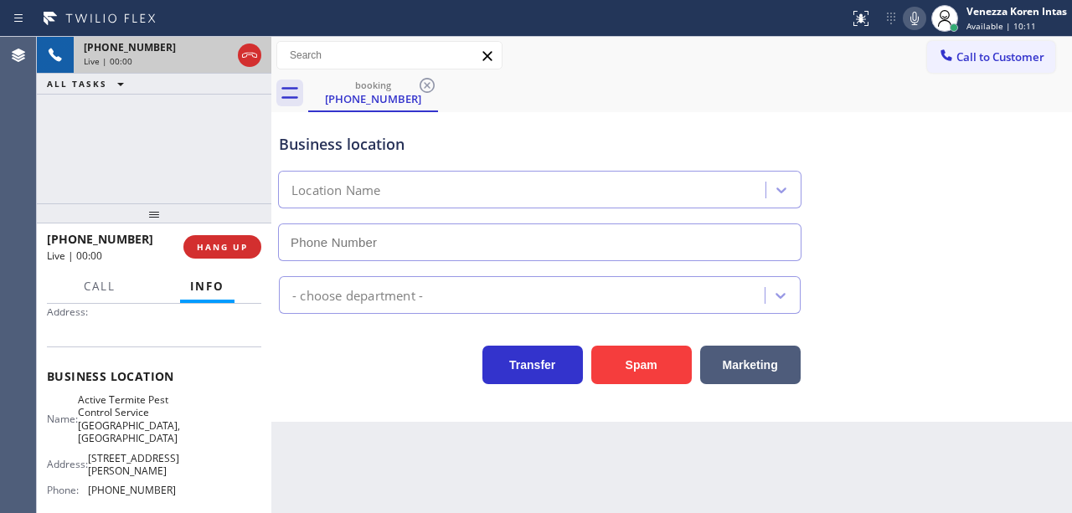
type input "[PHONE_NUMBER]"
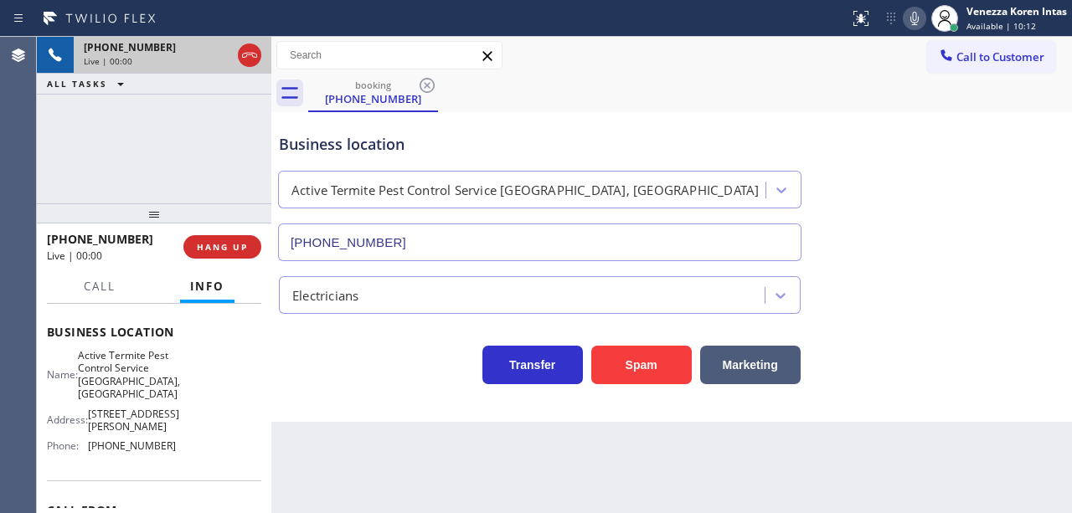
scroll to position [335, 0]
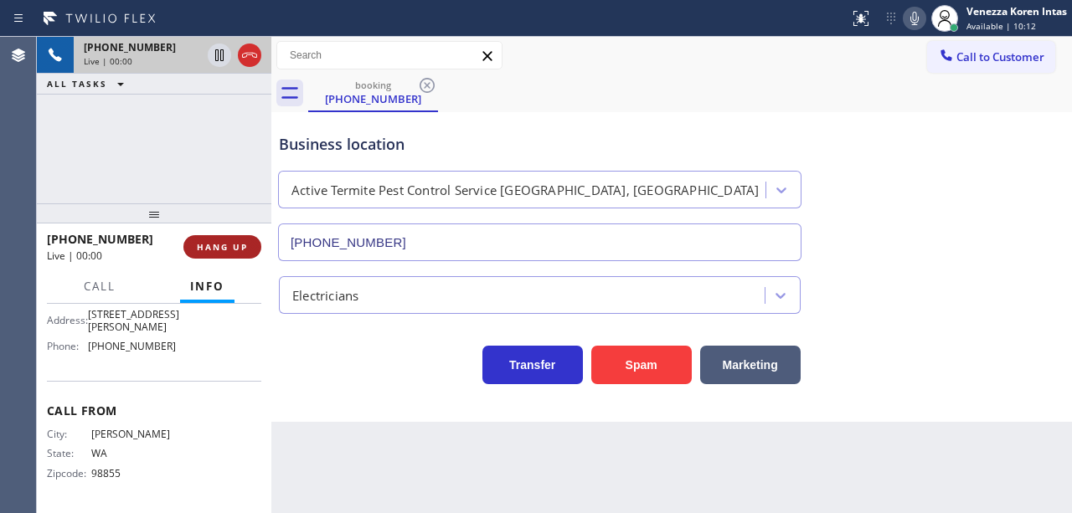
click at [224, 255] on button "HANG UP" at bounding box center [222, 246] width 78 height 23
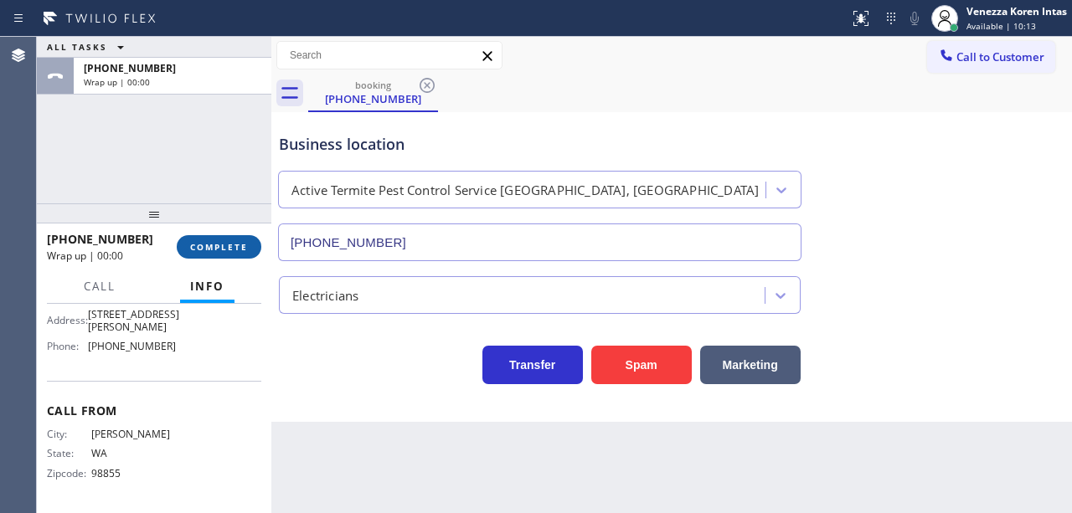
click at [224, 255] on button "COMPLETE" at bounding box center [219, 246] width 85 height 23
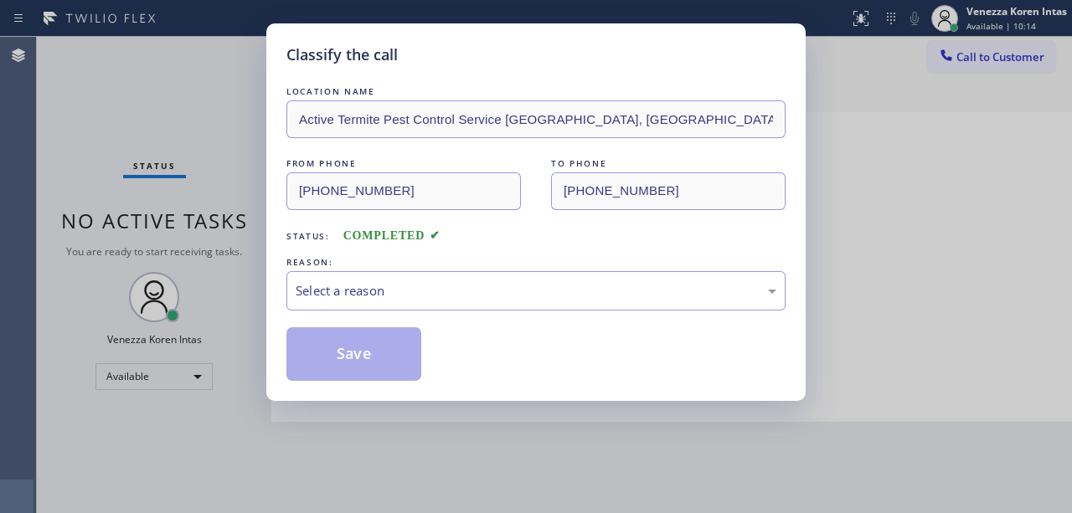
click at [368, 277] on div "Select a reason" at bounding box center [535, 290] width 499 height 39
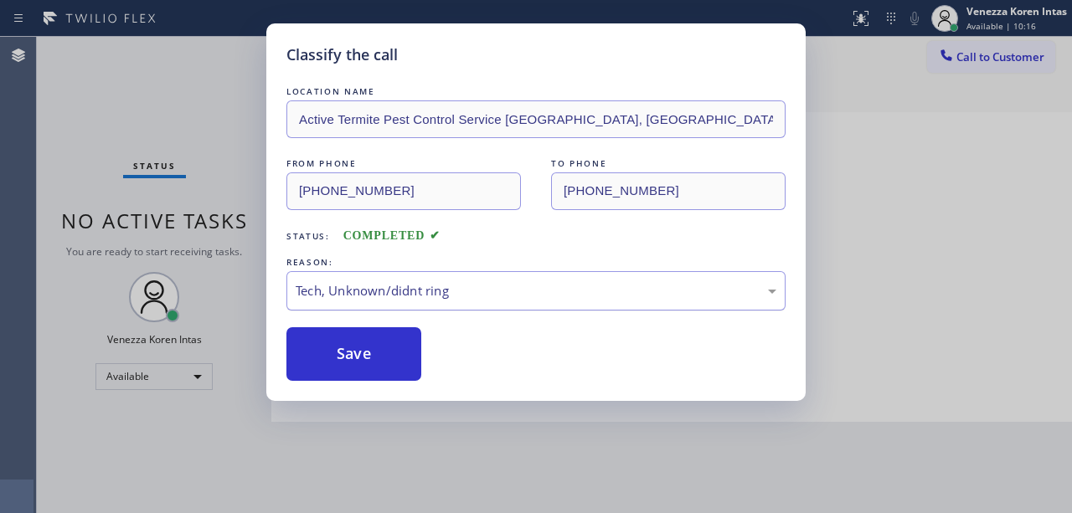
click at [384, 289] on div "Tech, Unknown/didnt ring" at bounding box center [536, 290] width 481 height 19
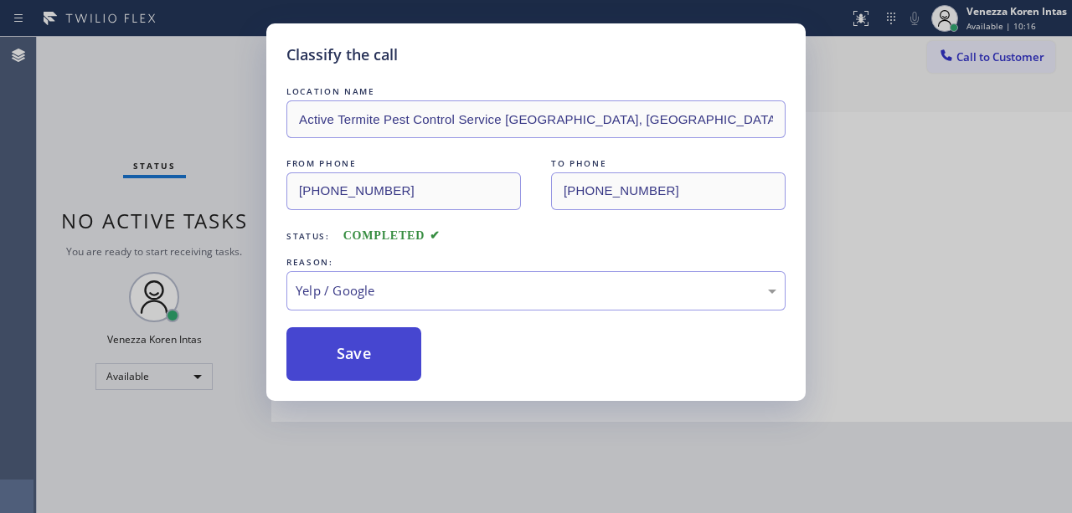
click at [363, 351] on button "Save" at bounding box center [353, 354] width 135 height 54
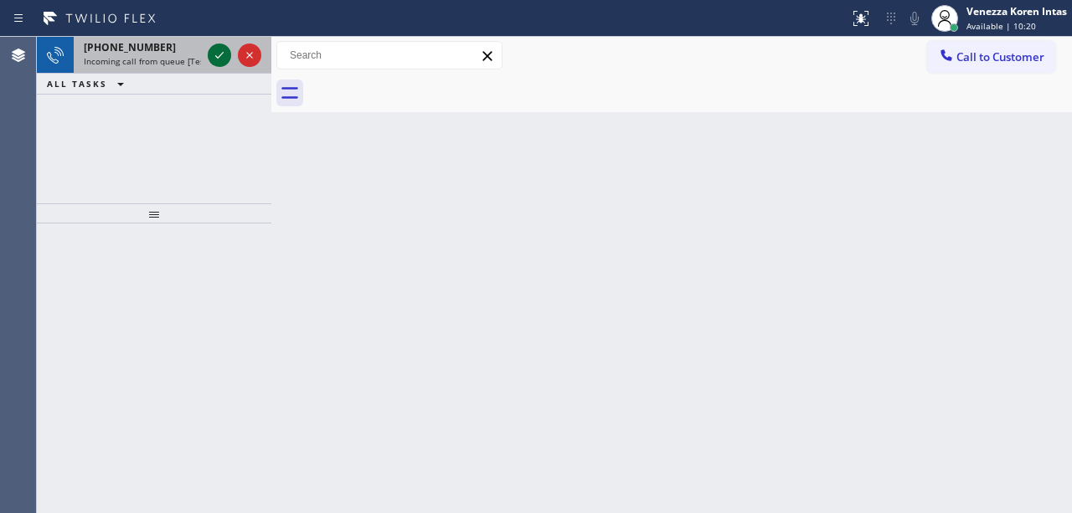
click at [221, 57] on icon at bounding box center [219, 55] width 20 height 20
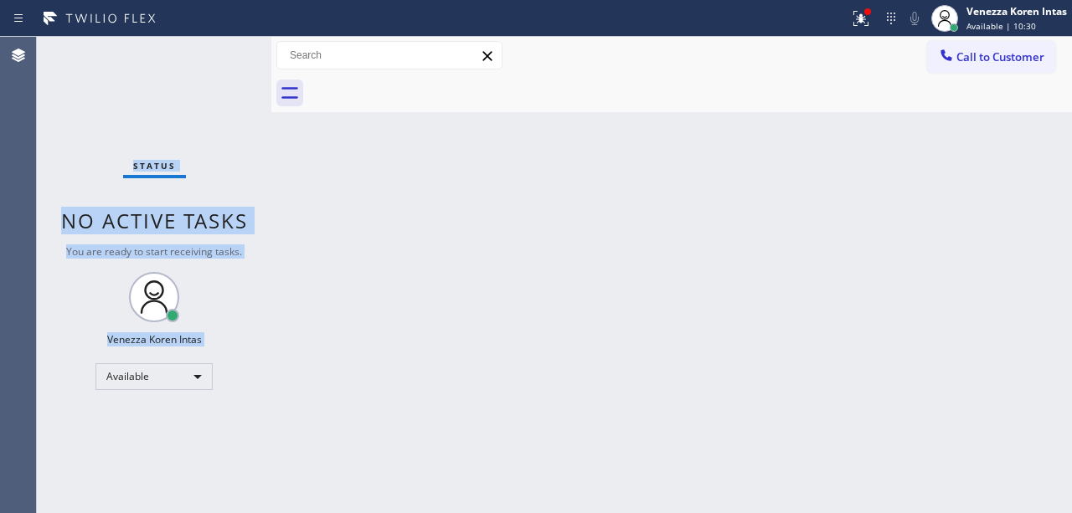
click at [238, 58] on div "Status No active tasks You are ready to start receiving tasks. Venezza Koren In…" at bounding box center [154, 275] width 235 height 477
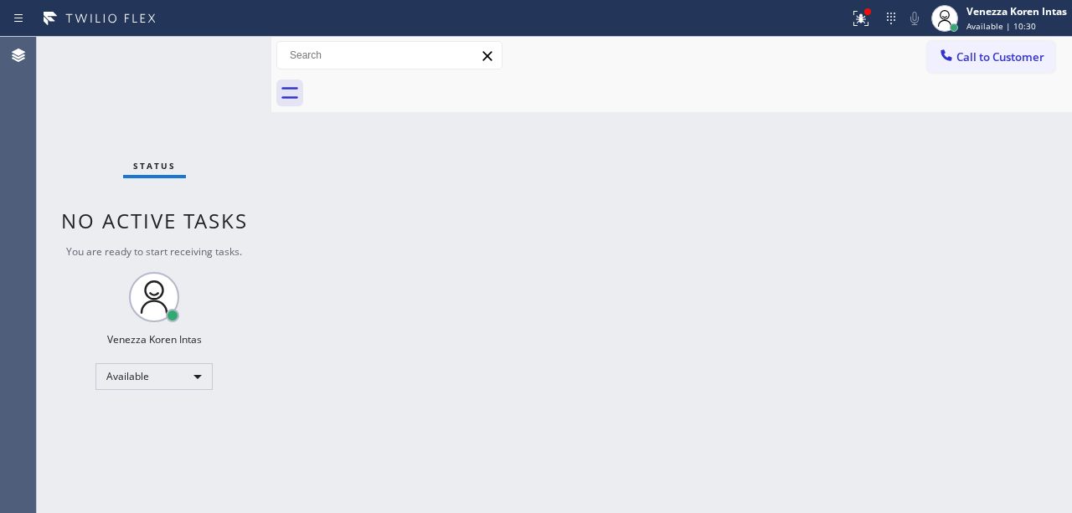
click at [238, 60] on div "Status No active tasks You are ready to start receiving tasks. Venezza Koren In…" at bounding box center [154, 275] width 235 height 477
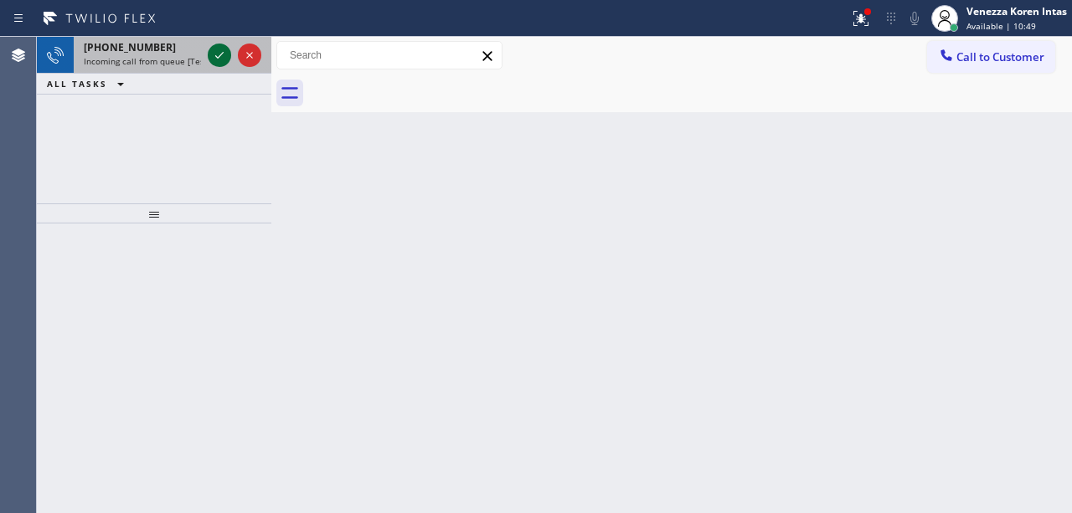
click at [219, 55] on icon at bounding box center [219, 55] width 20 height 20
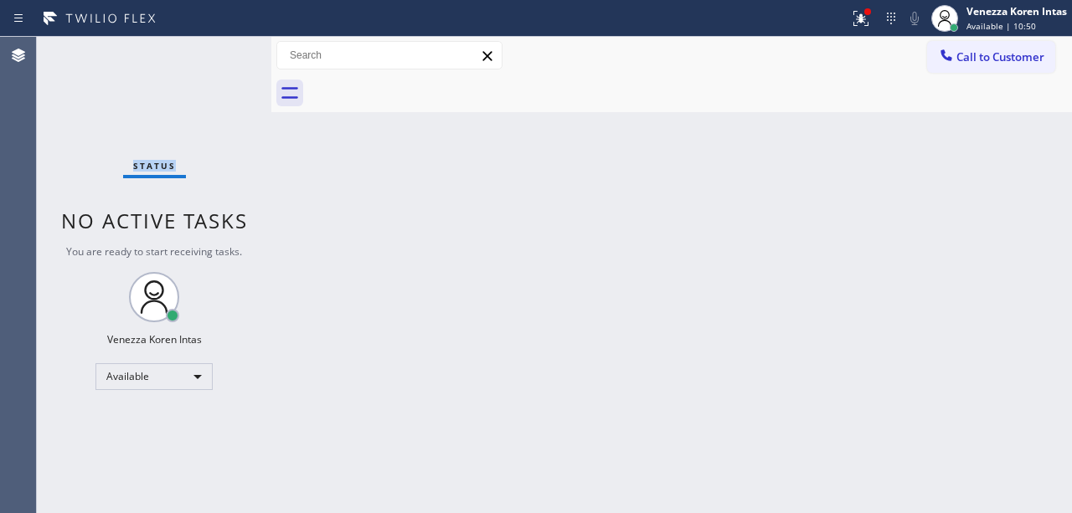
click at [219, 54] on div "Status No active tasks You are ready to start receiving tasks. Venezza Koren In…" at bounding box center [154, 275] width 235 height 477
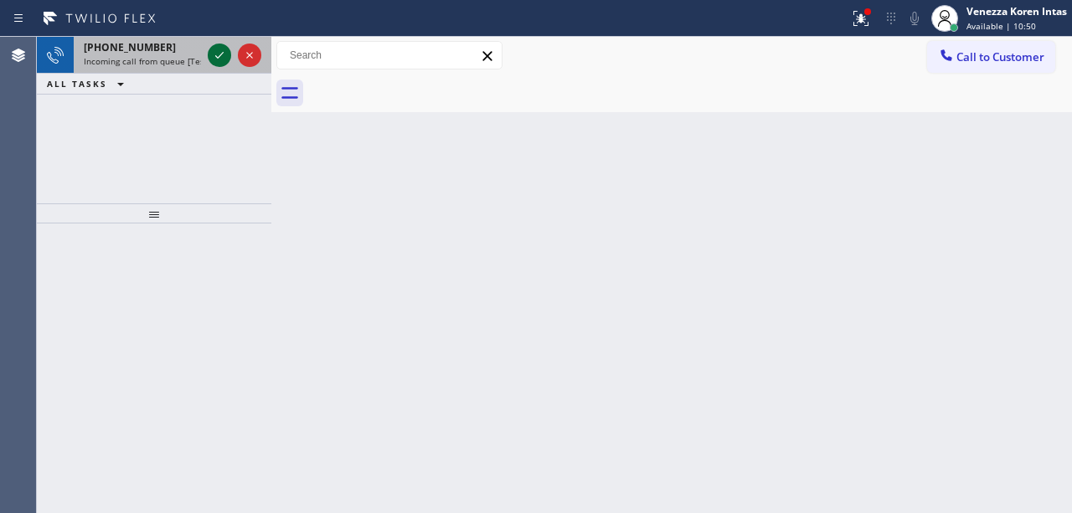
click at [221, 55] on icon at bounding box center [219, 55] width 8 height 7
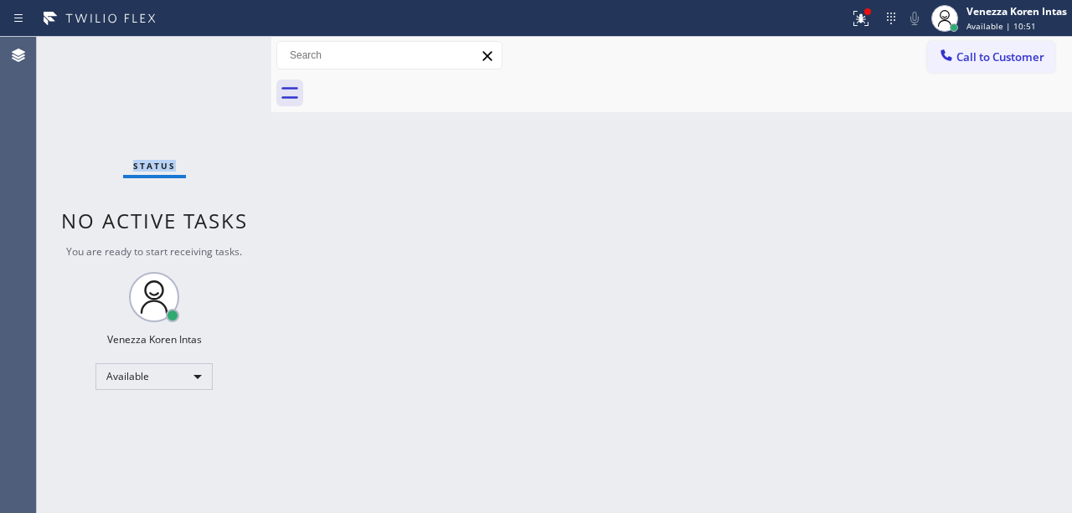
click at [221, 55] on div "Status No active tasks You are ready to start receiving tasks. Venezza Koren In…" at bounding box center [154, 275] width 235 height 477
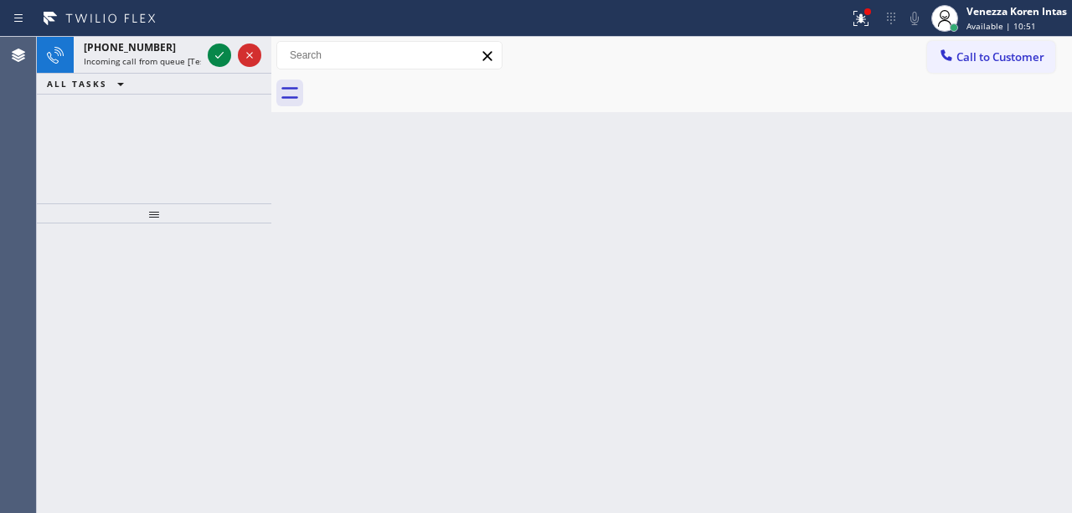
click at [223, 55] on icon at bounding box center [219, 55] width 20 height 20
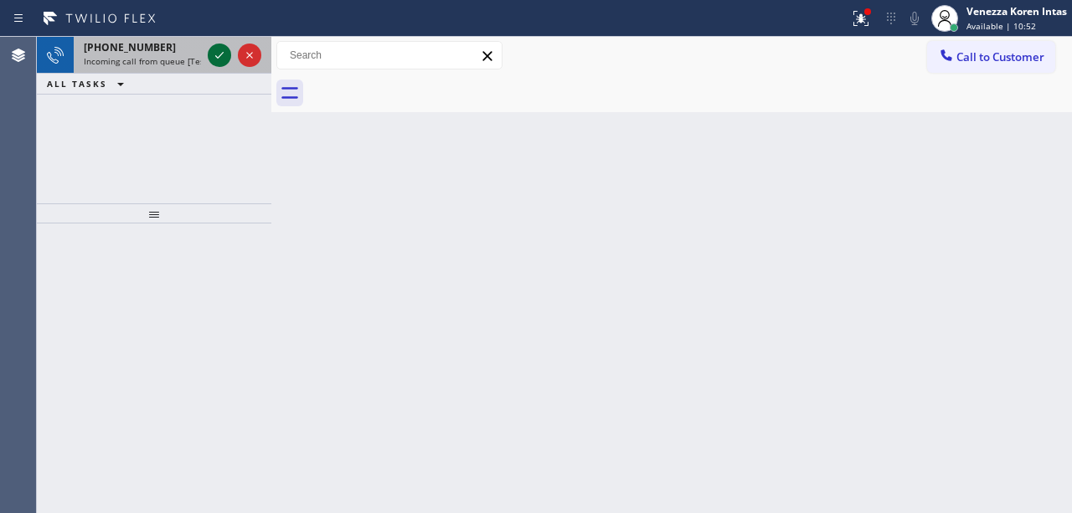
click at [224, 49] on icon at bounding box center [219, 55] width 20 height 20
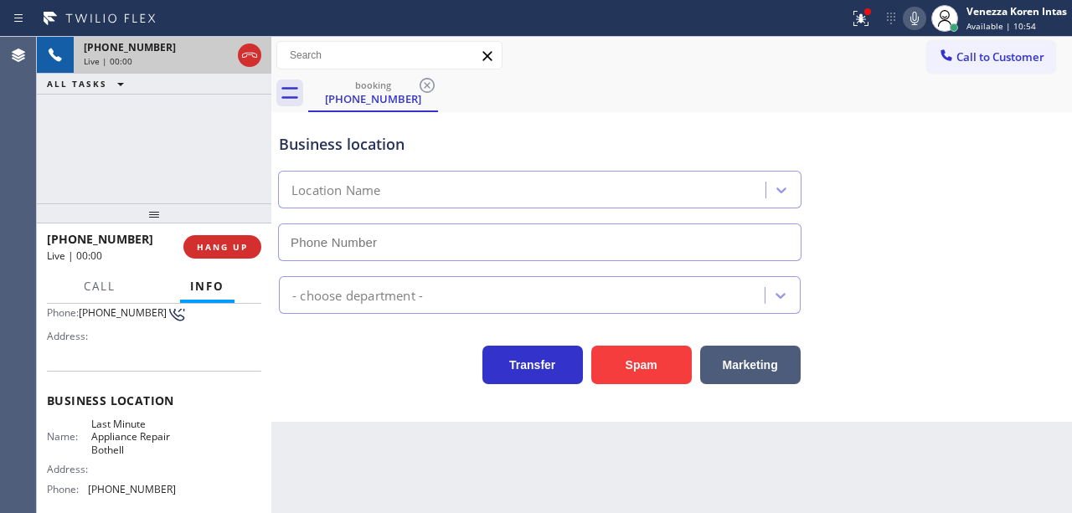
type input "[PHONE_NUMBER]"
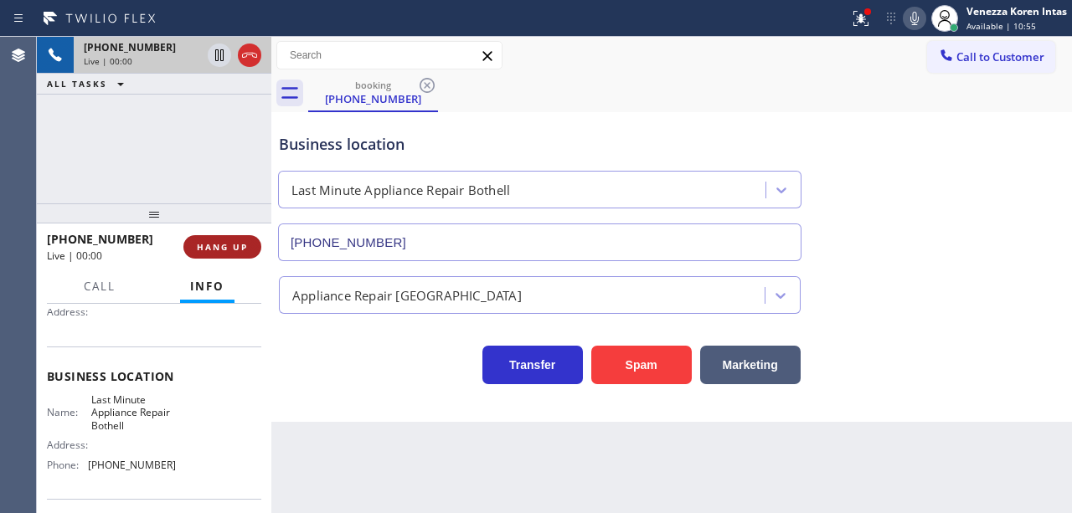
click at [248, 250] on button "HANG UP" at bounding box center [222, 246] width 78 height 23
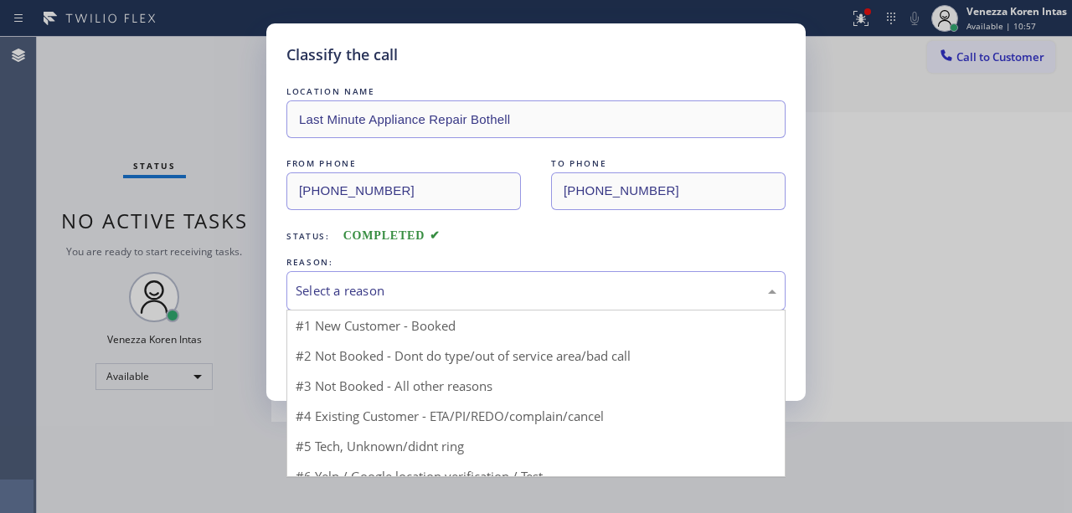
click at [355, 278] on div "Select a reason" at bounding box center [535, 290] width 499 height 39
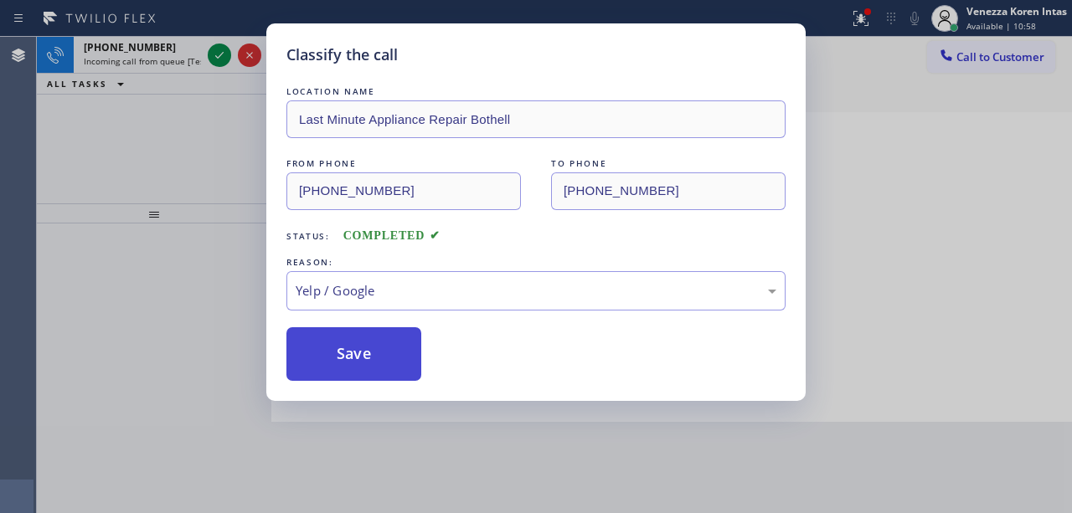
click at [344, 352] on button "Save" at bounding box center [353, 354] width 135 height 54
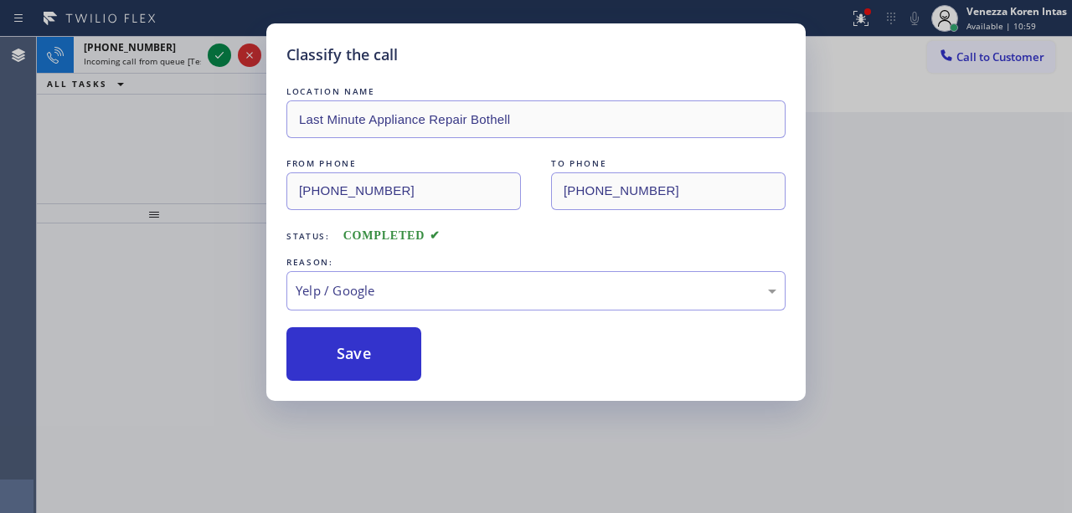
click at [221, 61] on div "Classify the call LOCATION NAME Last Minute Appliance Repair Bothell FROM PHONE…" at bounding box center [536, 256] width 1072 height 513
click at [221, 61] on icon at bounding box center [219, 55] width 20 height 20
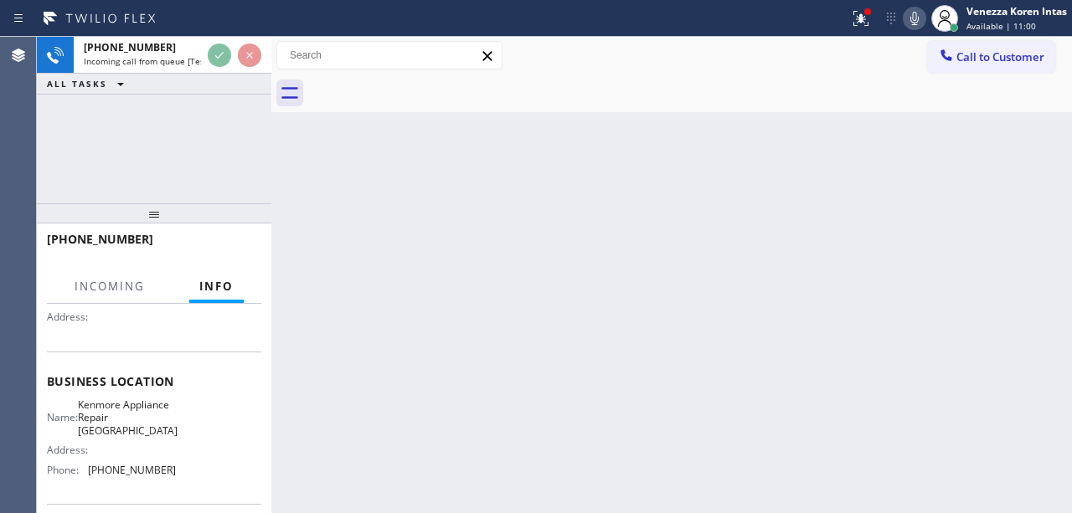
scroll to position [168, 0]
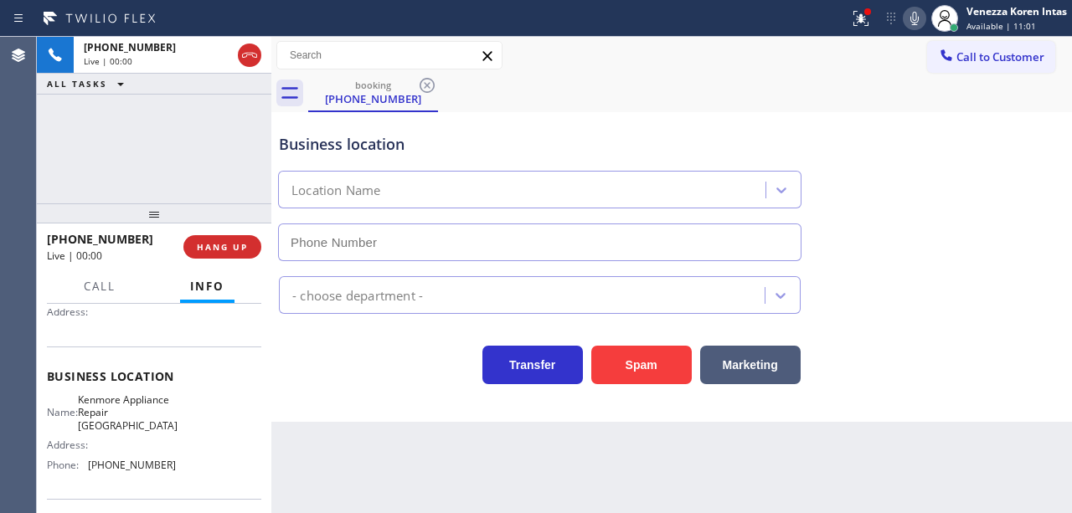
type input "[PHONE_NUMBER]"
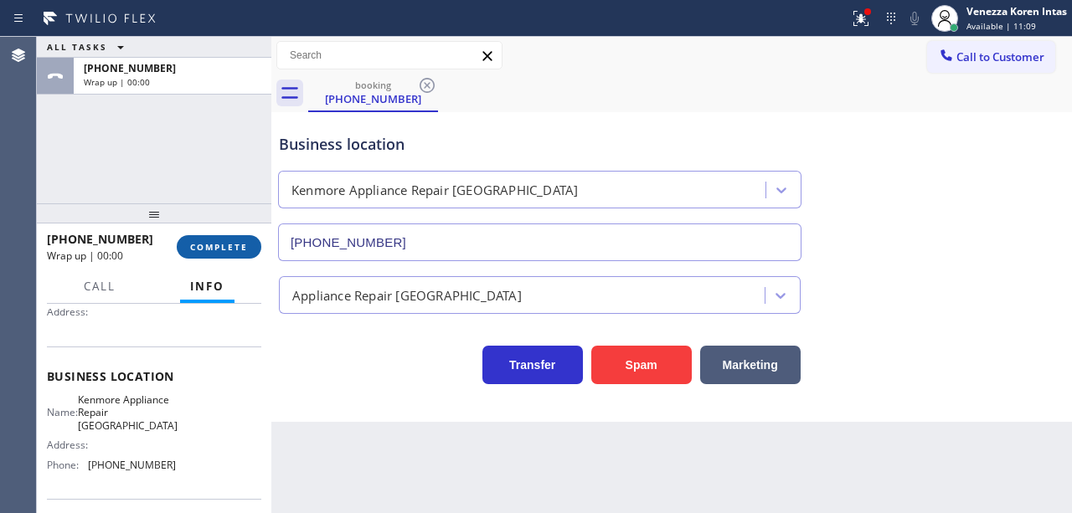
click at [232, 250] on span "COMPLETE" at bounding box center [219, 247] width 58 height 12
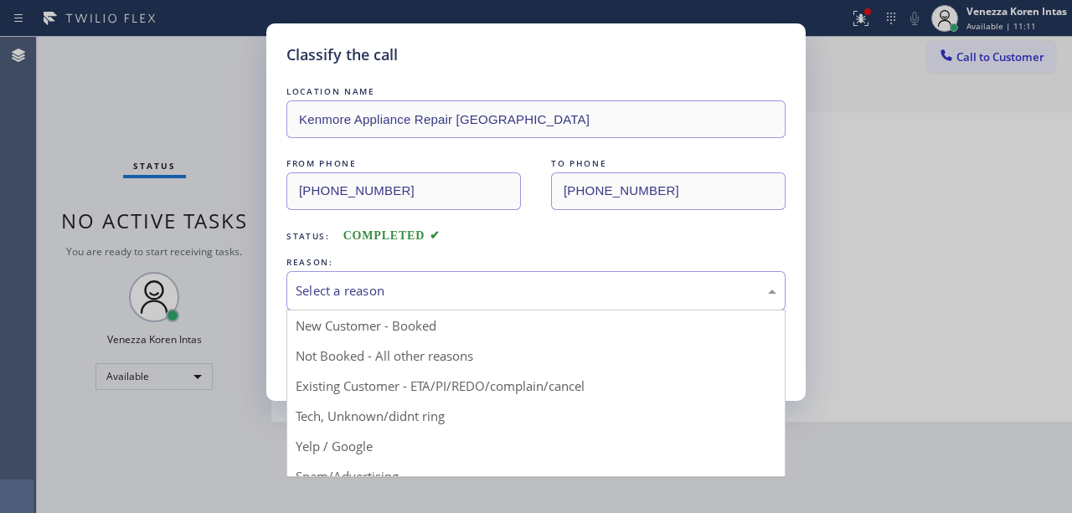
click at [414, 285] on div "Select a reason" at bounding box center [536, 290] width 481 height 19
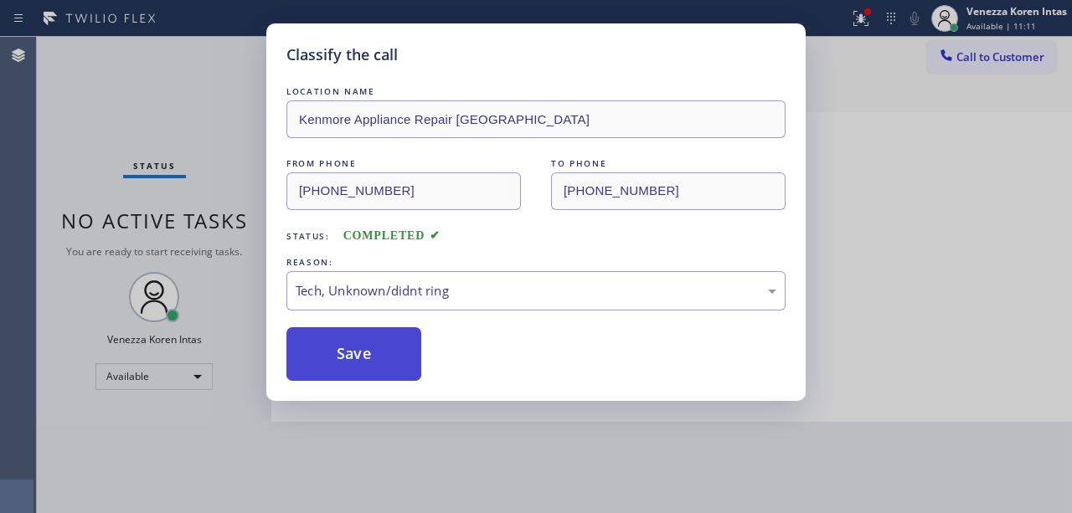
click at [377, 342] on button "Save" at bounding box center [353, 354] width 135 height 54
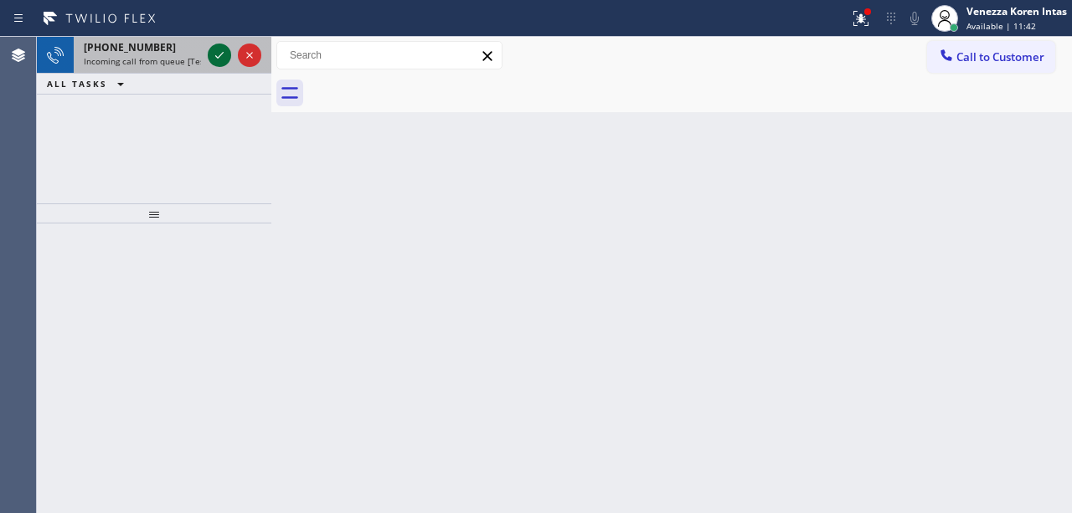
click at [208, 59] on div at bounding box center [219, 55] width 23 height 20
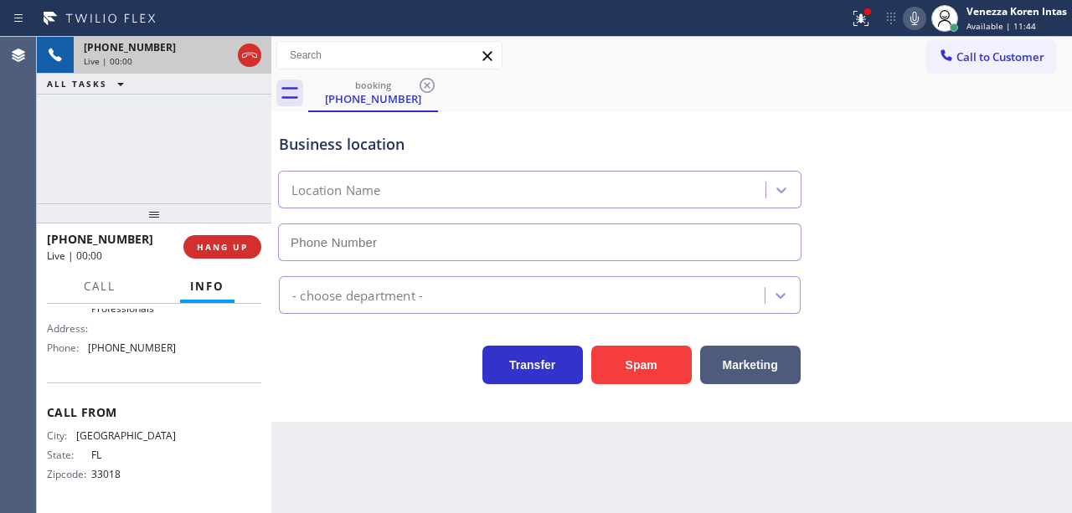
type input "[PHONE_NUMBER]"
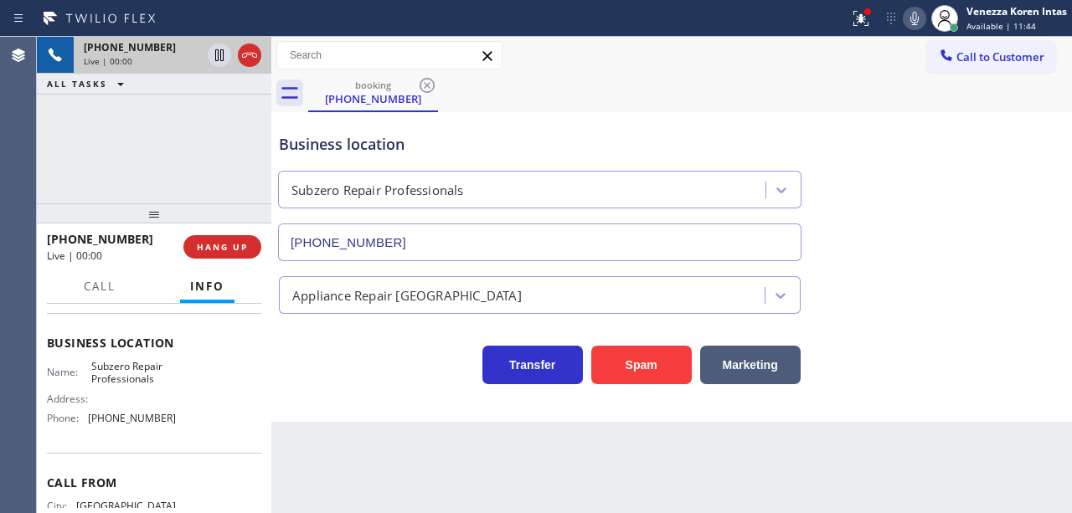
scroll to position [160, 0]
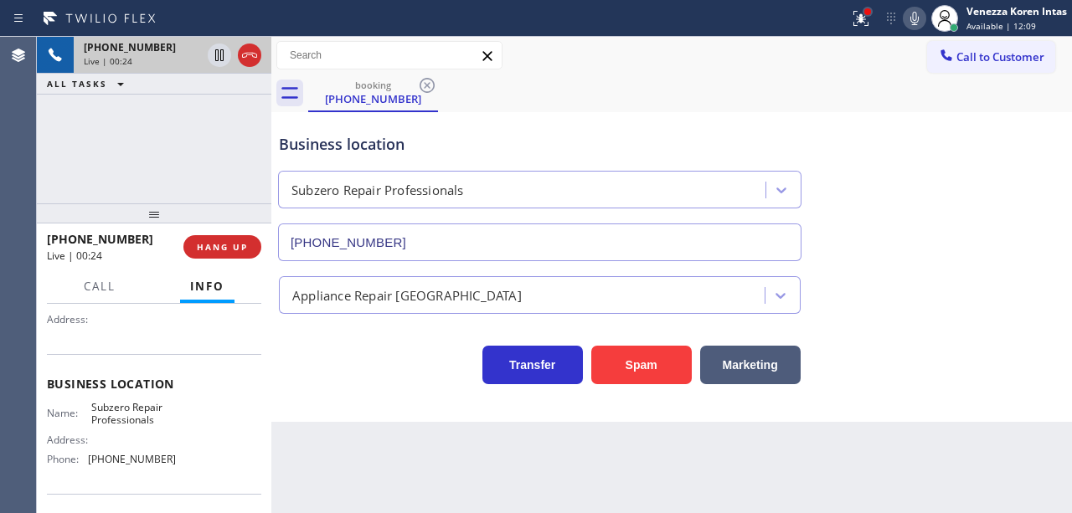
click at [863, 13] on div at bounding box center [868, 12] width 10 height 10
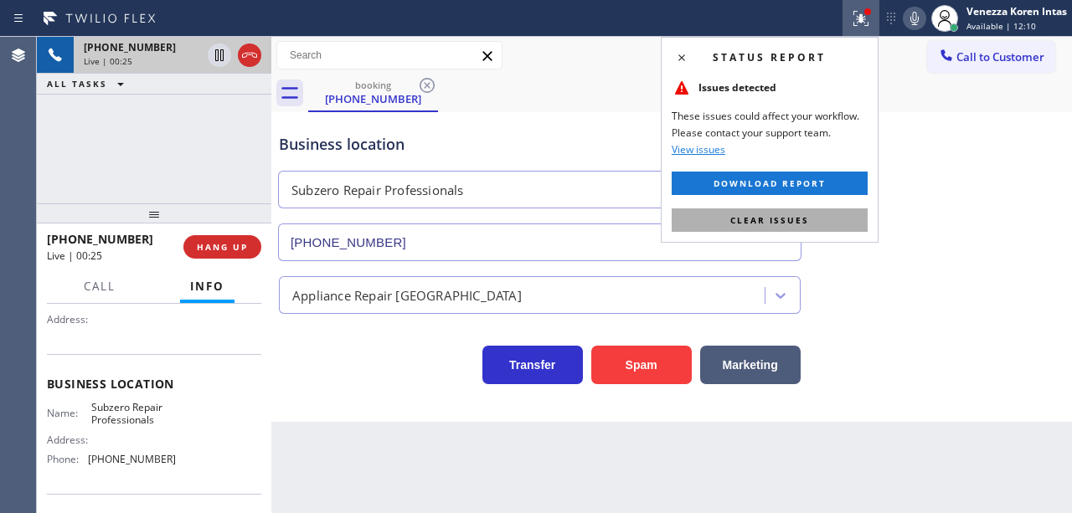
click at [838, 215] on button "Clear issues" at bounding box center [770, 220] width 196 height 23
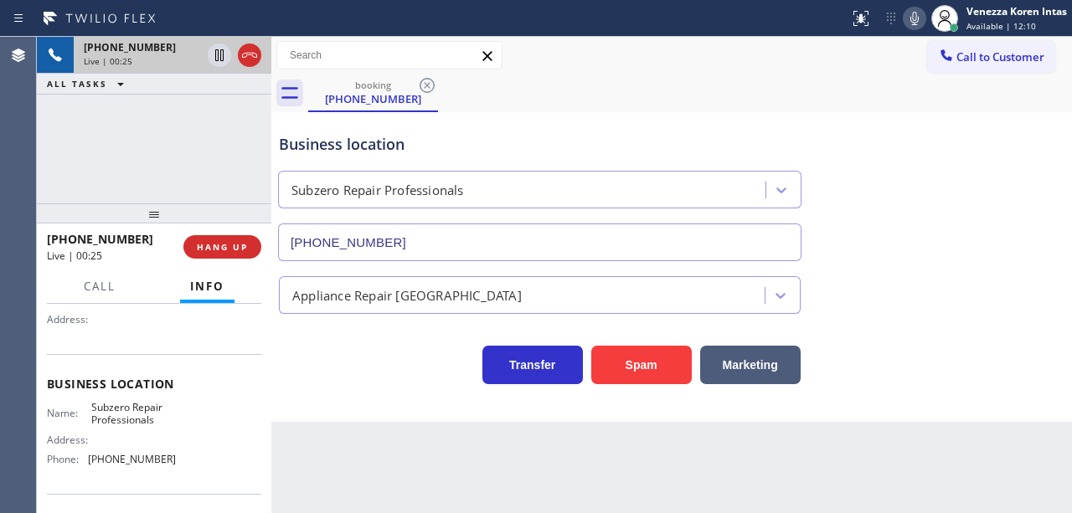
click at [905, 229] on div "Business location Subzero Repair Professionals [PHONE_NUMBER]" at bounding box center [672, 186] width 792 height 152
drag, startPoint x: 87, startPoint y: 404, endPoint x: 157, endPoint y: 430, distance: 74.5
click at [157, 430] on div "Name: Subzero Repair Professionals Address: Phone: [PHONE_NUMBER]" at bounding box center [111, 437] width 129 height 72
click at [158, 422] on span "Subzero Repair Professionals" at bounding box center [133, 414] width 84 height 26
drag, startPoint x: 87, startPoint y: 405, endPoint x: 154, endPoint y: 420, distance: 68.5
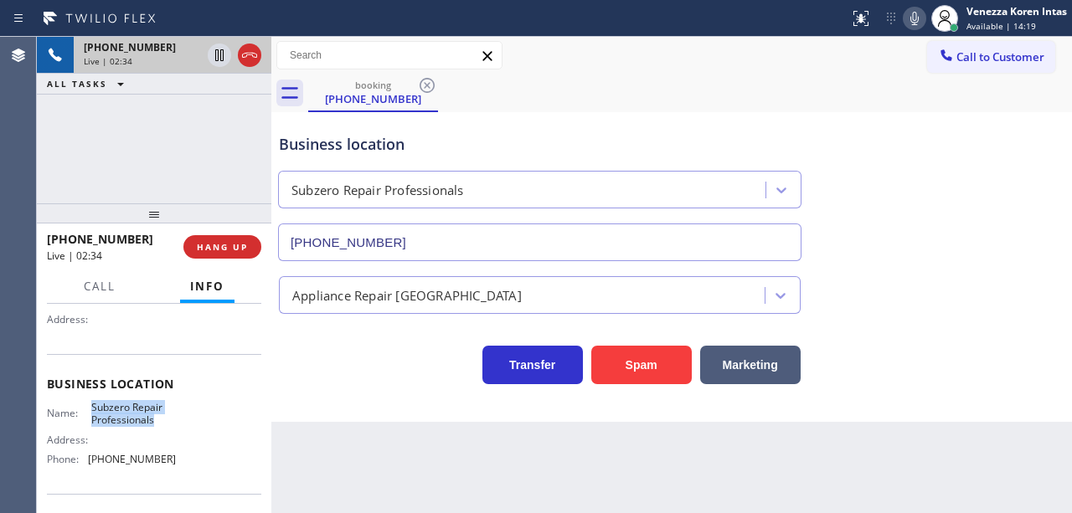
click at [154, 420] on div "Name: Subzero Repair Professionals" at bounding box center [111, 414] width 129 height 26
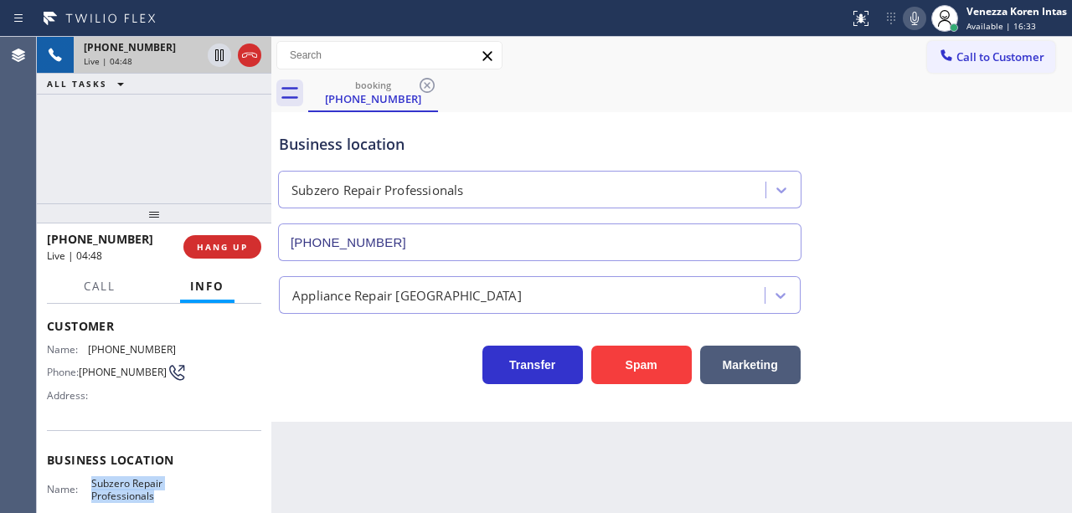
scroll to position [49, 0]
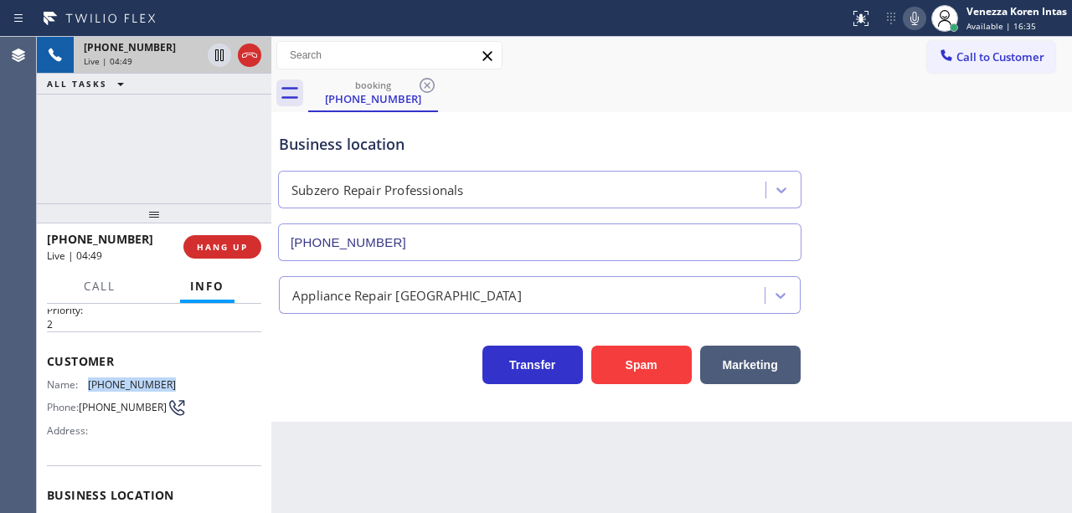
drag, startPoint x: 176, startPoint y: 380, endPoint x: 90, endPoint y: 380, distance: 86.3
click at [90, 380] on div "Name: [PHONE_NUMBER] Phone: [PHONE_NUMBER] Address:" at bounding box center [154, 412] width 214 height 66
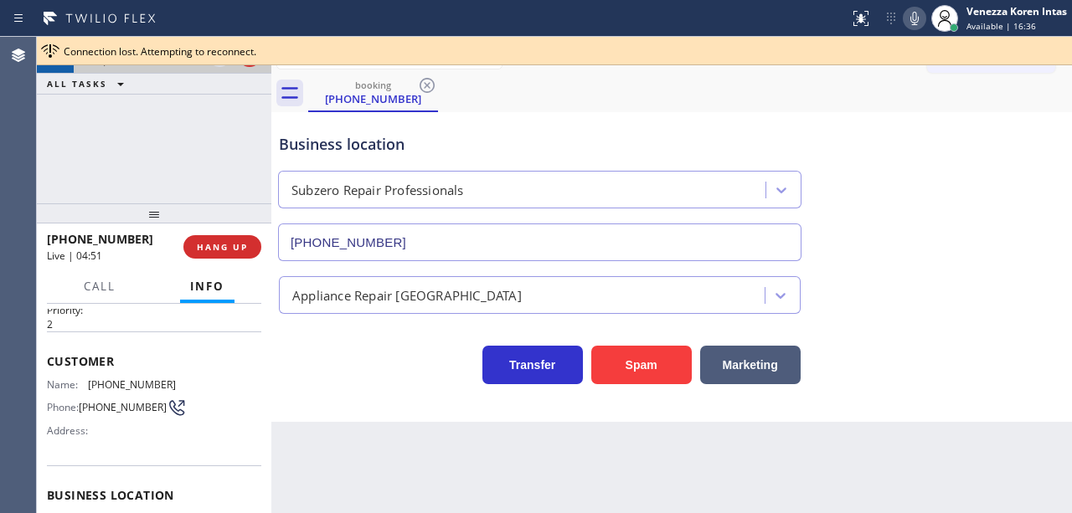
drag, startPoint x: 518, startPoint y: 147, endPoint x: 518, endPoint y: 168, distance: 20.9
click at [518, 151] on div "Business location" at bounding box center [540, 144] width 522 height 23
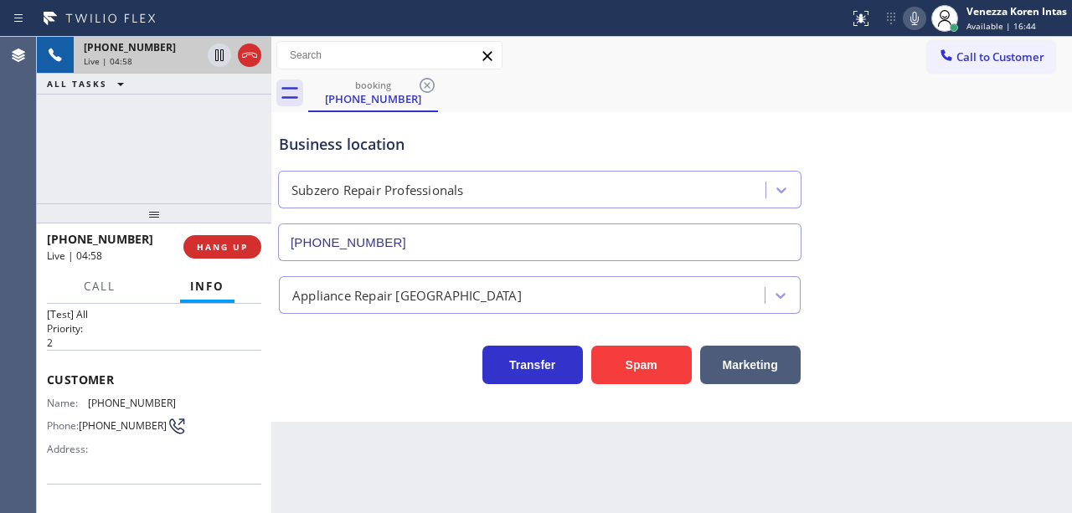
scroll to position [0, 0]
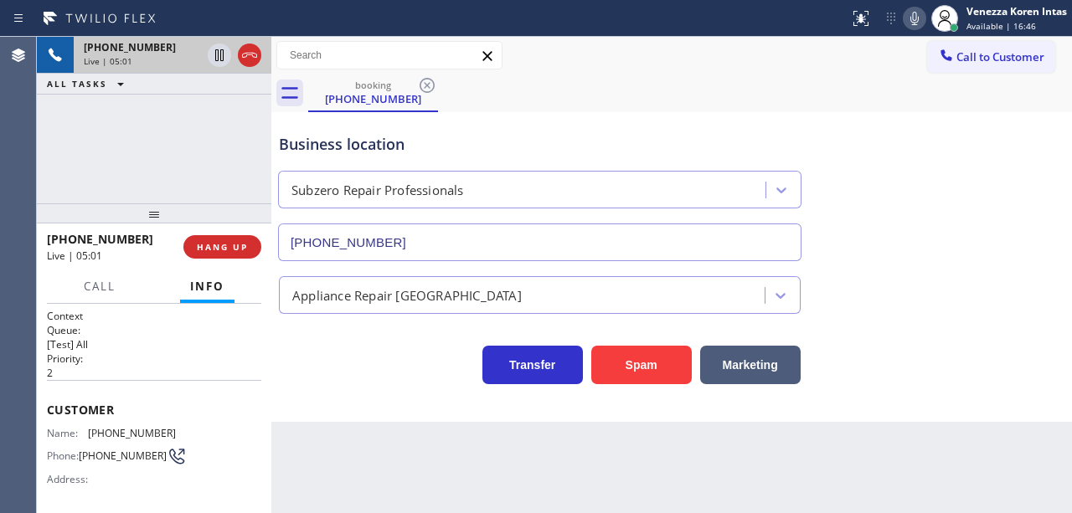
click at [588, 82] on div "booking [PHONE_NUMBER]" at bounding box center [690, 94] width 764 height 38
click at [626, 108] on div "booking [PHONE_NUMBER]" at bounding box center [690, 94] width 764 height 38
click at [523, 155] on div "Business location" at bounding box center [540, 144] width 522 height 23
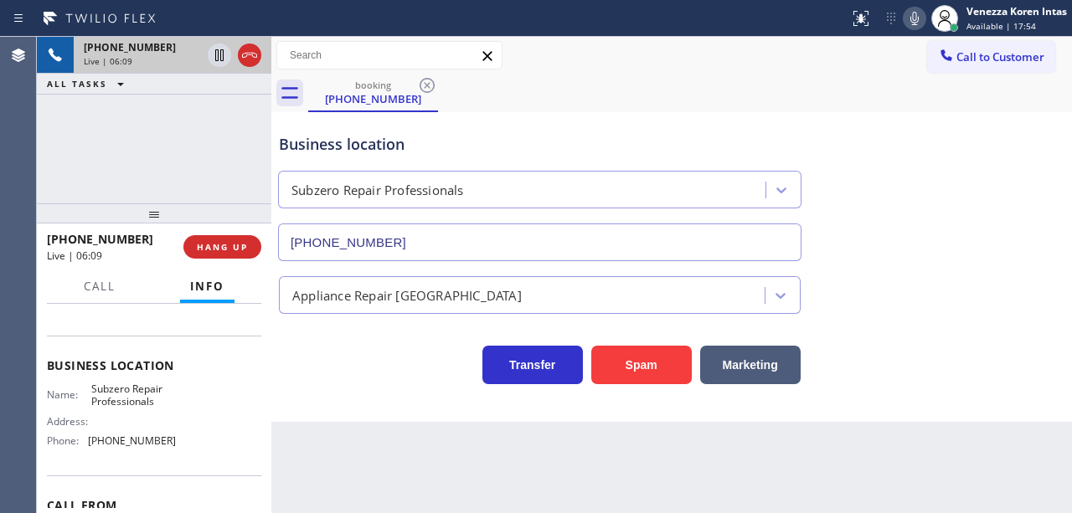
scroll to position [223, 0]
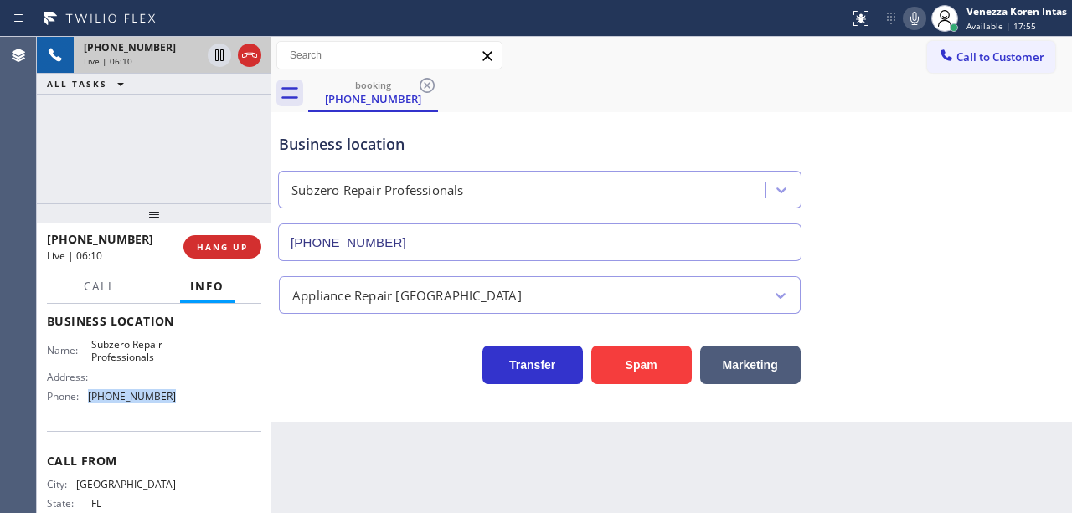
drag, startPoint x: 180, startPoint y: 394, endPoint x: 86, endPoint y: 394, distance: 93.8
click at [86, 394] on div "Name: Subzero Repair Professionals Address: Phone: [PHONE_NUMBER]" at bounding box center [154, 374] width 214 height 72
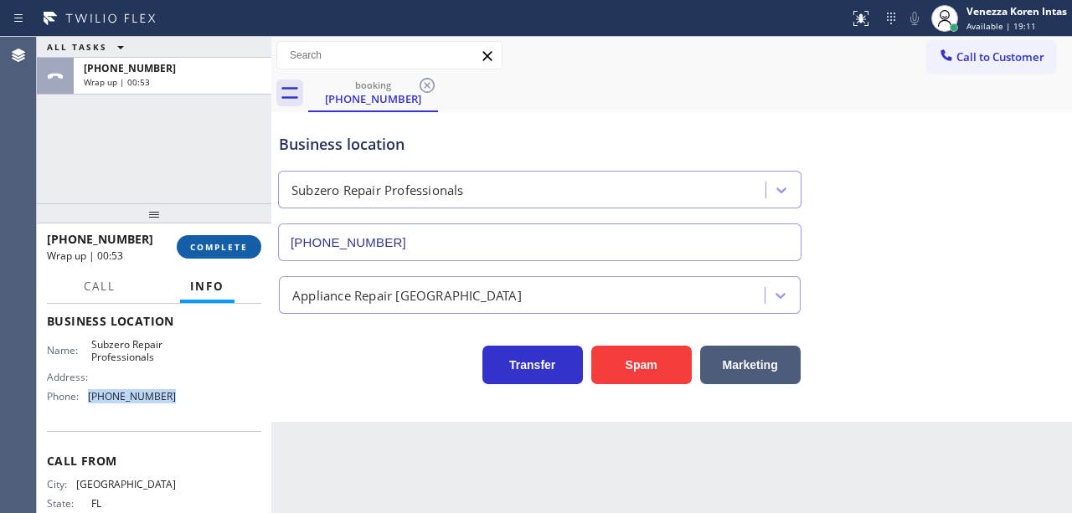
click at [256, 244] on button "COMPLETE" at bounding box center [219, 246] width 85 height 23
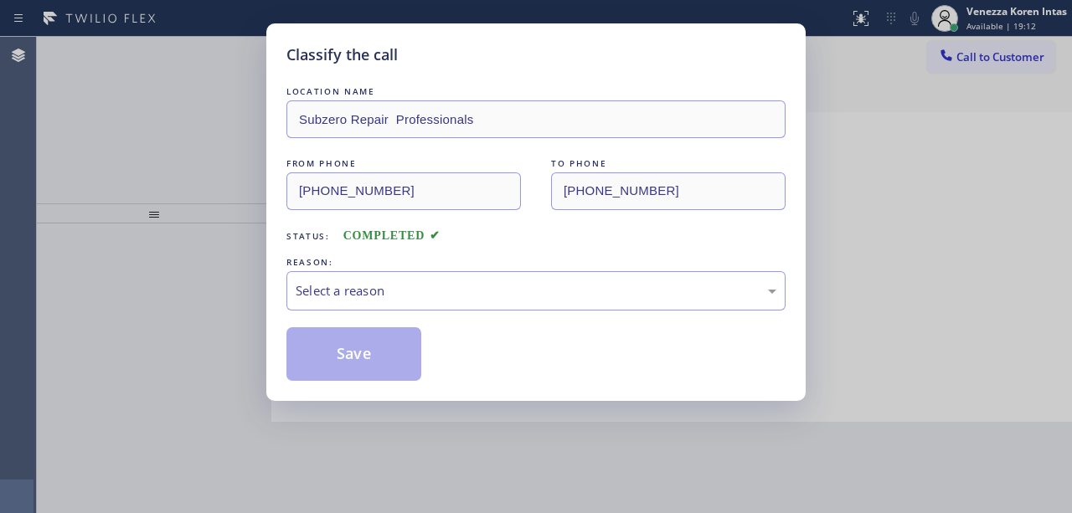
click at [427, 276] on div "Select a reason" at bounding box center [535, 290] width 499 height 39
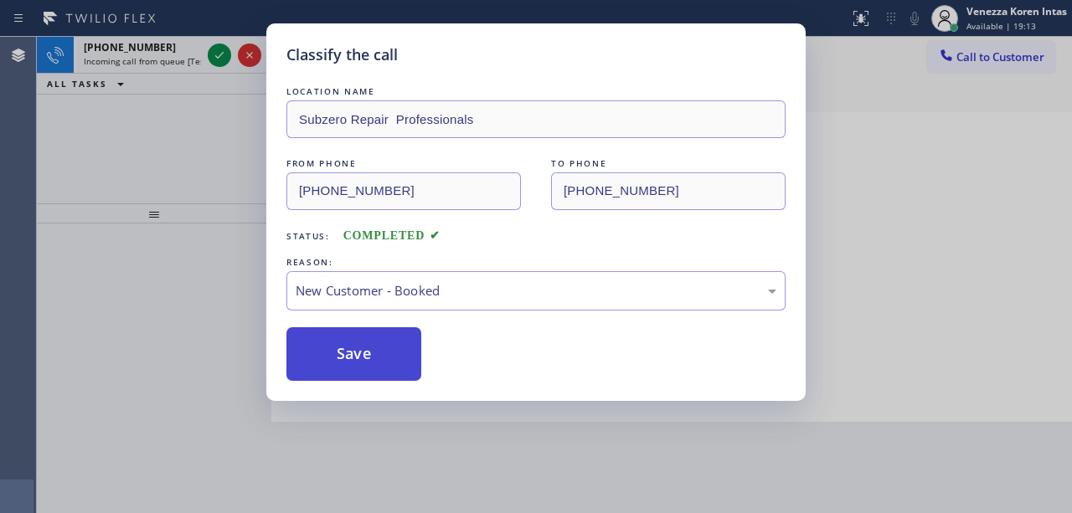
click at [389, 348] on button "Save" at bounding box center [353, 354] width 135 height 54
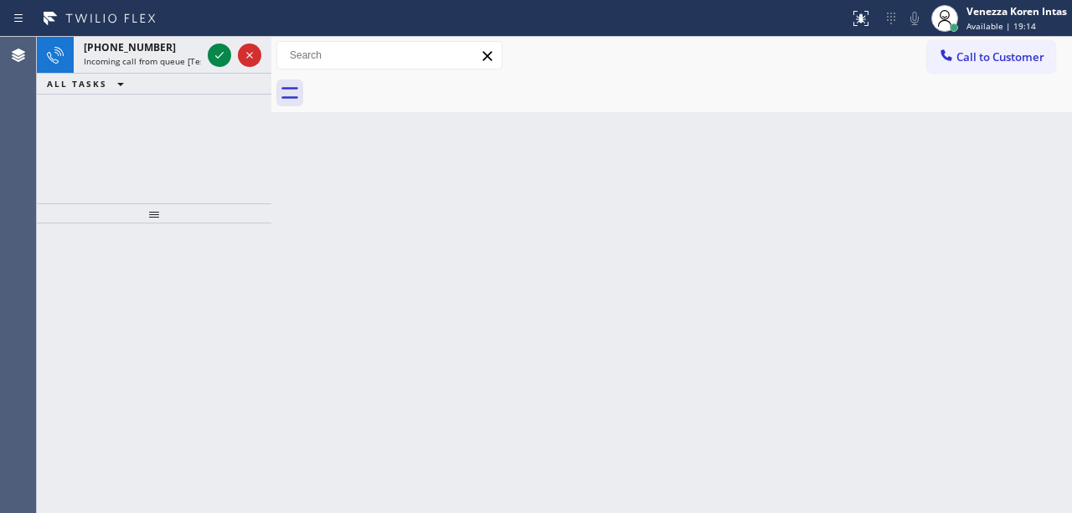
click at [223, 56] on icon at bounding box center [219, 55] width 20 height 20
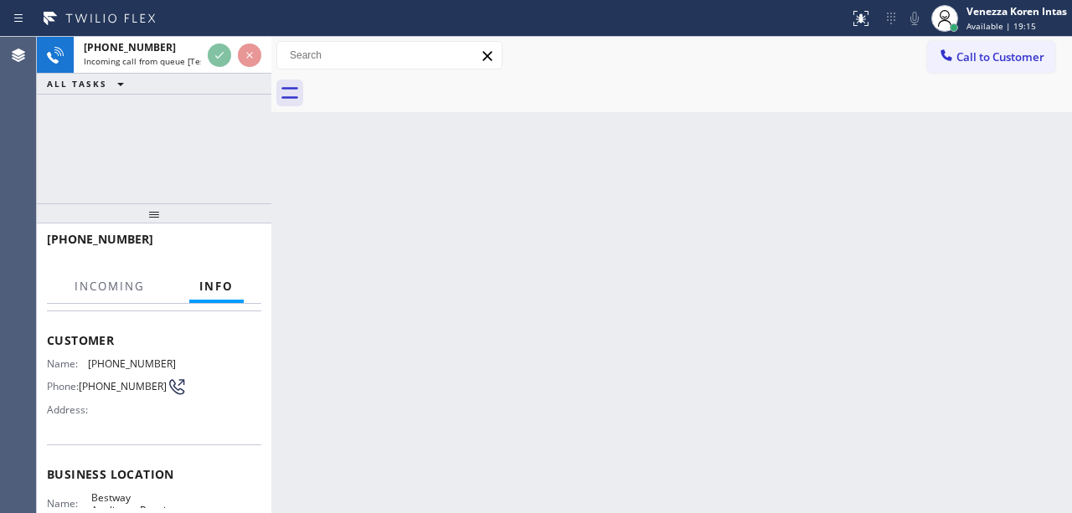
scroll to position [223, 0]
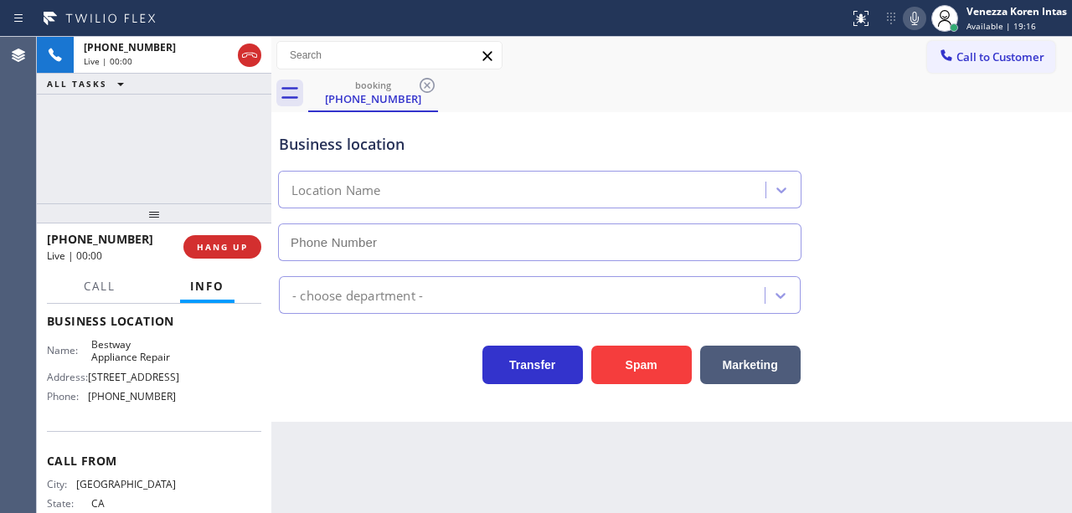
type input "[PHONE_NUMBER]"
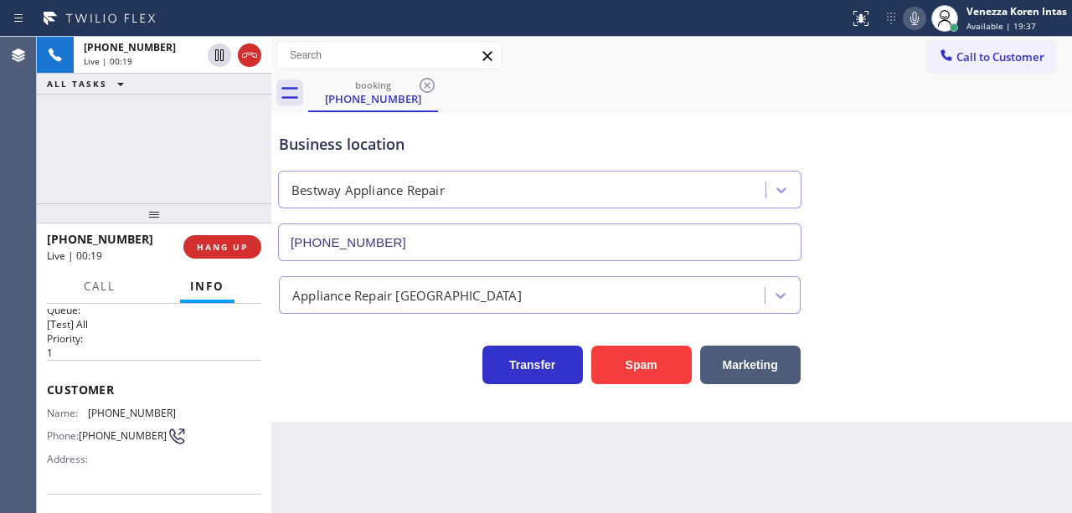
scroll to position [0, 0]
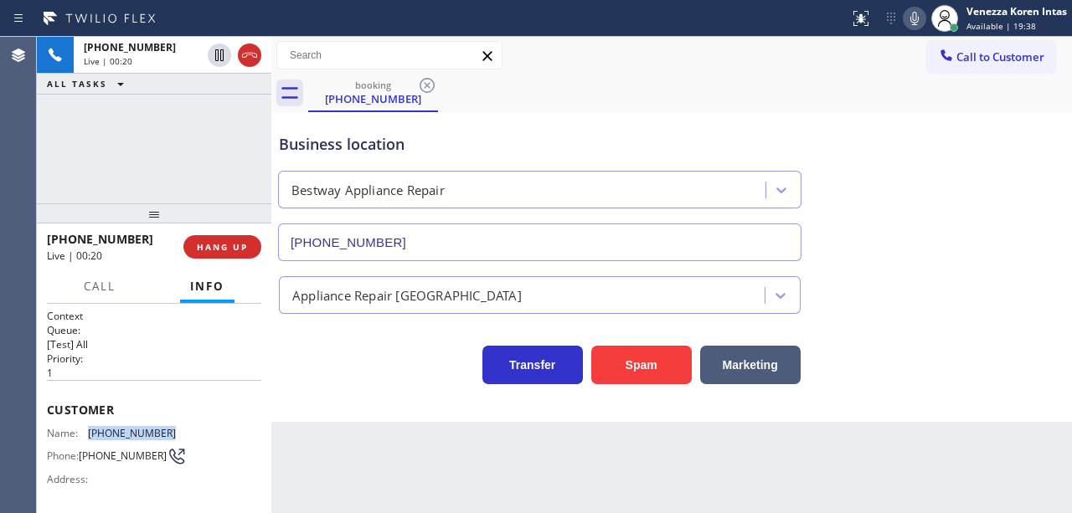
drag, startPoint x: 174, startPoint y: 425, endPoint x: 90, endPoint y: 425, distance: 83.8
click at [90, 427] on div "Name: [PHONE_NUMBER] Phone: [PHONE_NUMBER] Address:" at bounding box center [154, 460] width 214 height 66
click at [924, 17] on div at bounding box center [914, 18] width 23 height 20
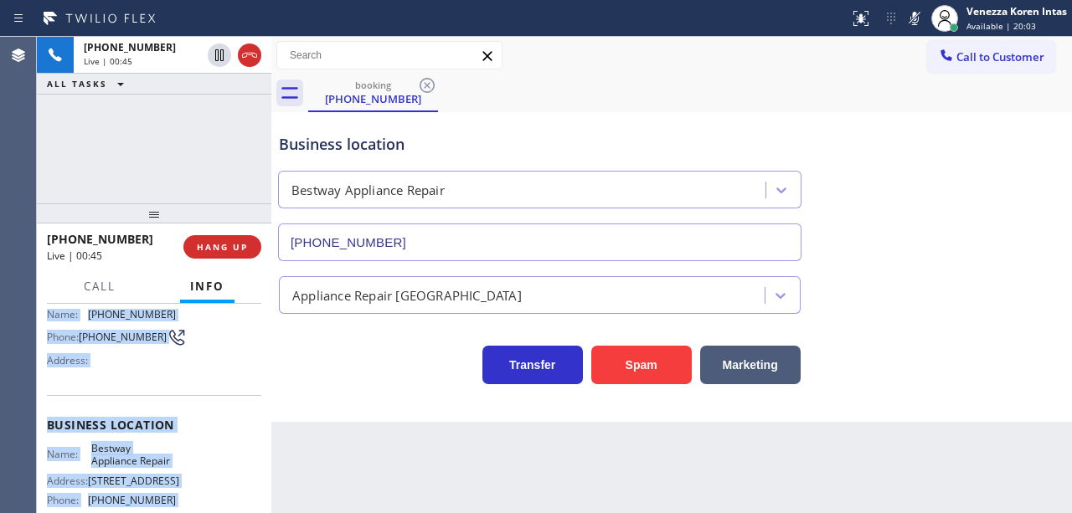
scroll to position [272, 0]
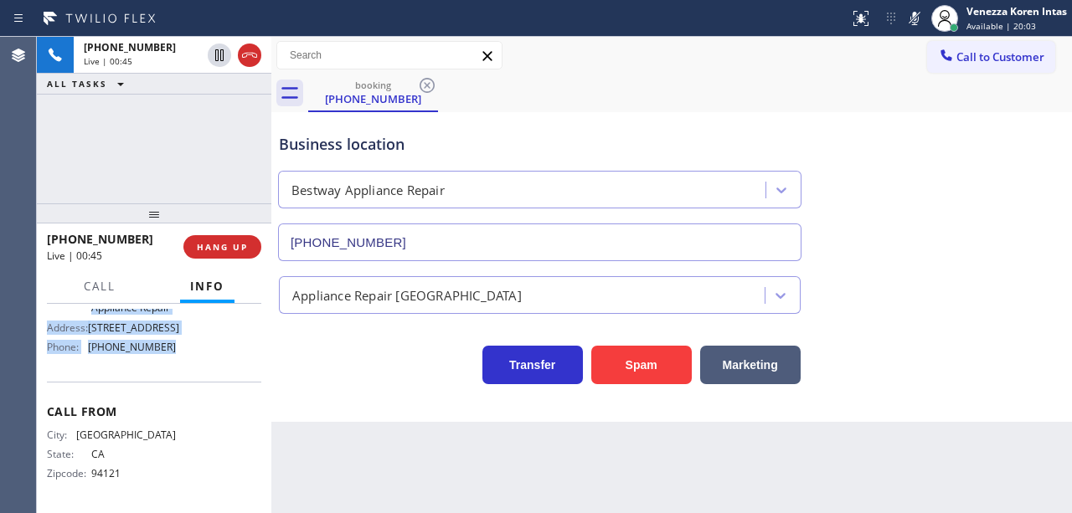
drag, startPoint x: 40, startPoint y: 401, endPoint x: 196, endPoint y: 370, distance: 158.8
click at [196, 370] on div "Context Queue: [Test] All Priority: 1 Customer Name: [PHONE_NUMBER] Phone: [PHO…" at bounding box center [154, 408] width 235 height 209
click at [489, 129] on div "Business location Bestway Appliance Repair [PHONE_NUMBER]" at bounding box center [540, 188] width 528 height 145
click at [906, 32] on div "Status report No issues detected If you experience an issue, please download th…" at bounding box center [957, 18] width 229 height 37
click at [910, 27] on icon at bounding box center [915, 18] width 20 height 20
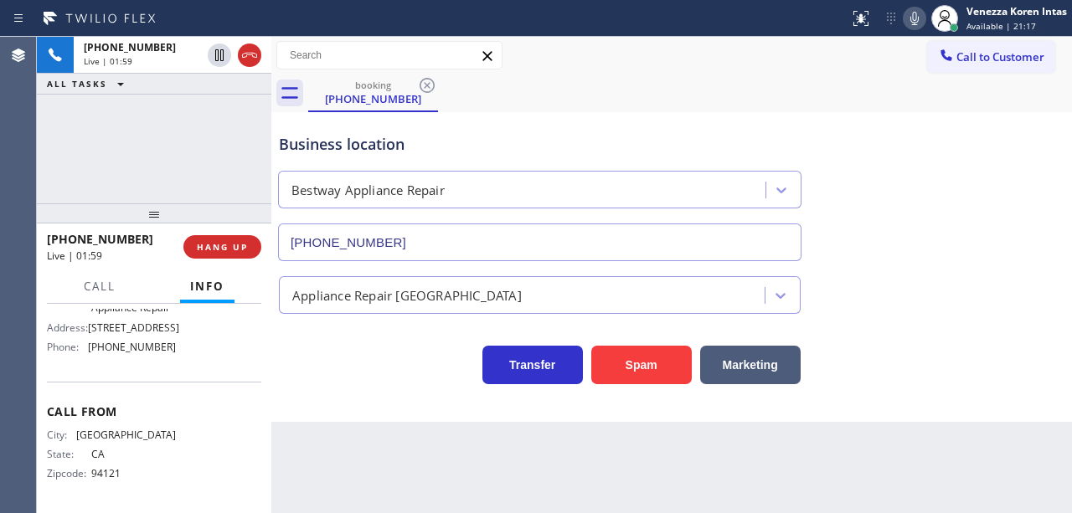
drag, startPoint x: 623, startPoint y: 123, endPoint x: 605, endPoint y: 229, distance: 107.9
click at [624, 125] on div "Business location Bestway Appliance Repair [PHONE_NUMBER]" at bounding box center [540, 188] width 528 height 145
click at [512, 65] on div "Call to Customer Outbound call Location [PERSON_NAME] Air Service Your caller i…" at bounding box center [671, 55] width 801 height 29
click at [910, 27] on icon at bounding box center [915, 18] width 20 height 20
drag, startPoint x: 476, startPoint y: 10, endPoint x: 583, endPoint y: 27, distance: 108.5
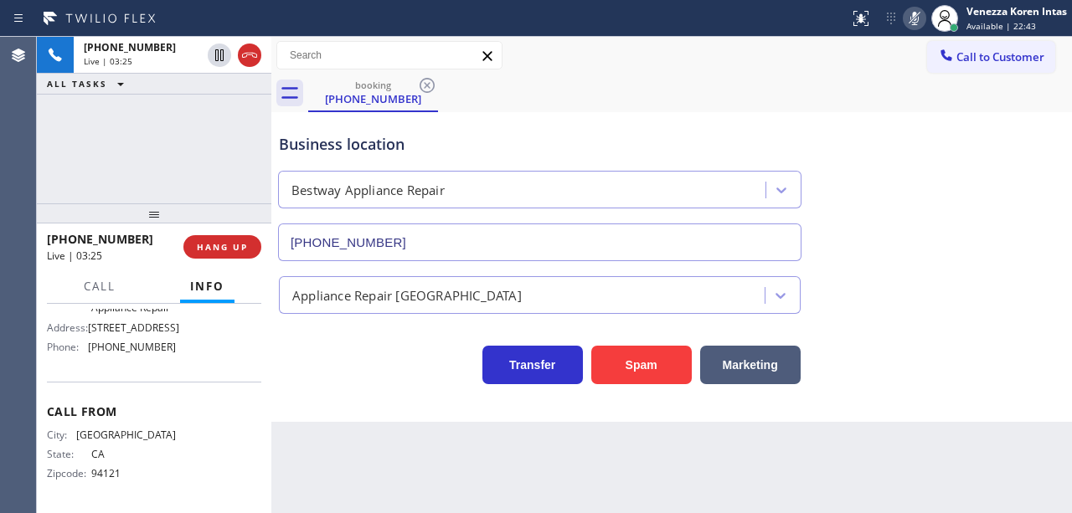
click at [476, 10] on div at bounding box center [425, 18] width 836 height 27
click at [906, 15] on icon at bounding box center [915, 18] width 20 height 20
click at [921, 147] on div "Business location Bestway Appliance Repair [PHONE_NUMBER]" at bounding box center [672, 186] width 792 height 152
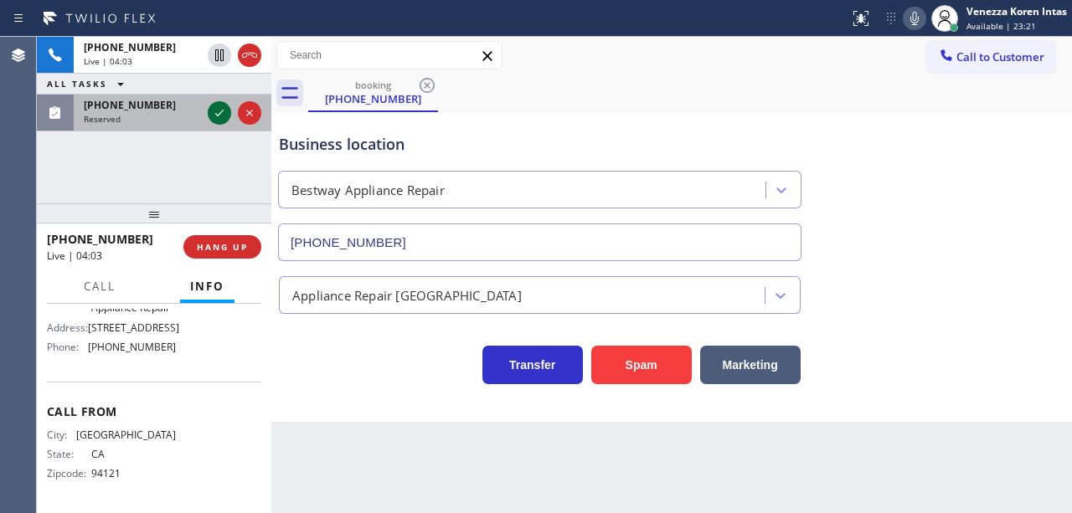
click at [221, 115] on icon at bounding box center [219, 113] width 20 height 20
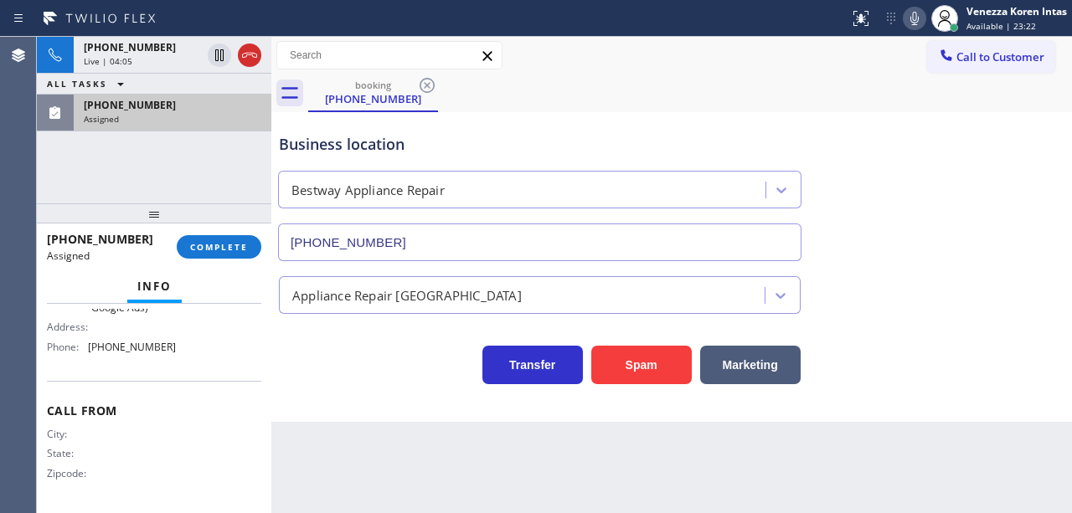
click at [235, 259] on div "[PHONE_NUMBER] Assigned COMPLETE" at bounding box center [154, 247] width 214 height 44
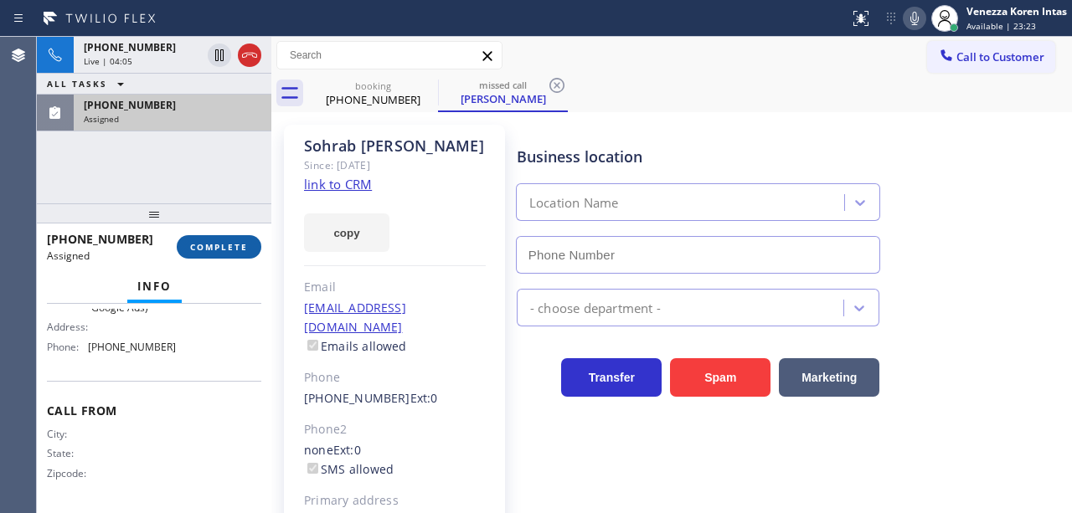
click at [235, 251] on span "COMPLETE" at bounding box center [219, 247] width 58 height 12
type input "[PHONE_NUMBER]"
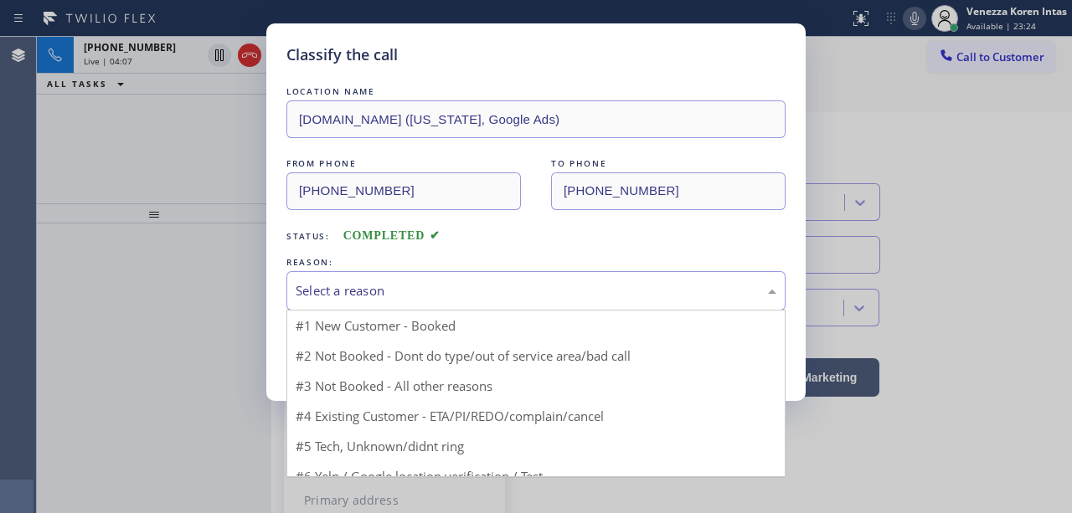
click at [410, 286] on div "Select a reason" at bounding box center [536, 290] width 481 height 19
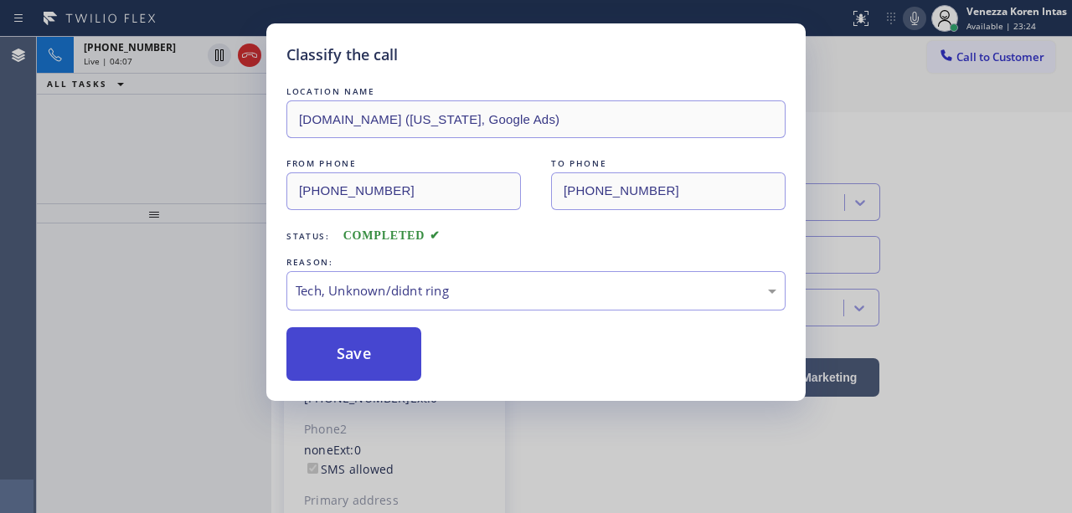
click at [372, 374] on button "Save" at bounding box center [353, 354] width 135 height 54
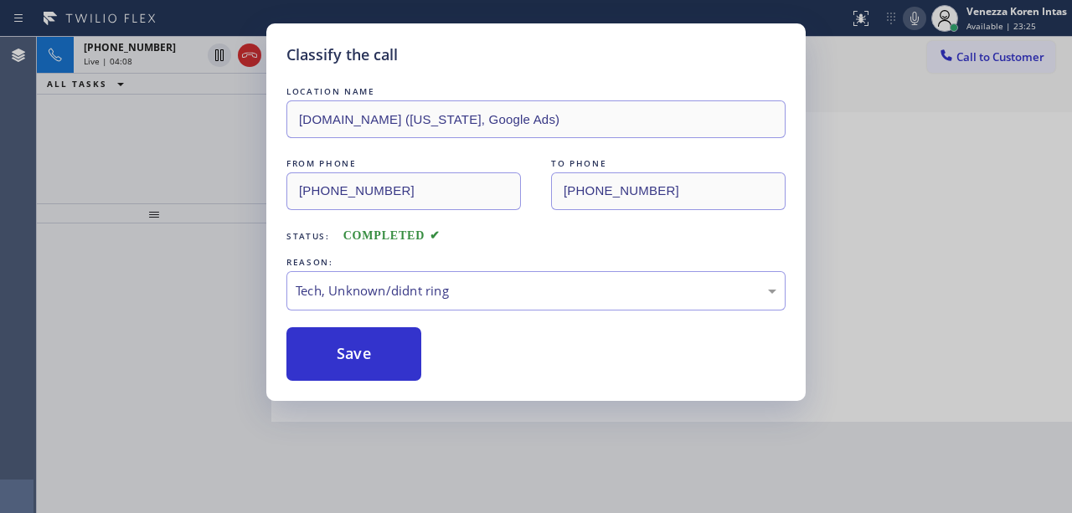
click at [249, 54] on icon at bounding box center [250, 55] width 20 height 20
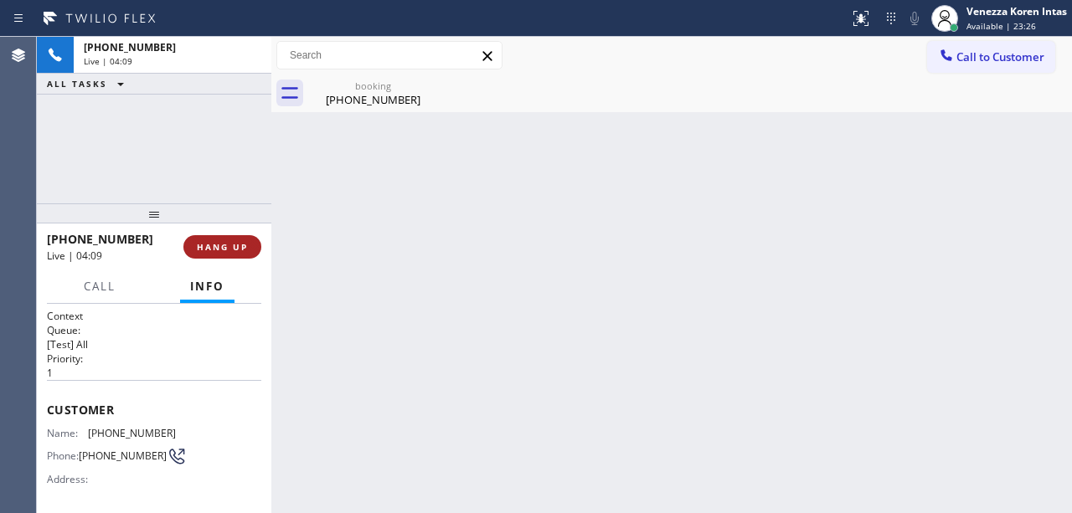
click at [230, 254] on button "HANG UP" at bounding box center [222, 246] width 78 height 23
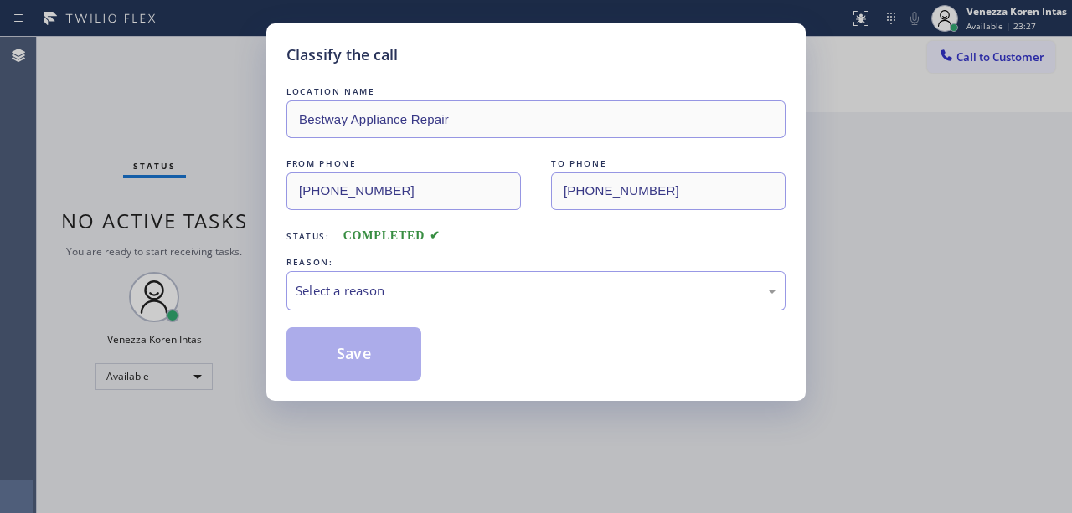
click at [387, 283] on div "Select a reason" at bounding box center [536, 290] width 481 height 19
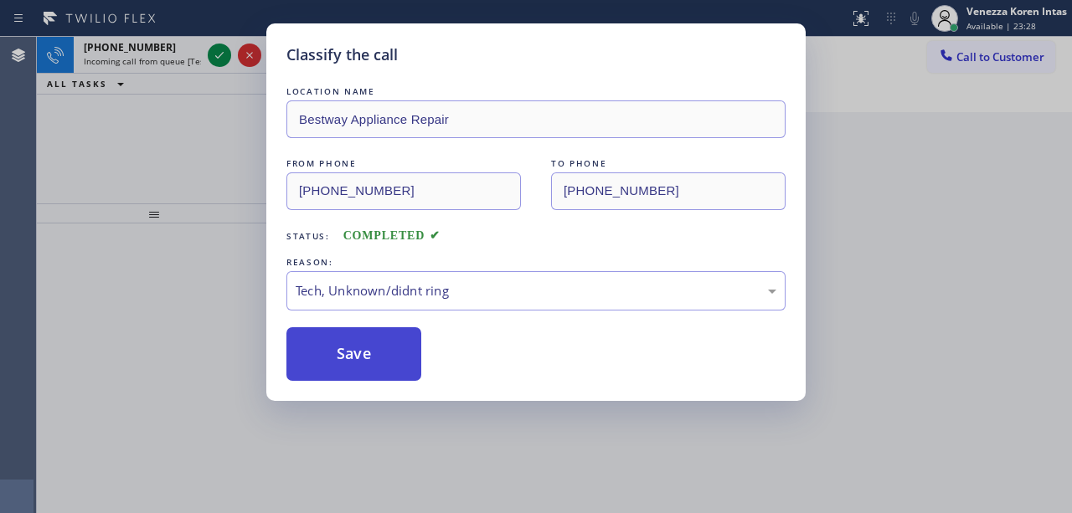
click at [405, 352] on button "Save" at bounding box center [353, 354] width 135 height 54
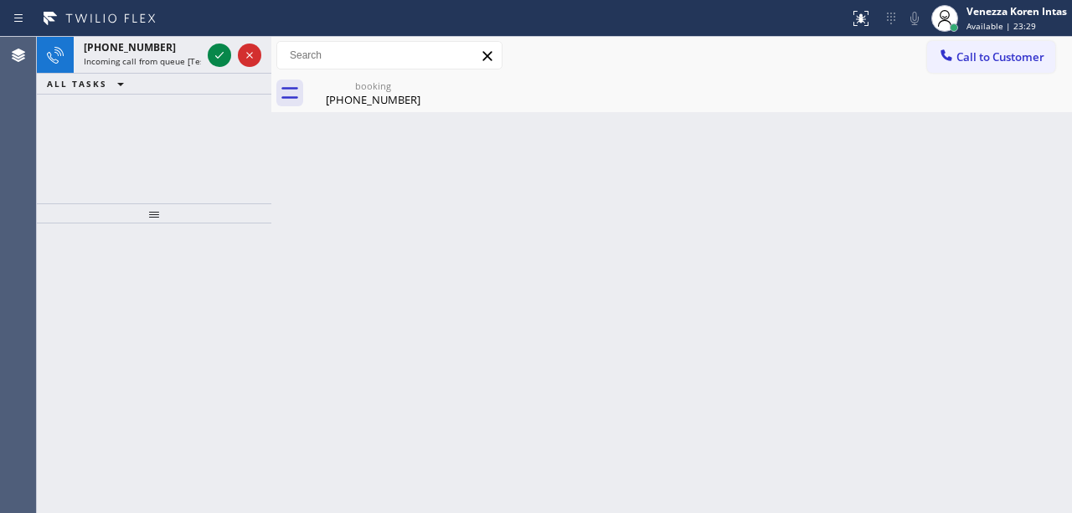
click at [213, 60] on icon at bounding box center [219, 55] width 20 height 20
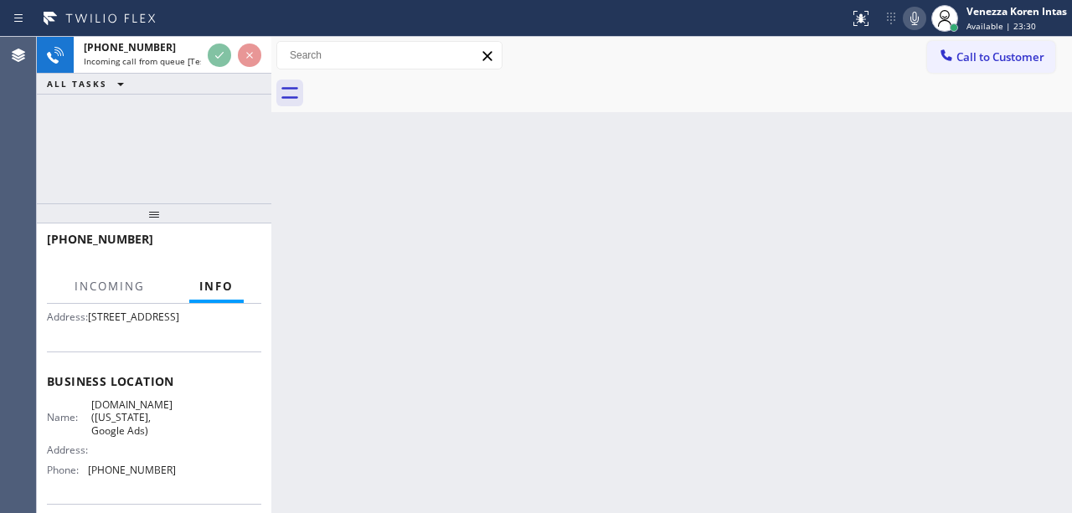
scroll to position [168, 0]
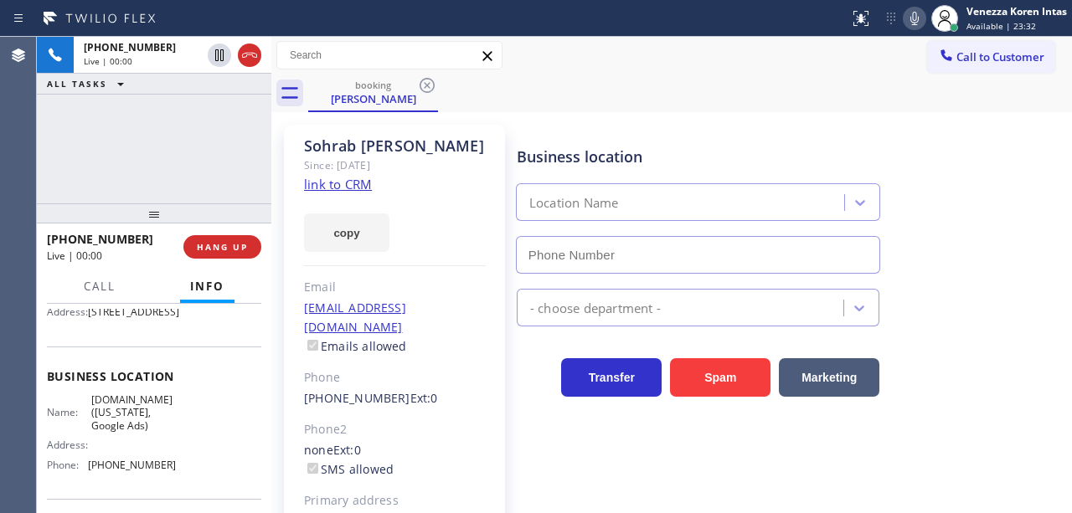
type input "[PHONE_NUMBER]"
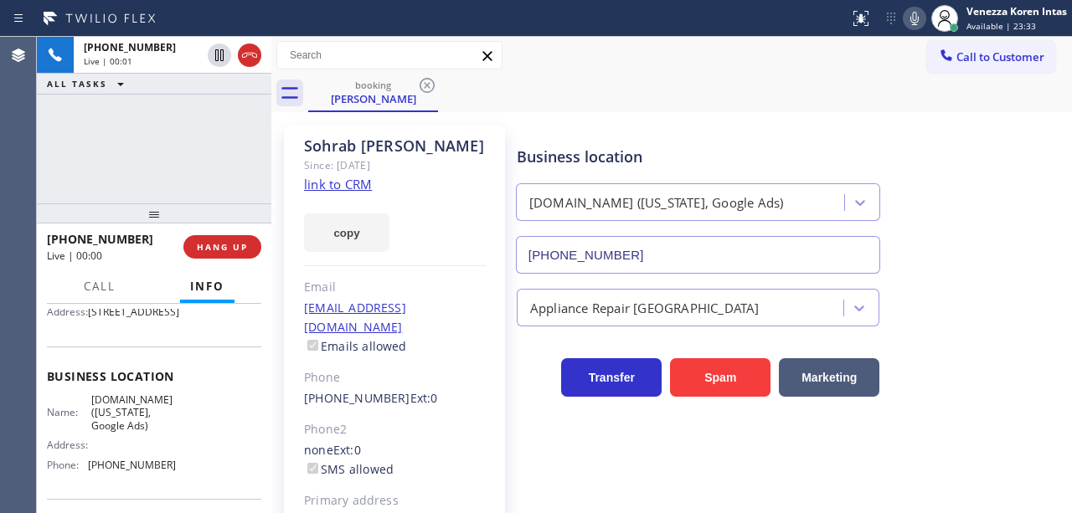
click at [363, 183] on link "link to CRM" at bounding box center [338, 184] width 68 height 17
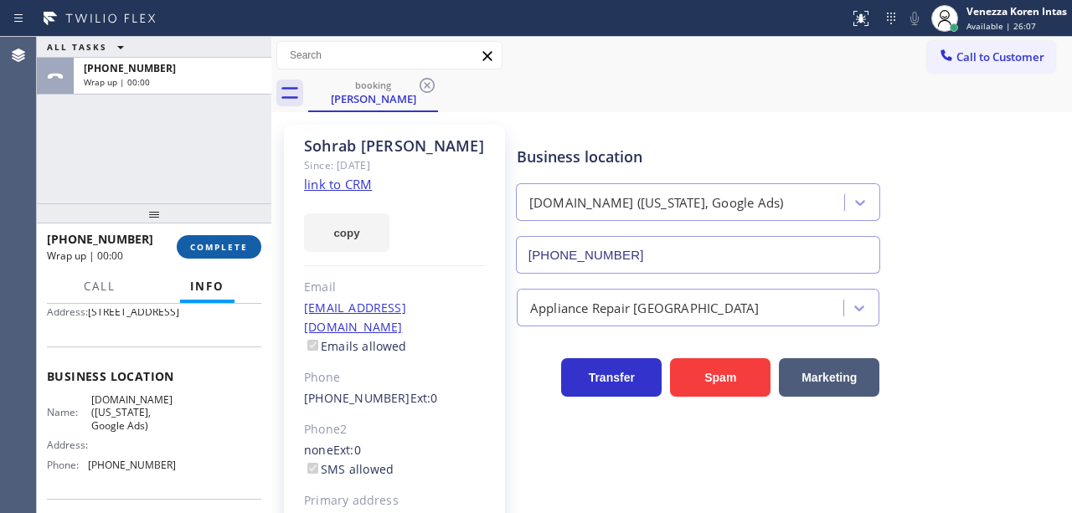
click at [221, 240] on button "COMPLETE" at bounding box center [219, 246] width 85 height 23
click at [420, 292] on div "Email" at bounding box center [395, 287] width 182 height 19
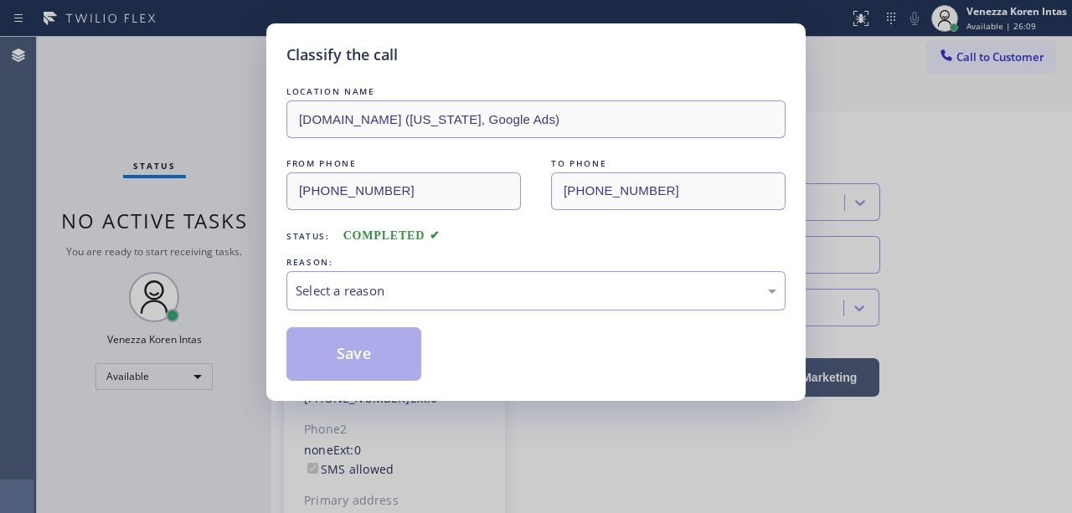
click at [420, 292] on div "Select a reason" at bounding box center [536, 290] width 481 height 19
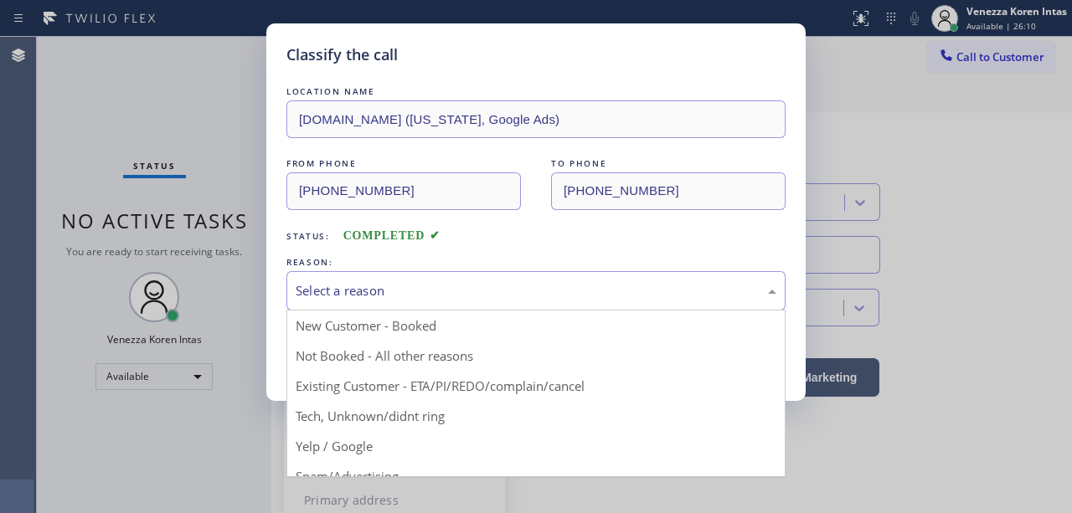
drag, startPoint x: 447, startPoint y: 384, endPoint x: 408, endPoint y: 355, distance: 48.6
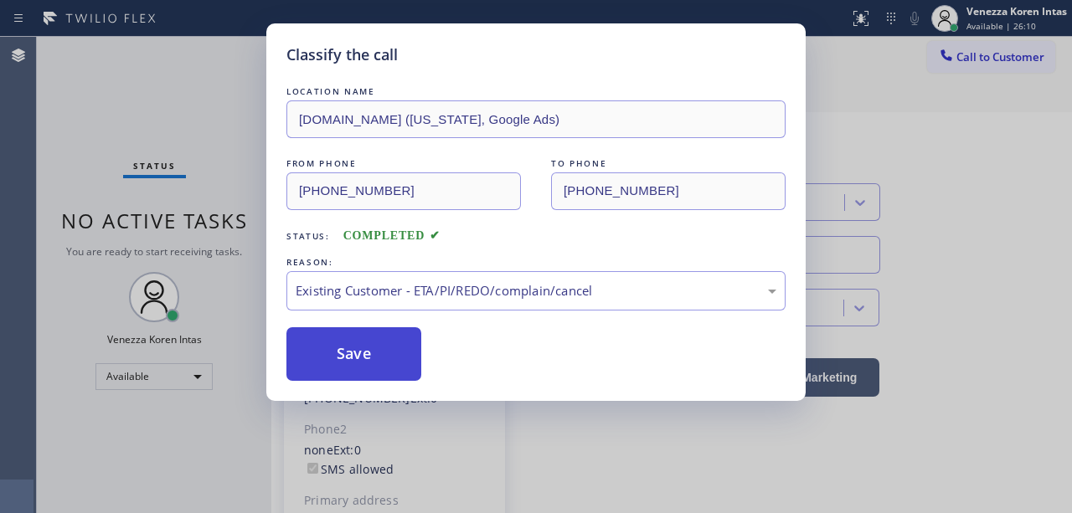
click at [401, 354] on button "Save" at bounding box center [353, 354] width 135 height 54
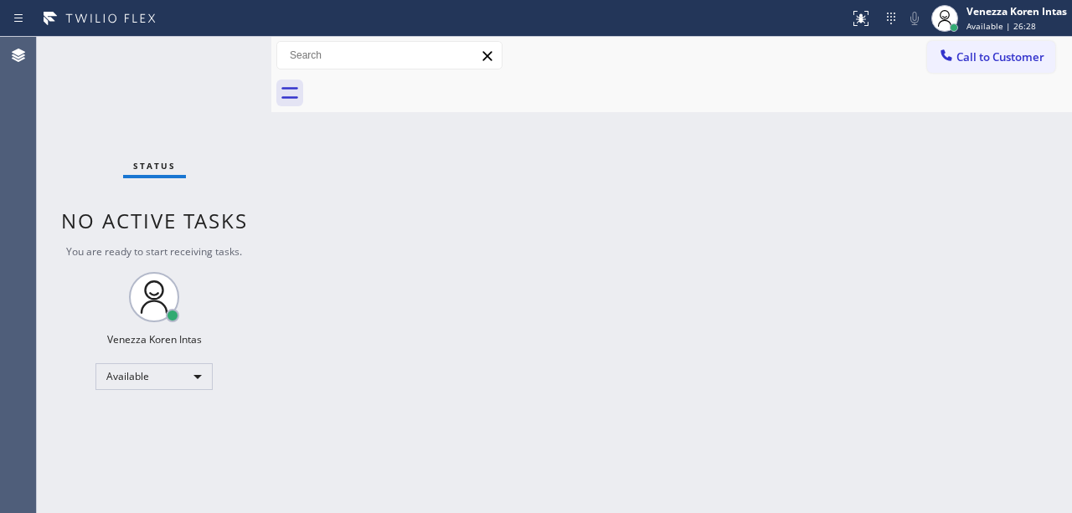
click at [438, 324] on div "Back to Dashboard Change Sender ID Customers Technicians Select a contact Outbo…" at bounding box center [671, 275] width 801 height 477
drag, startPoint x: 508, startPoint y: 312, endPoint x: 345, endPoint y: 272, distance: 168.0
click at [508, 311] on div "Back to Dashboard Change Sender ID Customers Technicians Select a contact Outbo…" at bounding box center [671, 275] width 801 height 477
click at [47, 183] on div "Status No active tasks You are ready to start receiving tasks. Venezza Koren In…" at bounding box center [154, 275] width 235 height 477
drag, startPoint x: 174, startPoint y: 171, endPoint x: 201, endPoint y: 189, distance: 32.5
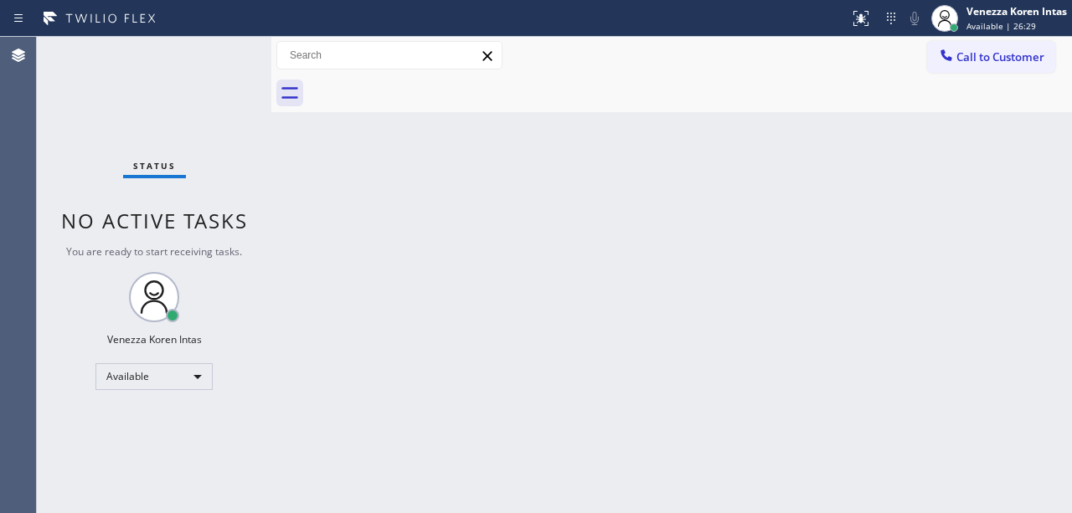
click at [175, 173] on div "Status" at bounding box center [154, 169] width 63 height 18
click at [477, 235] on div "Back to Dashboard Change Sender ID Customers Technicians Select a contact Outbo…" at bounding box center [671, 275] width 801 height 477
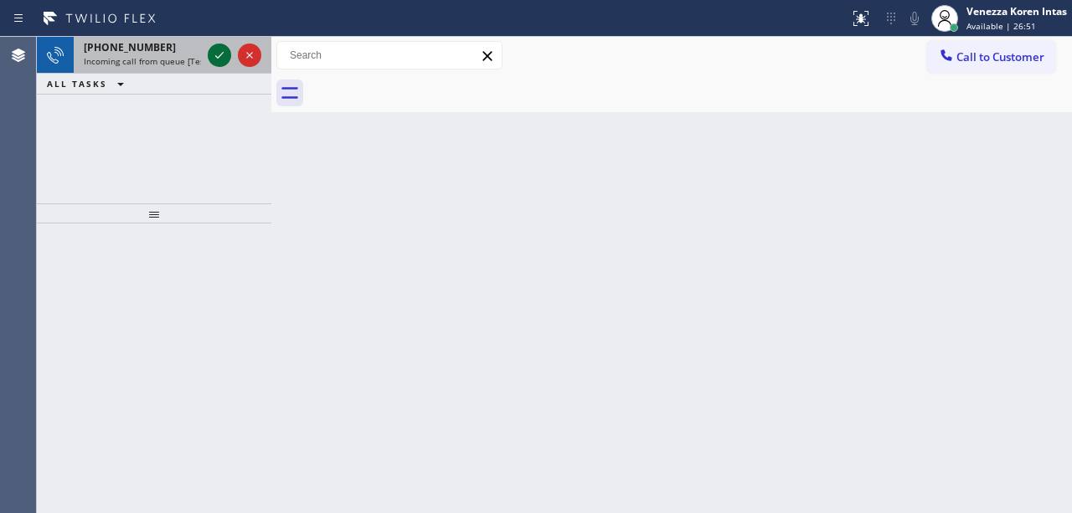
drag, startPoint x: 201, startPoint y: 49, endPoint x: 212, endPoint y: 55, distance: 12.4
click at [203, 49] on div "[PHONE_NUMBER] Incoming call from queue [Test] All" at bounding box center [139, 55] width 131 height 37
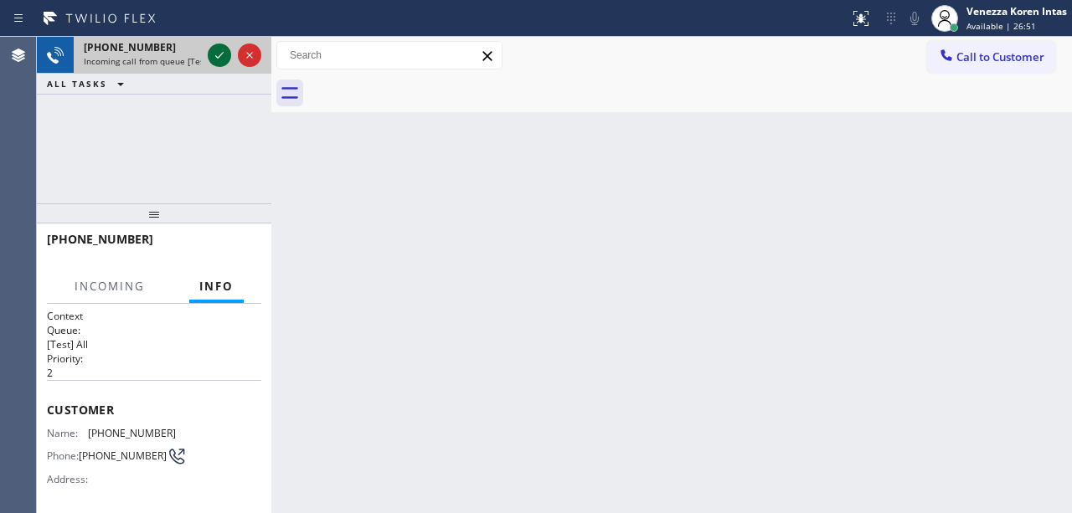
click at [213, 55] on icon at bounding box center [219, 55] width 20 height 20
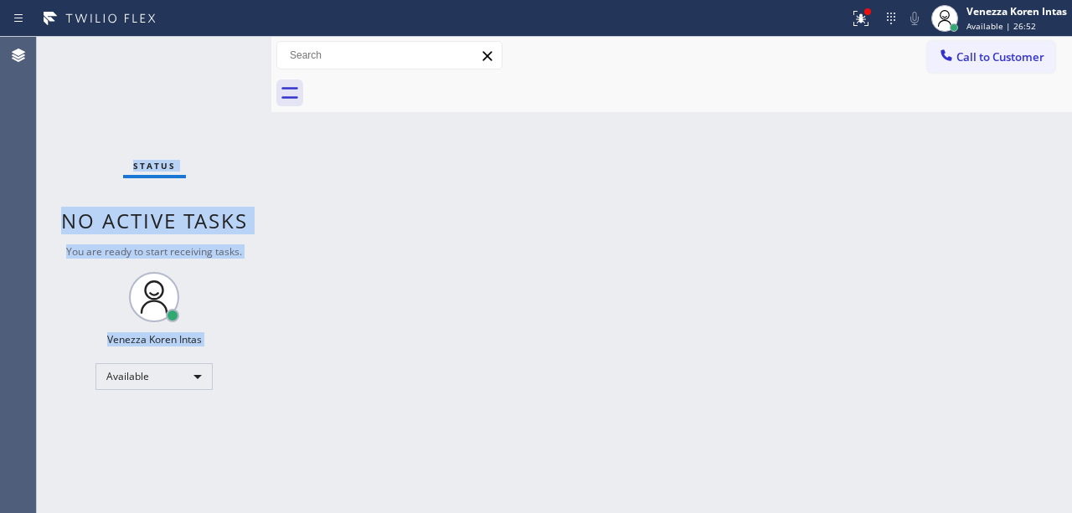
click at [213, 55] on div "Status No active tasks You are ready to start receiving tasks. Venezza Koren In…" at bounding box center [154, 275] width 235 height 477
click at [857, 2] on button at bounding box center [861, 18] width 37 height 37
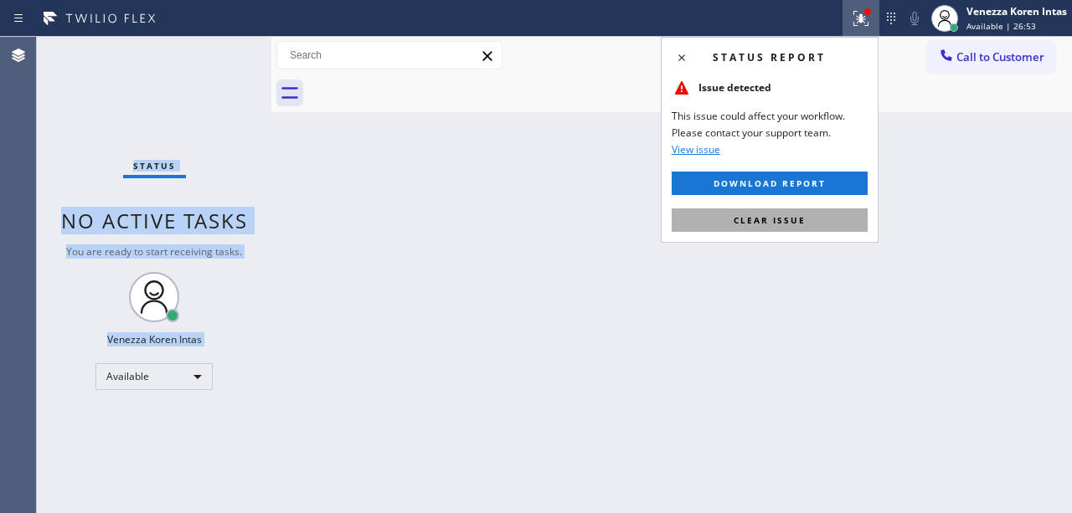
click at [812, 218] on button "Clear issue" at bounding box center [770, 220] width 196 height 23
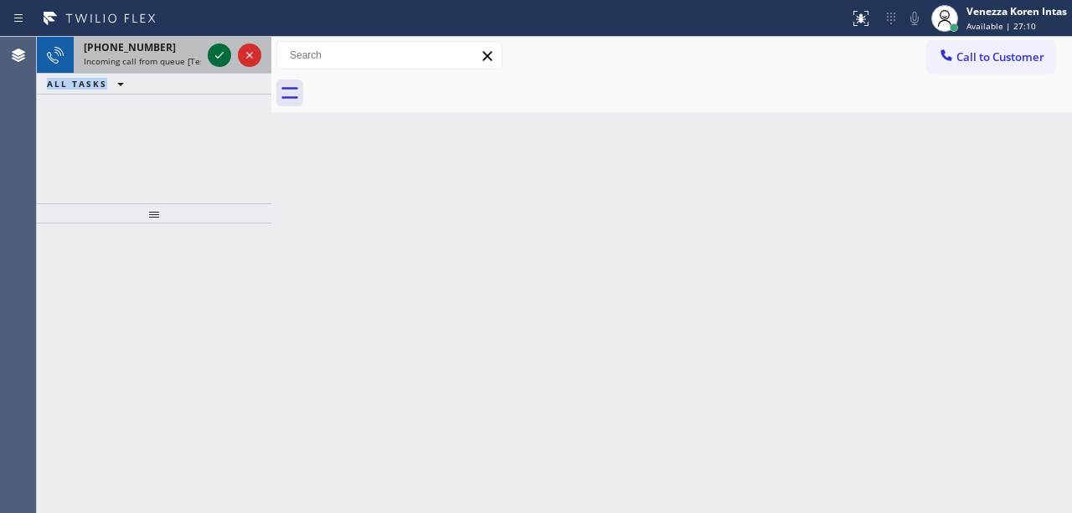
drag, startPoint x: 219, startPoint y: 40, endPoint x: 218, endPoint y: 54, distance: 14.3
click at [219, 48] on div at bounding box center [234, 55] width 60 height 37
click at [218, 54] on icon at bounding box center [219, 55] width 20 height 20
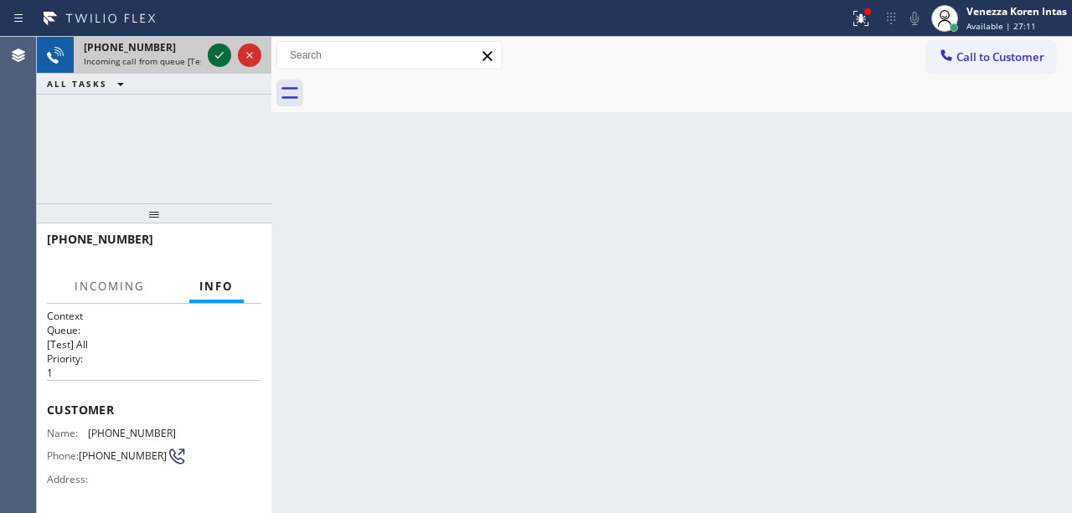
click at [218, 55] on icon at bounding box center [219, 55] width 20 height 20
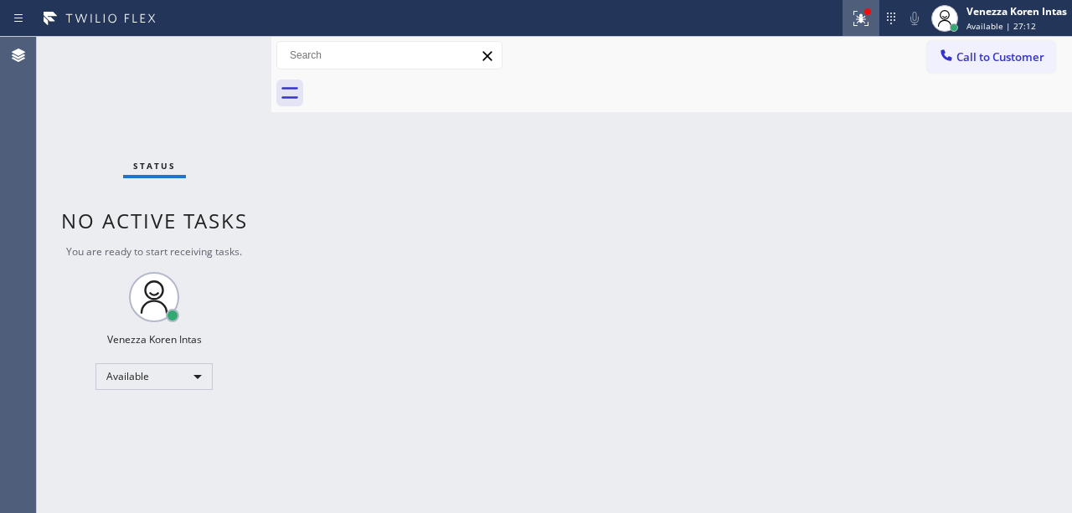
click at [868, 17] on icon at bounding box center [861, 18] width 20 height 20
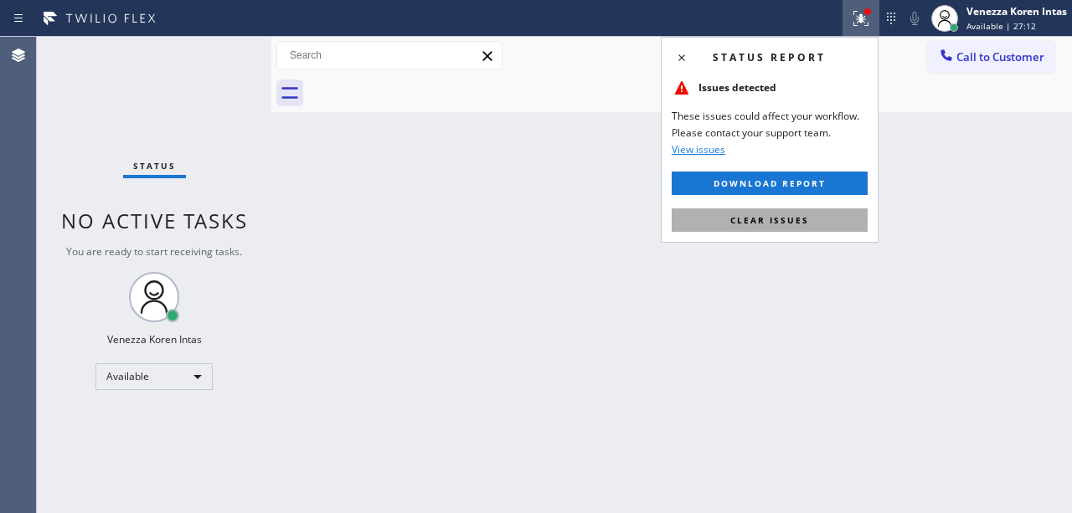
click at [829, 228] on button "Clear issues" at bounding box center [770, 220] width 196 height 23
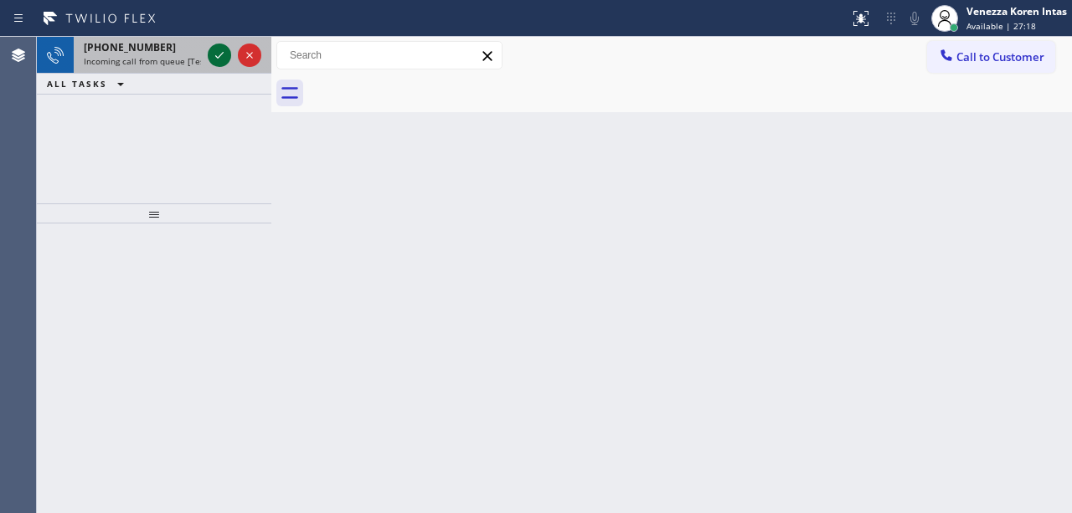
click at [216, 55] on icon at bounding box center [219, 55] width 20 height 20
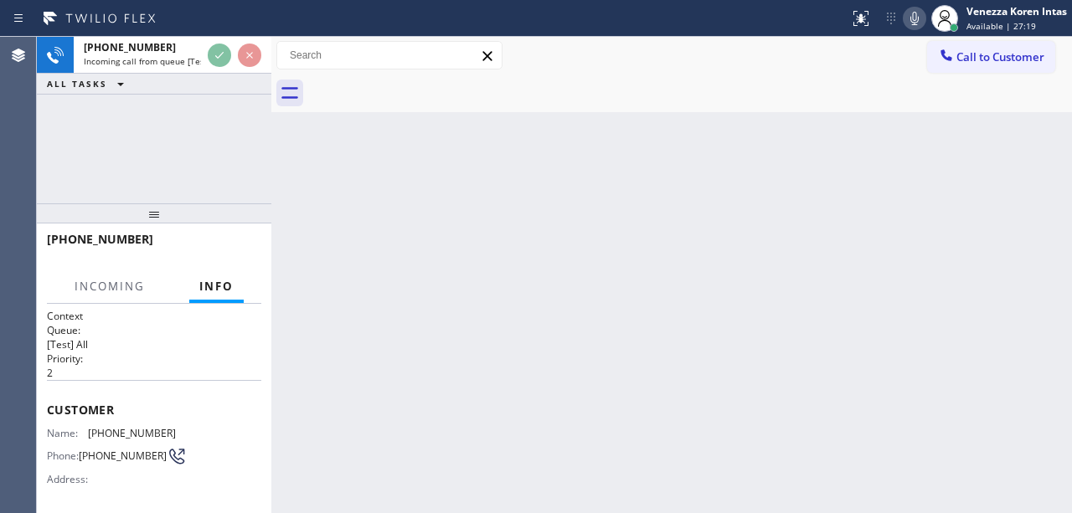
scroll to position [223, 0]
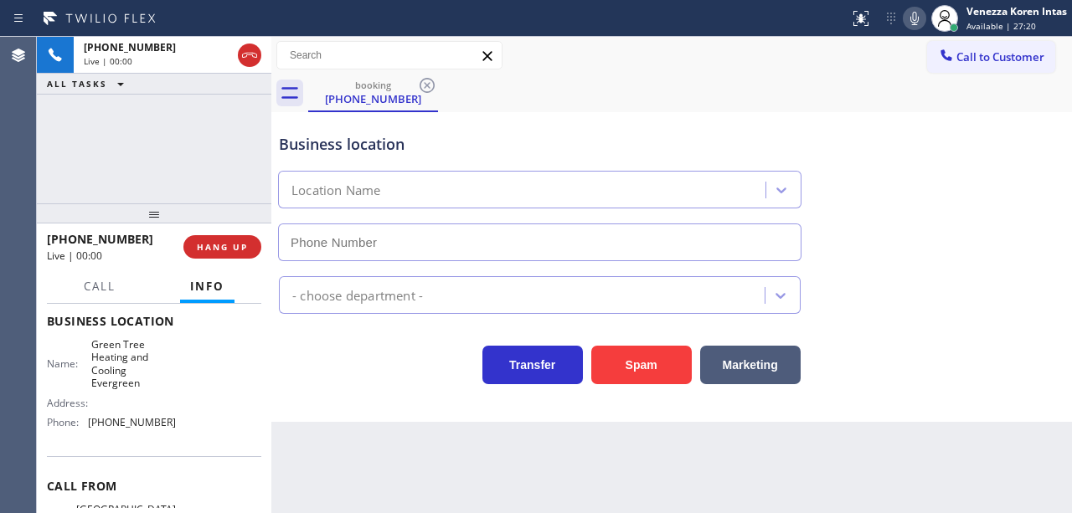
type input "[PHONE_NUMBER]"
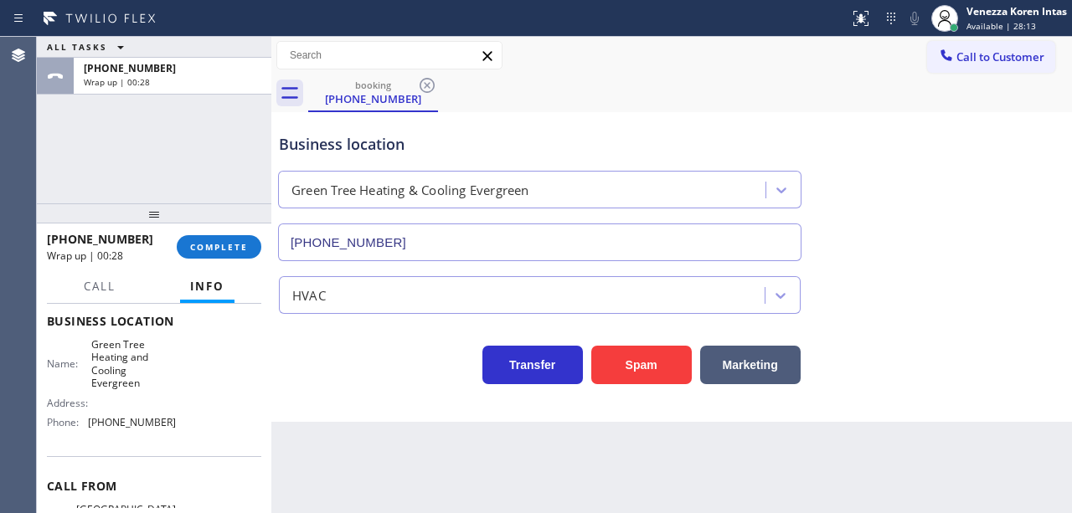
click at [243, 246] on span "COMPLETE" at bounding box center [219, 247] width 58 height 12
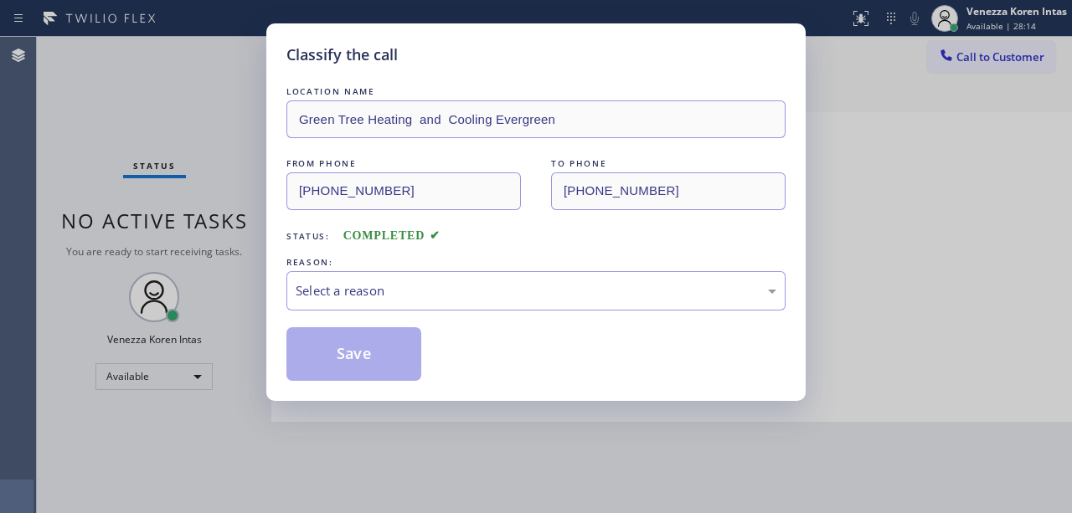
click at [390, 294] on div "Select a reason" at bounding box center [536, 290] width 481 height 19
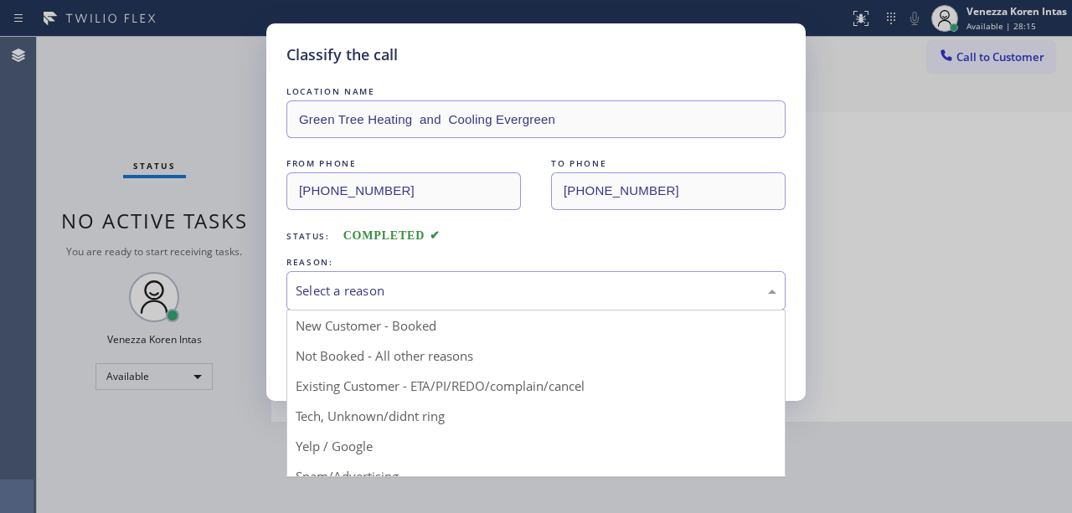
drag, startPoint x: 372, startPoint y: 411, endPoint x: 366, endPoint y: 404, distance: 9.5
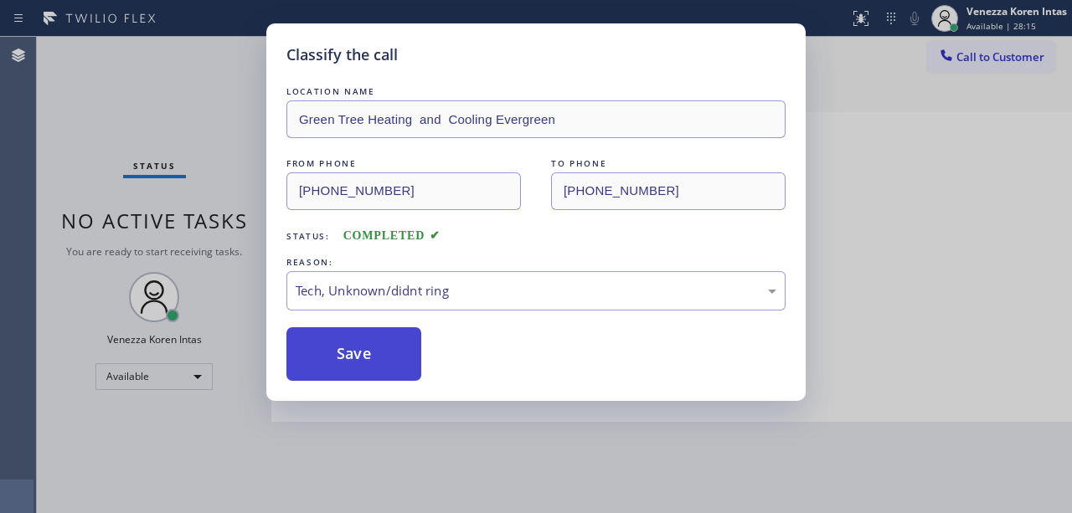
click at [372, 367] on button "Save" at bounding box center [353, 354] width 135 height 54
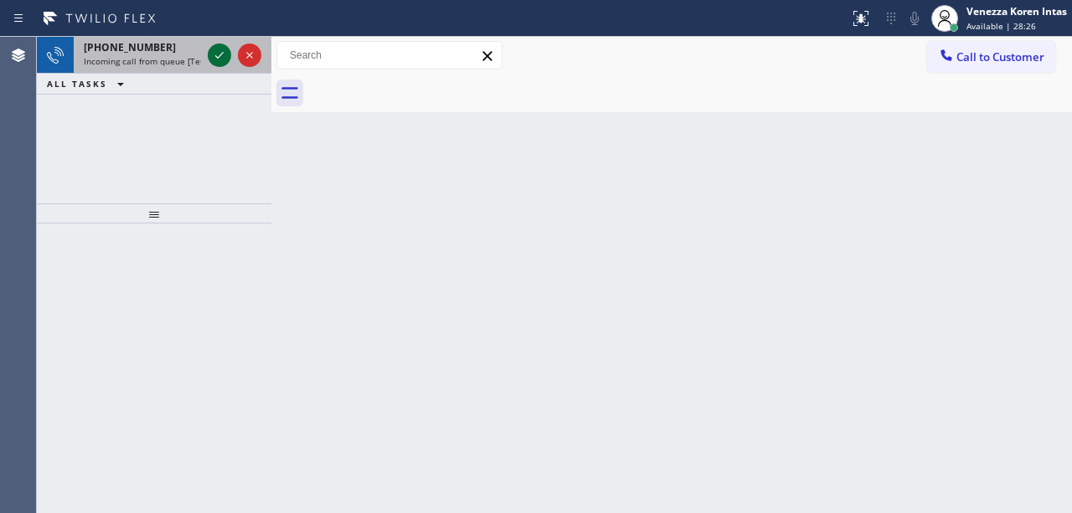
click at [223, 57] on icon at bounding box center [219, 55] width 20 height 20
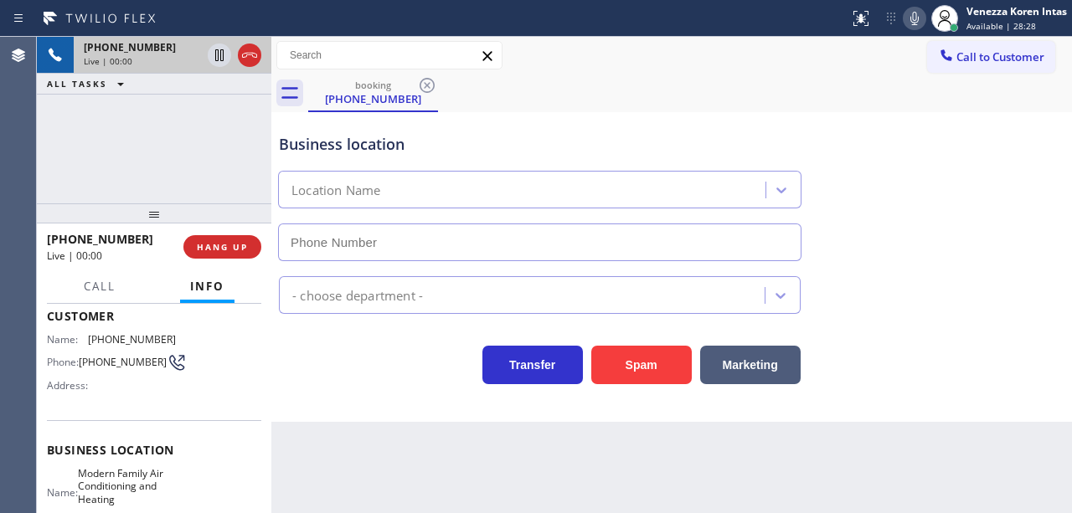
scroll to position [168, 0]
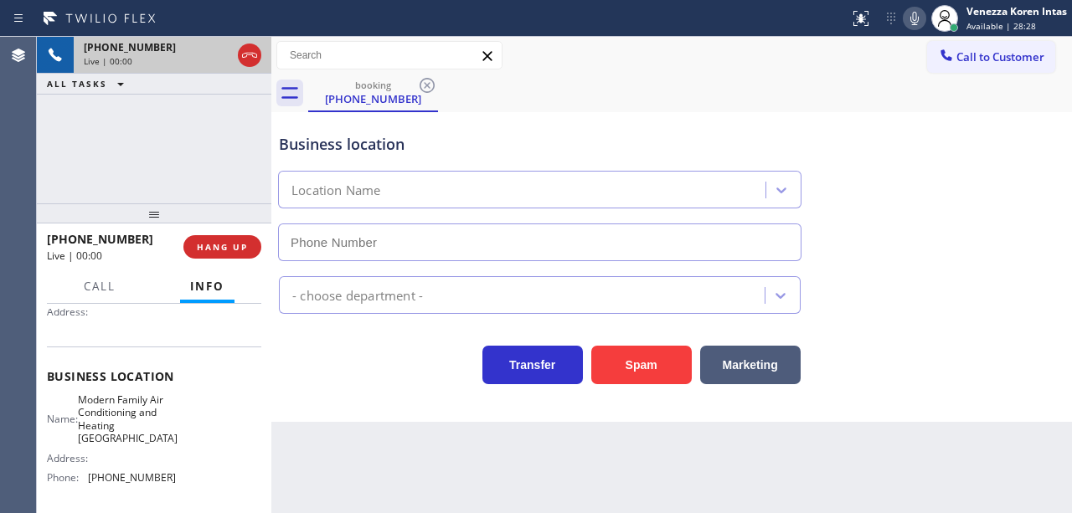
type input "[PHONE_NUMBER]"
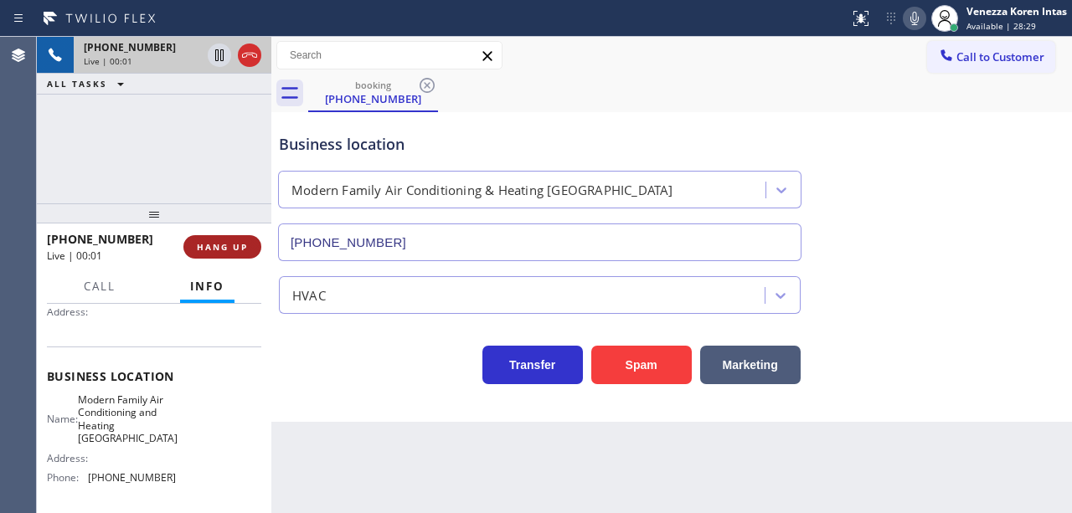
click at [226, 235] on button "HANG UP" at bounding box center [222, 246] width 78 height 23
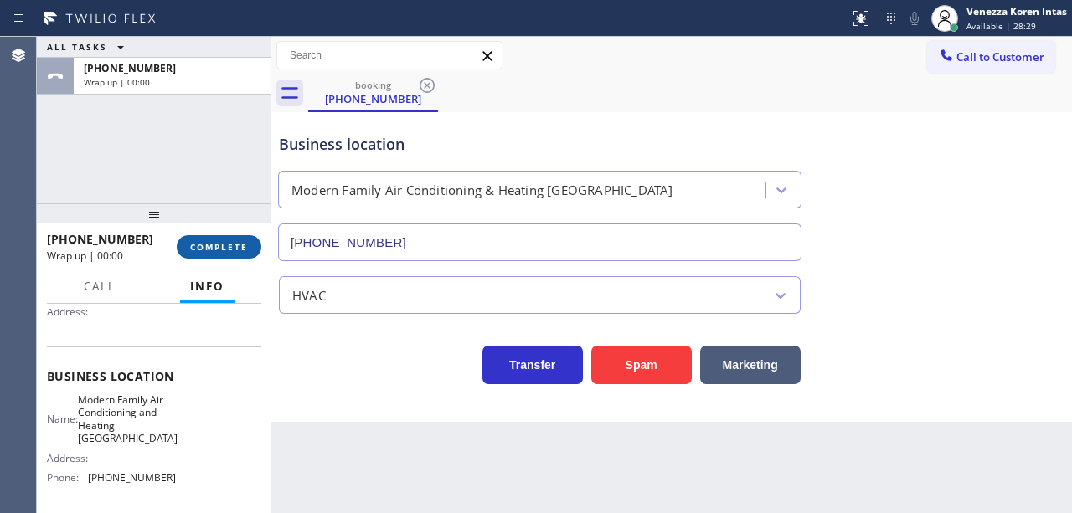
click at [228, 245] on span "COMPLETE" at bounding box center [219, 247] width 58 height 12
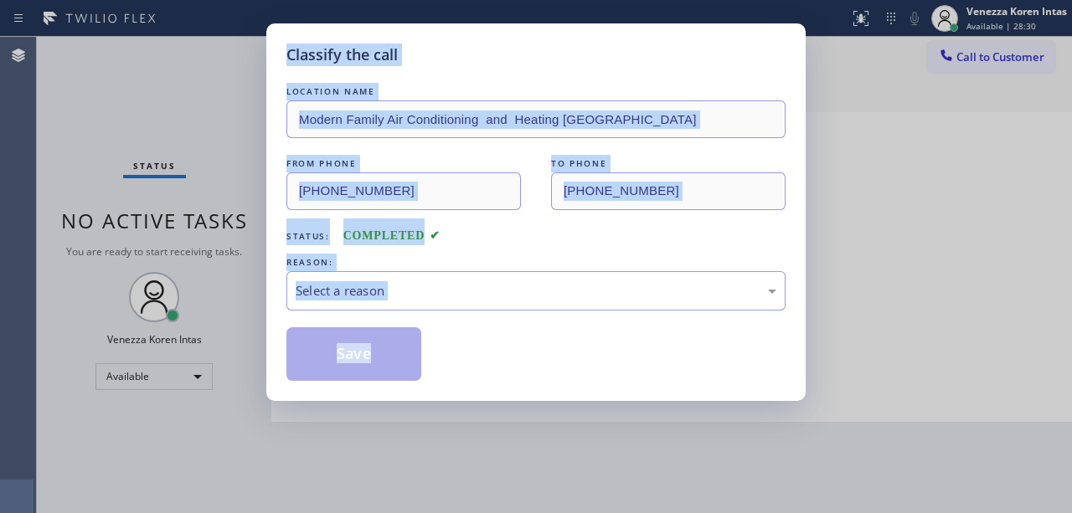
click at [361, 266] on div "REASON:" at bounding box center [535, 263] width 499 height 18
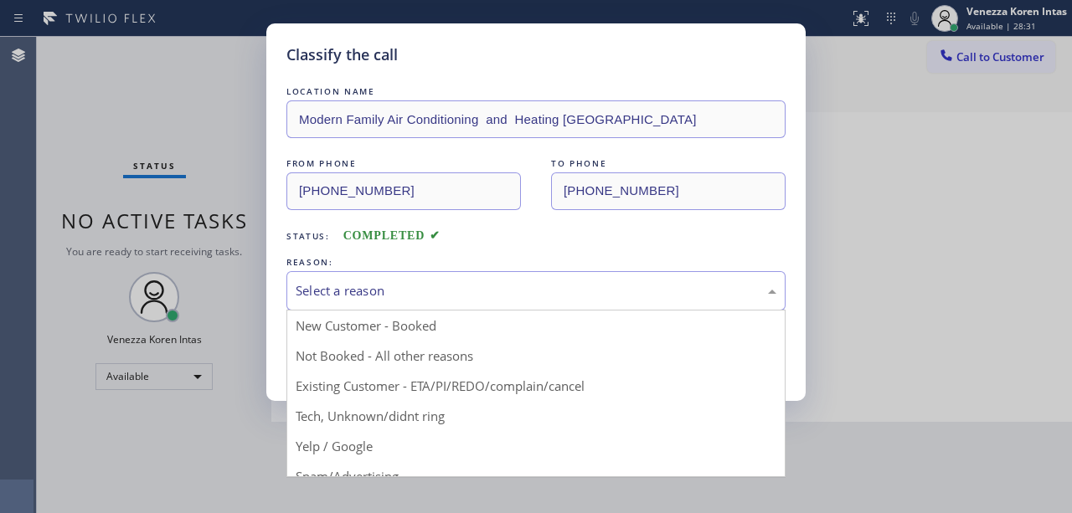
click at [367, 285] on div "Select a reason" at bounding box center [536, 290] width 481 height 19
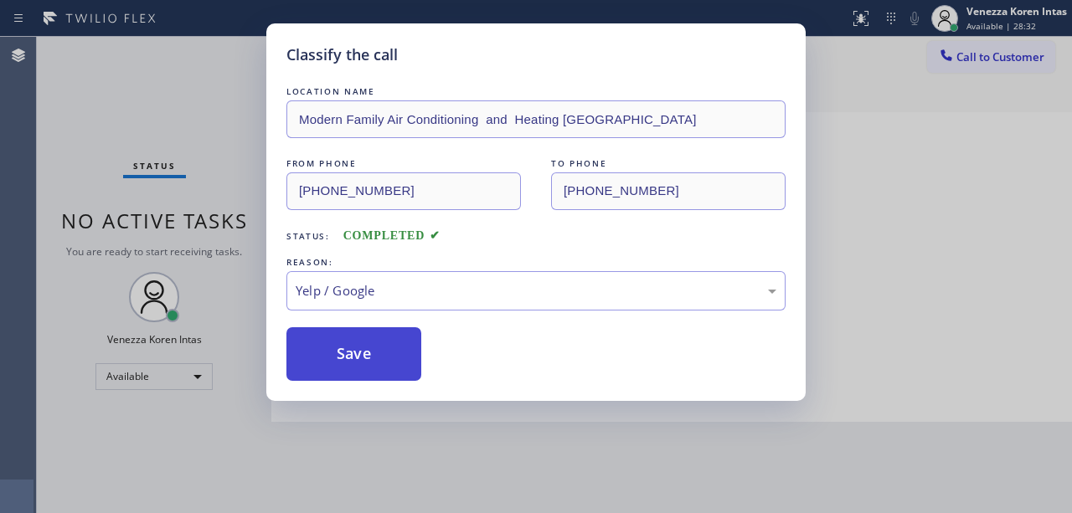
click at [366, 360] on button "Save" at bounding box center [353, 354] width 135 height 54
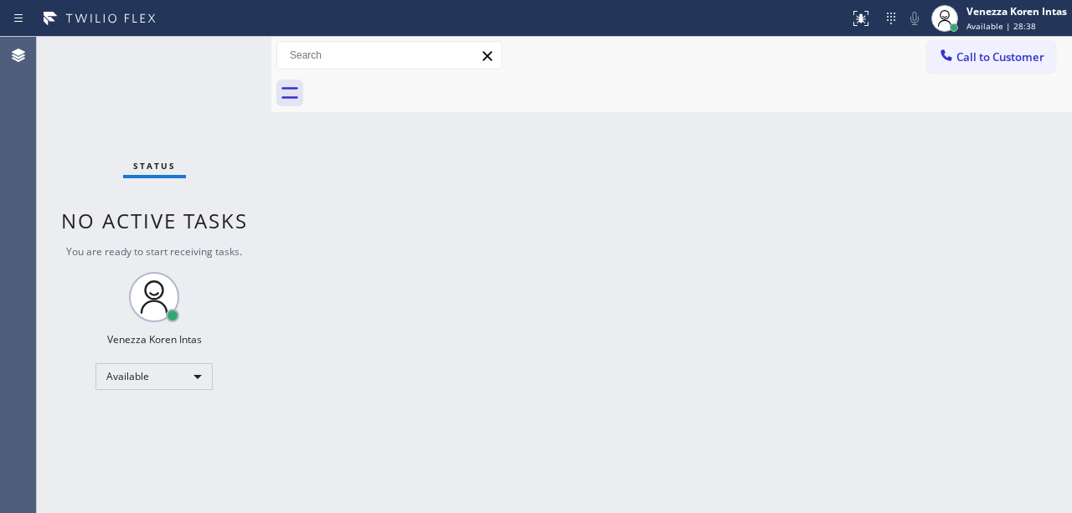
click at [254, 72] on div "Status No active tasks You are ready to start receiving tasks. Venezza Koren In…" at bounding box center [154, 275] width 235 height 477
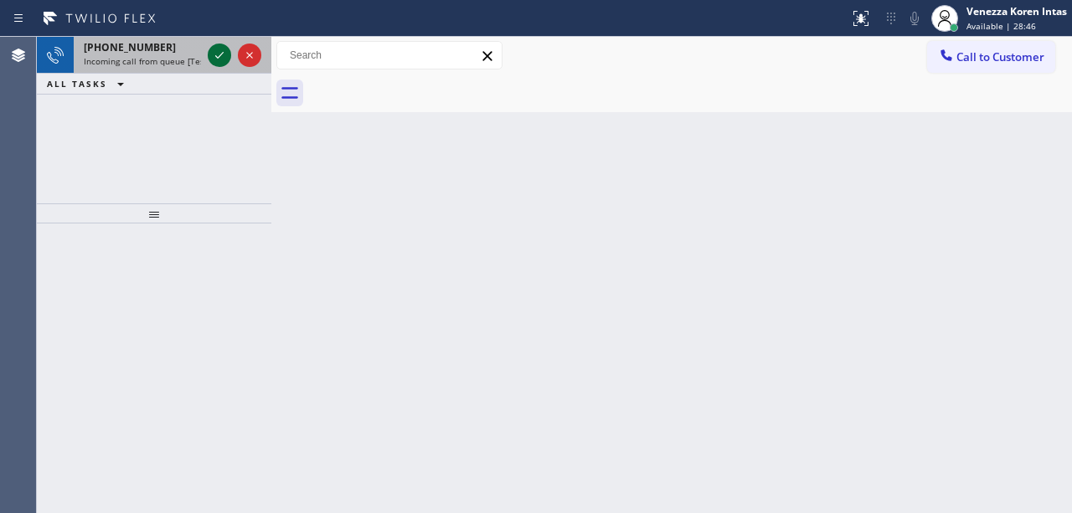
click at [212, 60] on icon at bounding box center [219, 55] width 20 height 20
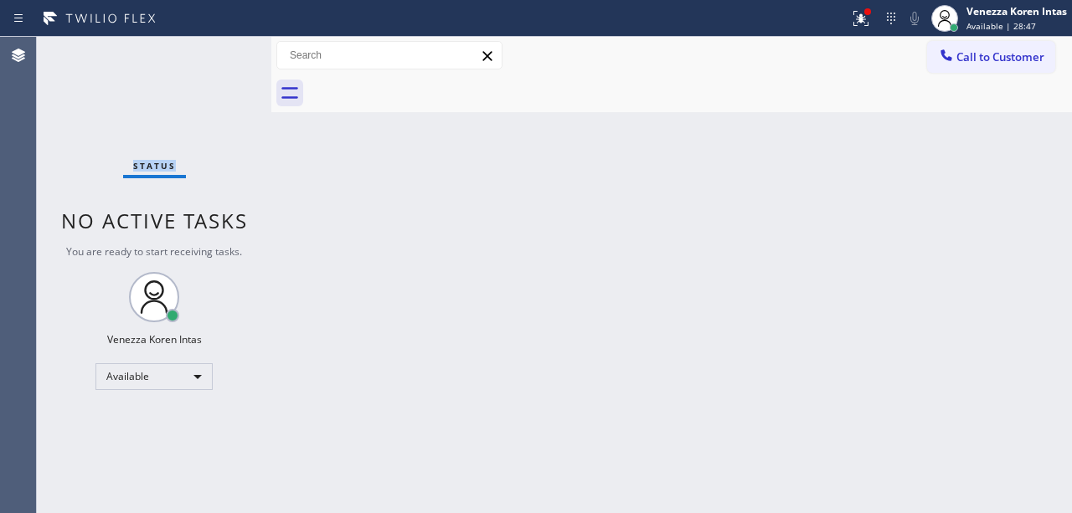
click at [214, 60] on div "Status No active tasks You are ready to start receiving tasks. Venezza Koren In…" at bounding box center [154, 275] width 235 height 477
click at [216, 60] on div "Status No active tasks You are ready to start receiving tasks. Venezza Koren In…" at bounding box center [154, 275] width 235 height 477
click at [218, 59] on div "Status No active tasks You are ready to start receiving tasks. Venezza Koren In…" at bounding box center [154, 275] width 235 height 477
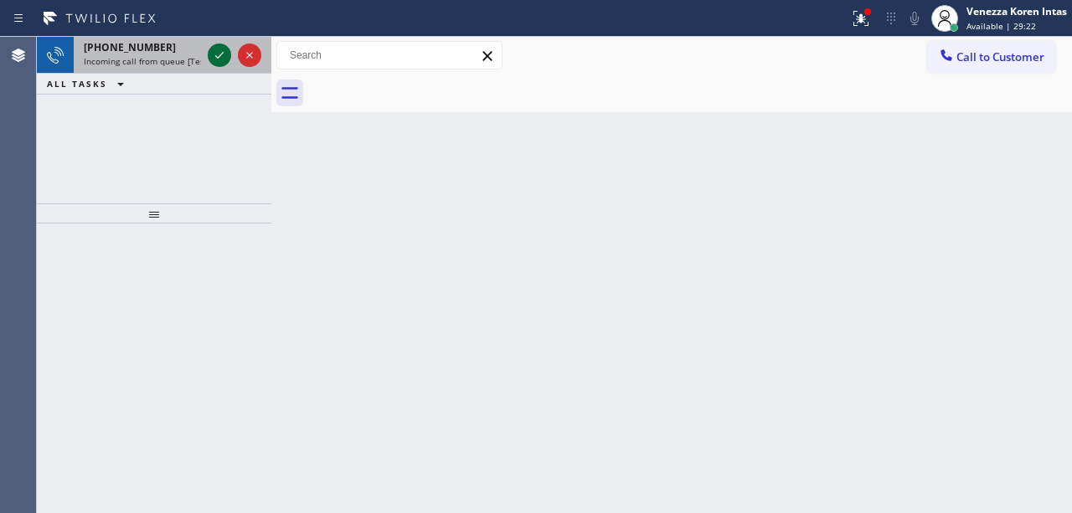
click at [225, 50] on icon at bounding box center [219, 55] width 20 height 20
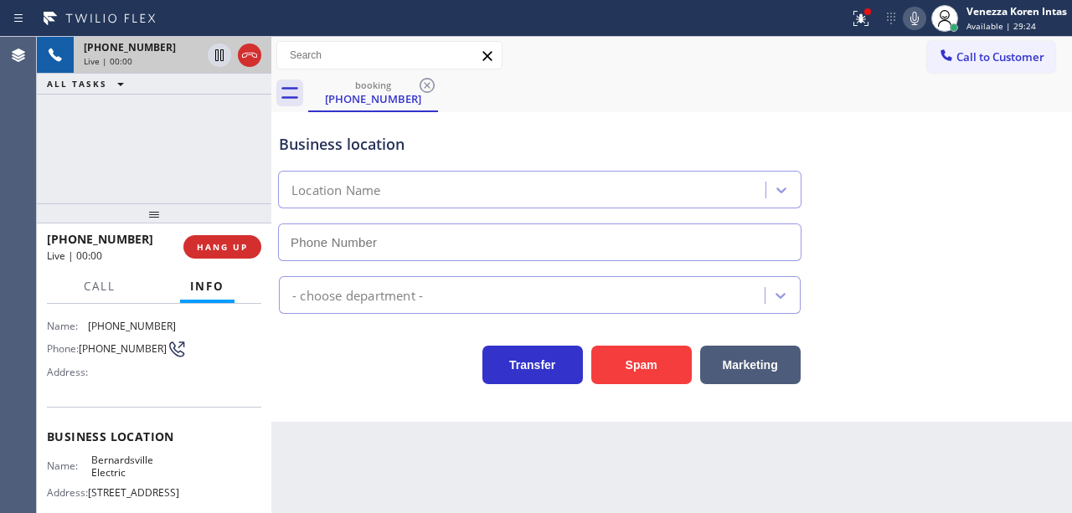
scroll to position [223, 0]
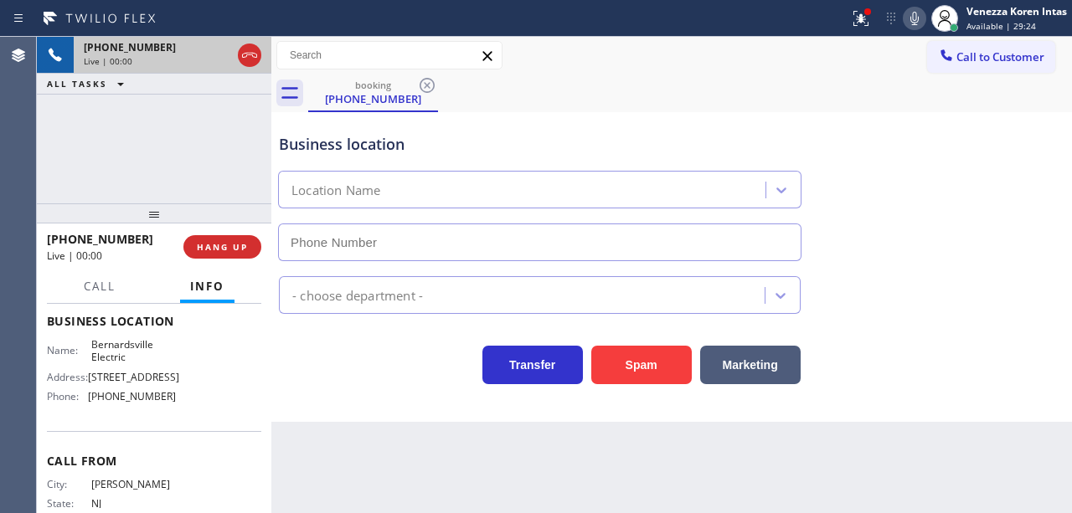
type input "[PHONE_NUMBER]"
click at [384, 396] on div "Business location [GEOGRAPHIC_DATA] Electric [PHONE_NUMBER] Electricians Transf…" at bounding box center [671, 267] width 801 height 310
click at [468, 372] on div "Transfer Spam Marketing" at bounding box center [540, 361] width 528 height 47
click at [862, 18] on g at bounding box center [860, 18] width 15 height 15
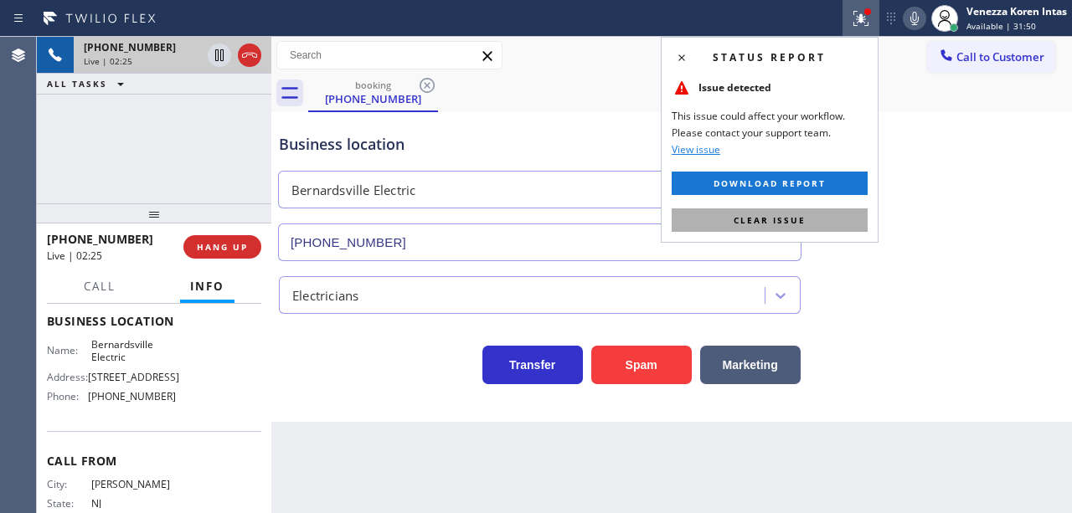
click at [826, 209] on button "Clear issue" at bounding box center [770, 220] width 196 height 23
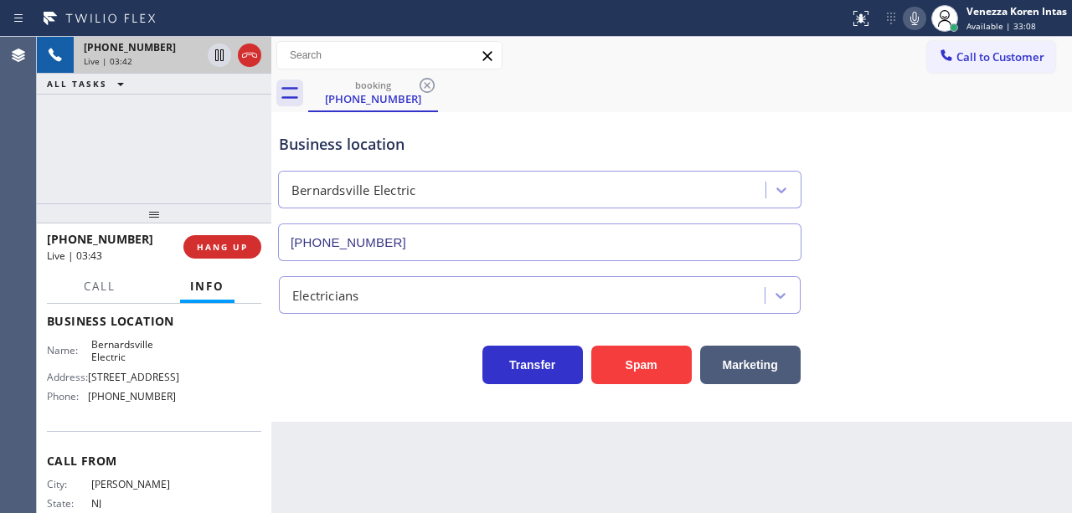
click at [913, 18] on icon at bounding box center [915, 18] width 20 height 20
click at [217, 57] on icon at bounding box center [219, 55] width 20 height 20
drag, startPoint x: 82, startPoint y: 338, endPoint x: 141, endPoint y: 358, distance: 62.0
click at [141, 358] on div "Name: Bernardsville Electric" at bounding box center [111, 351] width 129 height 26
click at [471, 124] on div "Business location [GEOGRAPHIC_DATA] Electric [PHONE_NUMBER]" at bounding box center [540, 188] width 528 height 145
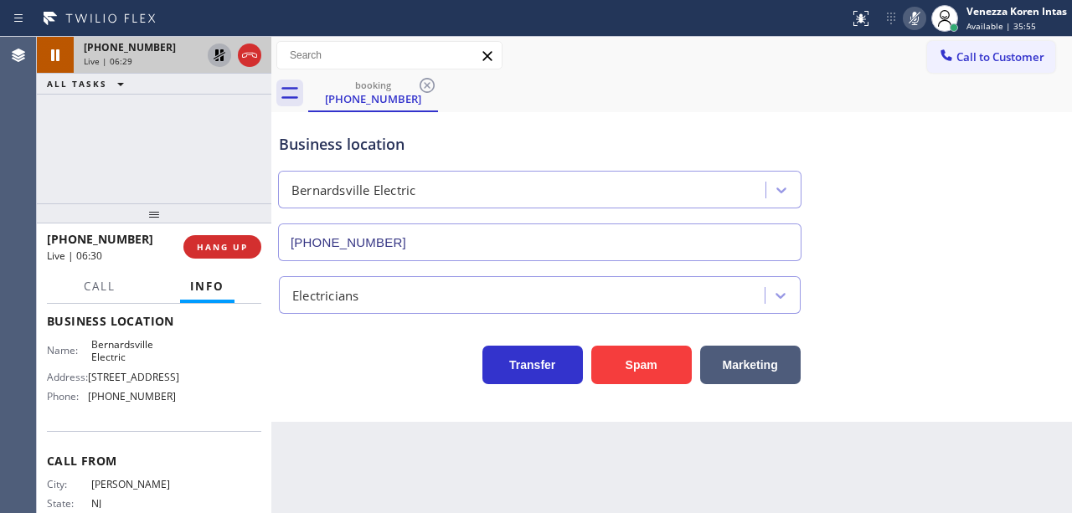
click at [901, 29] on div "Status report No issues detected If you experience an issue, please download th…" at bounding box center [957, 18] width 229 height 37
click at [920, 18] on icon at bounding box center [915, 18] width 20 height 20
click at [222, 59] on icon at bounding box center [220, 55] width 12 height 12
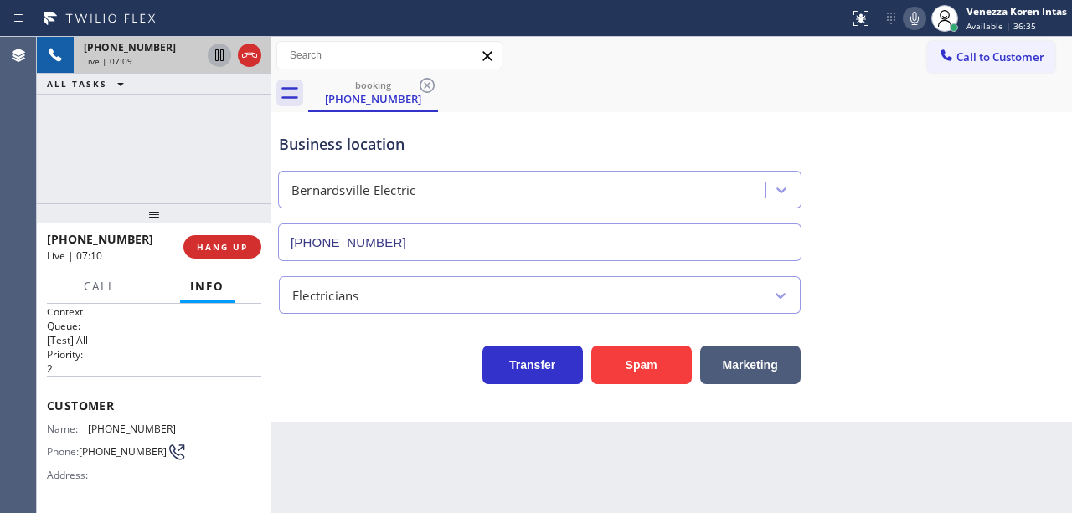
scroll to position [0, 0]
drag, startPoint x: 178, startPoint y: 427, endPoint x: 90, endPoint y: 430, distance: 88.0
click at [90, 430] on div "Name: [PHONE_NUMBER] Phone: [PHONE_NUMBER] Address:" at bounding box center [154, 460] width 214 height 66
click at [549, 142] on div "Business location" at bounding box center [540, 144] width 522 height 23
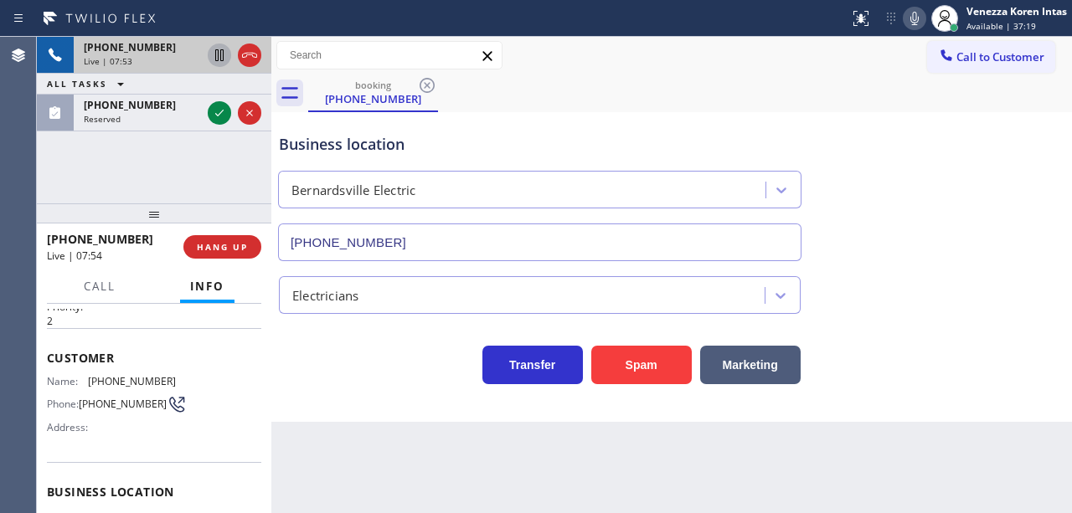
scroll to position [55, 0]
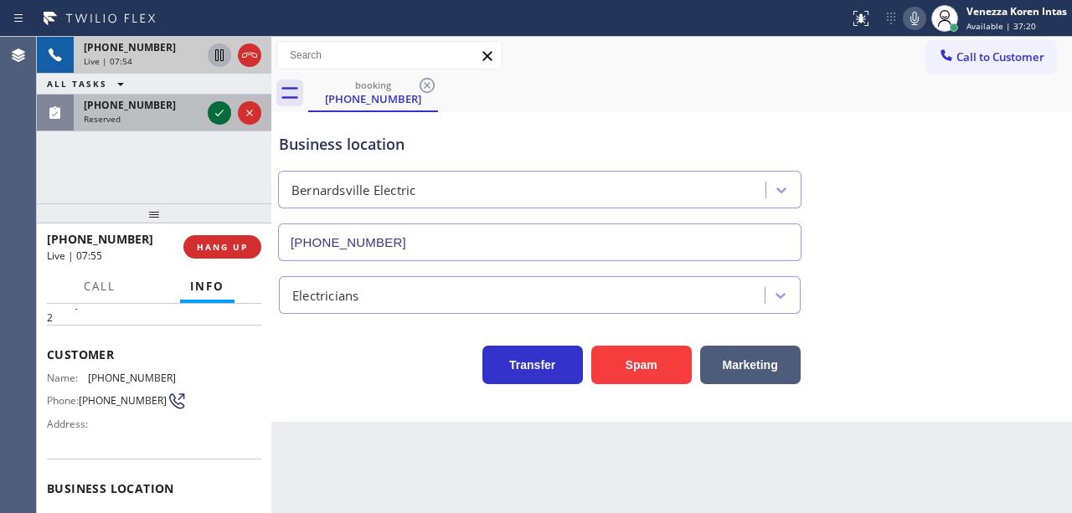
click at [221, 117] on icon at bounding box center [219, 113] width 20 height 20
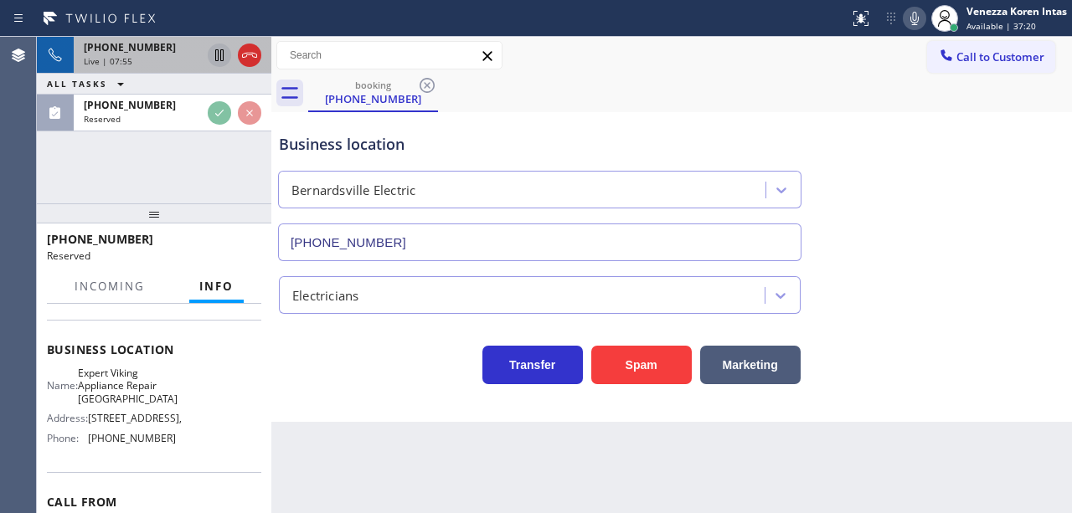
scroll to position [209, 0]
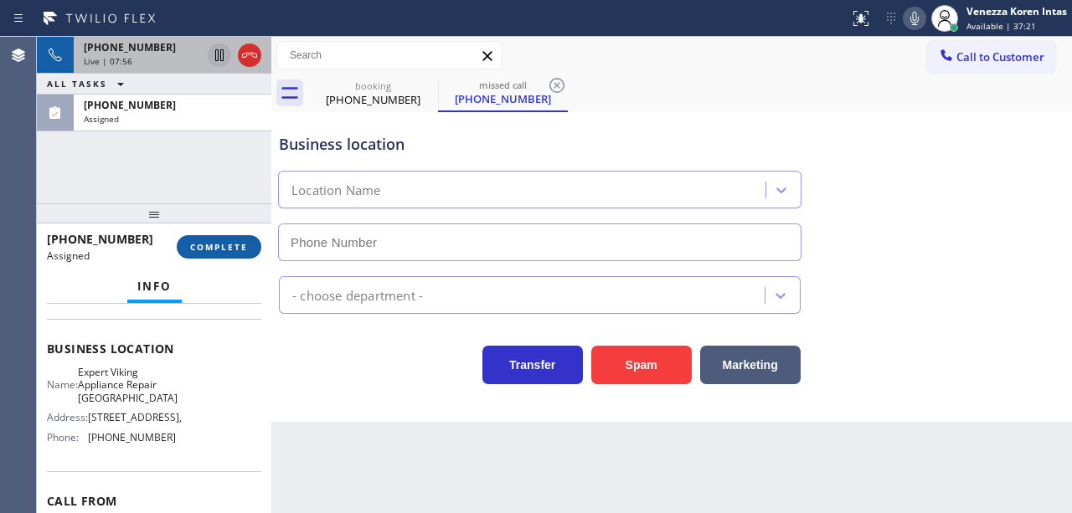
type input "[PHONE_NUMBER]"
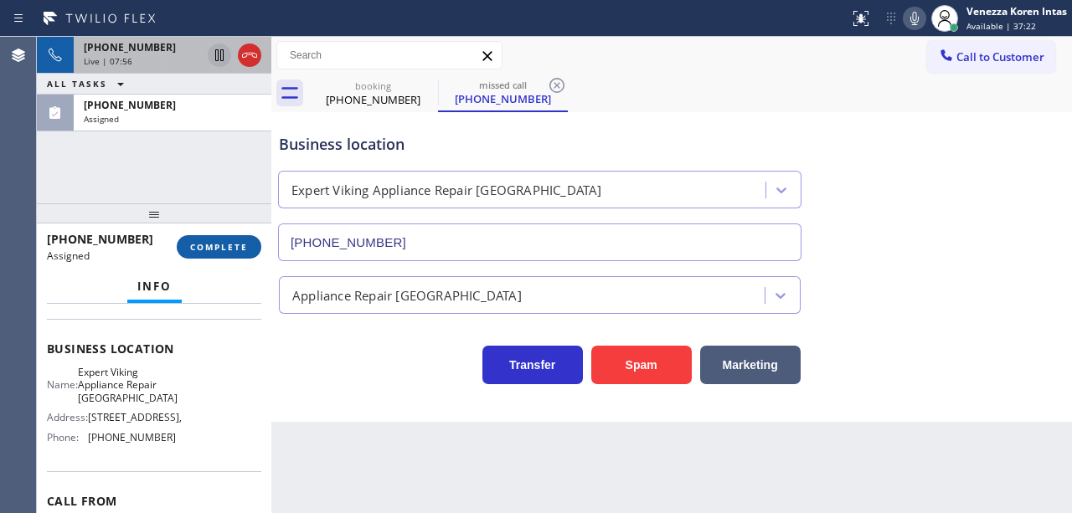
click at [241, 241] on span "COMPLETE" at bounding box center [219, 247] width 58 height 12
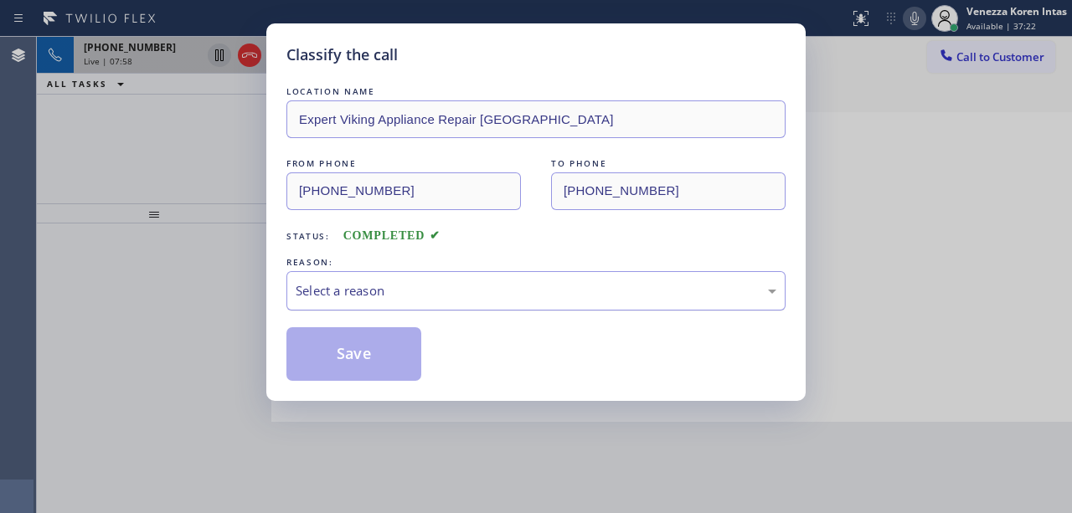
click at [384, 300] on div "Select a reason" at bounding box center [536, 290] width 481 height 19
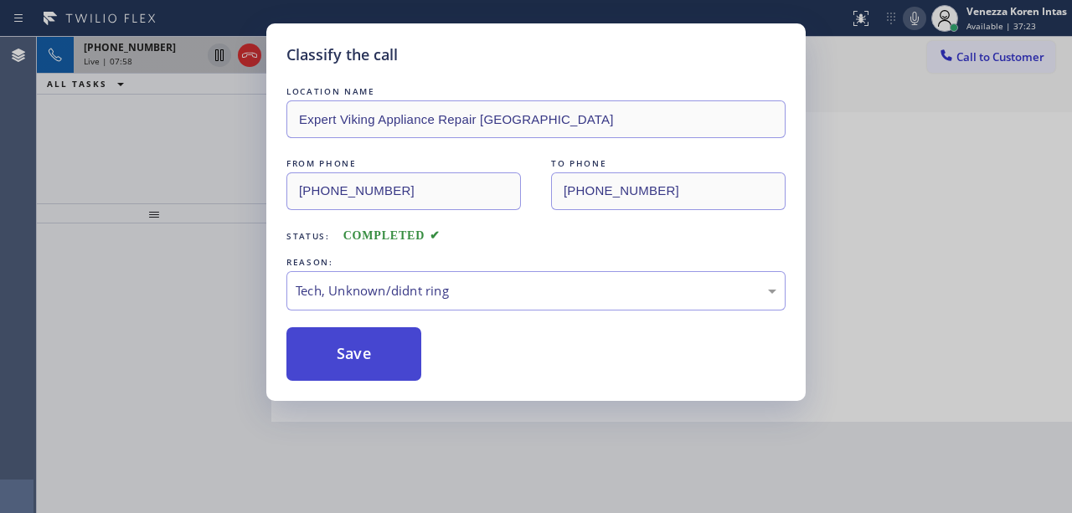
click at [374, 380] on button "Save" at bounding box center [353, 354] width 135 height 54
click at [376, 352] on button "Save" at bounding box center [353, 354] width 135 height 54
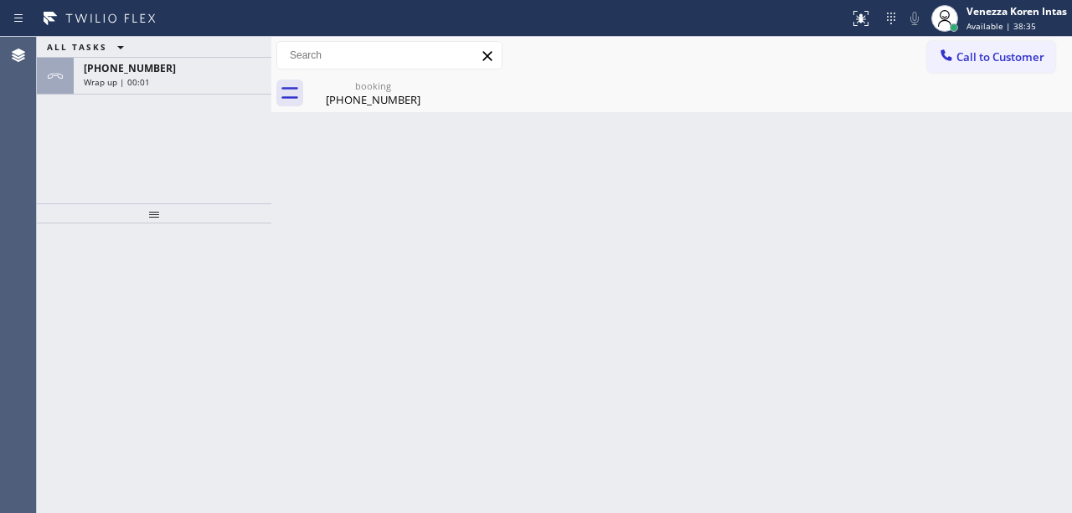
click at [756, 75] on div "booking [PHONE_NUMBER]" at bounding box center [690, 94] width 764 height 38
click at [950, 23] on div at bounding box center [954, 27] width 8 height 8
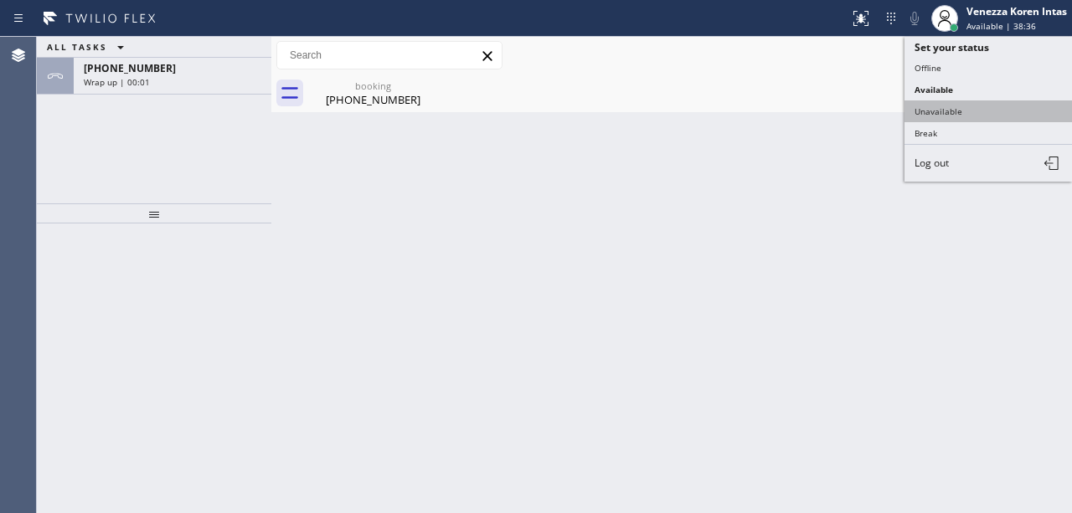
click at [963, 101] on button "Unavailable" at bounding box center [989, 112] width 168 height 22
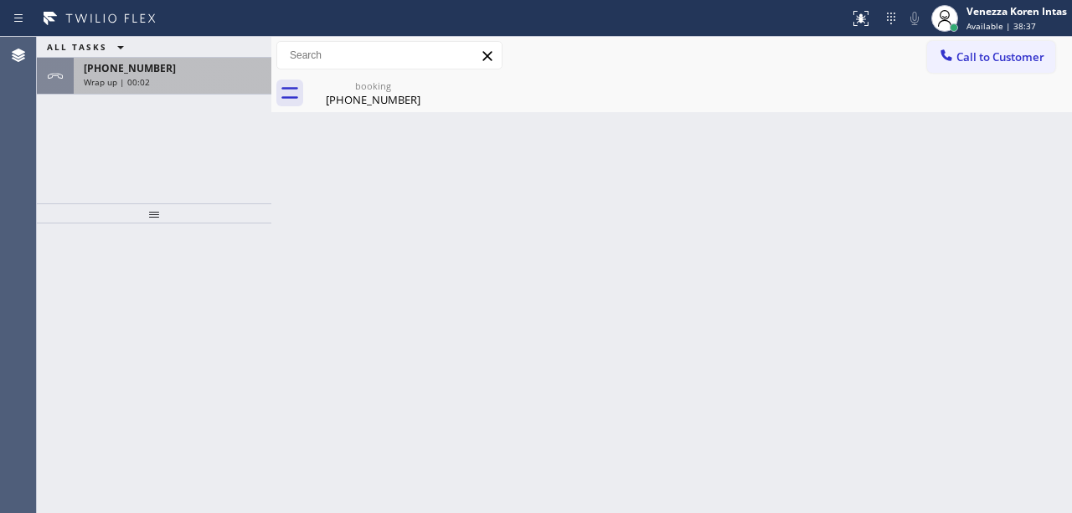
click at [166, 81] on div "Wrap up | 00:02" at bounding box center [173, 82] width 178 height 12
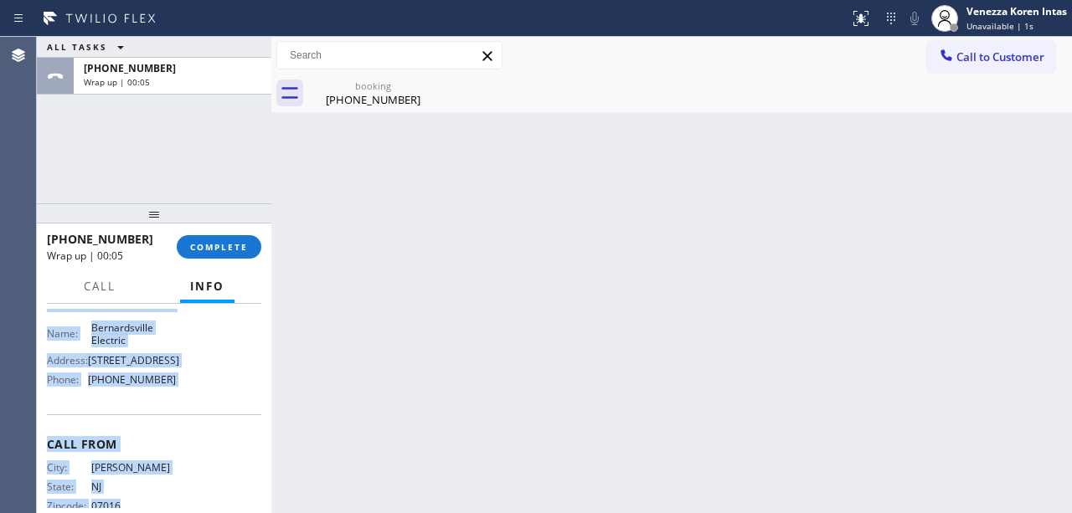
scroll to position [312, 0]
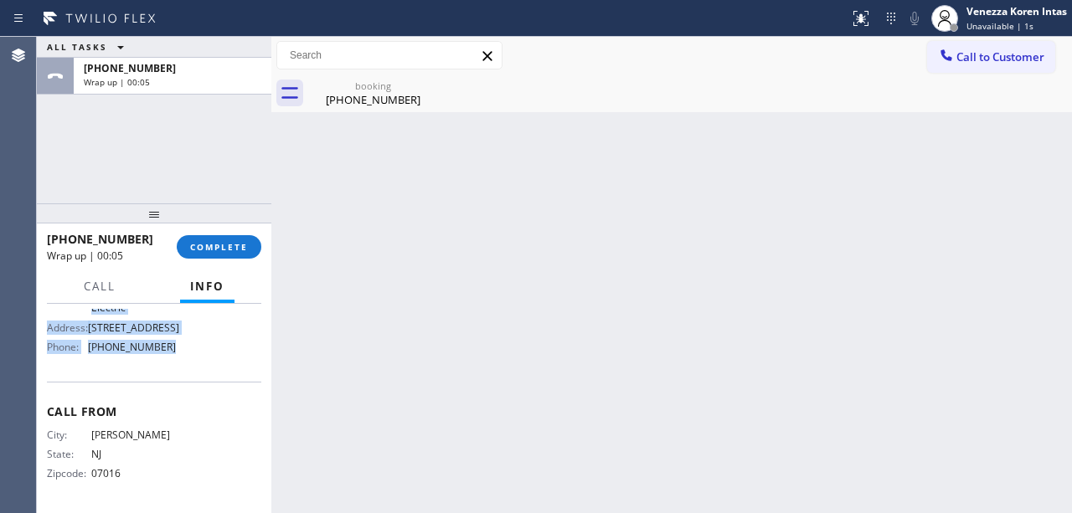
drag, startPoint x: 110, startPoint y: 439, endPoint x: 194, endPoint y: 379, distance: 103.9
click at [194, 379] on div "Context Queue: [Test] All Priority: 2 Customer Name: [PHONE_NUMBER] Phone: [PHO…" at bounding box center [154, 273] width 214 height 472
click at [222, 254] on button "COMPLETE" at bounding box center [219, 246] width 85 height 23
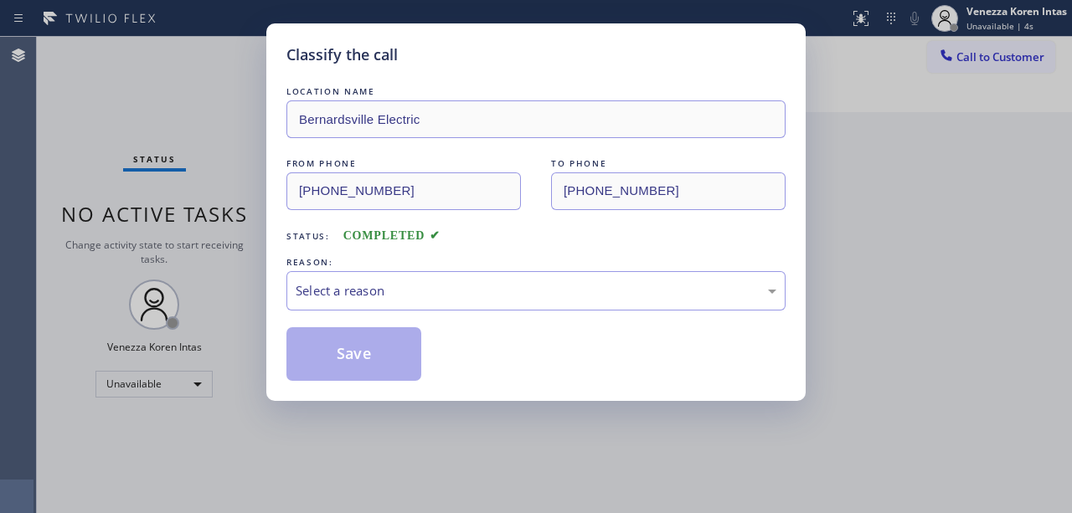
click at [394, 292] on div "Select a reason" at bounding box center [536, 290] width 481 height 19
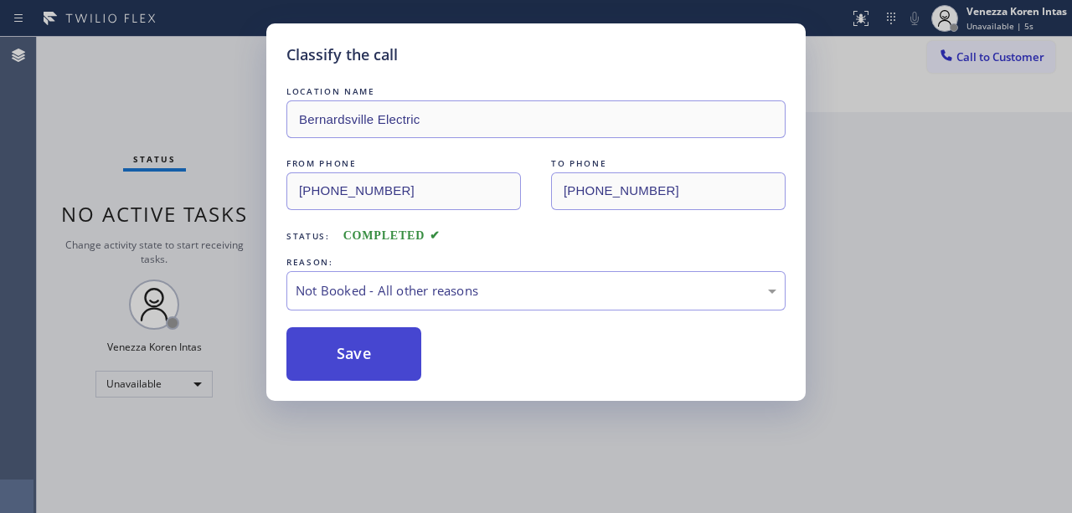
click at [392, 358] on button "Save" at bounding box center [353, 354] width 135 height 54
click at [977, 59] on span "Call to Customer" at bounding box center [1000, 56] width 88 height 15
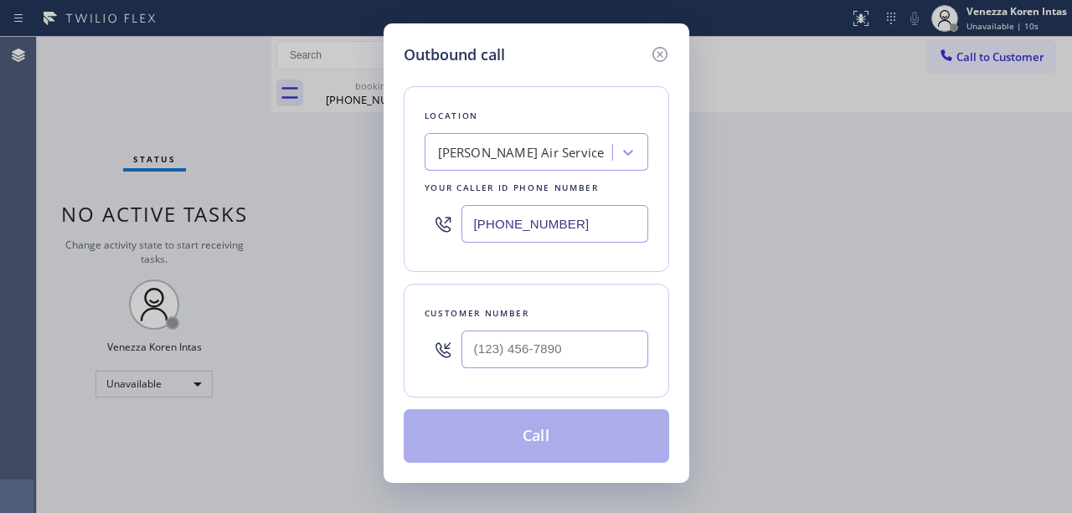
drag, startPoint x: 526, startPoint y: 230, endPoint x: 482, endPoint y: 209, distance: 49.1
click at [454, 217] on div "[PHONE_NUMBER]" at bounding box center [537, 224] width 224 height 54
paste input "908) 258-9473"
type input "[PHONE_NUMBER]"
click at [542, 338] on input "(___) ___-____" at bounding box center [554, 350] width 187 height 38
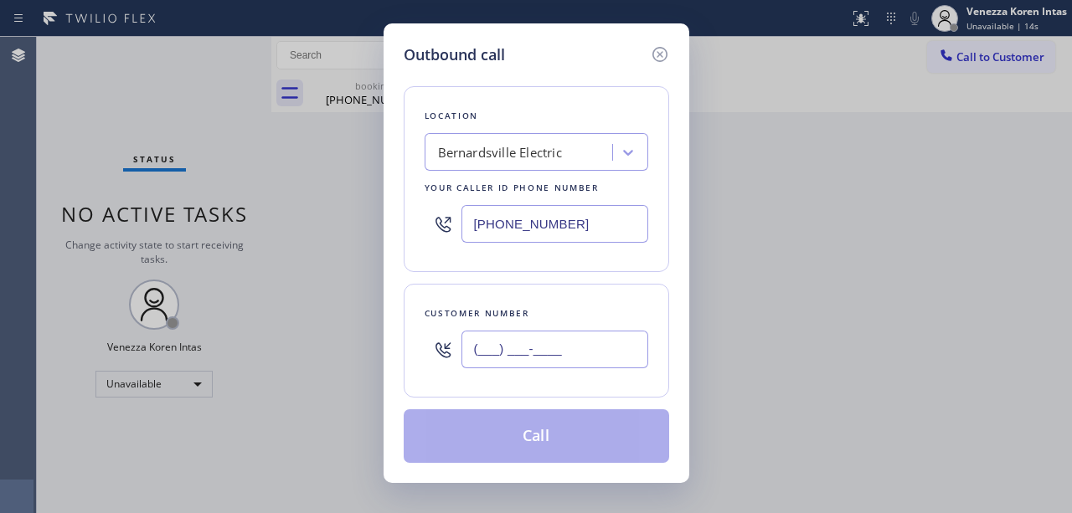
paste input "908) 418-6270"
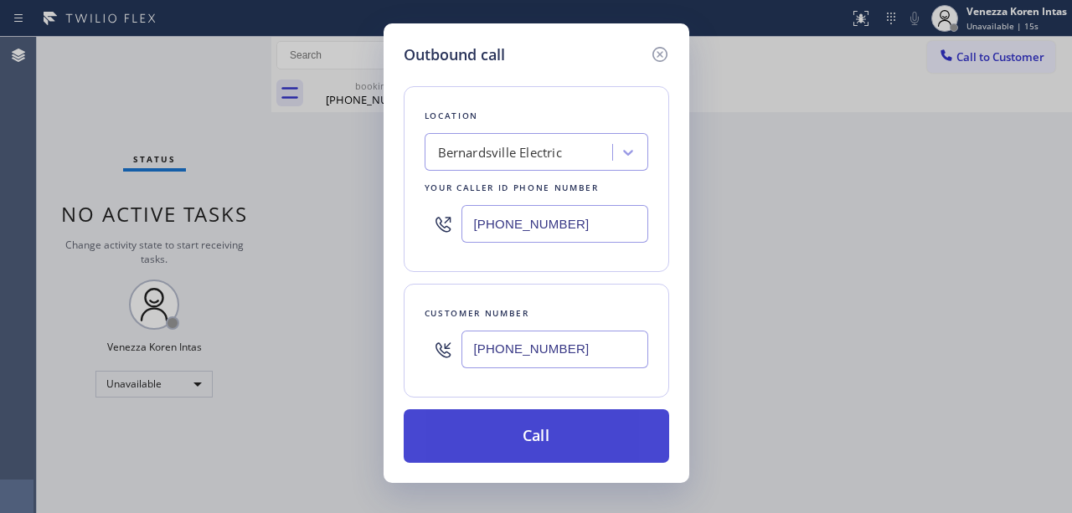
type input "[PHONE_NUMBER]"
click at [531, 436] on button "Call" at bounding box center [536, 437] width 265 height 54
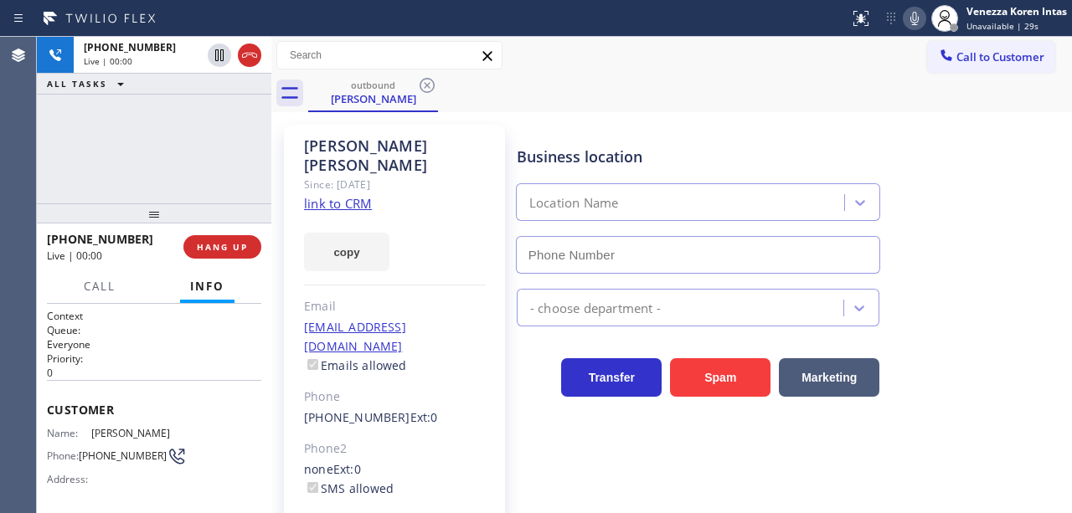
type input "[PHONE_NUMBER]"
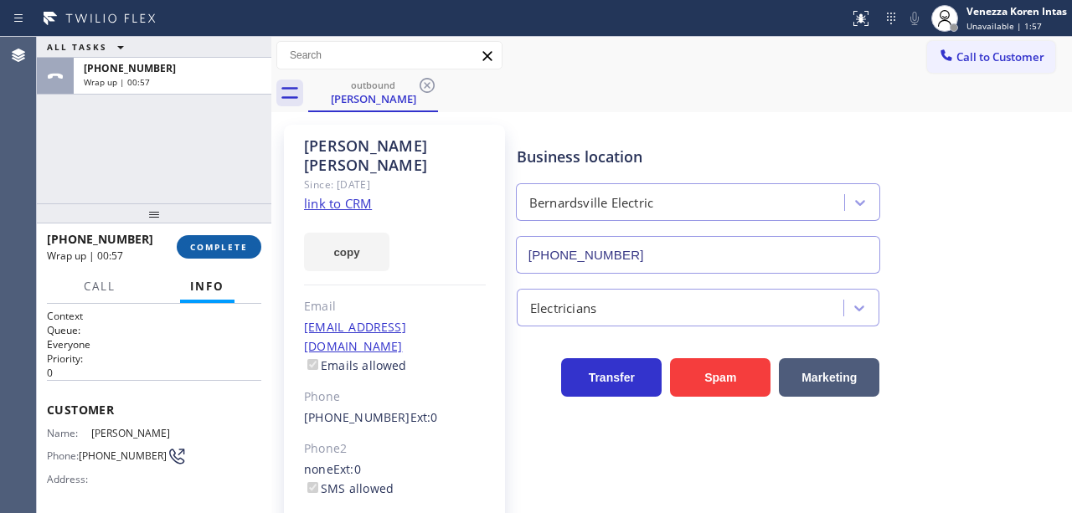
click at [239, 255] on button "COMPLETE" at bounding box center [219, 246] width 85 height 23
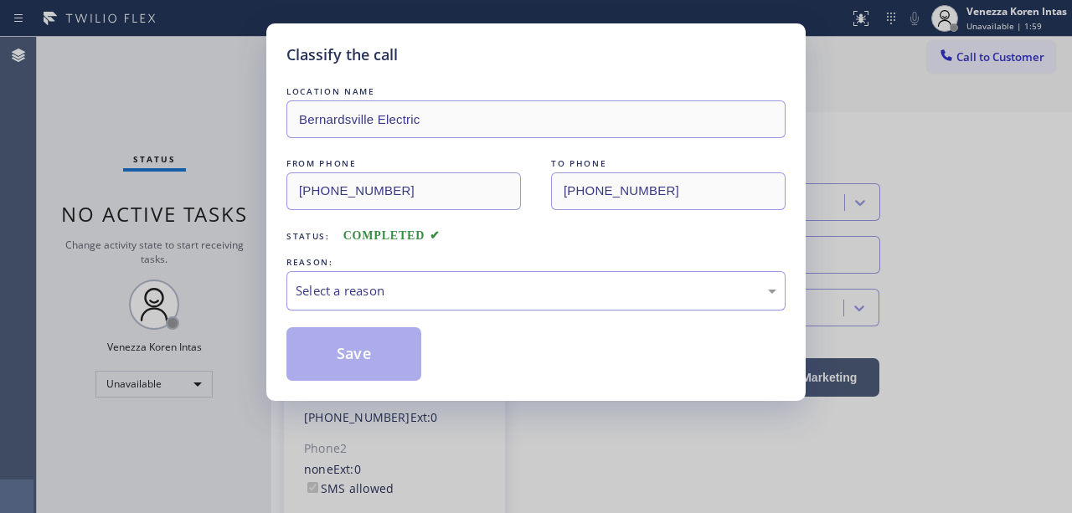
click at [428, 310] on div "Select a reason" at bounding box center [535, 290] width 499 height 39
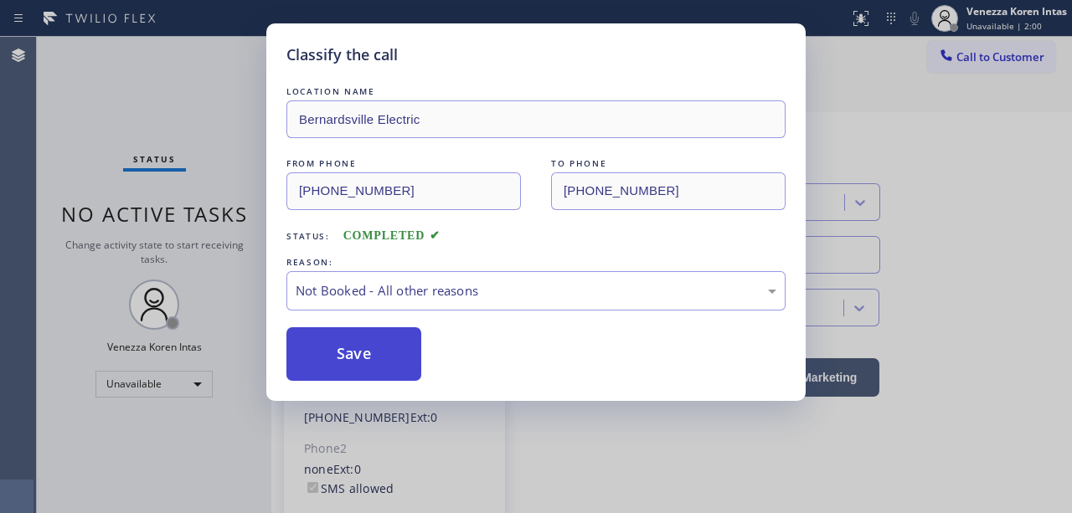
click at [400, 355] on button "Save" at bounding box center [353, 354] width 135 height 54
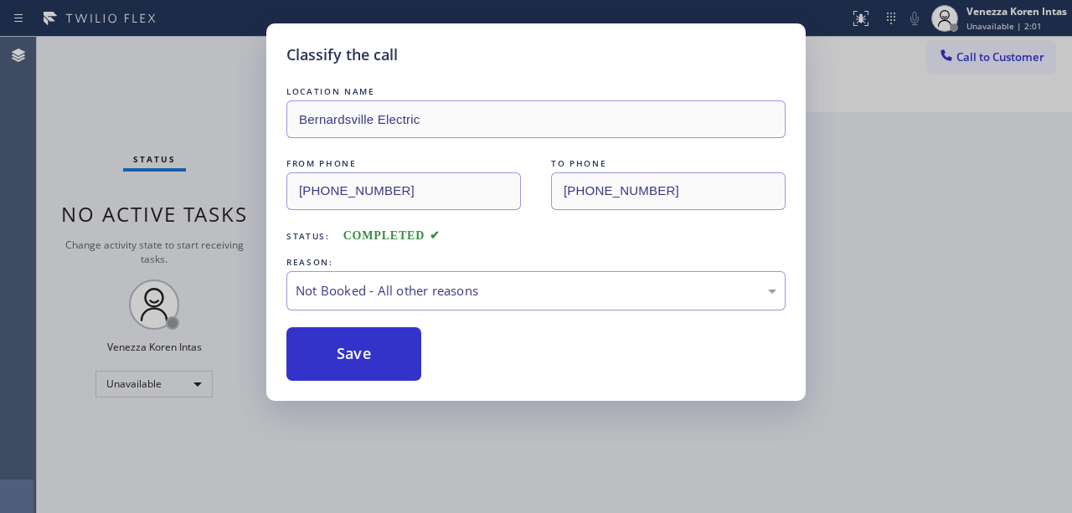
click at [982, 59] on div "Classify the call LOCATION NAME Bernardsville Electric FROM PHONE [PHONE_NUMBER…" at bounding box center [536, 256] width 1072 height 513
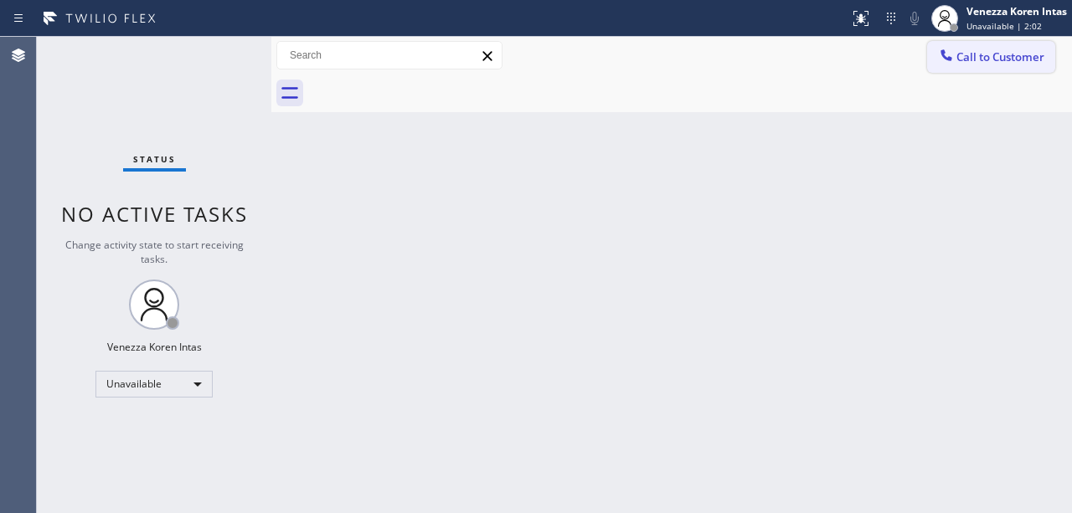
click at [987, 60] on span "Call to Customer" at bounding box center [1000, 56] width 88 height 15
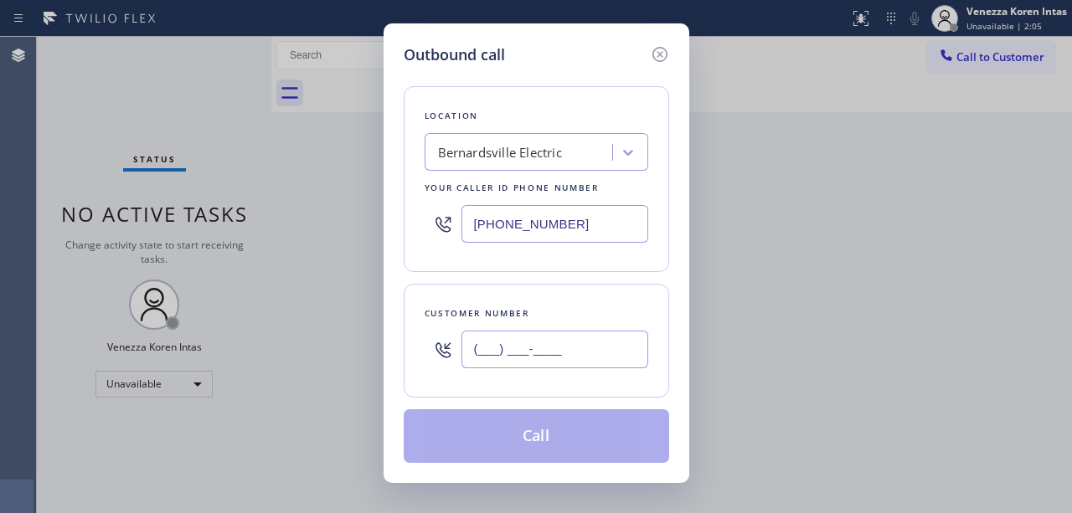
click at [508, 356] on input "(___) ___-____" at bounding box center [554, 350] width 187 height 38
paste input "908) 418-6270"
type input "[PHONE_NUMBER]"
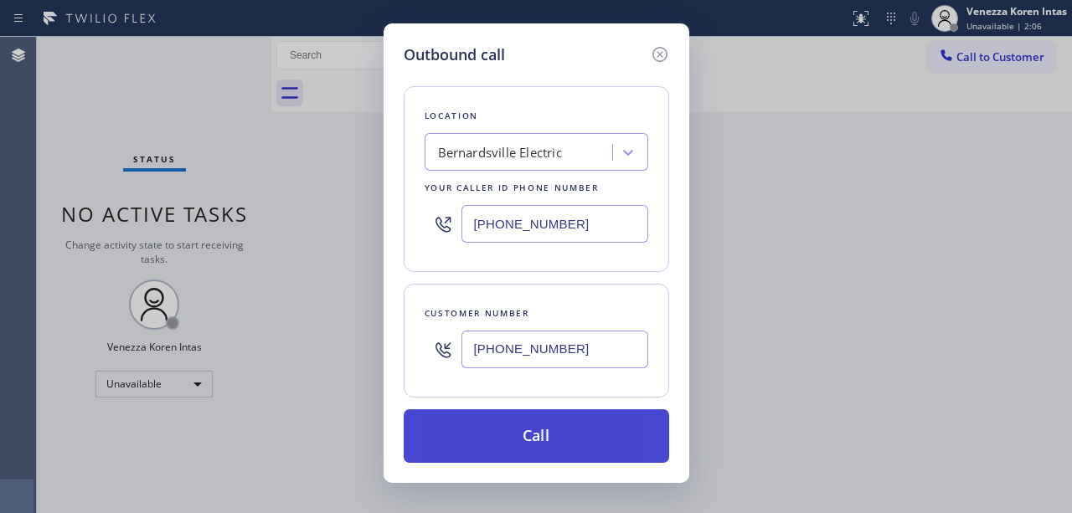
click at [504, 439] on button "Call" at bounding box center [536, 437] width 265 height 54
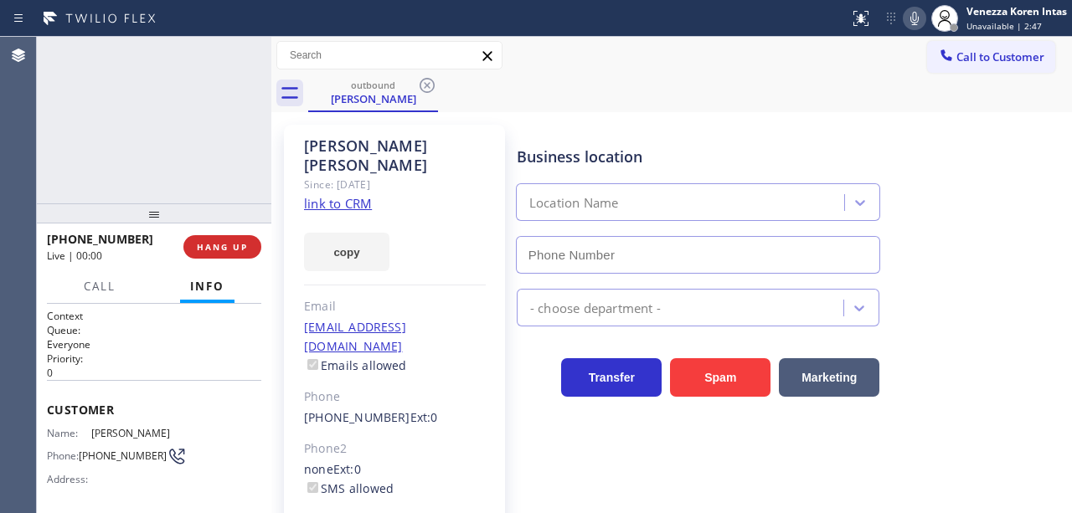
type input "[PHONE_NUMBER]"
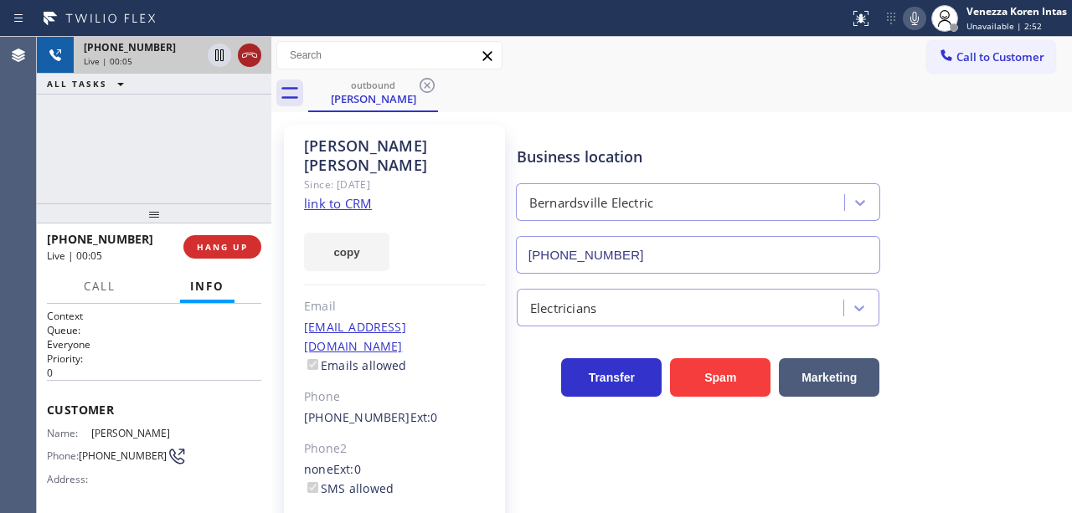
click at [253, 54] on icon at bounding box center [250, 55] width 20 height 20
click at [231, 248] on span "HANG UP" at bounding box center [222, 247] width 51 height 12
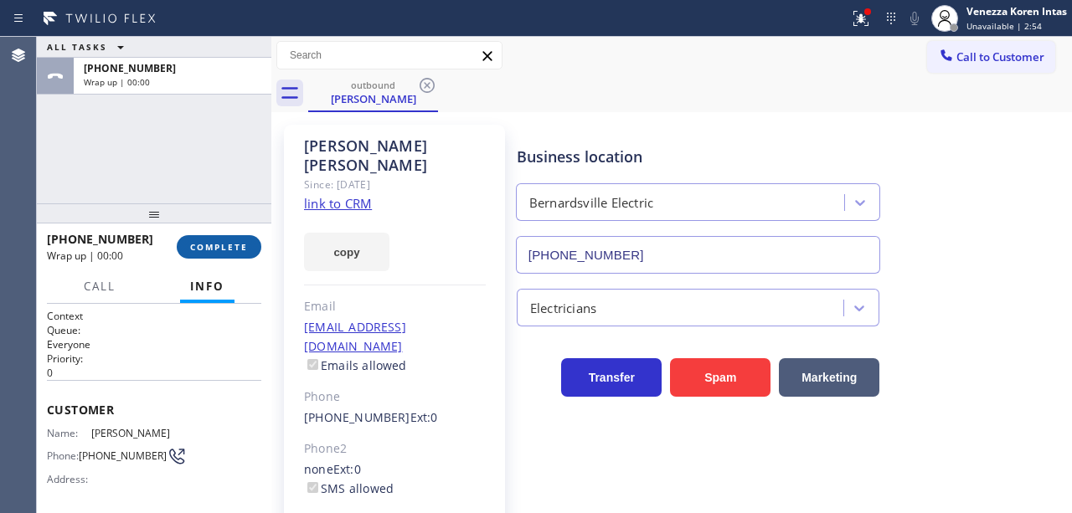
click at [203, 250] on span "COMPLETE" at bounding box center [219, 247] width 58 height 12
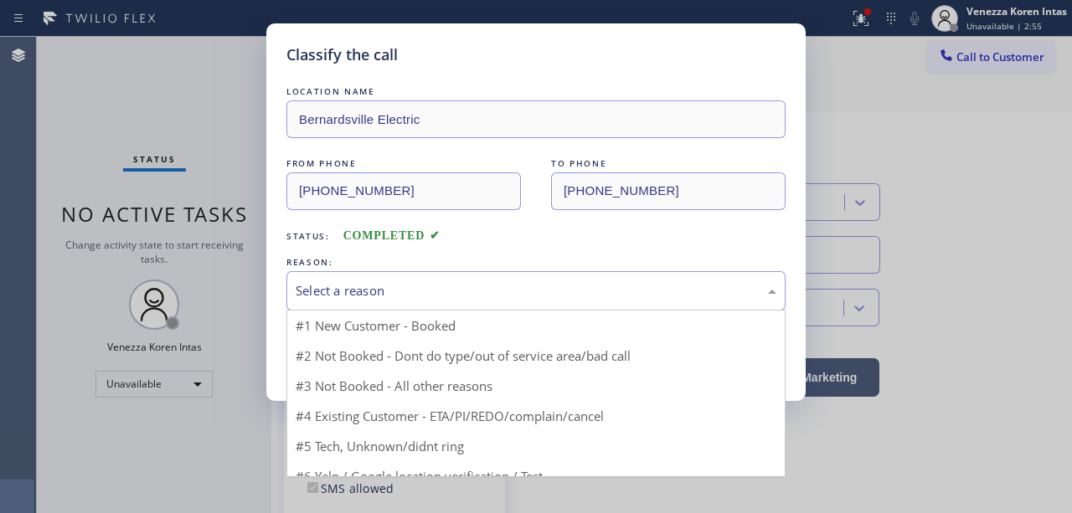
click at [390, 290] on div "Select a reason" at bounding box center [536, 290] width 481 height 19
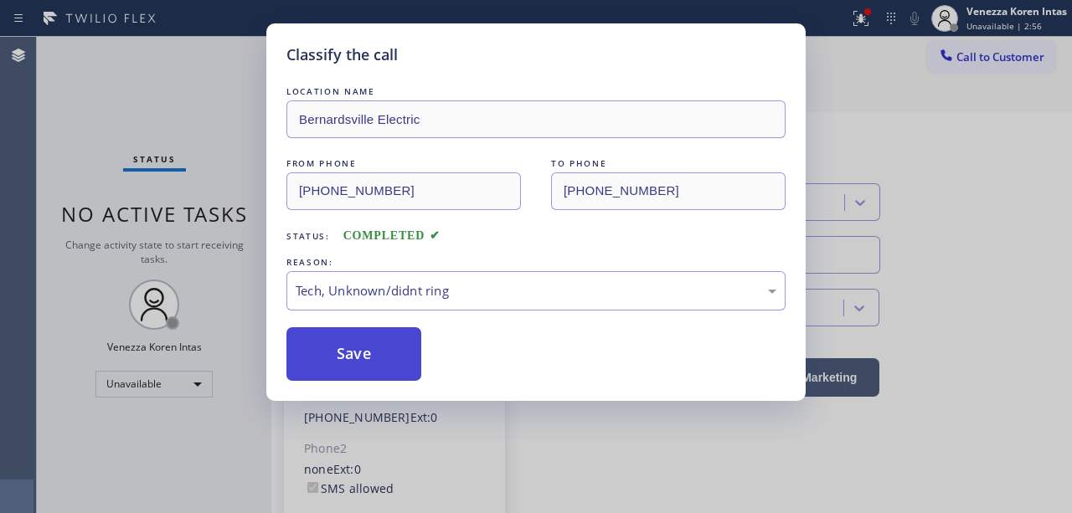
click at [392, 368] on button "Save" at bounding box center [353, 354] width 135 height 54
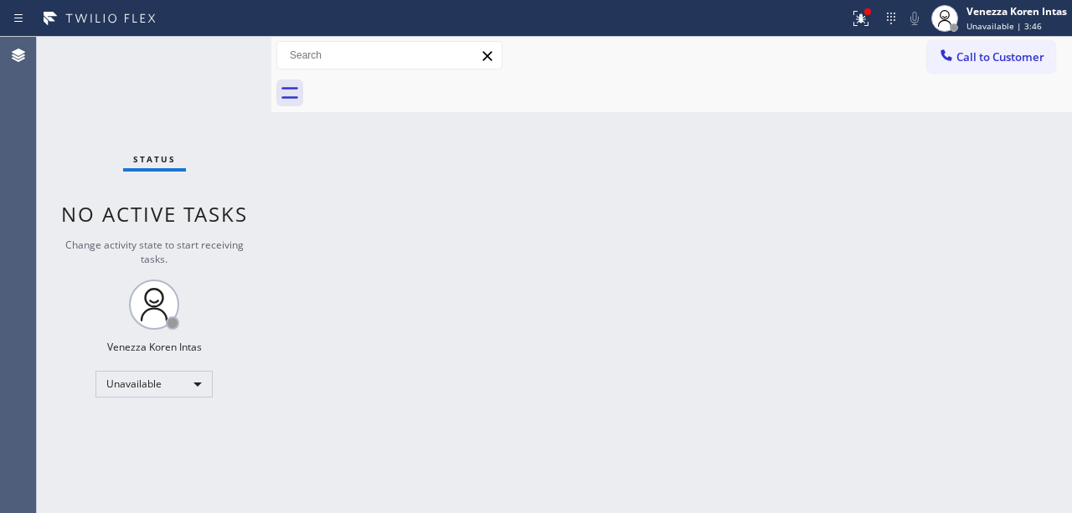
click at [169, 365] on div "Status No active tasks Change activity state to start receiving tasks. Venezza …" at bounding box center [154, 275] width 235 height 477
click at [173, 389] on div "Unavailable" at bounding box center [153, 384] width 117 height 27
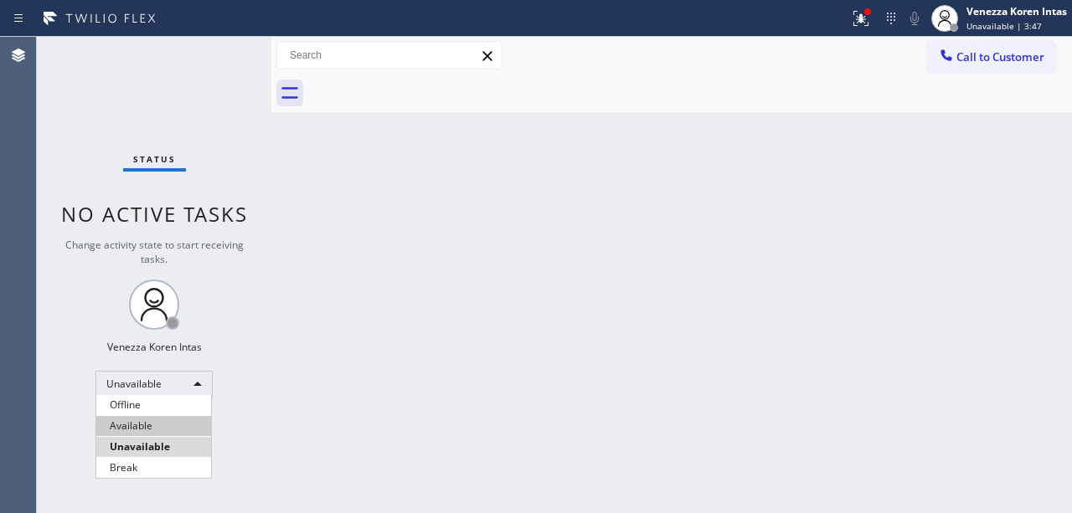
click at [168, 429] on li "Available" at bounding box center [153, 426] width 115 height 20
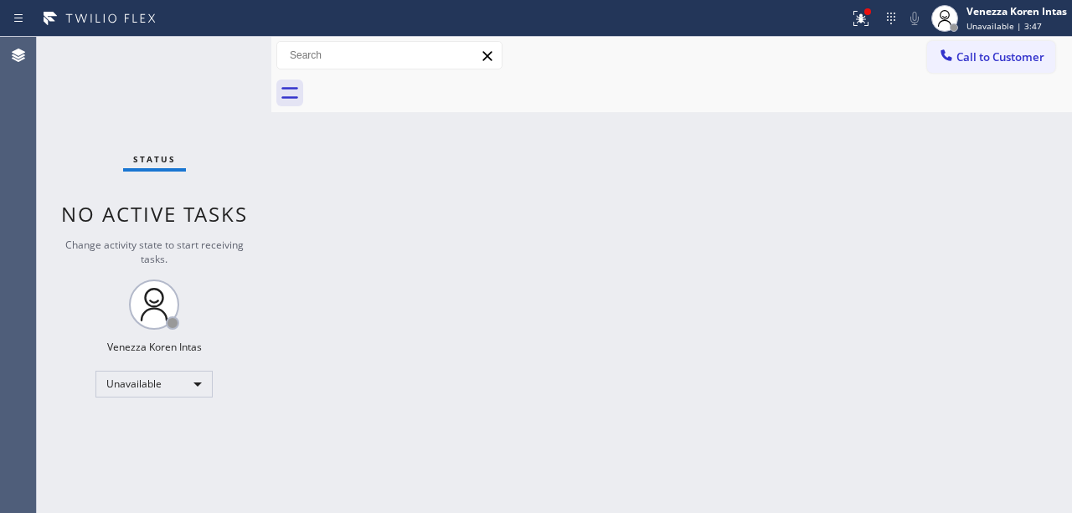
click at [438, 370] on div "Back to Dashboard Change Sender ID Customers Technicians Select a contact Outbo…" at bounding box center [671, 275] width 801 height 477
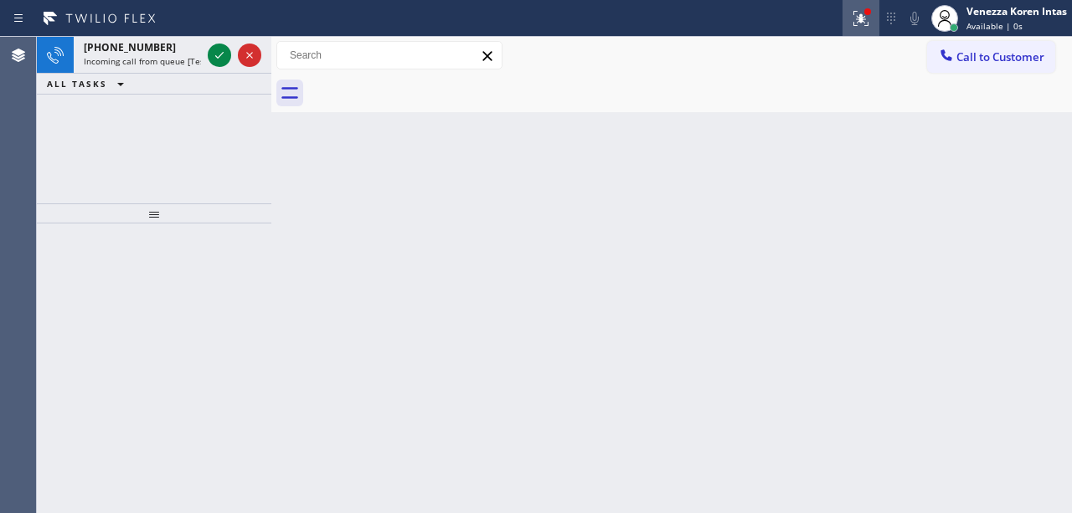
click at [858, 10] on icon at bounding box center [861, 18] width 20 height 20
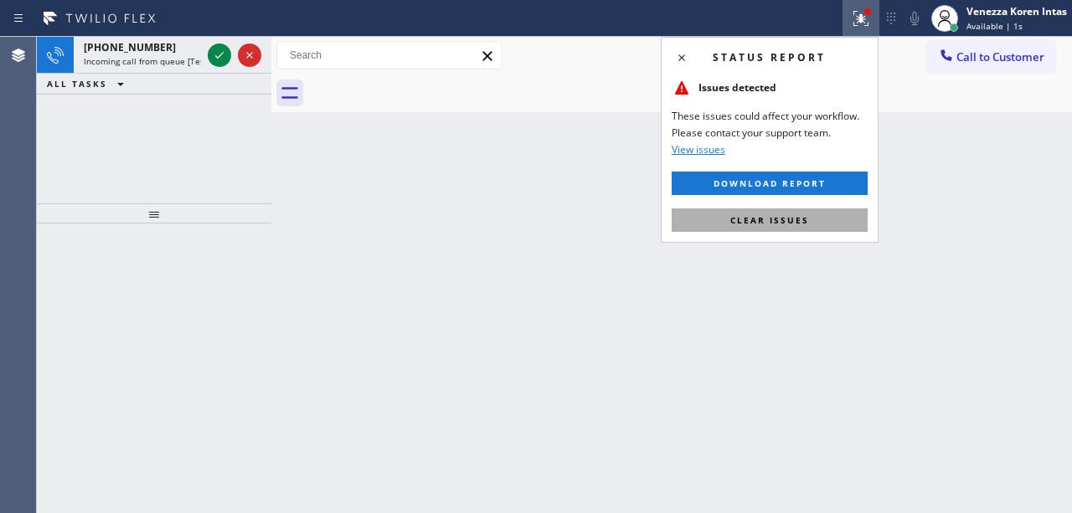
click at [784, 231] on button "Clear issues" at bounding box center [770, 220] width 196 height 23
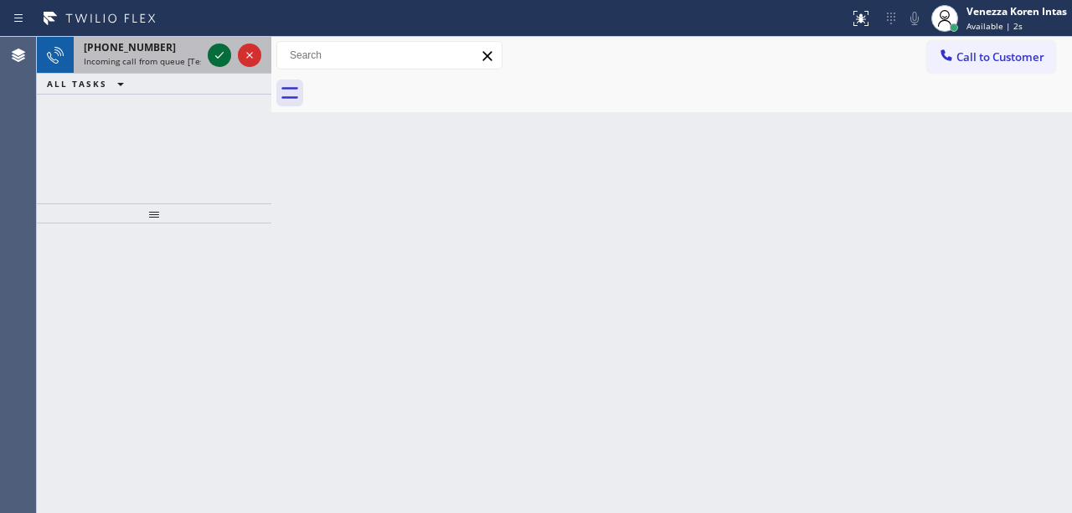
click at [213, 54] on icon at bounding box center [219, 55] width 20 height 20
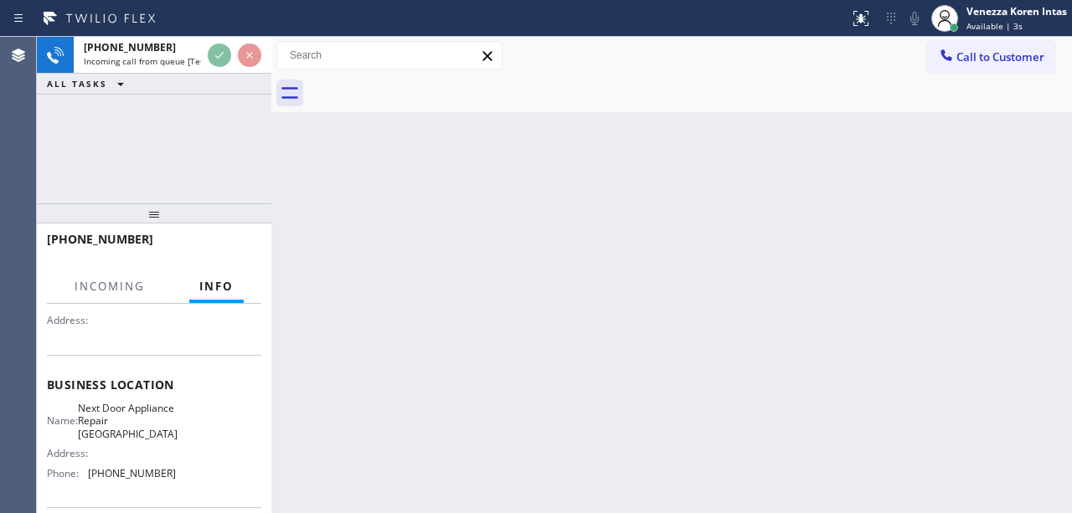
scroll to position [168, 0]
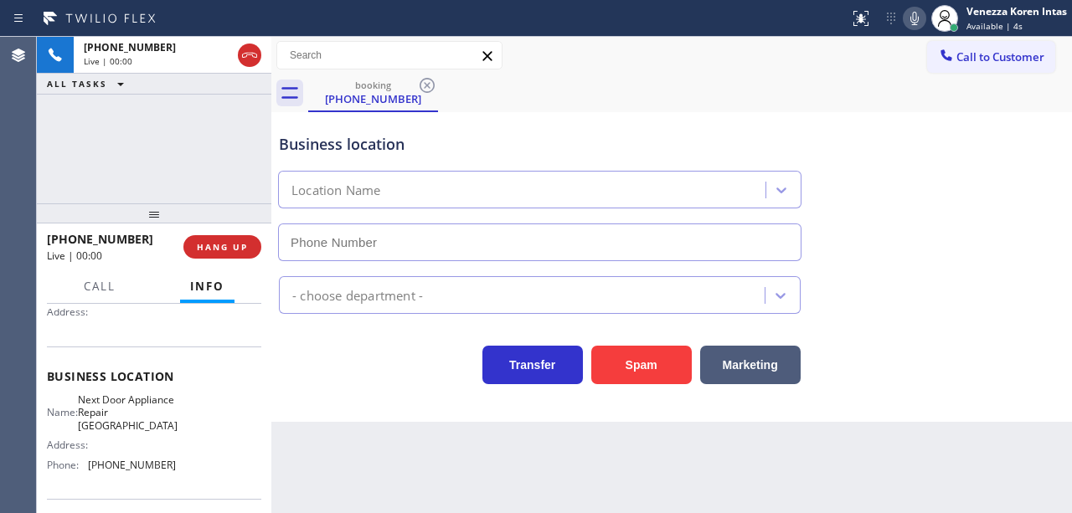
type input "[PHONE_NUMBER]"
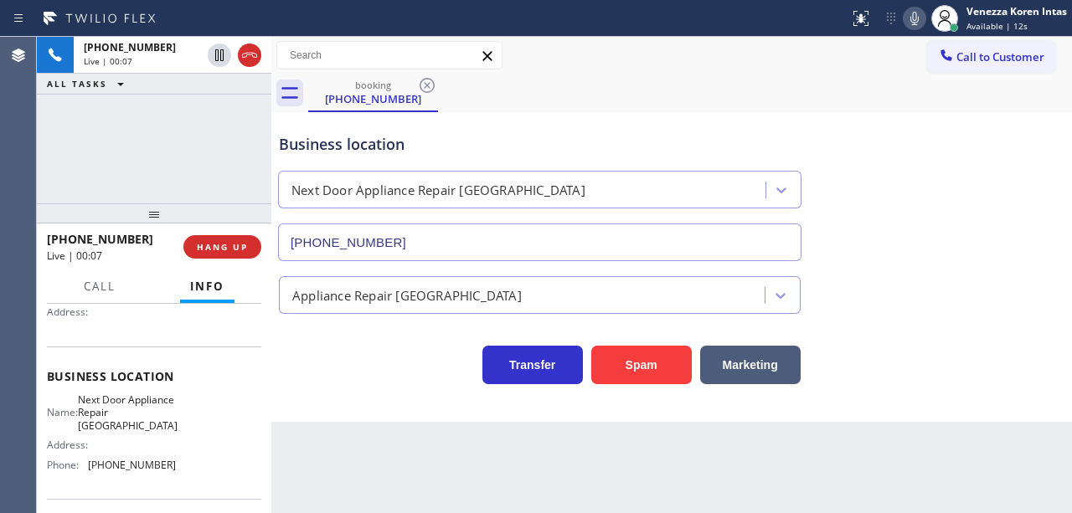
click at [338, 358] on div "Transfer Spam Marketing" at bounding box center [540, 361] width 528 height 47
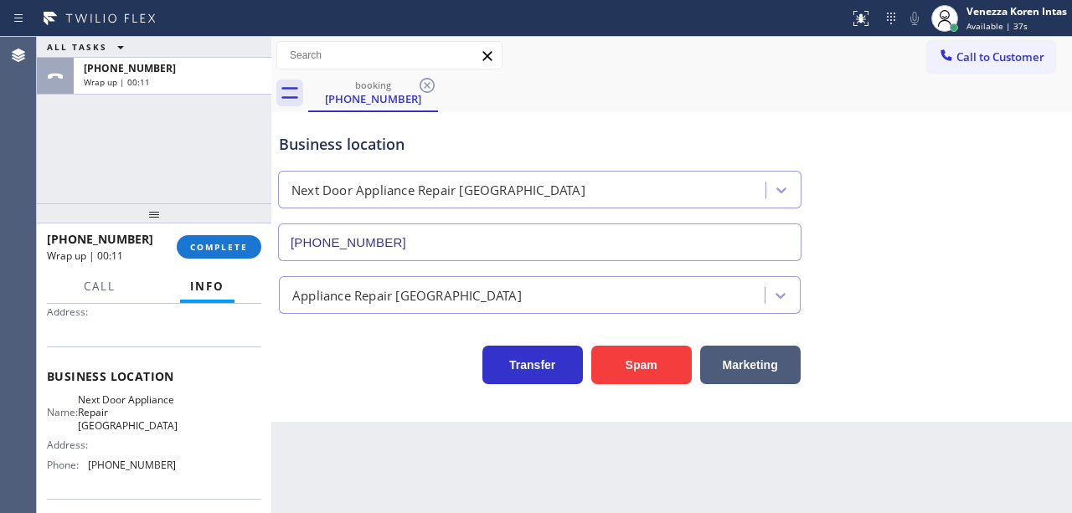
drag, startPoint x: 260, startPoint y: 216, endPoint x: 242, endPoint y: 224, distance: 19.5
click at [257, 219] on div at bounding box center [154, 214] width 235 height 20
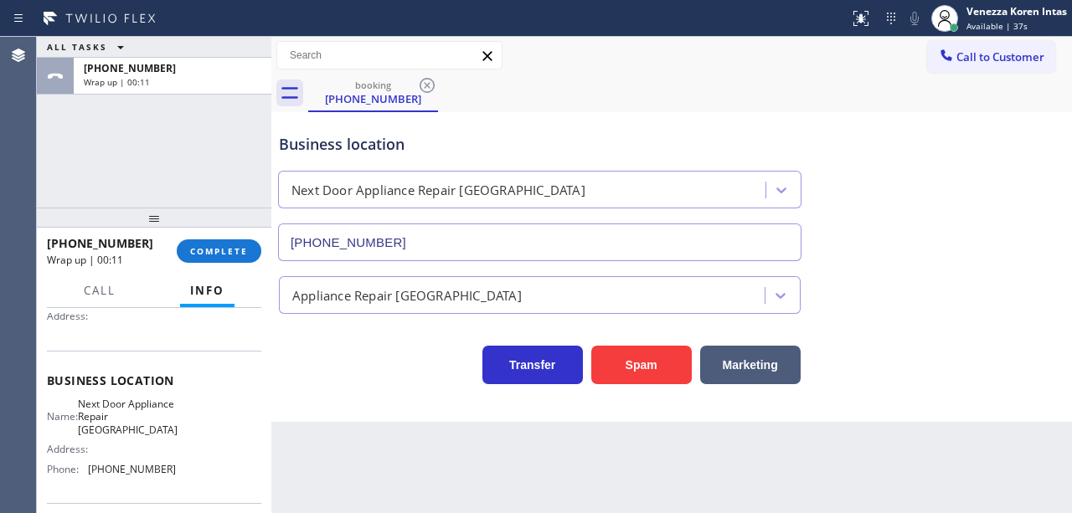
click at [225, 235] on div "[PHONE_NUMBER] Wrap up | 00:11 COMPLETE" at bounding box center [154, 251] width 214 height 44
click at [229, 251] on span "COMPLETE" at bounding box center [219, 251] width 58 height 12
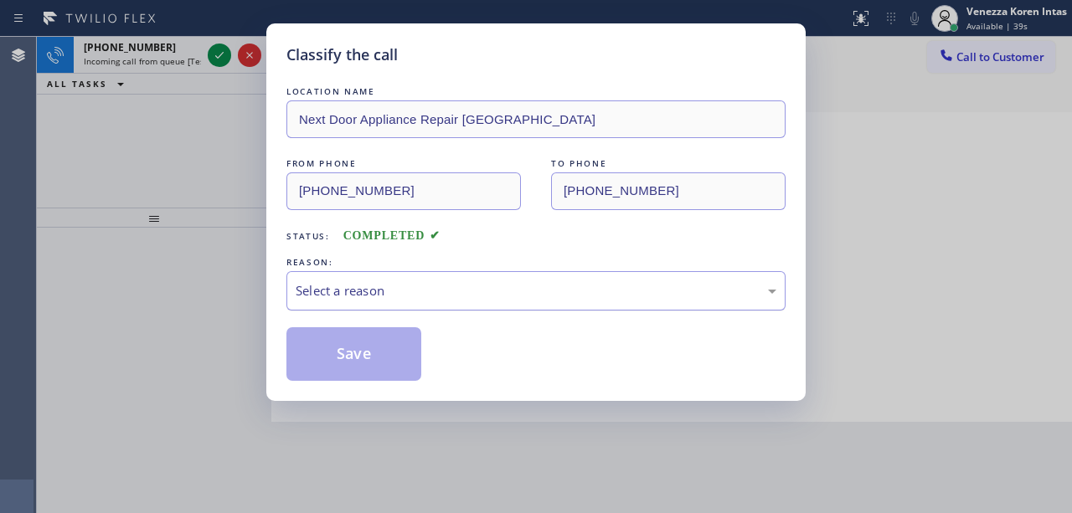
click at [477, 307] on div "Select a reason" at bounding box center [535, 290] width 499 height 39
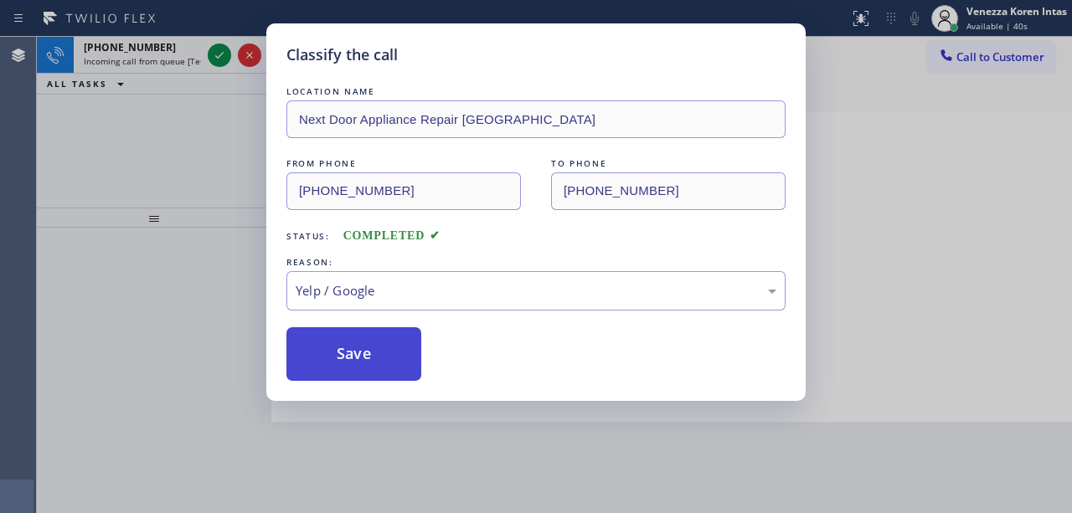
click at [366, 363] on button "Save" at bounding box center [353, 354] width 135 height 54
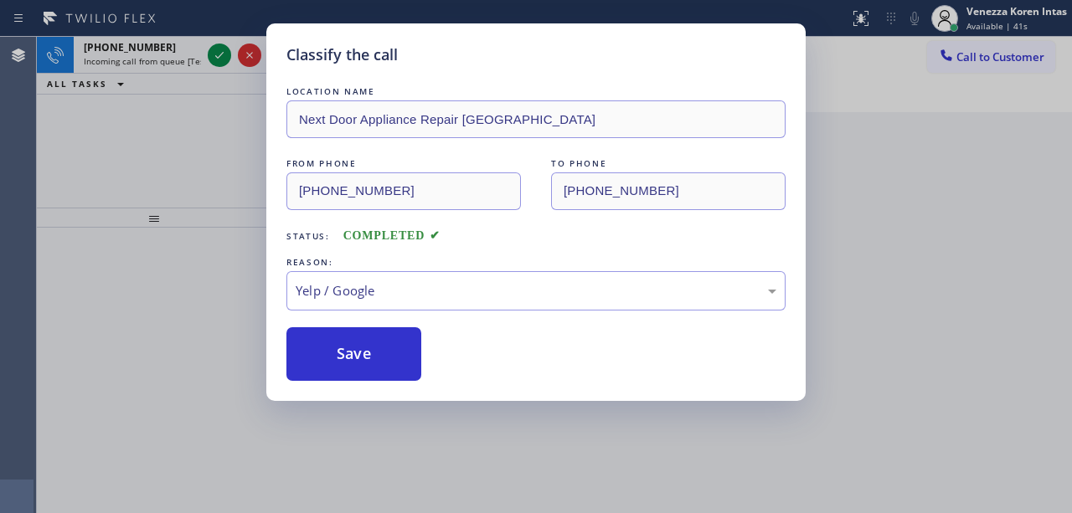
click at [216, 50] on div "Classify the call LOCATION NAME Next Door Appliance Repair [GEOGRAPHIC_DATA] FR…" at bounding box center [536, 256] width 1072 height 513
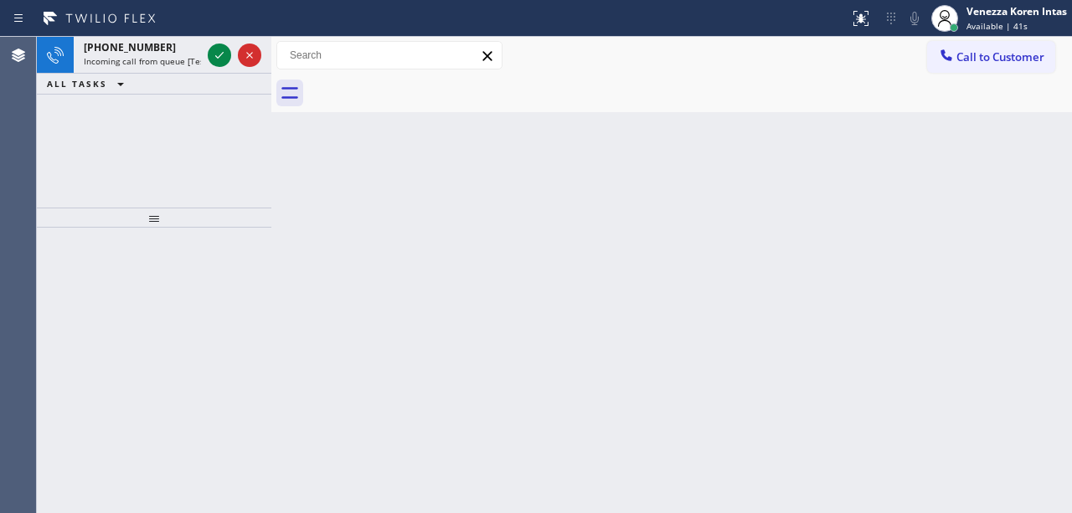
click at [216, 50] on icon at bounding box center [219, 55] width 20 height 20
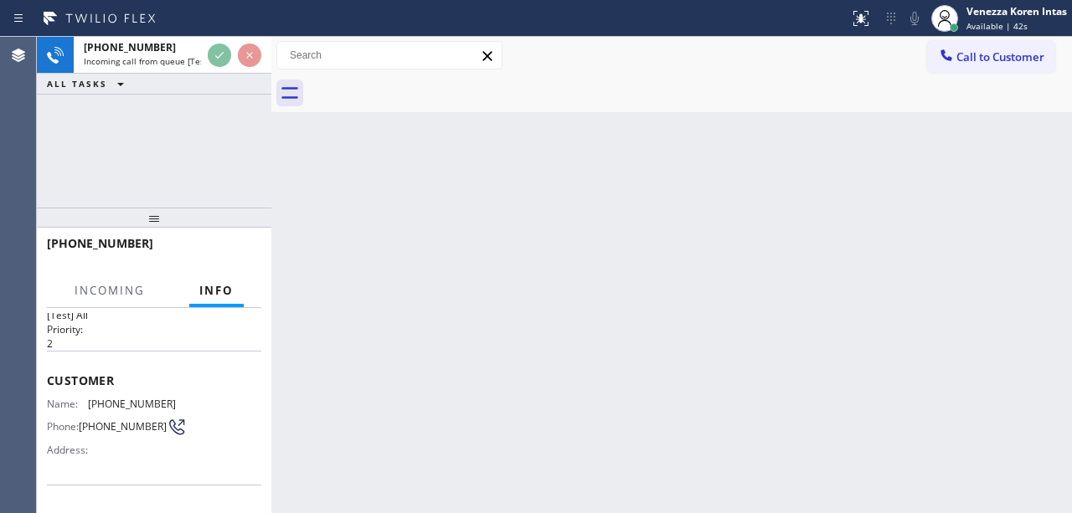
scroll to position [111, 0]
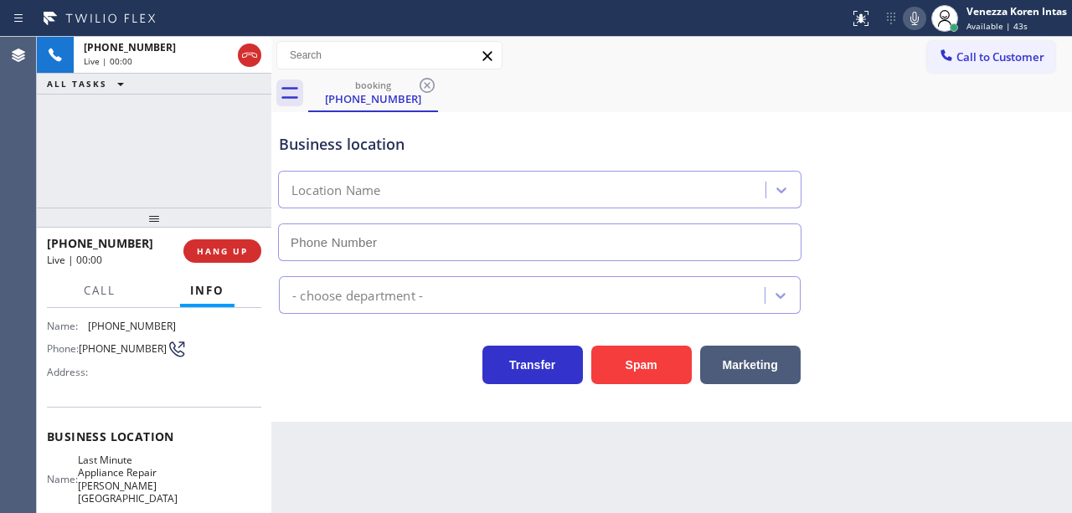
type input "[PHONE_NUMBER]"
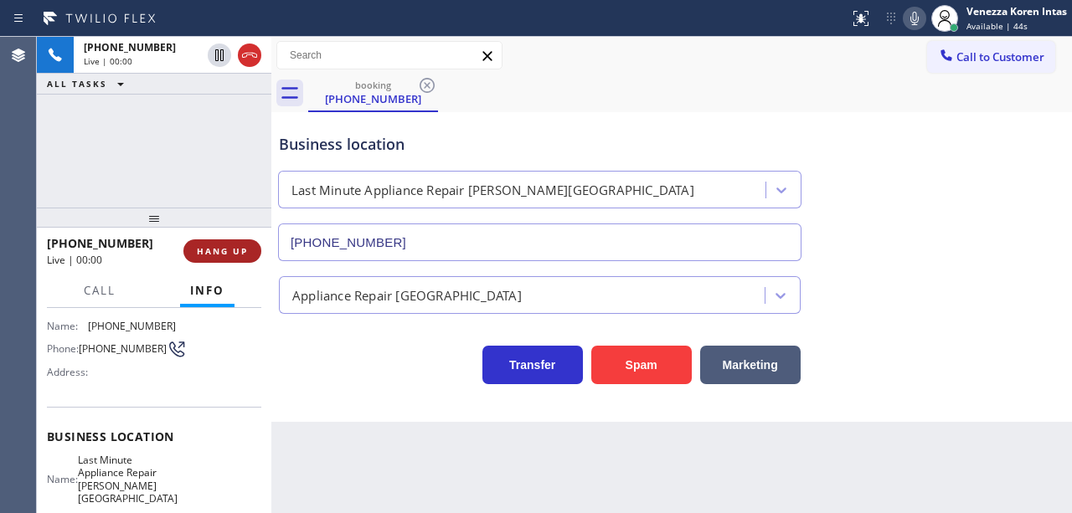
click at [249, 243] on button "HANG UP" at bounding box center [222, 251] width 78 height 23
click at [224, 258] on button "HANG UP" at bounding box center [222, 251] width 78 height 23
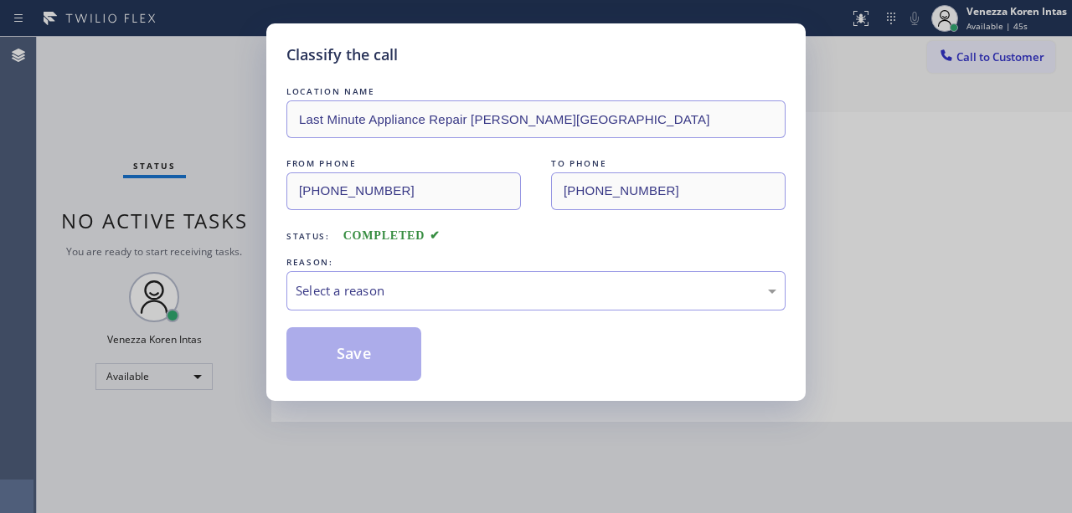
click at [367, 283] on div "Select a reason" at bounding box center [536, 290] width 481 height 19
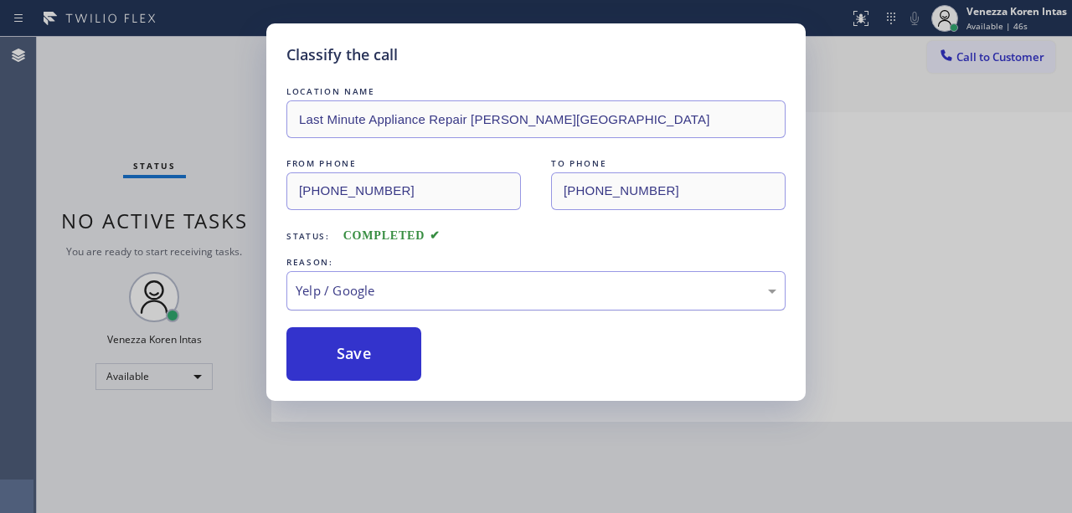
click at [378, 288] on div "Yelp / Google" at bounding box center [536, 290] width 481 height 19
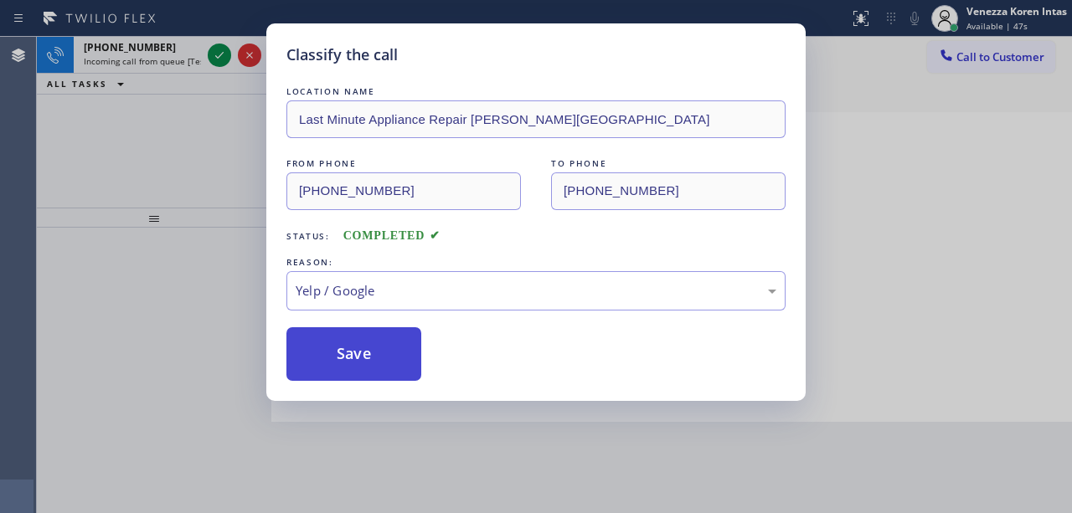
click at [347, 379] on button "Save" at bounding box center [353, 354] width 135 height 54
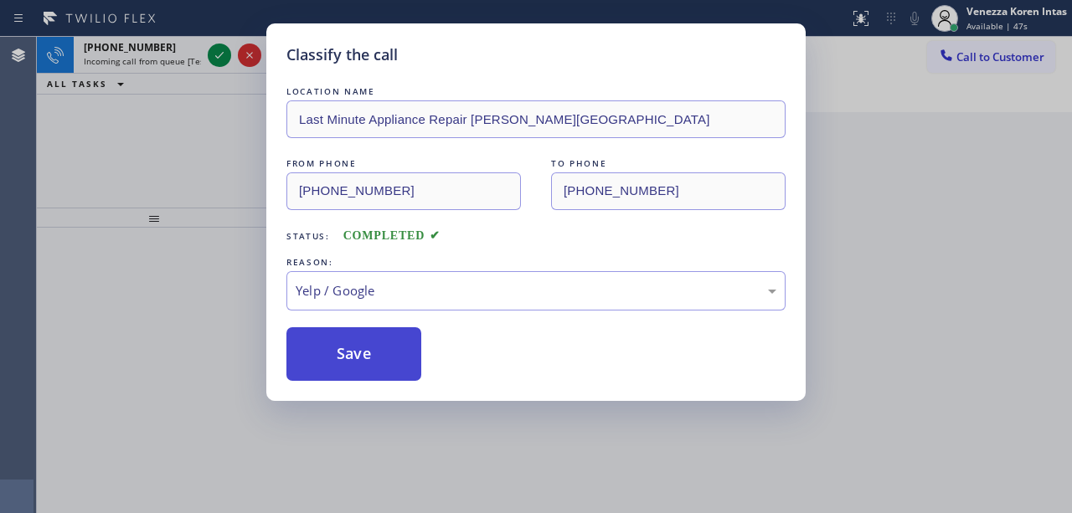
click at [350, 367] on button "Save" at bounding box center [353, 354] width 135 height 54
click at [219, 54] on div "Classify the call LOCATION NAME AR B2B SMS FROM PHONE [PHONE_NUMBER] TO PHONE […" at bounding box center [554, 275] width 1035 height 477
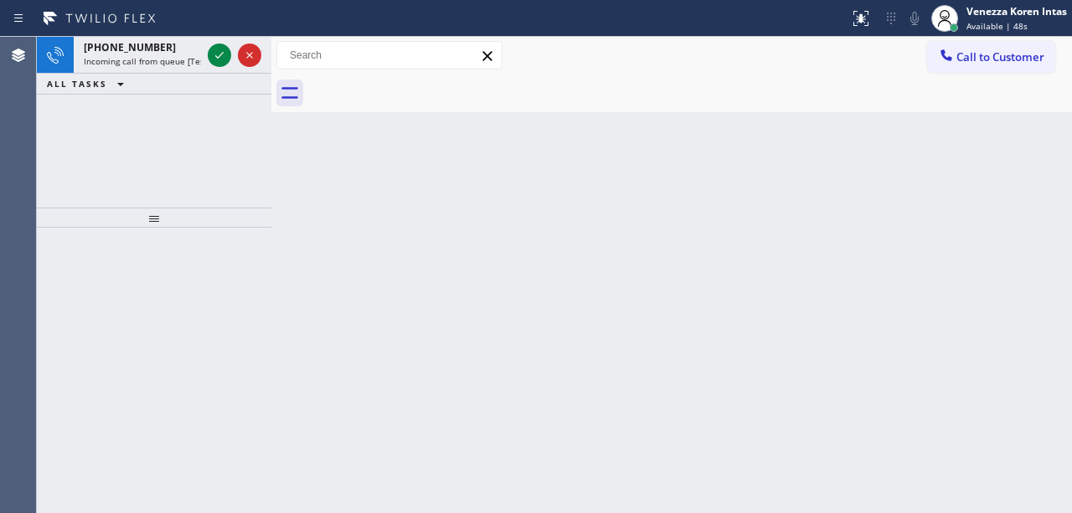
click at [219, 54] on icon at bounding box center [219, 55] width 20 height 20
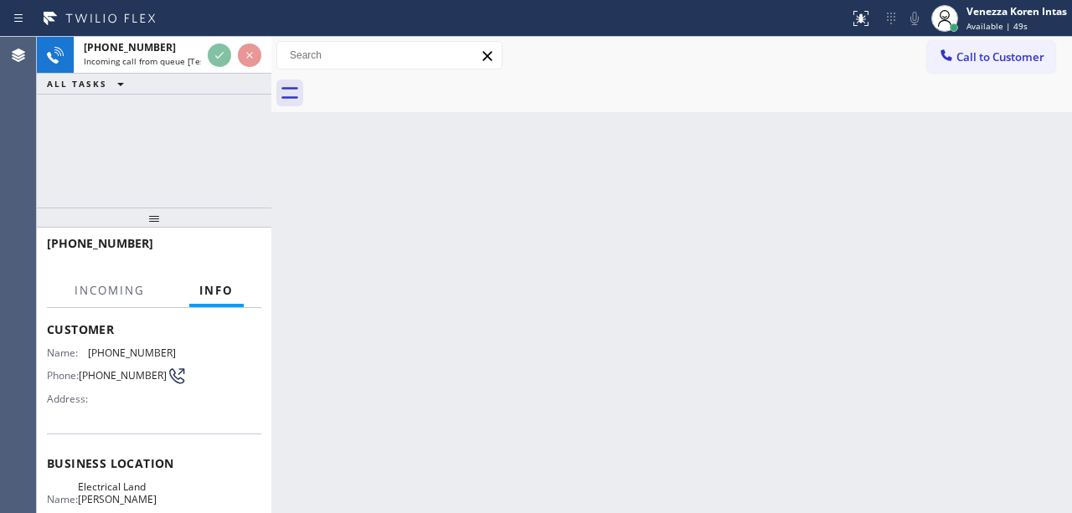
scroll to position [223, 0]
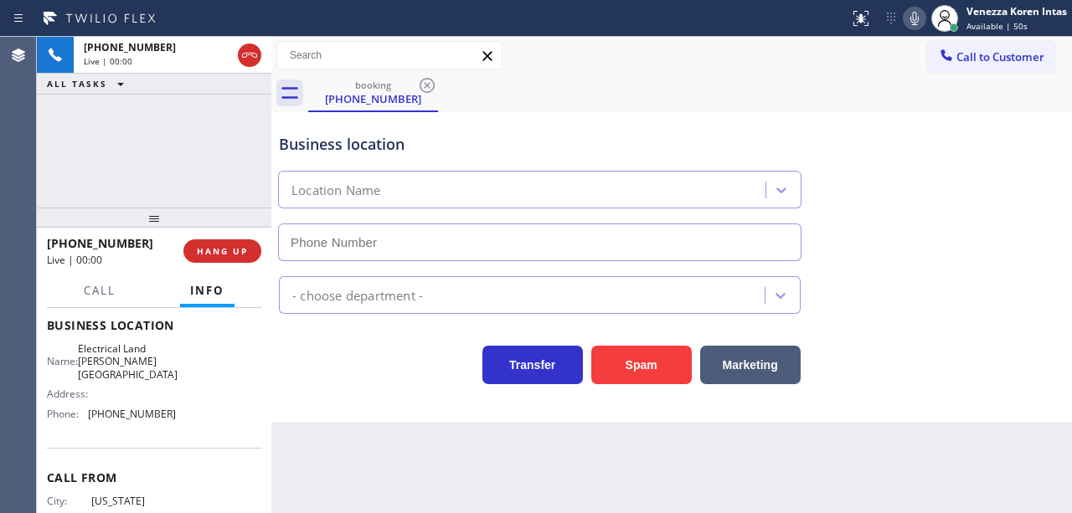
type input "[PHONE_NUMBER]"
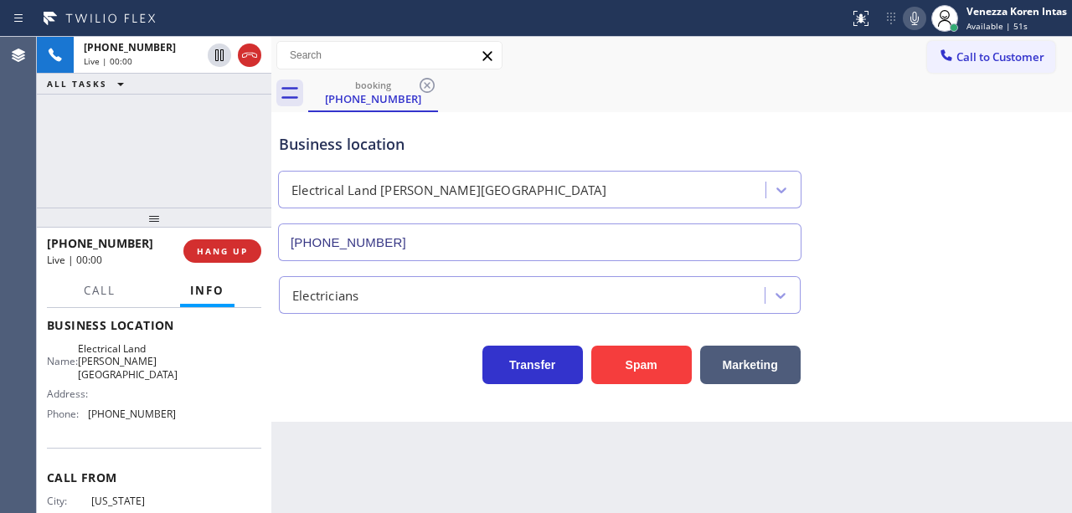
click at [338, 390] on div "Business location Electrical Land [PERSON_NAME][GEOGRAPHIC_DATA] [PHONE_NUMBER]…" at bounding box center [671, 267] width 801 height 310
click at [578, 110] on div "Business location Electrical Land [PERSON_NAME][GEOGRAPHIC_DATA] [PHONE_NUMBER]" at bounding box center [672, 186] width 792 height 152
click at [578, 117] on div "Business location Electrical Land [PERSON_NAME][GEOGRAPHIC_DATA] [PHONE_NUMBER]" at bounding box center [672, 186] width 792 height 152
click at [145, 178] on div "[PHONE_NUMBER] Live | 00:24 ALL TASKS ALL TASKS ACTIVE TASKS TASKS IN WRAP UP" at bounding box center [154, 122] width 235 height 171
click at [441, 343] on div "Transfer Spam Marketing" at bounding box center [540, 361] width 528 height 47
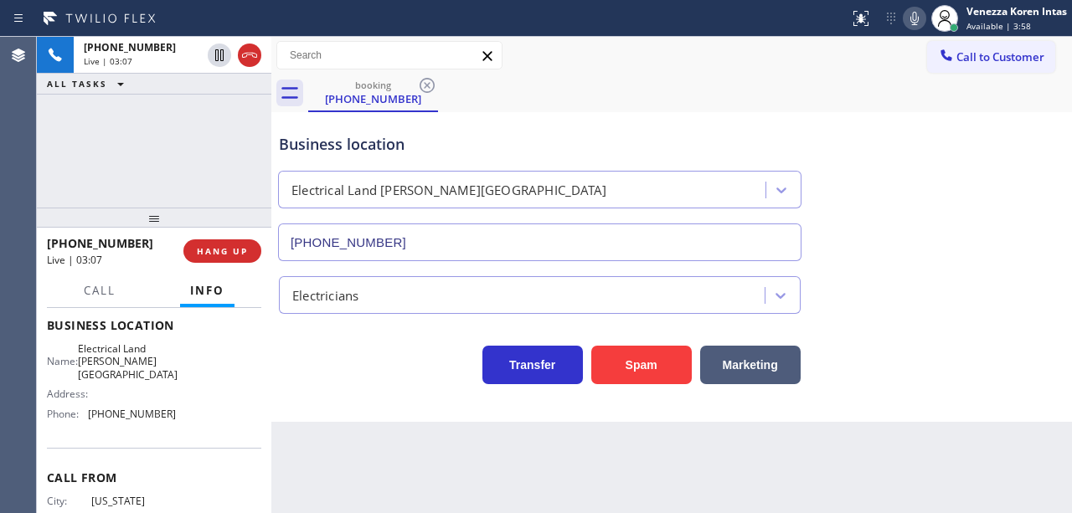
click at [631, 60] on div "Call to Customer Outbound call Location [GEOGRAPHIC_DATA] Electric Your caller …" at bounding box center [671, 55] width 801 height 29
click at [1005, 179] on div "Business location Electrical Land [PERSON_NAME][GEOGRAPHIC_DATA] [PHONE_NUMBER]" at bounding box center [672, 186] width 792 height 152
click at [616, 114] on div "Business location Electrical Land [PERSON_NAME][GEOGRAPHIC_DATA] [PHONE_NUMBER]" at bounding box center [672, 186] width 792 height 152
click at [886, 214] on div "Business location Electrical Land [PERSON_NAME][GEOGRAPHIC_DATA] [PHONE_NUMBER]" at bounding box center [672, 186] width 792 height 152
click at [877, 240] on div "Business location Electrical Land [PERSON_NAME][GEOGRAPHIC_DATA] [PHONE_NUMBER]" at bounding box center [672, 186] width 792 height 152
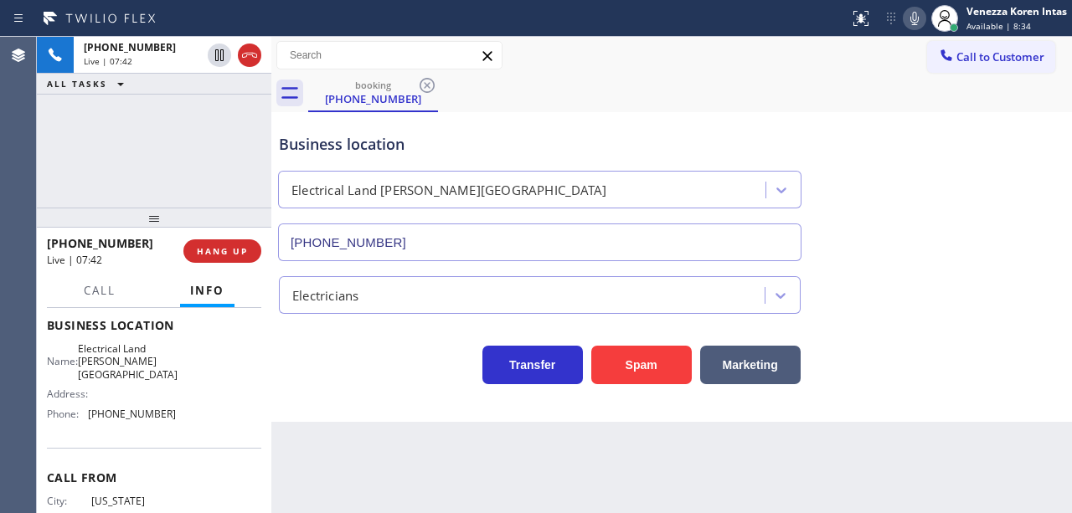
click at [473, 310] on div "Electricians" at bounding box center [524, 295] width 481 height 29
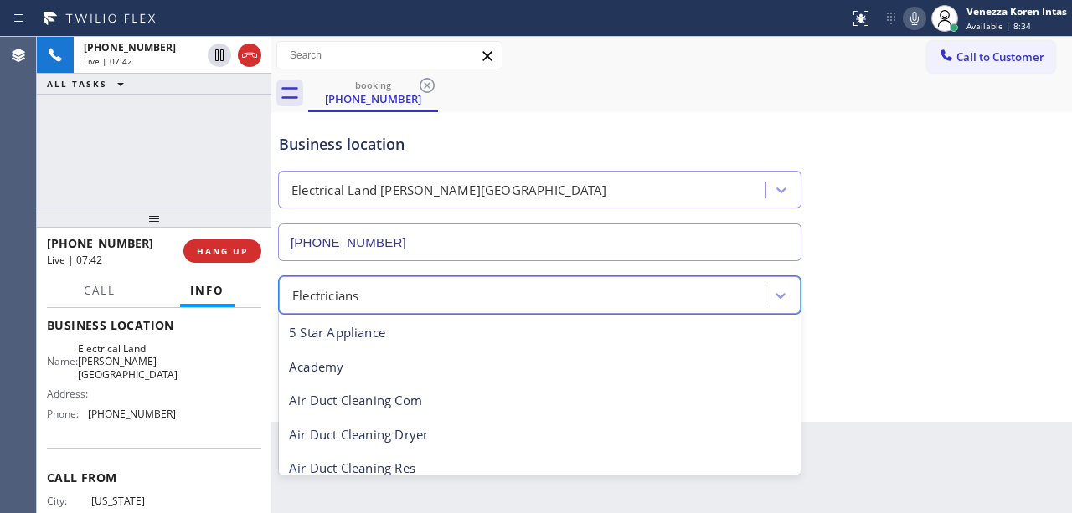
scroll to position [173, 0]
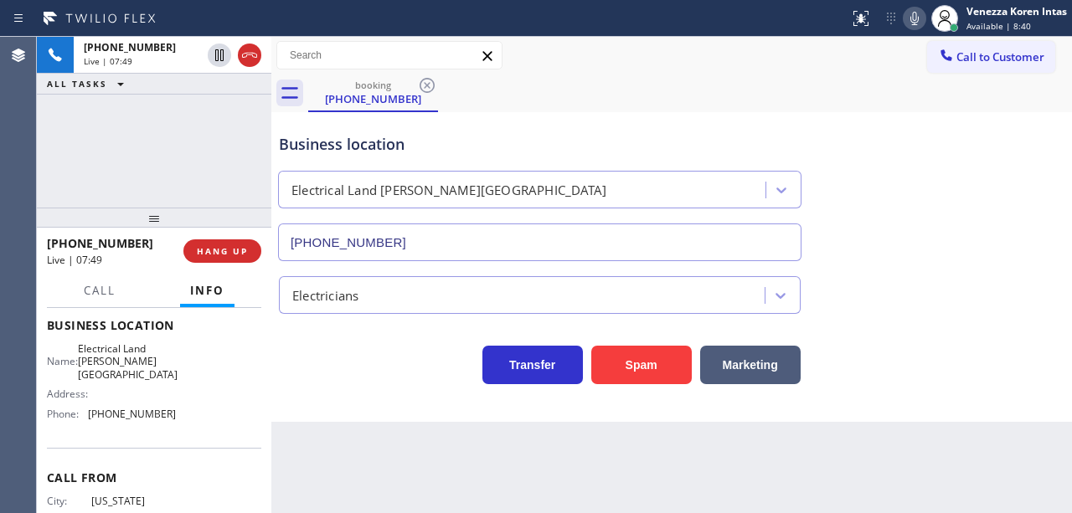
drag, startPoint x: 1002, startPoint y: 169, endPoint x: 915, endPoint y: 243, distance: 114.1
click at [1002, 169] on div "Business location Electrical Land [PERSON_NAME][GEOGRAPHIC_DATA] [PHONE_NUMBER]" at bounding box center [672, 186] width 792 height 152
click at [578, 42] on div "Call to Customer Outbound call Location [GEOGRAPHIC_DATA] Electric Your caller …" at bounding box center [671, 55] width 801 height 29
click at [910, 21] on icon at bounding box center [914, 18] width 8 height 13
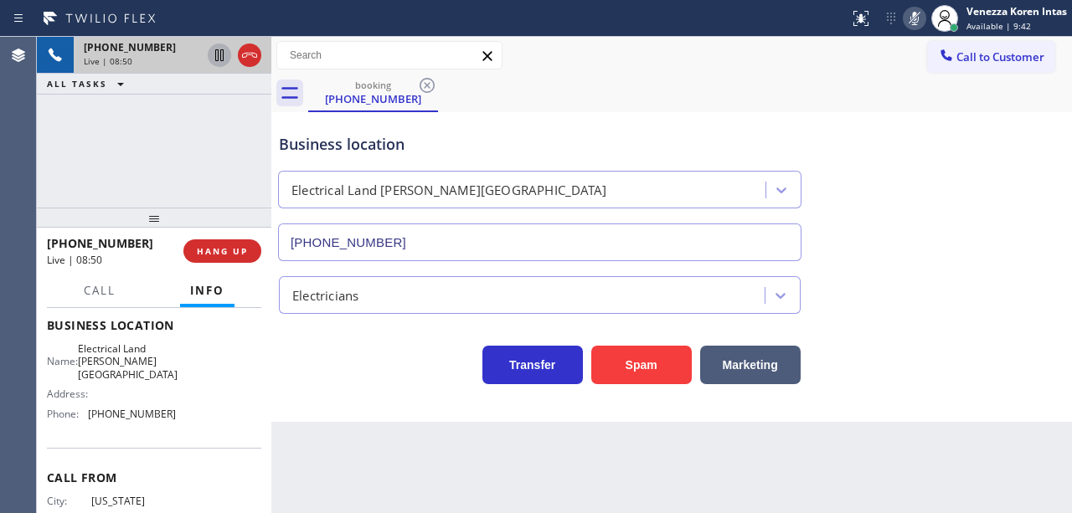
click at [218, 59] on icon at bounding box center [219, 55] width 8 height 12
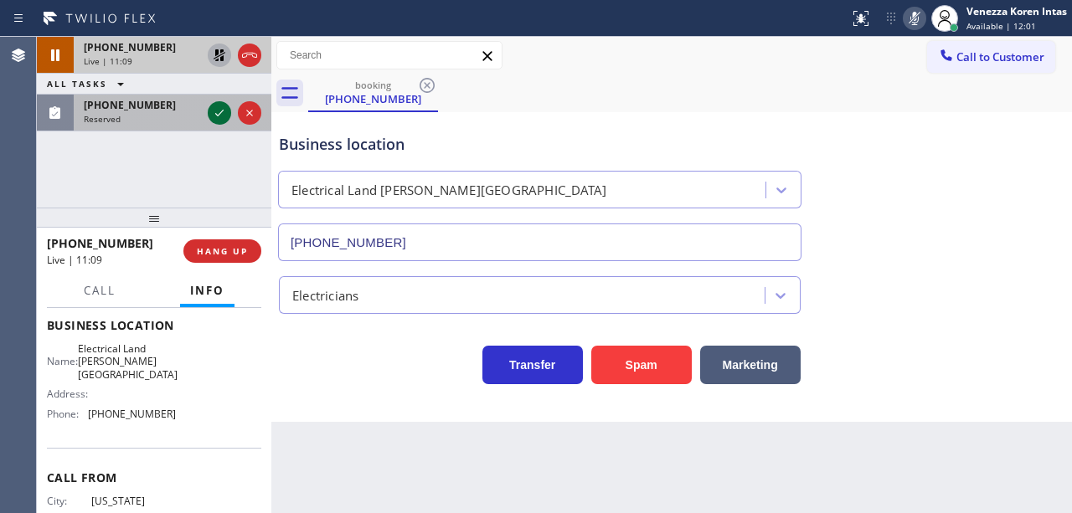
click at [227, 114] on icon at bounding box center [219, 113] width 20 height 20
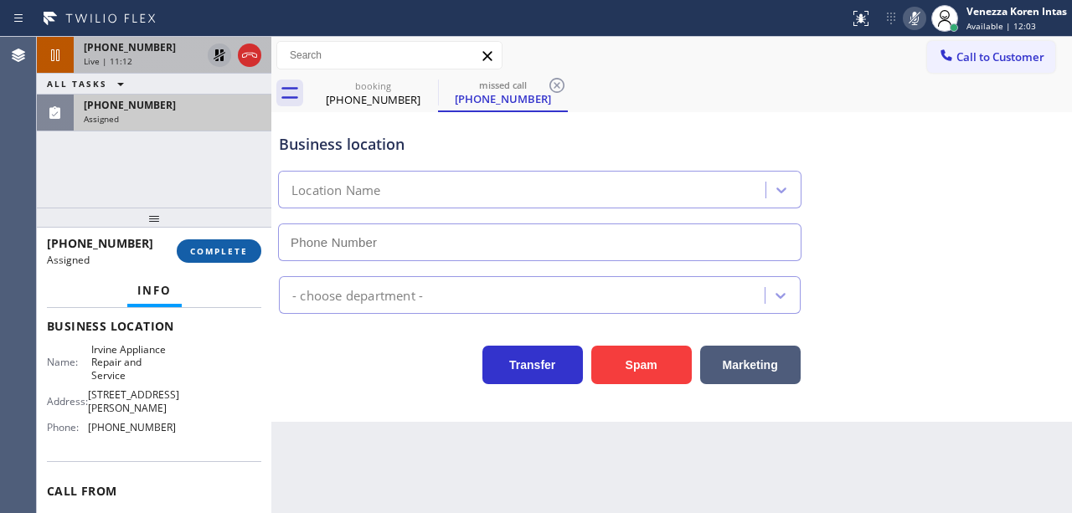
click at [249, 246] on button "COMPLETE" at bounding box center [219, 251] width 85 height 23
type input "[PHONE_NUMBER]"
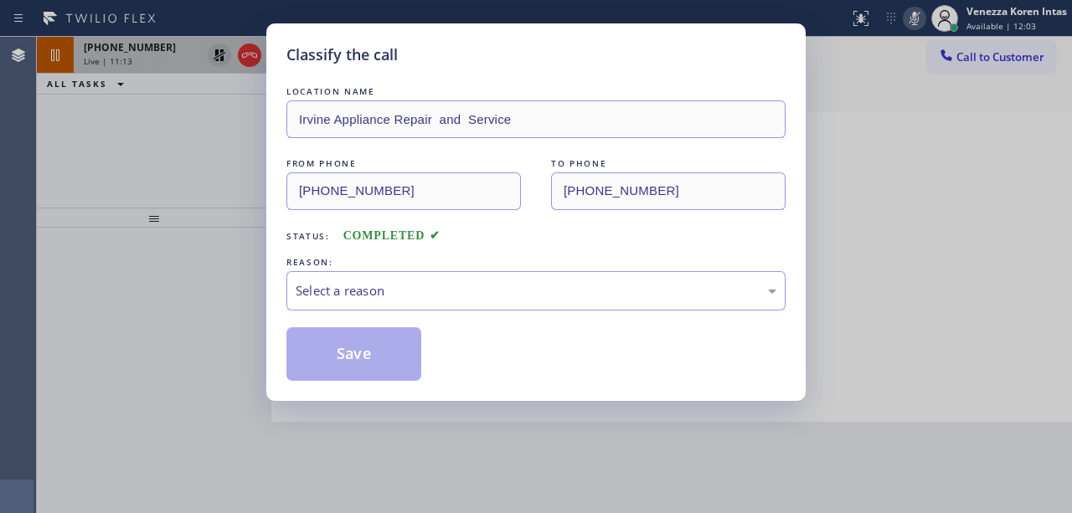
click at [454, 297] on div "Select a reason" at bounding box center [536, 290] width 481 height 19
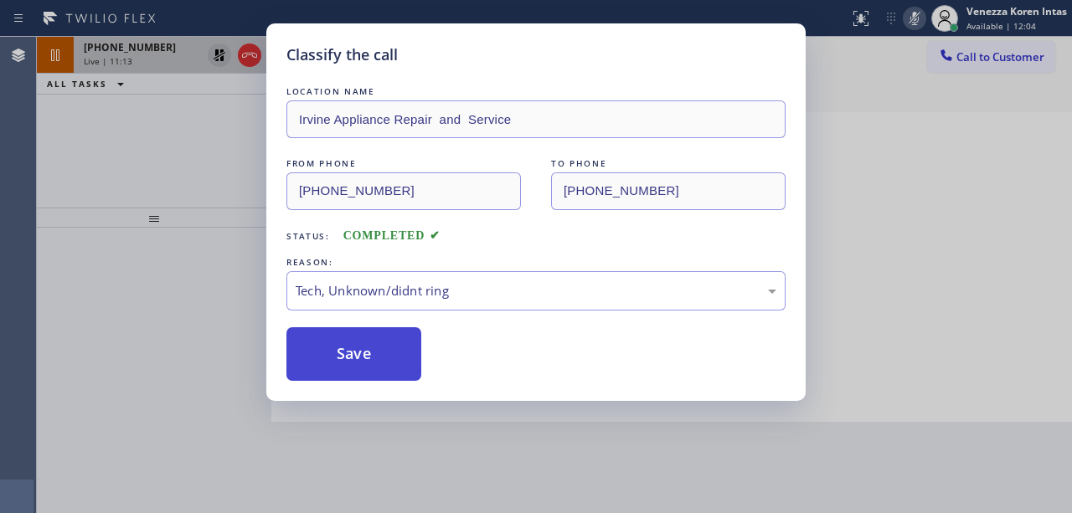
click at [410, 362] on button "Save" at bounding box center [353, 354] width 135 height 54
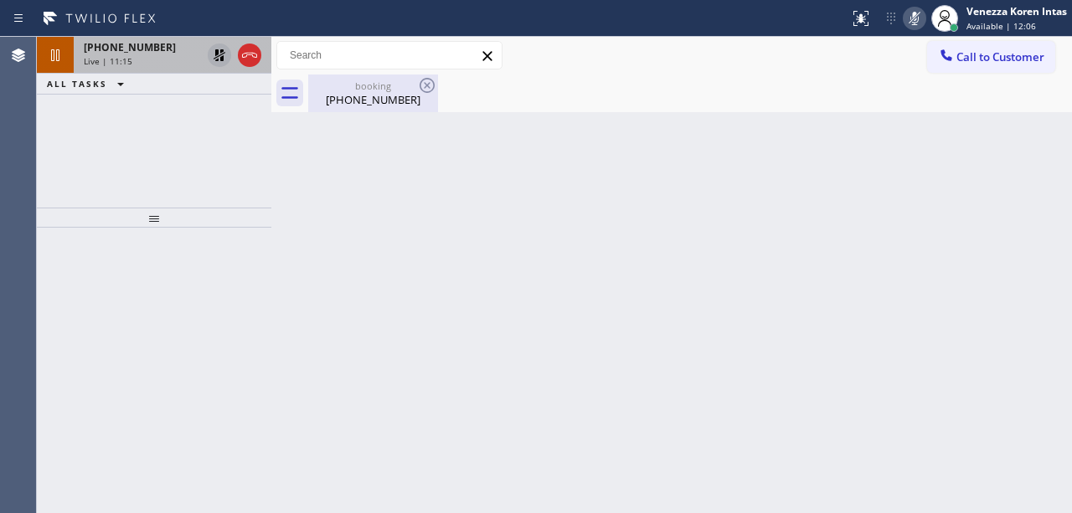
drag, startPoint x: 410, startPoint y: 75, endPoint x: 422, endPoint y: 102, distance: 30.0
click at [410, 75] on div "booking [PHONE_NUMBER]" at bounding box center [373, 94] width 126 height 38
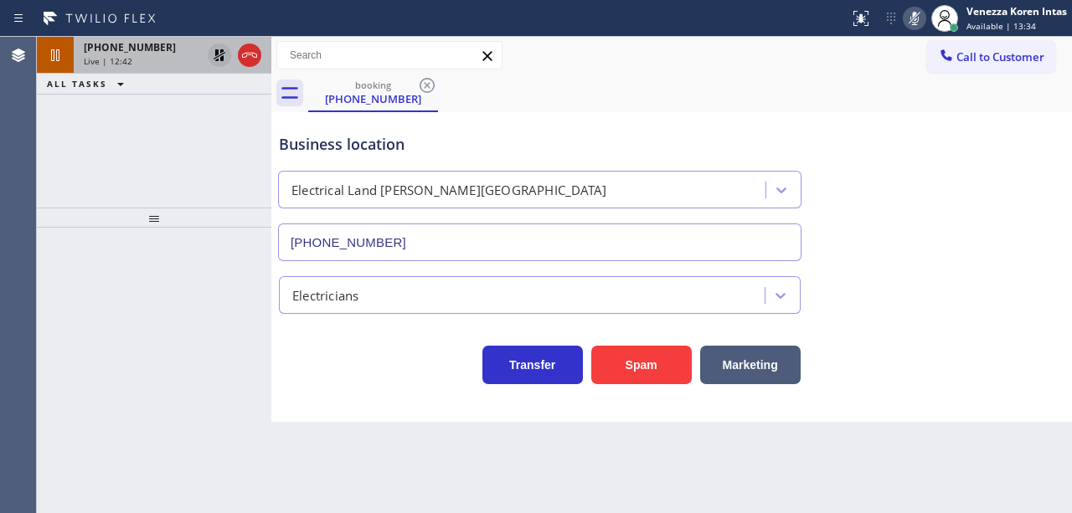
drag, startPoint x: 132, startPoint y: 56, endPoint x: 132, endPoint y: 71, distance: 15.1
click at [132, 56] on div "Live | 12:42" at bounding box center [142, 61] width 117 height 12
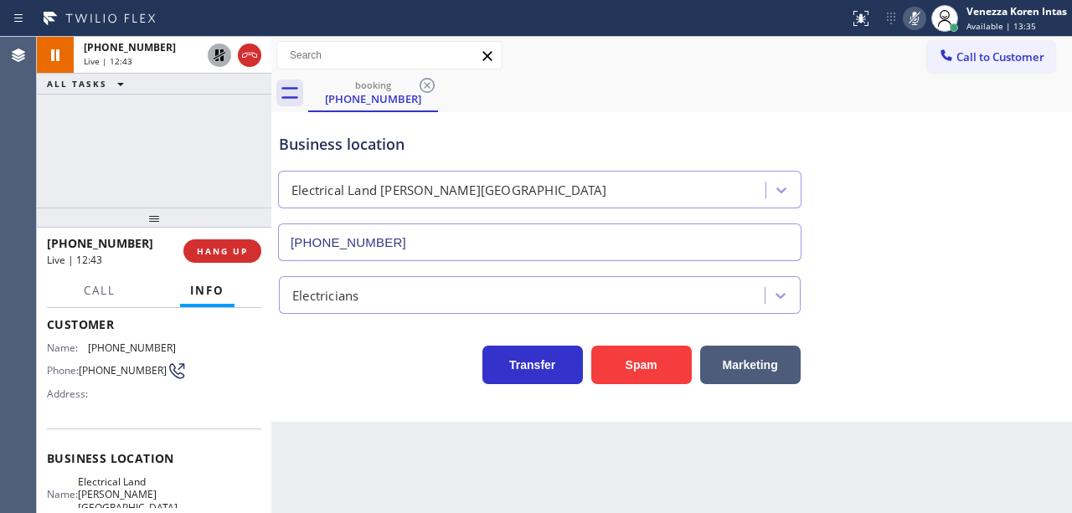
scroll to position [223, 0]
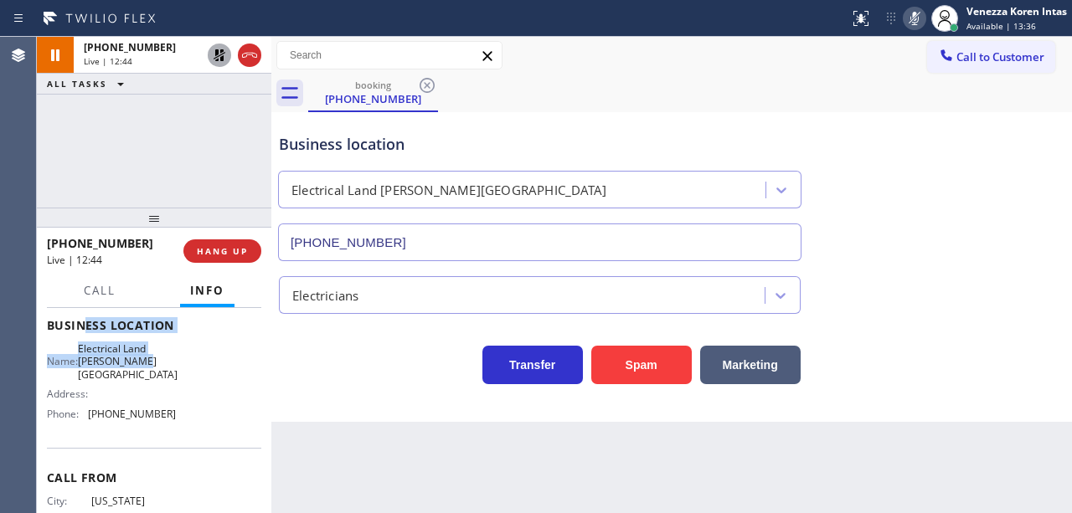
drag, startPoint x: 85, startPoint y: 337, endPoint x: 174, endPoint y: 358, distance: 91.4
click at [174, 358] on div "Business location Name: Electrical Land [PERSON_NAME][GEOGRAPHIC_DATA] Address:…" at bounding box center [154, 372] width 214 height 152
click at [173, 358] on div "Name: Electrical Land [PERSON_NAME][GEOGRAPHIC_DATA] Address: Phone: [PHONE_NUM…" at bounding box center [154, 385] width 214 height 85
drag, startPoint x: 95, startPoint y: 348, endPoint x: 159, endPoint y: 364, distance: 65.8
click at [159, 364] on div "Name: Electrical Land [PERSON_NAME][GEOGRAPHIC_DATA]" at bounding box center [111, 362] width 129 height 39
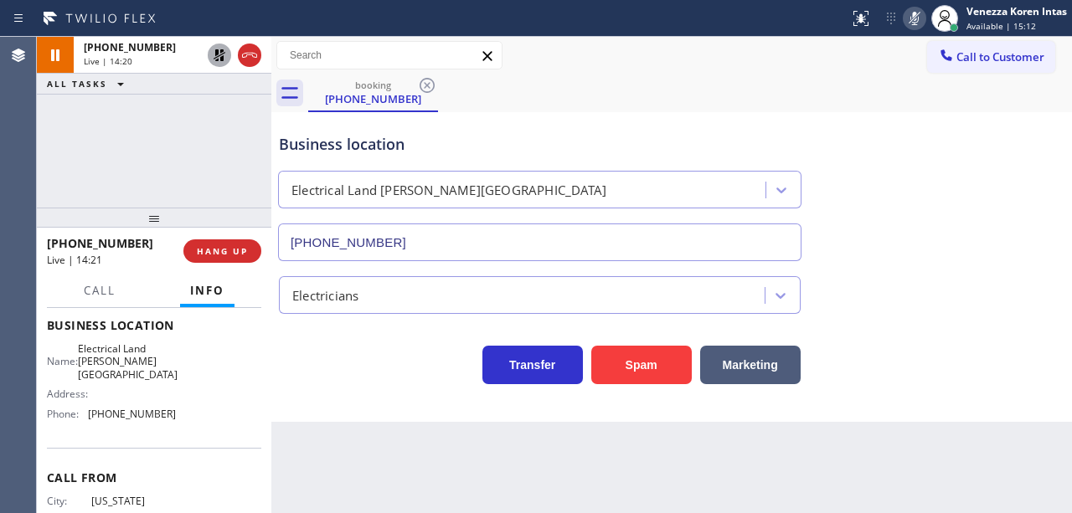
click at [445, 101] on div "booking [PHONE_NUMBER]" at bounding box center [690, 94] width 764 height 38
click at [913, 13] on icon at bounding box center [914, 18] width 8 height 13
click at [224, 55] on icon at bounding box center [219, 55] width 20 height 20
click at [575, 127] on div "Business location Electrical Land [PERSON_NAME][GEOGRAPHIC_DATA] [PHONE_NUMBER]" at bounding box center [540, 188] width 528 height 145
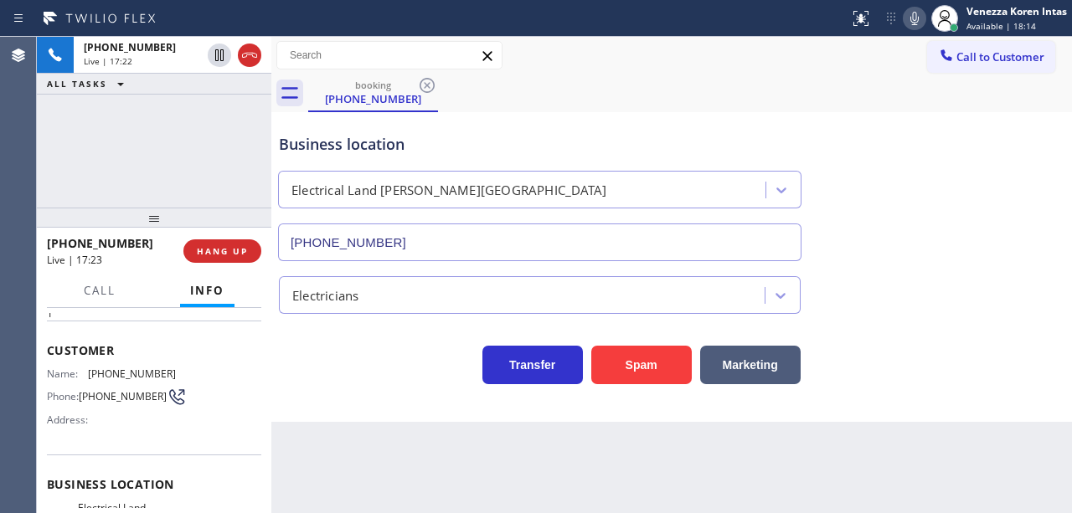
scroll to position [55, 0]
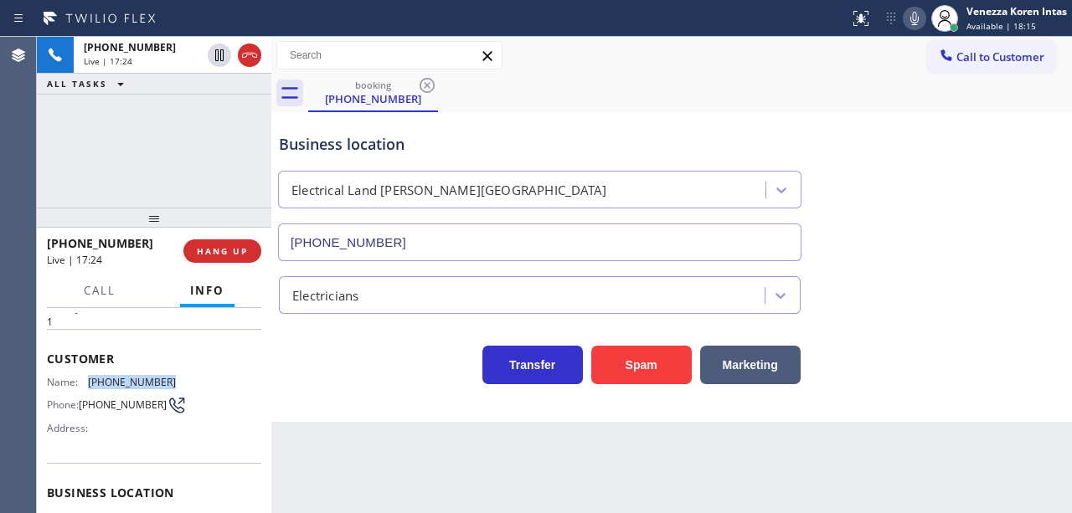
drag, startPoint x: 183, startPoint y: 374, endPoint x: 87, endPoint y: 374, distance: 96.3
click at [87, 376] on div "Name: [PHONE_NUMBER] Phone: [PHONE_NUMBER] Address:" at bounding box center [154, 409] width 214 height 66
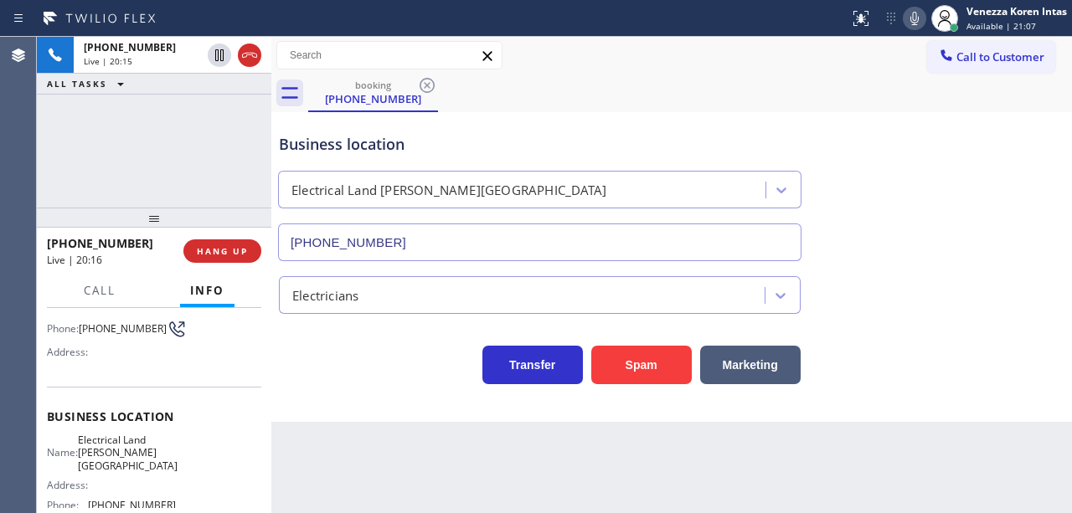
scroll to position [168, 0]
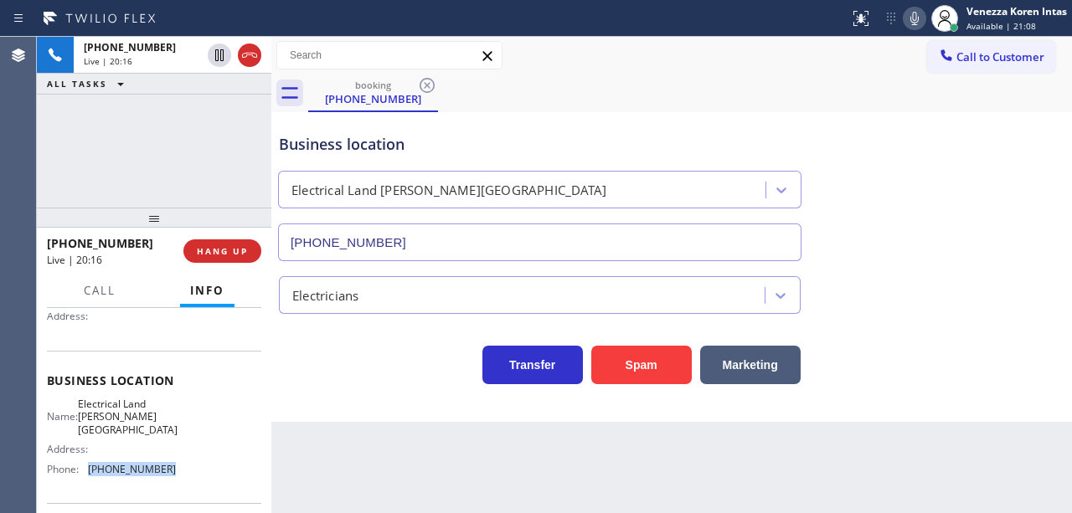
drag, startPoint x: 184, startPoint y: 458, endPoint x: 90, endPoint y: 457, distance: 93.8
click at [90, 458] on div "Name: Electrical Land [PERSON_NAME][GEOGRAPHIC_DATA] Address: Phone: [PHONE_NUM…" at bounding box center [154, 440] width 214 height 85
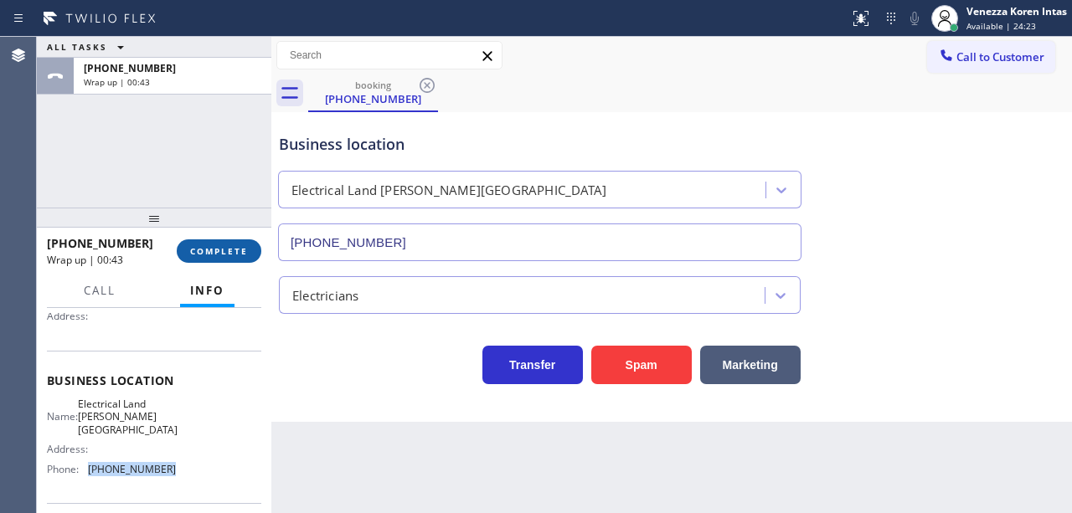
drag, startPoint x: 188, startPoint y: 251, endPoint x: 214, endPoint y: 256, distance: 27.3
click at [188, 251] on button "COMPLETE" at bounding box center [219, 251] width 85 height 23
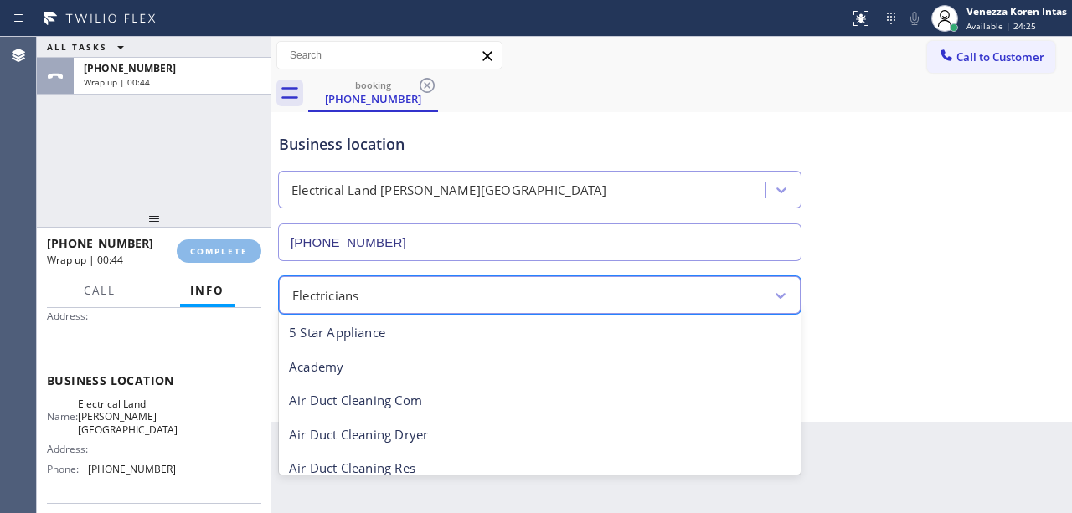
click at [397, 285] on div "Electricians" at bounding box center [524, 295] width 481 height 29
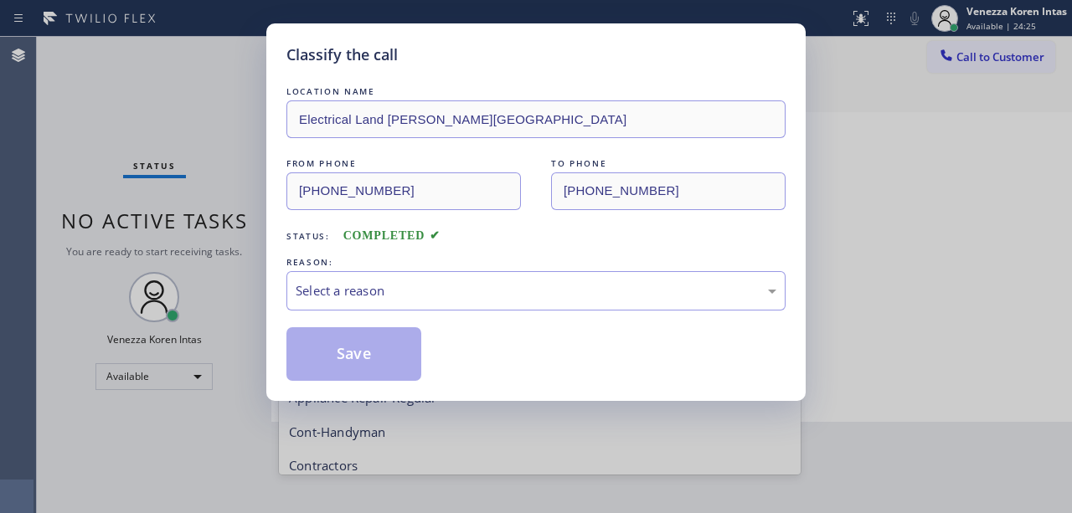
click at [391, 313] on div "LOCATION NAME Electrical Land [PERSON_NAME][GEOGRAPHIC_DATA] FROM PHONE [PHONE_…" at bounding box center [535, 232] width 499 height 298
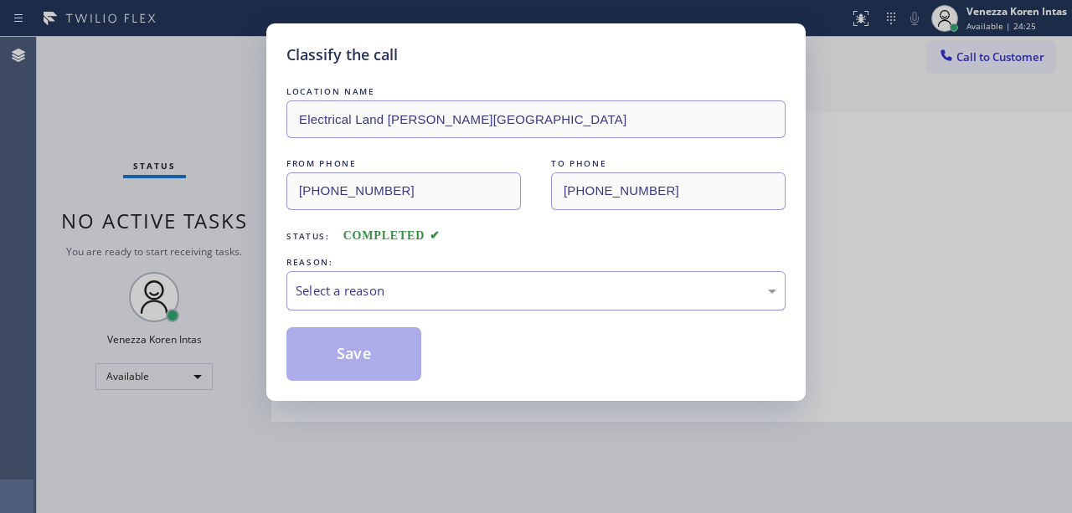
click at [394, 308] on div "Select a reason" at bounding box center [535, 290] width 499 height 39
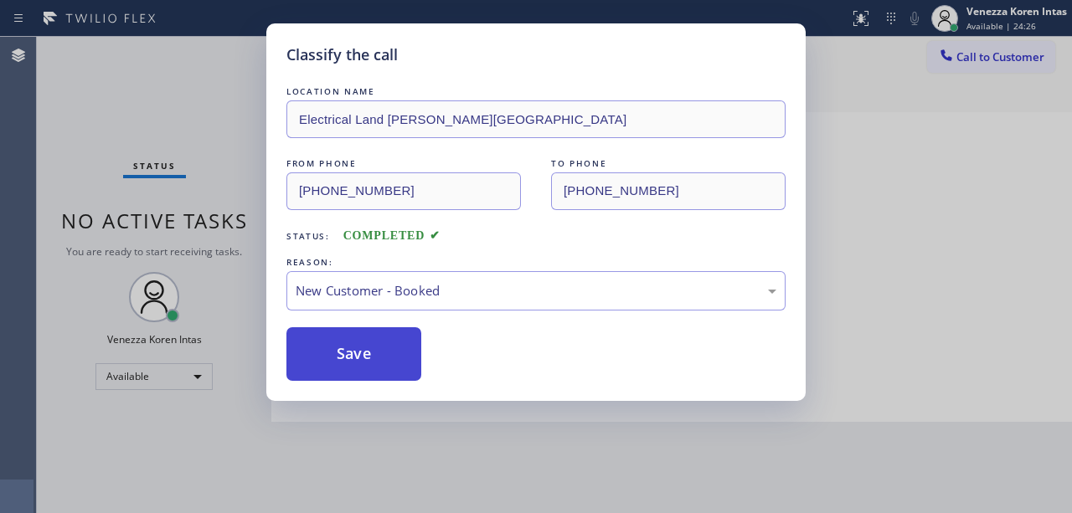
click at [380, 358] on button "Save" at bounding box center [353, 354] width 135 height 54
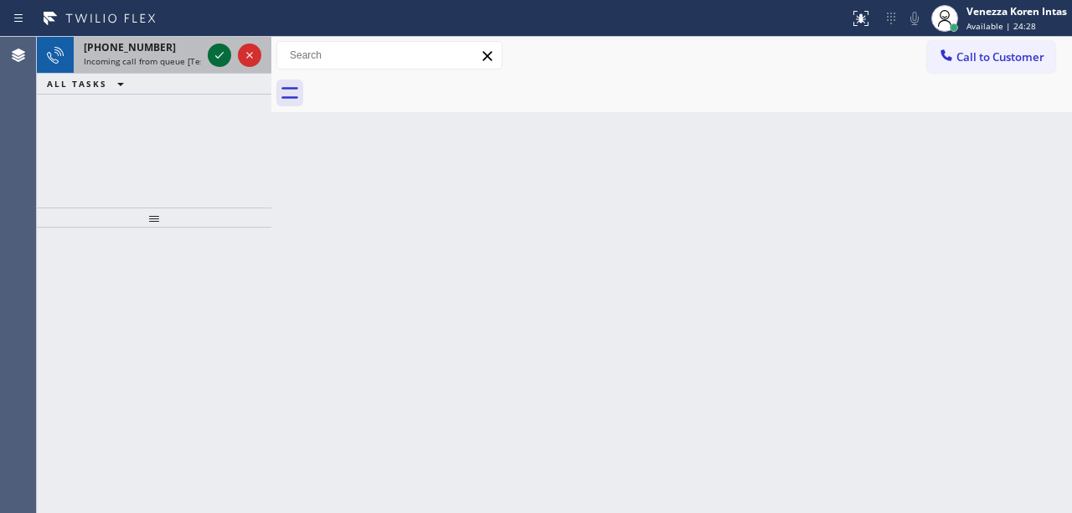
click at [219, 52] on icon at bounding box center [219, 55] width 20 height 20
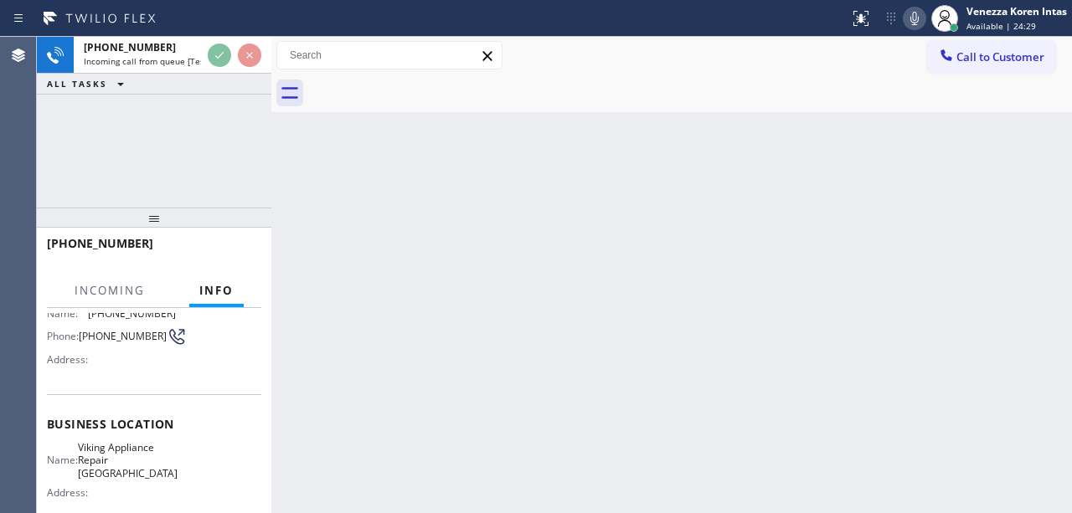
scroll to position [223, 0]
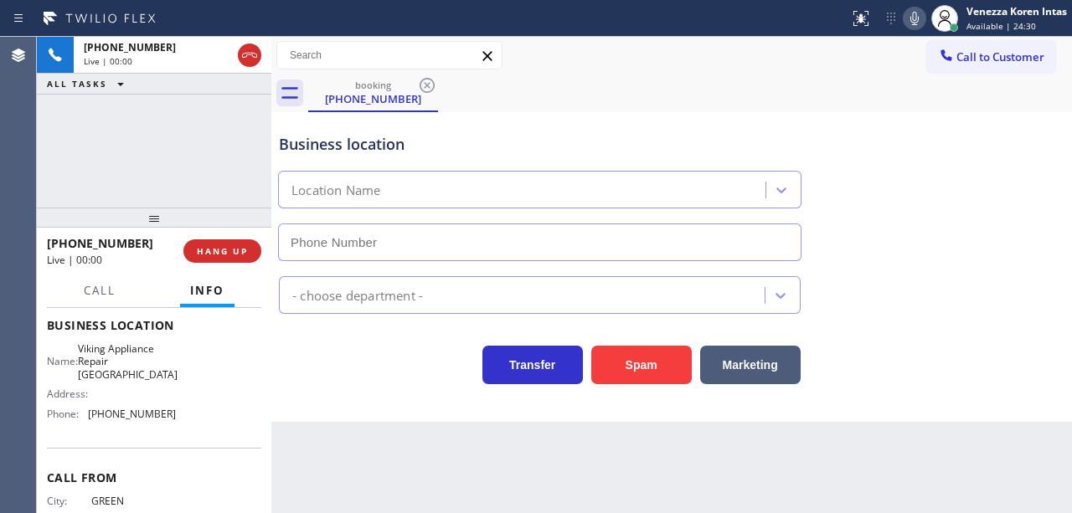
type input "[PHONE_NUMBER]"
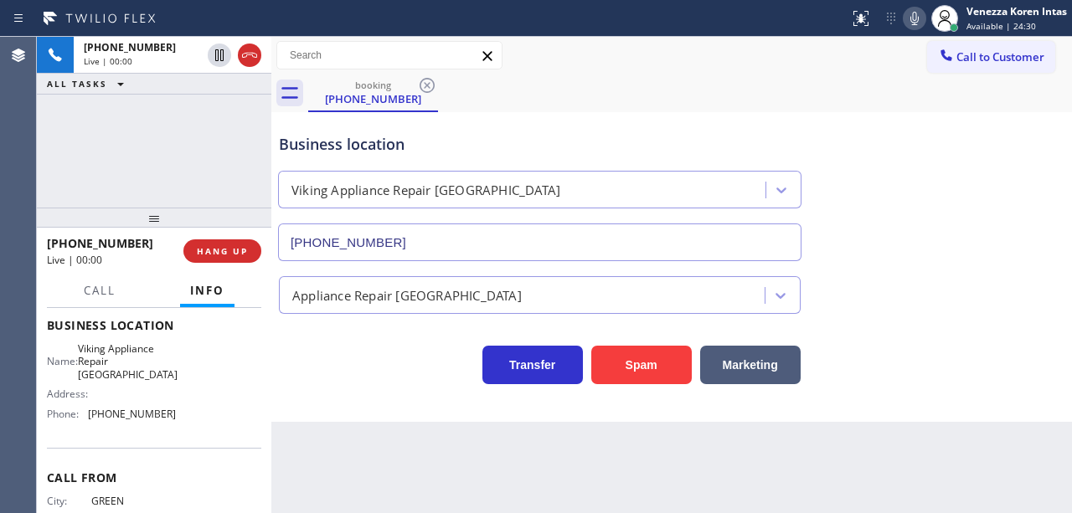
click at [300, 344] on div "Transfer Spam Marketing" at bounding box center [540, 361] width 528 height 47
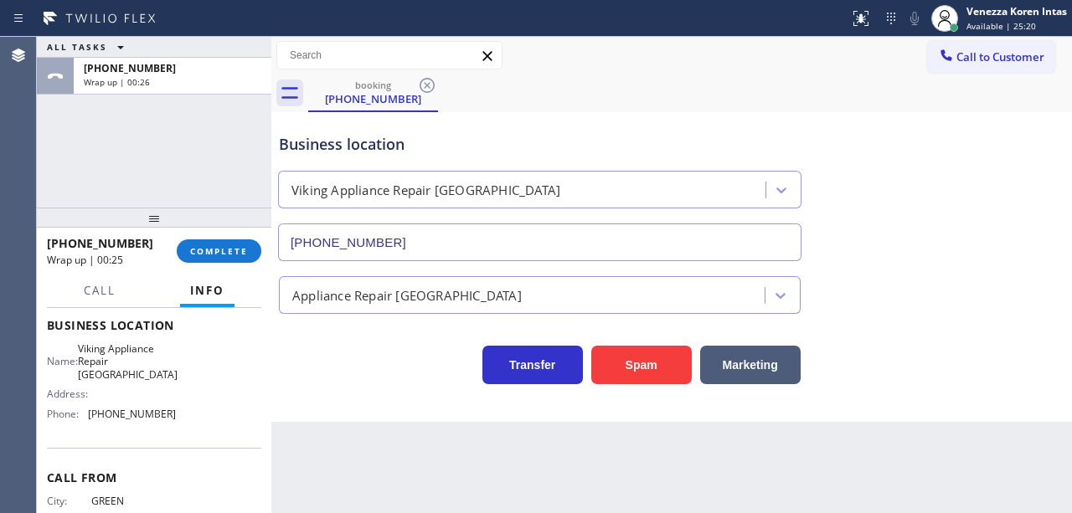
click at [218, 235] on div "[PHONE_NUMBER] Wrap up | 00:25 COMPLETE" at bounding box center [154, 251] width 214 height 44
click at [217, 242] on button "COMPLETE" at bounding box center [219, 251] width 85 height 23
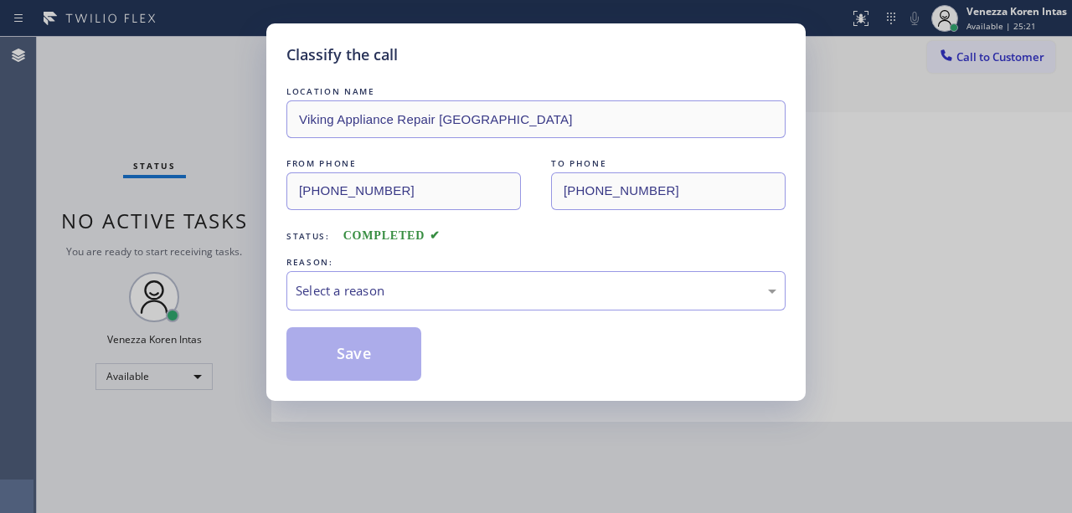
click at [397, 286] on div "Select a reason" at bounding box center [536, 290] width 481 height 19
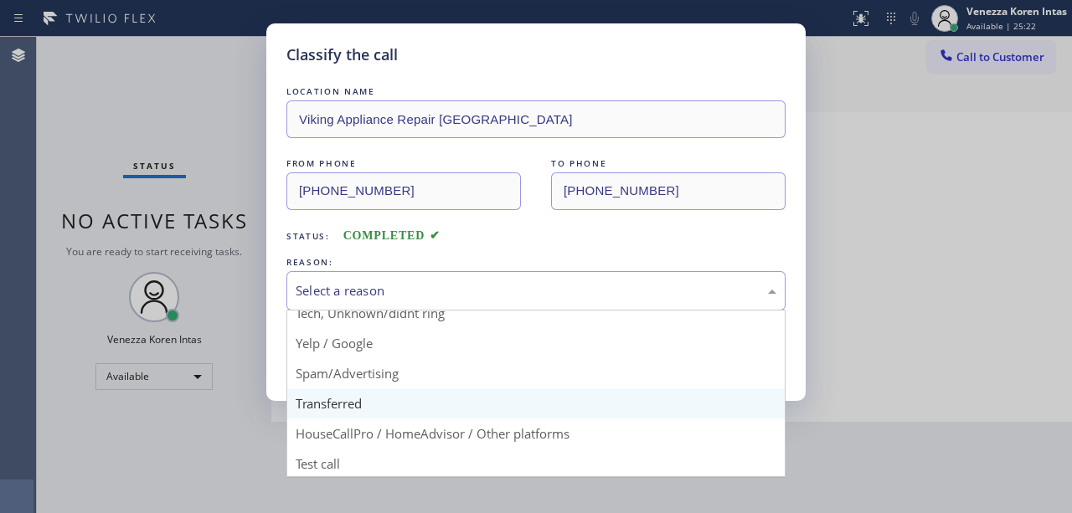
scroll to position [110, 0]
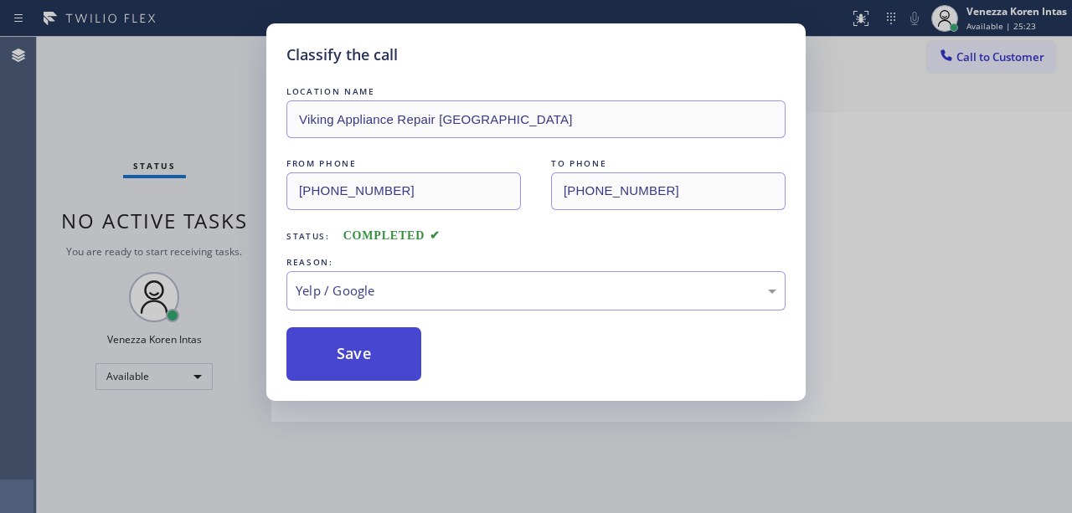
click at [374, 343] on button "Save" at bounding box center [353, 354] width 135 height 54
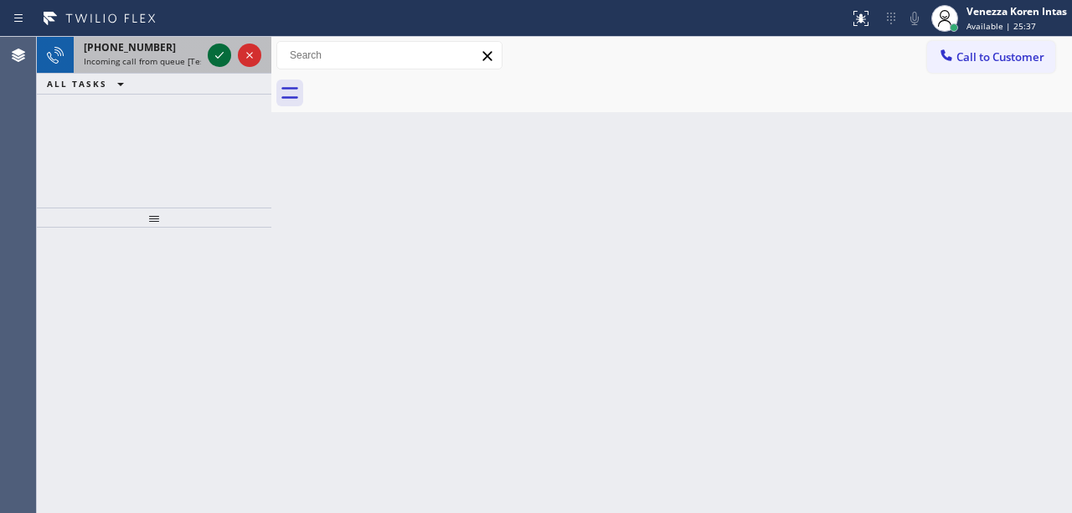
click at [214, 61] on icon at bounding box center [219, 55] width 20 height 20
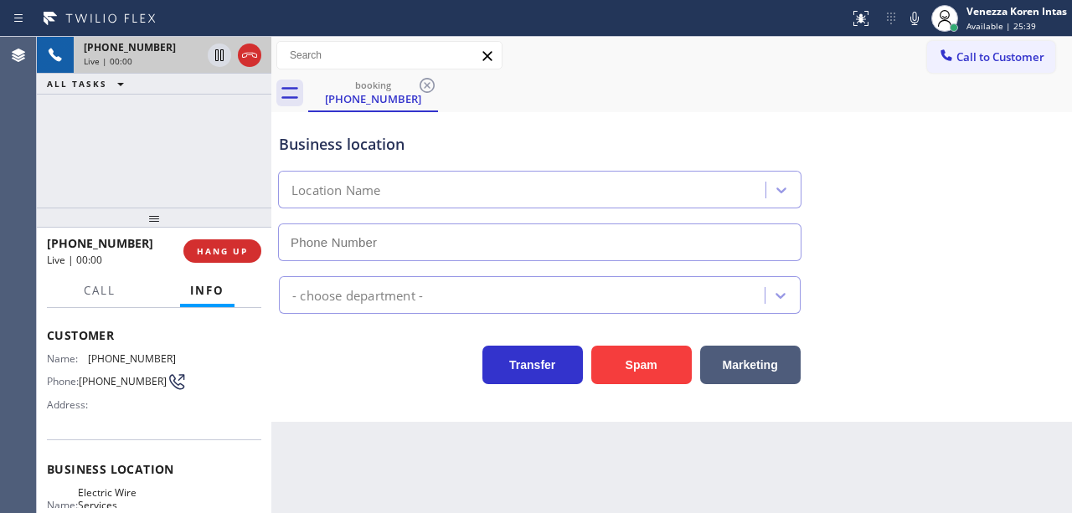
scroll to position [223, 0]
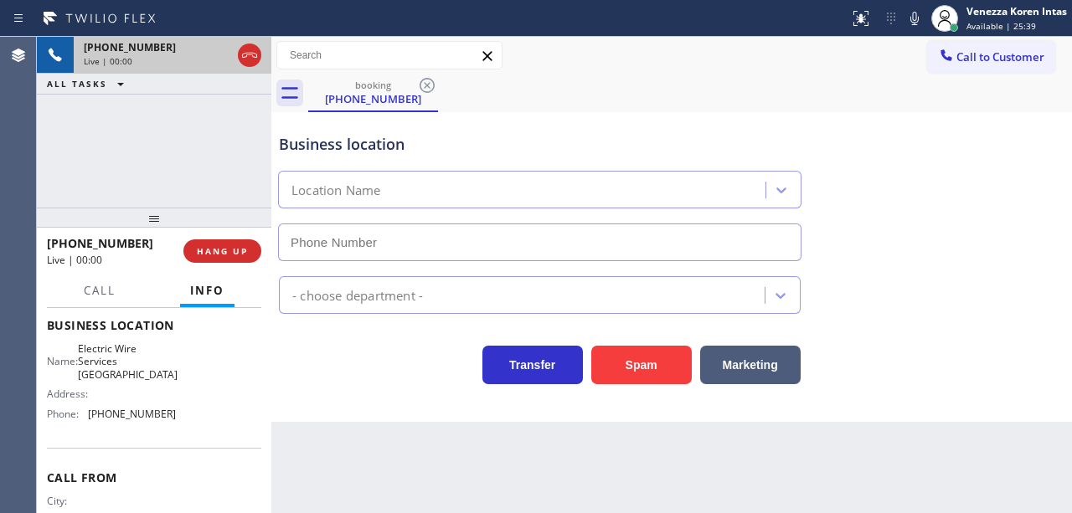
type input "[PHONE_NUMBER]"
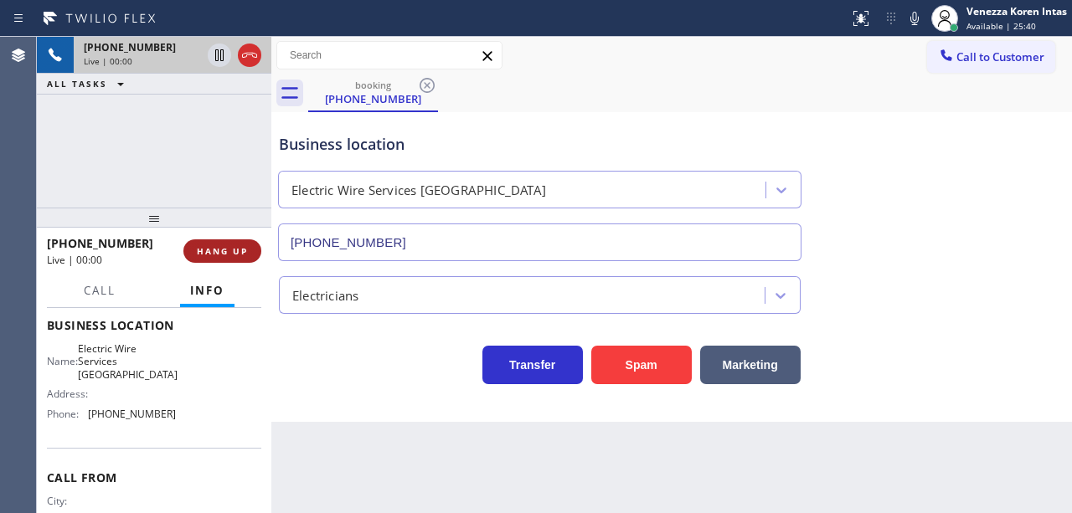
click at [223, 248] on span "HANG UP" at bounding box center [222, 251] width 51 height 12
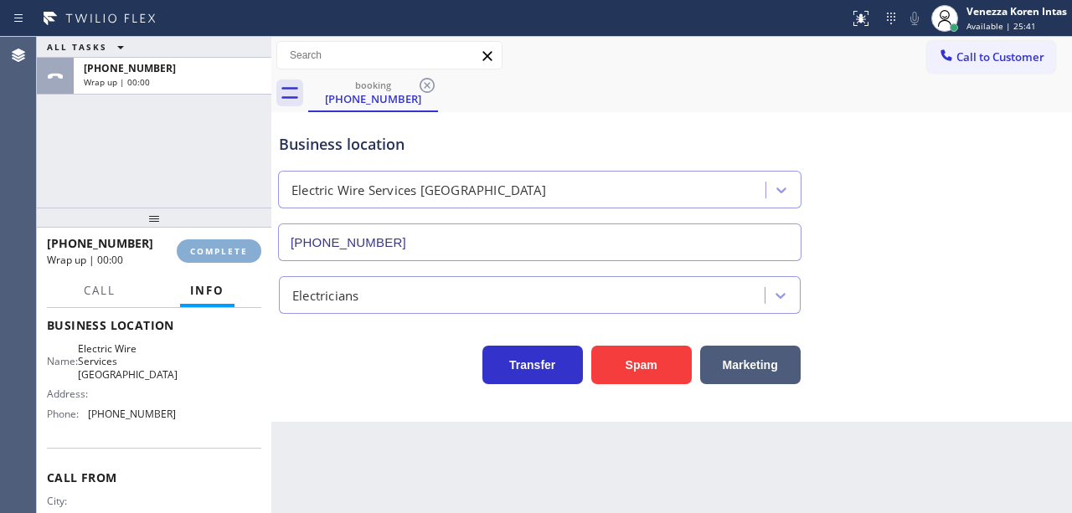
click at [224, 250] on span "COMPLETE" at bounding box center [219, 251] width 58 height 12
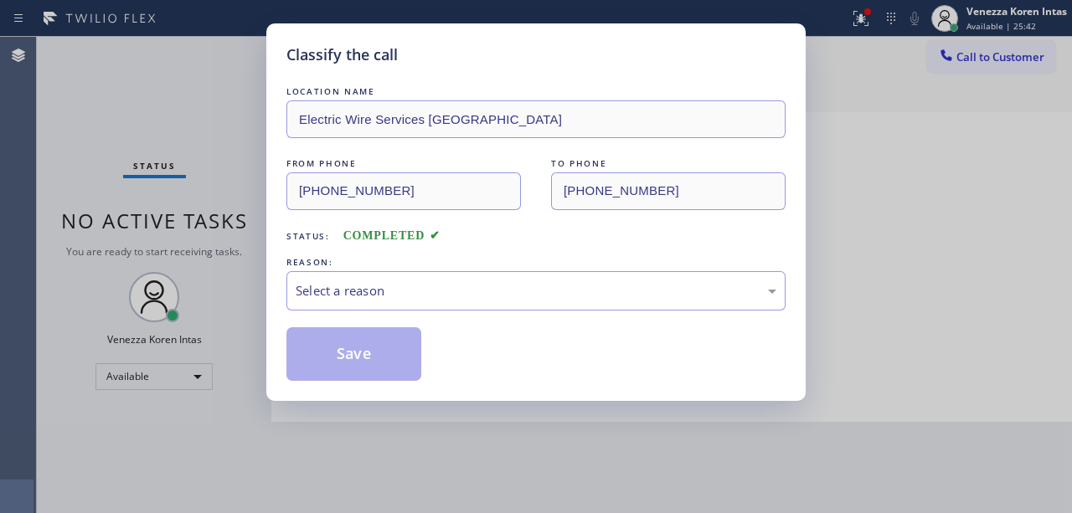
click at [382, 276] on div "Select a reason" at bounding box center [535, 290] width 499 height 39
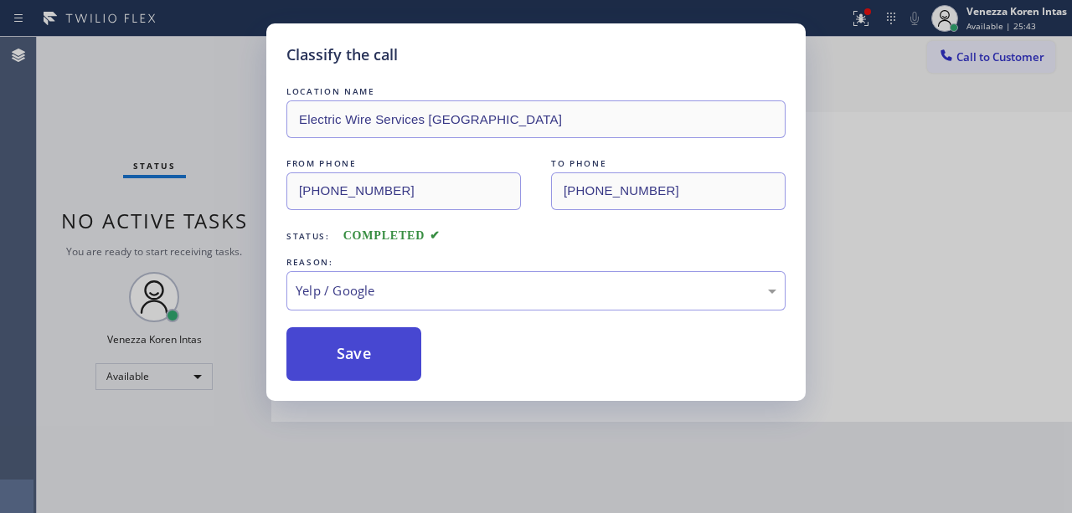
click at [370, 358] on button "Save" at bounding box center [353, 354] width 135 height 54
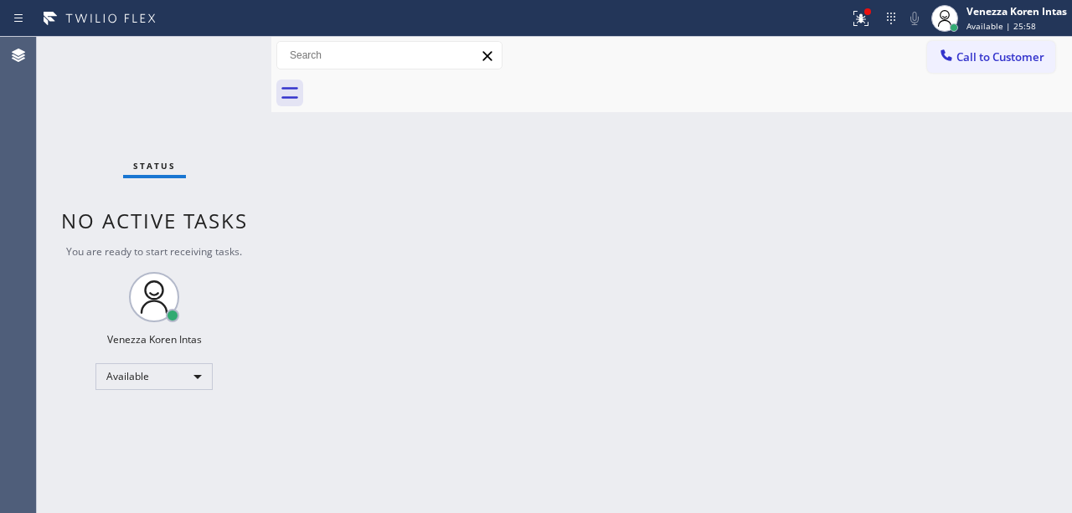
click at [487, 224] on div "Back to Dashboard Change Sender ID Customers Technicians Select a contact Outbo…" at bounding box center [671, 275] width 801 height 477
click at [869, 18] on icon at bounding box center [861, 18] width 20 height 20
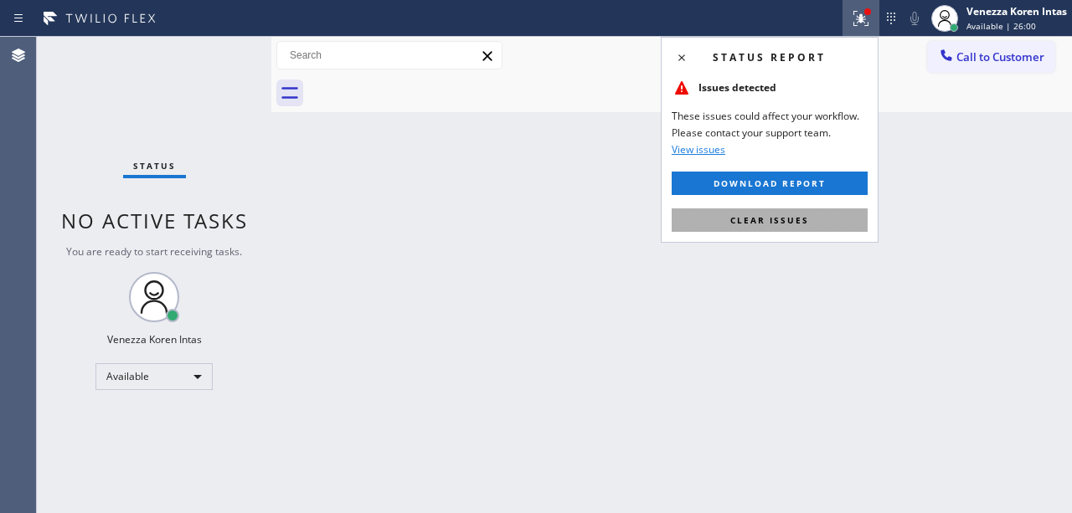
click at [833, 221] on button "Clear issues" at bounding box center [770, 220] width 196 height 23
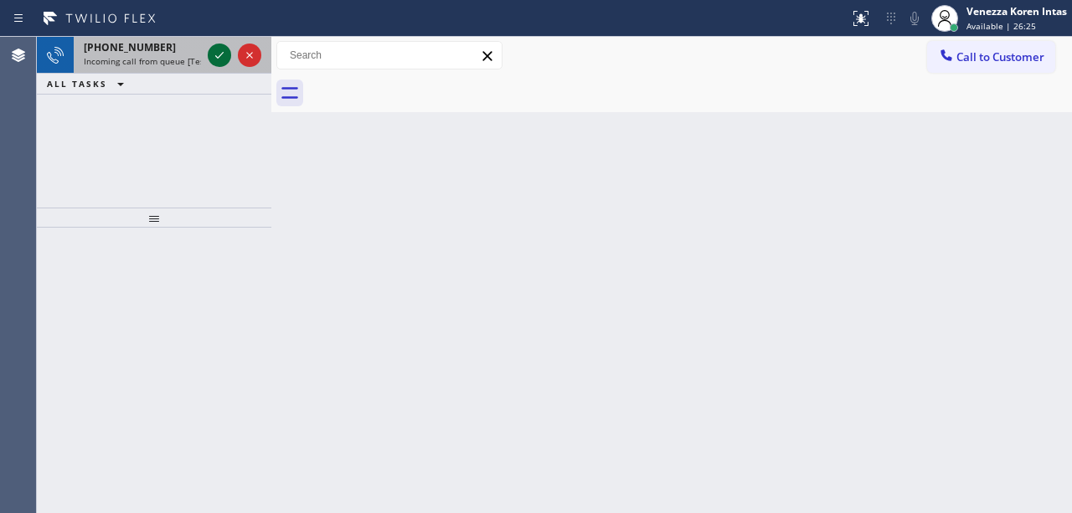
click at [209, 48] on icon at bounding box center [219, 55] width 20 height 20
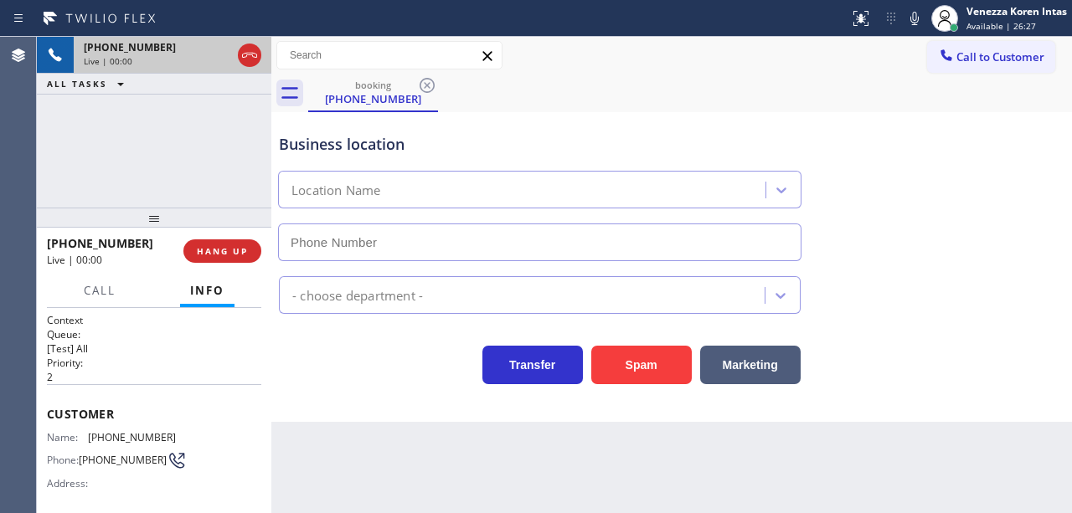
type input "(312) 626-4313"
click at [503, 151] on div "Business location" at bounding box center [540, 144] width 522 height 23
click at [567, 129] on div "Business location South Loop Appliance Repair (312) 626-4313" at bounding box center [540, 188] width 528 height 145
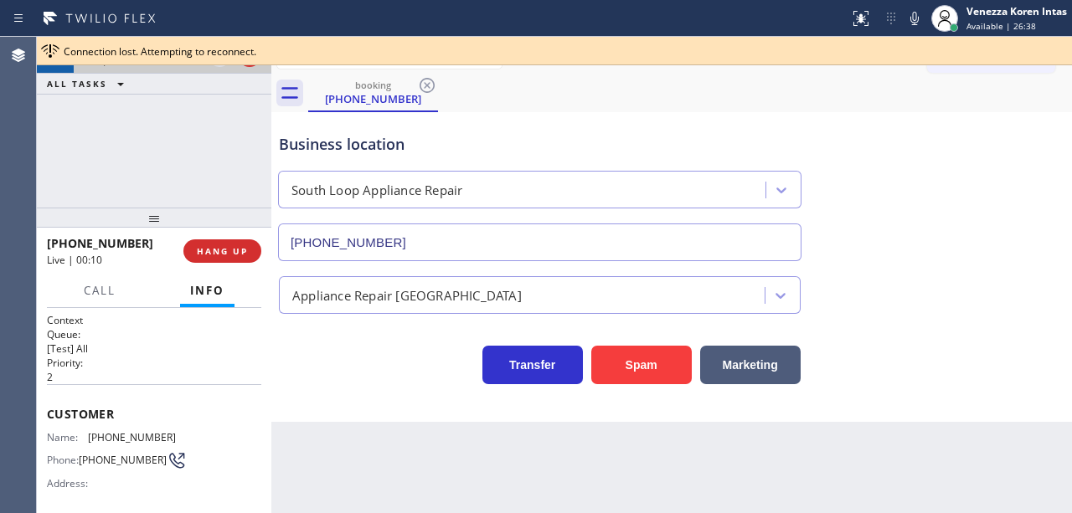
click at [491, 151] on div "Business location" at bounding box center [540, 144] width 522 height 23
click at [888, 92] on div "booking (312) 481-4041" at bounding box center [690, 94] width 764 height 38
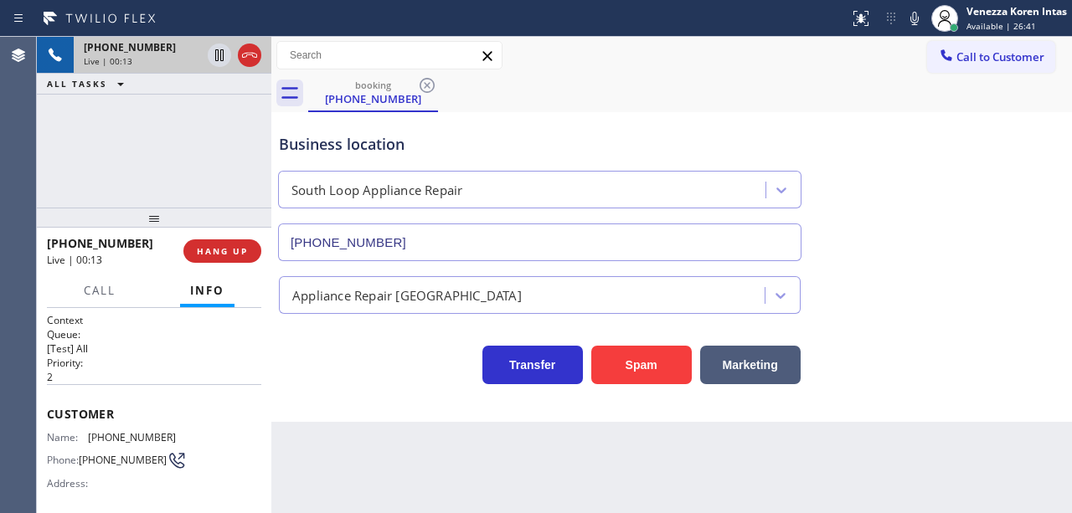
click at [627, 115] on div "Business location South Loop Appliance Repair (312) 626-4313" at bounding box center [672, 186] width 792 height 152
click at [393, 347] on div "Transfer Spam Marketing" at bounding box center [540, 361] width 528 height 47
click at [562, 148] on div "Business location" at bounding box center [540, 144] width 522 height 23
click at [357, 141] on div "Business location" at bounding box center [540, 144] width 522 height 23
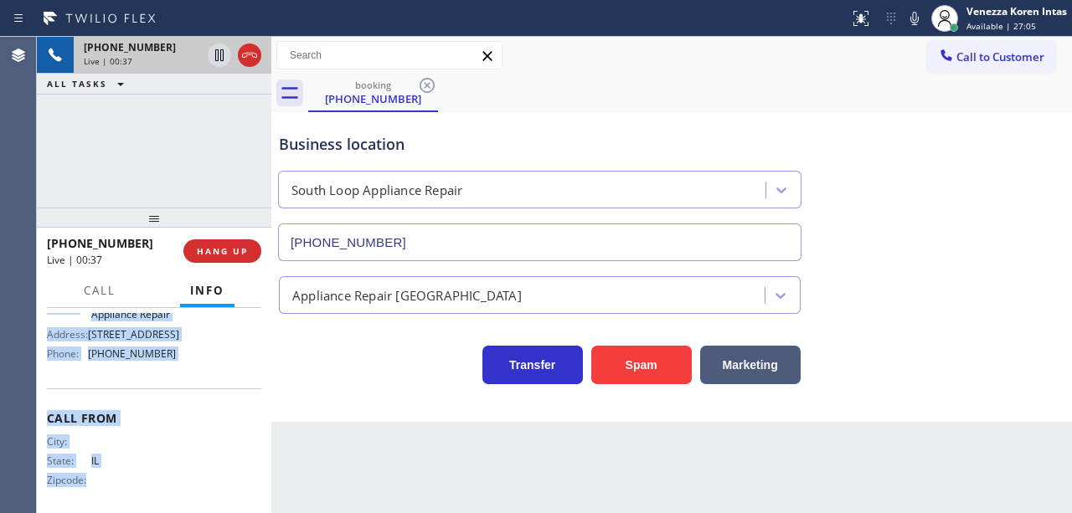
scroll to position [289, 0]
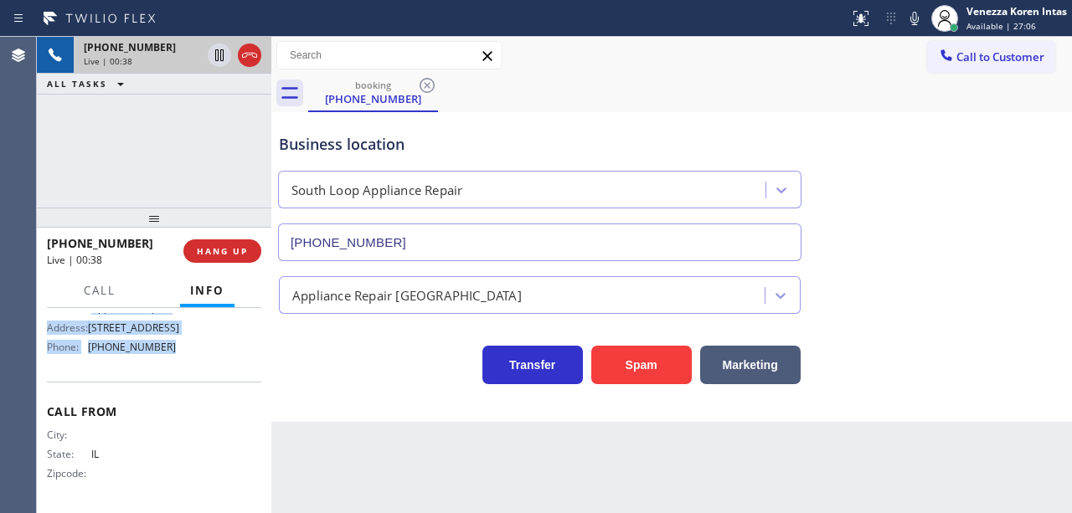
drag, startPoint x: 49, startPoint y: 399, endPoint x: 206, endPoint y: 370, distance: 159.3
click at [206, 370] on div "Context Queue: [Test] All Priority: 2 Customer Name: (312) 481-4041 Phone: (312…" at bounding box center [154, 273] width 214 height 472
copy div "Customer Name: (312) 481-4041 Phone: (312) 481-4041 Address: Business location …"
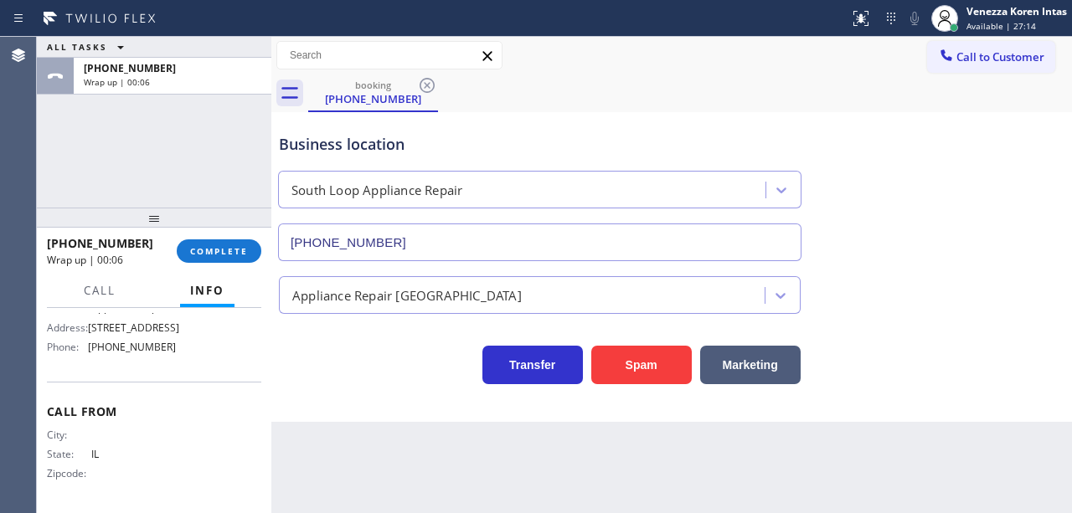
click at [407, 407] on div "Business location South Loop Appliance Repair (312) 626-4313 Appliance Repair H…" at bounding box center [671, 267] width 801 height 310
click at [229, 260] on button "COMPLETE" at bounding box center [219, 251] width 85 height 23
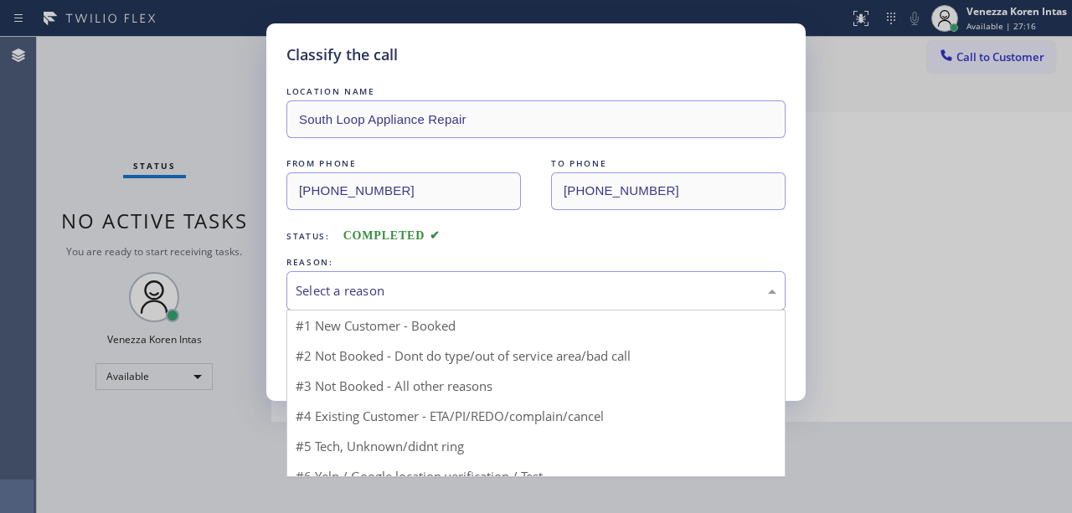
click at [386, 294] on div "Select a reason" at bounding box center [536, 290] width 481 height 19
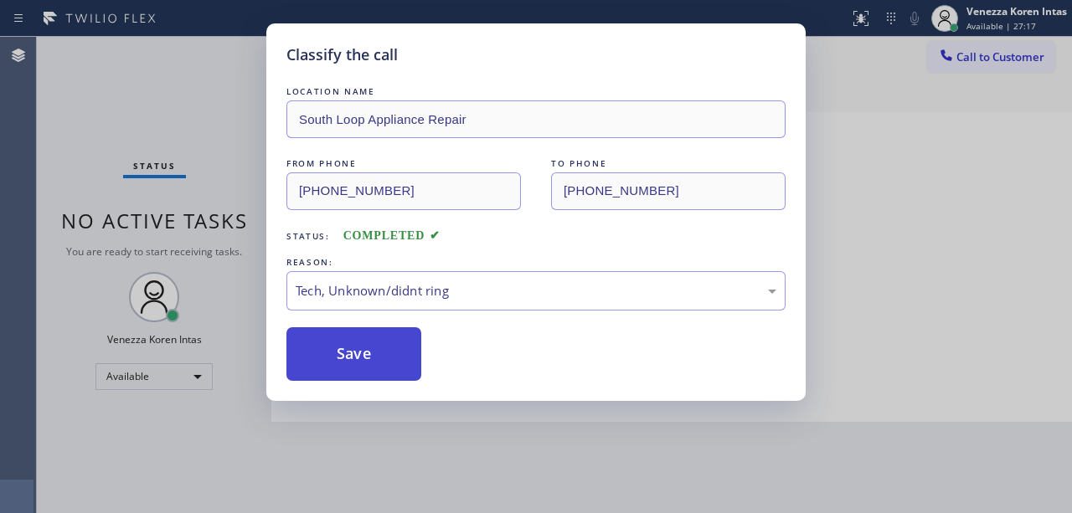
click at [390, 358] on button "Save" at bounding box center [353, 354] width 135 height 54
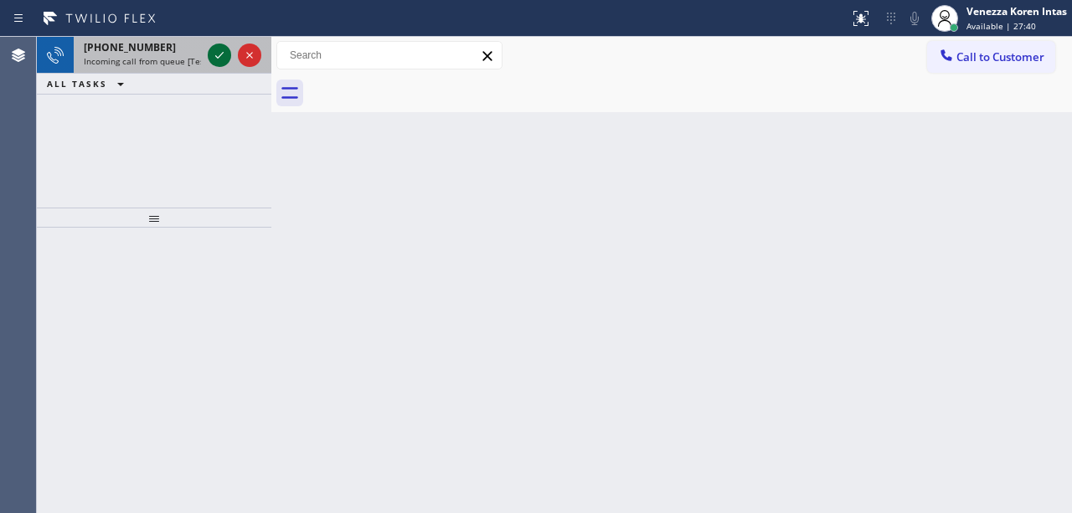
click at [216, 61] on icon at bounding box center [219, 55] width 20 height 20
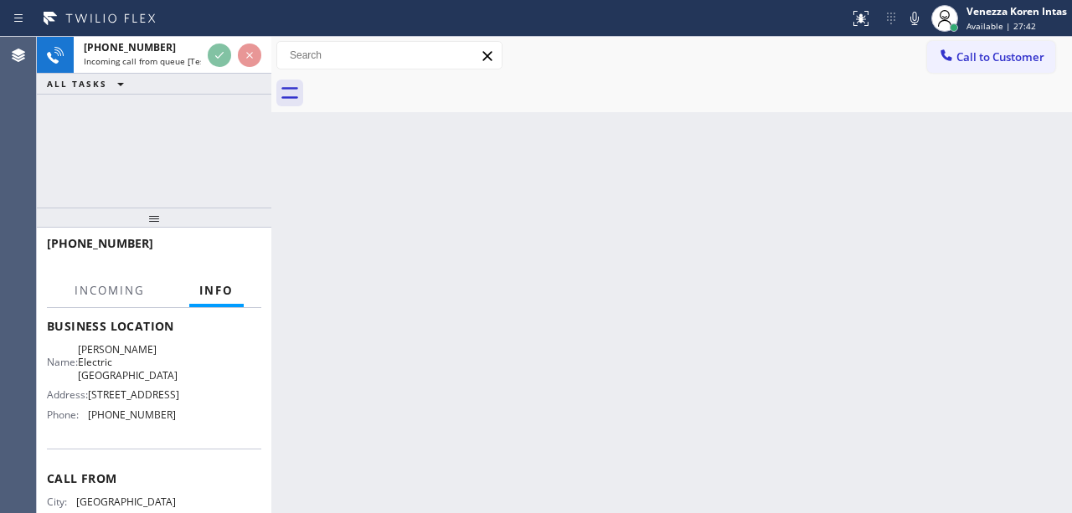
scroll to position [223, 0]
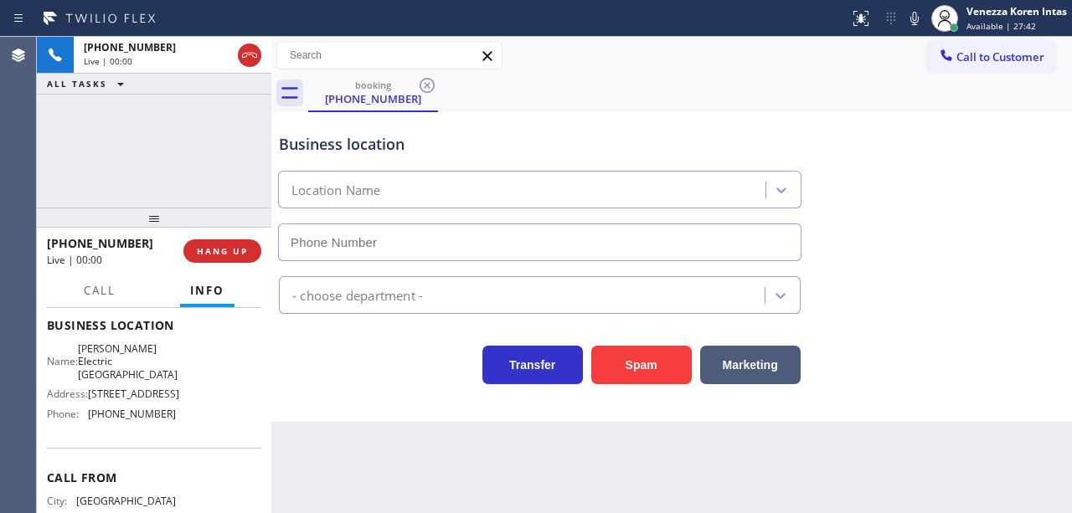
type input "(213) 814-4932"
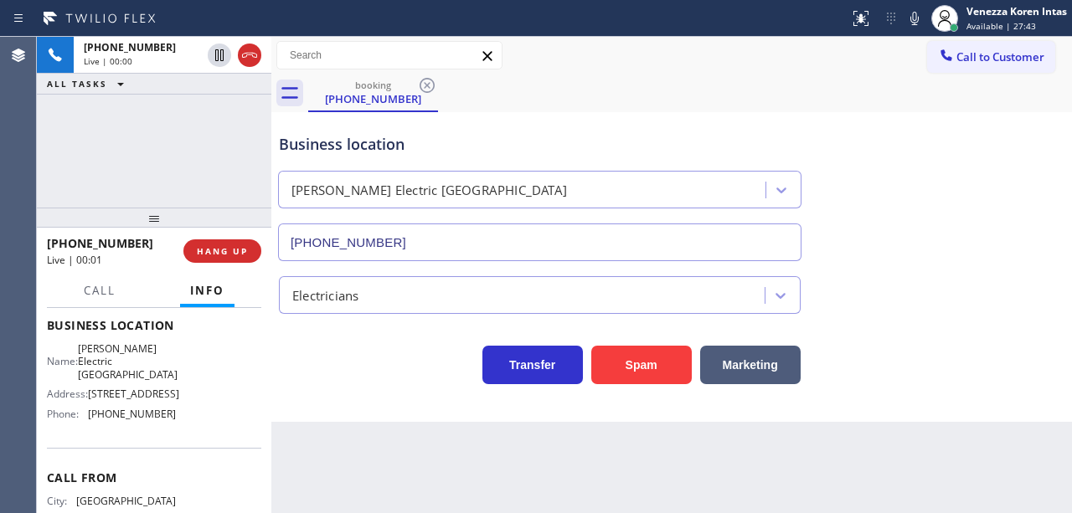
click at [271, 383] on div at bounding box center [271, 275] width 0 height 477
click at [173, 179] on div "+13232828159 Live | 00:01 ALL TASKS ALL TASKS ACTIVE TASKS TASKS IN WRAP UP" at bounding box center [154, 122] width 235 height 171
click at [505, 136] on div "Business location" at bounding box center [540, 144] width 522 height 23
click at [428, 404] on div "Business location Joe Electric San Diego (213) 814-4932 Electricians Transfer S…" at bounding box center [671, 267] width 801 height 310
click at [245, 255] on span "HANG UP" at bounding box center [222, 251] width 51 height 12
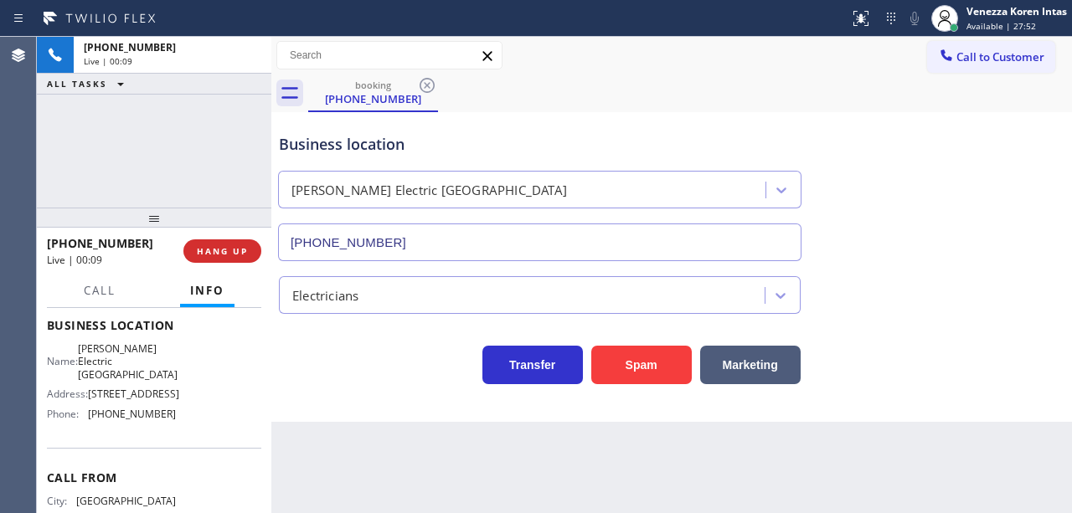
click at [245, 87] on div "ALL TASKS ALL TASKS ACTIVE TASKS TASKS IN WRAP UP" at bounding box center [154, 84] width 235 height 21
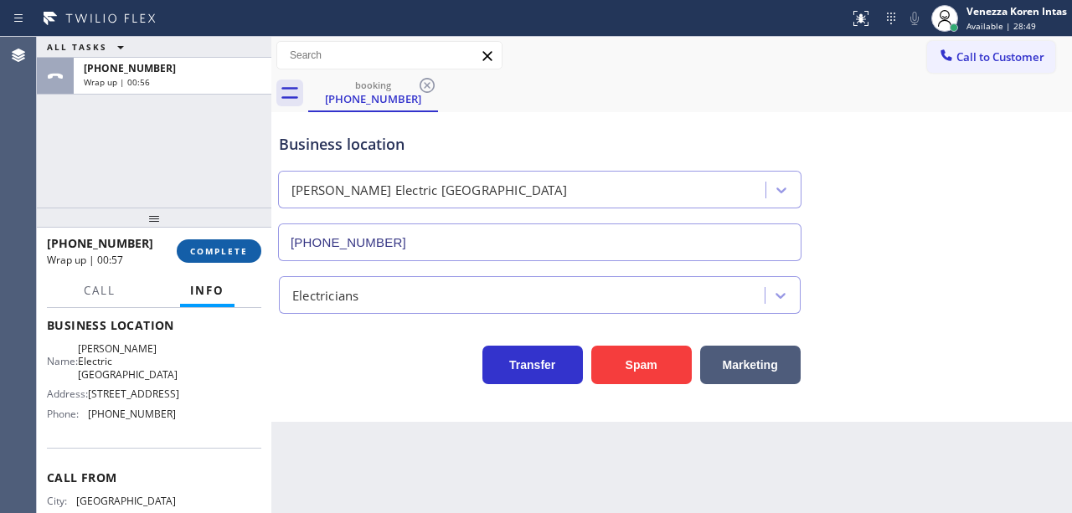
click at [235, 258] on button "COMPLETE" at bounding box center [219, 251] width 85 height 23
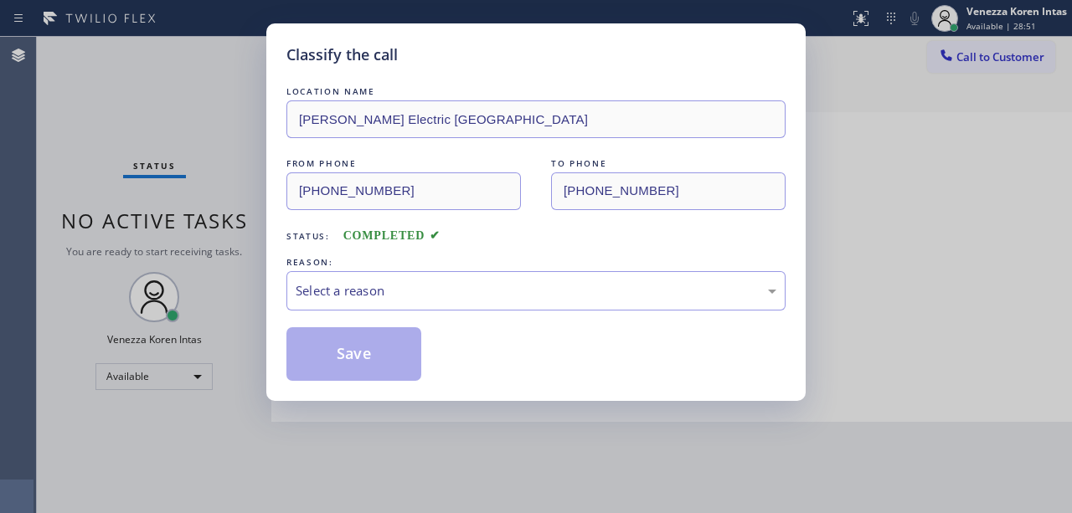
click at [430, 289] on div "Select a reason" at bounding box center [536, 290] width 481 height 19
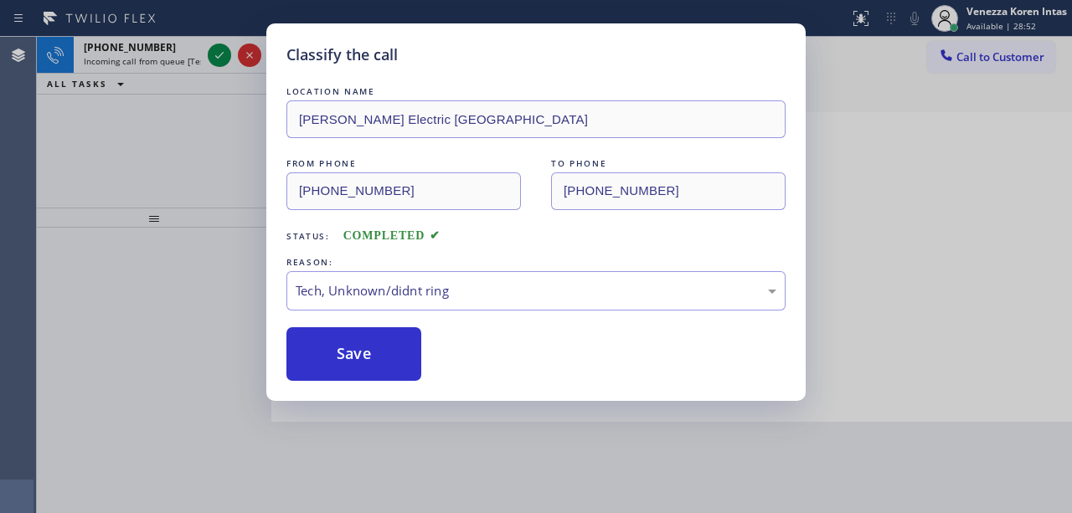
click at [394, 322] on div "LOCATION NAME Joe Electric San Diego FROM PHONE (323) 282-8159 TO PHONE (213) 8…" at bounding box center [535, 232] width 499 height 298
click at [386, 343] on button "Save" at bounding box center [353, 354] width 135 height 54
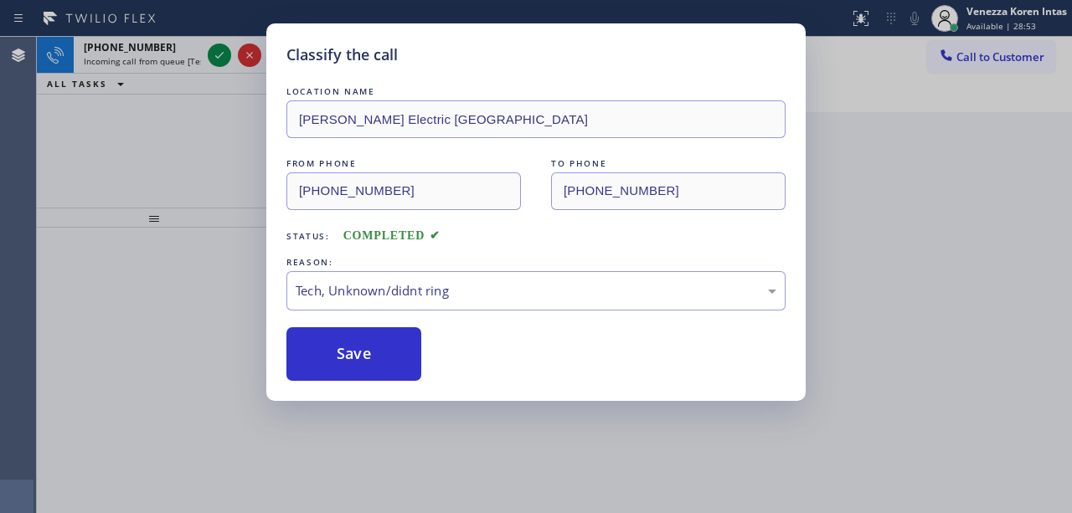
click at [221, 59] on div "Classify the call LOCATION NAME Joe Electric San Diego FROM PHONE (323) 282-815…" at bounding box center [536, 256] width 1072 height 513
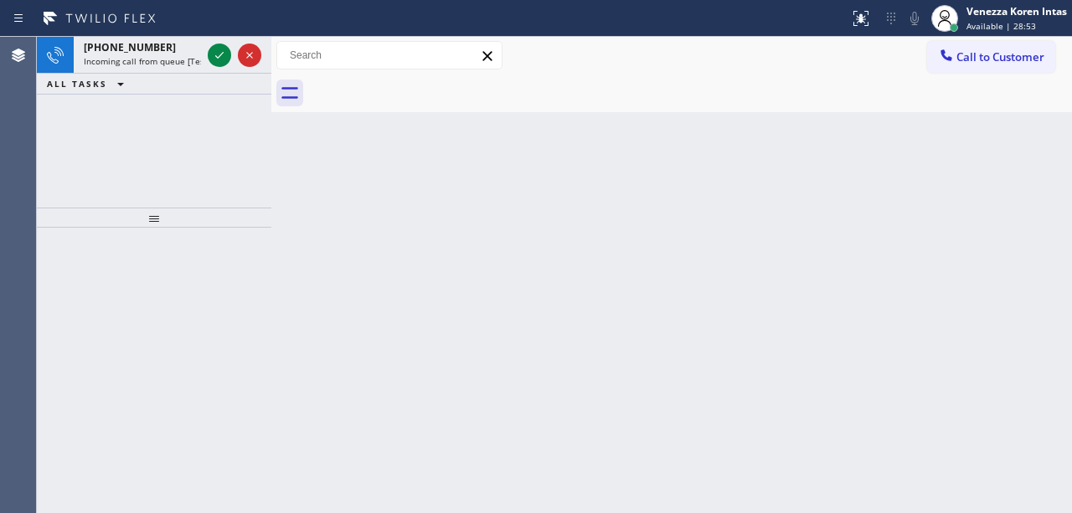
click at [221, 59] on div "Classify the call LOCATION NAME AR B2B SMS FROM PHONE [PHONE_NUMBER] TO PHONE […" at bounding box center [554, 275] width 1035 height 477
click at [221, 59] on icon at bounding box center [219, 55] width 20 height 20
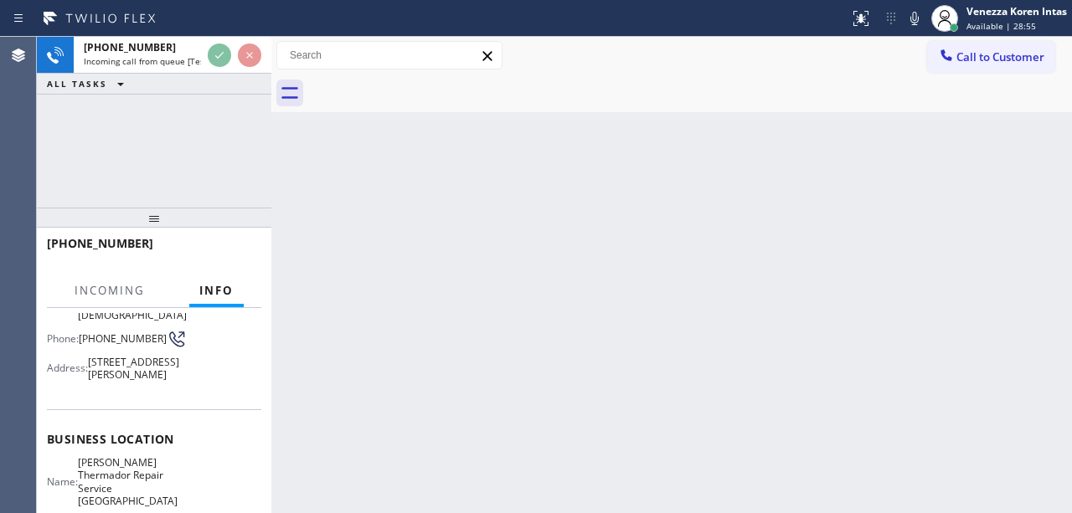
scroll to position [168, 0]
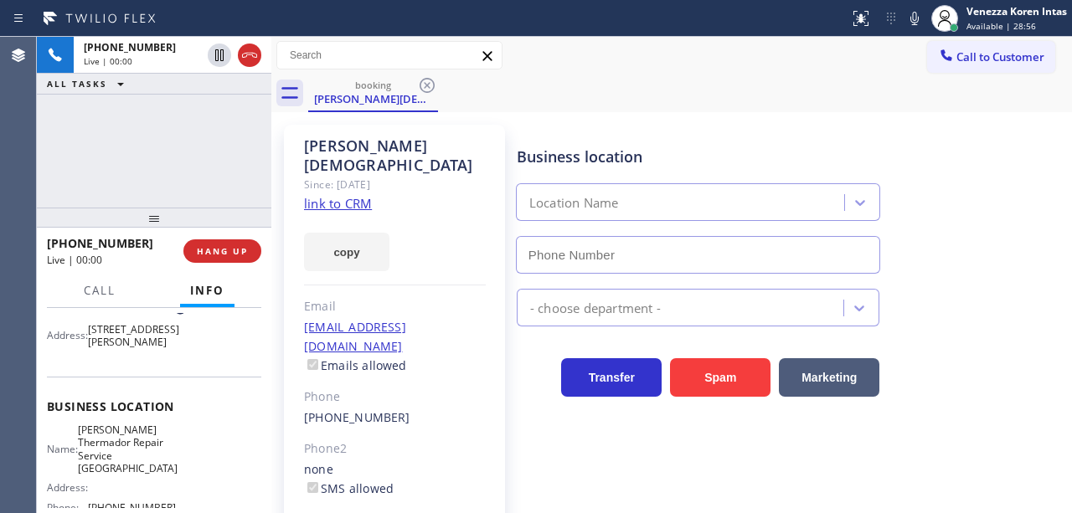
type input "(631) 201-5239"
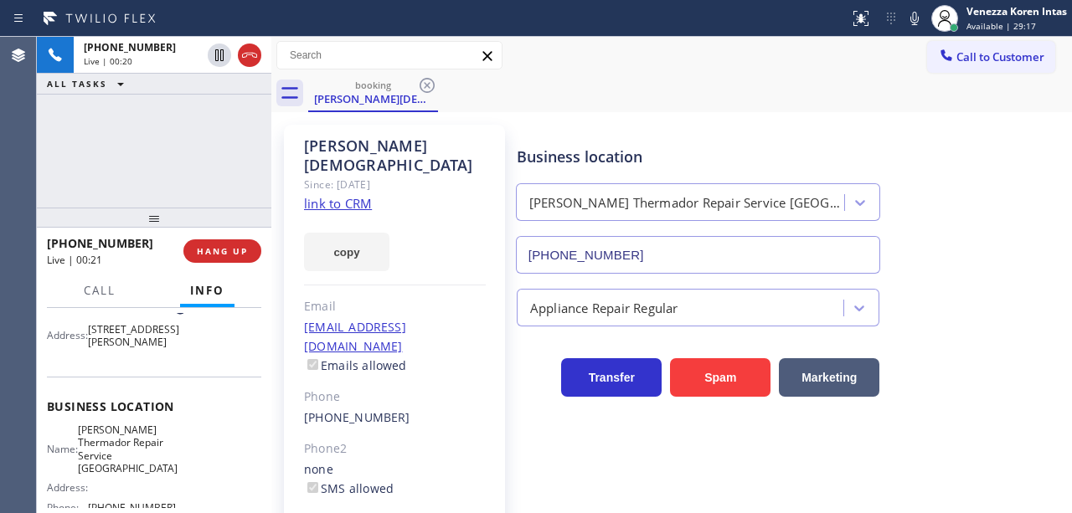
click at [362, 195] on link "link to CRM" at bounding box center [338, 203] width 68 height 17
click at [724, 47] on div "Call to Customer Outbound call Location [GEOGRAPHIC_DATA] Electric Your caller …" at bounding box center [671, 55] width 801 height 29
click at [912, 16] on icon at bounding box center [914, 18] width 8 height 13
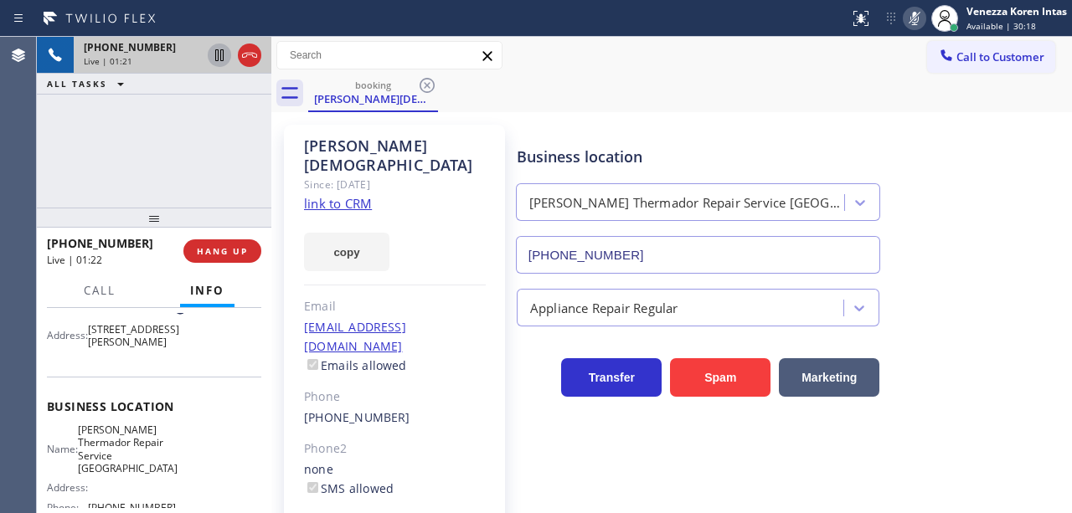
click at [219, 57] on icon at bounding box center [219, 55] width 20 height 20
click at [480, 141] on div "Amol Christian" at bounding box center [395, 156] width 182 height 39
click at [472, 188] on div "Amol Christian Since: 20 may 2020 link to CRM copy Email amolchristian@msn.com …" at bounding box center [394, 393] width 221 height 537
click at [912, 23] on icon at bounding box center [915, 18] width 20 height 20
click at [219, 55] on icon at bounding box center [220, 55] width 12 height 12
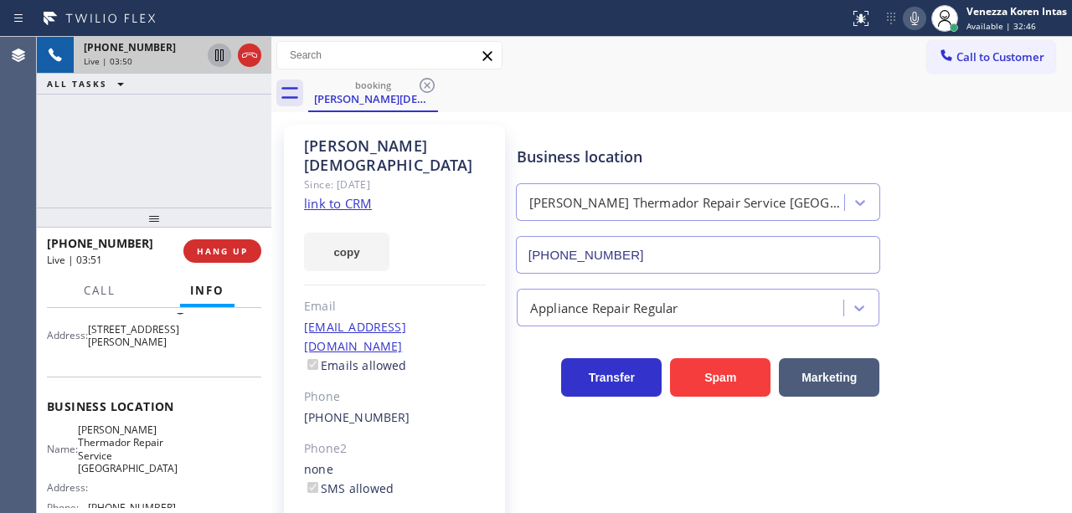
click at [514, 120] on div "Amol Christian Since: 20 may 2020 link to CRM copy Email amolchristian@msn.com …" at bounding box center [672, 393] width 792 height 554
click at [928, 13] on div at bounding box center [944, 18] width 37 height 37
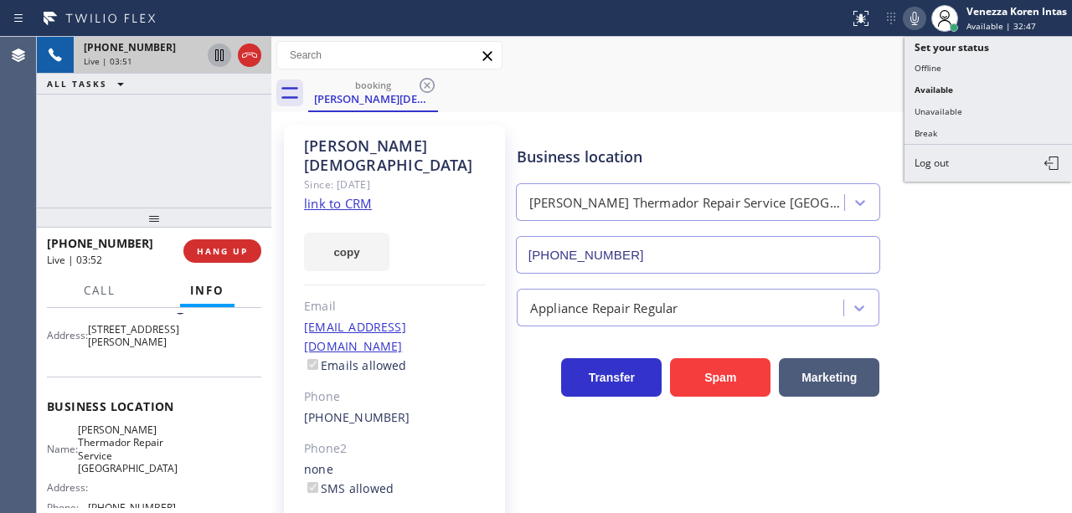
click at [910, 20] on icon at bounding box center [914, 18] width 8 height 13
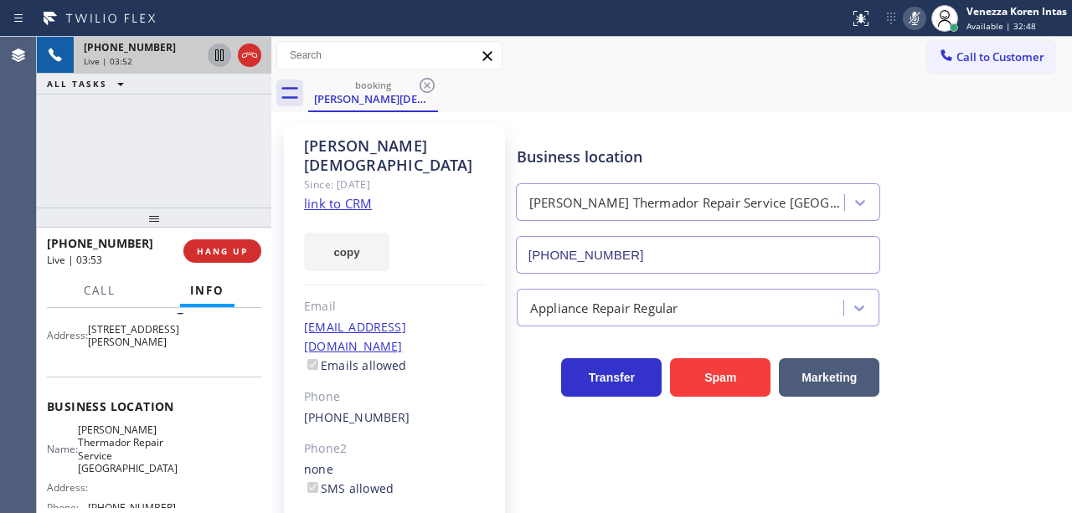
click at [223, 53] on icon at bounding box center [219, 55] width 8 height 12
click at [920, 24] on icon at bounding box center [915, 18] width 20 height 20
click at [228, 49] on icon at bounding box center [219, 55] width 20 height 20
click at [486, 198] on div "Amol Christian Since: 20 may 2020 link to CRM copy Email amolchristian@msn.com …" at bounding box center [394, 393] width 221 height 537
click at [792, 160] on div "Business location" at bounding box center [698, 157] width 363 height 23
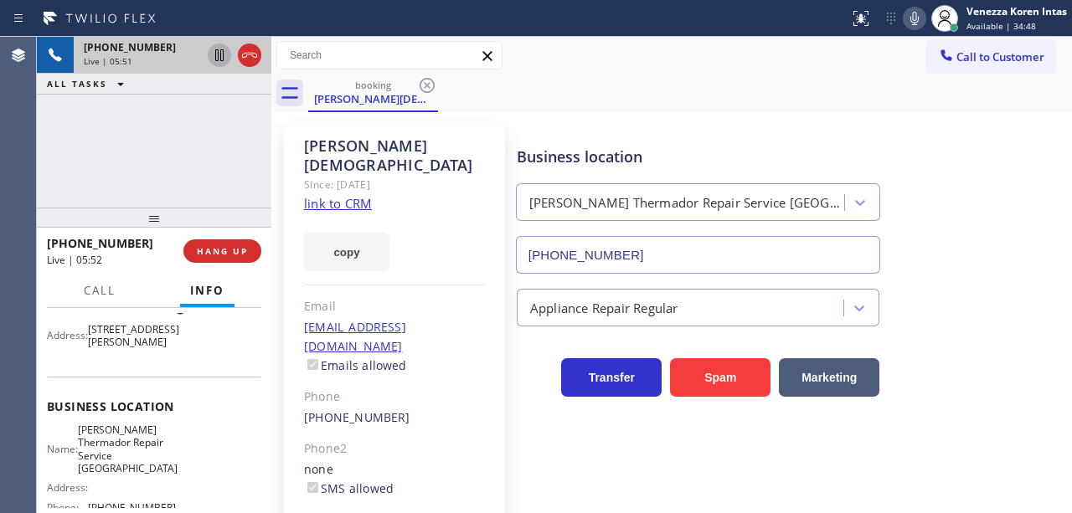
click at [497, 193] on div "Amol Christian Since: 20 may 2020 link to CRM copy Email amolchristian@msn.com …" at bounding box center [394, 393] width 221 height 537
click at [221, 59] on icon at bounding box center [219, 55] width 20 height 20
click at [221, 59] on icon at bounding box center [220, 55] width 12 height 12
click at [250, 49] on icon at bounding box center [250, 55] width 20 height 20
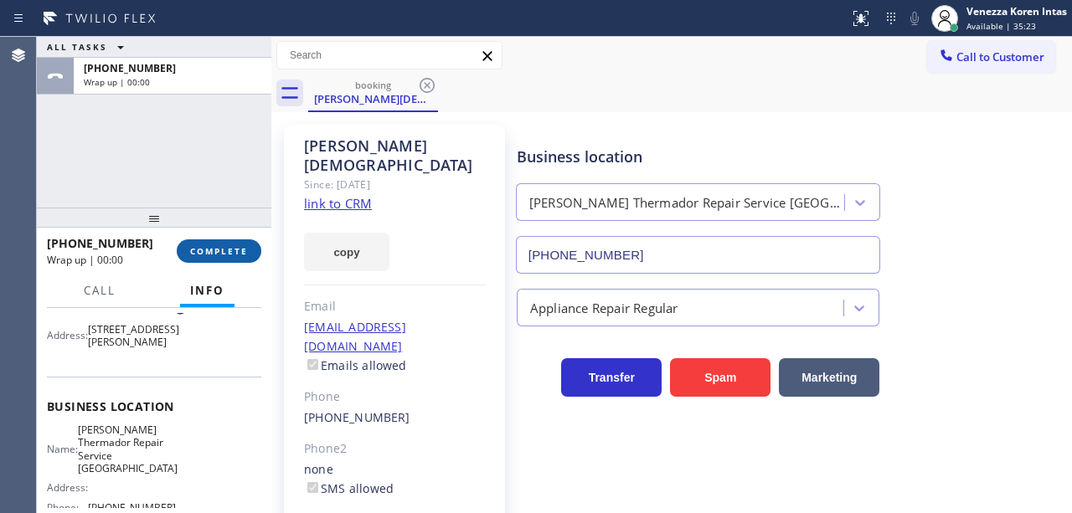
click at [234, 249] on span "COMPLETE" at bounding box center [219, 251] width 58 height 12
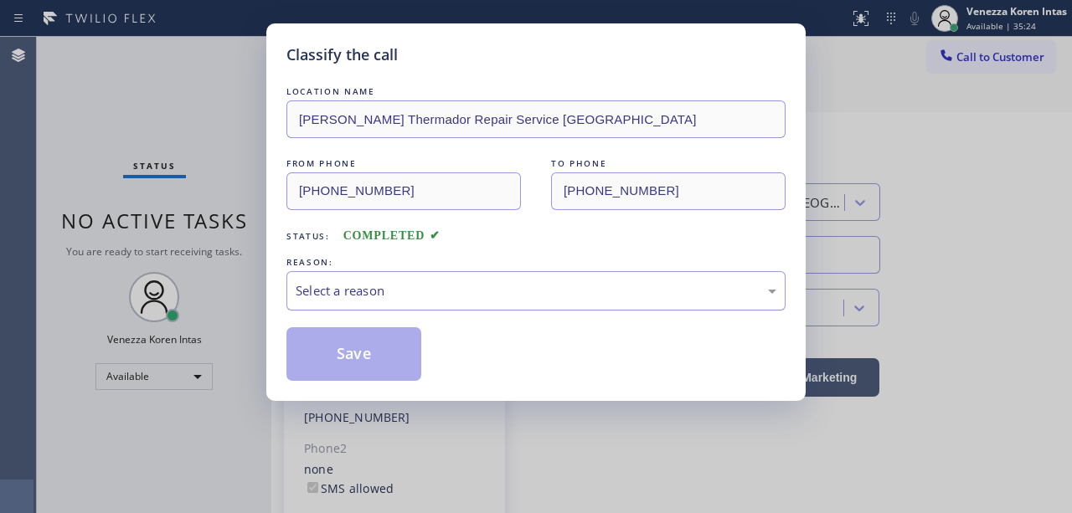
click at [391, 305] on div "Select a reason" at bounding box center [535, 290] width 499 height 39
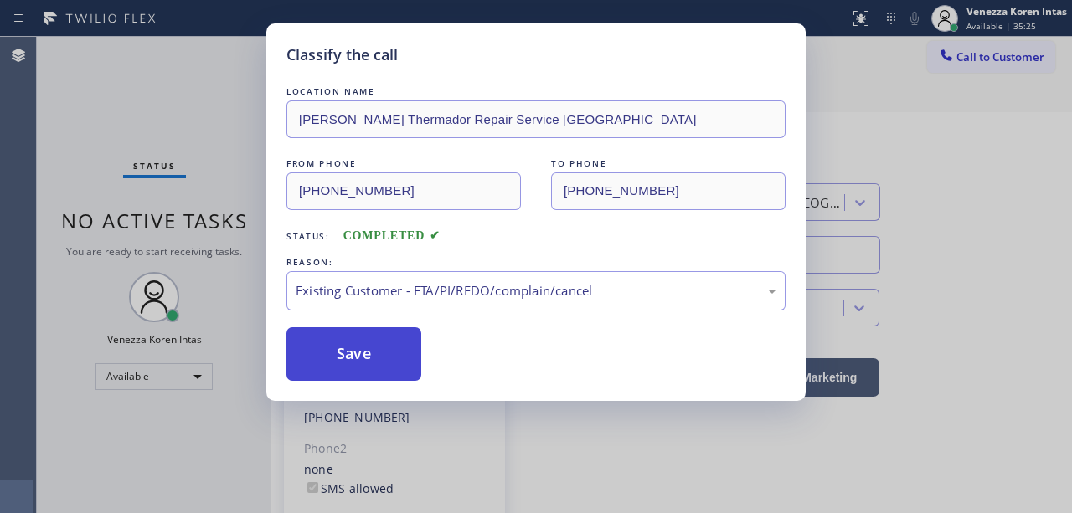
click at [405, 363] on button "Save" at bounding box center [353, 354] width 135 height 54
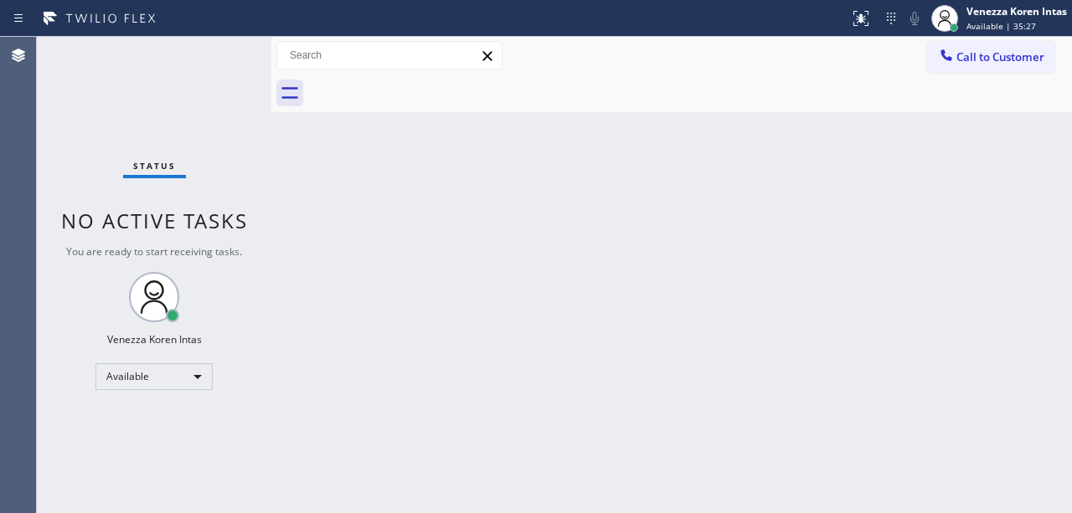
click at [414, 513] on div "Back to Dashboard Change Sender ID Customers Technicians Select a contact Outbo…" at bounding box center [671, 275] width 801 height 477
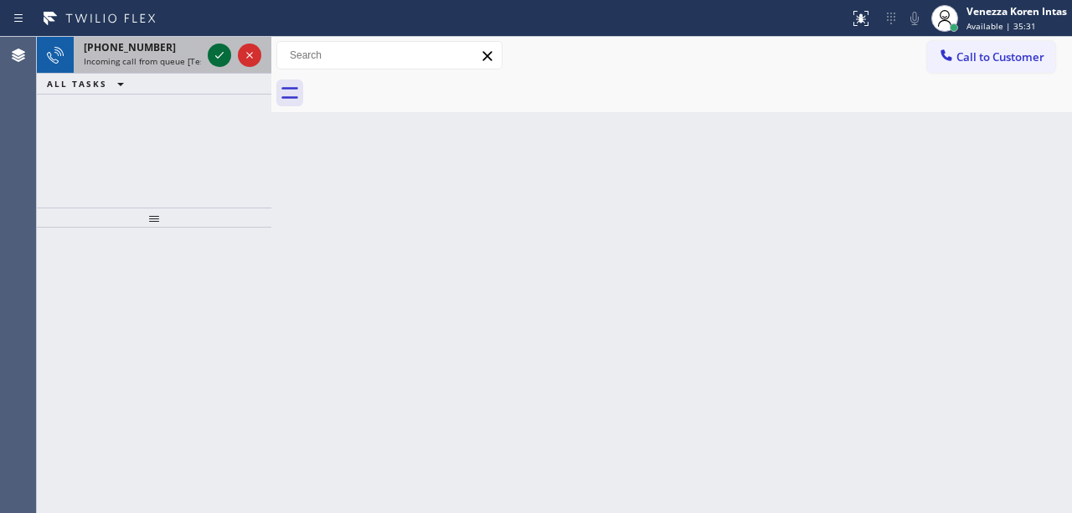
click at [224, 61] on icon at bounding box center [219, 55] width 20 height 20
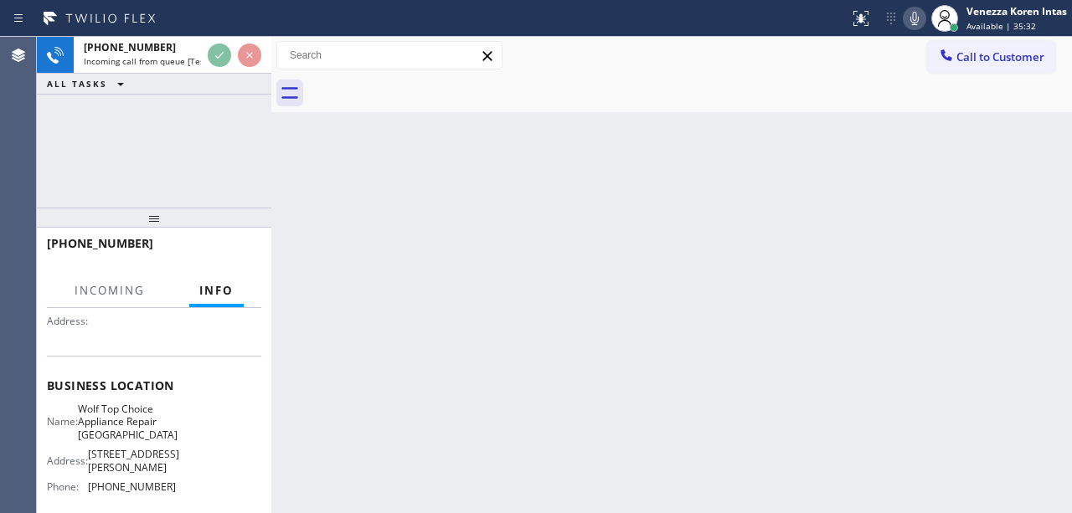
scroll to position [168, 0]
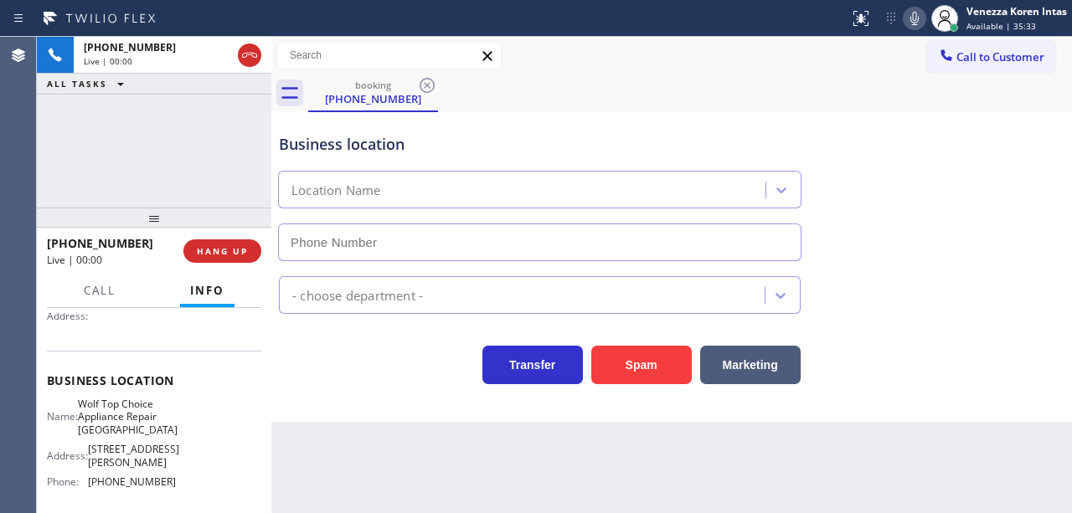
type input "(714) 583-6969"
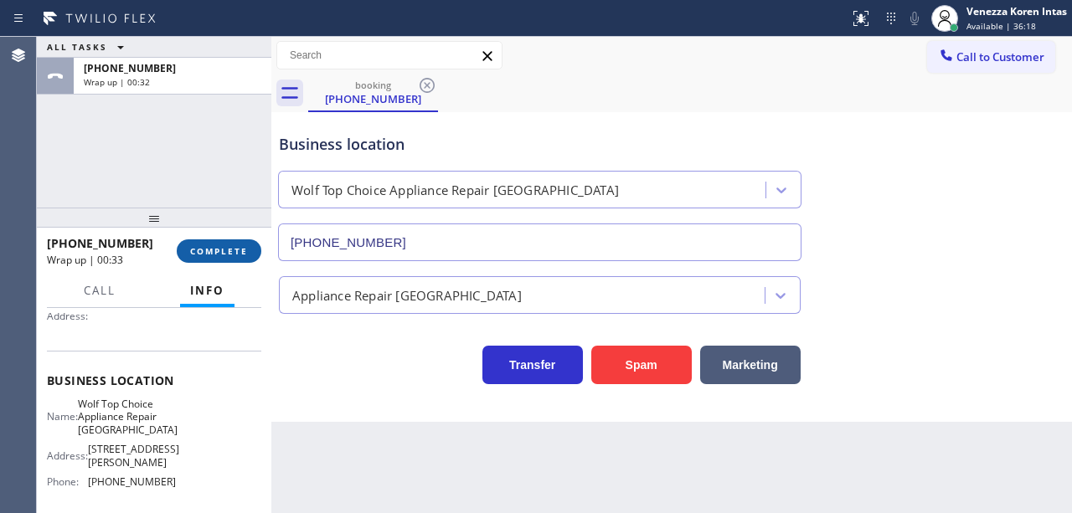
click at [224, 253] on span "COMPLETE" at bounding box center [219, 251] width 58 height 12
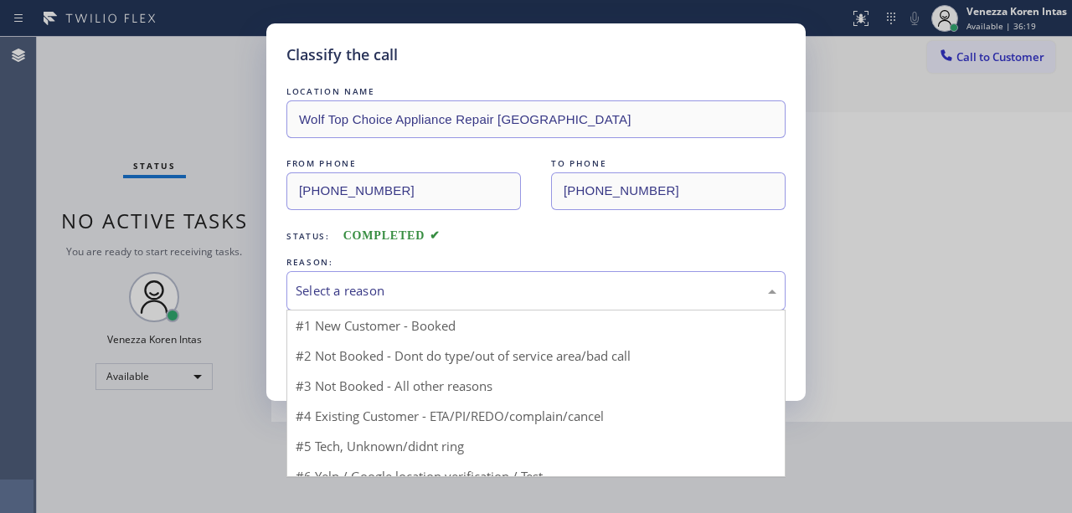
click at [443, 295] on div "Select a reason" at bounding box center [536, 290] width 481 height 19
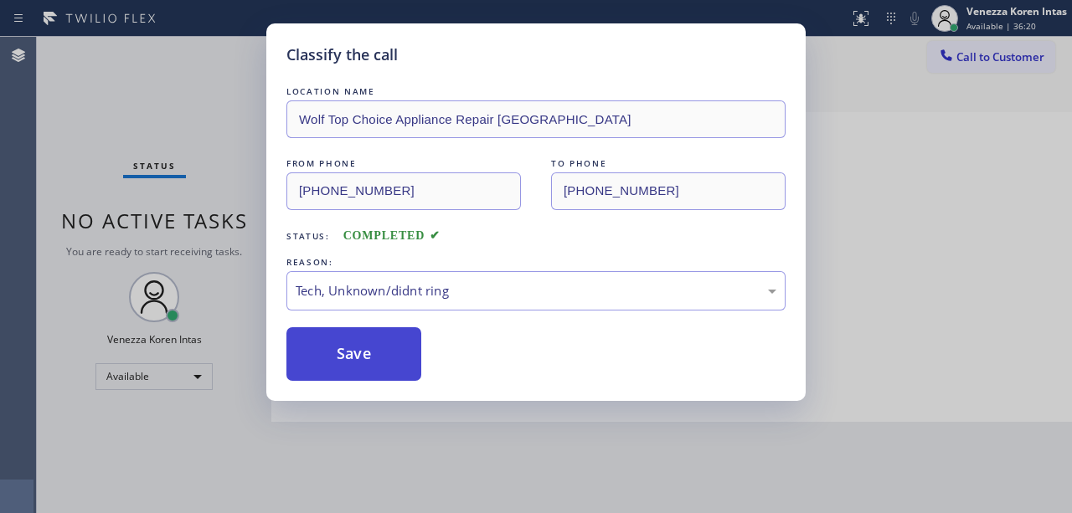
click at [414, 337] on button "Save" at bounding box center [353, 354] width 135 height 54
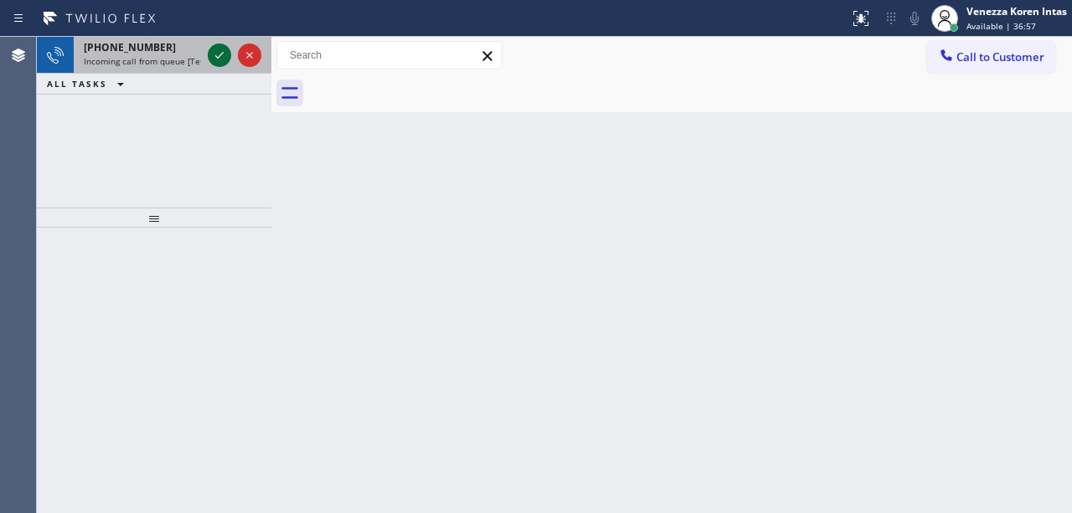
click at [219, 59] on icon at bounding box center [219, 55] width 20 height 20
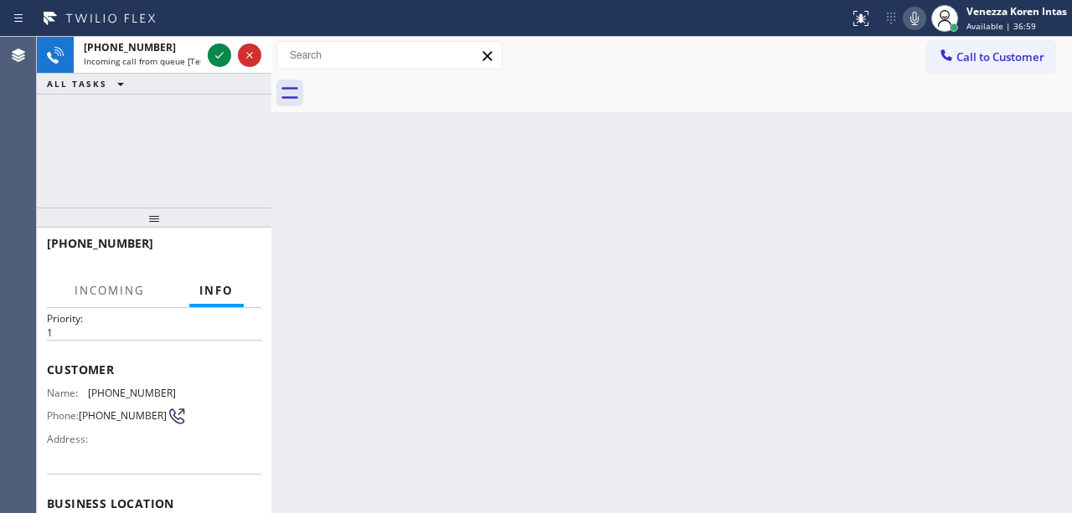
scroll to position [168, 0]
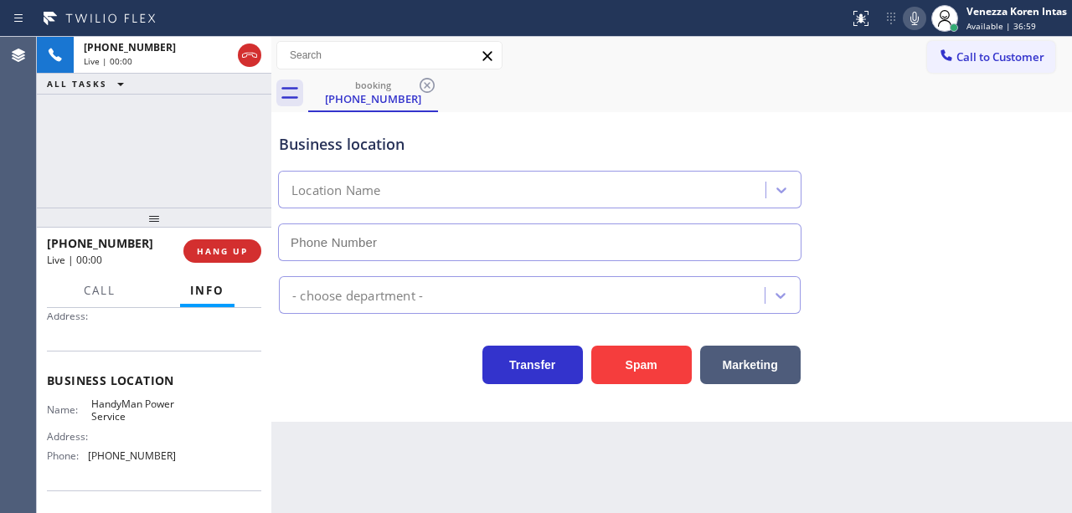
type input "(949) 762-8975"
click at [194, 171] on div "+13109823593 Live | 00:01 ALL TASKS ALL TASKS ACTIVE TASKS TASKS IN WRAP UP" at bounding box center [154, 122] width 235 height 171
click at [109, 139] on div "+13109823593 Live | 00:02 ALL TASKS ALL TASKS ACTIVE TASKS TASKS IN WRAP UP" at bounding box center [154, 122] width 235 height 171
click at [543, 138] on div "Business location" at bounding box center [540, 144] width 522 height 23
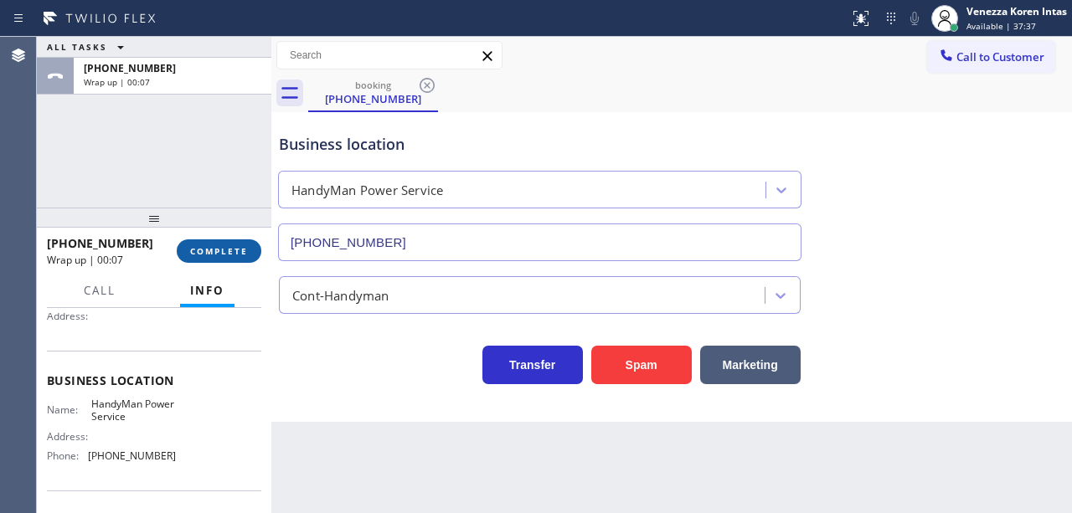
click at [233, 253] on span "COMPLETE" at bounding box center [219, 251] width 58 height 12
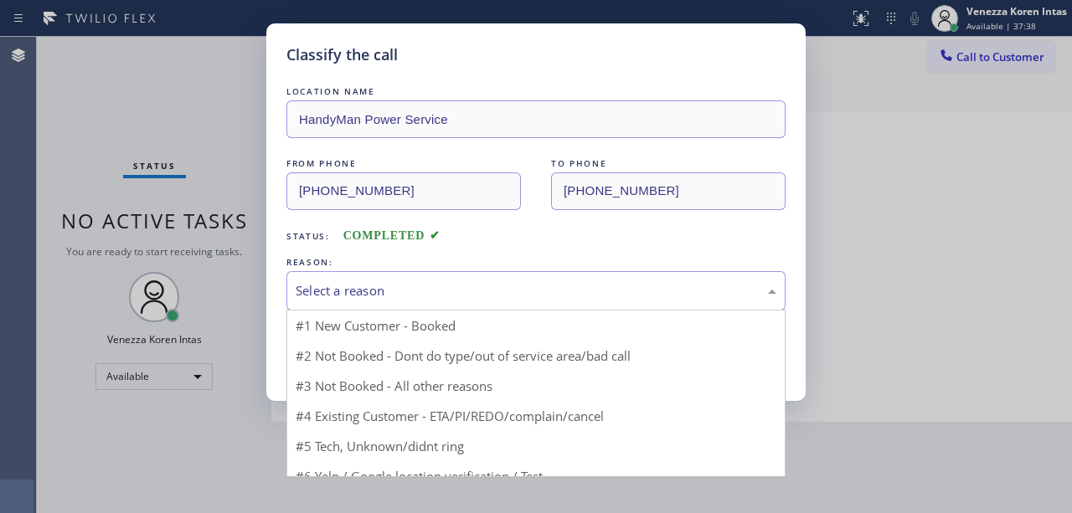
click at [400, 274] on div "Select a reason" at bounding box center [535, 290] width 499 height 39
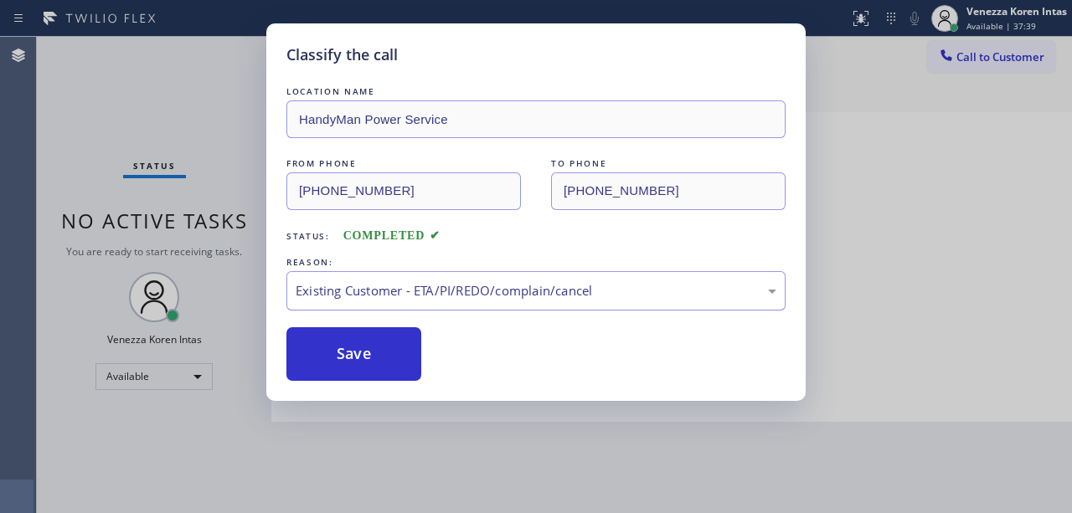
click at [397, 295] on div "Existing Customer - ETA/PI/REDO/complain/cancel" at bounding box center [536, 290] width 481 height 19
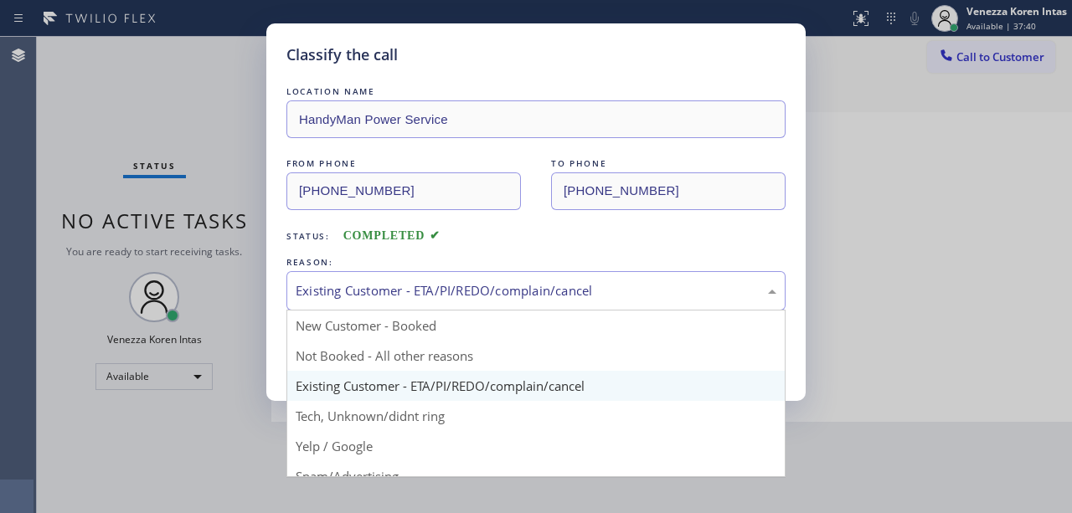
drag, startPoint x: 369, startPoint y: 423, endPoint x: 383, endPoint y: 362, distance: 62.8
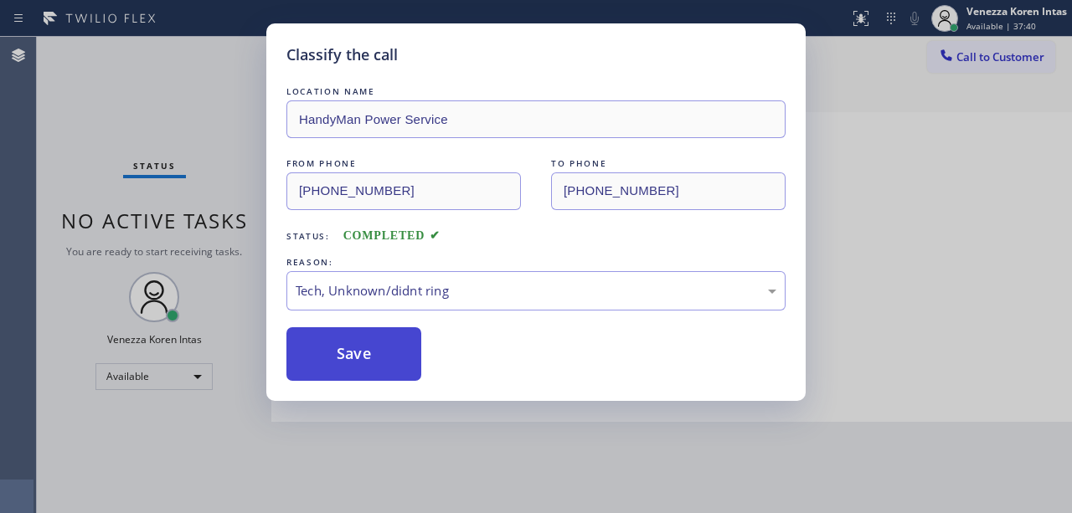
drag, startPoint x: 383, startPoint y: 362, endPoint x: 400, endPoint y: 343, distance: 25.5
click at [383, 361] on button "Save" at bounding box center [353, 354] width 135 height 54
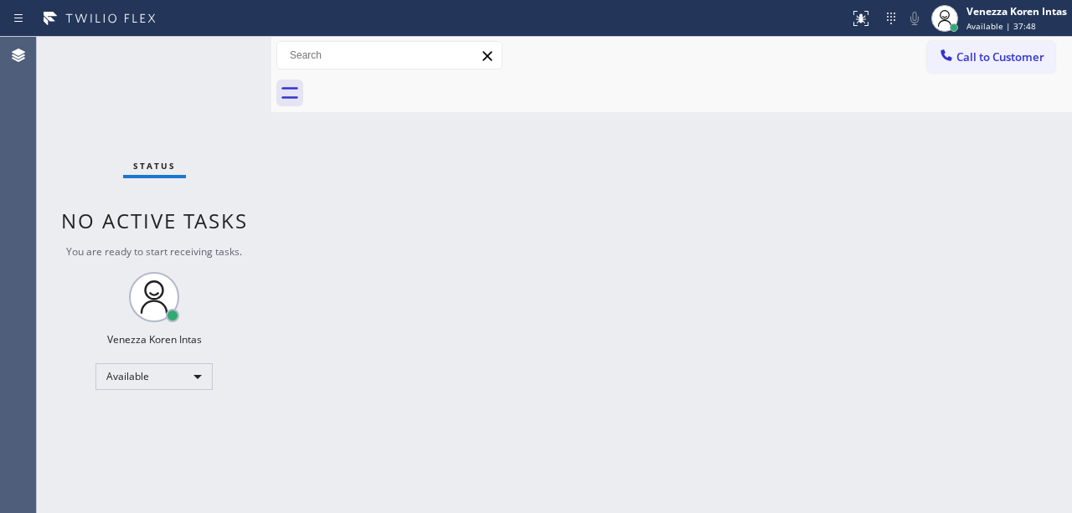
click at [525, 137] on div "Back to Dashboard Change Sender ID Customers Technicians Select a contact Outbo…" at bounding box center [671, 275] width 801 height 477
click at [189, 144] on div "Status No active tasks You are ready to start receiving tasks. Venezza Koren In…" at bounding box center [154, 275] width 235 height 477
click at [433, 276] on div "Back to Dashboard Change Sender ID Customers Technicians Select a contact Outbo…" at bounding box center [671, 275] width 801 height 477
click at [480, 286] on div "Back to Dashboard Change Sender ID Customers Technicians Select a contact Outbo…" at bounding box center [671, 275] width 801 height 477
click at [569, 90] on div at bounding box center [690, 94] width 764 height 38
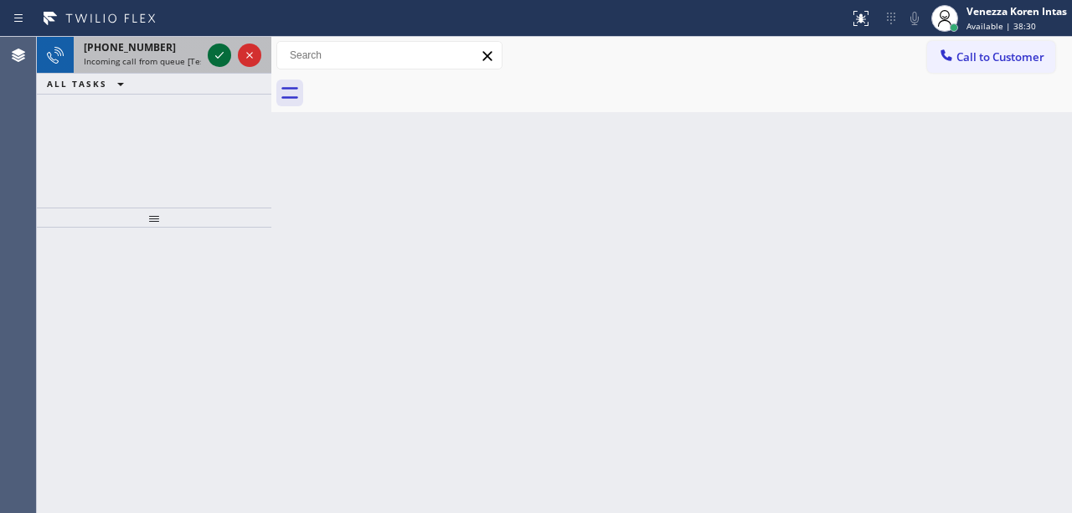
click at [220, 63] on icon at bounding box center [219, 55] width 20 height 20
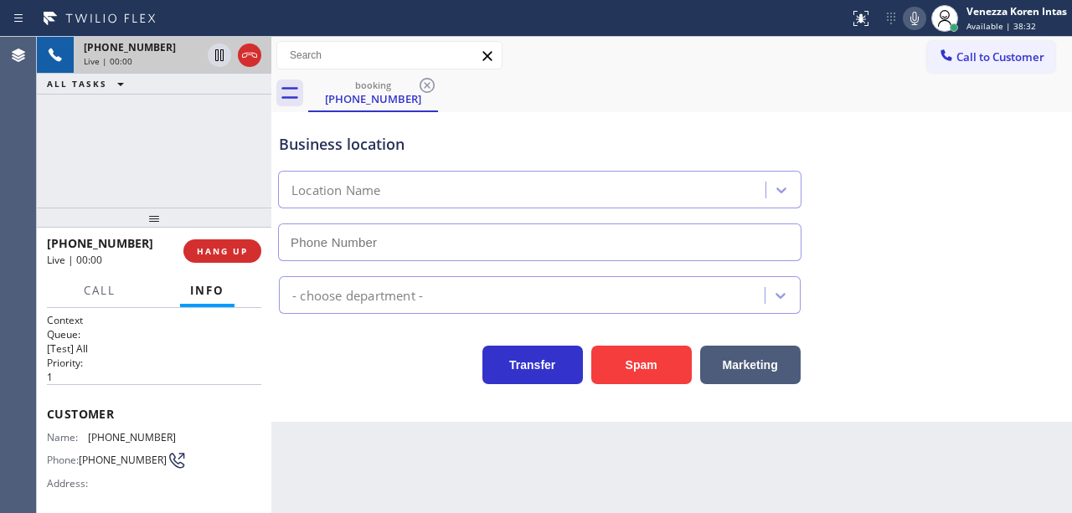
type input "(561) 303-2327"
click at [472, 449] on div "Back to Dashboard Change Sender ID Customers Technicians Select a contact Outbo…" at bounding box center [671, 275] width 801 height 477
click at [676, 49] on div "Call to Customer Outbound call Location [GEOGRAPHIC_DATA] Electric Your caller …" at bounding box center [671, 55] width 801 height 29
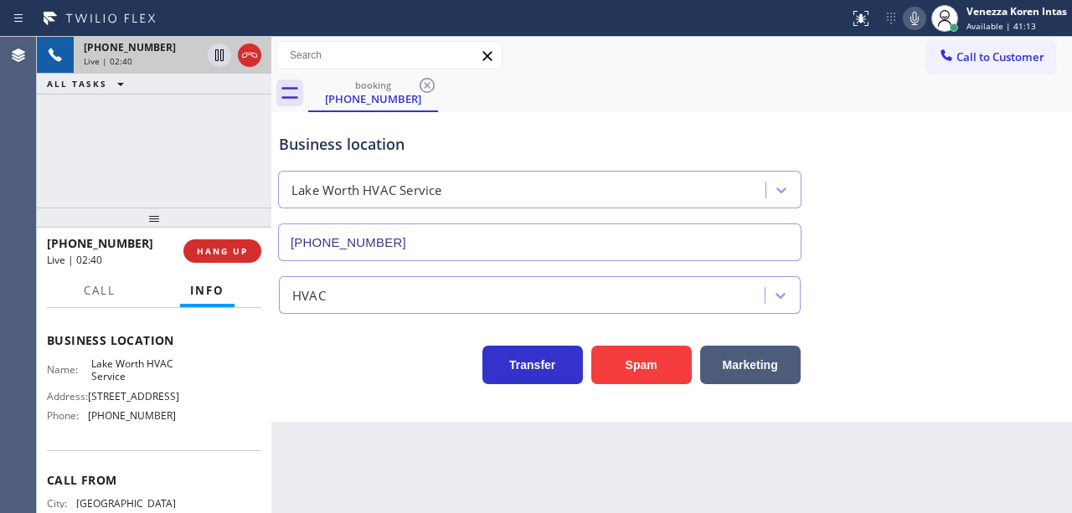
scroll to position [223, 0]
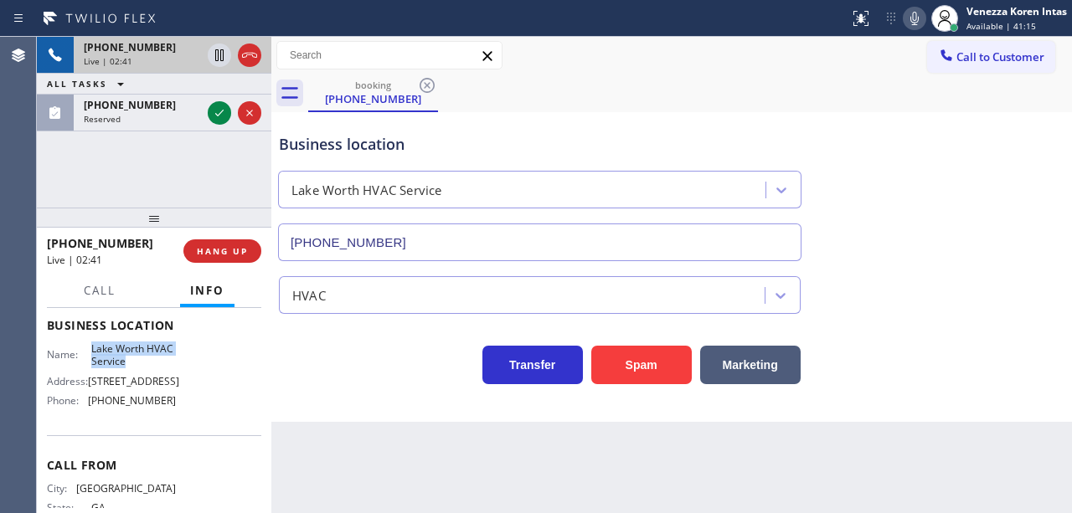
drag, startPoint x: 89, startPoint y: 345, endPoint x: 155, endPoint y: 365, distance: 69.1
click at [155, 365] on div "Name: Lake Worth HVAC Service" at bounding box center [111, 356] width 129 height 26
copy span "Lake Worth HVAC Service"
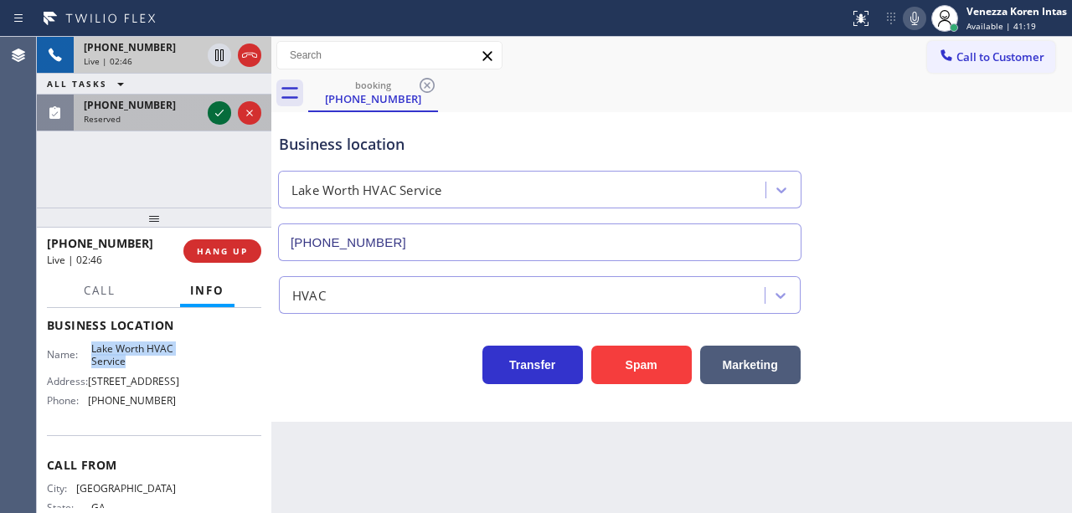
click at [217, 113] on icon at bounding box center [219, 113] width 20 height 20
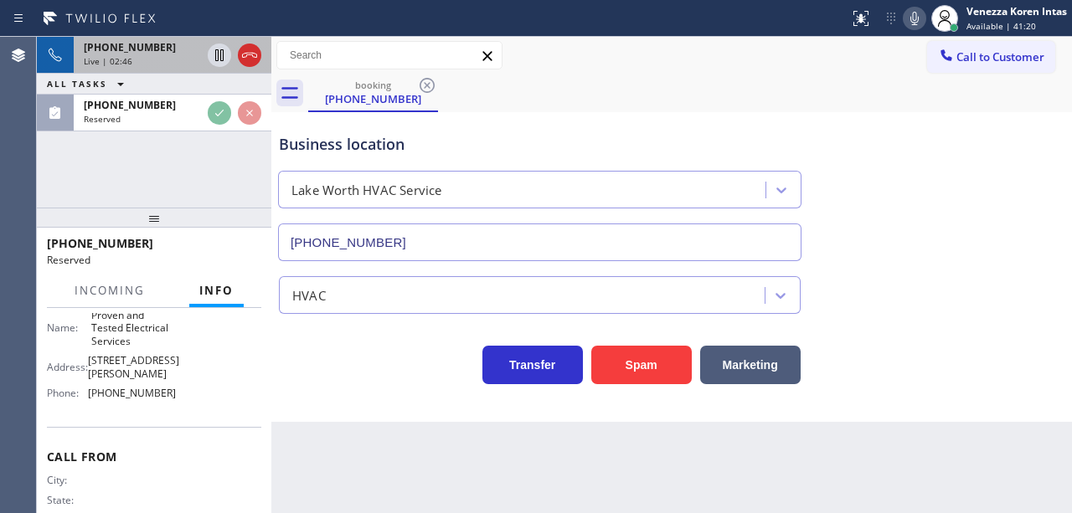
scroll to position [342, 0]
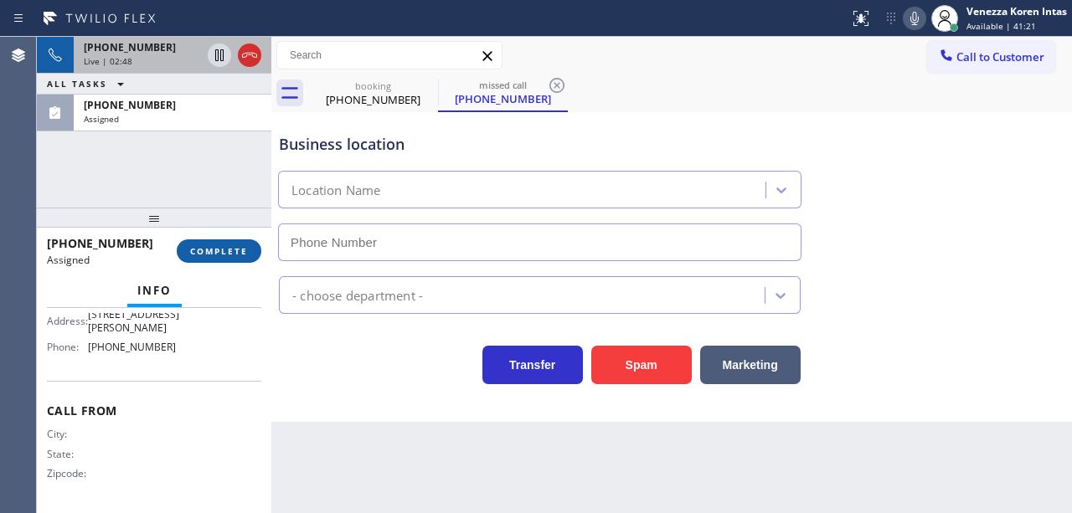
click at [203, 250] on span "COMPLETE" at bounding box center [219, 251] width 58 height 12
type input "(714) 477-7939"
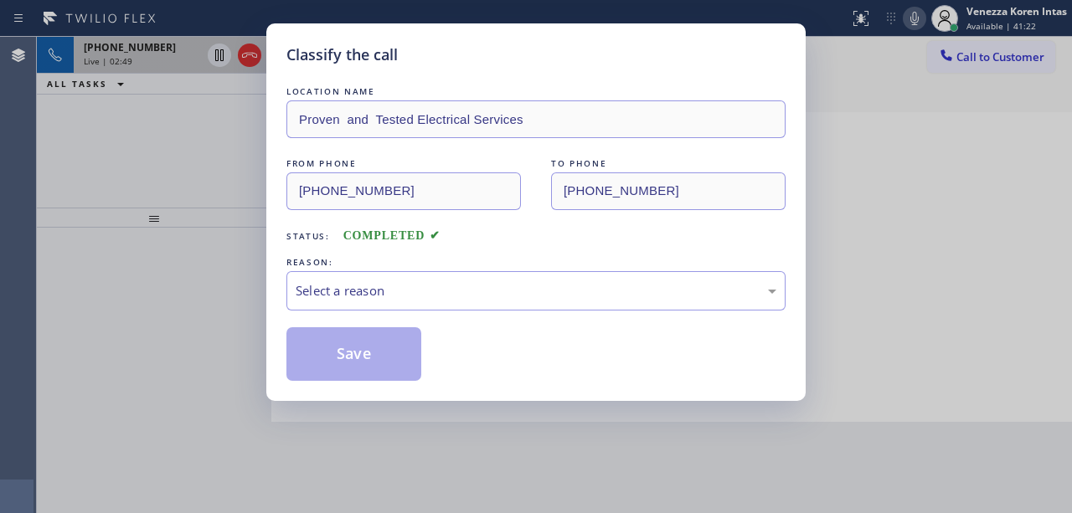
click at [402, 315] on div "LOCATION NAME Proven and Tested Electrical Services FROM PHONE (213) 583-6378 T…" at bounding box center [535, 232] width 499 height 298
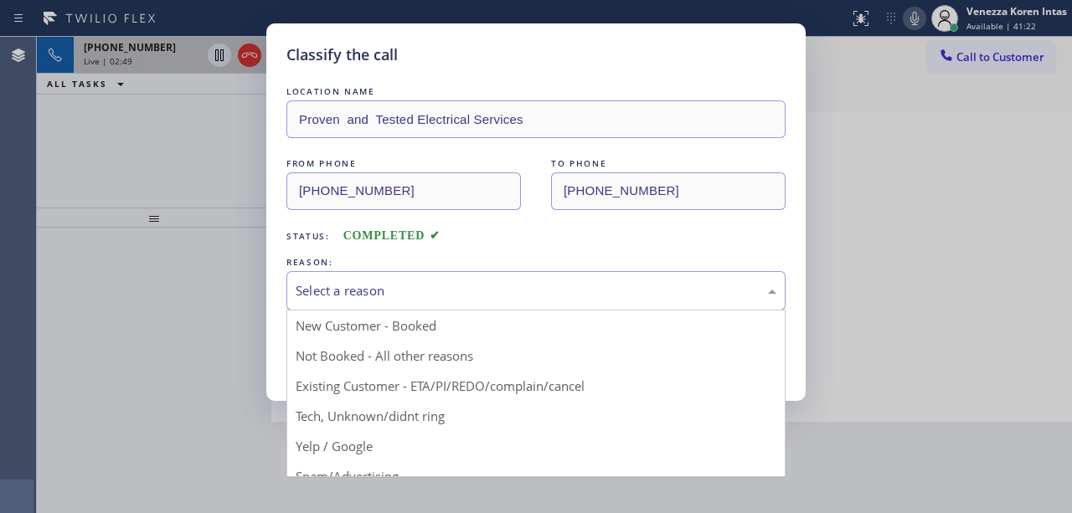
click at [412, 292] on div "Select a reason" at bounding box center [536, 290] width 481 height 19
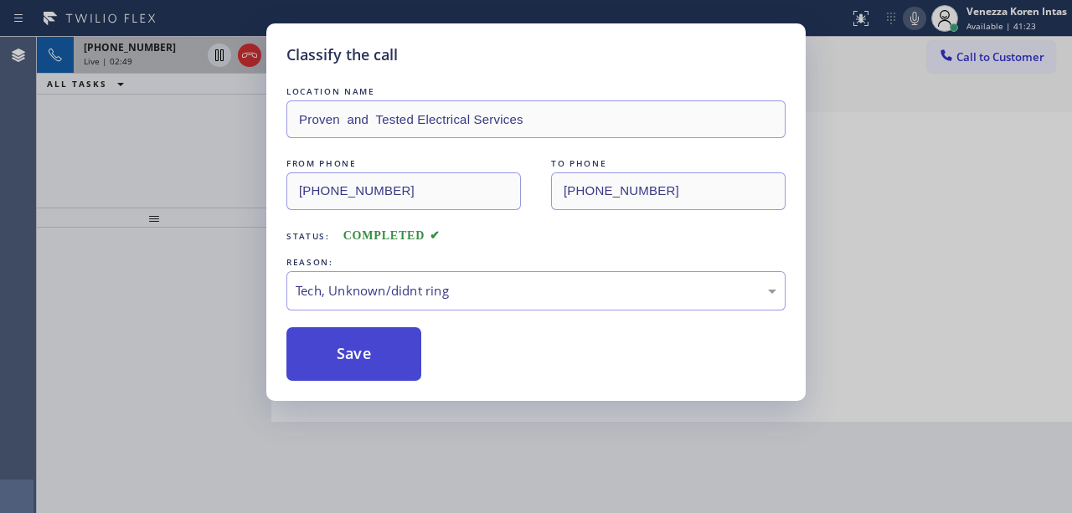
click at [394, 340] on button "Save" at bounding box center [353, 354] width 135 height 54
click at [866, 331] on div "Classify the call LOCATION NAME Proven and Tested Electrical Services FROM PHON…" at bounding box center [536, 256] width 1072 height 513
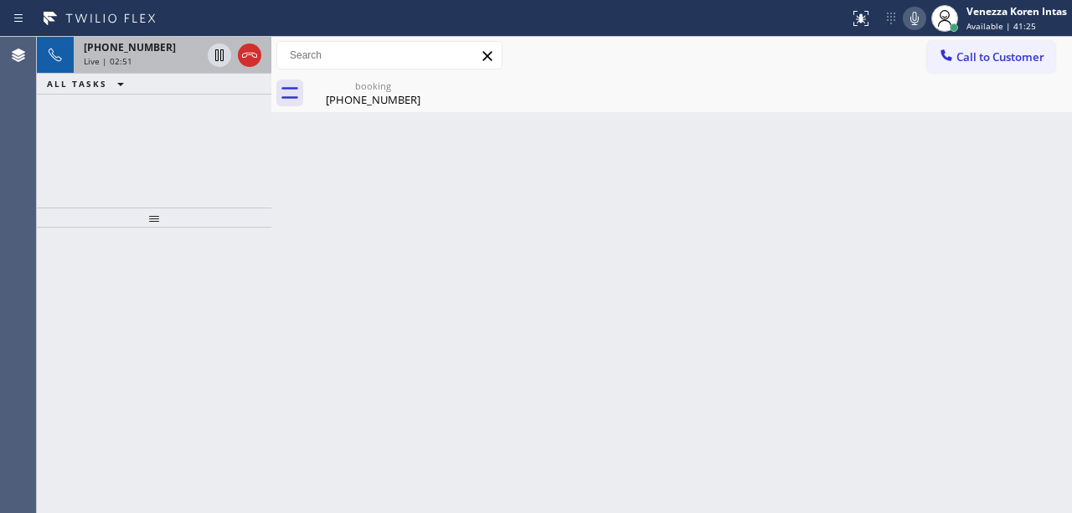
click at [920, 22] on icon at bounding box center [915, 18] width 20 height 20
click at [395, 104] on div "(678) 933-9463" at bounding box center [373, 99] width 126 height 15
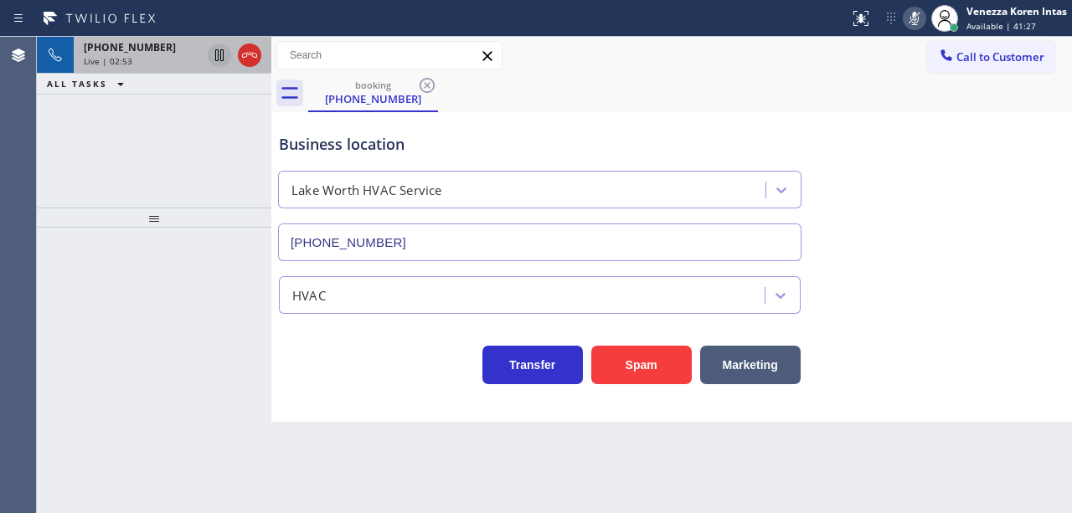
click at [219, 54] on icon at bounding box center [219, 55] width 20 height 20
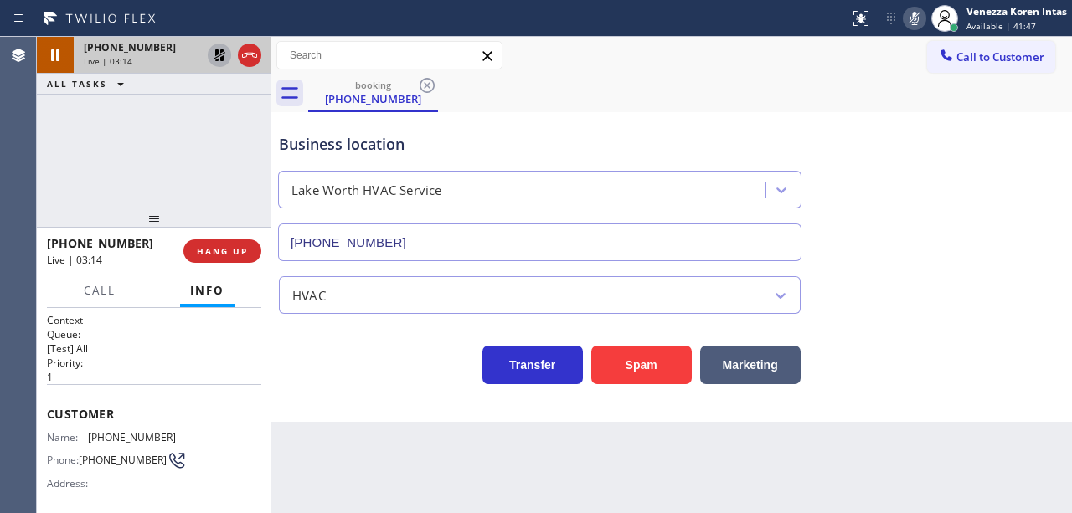
click at [695, 123] on div "Business location Lake Worth HVAC Service (561) 303-2327" at bounding box center [540, 188] width 528 height 145
click at [511, 126] on div "Business location Lake Worth HVAC Service (561) 303-2327" at bounding box center [540, 188] width 528 height 145
click at [909, 18] on icon at bounding box center [915, 18] width 20 height 20
click at [214, 49] on icon at bounding box center [219, 55] width 20 height 20
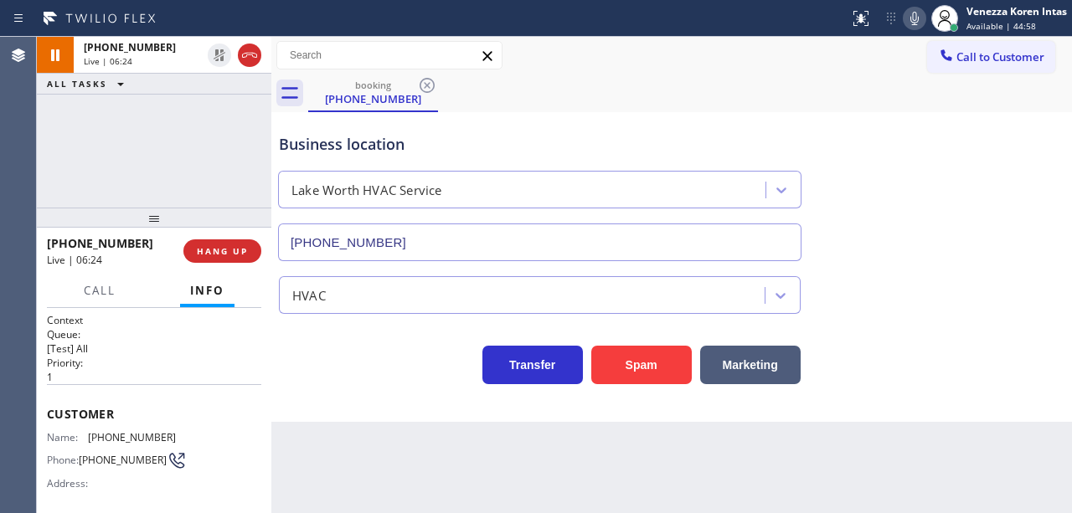
click at [543, 90] on div "booking (678) 933-9463" at bounding box center [690, 94] width 764 height 38
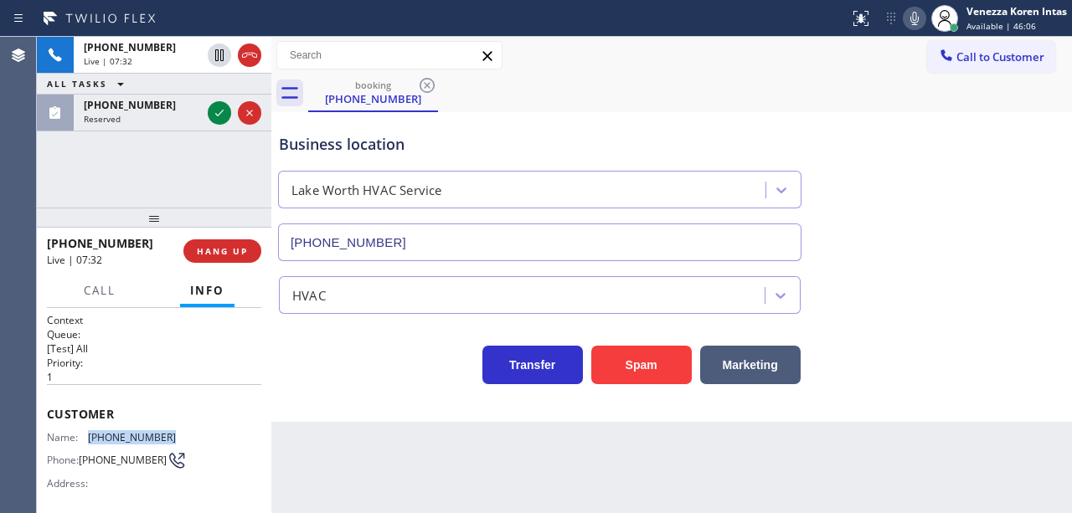
drag, startPoint x: 178, startPoint y: 425, endPoint x: 89, endPoint y: 424, distance: 89.6
click at [89, 424] on div "Customer Name: (678) 933-9463 Phone: (678) 933-9463 Address:" at bounding box center [154, 451] width 214 height 134
copy div "(678) 933-9463"
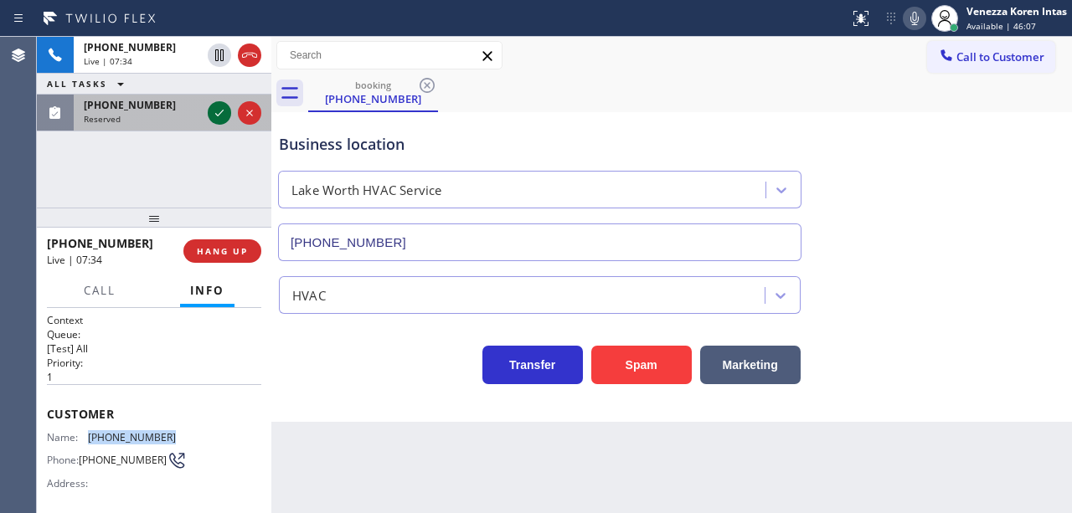
click at [221, 116] on icon at bounding box center [219, 113] width 20 height 20
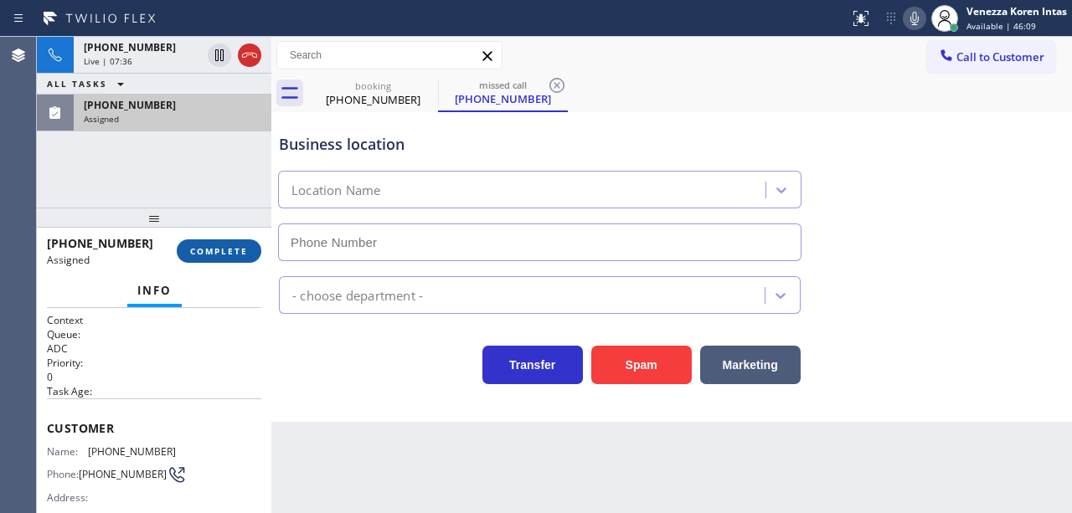
click at [245, 250] on span "COMPLETE" at bounding box center [219, 251] width 58 height 12
type input "(714) 360-0699"
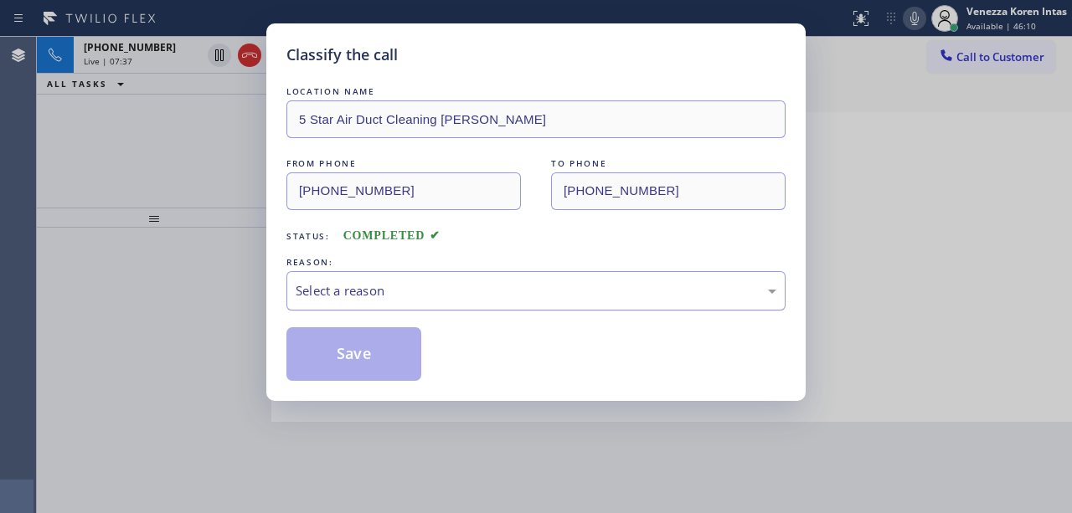
click at [430, 303] on div "Select a reason" at bounding box center [535, 290] width 499 height 39
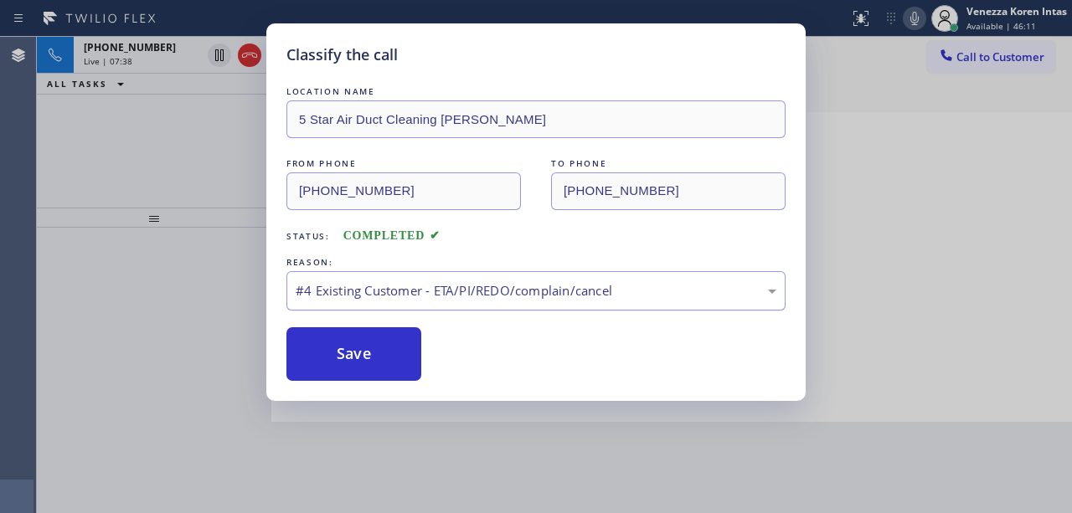
click at [401, 306] on div "#4 Existing Customer - ETA/PI/REDO/complain/cancel" at bounding box center [535, 290] width 499 height 39
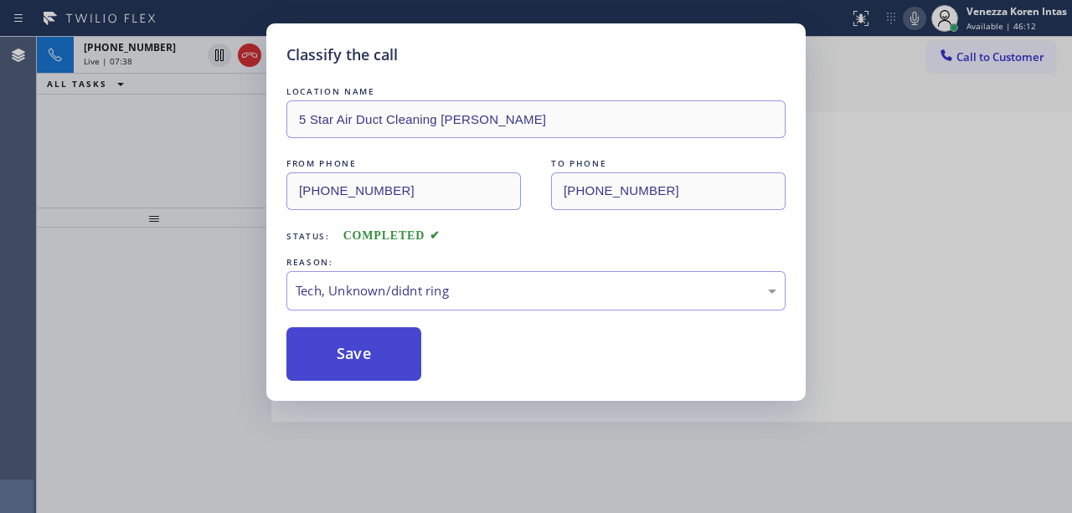
click at [386, 360] on button "Save" at bounding box center [353, 354] width 135 height 54
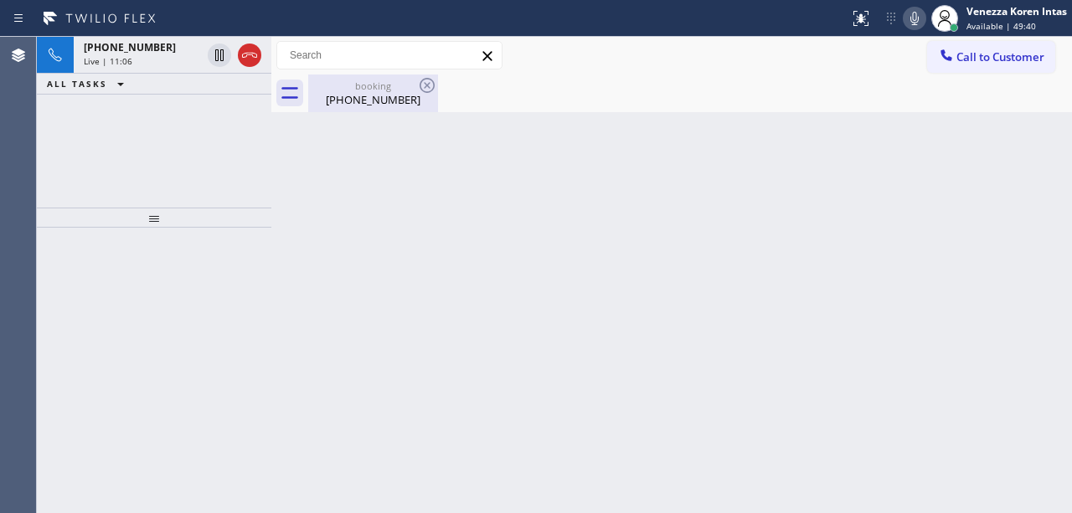
click at [353, 95] on div "(678) 933-9463" at bounding box center [373, 99] width 126 height 15
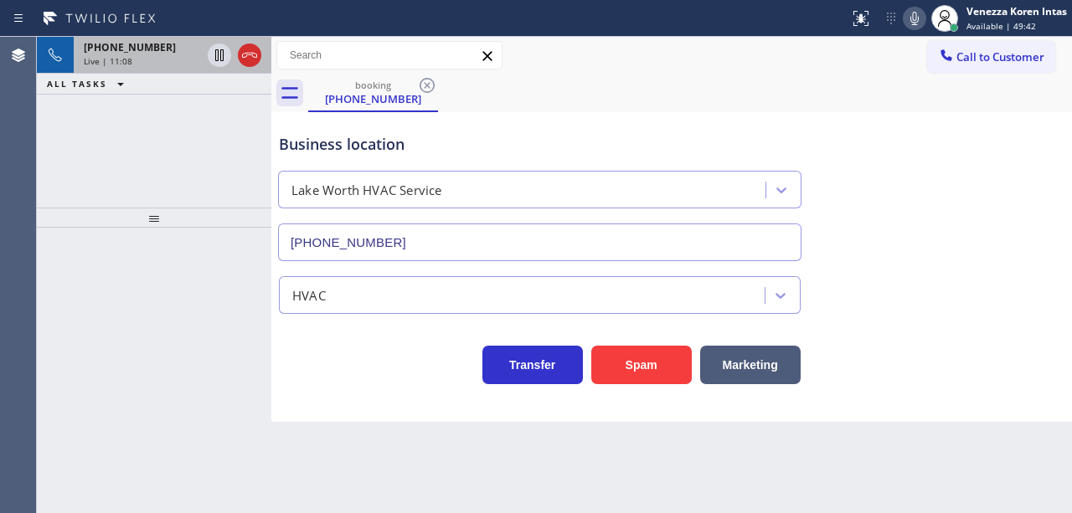
click at [132, 64] on div "Live | 11:08" at bounding box center [142, 61] width 117 height 12
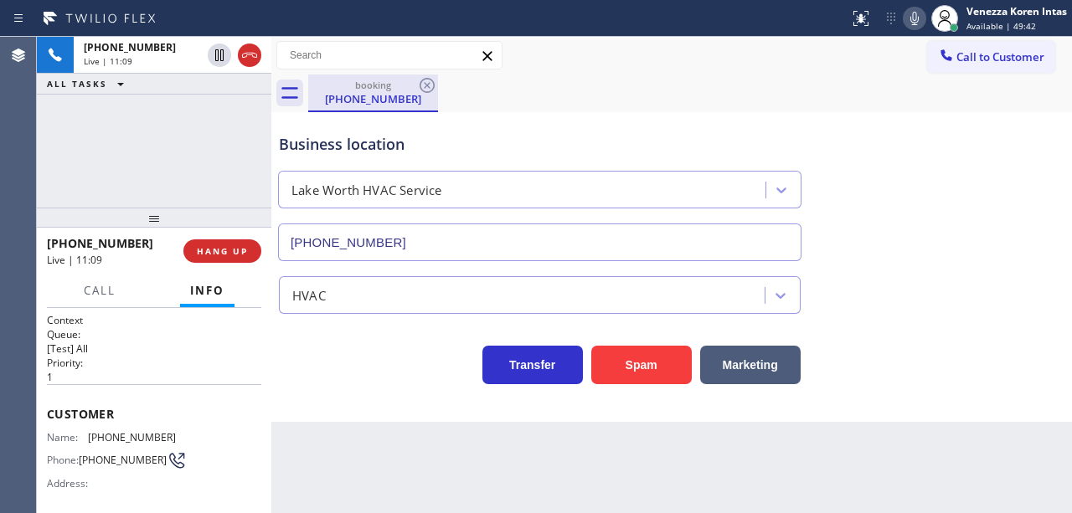
click at [349, 91] on div "(678) 933-9463" at bounding box center [373, 98] width 126 height 15
click at [556, 101] on div "booking (678) 933-9463" at bounding box center [690, 94] width 764 height 38
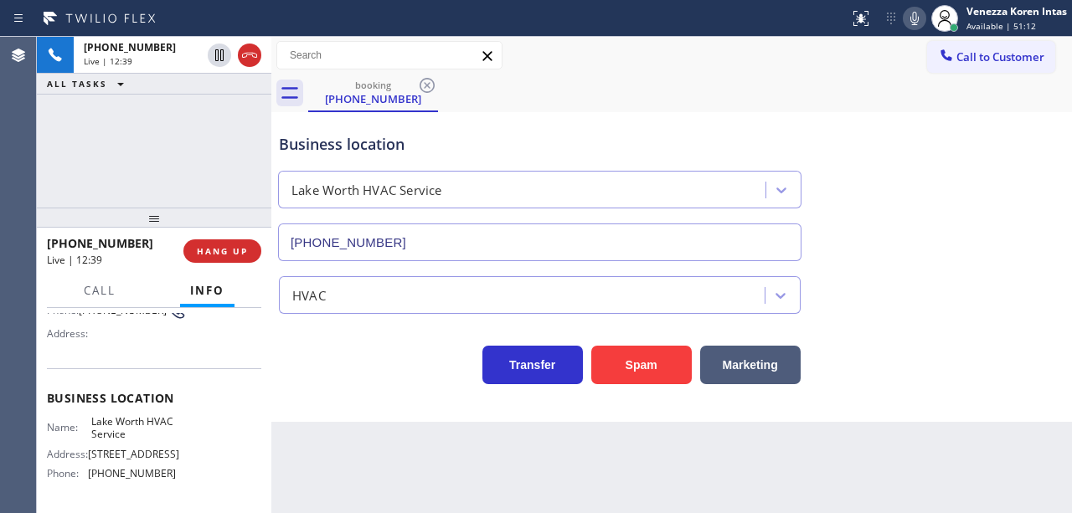
scroll to position [168, 0]
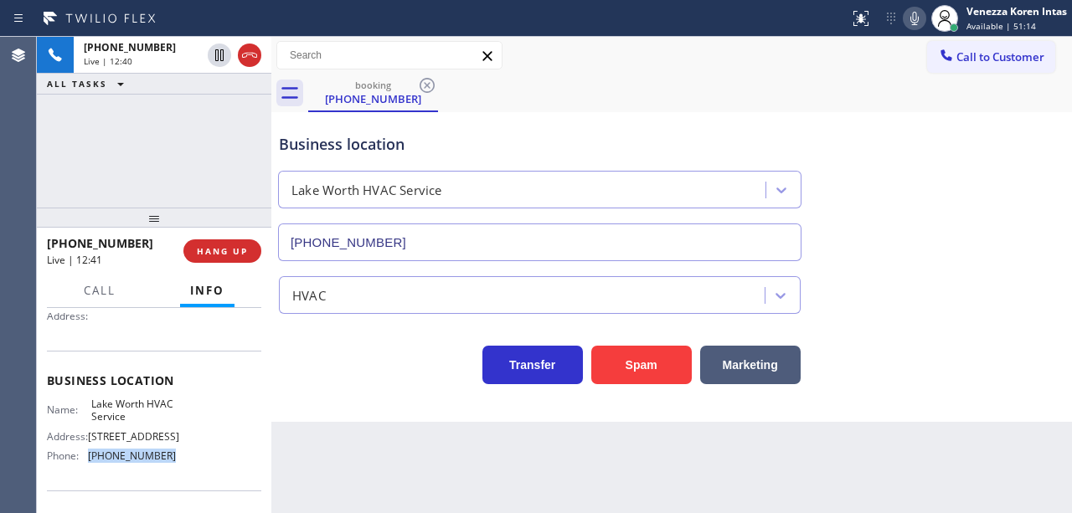
drag, startPoint x: 170, startPoint y: 454, endPoint x: 86, endPoint y: 450, distance: 83.9
click at [86, 450] on div "Phone: (561) 303-2327" at bounding box center [111, 456] width 129 height 13
copy div "(561) 303-2327"
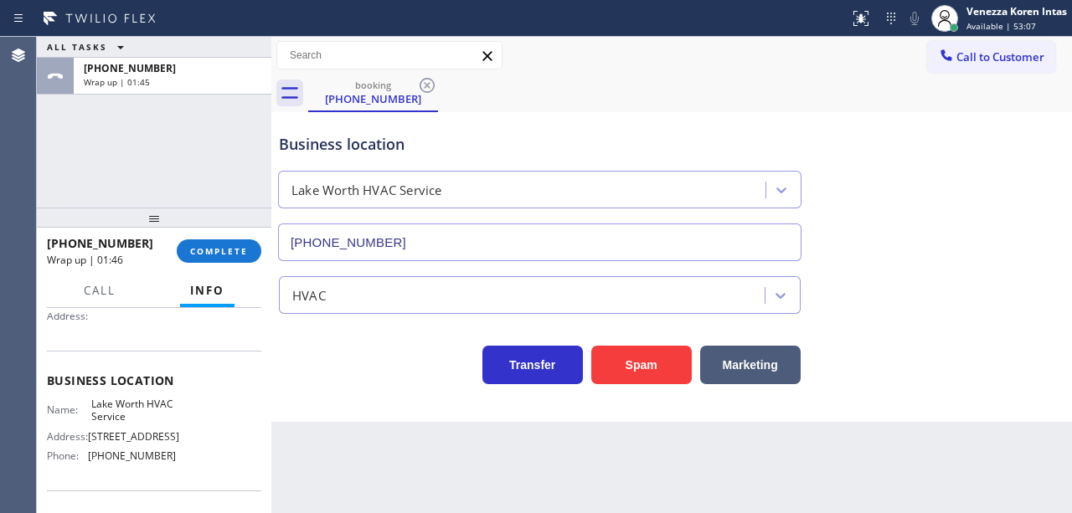
click at [244, 228] on div at bounding box center [154, 218] width 235 height 20
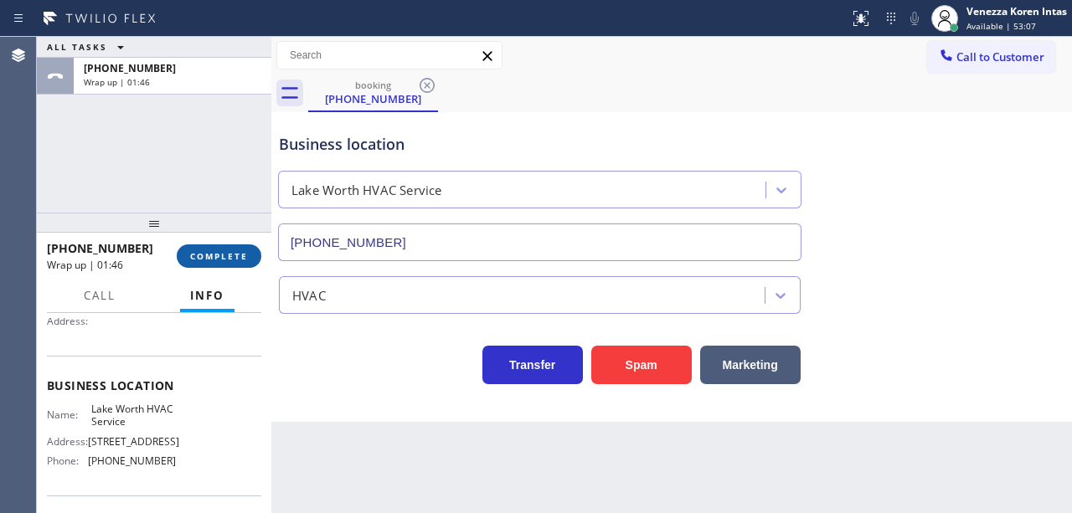
click at [229, 246] on button "COMPLETE" at bounding box center [219, 256] width 85 height 23
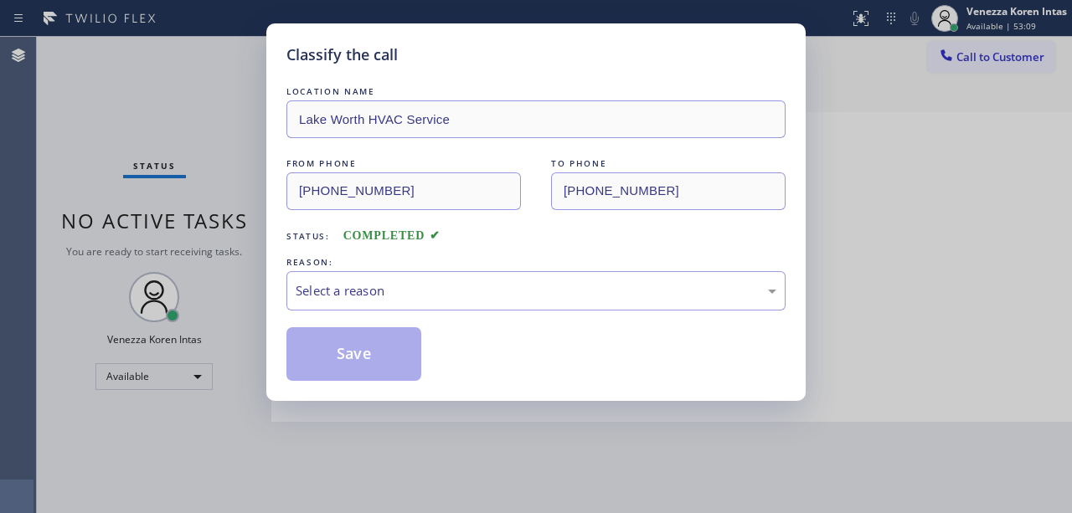
click at [377, 312] on div "LOCATION NAME Lake Worth HVAC Service FROM PHONE (678) 933-9463 TO PHONE (561) …" at bounding box center [535, 232] width 499 height 298
click at [381, 298] on div "Select a reason" at bounding box center [536, 290] width 481 height 19
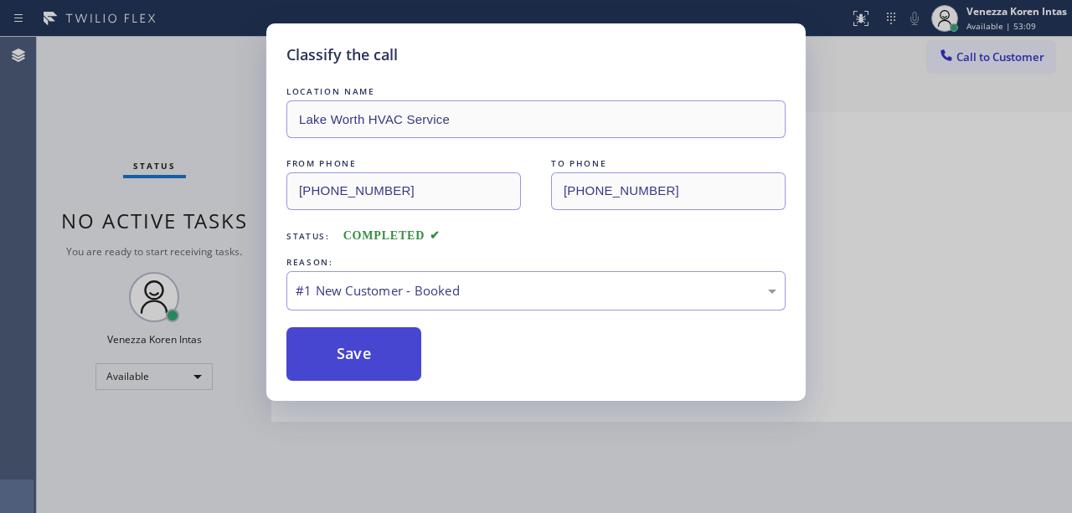
click at [373, 357] on button "Save" at bounding box center [353, 354] width 135 height 54
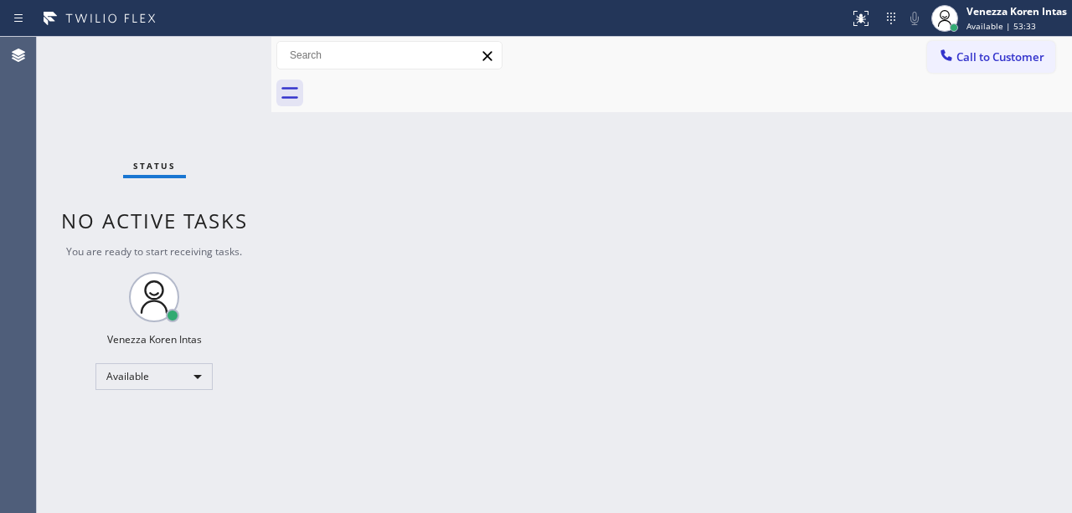
click at [538, 132] on div "Back to Dashboard Change Sender ID Customers Technicians Select a contact Outbo…" at bounding box center [671, 275] width 801 height 477
click at [496, 317] on div "Back to Dashboard Change Sender ID Customers Technicians Select a contact Outbo…" at bounding box center [671, 275] width 801 height 477
drag, startPoint x: 207, startPoint y: 187, endPoint x: 243, endPoint y: 213, distance: 44.4
click at [208, 188] on div "Status No active tasks You are ready to start receiving tasks. Venezza Koren In…" at bounding box center [154, 275] width 235 height 477
click at [601, 145] on div "Back to Dashboard Change Sender ID Customers Technicians Select a contact Outbo…" at bounding box center [671, 275] width 801 height 477
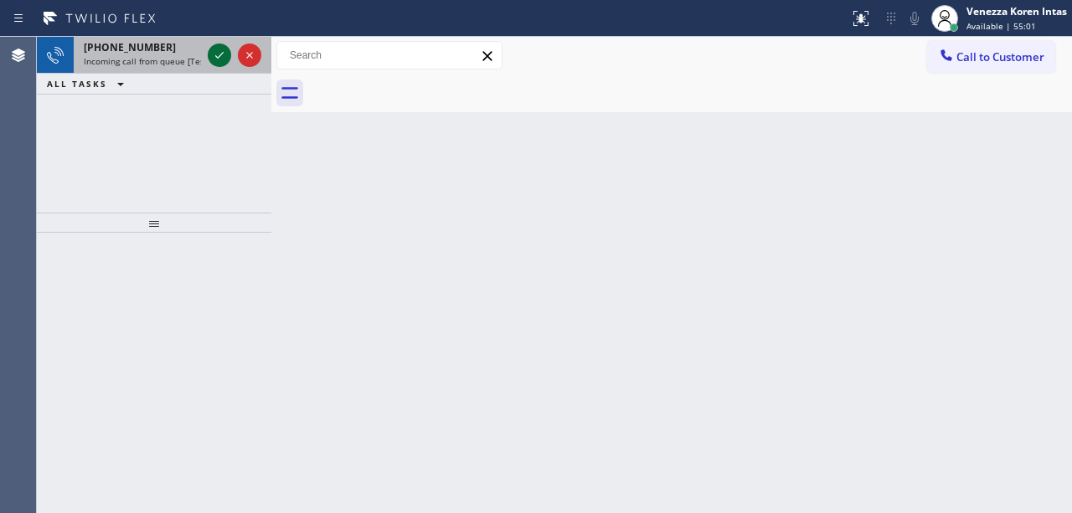
click at [210, 54] on icon at bounding box center [219, 55] width 20 height 20
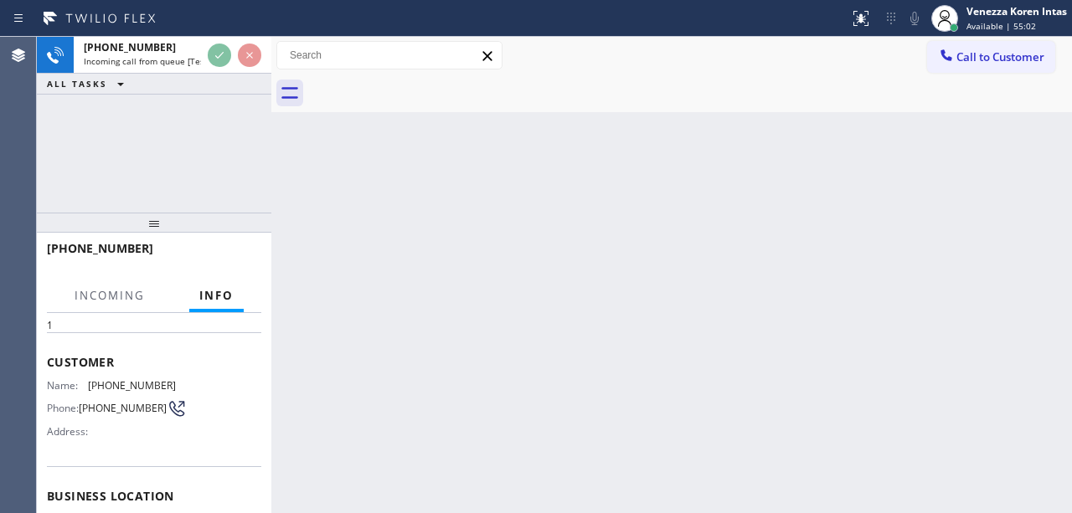
scroll to position [168, 0]
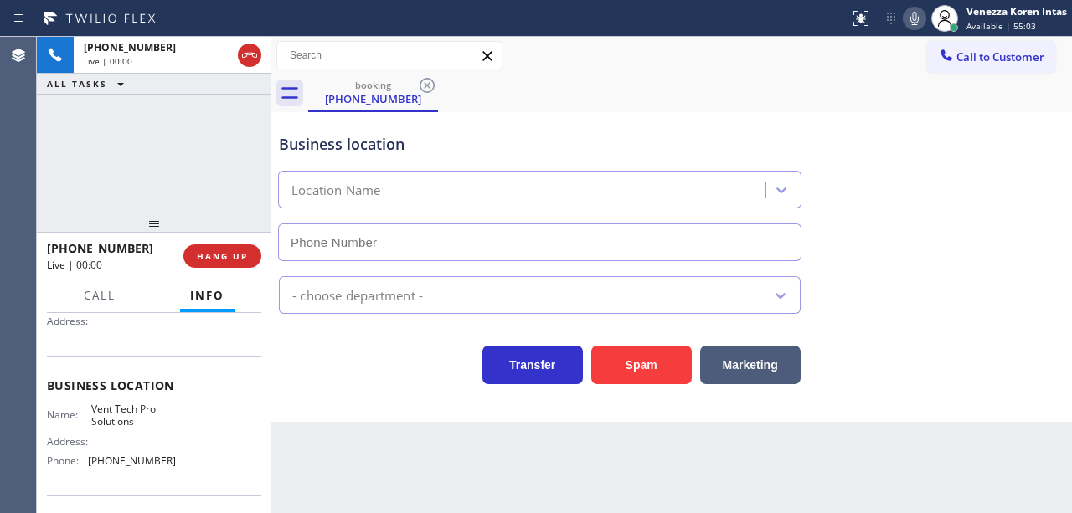
type input "(623) 283-2416"
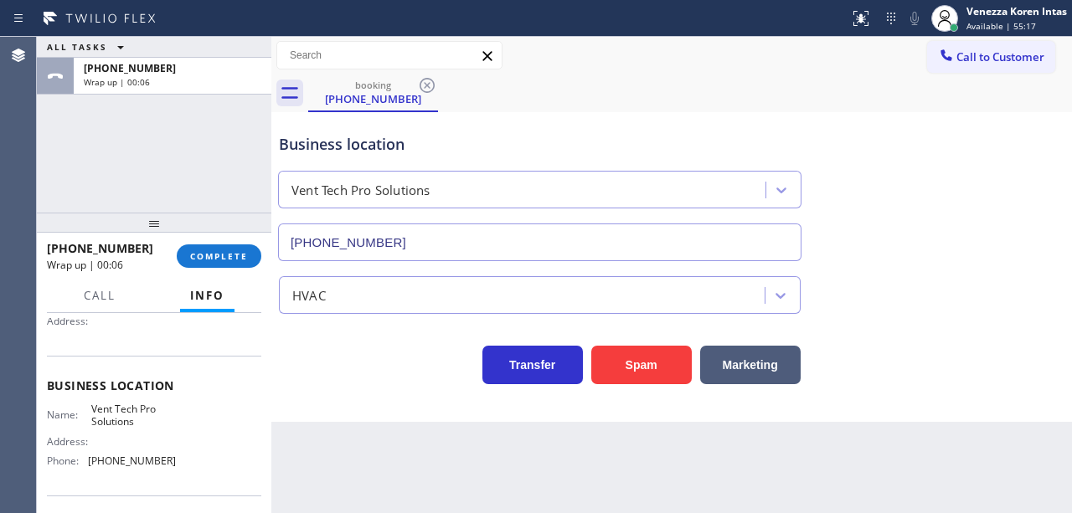
drag, startPoint x: 494, startPoint y: 181, endPoint x: 418, endPoint y: 187, distance: 76.4
click at [493, 183] on div "Vent Tech Pro Solutions" at bounding box center [524, 190] width 482 height 29
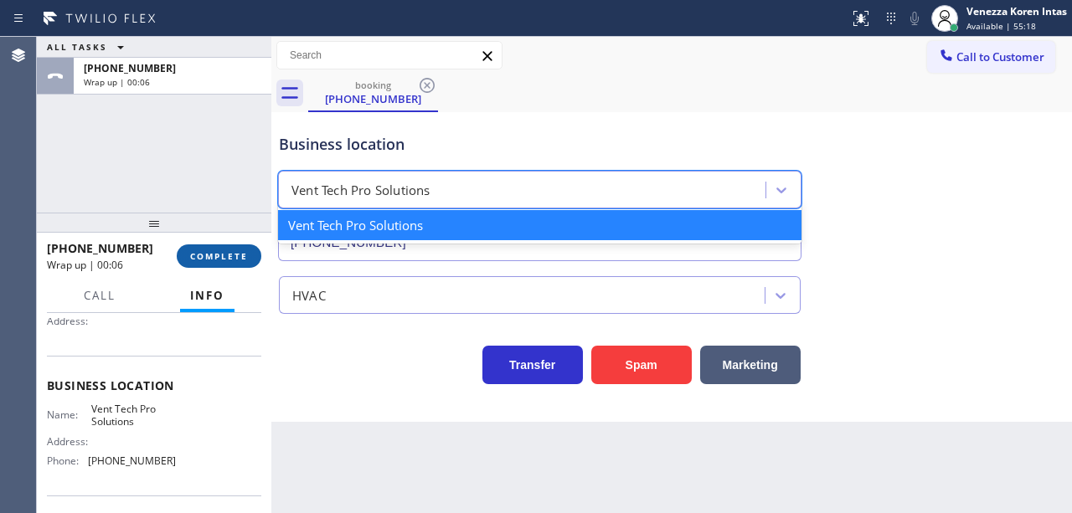
click at [181, 250] on button "COMPLETE" at bounding box center [219, 256] width 85 height 23
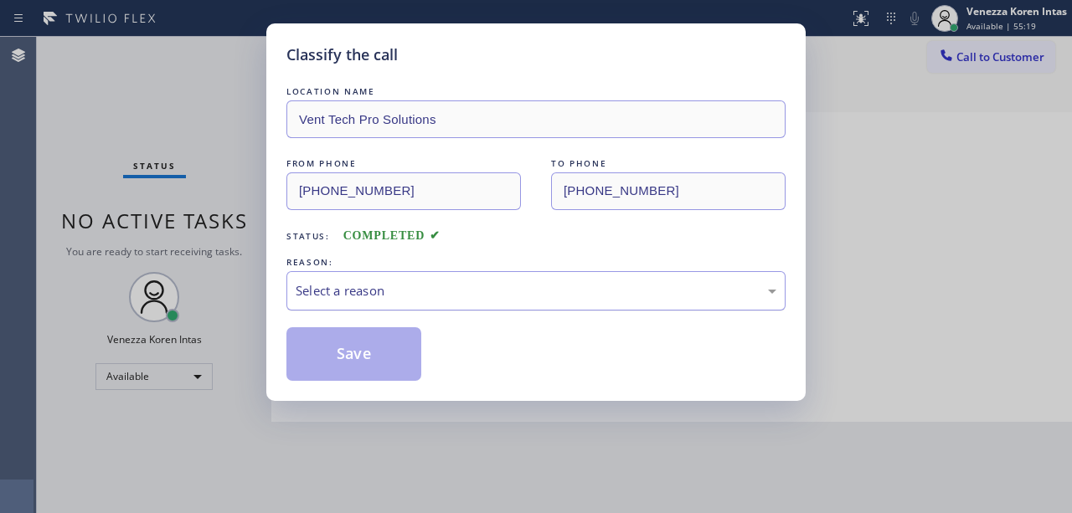
click at [457, 303] on div "Select a reason" at bounding box center [535, 290] width 499 height 39
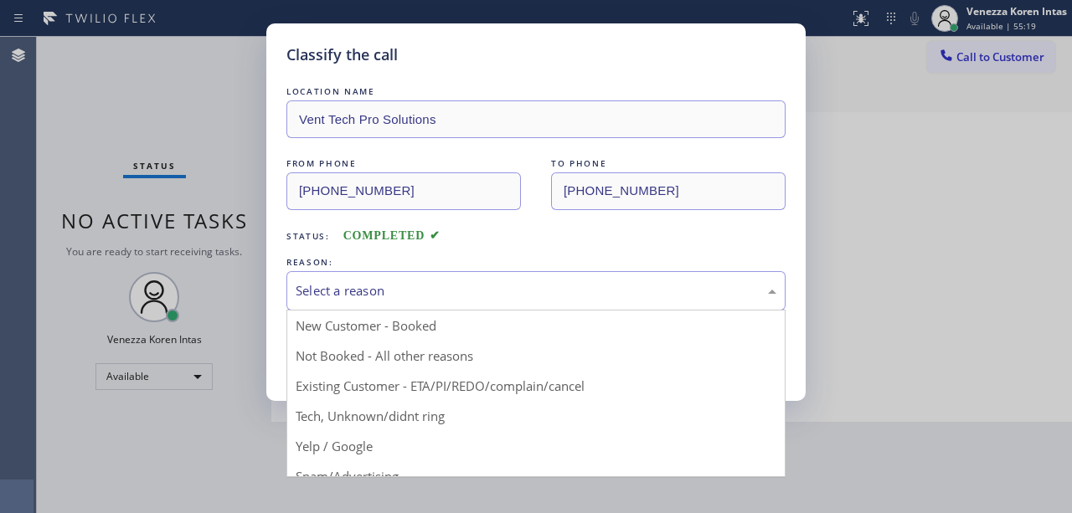
drag, startPoint x: 410, startPoint y: 425, endPoint x: 399, endPoint y: 405, distance: 22.9
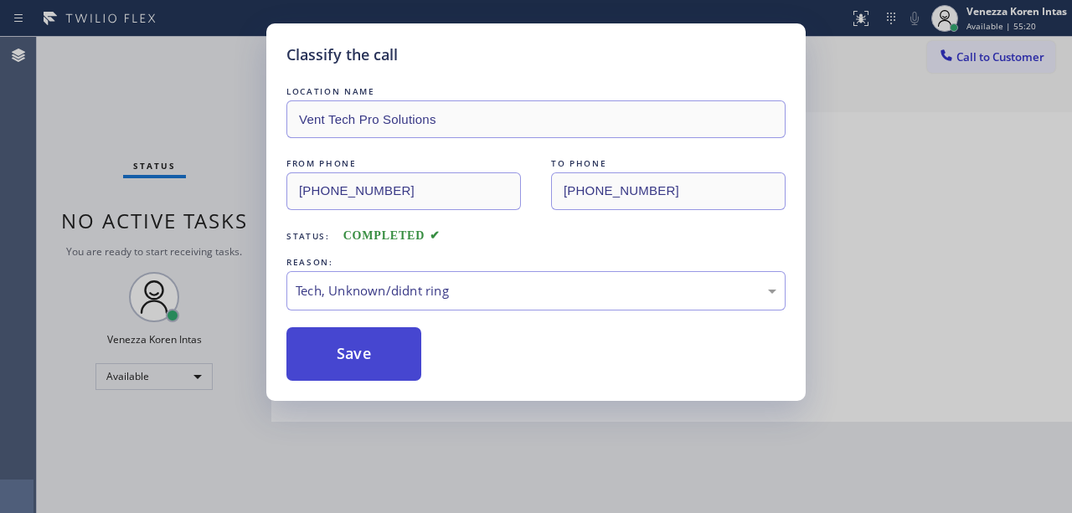
click at [379, 361] on button "Save" at bounding box center [353, 354] width 135 height 54
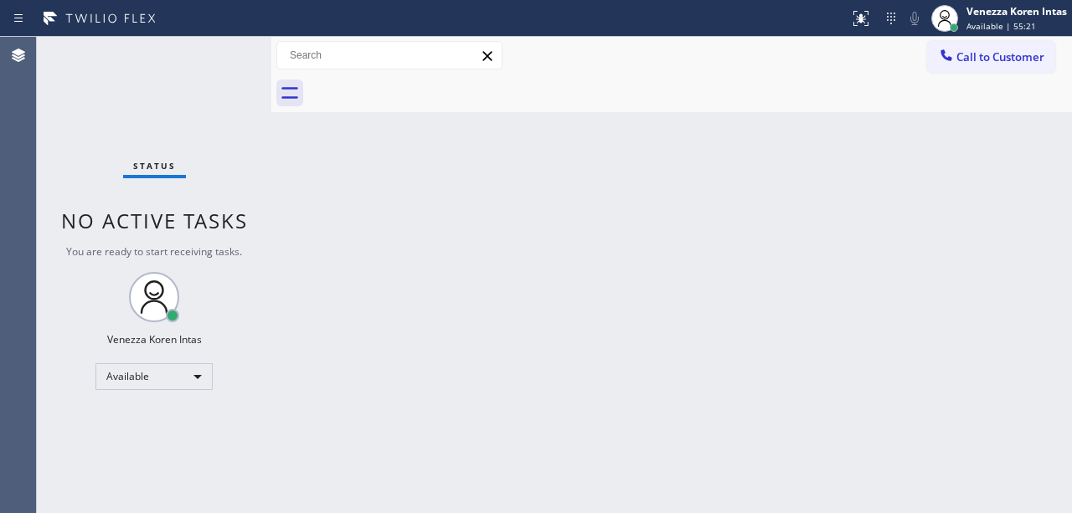
drag, startPoint x: 187, startPoint y: 105, endPoint x: 191, endPoint y: 116, distance: 11.7
click at [187, 105] on div "Status No active tasks You are ready to start receiving tasks. Venezza Koren In…" at bounding box center [154, 275] width 235 height 477
drag, startPoint x: 544, startPoint y: 198, endPoint x: 533, endPoint y: 307, distance: 109.4
click at [544, 202] on div "Back to Dashboard Change Sender ID Customers Technicians Select a contact Outbo…" at bounding box center [671, 275] width 801 height 477
click at [464, 337] on div "Back to Dashboard Change Sender ID Customers Technicians Select a contact Outbo…" at bounding box center [671, 275] width 801 height 477
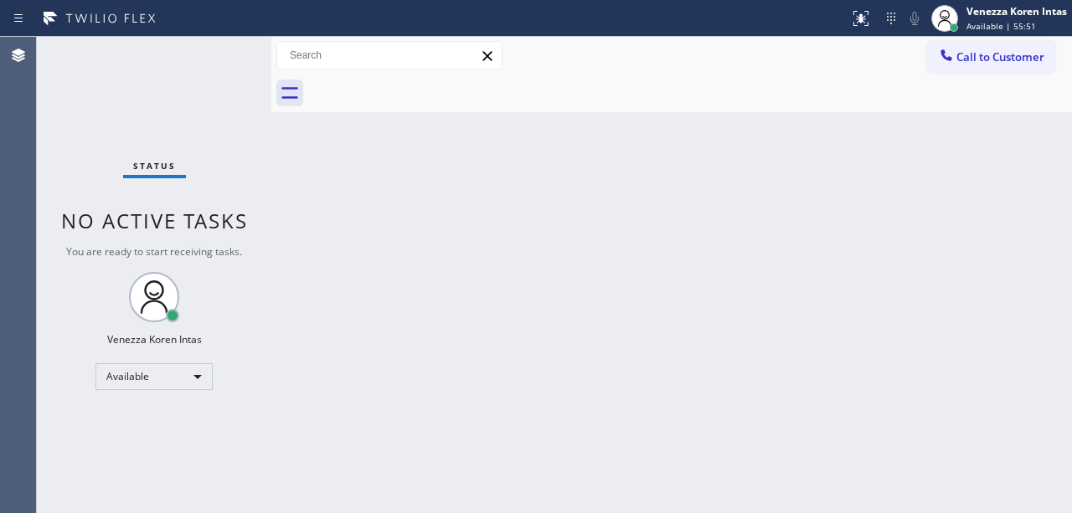
click at [563, 155] on div "Back to Dashboard Change Sender ID Customers Technicians Select a contact Outbo…" at bounding box center [671, 275] width 801 height 477
click at [369, 223] on div "Back to Dashboard Change Sender ID Customers Technicians Select a contact Outbo…" at bounding box center [671, 275] width 801 height 477
click at [570, 137] on div "Back to Dashboard Change Sender ID Customers Technicians Select a contact Outbo…" at bounding box center [671, 275] width 801 height 477
click at [492, 126] on div "Back to Dashboard Change Sender ID Customers Technicians Select a contact Outbo…" at bounding box center [671, 275] width 801 height 477
click at [618, 80] on div at bounding box center [690, 94] width 764 height 38
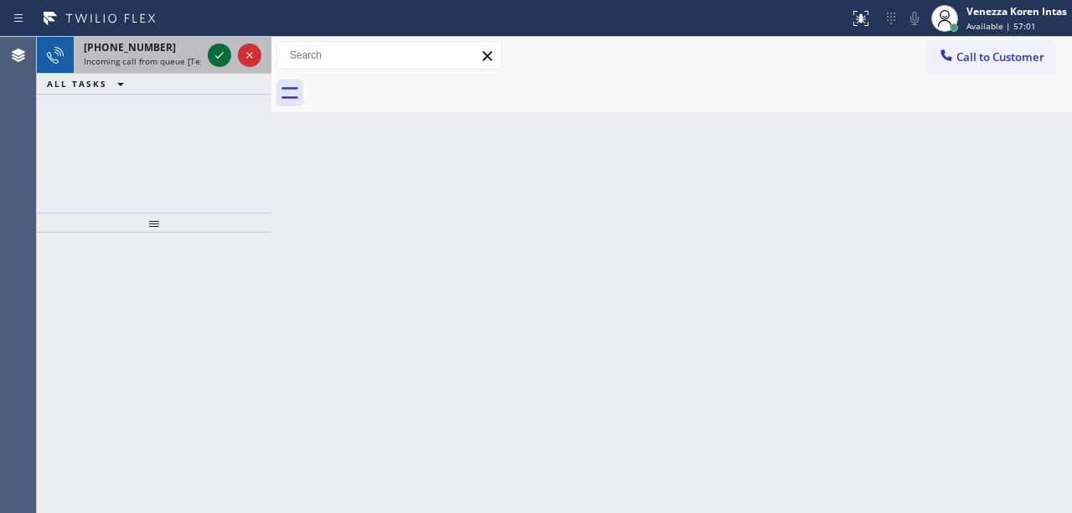
click at [216, 52] on icon at bounding box center [219, 55] width 20 height 20
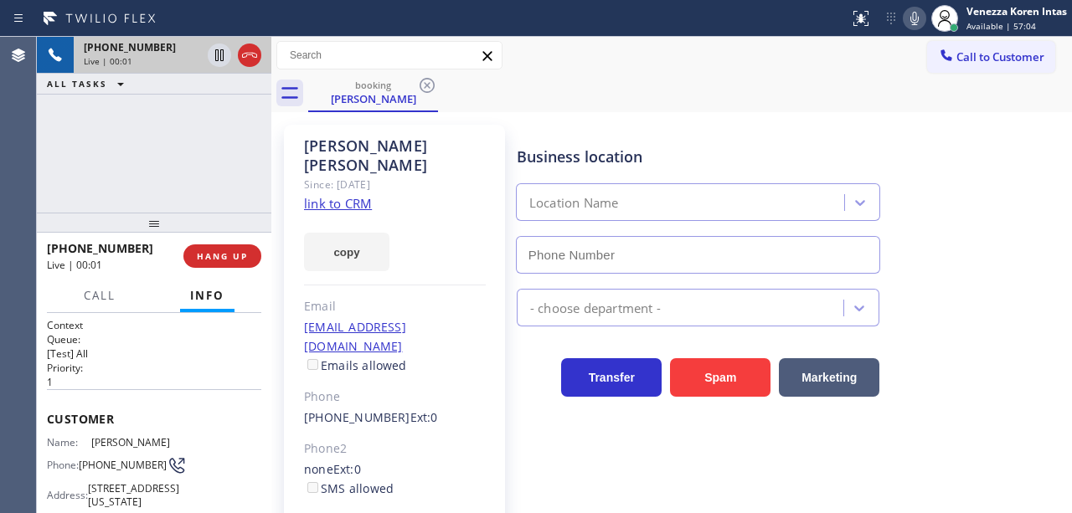
type input "(917) 935-4352"
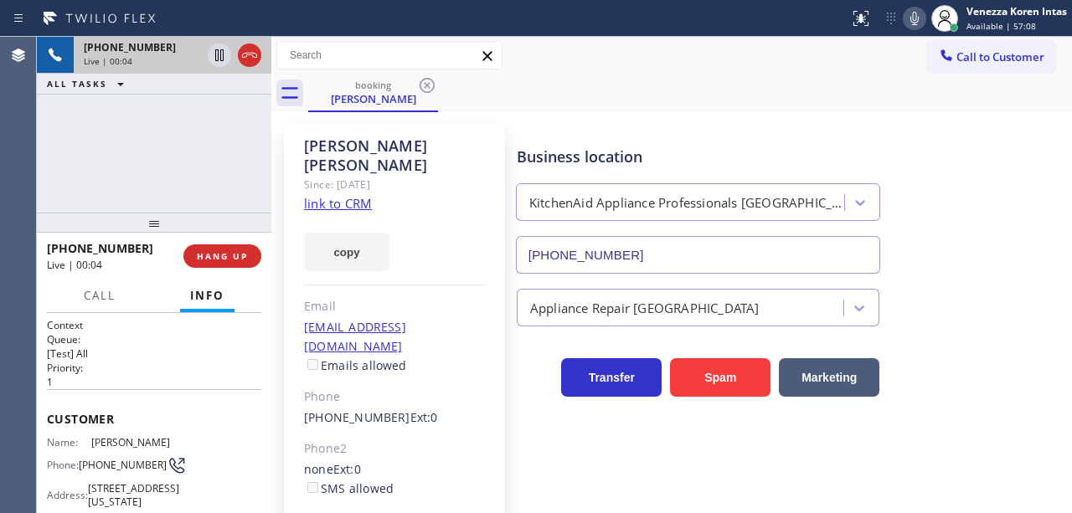
click at [362, 195] on link "link to CRM" at bounding box center [338, 203] width 68 height 17
click at [585, 63] on div "Call to Customer Outbound call Location [GEOGRAPHIC_DATA] Electric Your caller …" at bounding box center [671, 55] width 801 height 29
click at [492, 119] on div "Ian Forman Since: 20 may 2020 link to CRM copy Email iforman@aol.com Emails all…" at bounding box center [395, 383] width 238 height 535
click at [358, 195] on link "link to CRM" at bounding box center [338, 203] width 68 height 17
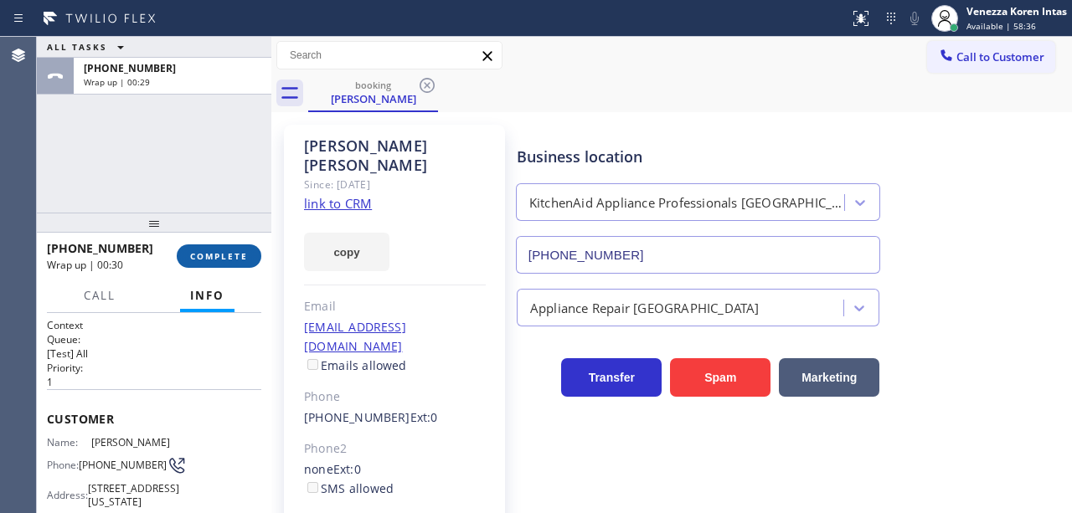
click at [233, 261] on span "COMPLETE" at bounding box center [219, 256] width 58 height 12
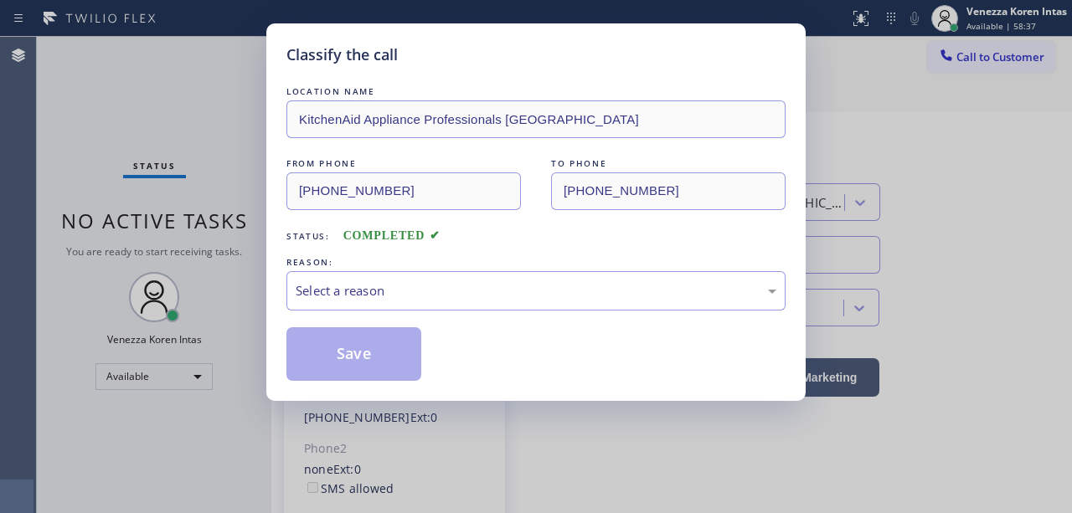
click at [451, 282] on div "Select a reason" at bounding box center [536, 290] width 481 height 19
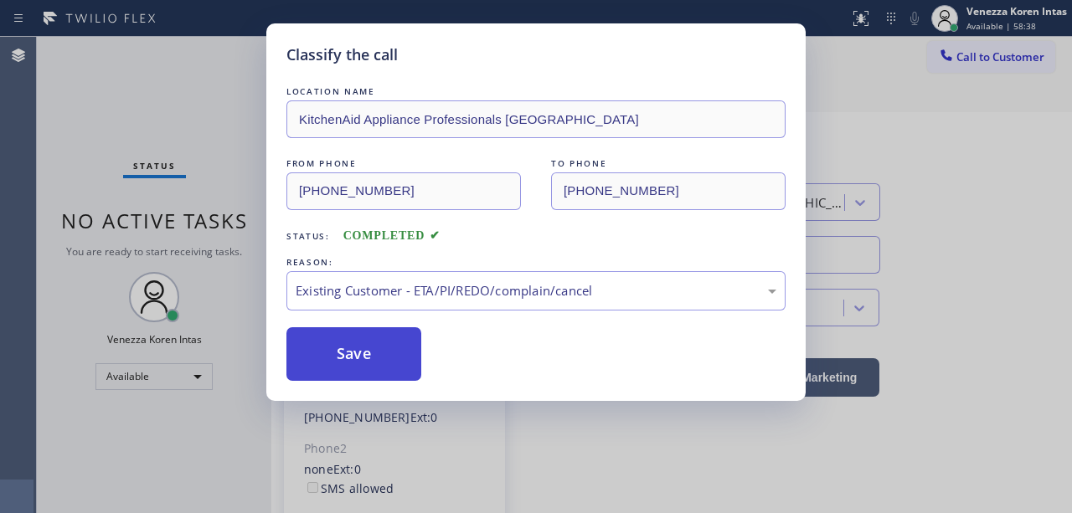
click at [407, 356] on button "Save" at bounding box center [353, 354] width 135 height 54
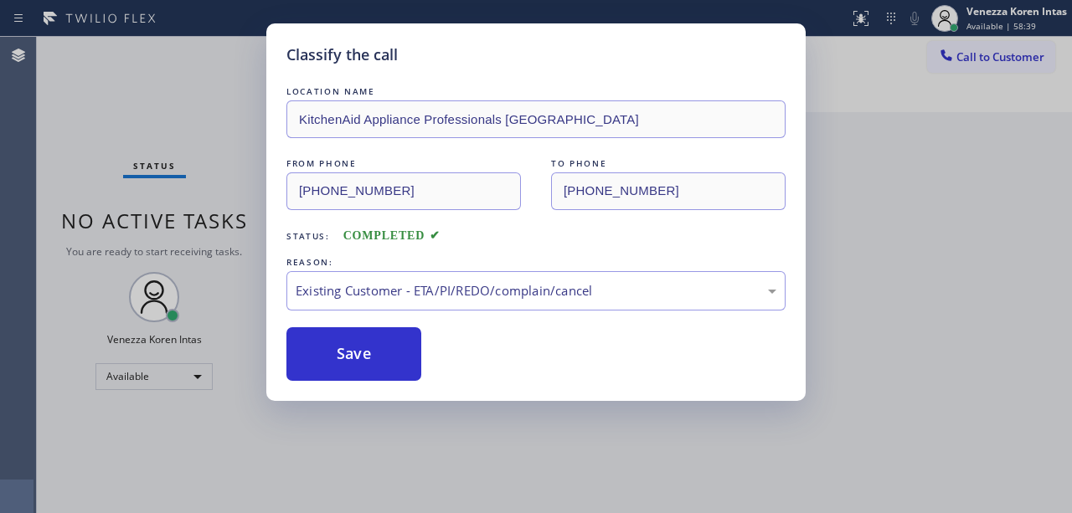
click at [126, 136] on div "Classify the call LOCATION NAME KitchenAid Appliance Professionals New Hyde Par…" at bounding box center [536, 256] width 1072 height 513
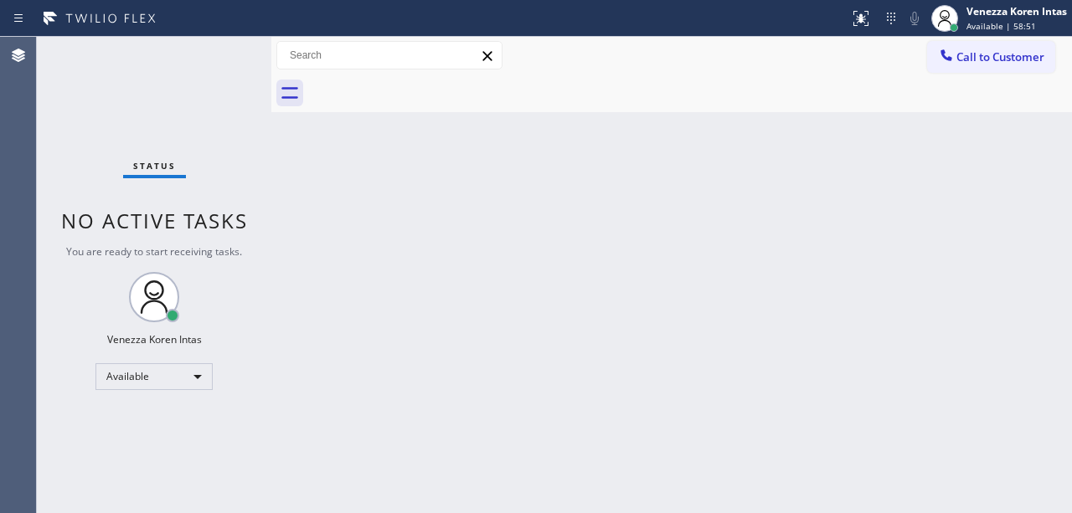
drag, startPoint x: 418, startPoint y: 270, endPoint x: 520, endPoint y: 78, distance: 217.3
click at [419, 269] on div "Back to Dashboard Change Sender ID Customers Technicians Select a contact Outbo…" at bounding box center [671, 275] width 801 height 477
click at [618, 52] on div "Call to Customer Outbound call Location [GEOGRAPHIC_DATA] Electric Your caller …" at bounding box center [671, 55] width 801 height 29
click at [511, 196] on div "Back to Dashboard Change Sender ID Customers Technicians Select a contact Outbo…" at bounding box center [671, 275] width 801 height 477
click at [461, 255] on div "Back to Dashboard Change Sender ID Customers Technicians Select a contact Outbo…" at bounding box center [671, 275] width 801 height 477
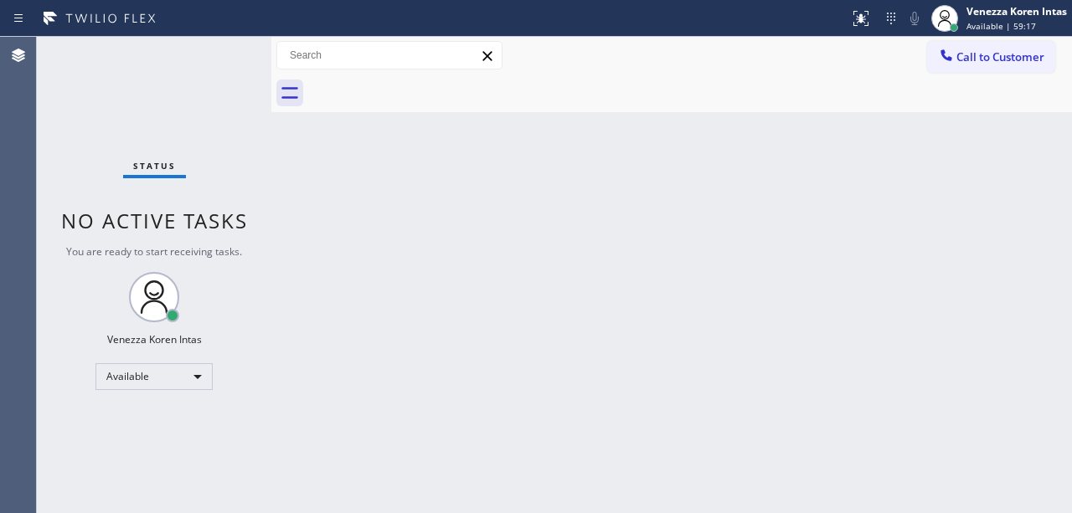
click at [618, 281] on div "Back to Dashboard Change Sender ID Customers Technicians Select a contact Outbo…" at bounding box center [671, 275] width 801 height 477
click at [462, 317] on div "Back to Dashboard Change Sender ID Customers Technicians Select a contact Outbo…" at bounding box center [671, 275] width 801 height 477
click at [607, 312] on div "Back to Dashboard Change Sender ID Customers Technicians Select a contact Outbo…" at bounding box center [671, 275] width 801 height 477
click at [570, 302] on div "Back to Dashboard Change Sender ID Customers Technicians Select a contact Outbo…" at bounding box center [671, 275] width 801 height 477
click at [184, 184] on div "Status No active tasks You are ready to start receiving tasks. Venezza Koren In…" at bounding box center [154, 275] width 235 height 477
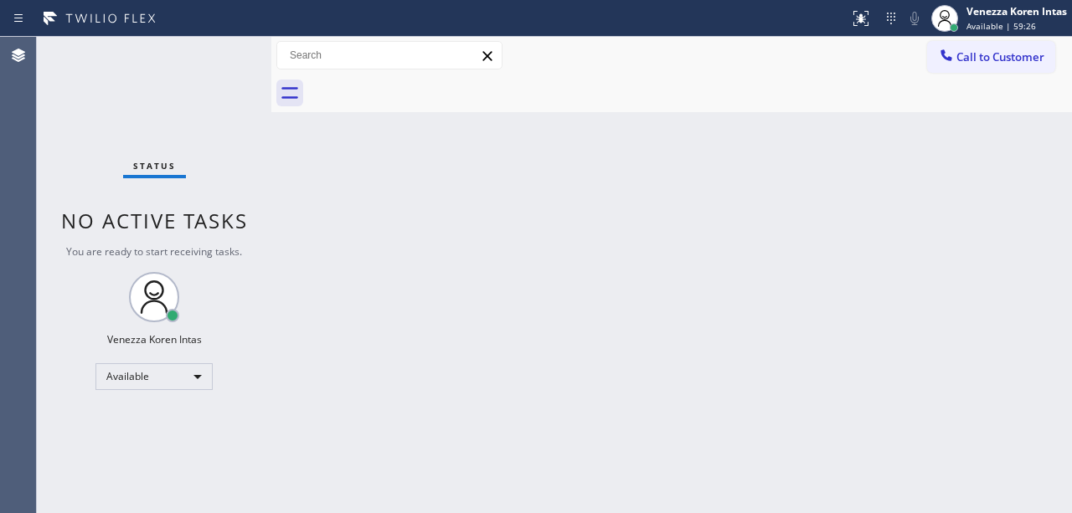
click at [101, 99] on div "Status No active tasks You are ready to start receiving tasks. Venezza Koren In…" at bounding box center [154, 275] width 235 height 477
click at [313, 183] on div "Back to Dashboard Change Sender ID Customers Technicians Select a contact Outbo…" at bounding box center [671, 275] width 801 height 477
click at [547, 92] on div at bounding box center [690, 94] width 764 height 38
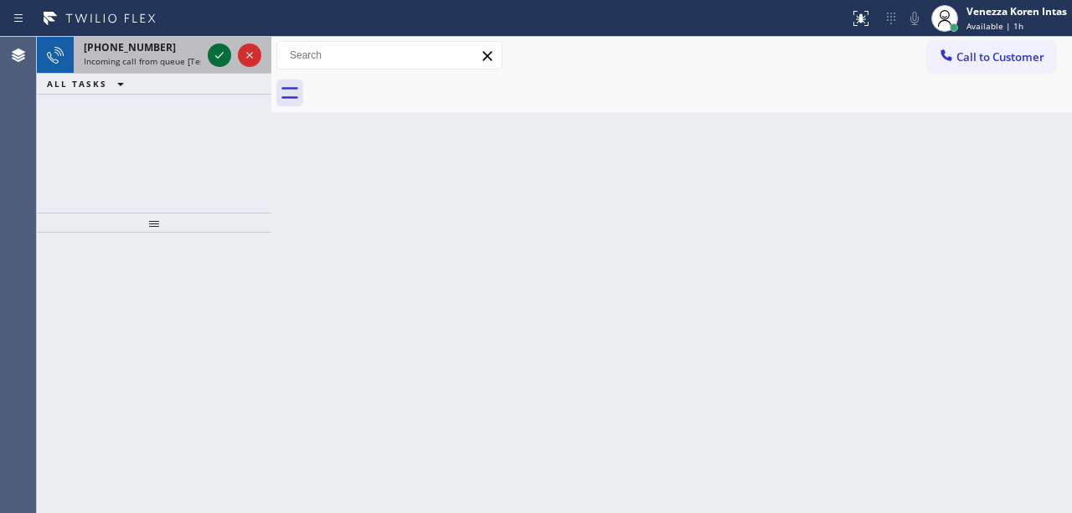
click at [220, 52] on icon at bounding box center [219, 55] width 20 height 20
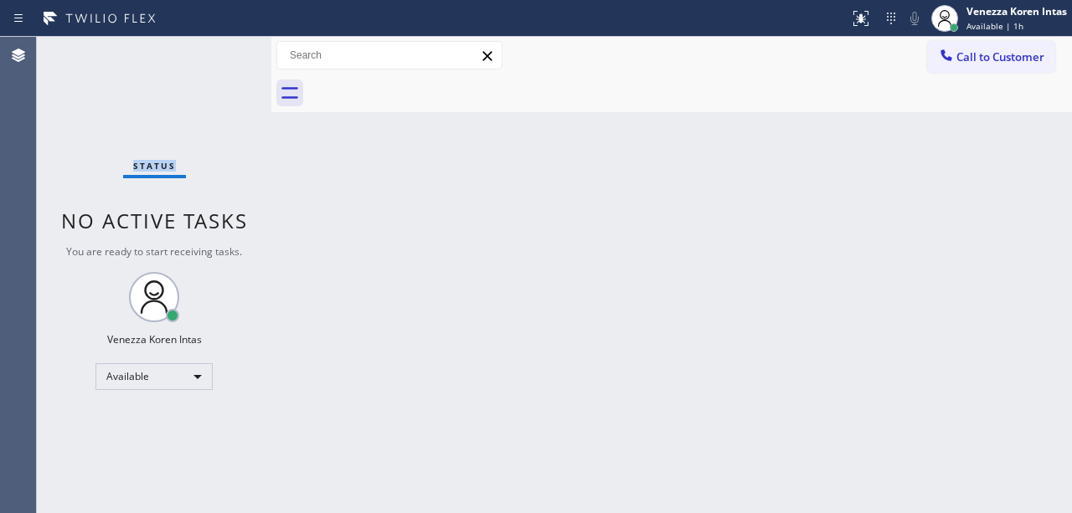
click at [220, 52] on div "Status No active tasks You are ready to start receiving tasks. Venezza Koren In…" at bounding box center [154, 275] width 235 height 477
drag, startPoint x: 389, startPoint y: 153, endPoint x: 485, endPoint y: 172, distance: 98.1
click at [389, 153] on div "Back to Dashboard Change Sender ID Customers Technicians Select a contact Outbo…" at bounding box center [671, 275] width 801 height 477
click at [539, 138] on div "Back to Dashboard Change Sender ID Customers Technicians Select a contact Outbo…" at bounding box center [671, 275] width 801 height 477
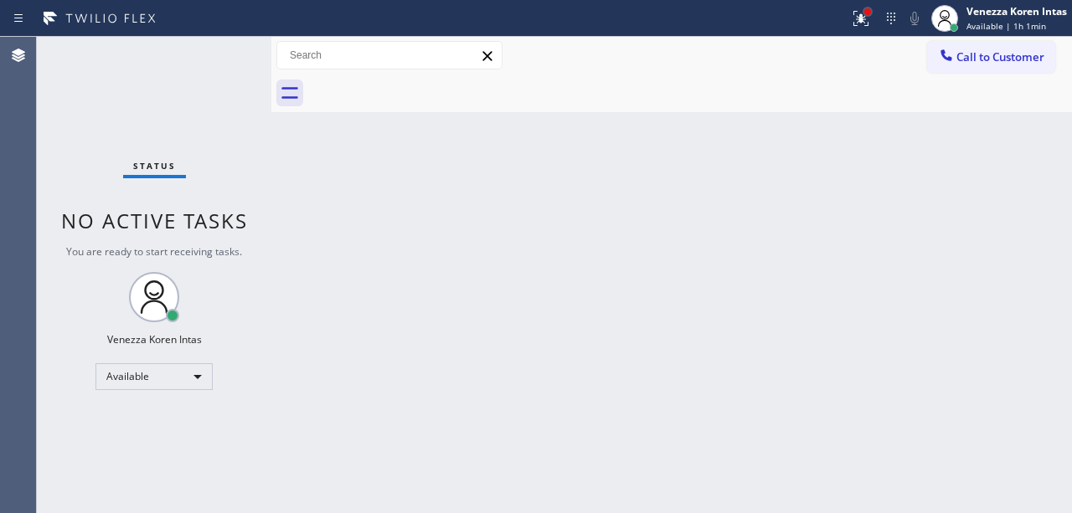
click at [863, 14] on div at bounding box center [868, 12] width 10 height 10
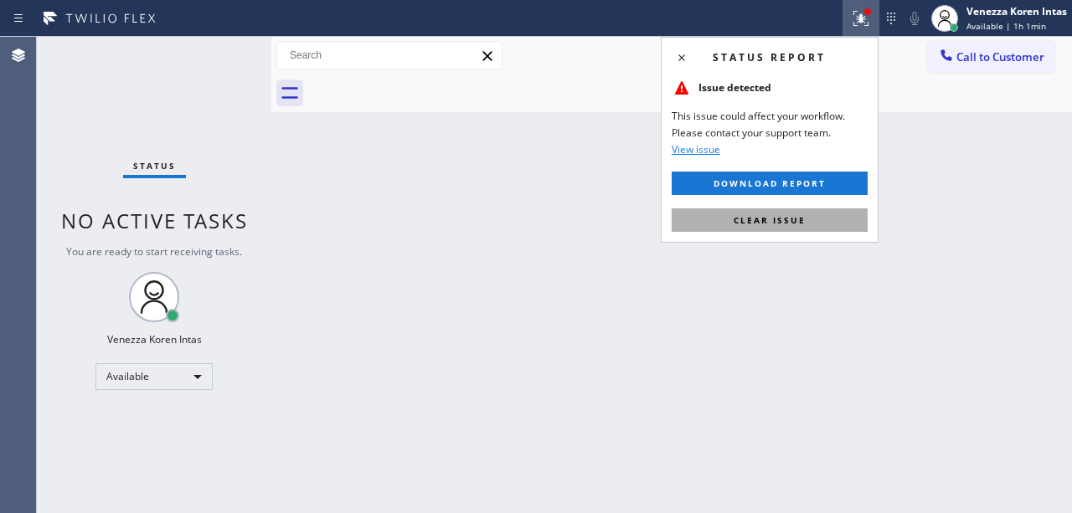
click at [795, 222] on span "Clear issue" at bounding box center [770, 220] width 72 height 12
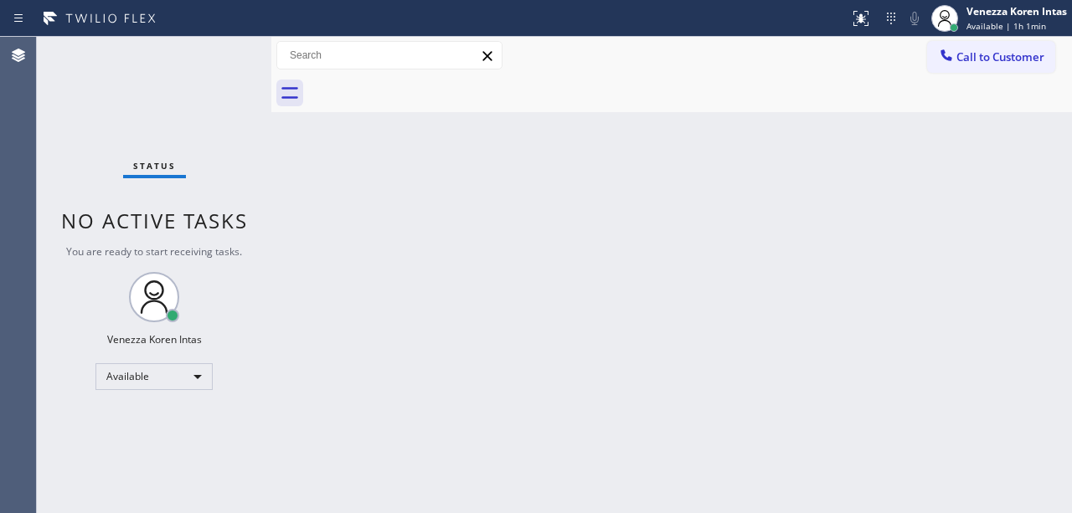
click at [836, 276] on div "Back to Dashboard Change Sender ID Customers Technicians Select a contact Outbo…" at bounding box center [671, 275] width 801 height 477
click at [630, 79] on div at bounding box center [690, 94] width 764 height 38
click at [222, 55] on div "Status No active tasks You are ready to start receiving tasks. Venezza Koren In…" at bounding box center [154, 275] width 235 height 477
click at [558, 173] on div "Back to Dashboard Change Sender ID Customers Technicians Select a contact Outbo…" at bounding box center [671, 275] width 801 height 477
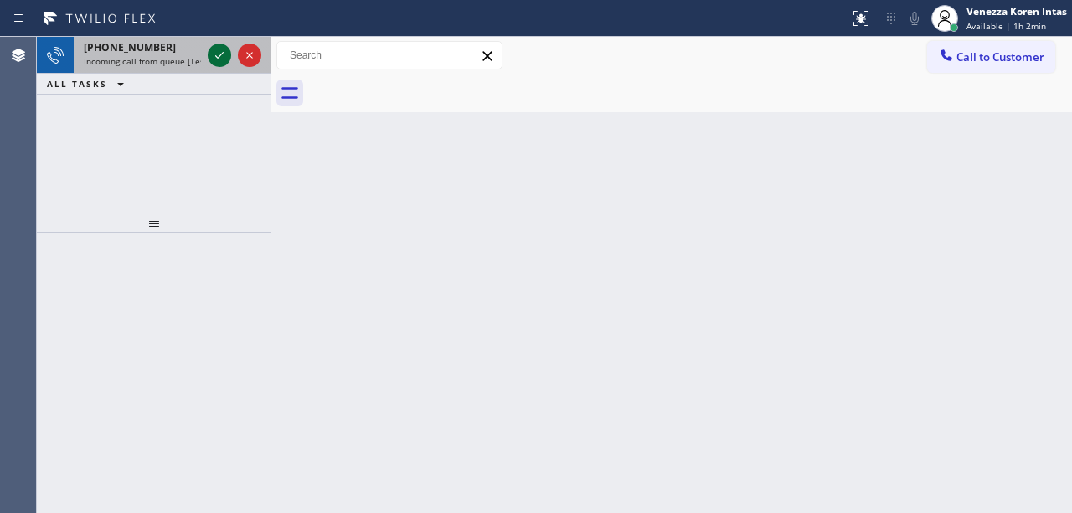
click at [218, 48] on icon at bounding box center [219, 55] width 20 height 20
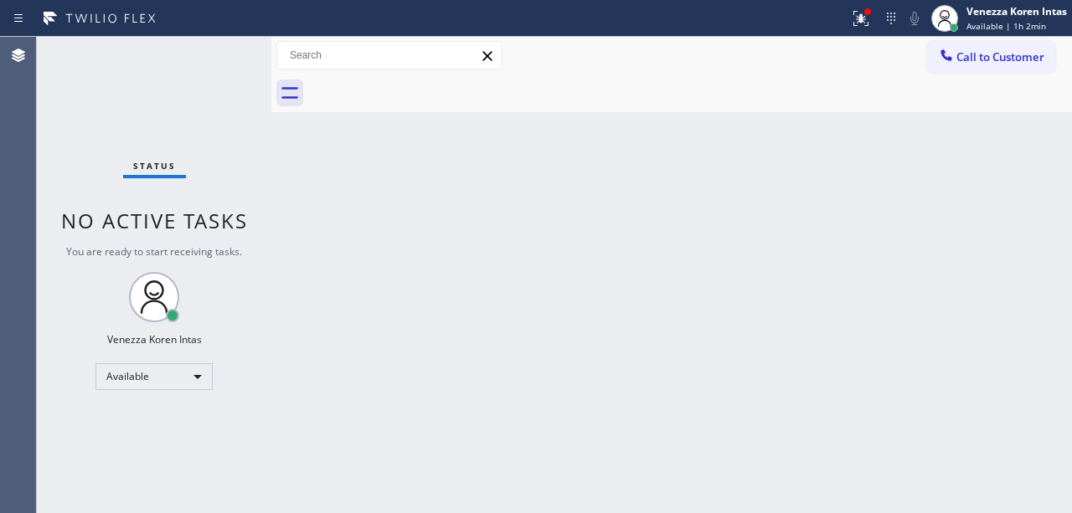
drag, startPoint x: 605, startPoint y: 153, endPoint x: 683, endPoint y: 324, distance: 188.1
click at [607, 169] on div "Back to Dashboard Change Sender ID Customers Technicians Select a contact Outbo…" at bounding box center [671, 275] width 801 height 477
click at [854, 20] on icon at bounding box center [861, 18] width 20 height 20
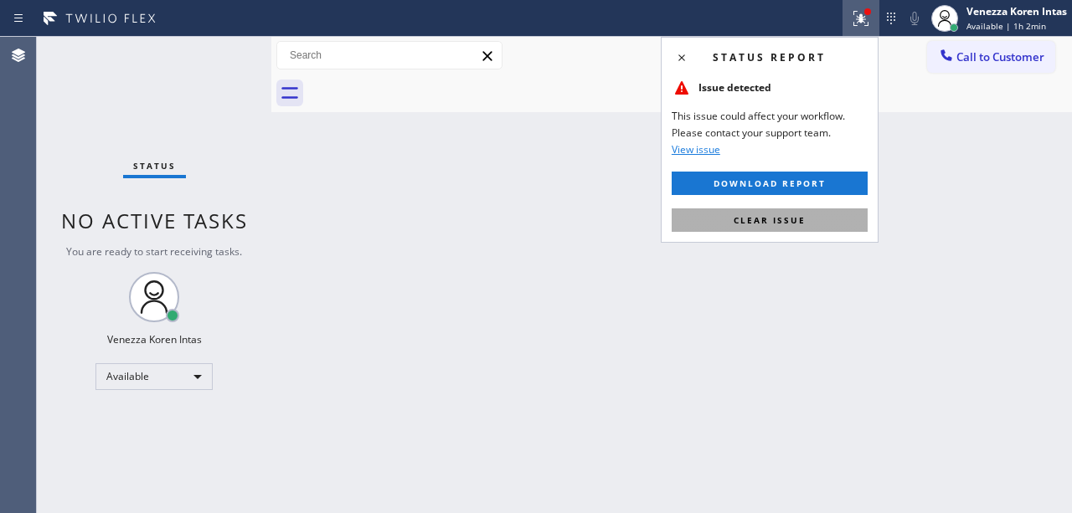
click at [825, 216] on button "Clear issue" at bounding box center [770, 220] width 196 height 23
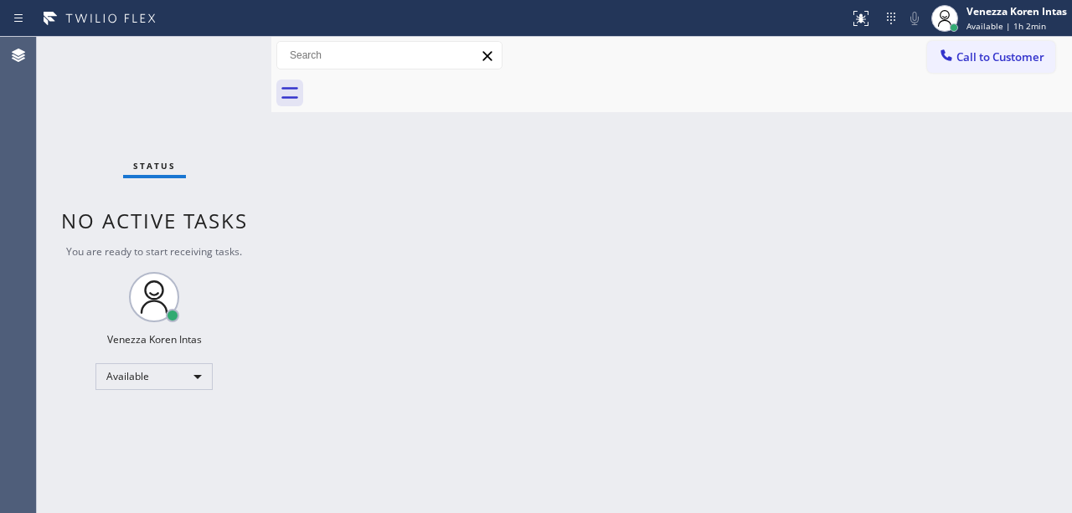
click at [885, 271] on div "Back to Dashboard Change Sender ID Customers Technicians Select a contact Outbo…" at bounding box center [671, 275] width 801 height 477
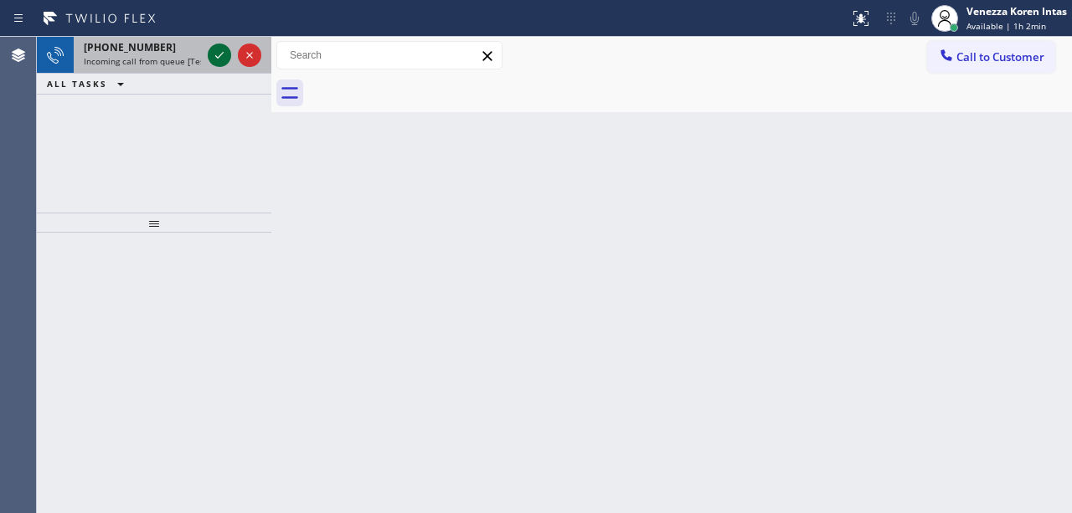
click at [216, 66] on button at bounding box center [219, 55] width 23 height 23
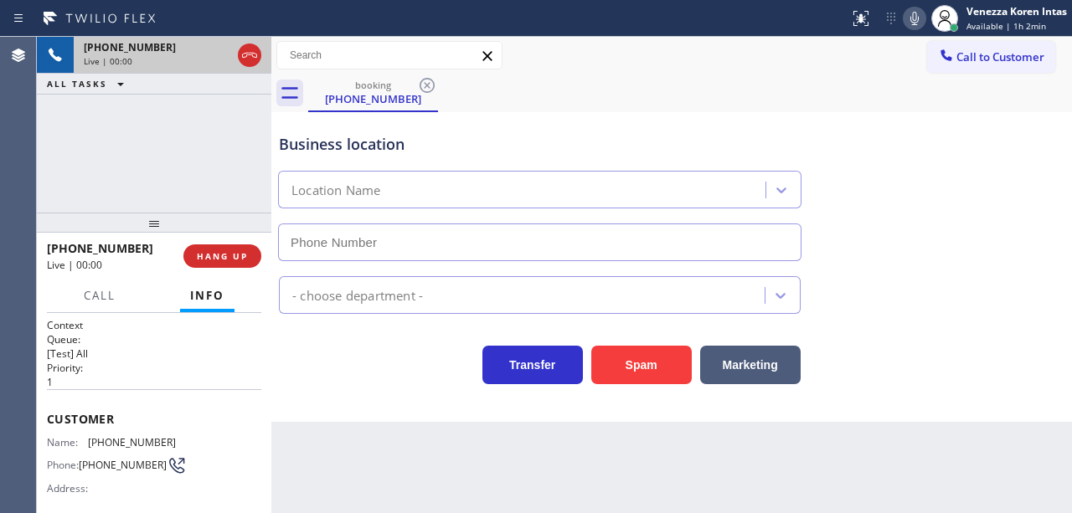
type input "(817) 482-5346"
click at [573, 120] on div "Business location appliance parts center (817) 482-5346" at bounding box center [540, 188] width 528 height 145
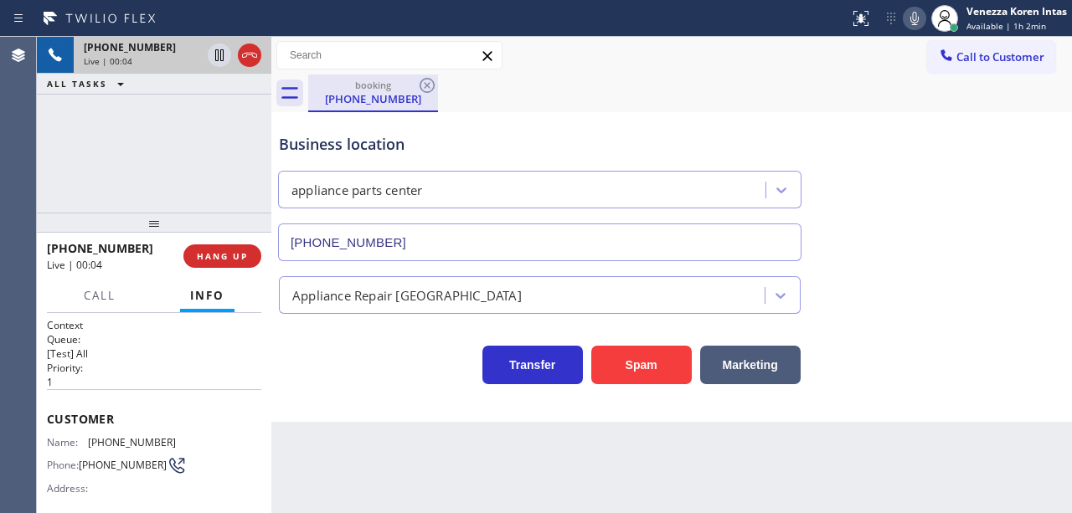
click at [363, 85] on div "booking" at bounding box center [373, 85] width 126 height 13
click at [250, 57] on icon at bounding box center [250, 55] width 20 height 20
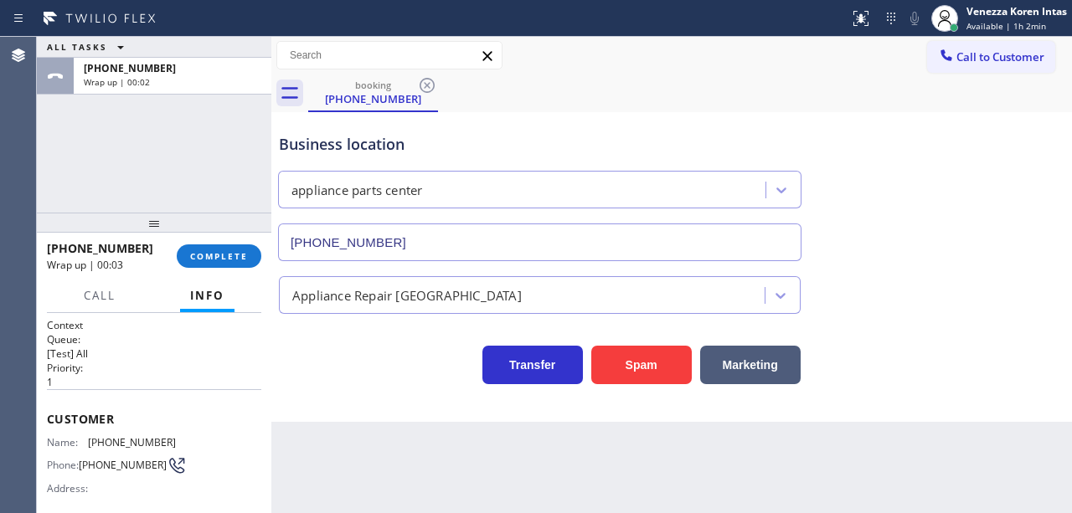
click at [584, 136] on div "Business location" at bounding box center [540, 144] width 522 height 23
click at [221, 257] on span "COMPLETE" at bounding box center [219, 256] width 58 height 12
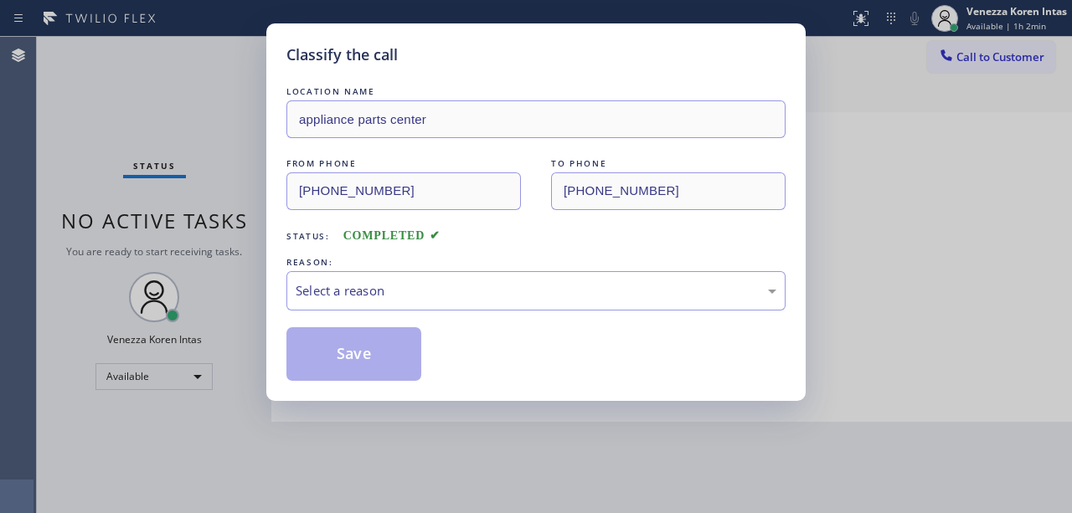
click at [557, 317] on div "LOCATION NAME appliance parts center FROM PHONE (208) 430-3123 TO PHONE (817) 4…" at bounding box center [535, 232] width 499 height 298
click at [556, 288] on div "Select a reason" at bounding box center [536, 290] width 481 height 19
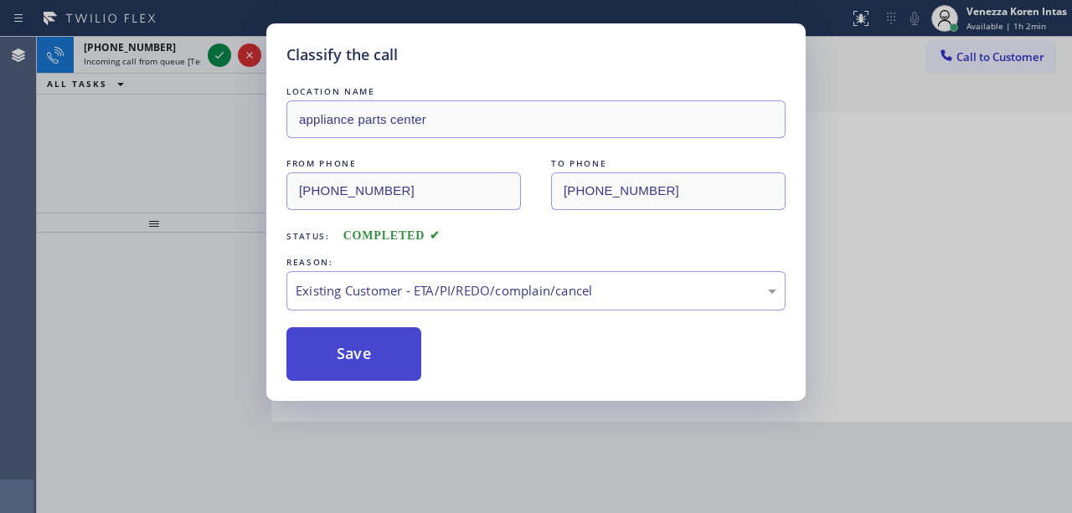
drag, startPoint x: 391, startPoint y: 327, endPoint x: 404, endPoint y: 349, distance: 25.1
click at [390, 327] on div "LOCATION NAME appliance parts center FROM PHONE (208) 430-3123 TO PHONE (817) 4…" at bounding box center [535, 232] width 499 height 298
click at [219, 59] on div "Classify the call LOCATION NAME appliance parts center FROM PHONE (208) 430-312…" at bounding box center [536, 256] width 1072 height 513
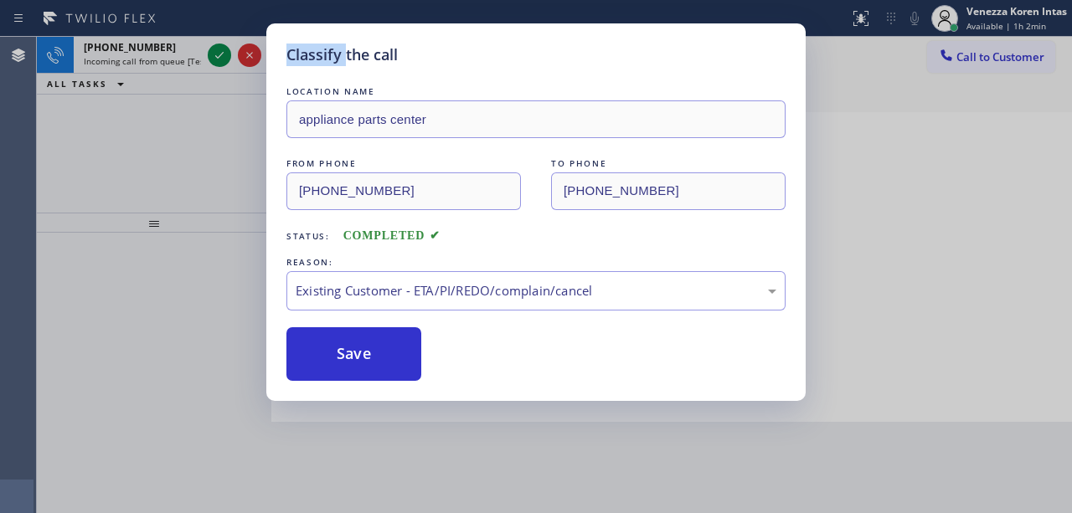
click at [219, 59] on div "Classify the call LOCATION NAME appliance parts center FROM PHONE (208) 430-312…" at bounding box center [536, 256] width 1072 height 513
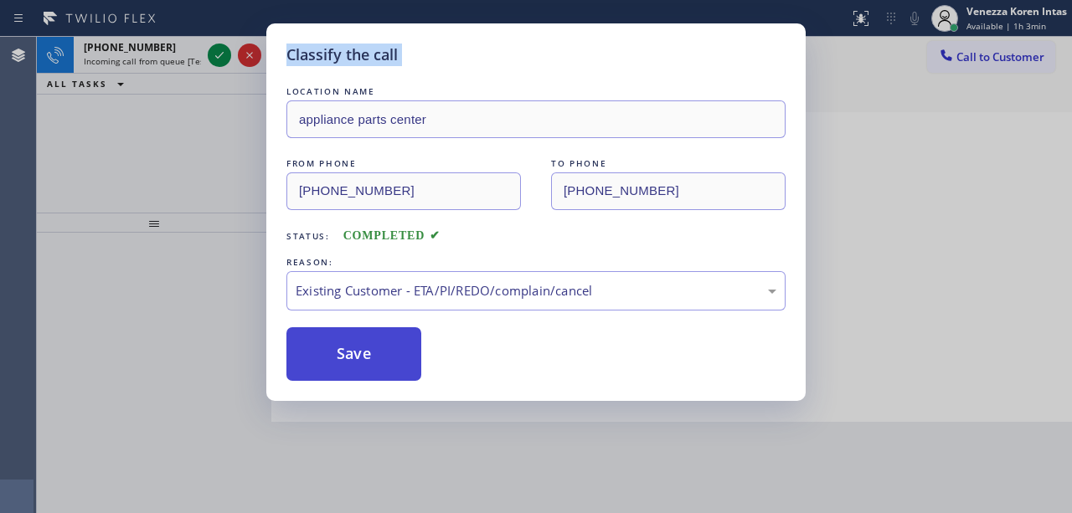
click at [324, 365] on button "Save" at bounding box center [353, 354] width 135 height 54
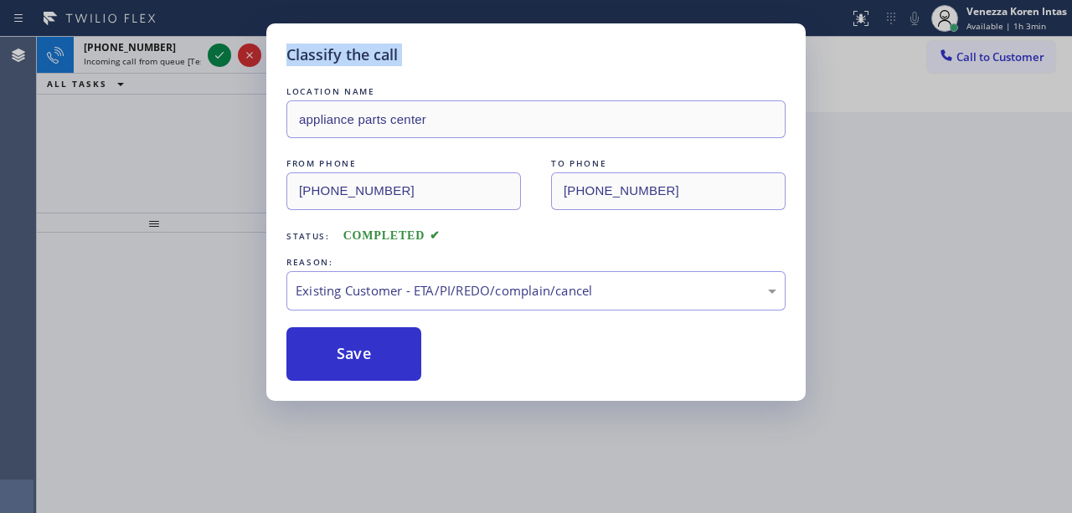
click at [224, 45] on div "Classify the call LOCATION NAME appliance parts center FROM PHONE (208) 430-312…" at bounding box center [536, 256] width 1072 height 513
click at [224, 55] on div "Classify the call LOCATION NAME appliance parts center FROM PHONE (208) 430-312…" at bounding box center [536, 256] width 1072 height 513
click at [224, 60] on icon at bounding box center [219, 55] width 20 height 20
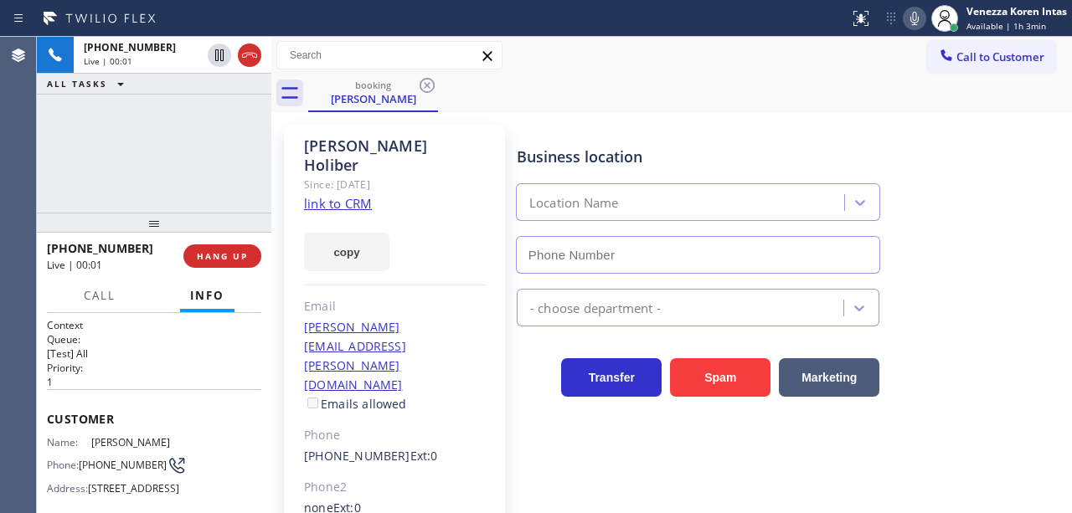
type input "(650) 229-6946"
click at [341, 195] on link "link to CRM" at bounding box center [338, 203] width 68 height 17
click at [575, 90] on div "booking Judith Holiber" at bounding box center [690, 94] width 764 height 38
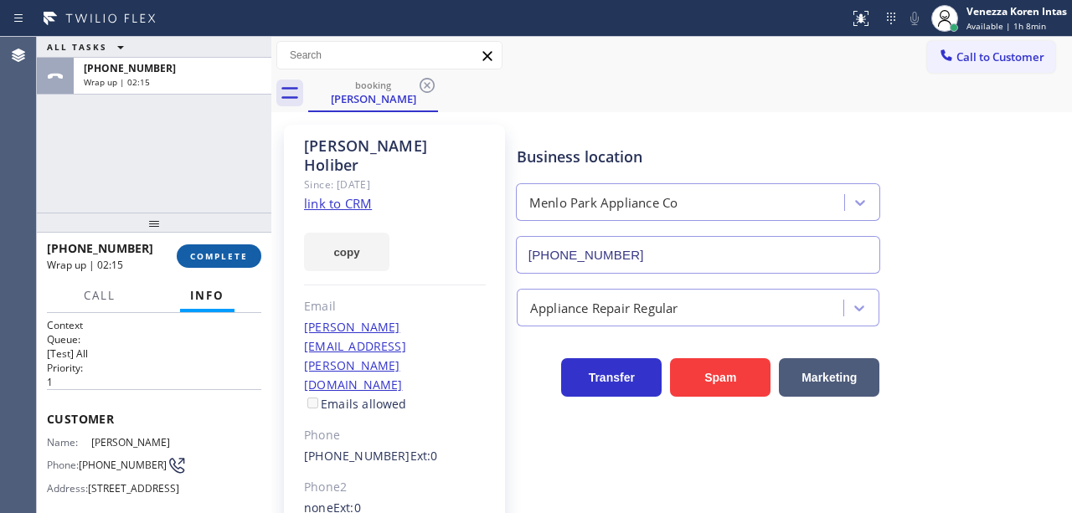
click at [233, 260] on span "COMPLETE" at bounding box center [219, 256] width 58 height 12
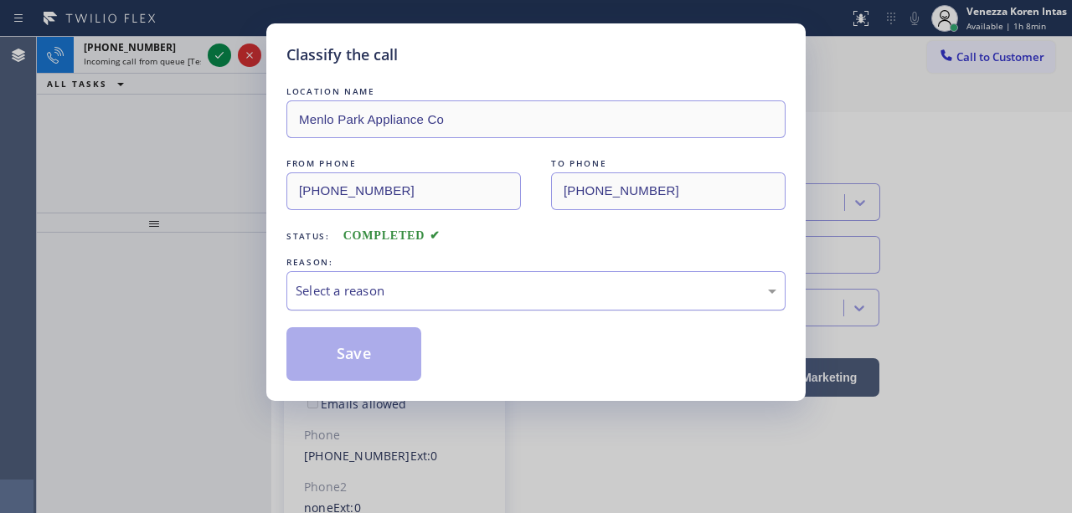
click at [430, 290] on div "Select a reason" at bounding box center [536, 290] width 481 height 19
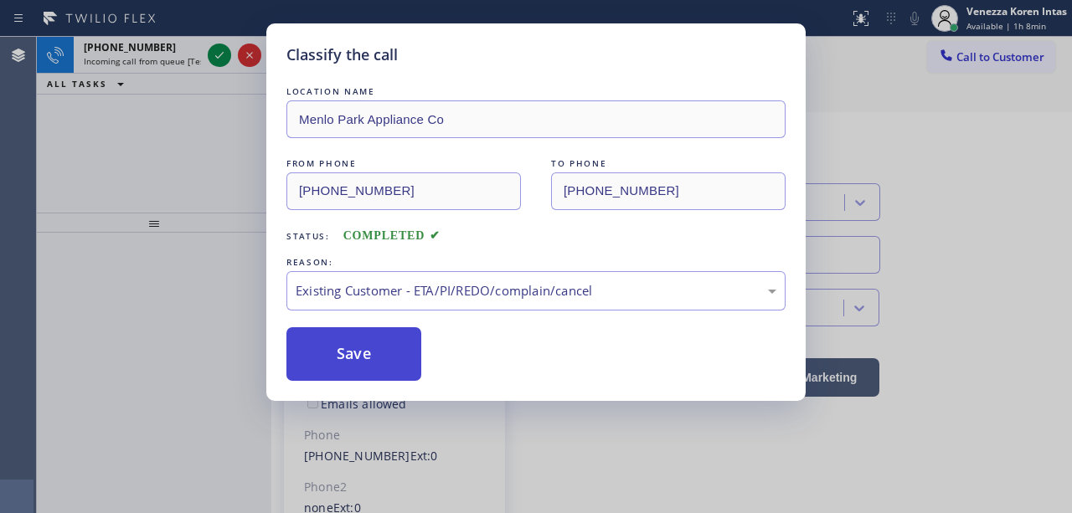
click at [389, 355] on button "Save" at bounding box center [353, 354] width 135 height 54
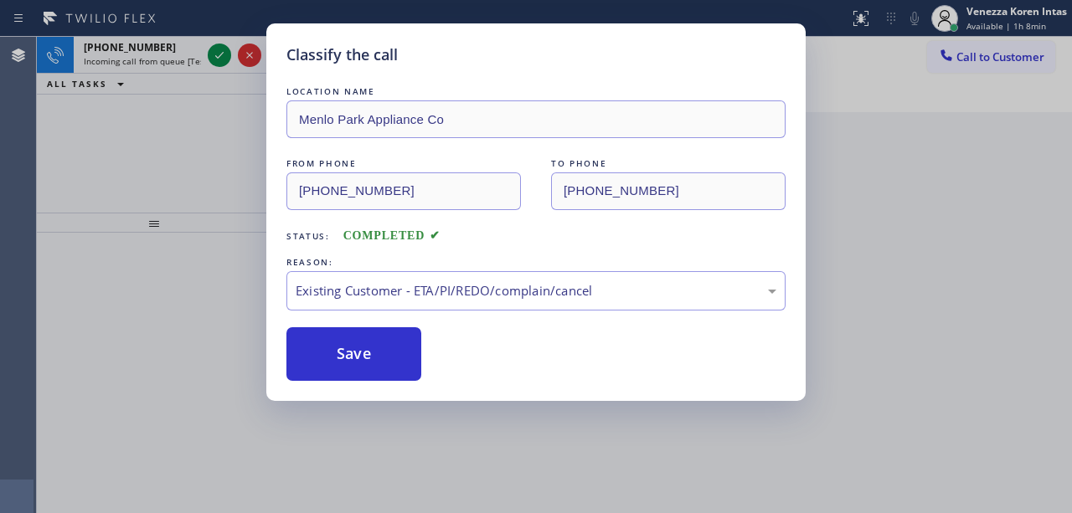
click at [218, 59] on div "Classify the call LOCATION NAME Menlo Park Appliance Co FROM PHONE (415) 572-56…" at bounding box center [536, 256] width 1072 height 513
click at [218, 59] on icon at bounding box center [219, 55] width 20 height 20
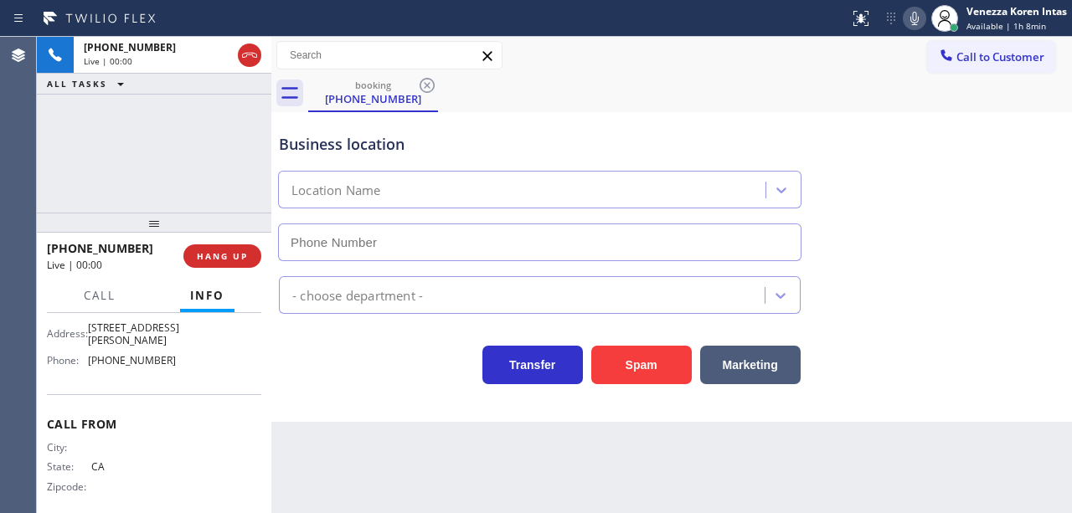
type input "(213) 572-6048"
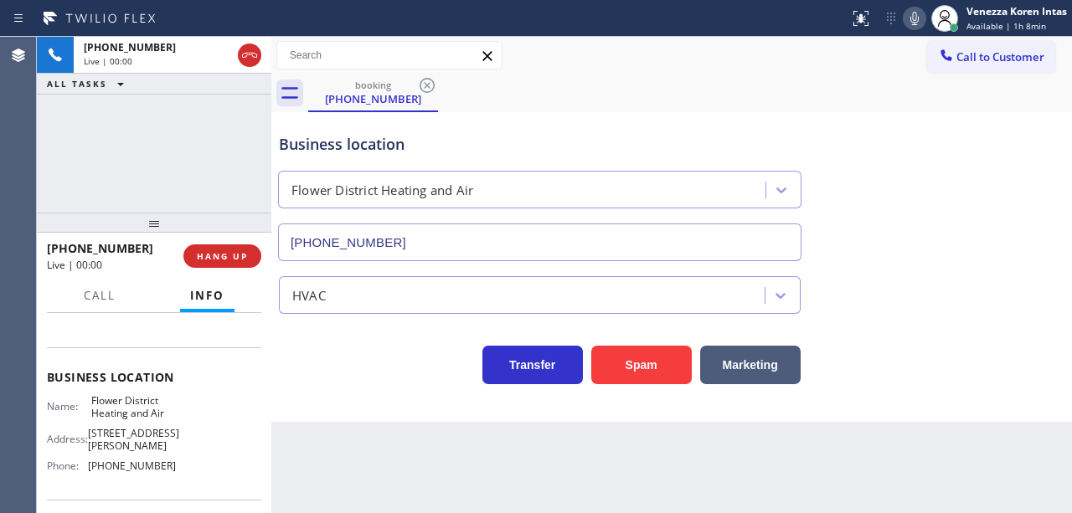
scroll to position [169, 0]
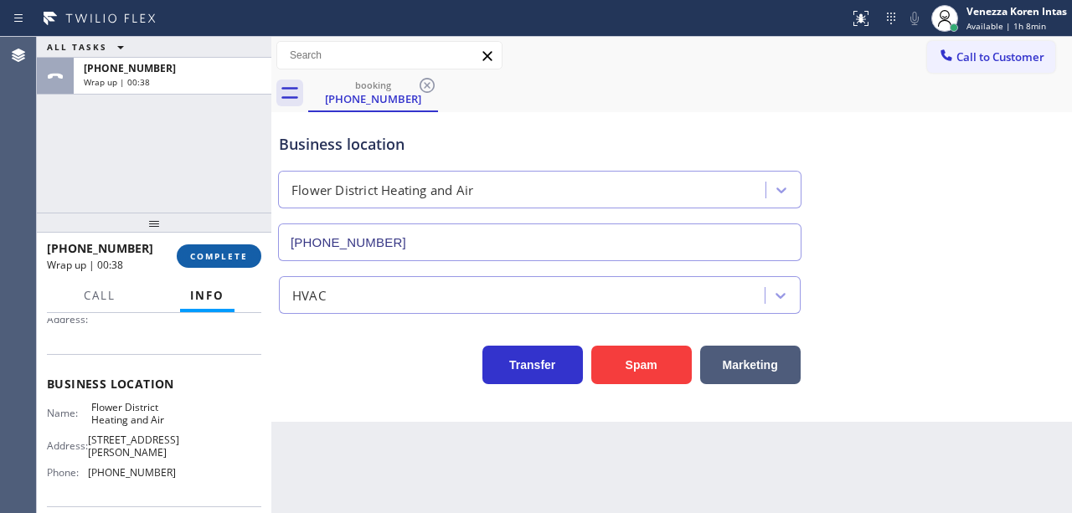
click at [186, 251] on button "COMPLETE" at bounding box center [219, 256] width 85 height 23
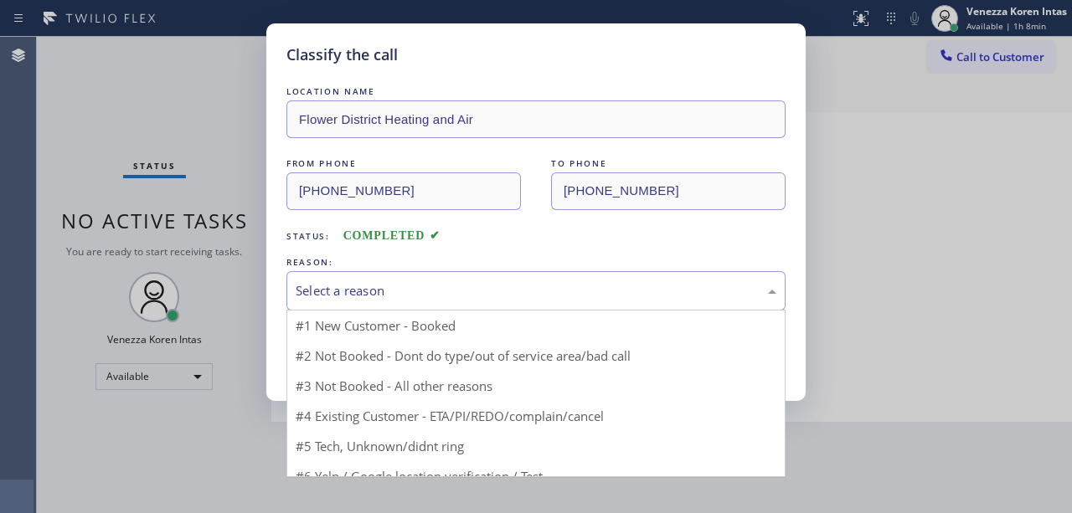
click at [392, 300] on div "Select a reason" at bounding box center [536, 290] width 481 height 19
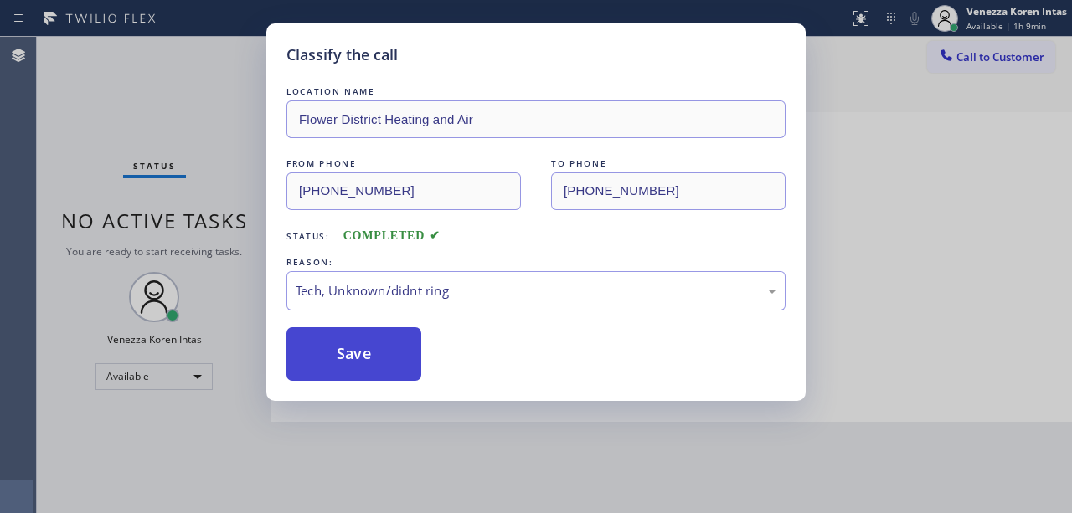
click at [387, 367] on button "Save" at bounding box center [353, 354] width 135 height 54
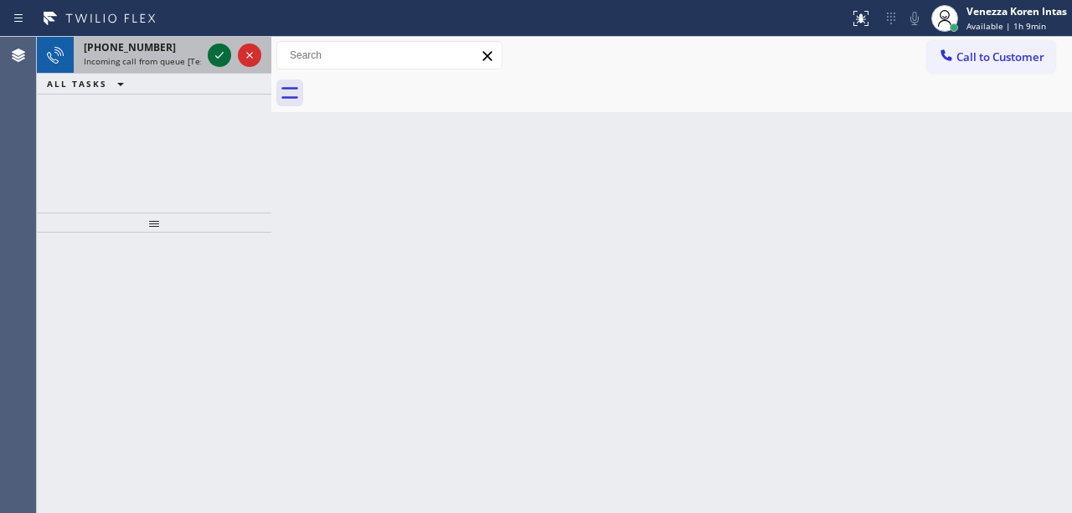
click at [218, 54] on icon at bounding box center [219, 55] width 20 height 20
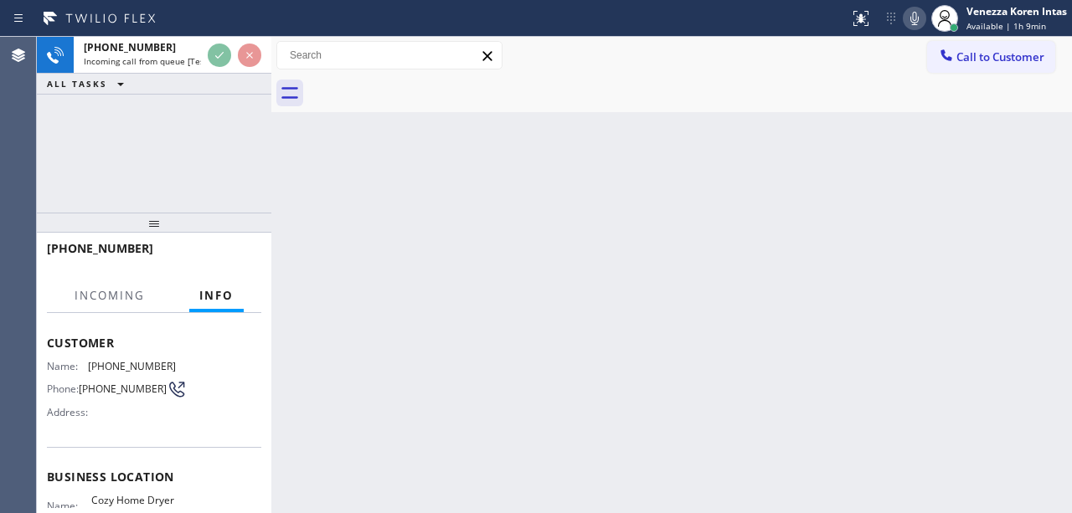
scroll to position [223, 0]
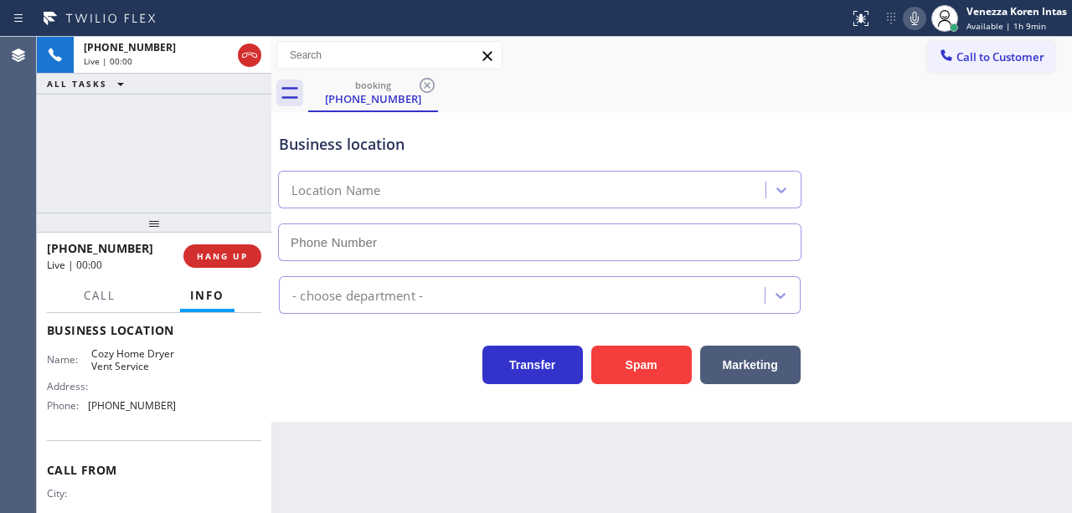
type input "(626) 681-3356"
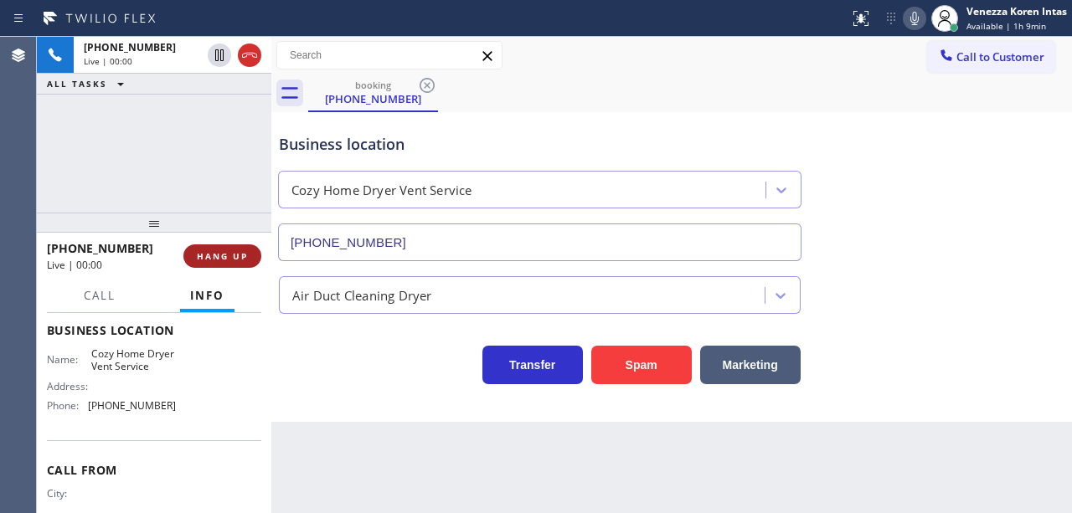
drag, startPoint x: 218, startPoint y: 279, endPoint x: 224, endPoint y: 256, distance: 23.4
click at [218, 278] on div "+16267024546 Live | 00:00 HANG UP" at bounding box center [154, 256] width 235 height 47
click at [224, 255] on span "HANG UP" at bounding box center [222, 256] width 51 height 12
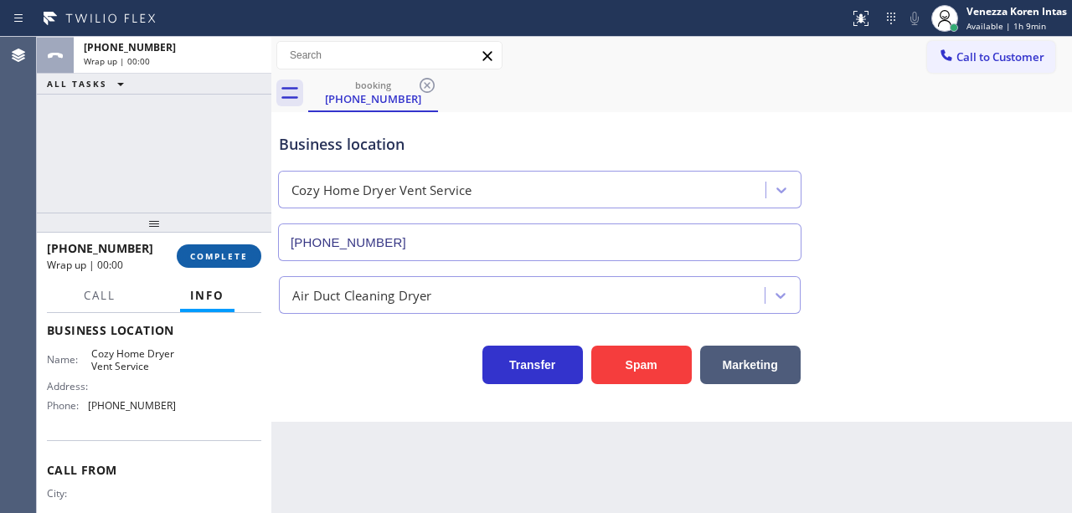
click at [224, 256] on span "COMPLETE" at bounding box center [219, 256] width 58 height 12
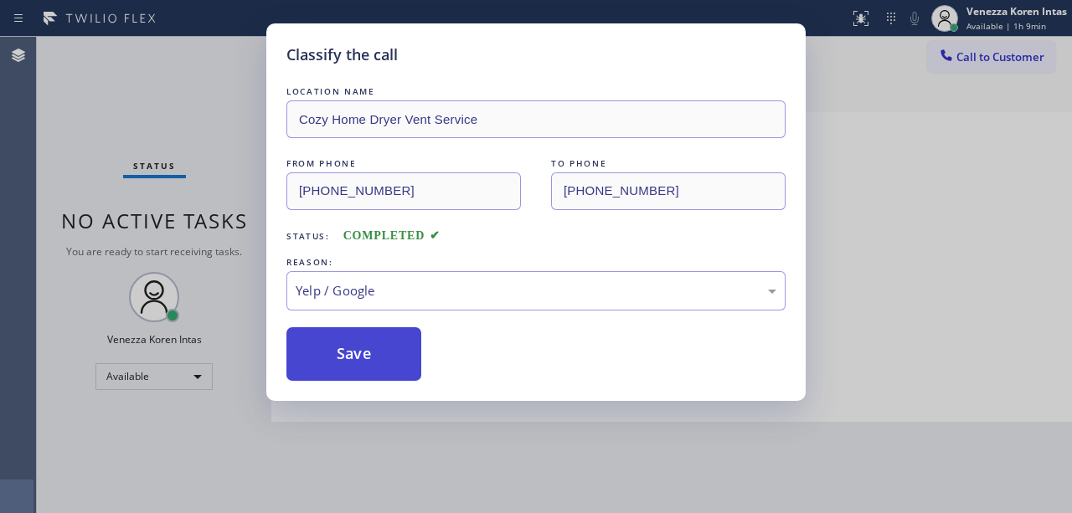
click at [361, 355] on button "Save" at bounding box center [353, 354] width 135 height 54
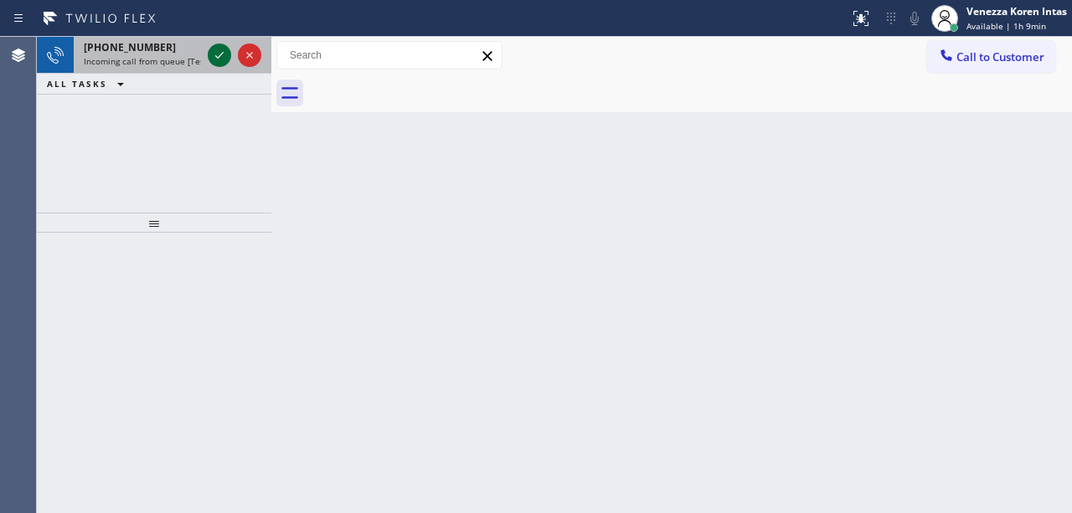
click at [217, 54] on icon at bounding box center [219, 55] width 20 height 20
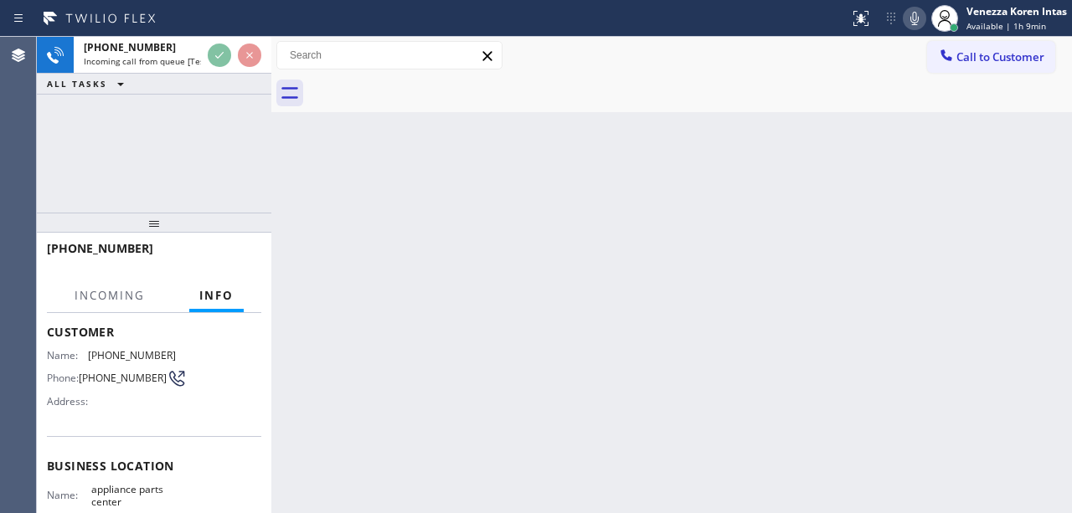
scroll to position [223, 0]
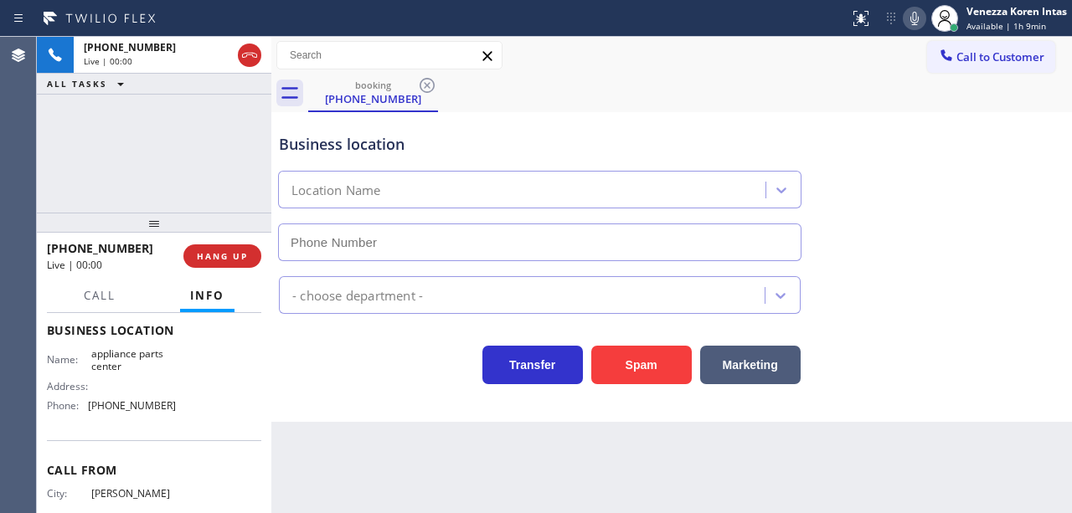
type input "(817) 482-5346"
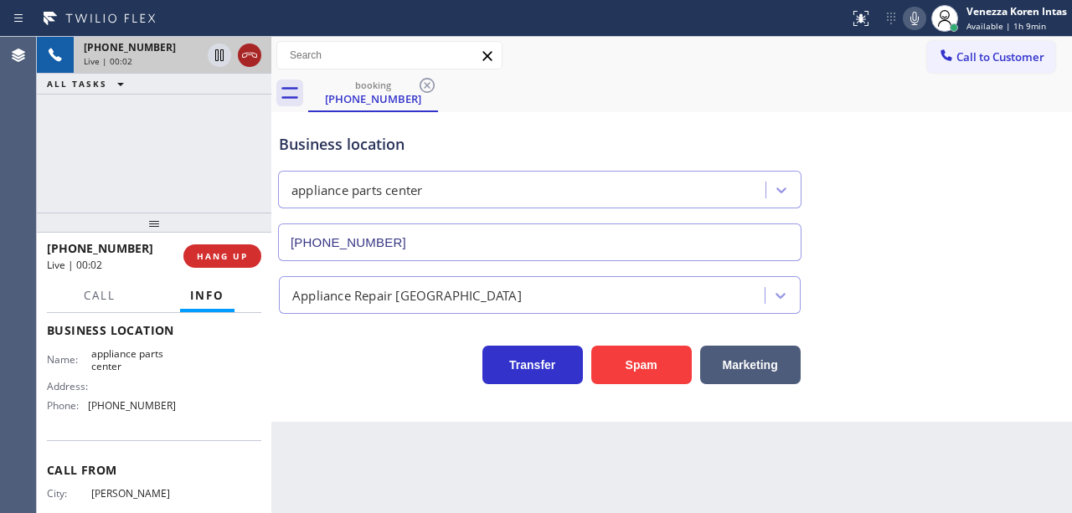
click at [249, 62] on icon at bounding box center [250, 55] width 20 height 20
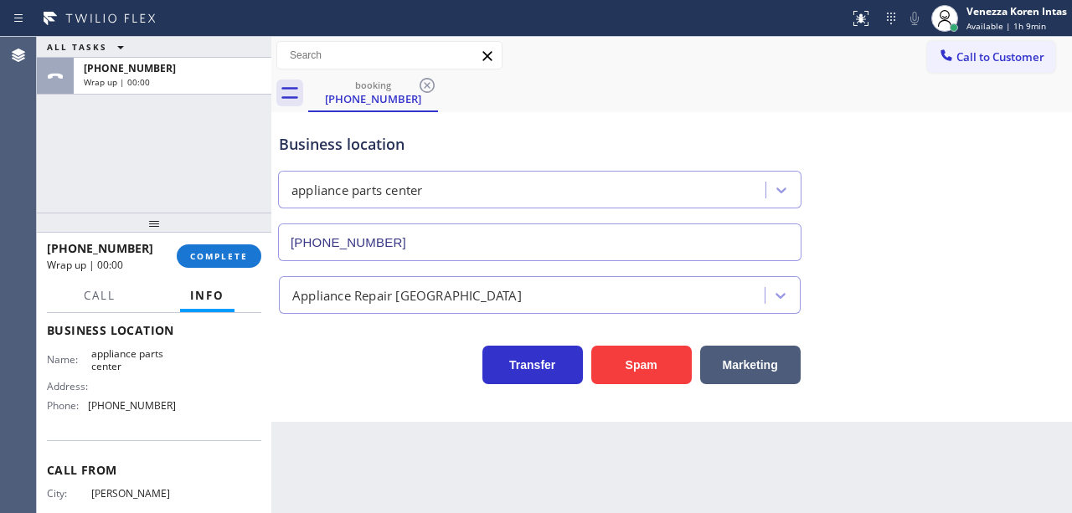
click at [188, 162] on div "ALL TASKS ALL TASKS ACTIVE TASKS TASKS IN WRAP UP +12084303123 Wrap up | 00:00" at bounding box center [154, 125] width 235 height 176
click at [241, 254] on span "COMPLETE" at bounding box center [219, 256] width 58 height 12
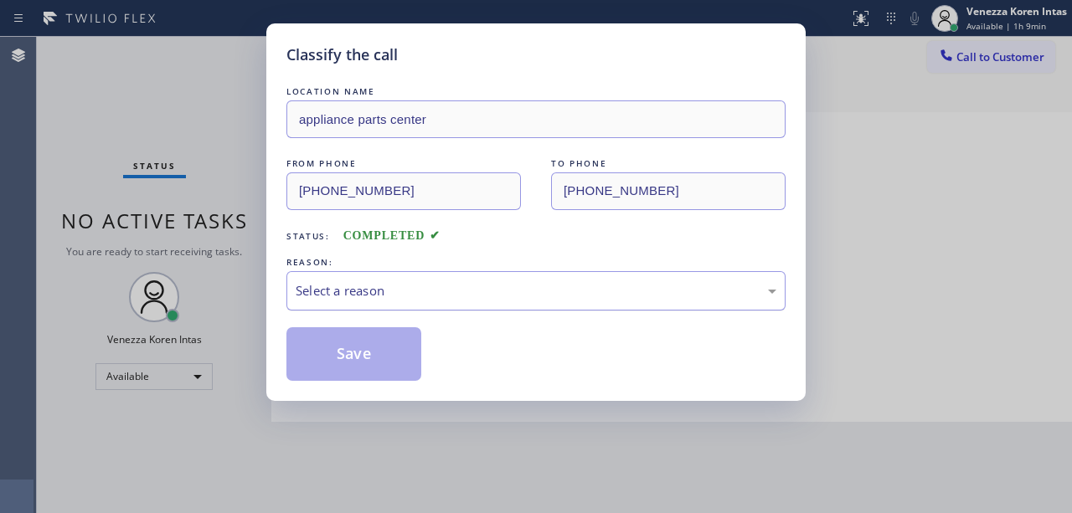
click at [452, 296] on div "Select a reason" at bounding box center [536, 290] width 481 height 19
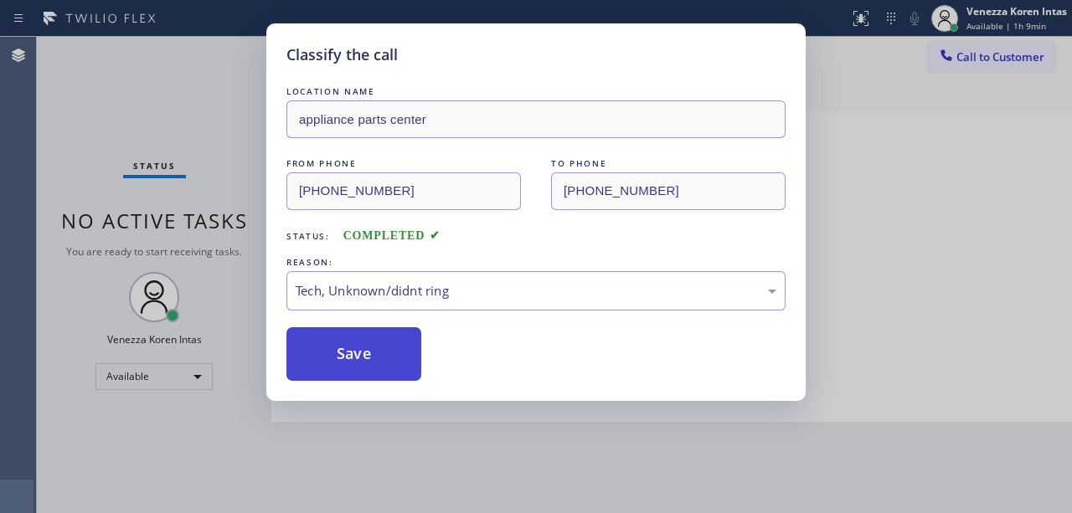
click at [389, 341] on button "Save" at bounding box center [353, 354] width 135 height 54
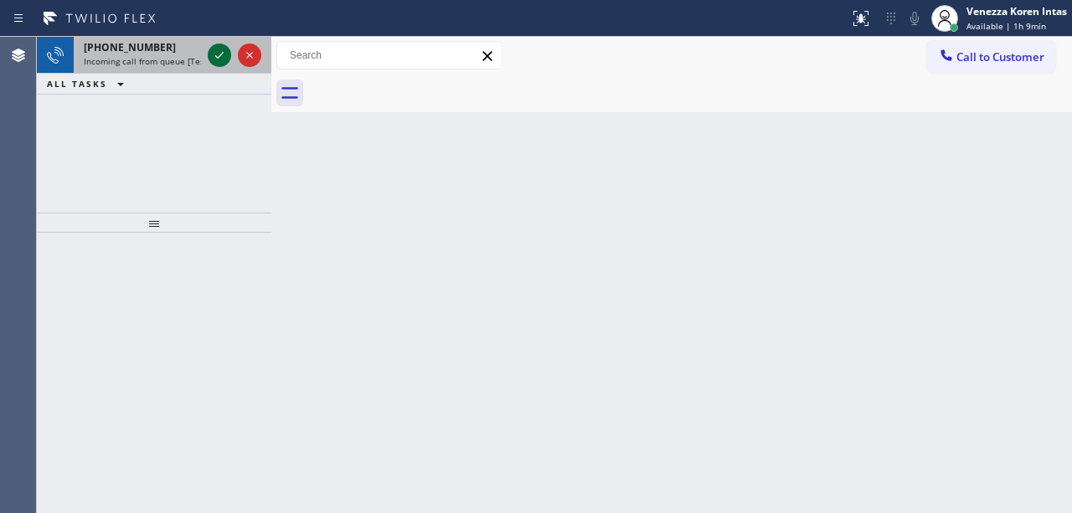
click at [216, 55] on icon at bounding box center [219, 55] width 8 height 7
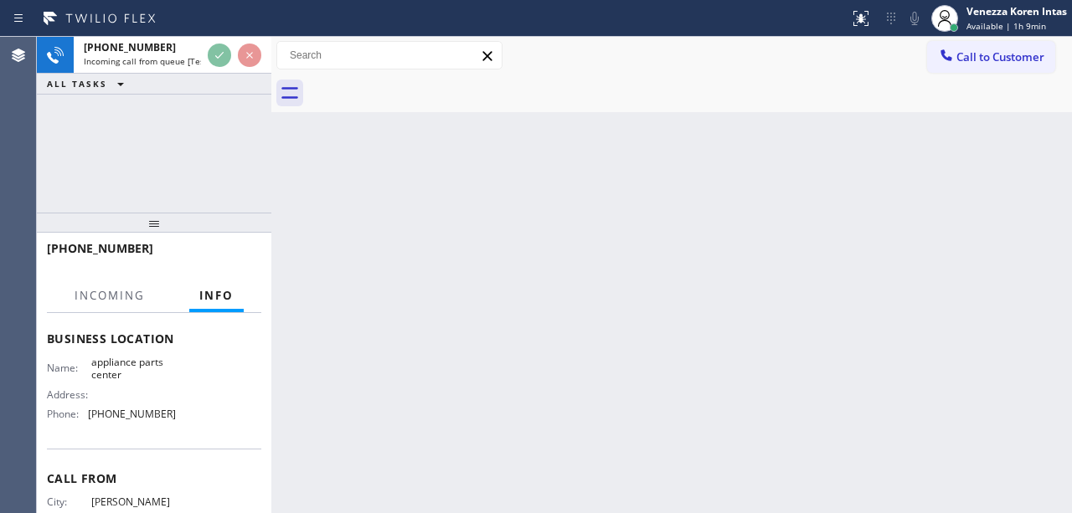
scroll to position [223, 0]
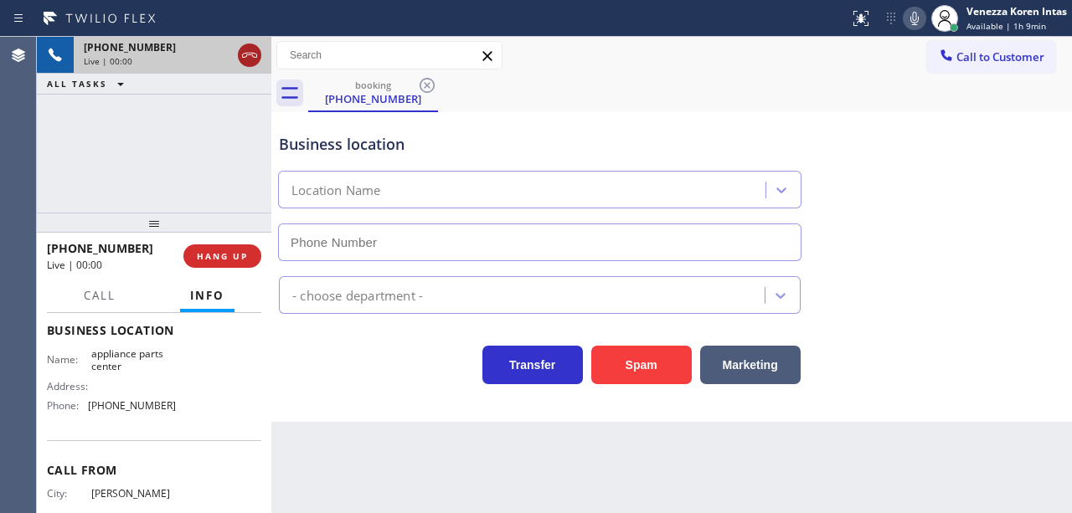
type input "(817) 482-5346"
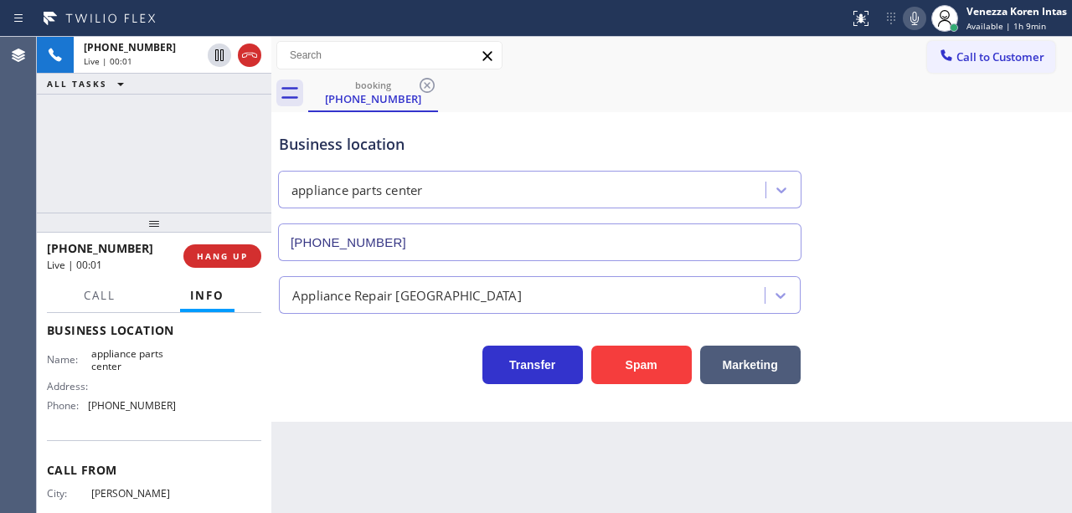
click at [564, 119] on div "Business location appliance parts center (817) 482-5346" at bounding box center [540, 188] width 528 height 145
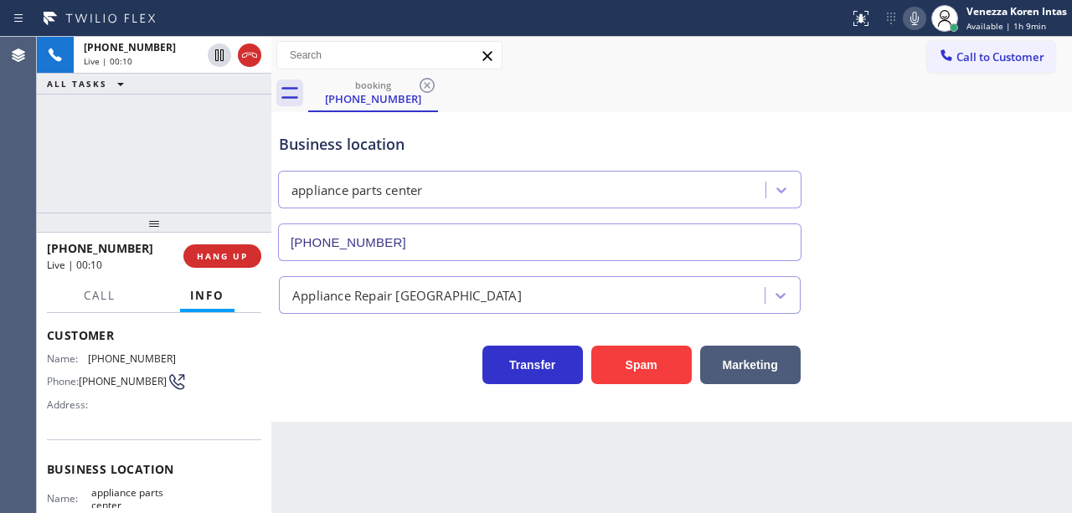
scroll to position [0, 0]
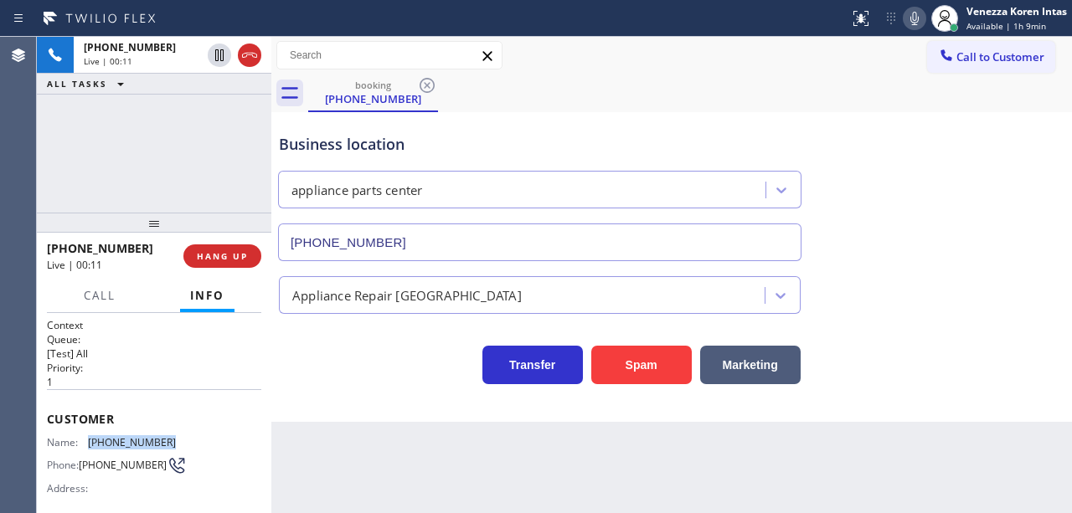
drag, startPoint x: 171, startPoint y: 439, endPoint x: 90, endPoint y: 439, distance: 81.2
click at [90, 439] on div "Name: (208) 430-3123 Phone: (208) 430-3123 Address:" at bounding box center [154, 469] width 214 height 66
copy span "(208) 430-3123"
click at [906, 13] on icon at bounding box center [915, 18] width 20 height 20
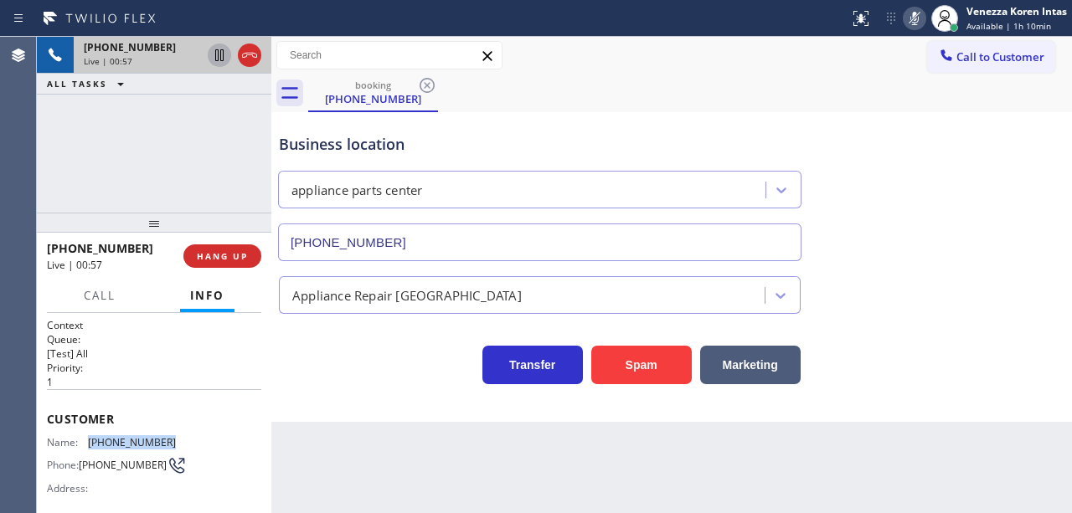
click at [221, 53] on icon at bounding box center [219, 55] width 20 height 20
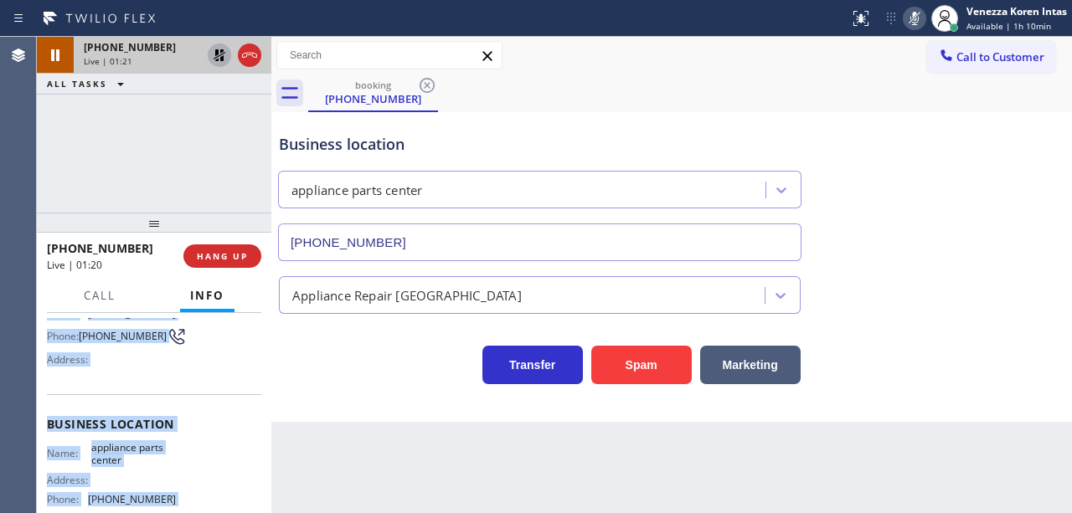
scroll to position [281, 0]
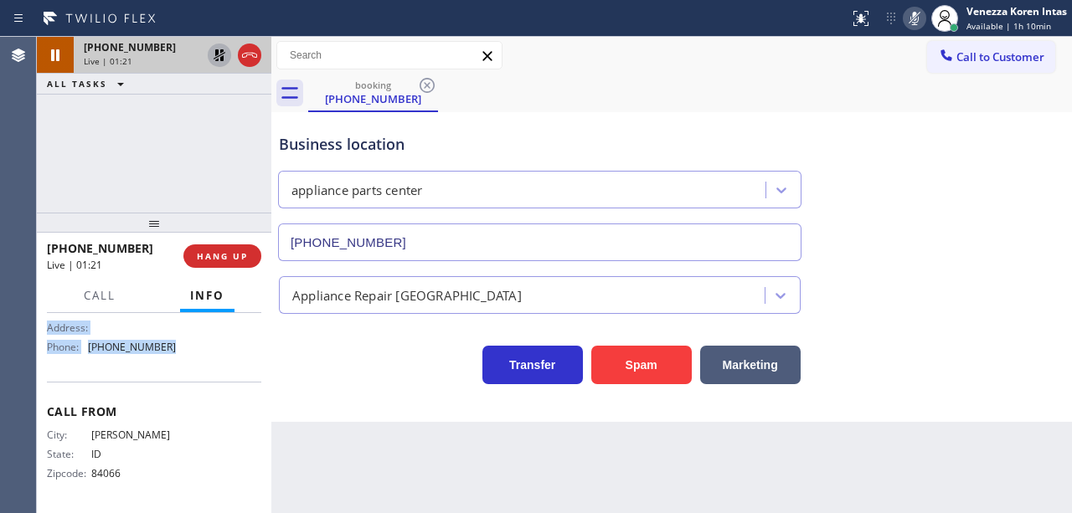
drag, startPoint x: 47, startPoint y: 413, endPoint x: 195, endPoint y: 372, distance: 153.8
click at [195, 372] on div "Context Queue: [Test] All Priority: 1 Customer Name: (208) 430-3123 Phone: (208…" at bounding box center [154, 273] width 214 height 472
copy div "Customer Name: (208) 430-3123 Phone: (208) 430-3123 Address: Business location …"
click at [501, 118] on div "Business location appliance parts center (817) 482-5346" at bounding box center [540, 188] width 528 height 145
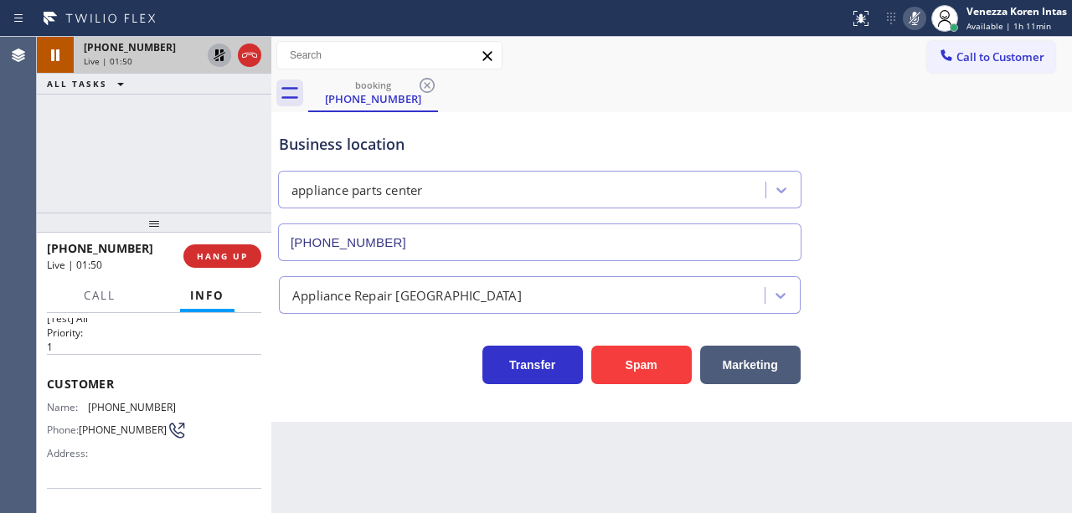
scroll to position [2, 0]
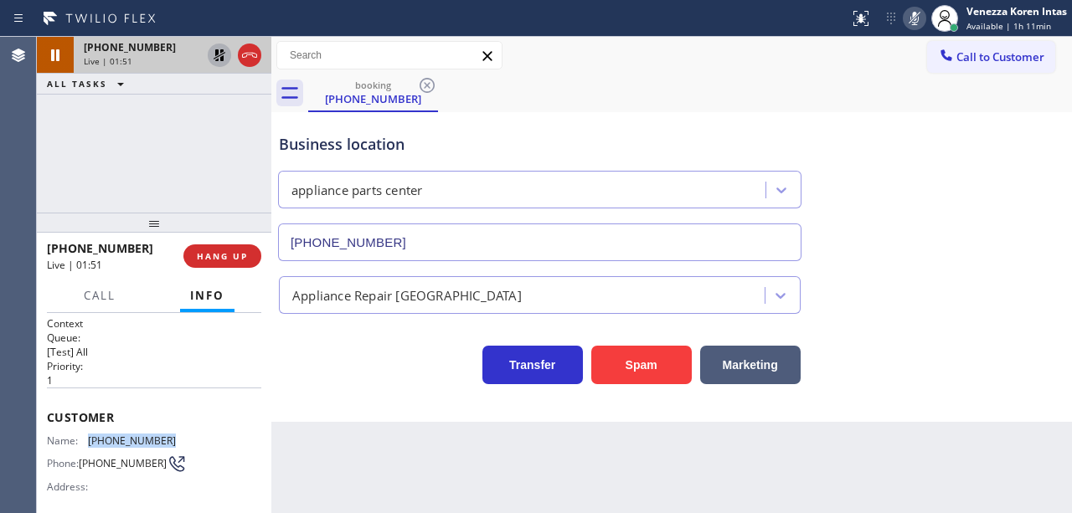
drag, startPoint x: 166, startPoint y: 430, endPoint x: 85, endPoint y: 425, distance: 81.3
click at [85, 425] on div "Customer Name: (208) 430-3123 Phone: (208) 430-3123 Address:" at bounding box center [154, 455] width 214 height 134
copy div "(208) 430-3123"
click at [905, 23] on icon at bounding box center [915, 18] width 20 height 20
click at [224, 54] on icon at bounding box center [219, 55] width 20 height 20
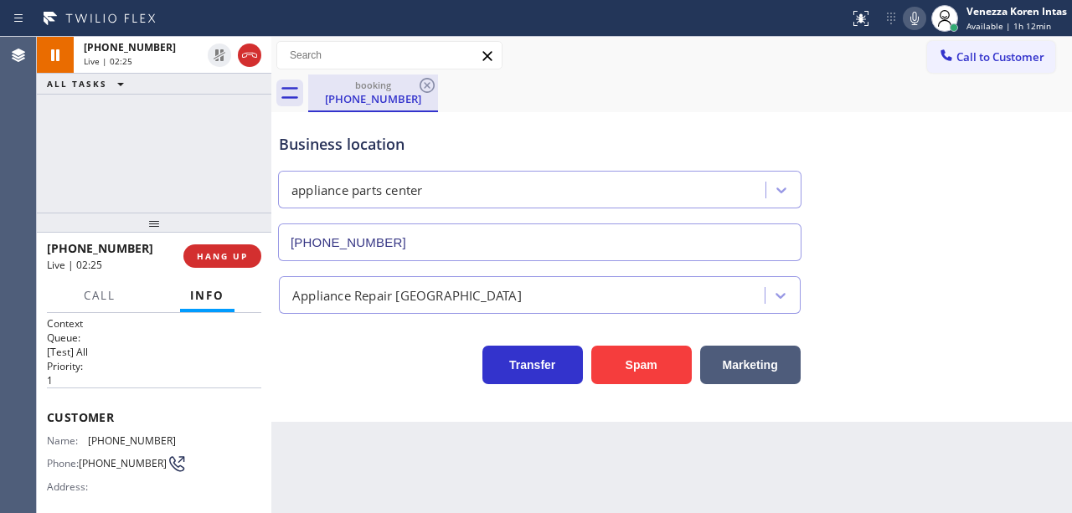
click at [407, 84] on div "booking" at bounding box center [373, 85] width 126 height 13
click at [572, 112] on div "Business location appliance parts center (817) 482-5346" at bounding box center [672, 186] width 792 height 152
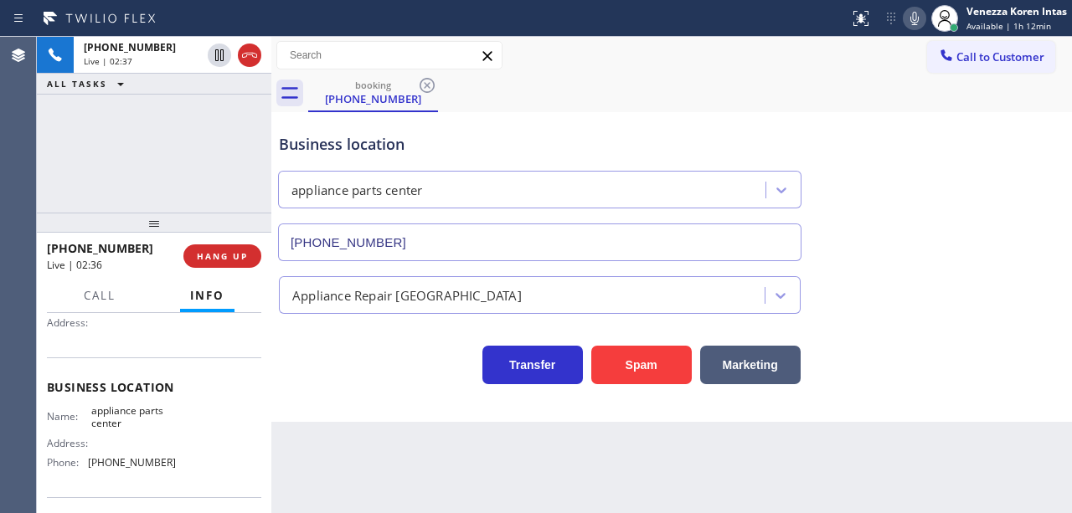
scroll to position [169, 0]
drag, startPoint x: 89, startPoint y: 404, endPoint x: 127, endPoint y: 417, distance: 40.8
click at [127, 417] on div "Name: appliance parts center" at bounding box center [111, 414] width 129 height 26
copy span "appliance parts center"
click at [631, 141] on div "Business location" at bounding box center [540, 144] width 522 height 23
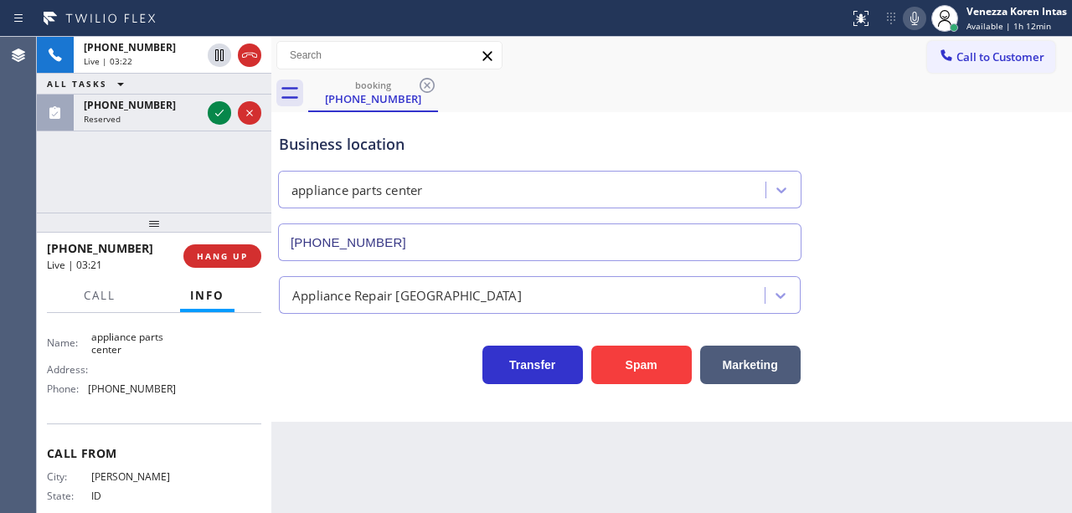
scroll to position [281, 0]
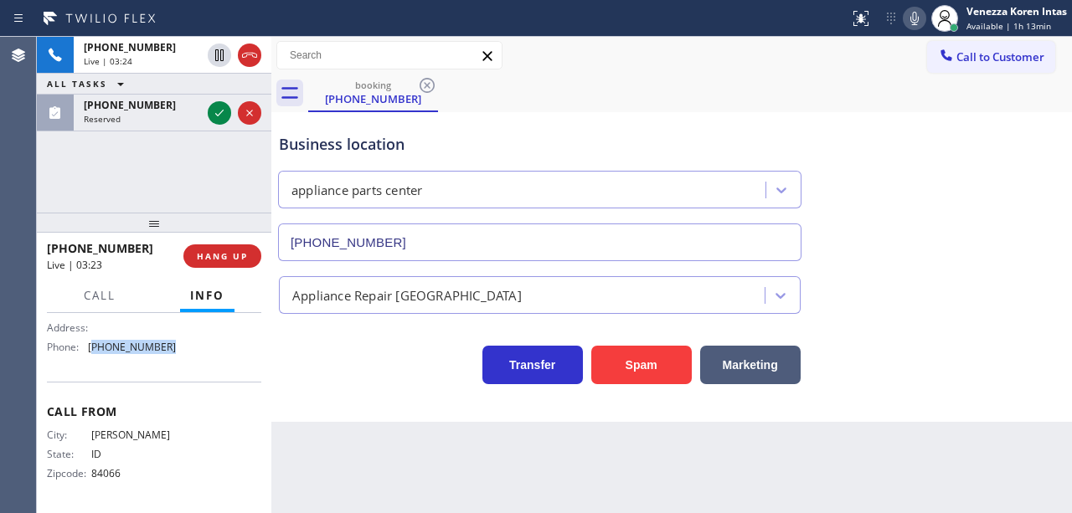
drag, startPoint x: 192, startPoint y: 348, endPoint x: 91, endPoint y: 347, distance: 100.5
click at [91, 347] on div "Name: appliance parts center Address: Phone: (817) 482-5346" at bounding box center [154, 325] width 214 height 72
copy span "817) 482-5346"
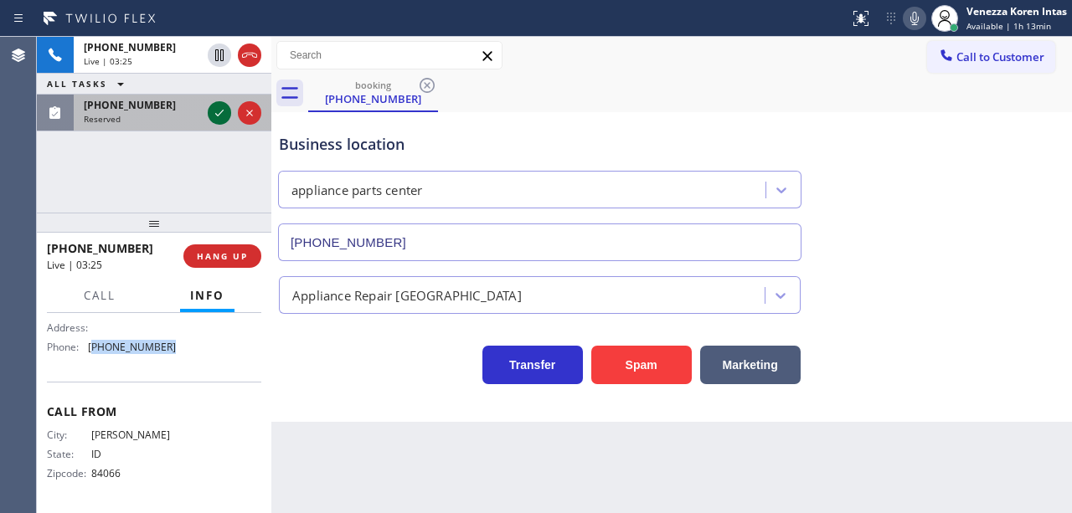
click at [221, 111] on icon at bounding box center [219, 113] width 8 height 7
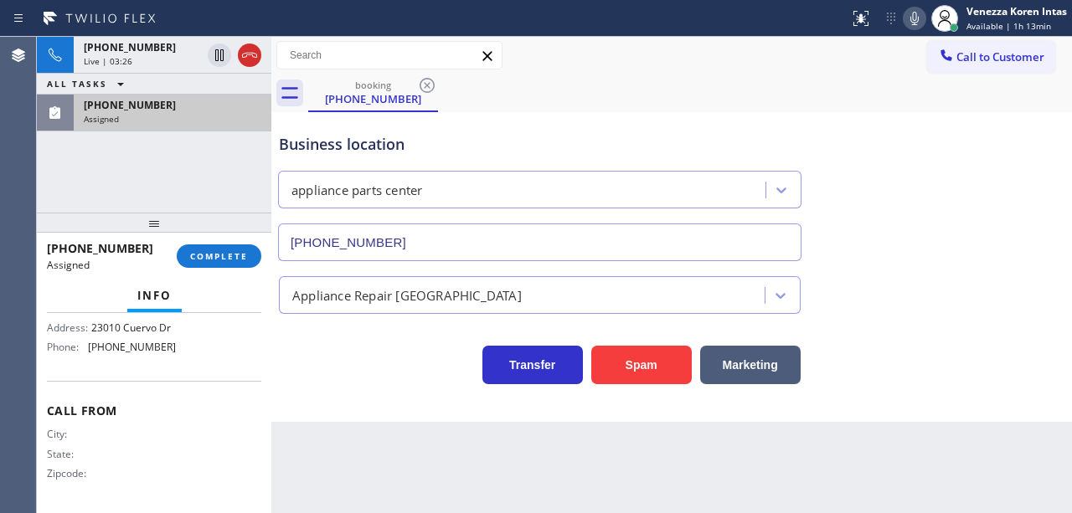
scroll to position [359, 0]
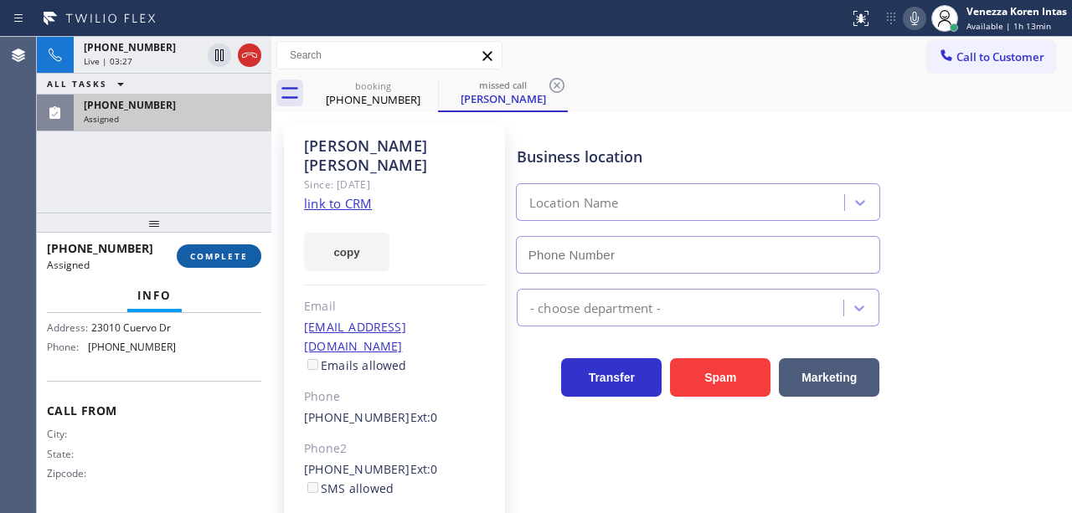
type input "(661) 474-6980"
click at [251, 262] on button "COMPLETE" at bounding box center [219, 256] width 85 height 23
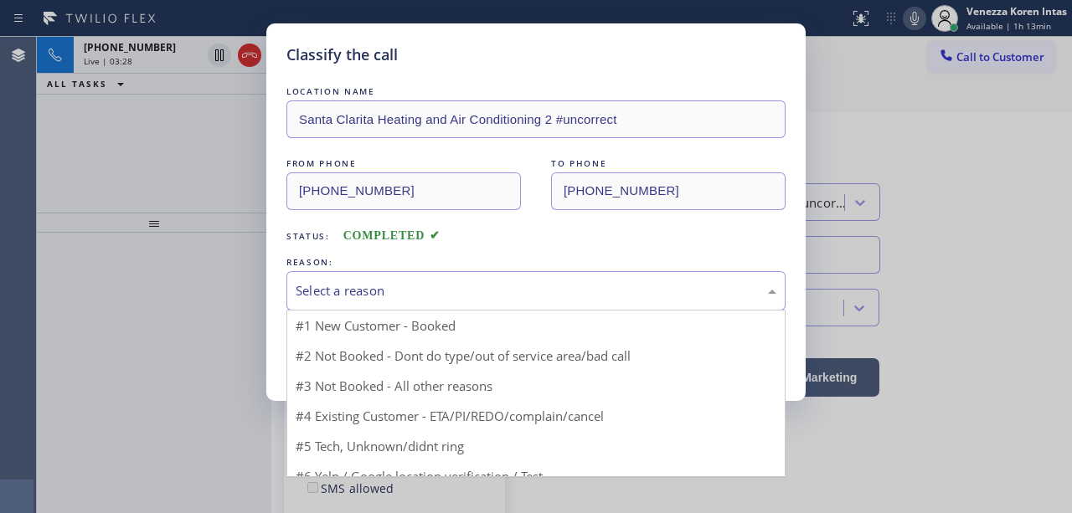
click at [488, 304] on div "Select a reason" at bounding box center [535, 290] width 499 height 39
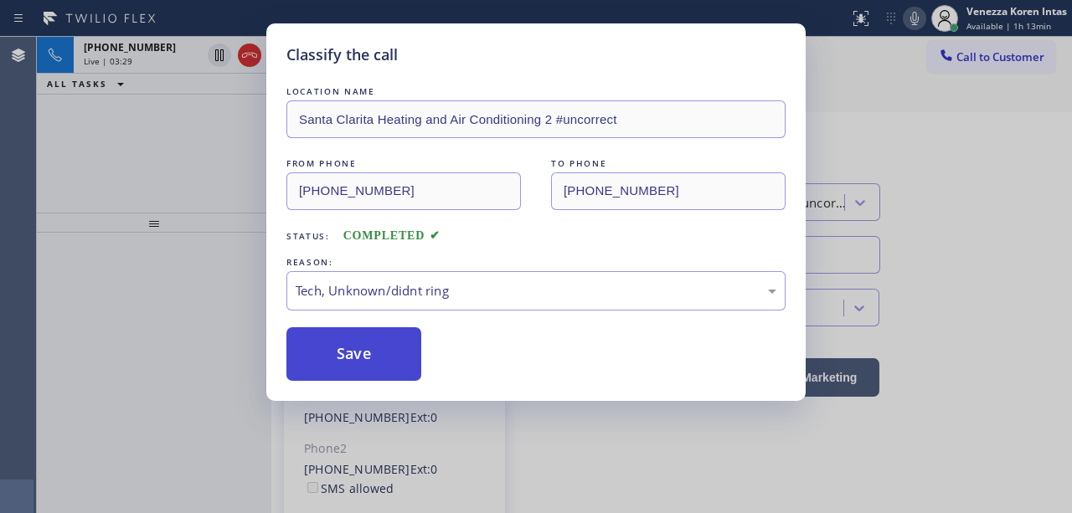
click at [387, 352] on button "Save" at bounding box center [353, 354] width 135 height 54
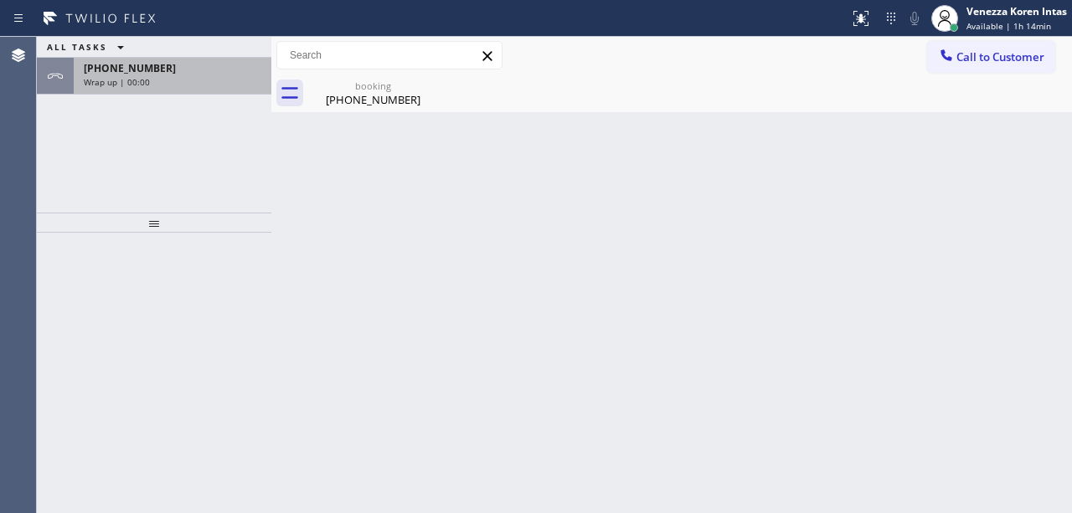
click at [241, 69] on div "+12084303123" at bounding box center [173, 68] width 178 height 14
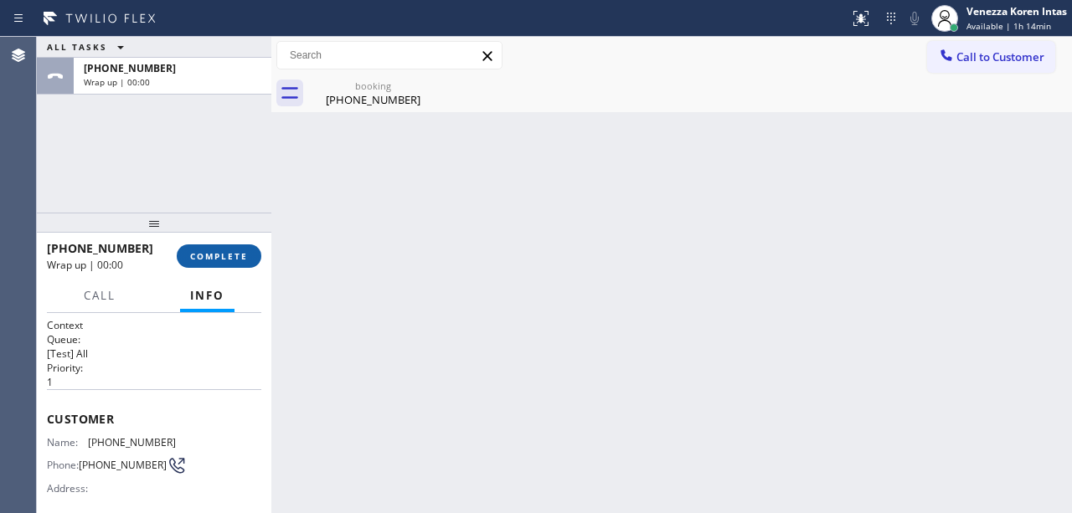
click at [229, 247] on button "COMPLETE" at bounding box center [219, 256] width 85 height 23
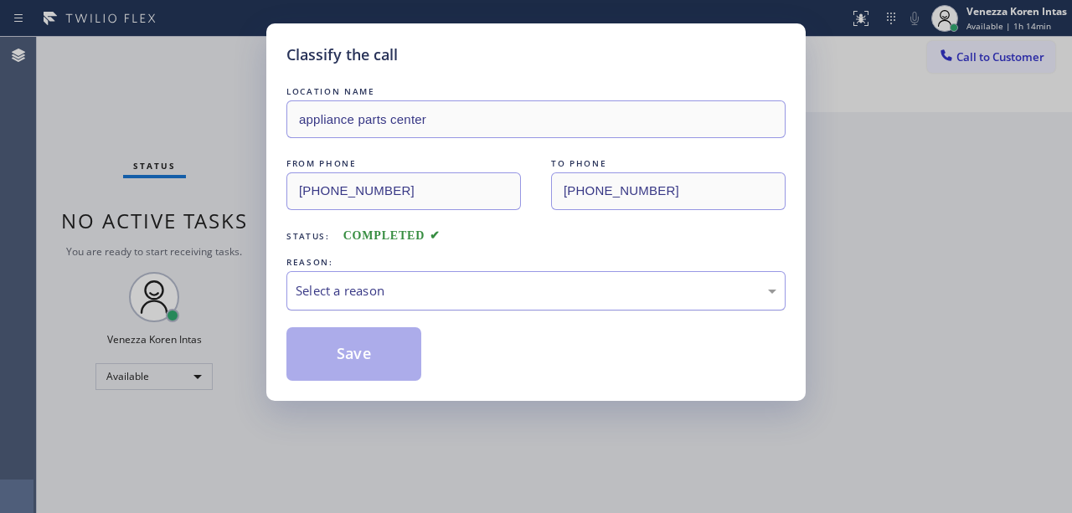
click at [410, 281] on div "Select a reason" at bounding box center [536, 290] width 481 height 19
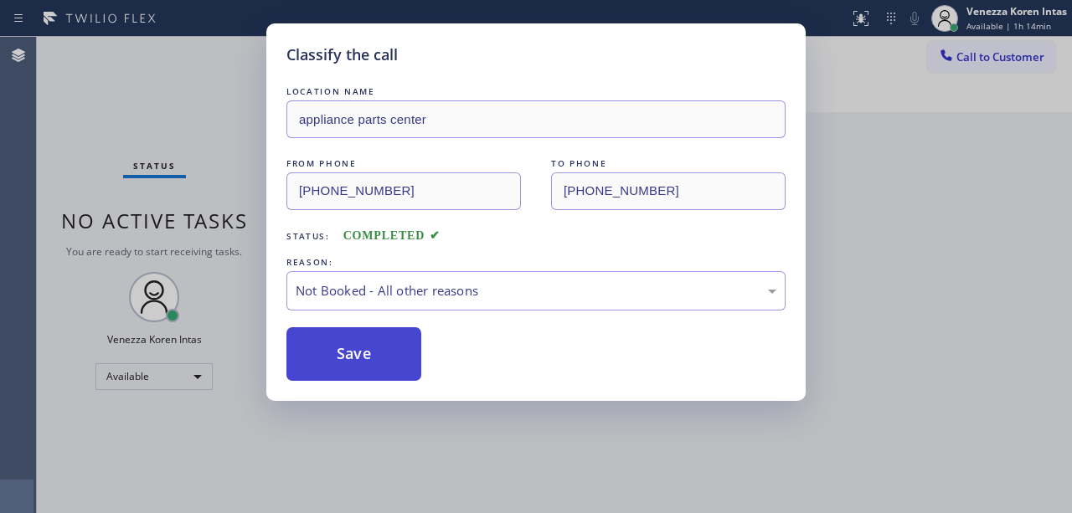
click at [394, 361] on button "Save" at bounding box center [353, 354] width 135 height 54
click at [884, 157] on div "Classify the call LOCATION NAME appliance parts center FROM PHONE (208) 430-312…" at bounding box center [536, 256] width 1072 height 513
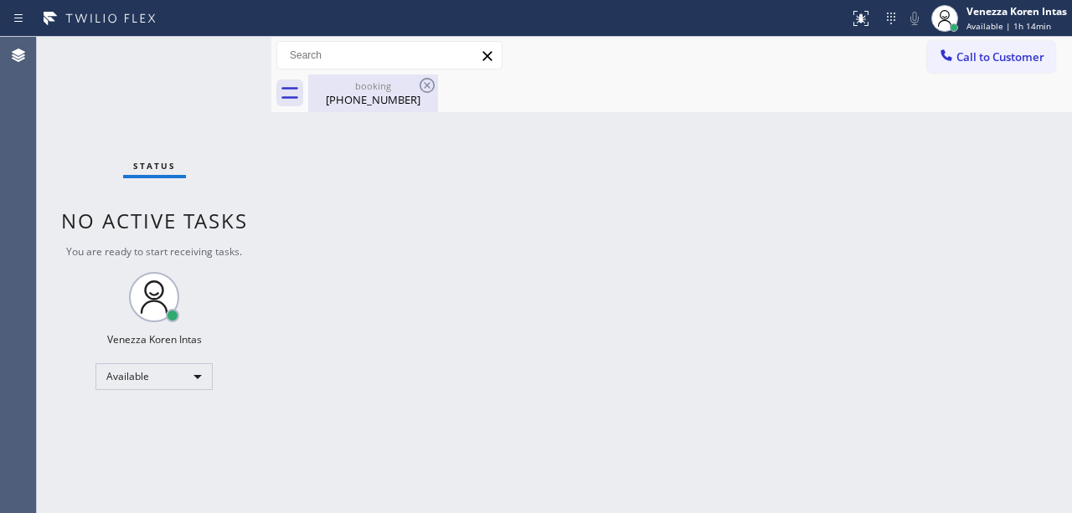
click at [396, 102] on div "(208) 430-3123" at bounding box center [373, 99] width 126 height 15
click at [560, 245] on div "Back to Dashboard Change Sender ID Customers Technicians Select a contact Outbo…" at bounding box center [671, 275] width 801 height 477
click at [220, 59] on div "Status No active tasks You are ready to start receiving tasks. Venezza Koren In…" at bounding box center [154, 275] width 235 height 477
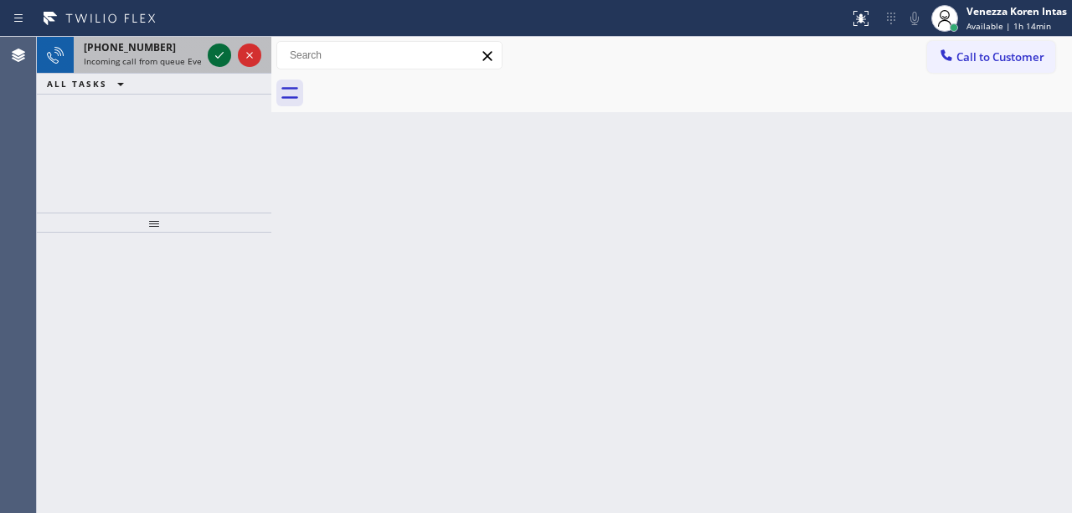
click at [218, 59] on icon at bounding box center [219, 55] width 20 height 20
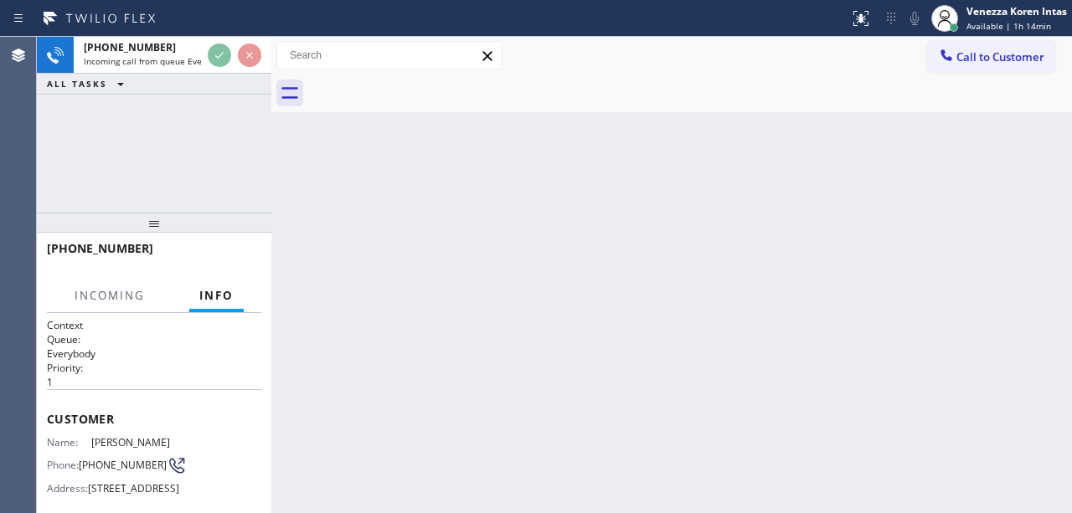
click at [209, 74] on div "ALL TASKS ALL TASKS ACTIVE TASKS TASKS IN WRAP UP" at bounding box center [154, 84] width 235 height 21
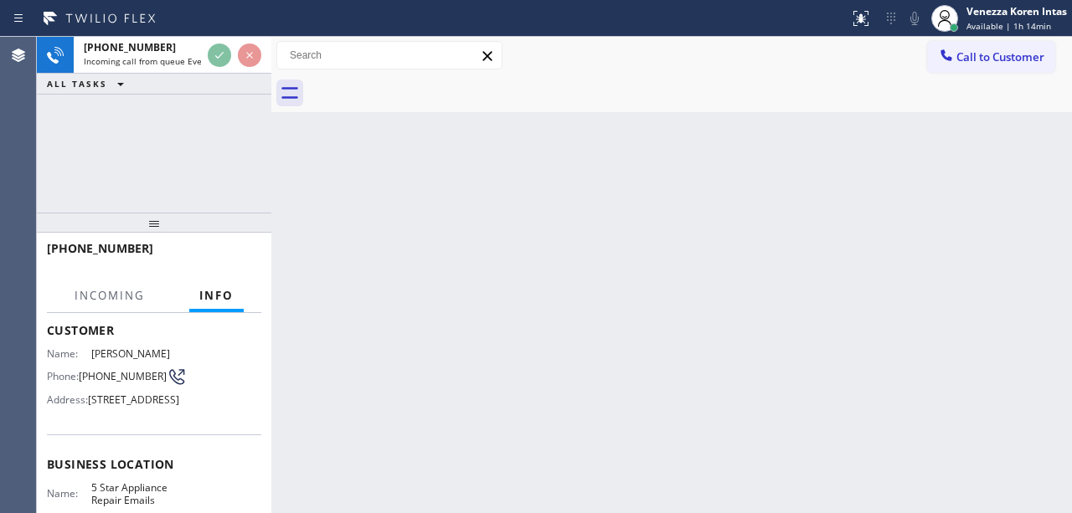
scroll to position [223, 0]
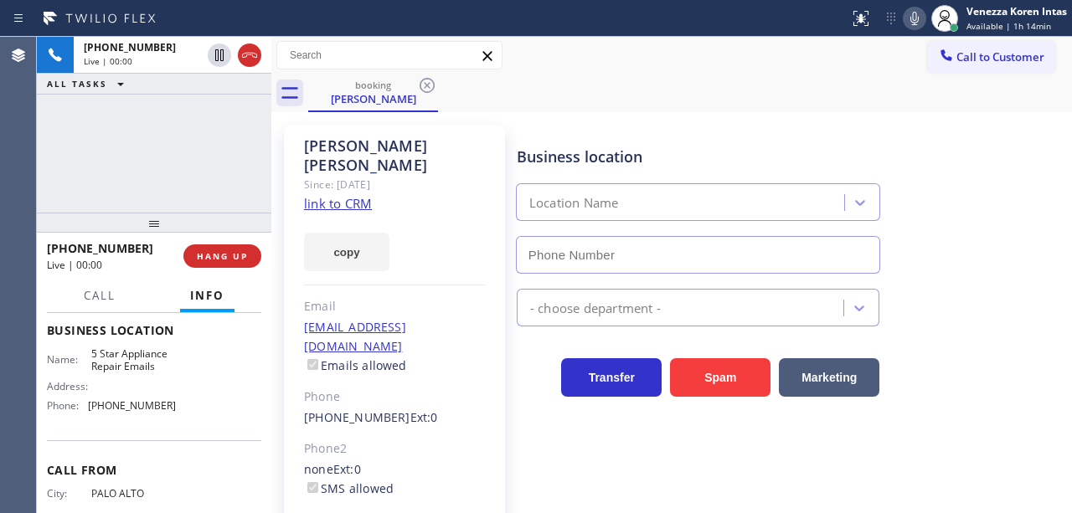
type input "(844) 735-4685"
click at [360, 195] on link "link to CRM" at bounding box center [338, 203] width 68 height 17
click at [105, 299] on span "Call" at bounding box center [100, 295] width 32 height 15
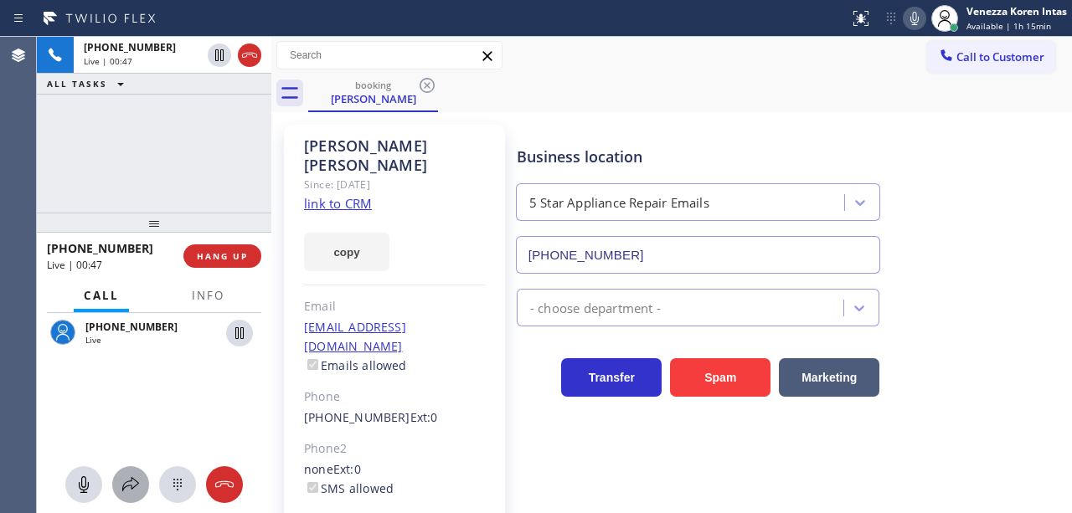
click at [136, 476] on icon at bounding box center [131, 485] width 20 height 20
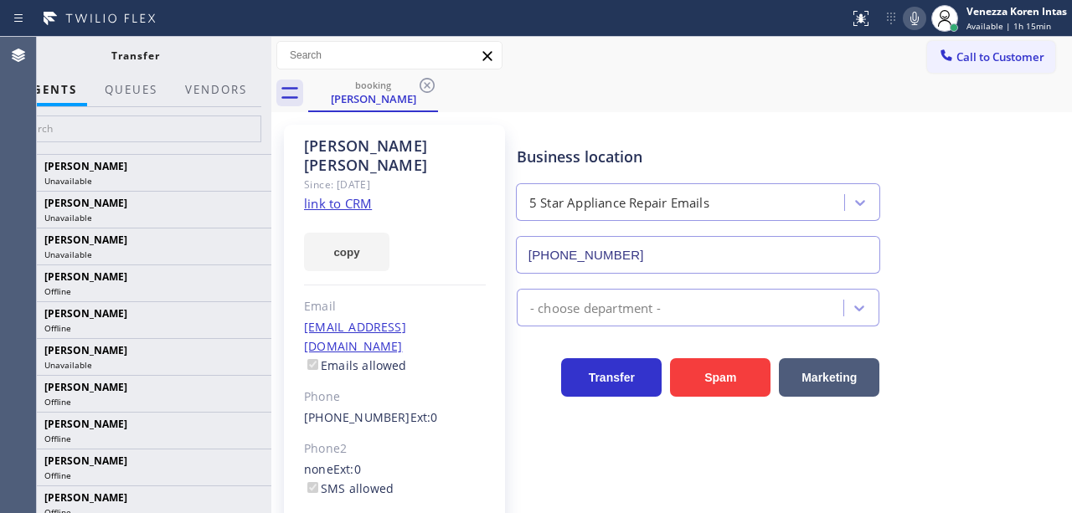
click at [194, 142] on div at bounding box center [135, 130] width 272 height 47
click at [197, 129] on input "text" at bounding box center [135, 129] width 252 height 27
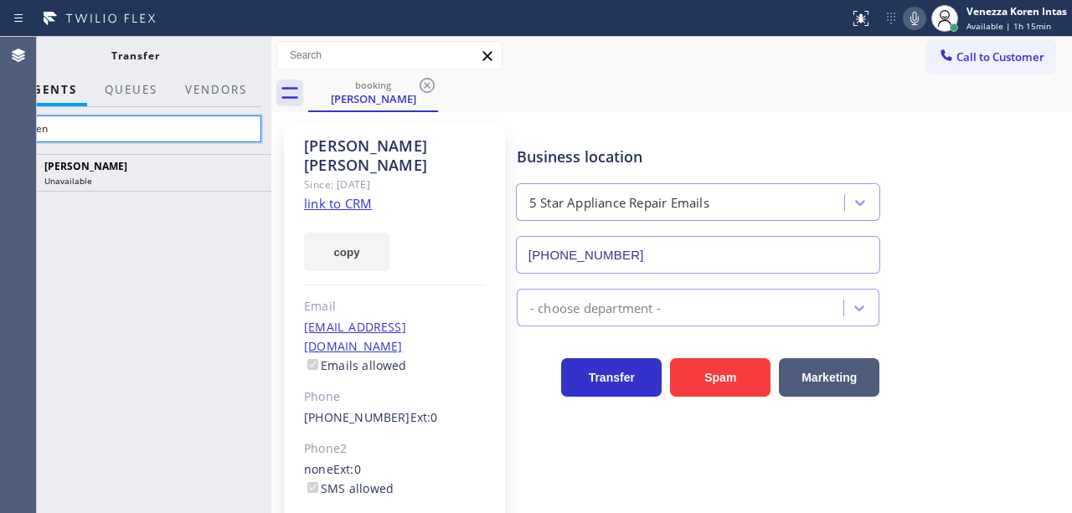
type input "neren"
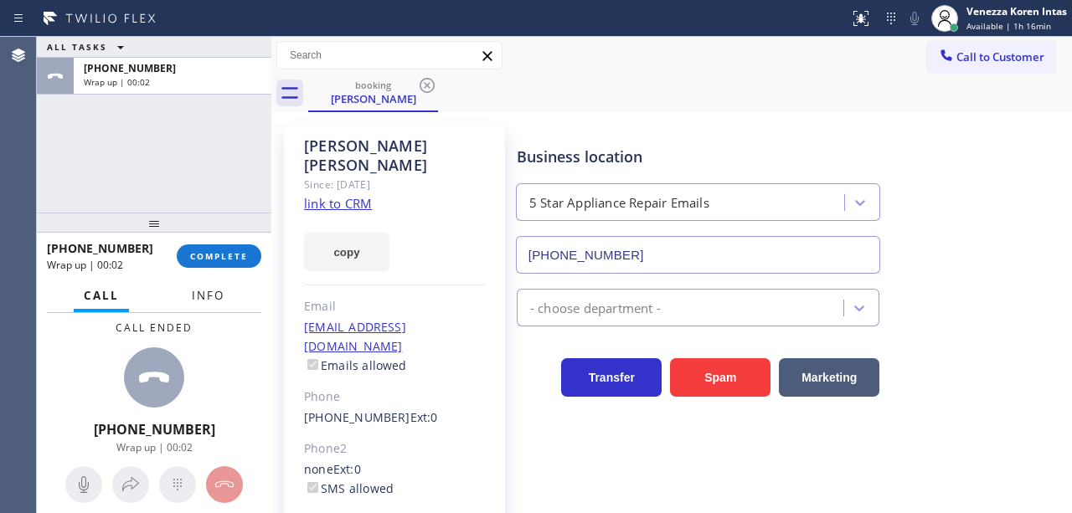
click at [225, 290] on button "Info" at bounding box center [208, 296] width 53 height 33
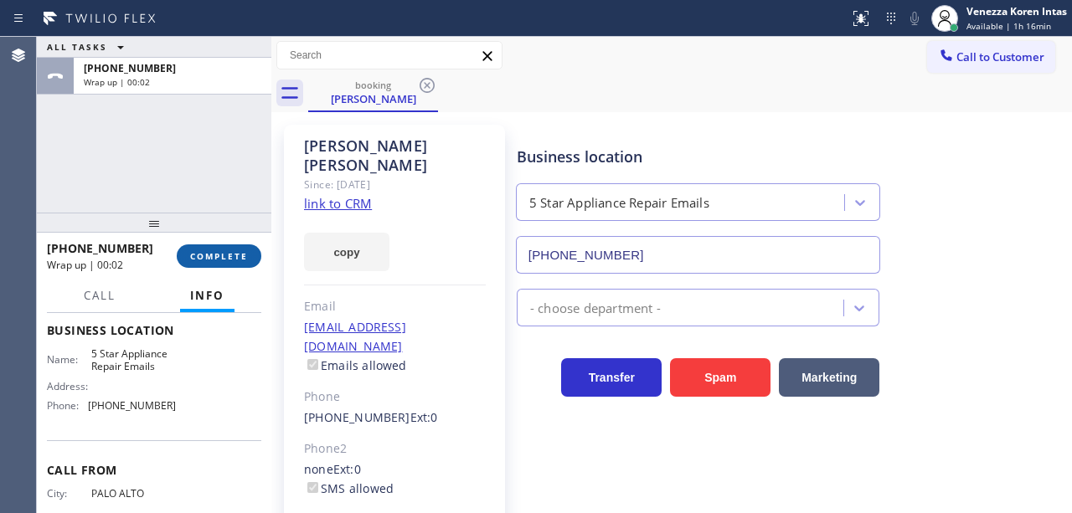
click at [231, 245] on button "COMPLETE" at bounding box center [219, 256] width 85 height 23
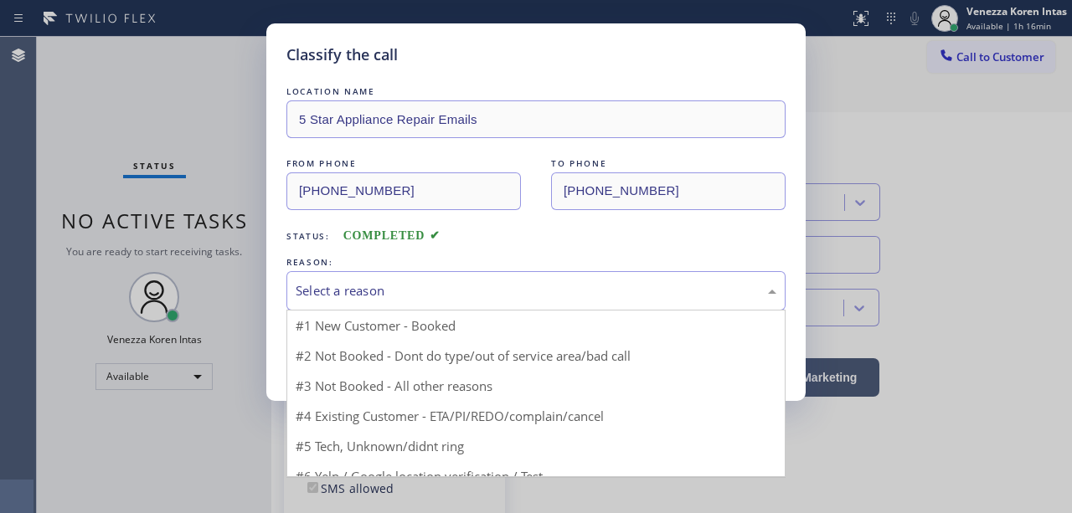
click at [466, 296] on div "Select a reason" at bounding box center [536, 290] width 481 height 19
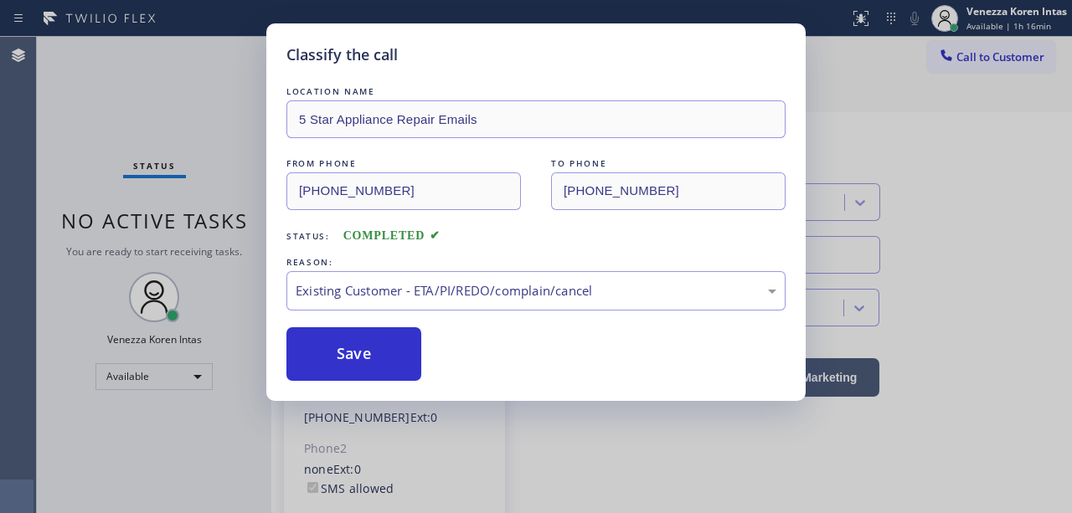
click at [440, 353] on div "Save" at bounding box center [535, 354] width 499 height 54
click at [372, 333] on button "Save" at bounding box center [353, 354] width 135 height 54
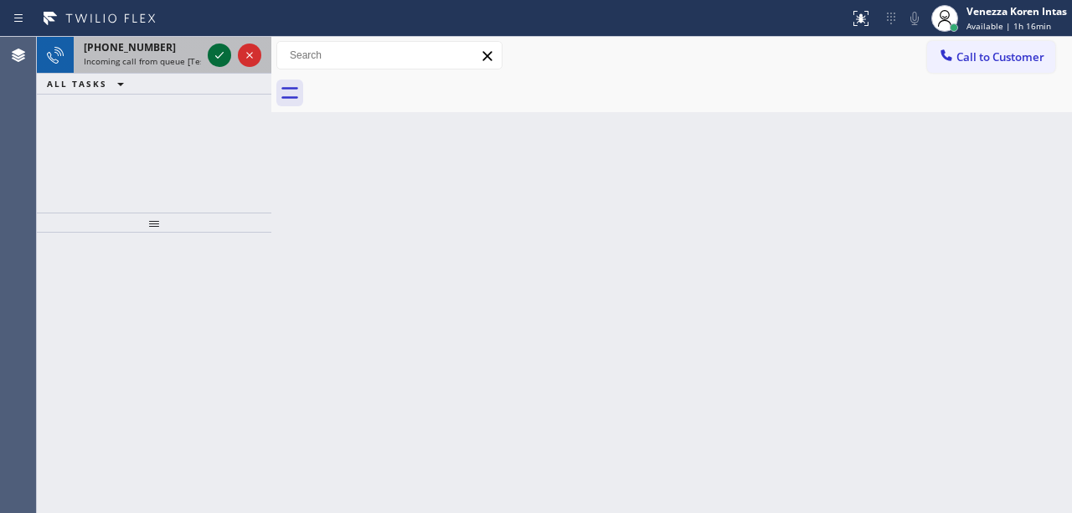
click at [216, 59] on icon at bounding box center [219, 55] width 20 height 20
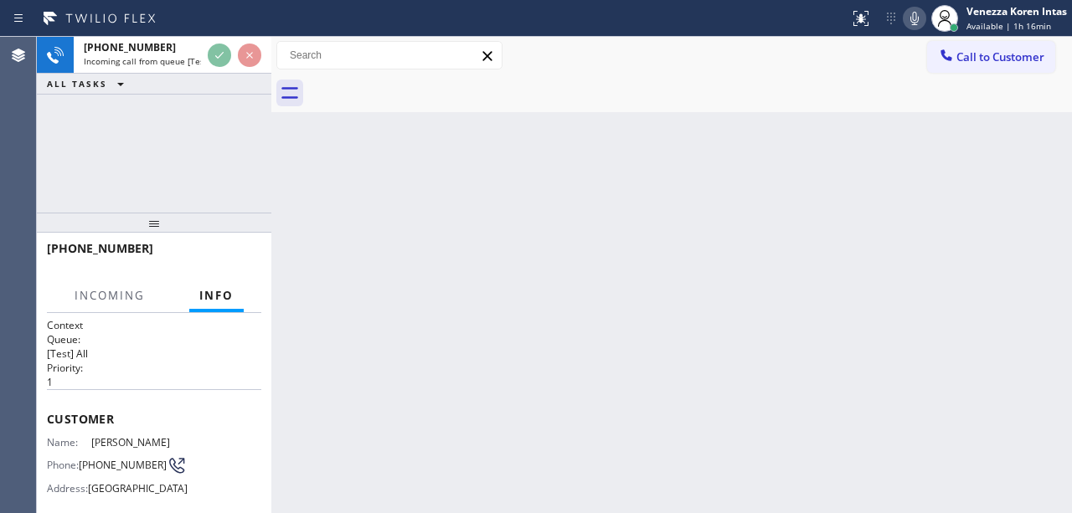
scroll to position [223, 0]
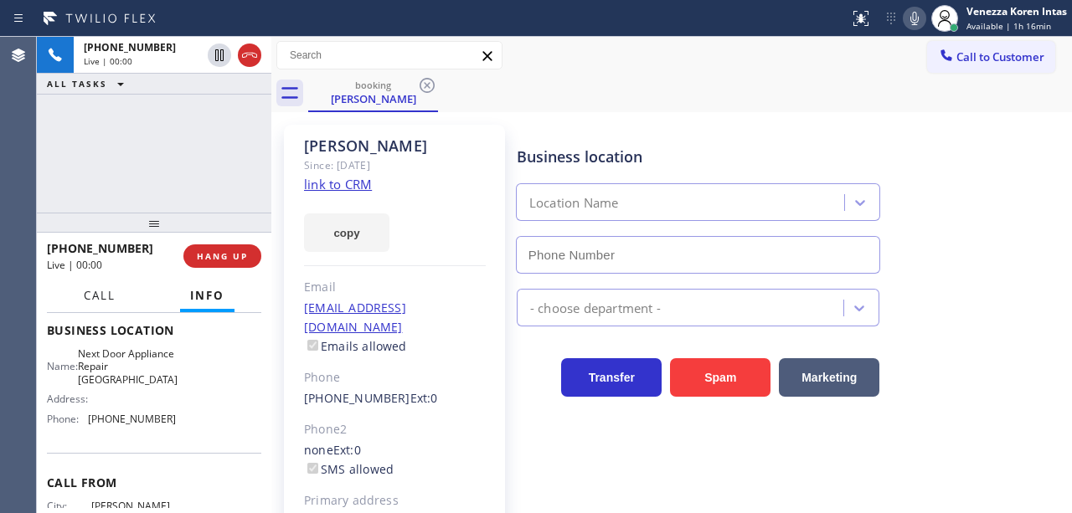
type input "(206) 338-3672"
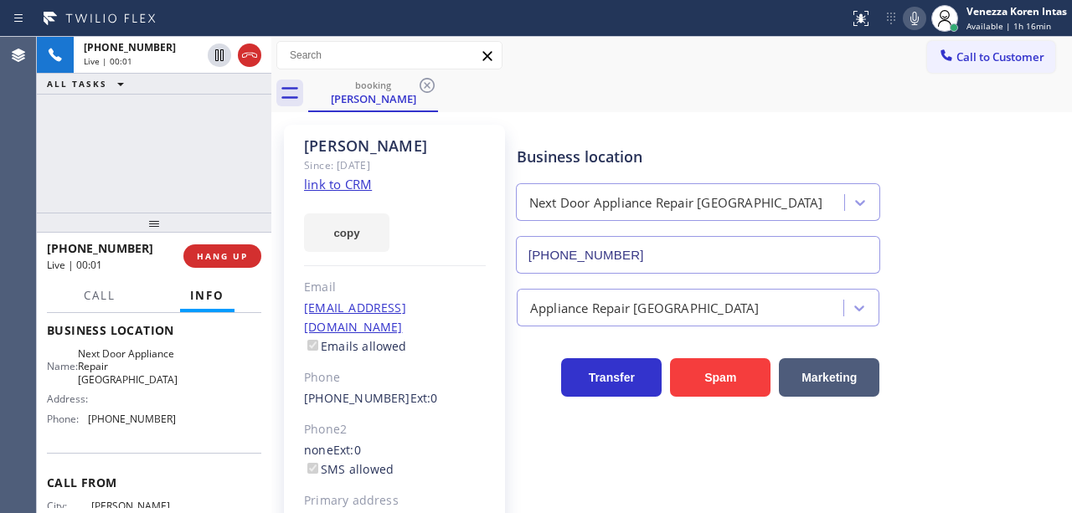
click at [114, 193] on div "+14253813346 Live | 00:01 ALL TASKS ALL TASKS ACTIVE TASKS TASKS IN WRAP UP" at bounding box center [154, 125] width 235 height 176
click at [608, 102] on div "booking Brandon" at bounding box center [690, 94] width 764 height 38
click at [353, 181] on link "link to CRM" at bounding box center [338, 184] width 68 height 17
click at [666, 64] on div "Call to Customer Outbound call Location [GEOGRAPHIC_DATA] Electric Your caller …" at bounding box center [671, 55] width 801 height 29
click at [221, 247] on button "HANG UP" at bounding box center [222, 256] width 78 height 23
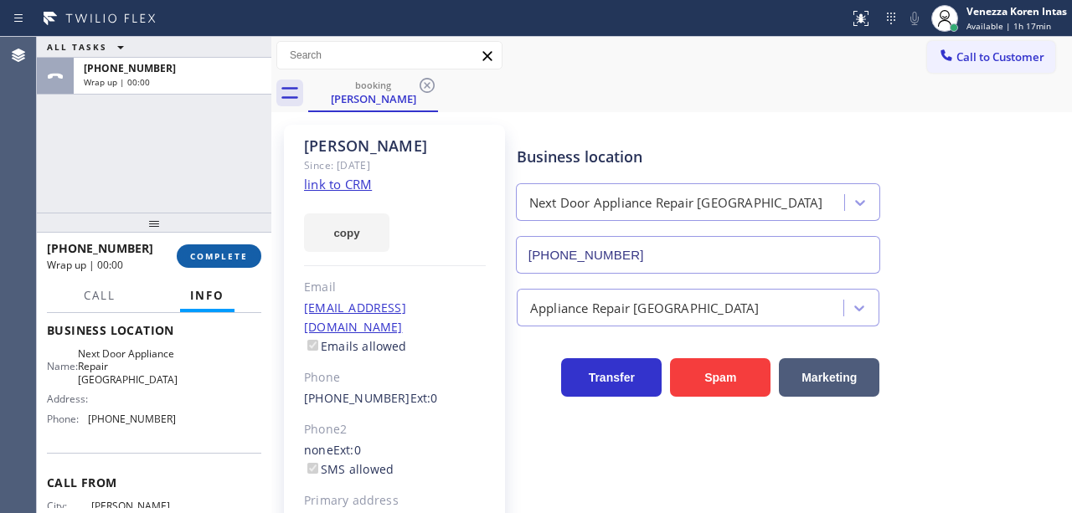
click at [221, 248] on button "COMPLETE" at bounding box center [219, 256] width 85 height 23
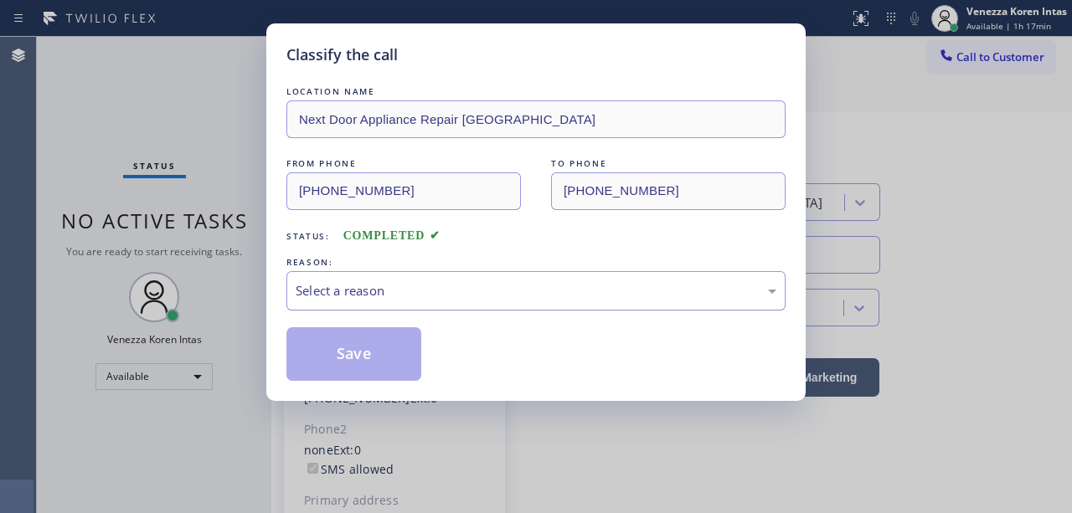
click at [461, 292] on div "Select a reason" at bounding box center [536, 290] width 481 height 19
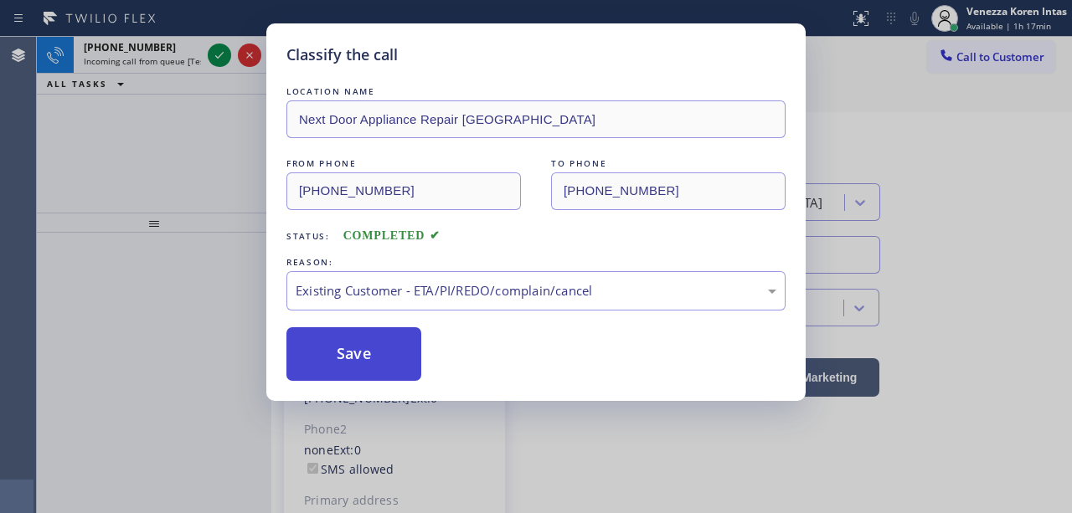
click at [367, 333] on button "Save" at bounding box center [353, 354] width 135 height 54
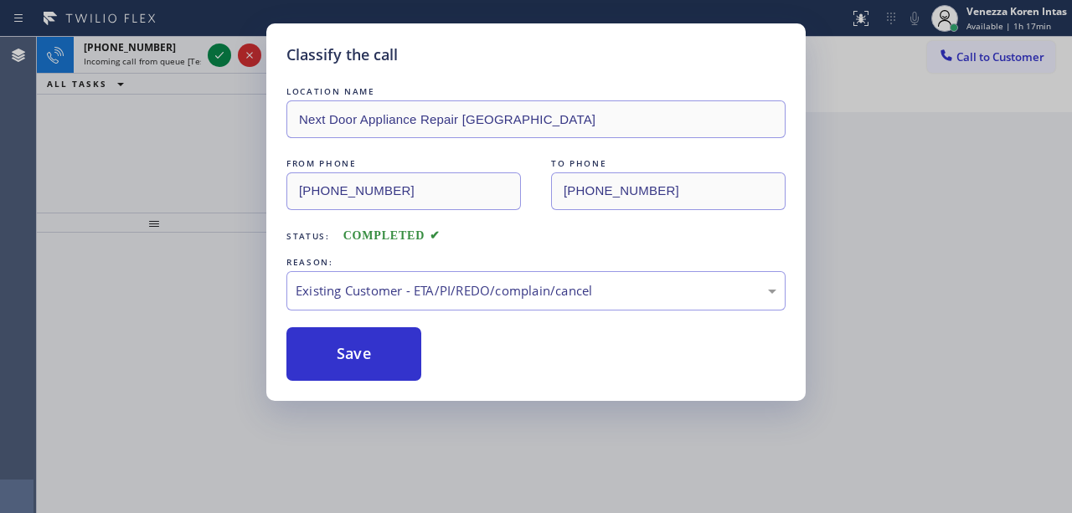
click at [223, 51] on div "Classify the call LOCATION NAME Next Door Appliance Repair Seattle FROM PHONE (…" at bounding box center [536, 256] width 1072 height 513
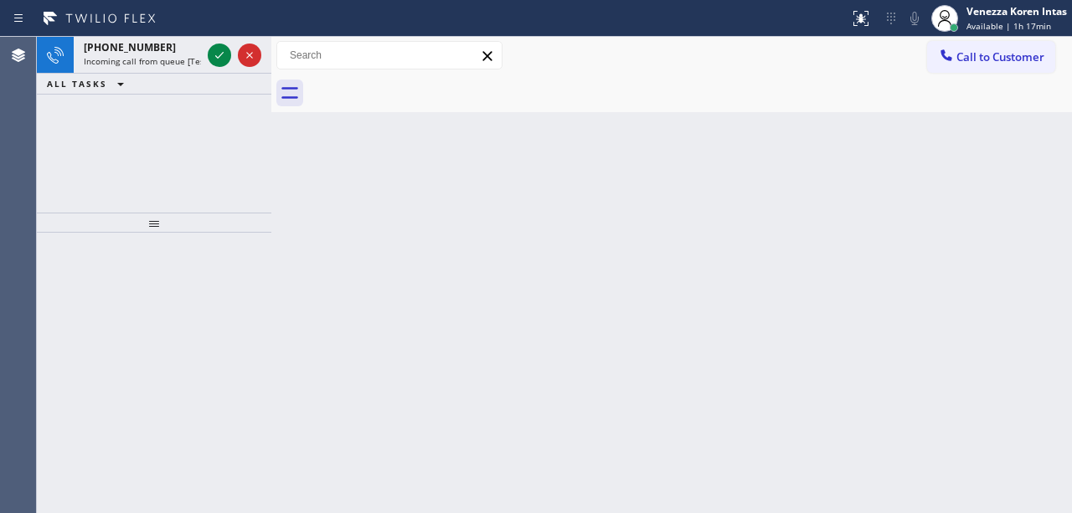
click at [223, 51] on icon at bounding box center [219, 55] width 20 height 20
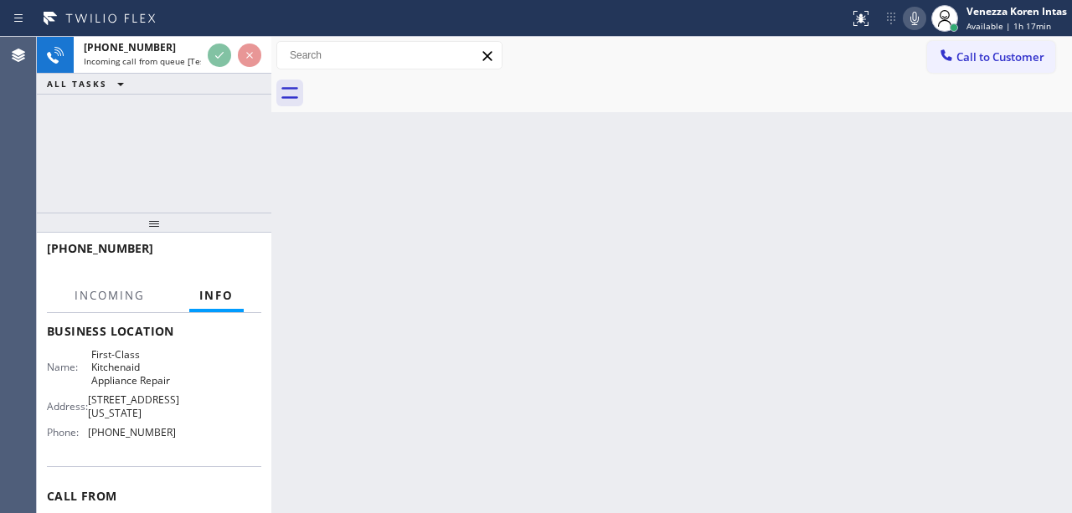
scroll to position [223, 0]
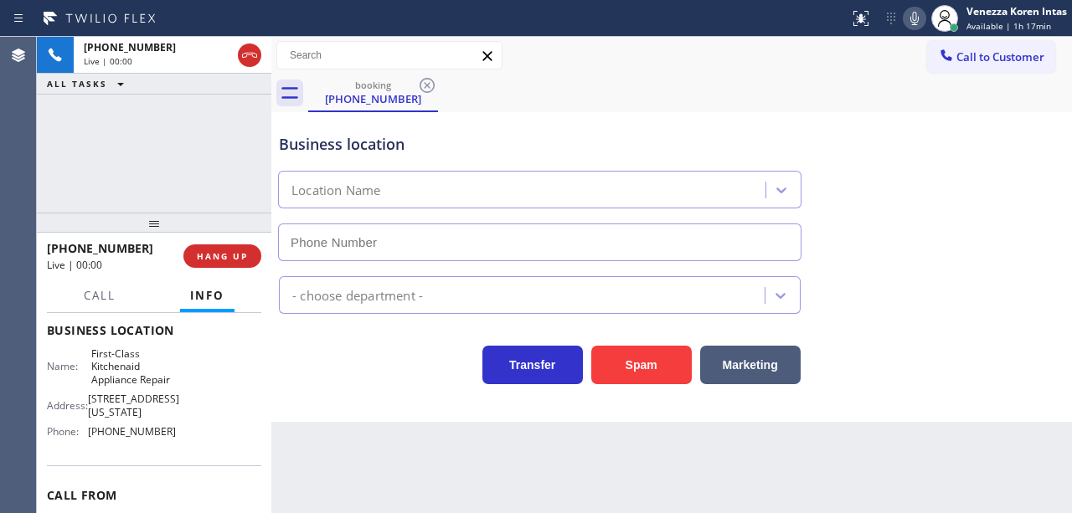
type input "(213) 516-9084"
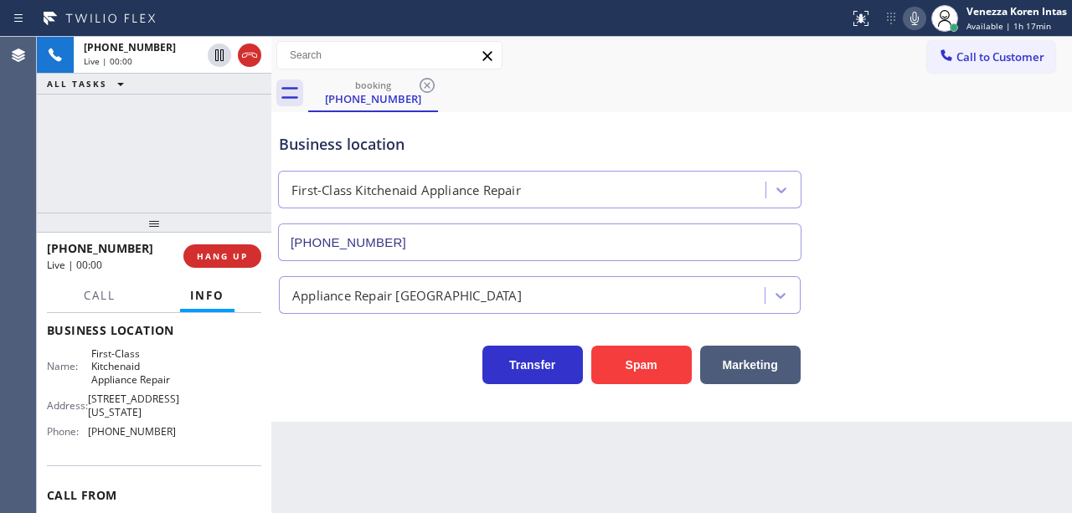
click at [340, 394] on div "Business location First-Class Kitchenaid Appliance Repair (213) 516-9084 Applia…" at bounding box center [671, 267] width 801 height 310
click at [392, 340] on div "Transfer Spam Marketing" at bounding box center [540, 361] width 528 height 47
click at [481, 126] on div "Business location First-Class Kitchenaid Appliance Repair (213) 516-9084" at bounding box center [540, 188] width 528 height 145
click at [692, 45] on div "Call to Customer Outbound call Location [GEOGRAPHIC_DATA] Electric Your caller …" at bounding box center [671, 55] width 801 height 29
click at [541, 79] on div "booking (818) 631-9277" at bounding box center [690, 94] width 764 height 38
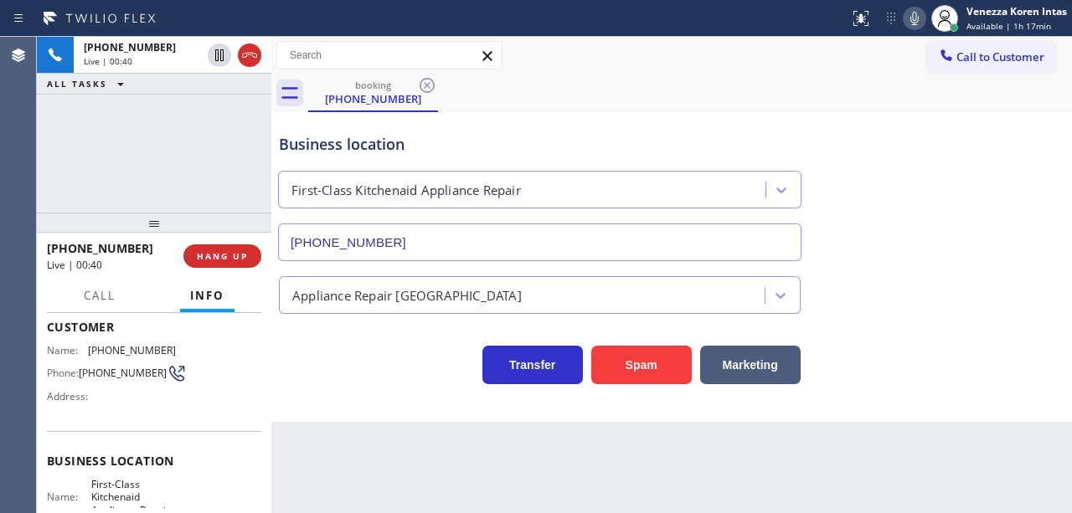
scroll to position [55, 0]
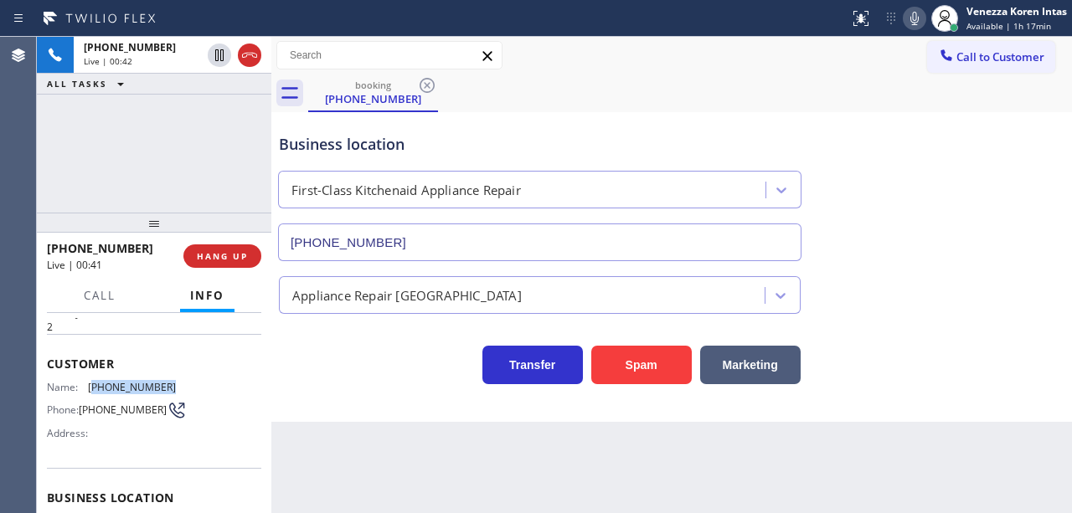
drag, startPoint x: 188, startPoint y: 382, endPoint x: 91, endPoint y: 377, distance: 97.3
click at [91, 381] on div "Name: (818) 631-9277 Phone: (818) 631-9277 Address:" at bounding box center [154, 414] width 214 height 66
copy span "818) 631-9277"
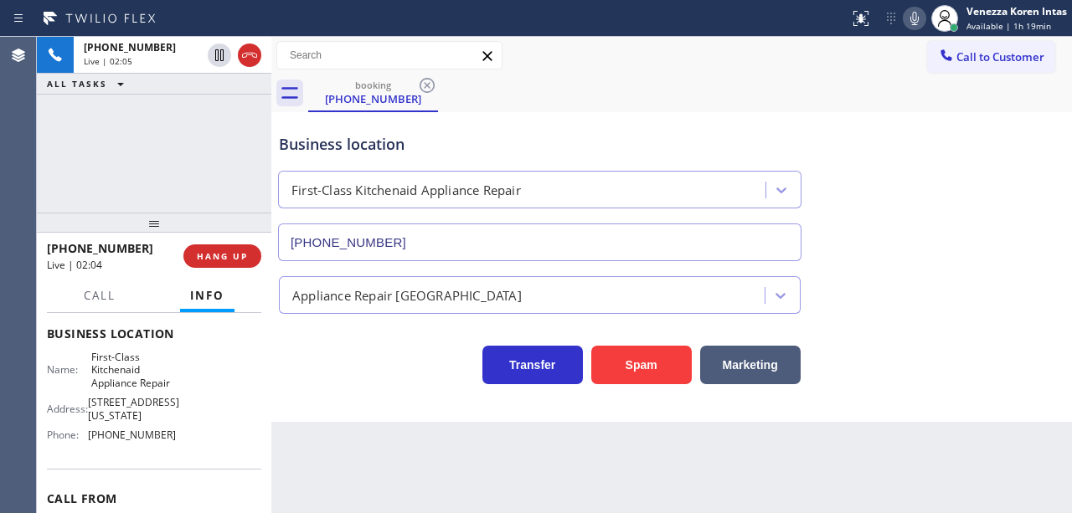
scroll to position [223, 0]
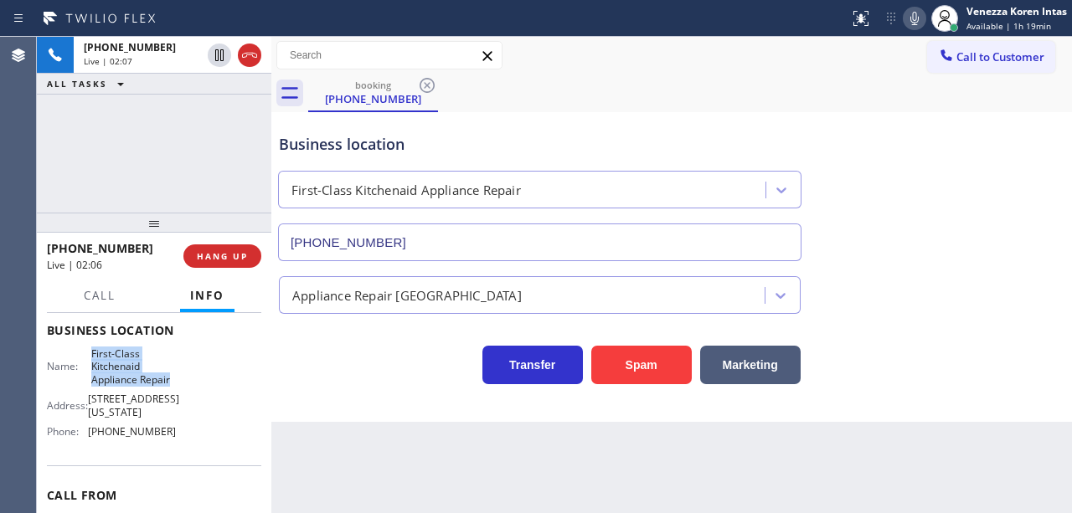
drag, startPoint x: 174, startPoint y: 378, endPoint x: 90, endPoint y: 352, distance: 87.7
click at [90, 352] on div "Name: First-Class Kitchenaid Appliance Repair Address: 1407 S Vermont Ave Phone…" at bounding box center [154, 397] width 214 height 98
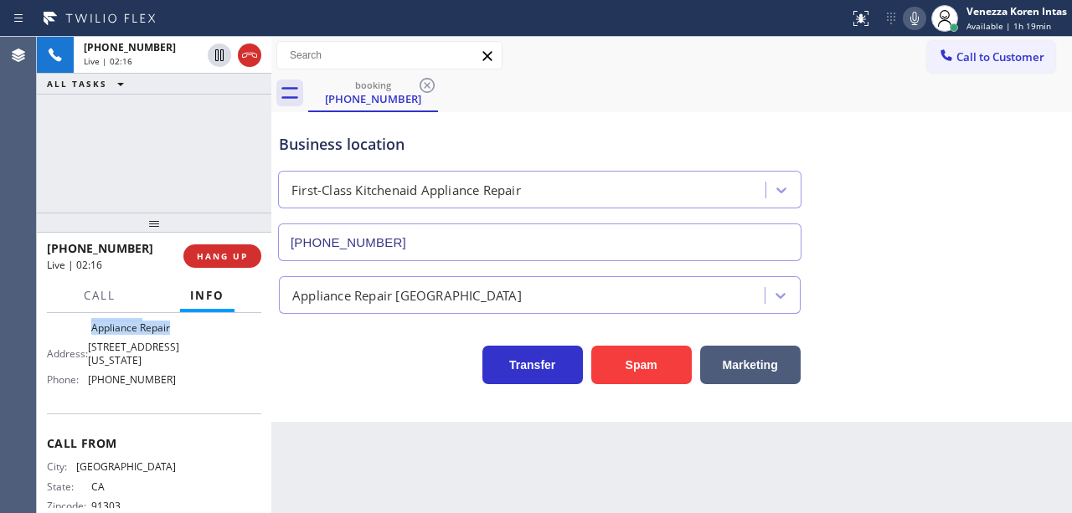
scroll to position [279, 0]
drag, startPoint x: 177, startPoint y: 374, endPoint x: 90, endPoint y: 374, distance: 87.1
click at [91, 374] on div "Name: First-Class Kitchenaid Appliance Repair Address: 1407 S Vermont Ave Phone…" at bounding box center [154, 340] width 214 height 98
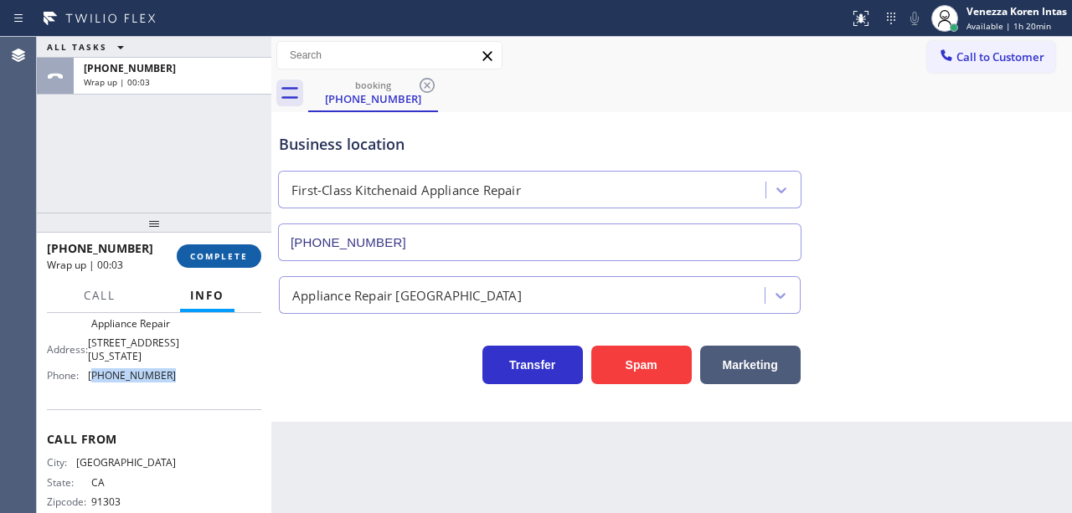
click at [235, 256] on span "COMPLETE" at bounding box center [219, 256] width 58 height 12
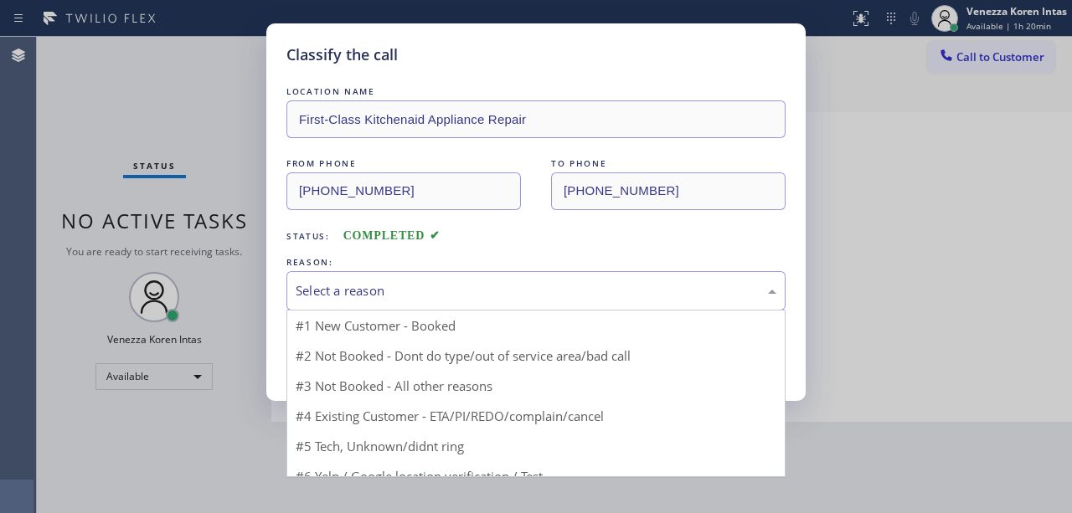
click at [409, 291] on div "Select a reason" at bounding box center [536, 290] width 481 height 19
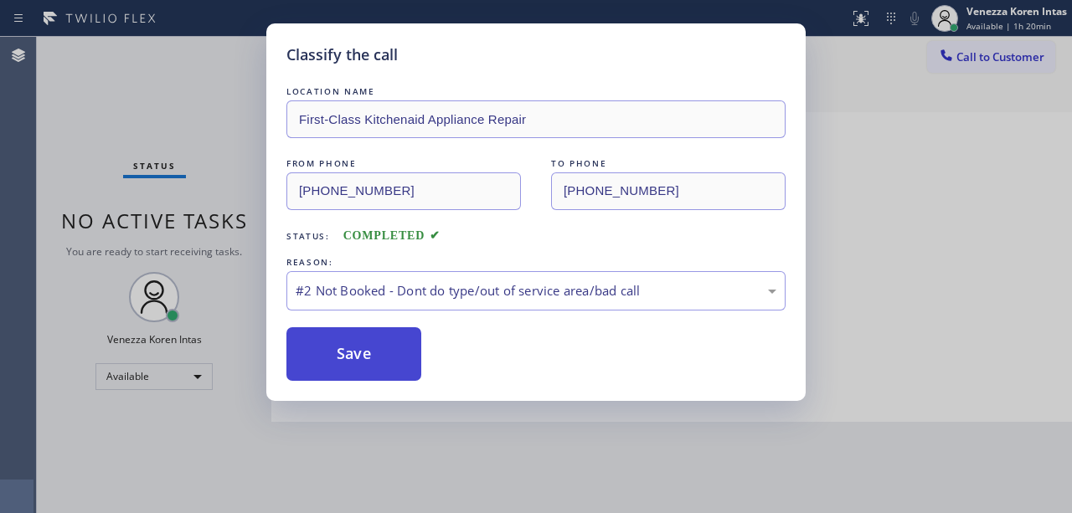
click at [381, 343] on button "Save" at bounding box center [353, 354] width 135 height 54
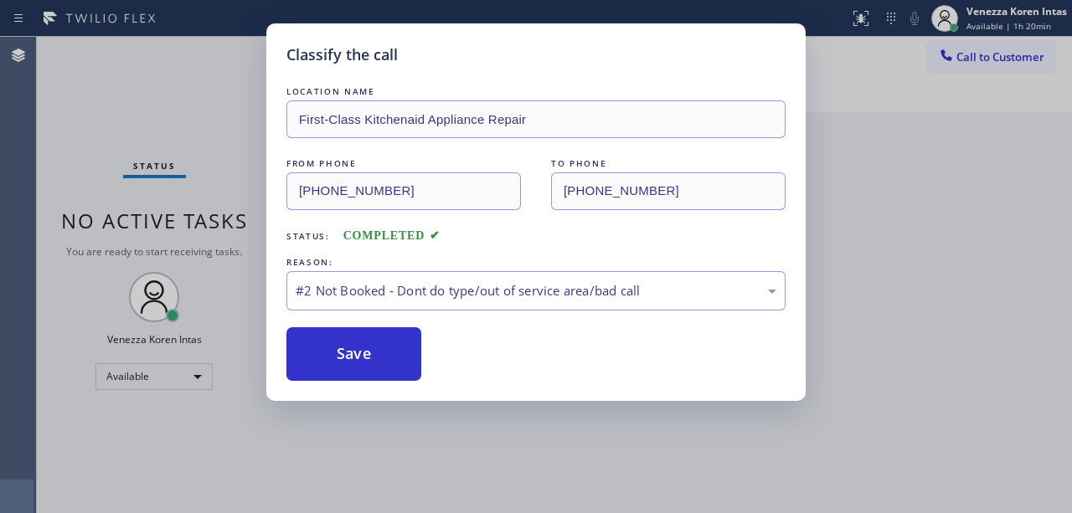
click at [131, 141] on div "Classify the call LOCATION NAME First-Class Kitchenaid Appliance Repair FROM PH…" at bounding box center [536, 256] width 1072 height 513
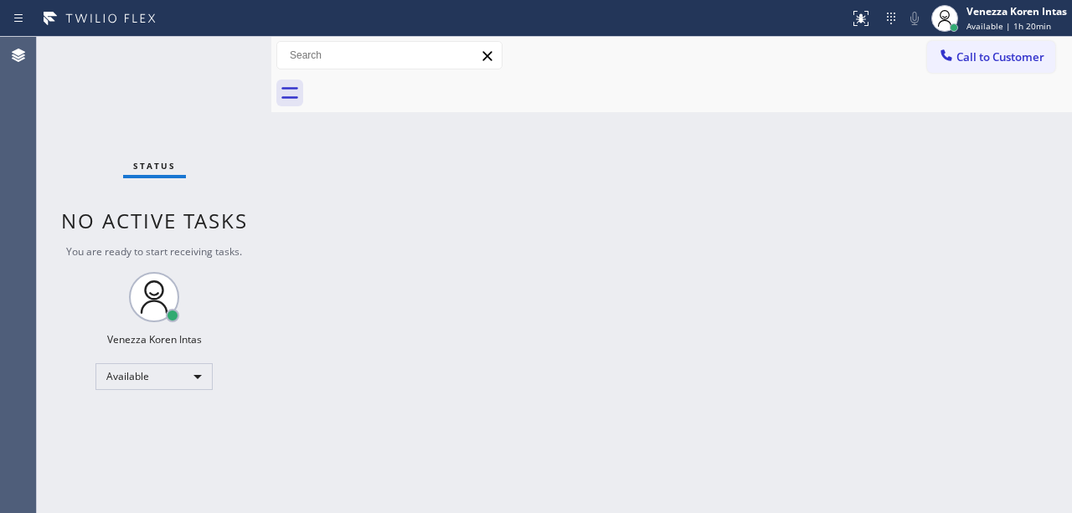
drag, startPoint x: 426, startPoint y: 220, endPoint x: 580, endPoint y: 67, distance: 216.7
click at [429, 219] on div "Back to Dashboard Change Sender ID Customers Technicians Select a contact Outbo…" at bounding box center [671, 275] width 801 height 477
click at [599, 116] on div "Back to Dashboard Change Sender ID Customers Technicians Select a contact Outbo…" at bounding box center [671, 275] width 801 height 477
click at [237, 121] on div "Status No active tasks You are ready to start receiving tasks. Venezza Koren In…" at bounding box center [154, 275] width 235 height 477
click at [561, 85] on div at bounding box center [690, 94] width 764 height 38
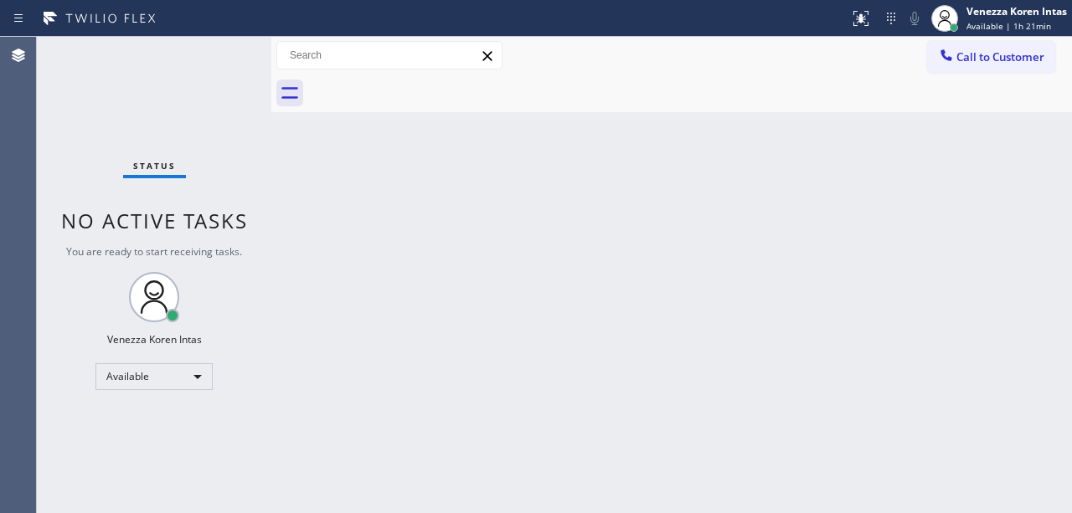
click at [622, 100] on div at bounding box center [690, 94] width 764 height 38
click at [633, 89] on div at bounding box center [690, 94] width 764 height 38
click at [605, 119] on div "Back to Dashboard Change Sender ID Customers Technicians Select a contact Outbo…" at bounding box center [671, 275] width 801 height 477
click at [643, 100] on div at bounding box center [690, 94] width 764 height 38
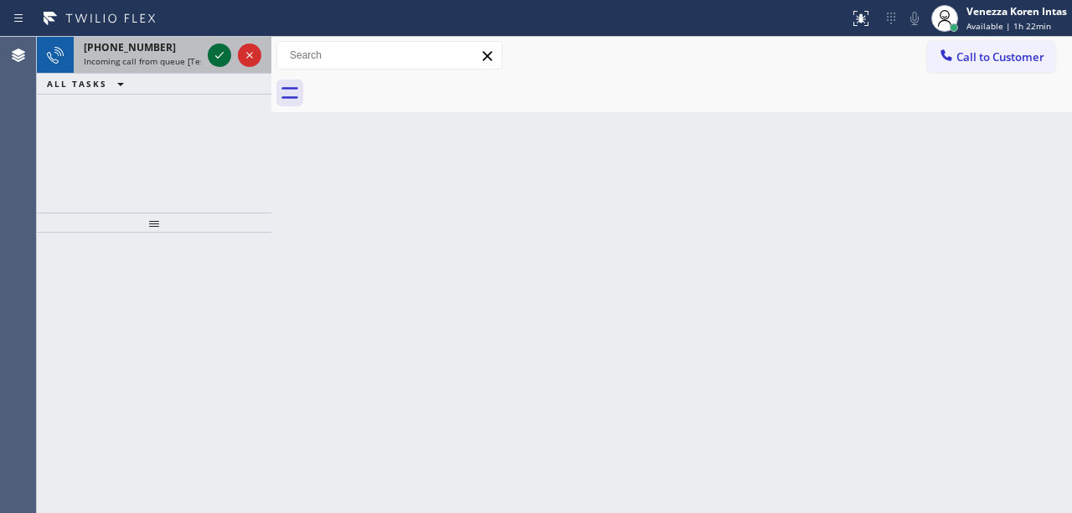
click at [217, 54] on icon at bounding box center [219, 55] width 20 height 20
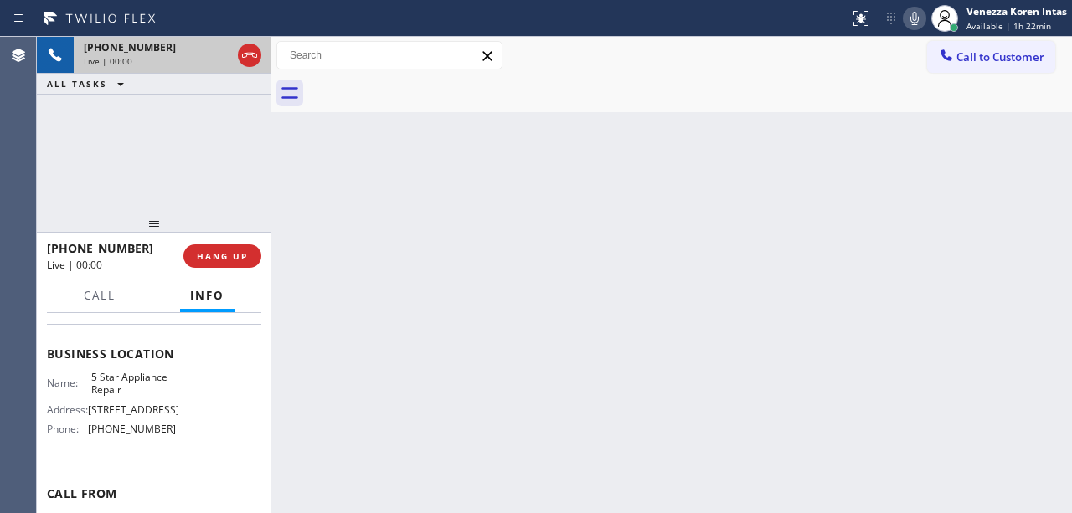
scroll to position [223, 0]
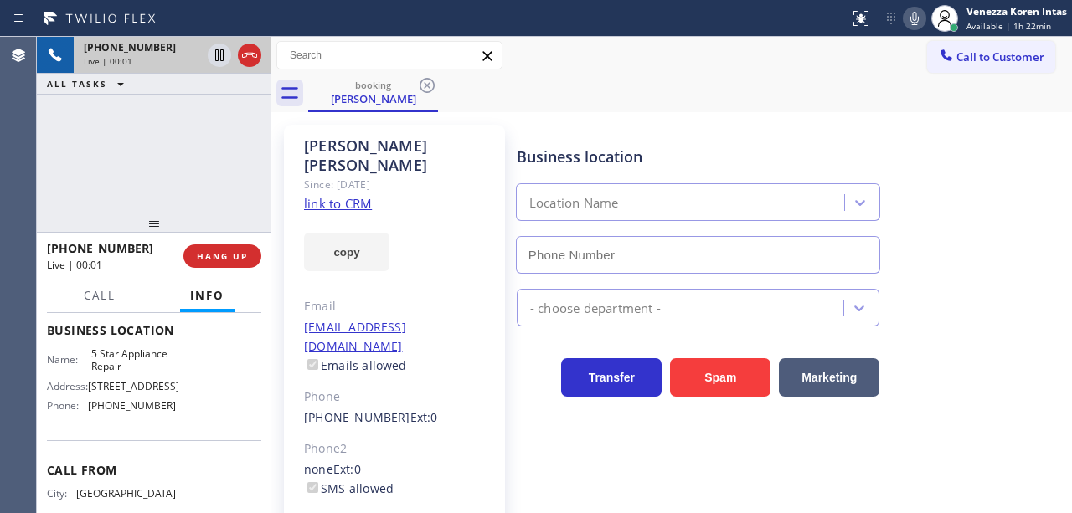
type input "[PHONE_NUMBER]"
click at [380, 184] on div "[PERSON_NAME] Since: [DATE] link to CRM copy Email [EMAIL_ADDRESS][DOMAIN_NAME]…" at bounding box center [394, 384] width 221 height 518
click at [374, 184] on div "[PERSON_NAME] Since: [DATE] link to CRM copy Email [EMAIL_ADDRESS][DOMAIN_NAME]…" at bounding box center [394, 384] width 221 height 518
click at [365, 195] on link "link to CRM" at bounding box center [338, 203] width 68 height 17
click at [908, 23] on icon at bounding box center [915, 18] width 20 height 20
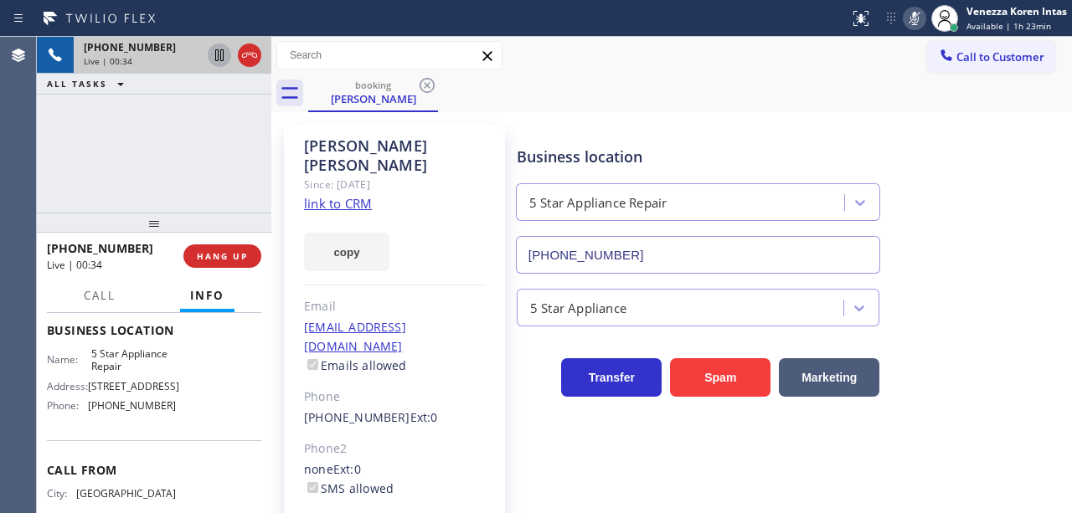
click at [223, 60] on icon at bounding box center [219, 55] width 8 height 12
click at [905, 18] on icon at bounding box center [915, 18] width 20 height 20
click at [219, 47] on icon at bounding box center [219, 55] width 20 height 20
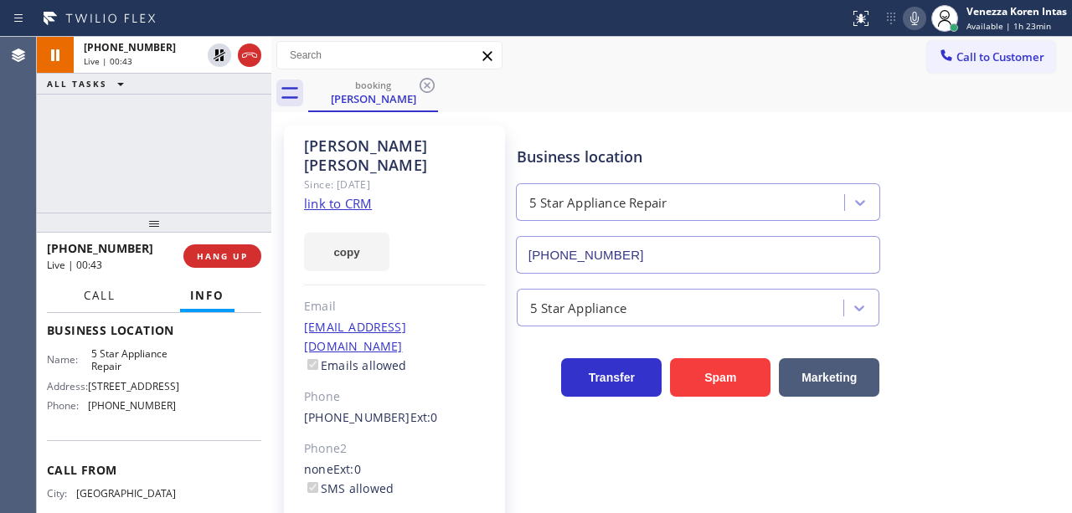
click at [84, 294] on span "Call" at bounding box center [100, 295] width 32 height 15
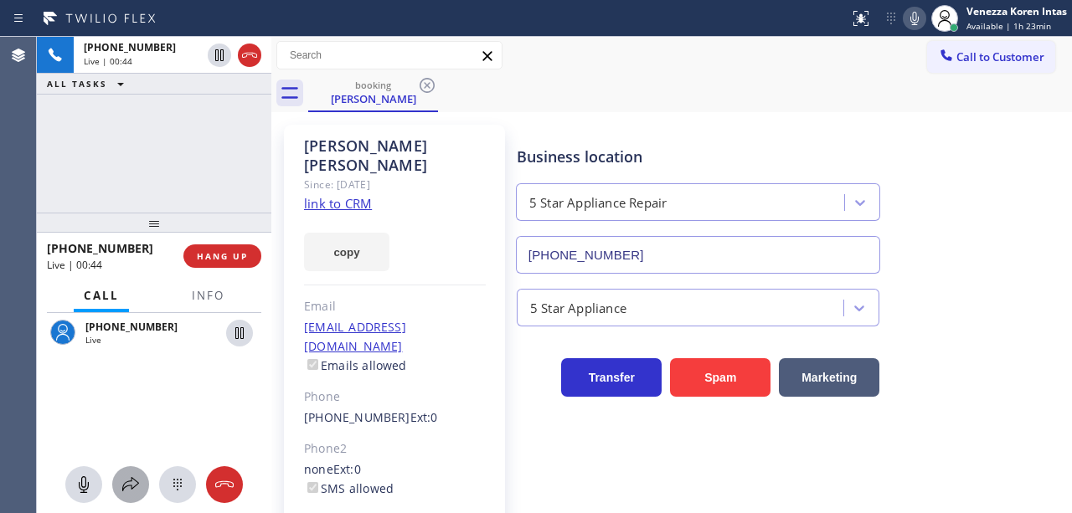
click at [124, 479] on icon at bounding box center [131, 485] width 20 height 20
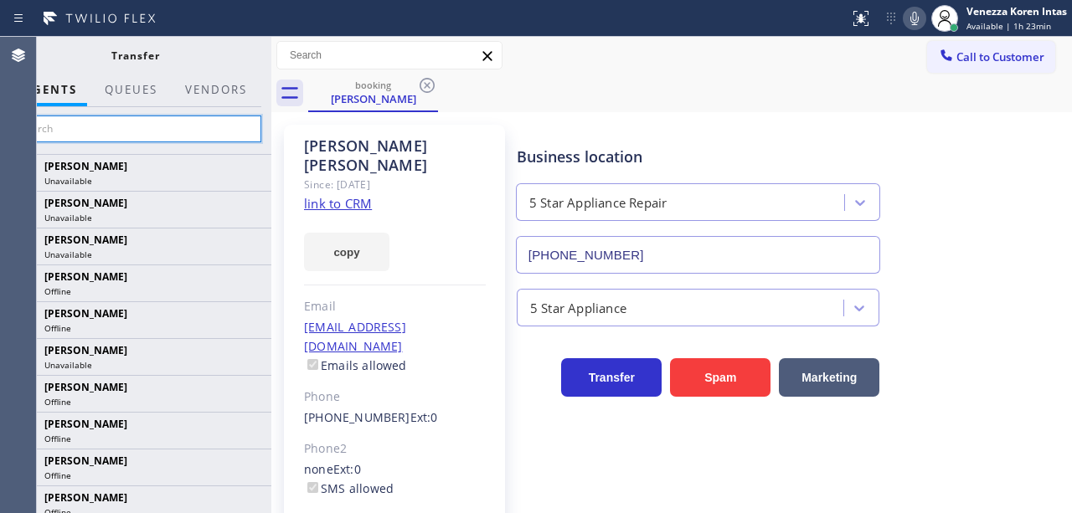
click at [239, 140] on input "text" at bounding box center [135, 129] width 252 height 27
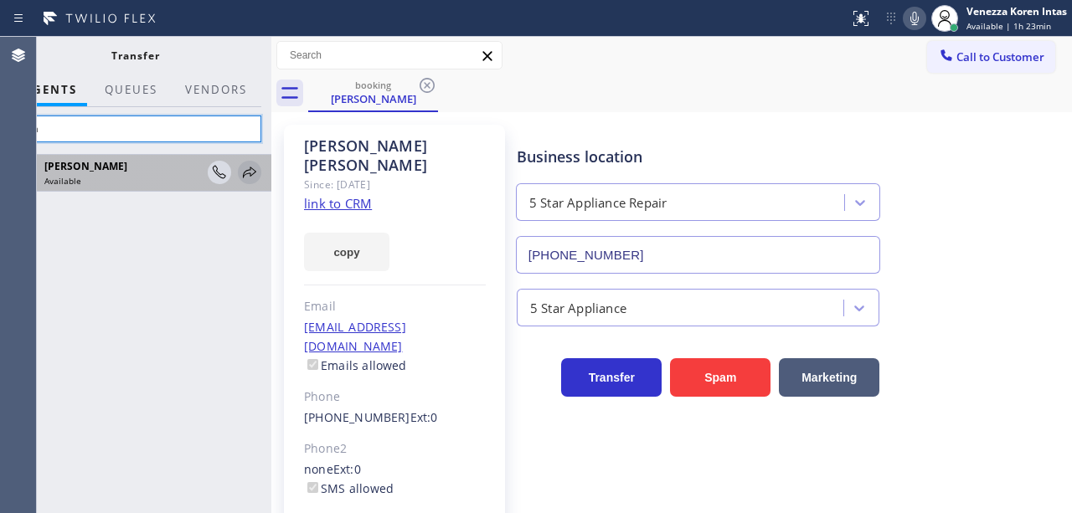
type input "lyka"
click at [258, 175] on icon at bounding box center [250, 172] width 20 height 20
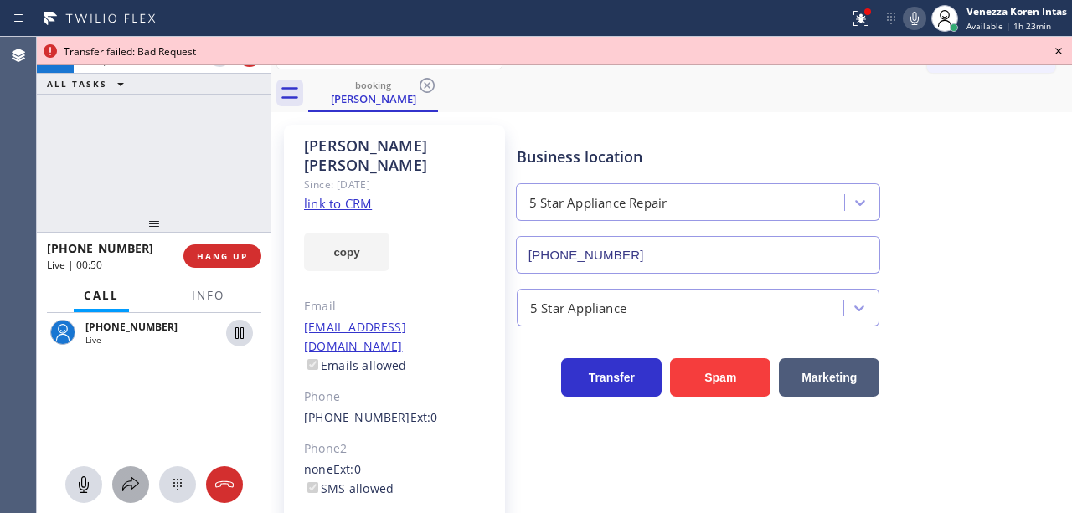
click at [122, 491] on icon at bounding box center [131, 485] width 20 height 20
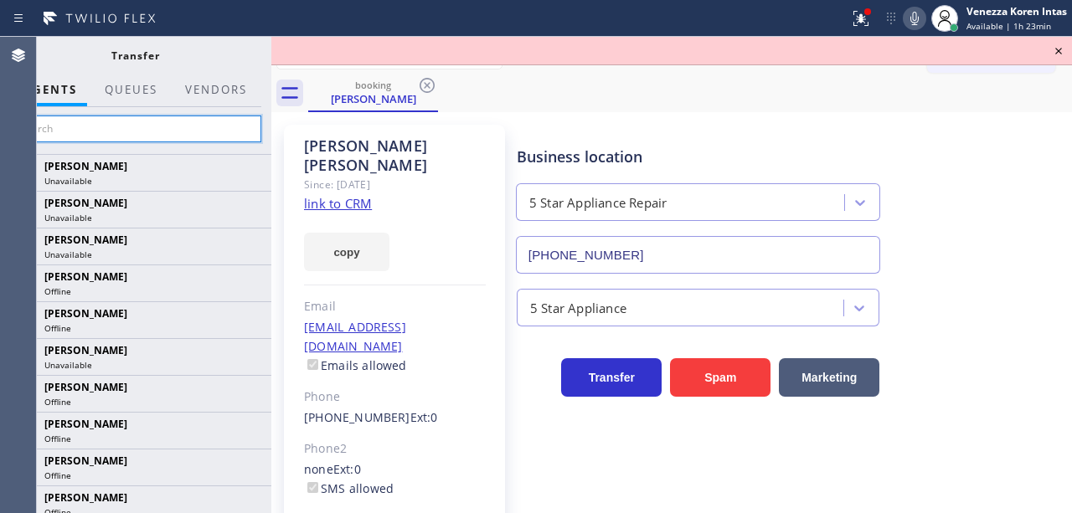
click at [236, 131] on input "text" at bounding box center [135, 129] width 252 height 27
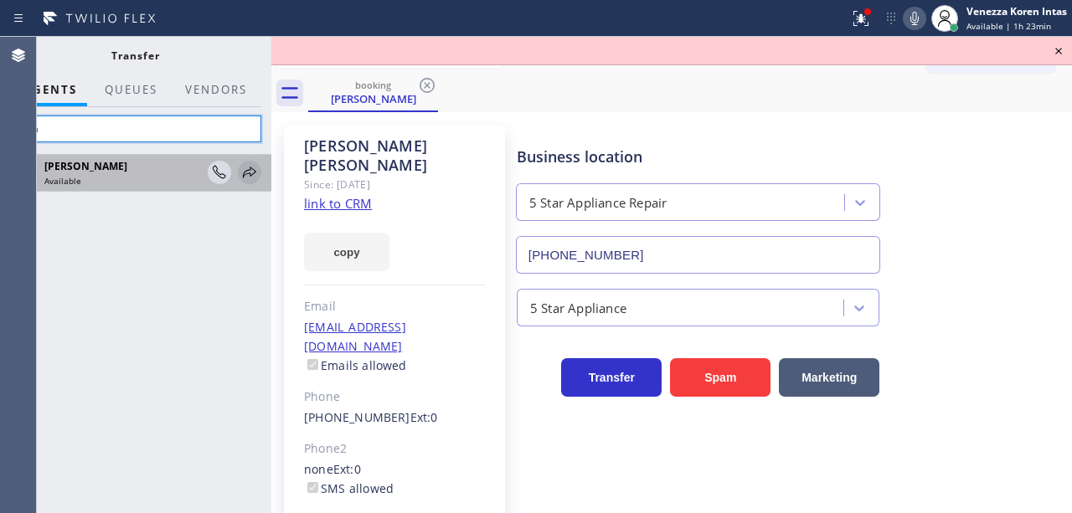
type input "lyka"
click at [246, 174] on icon at bounding box center [250, 172] width 20 height 20
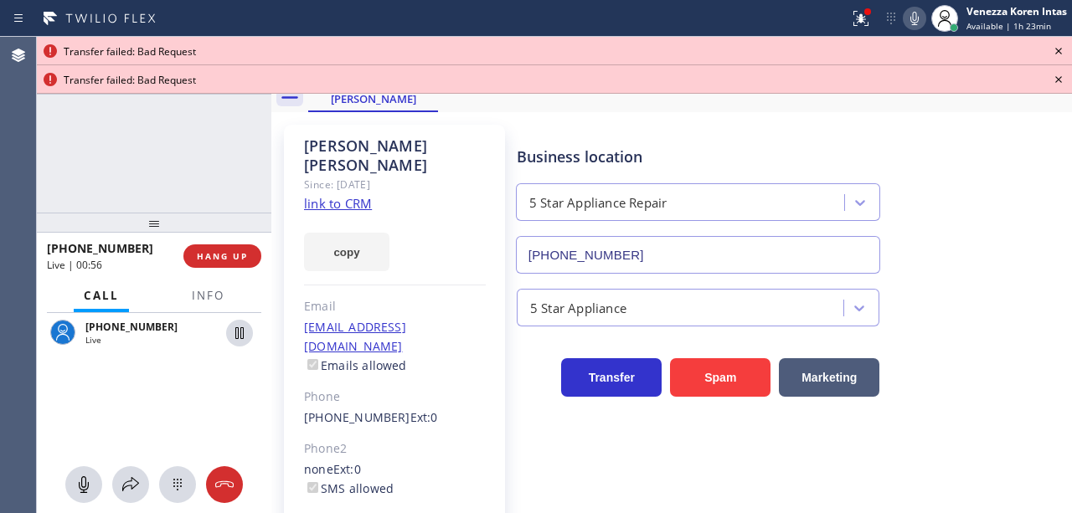
click at [1056, 74] on icon at bounding box center [1059, 80] width 20 height 20
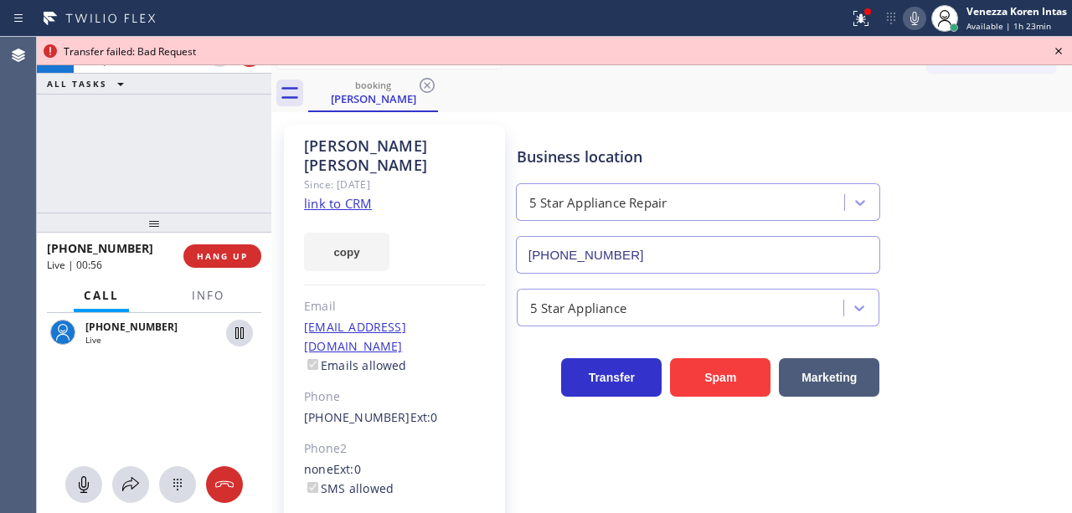
click at [1060, 49] on icon at bounding box center [1058, 51] width 7 height 7
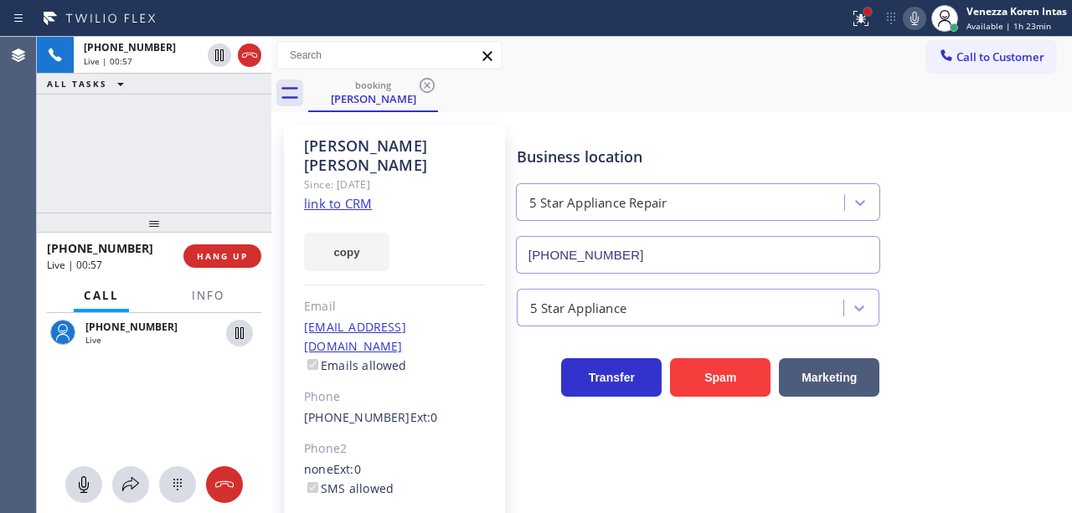
click at [867, 13] on div at bounding box center [867, 11] width 7 height 7
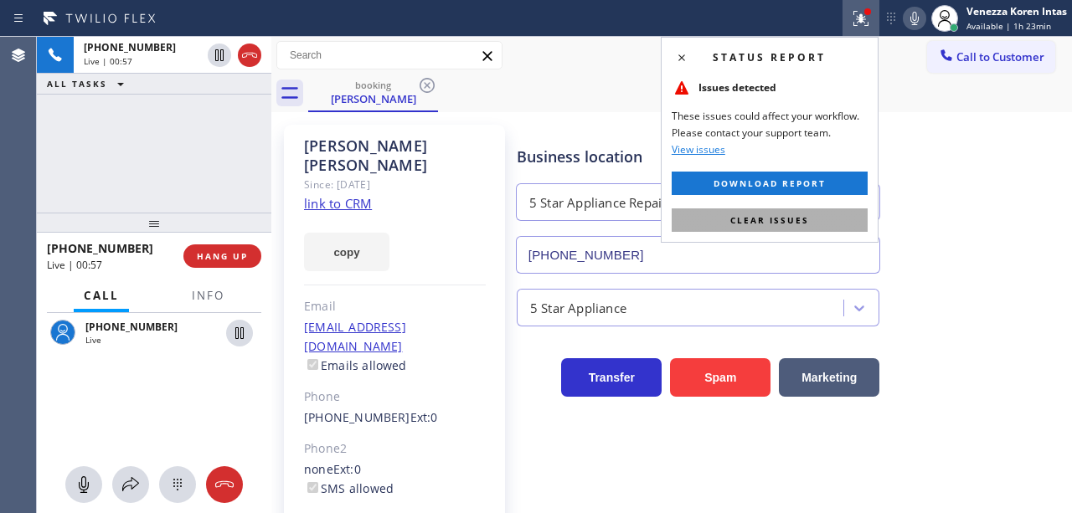
click at [801, 218] on span "Clear issues" at bounding box center [769, 220] width 79 height 12
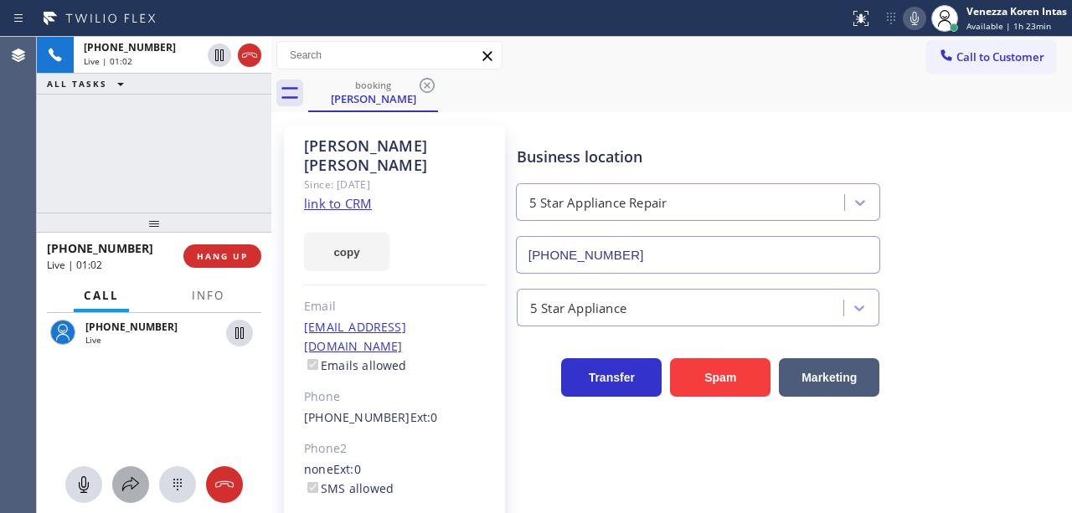
click at [130, 475] on icon at bounding box center [131, 485] width 20 height 20
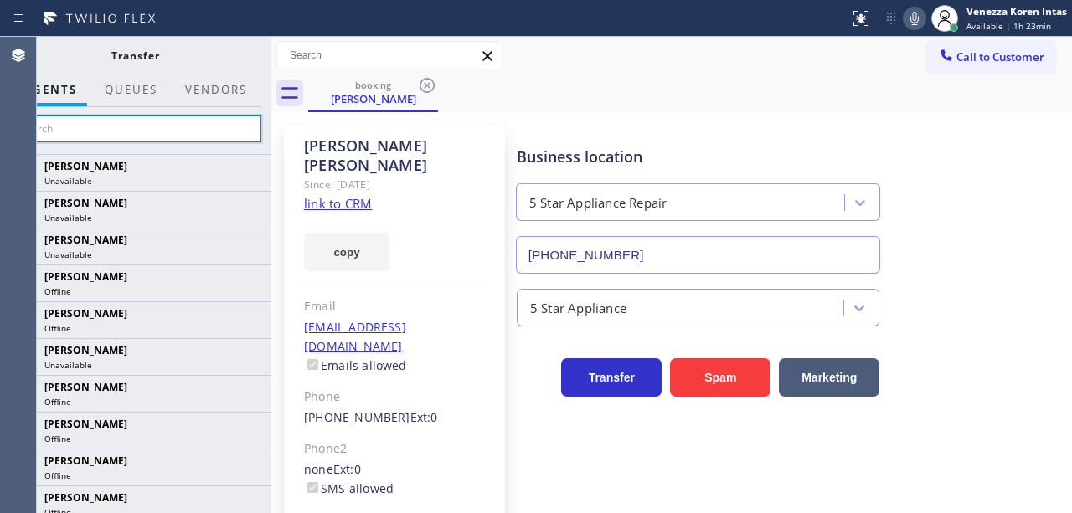
click at [224, 132] on input "text" at bounding box center [135, 129] width 252 height 27
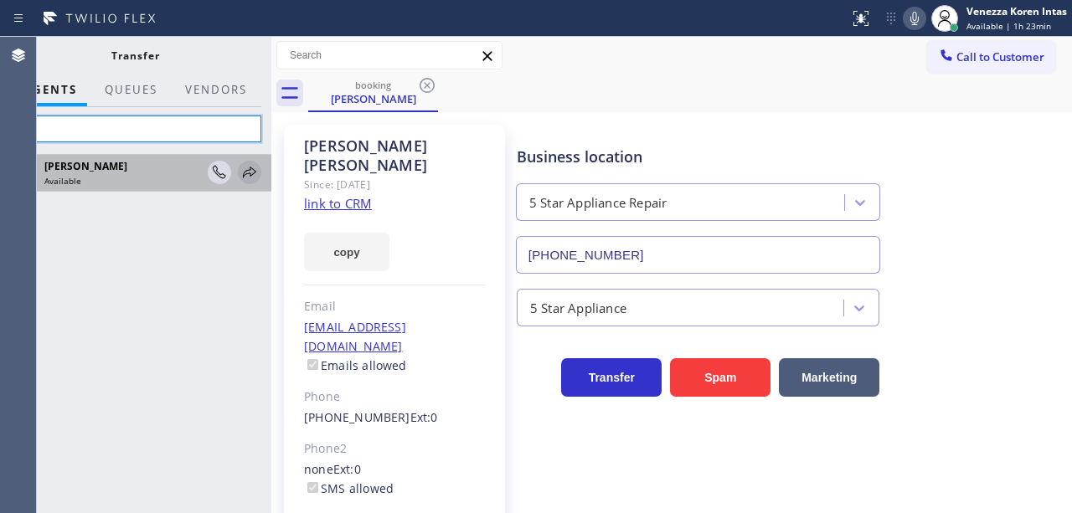
type input "lyk"
click at [248, 174] on icon at bounding box center [250, 172] width 20 height 20
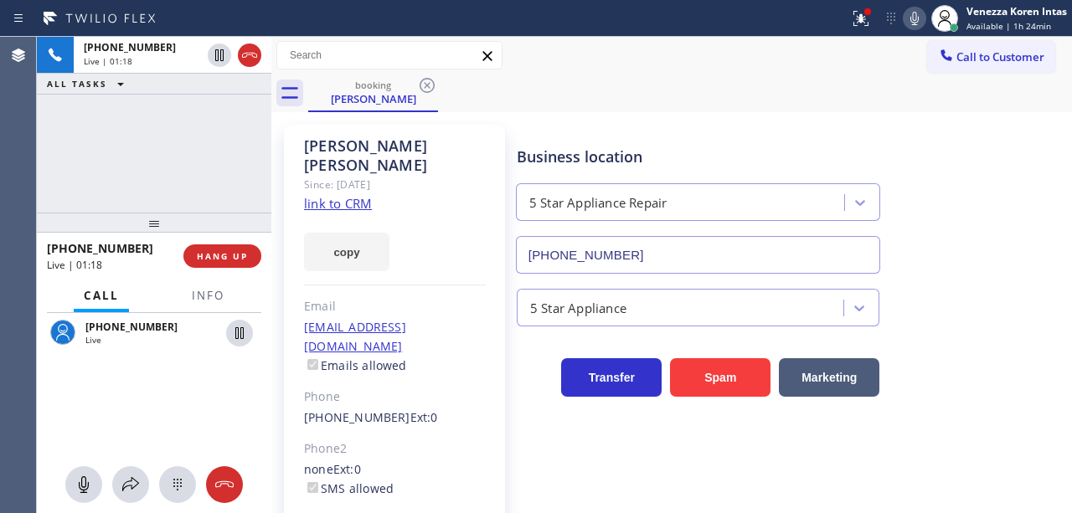
click at [149, 163] on div "+17204805202 Live | 01:18 ALL TASKS ALL TASKS ACTIVE TASKS TASKS IN WRAP UP" at bounding box center [154, 125] width 235 height 176
click at [131, 489] on icon at bounding box center [131, 485] width 20 height 20
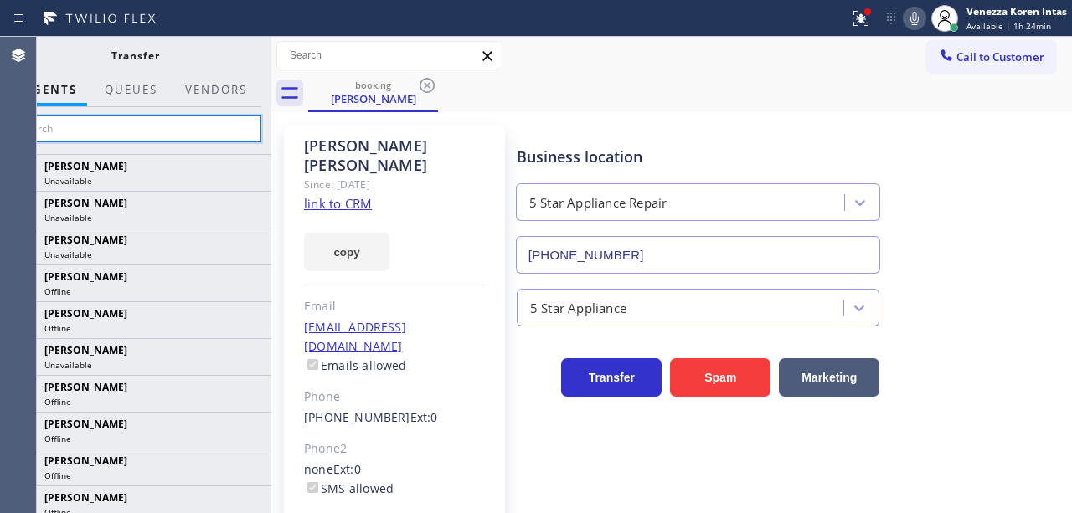
click at [246, 136] on input "text" at bounding box center [135, 129] width 252 height 27
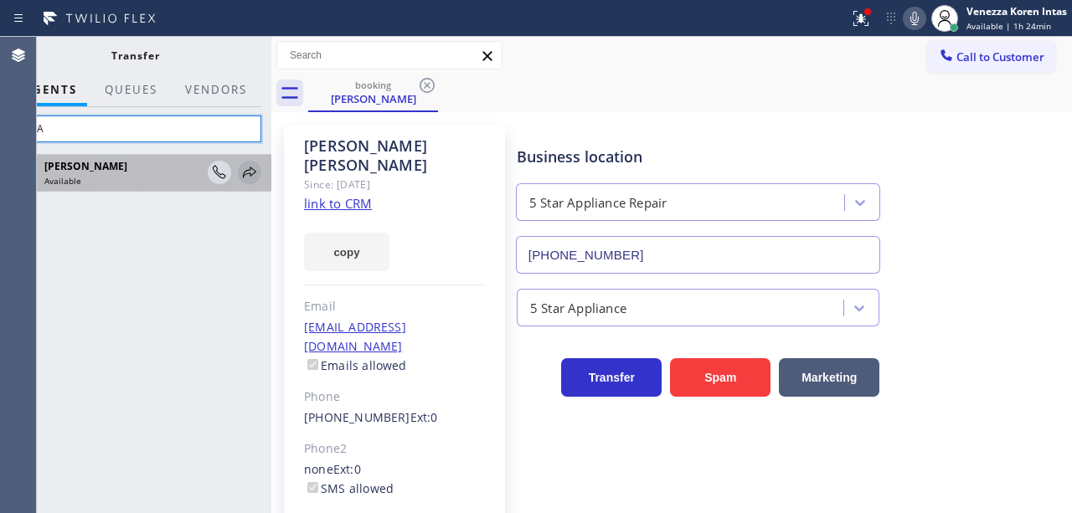
type input "LYKA"
click at [245, 181] on icon at bounding box center [250, 172] width 20 height 20
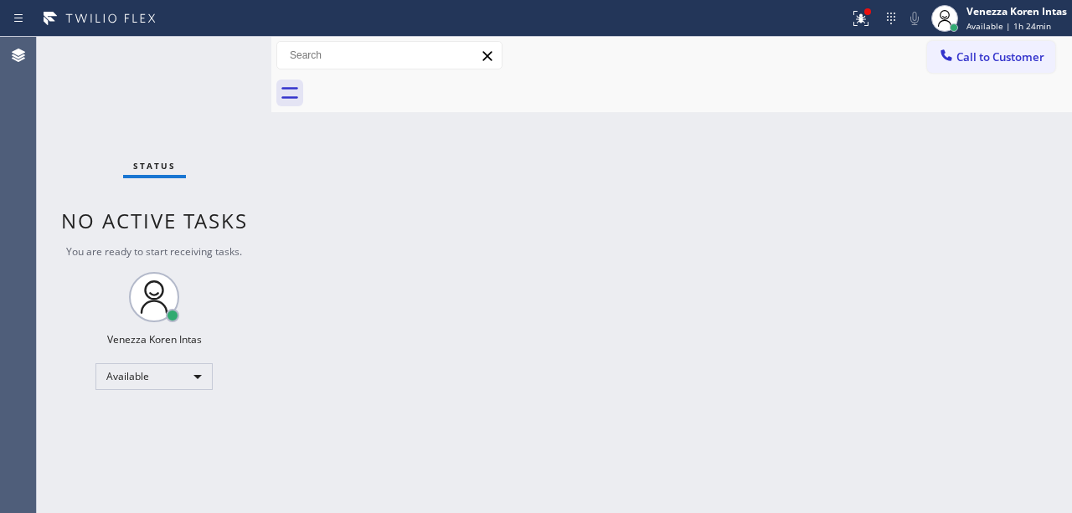
drag, startPoint x: 389, startPoint y: 237, endPoint x: 439, endPoint y: 137, distance: 111.6
click at [389, 236] on div "Back to Dashboard Change Sender ID Customers Technicians Select a contact Outbo…" at bounding box center [671, 275] width 801 height 477
click at [672, 139] on div "Back to Dashboard Change Sender ID Customers Technicians Select a contact Outbo…" at bounding box center [671, 275] width 801 height 477
click at [876, 22] on div at bounding box center [861, 18] width 37 height 20
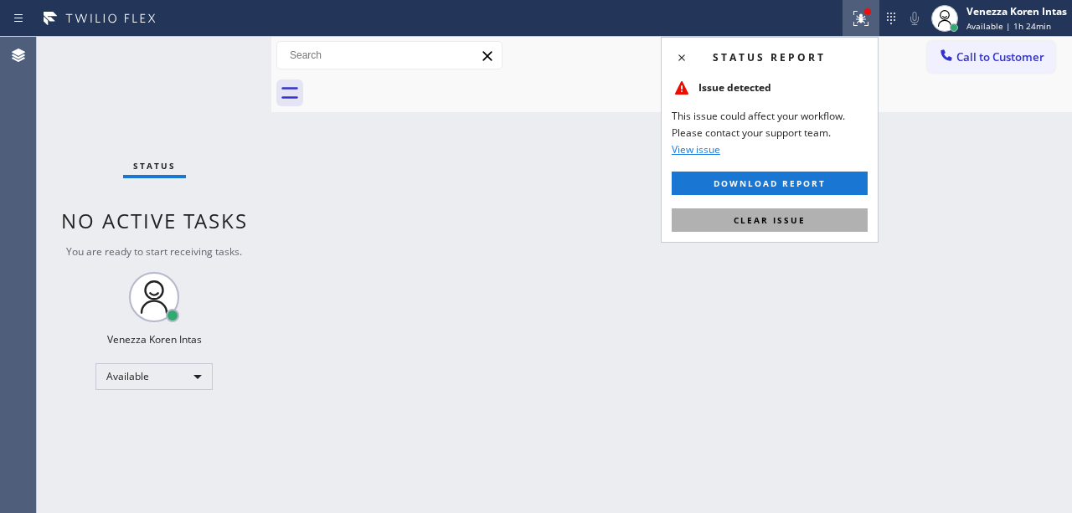
click at [829, 224] on button "Clear issue" at bounding box center [770, 220] width 196 height 23
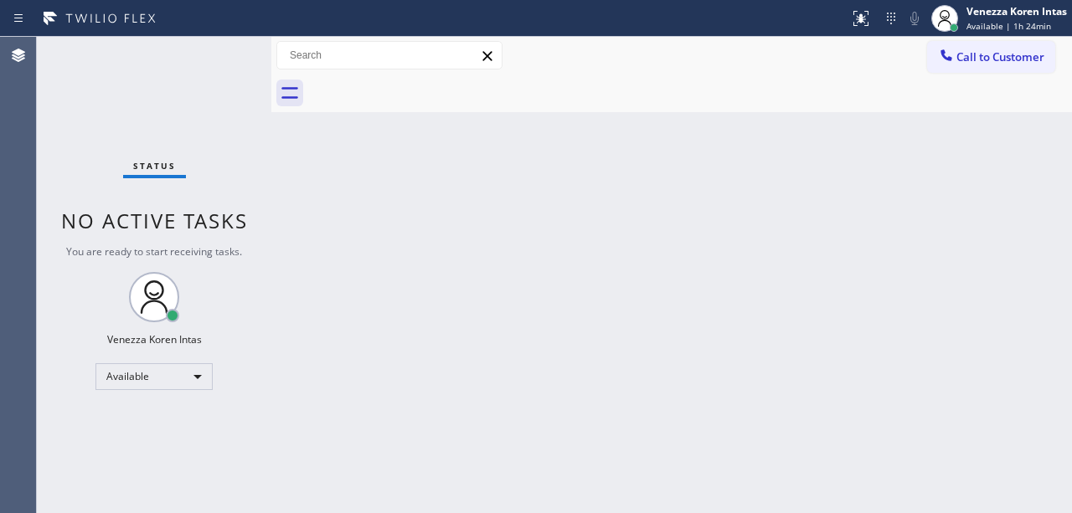
click at [906, 238] on div "Back to Dashboard Change Sender ID Customers Technicians Select a contact Outbo…" at bounding box center [671, 275] width 801 height 477
click at [601, 36] on div "Status report No issues detected If you experience an issue, please download th…" at bounding box center [536, 18] width 1072 height 37
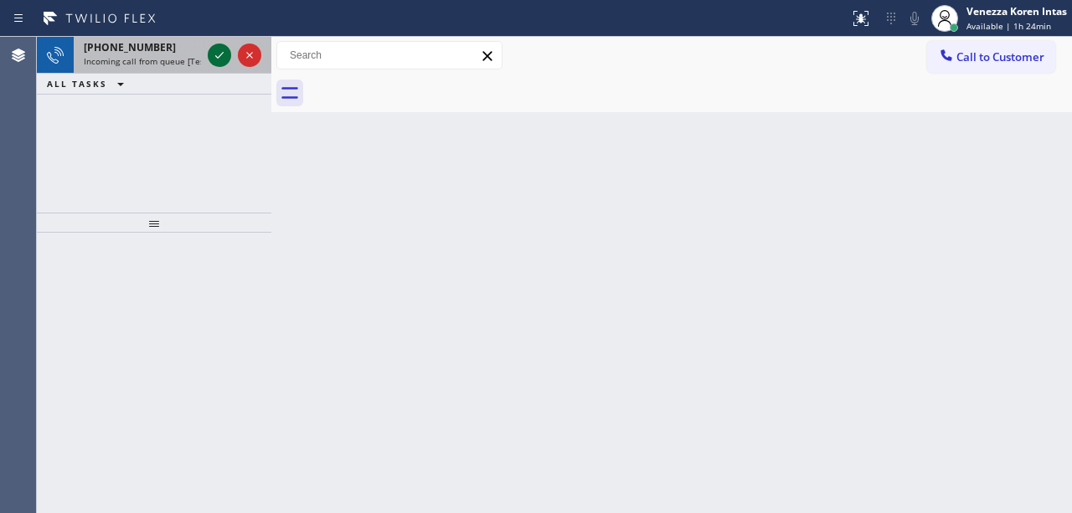
click at [216, 51] on icon at bounding box center [219, 55] width 20 height 20
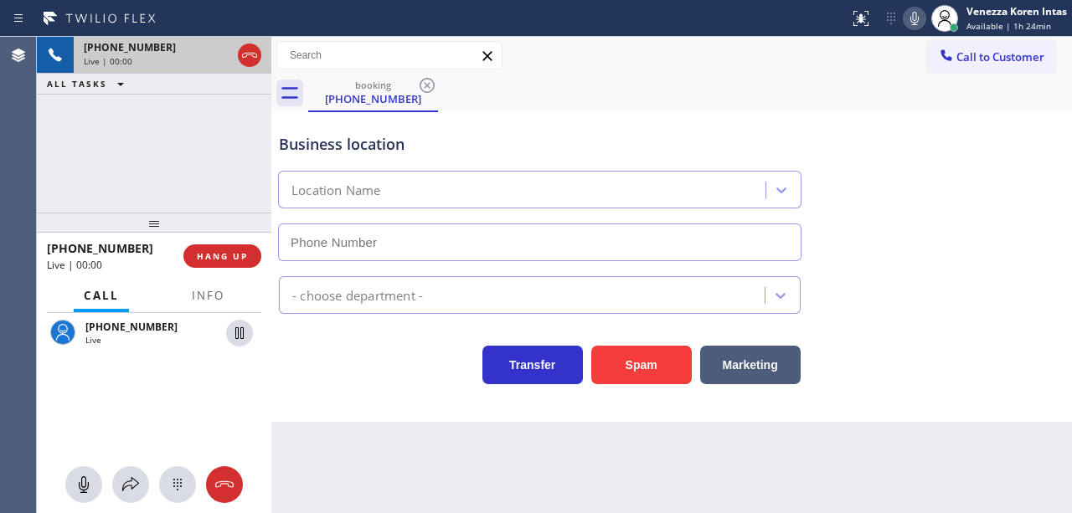
type input "(720) 741-7377"
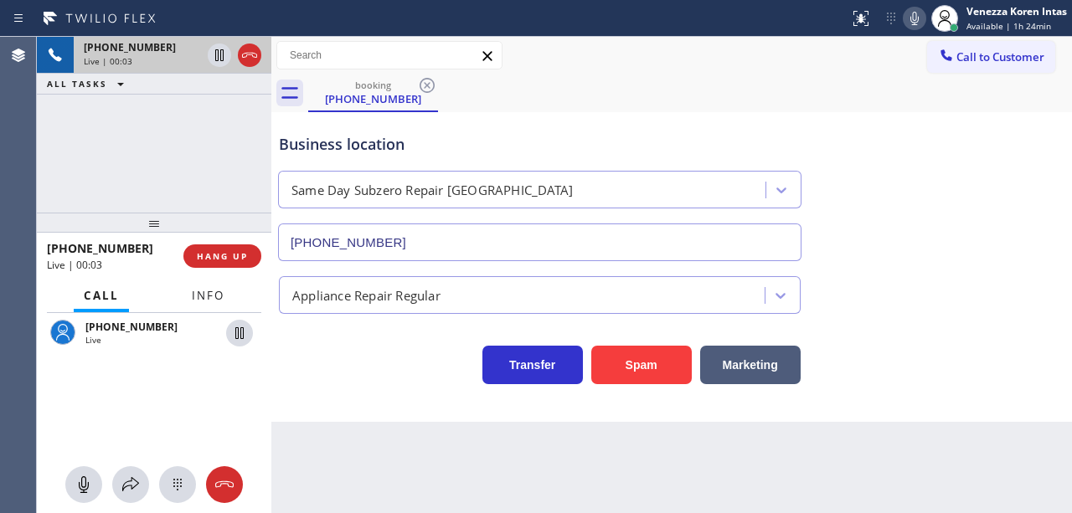
click at [219, 295] on span "Info" at bounding box center [208, 295] width 33 height 15
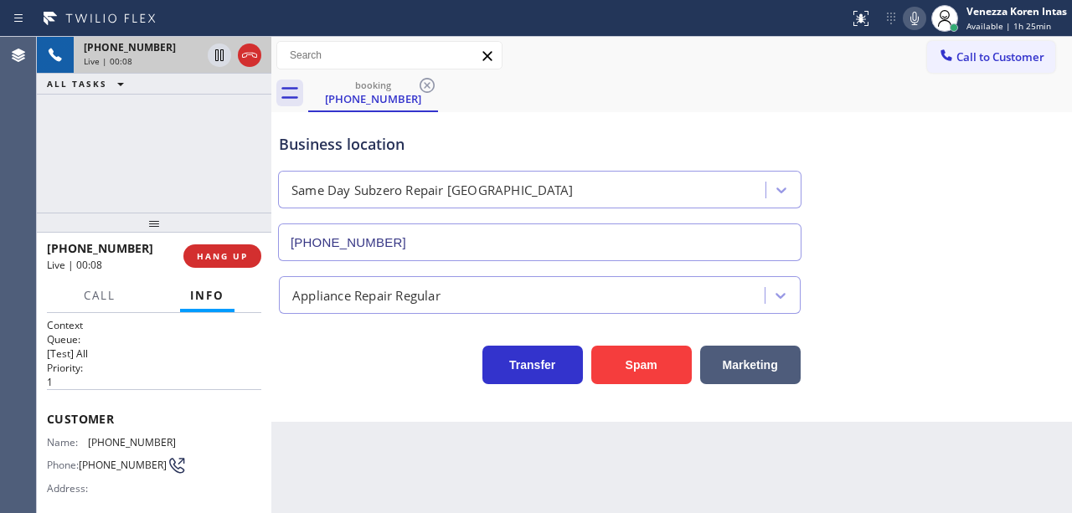
click at [556, 87] on div "booking (757) 839-5291" at bounding box center [690, 94] width 764 height 38
click at [583, 35] on div "Status report No issues detected If you experience an issue, please download th…" at bounding box center [536, 18] width 1072 height 37
click at [611, 147] on div "Business location" at bounding box center [540, 144] width 522 height 23
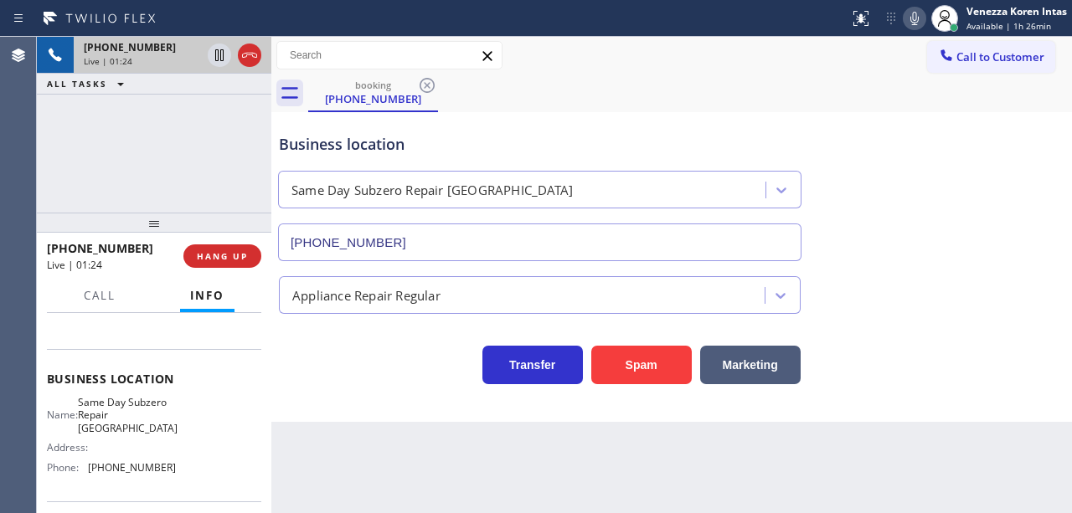
scroll to position [223, 0]
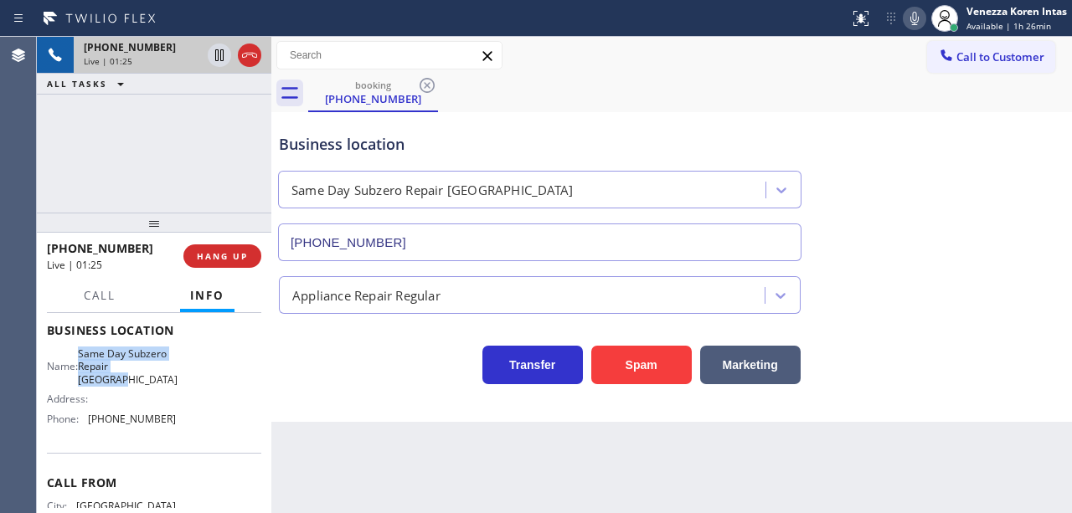
drag, startPoint x: 89, startPoint y: 351, endPoint x: 138, endPoint y: 375, distance: 55.1
click at [138, 375] on div "Name: Same Day Subzero Repair Lakewood" at bounding box center [111, 367] width 129 height 39
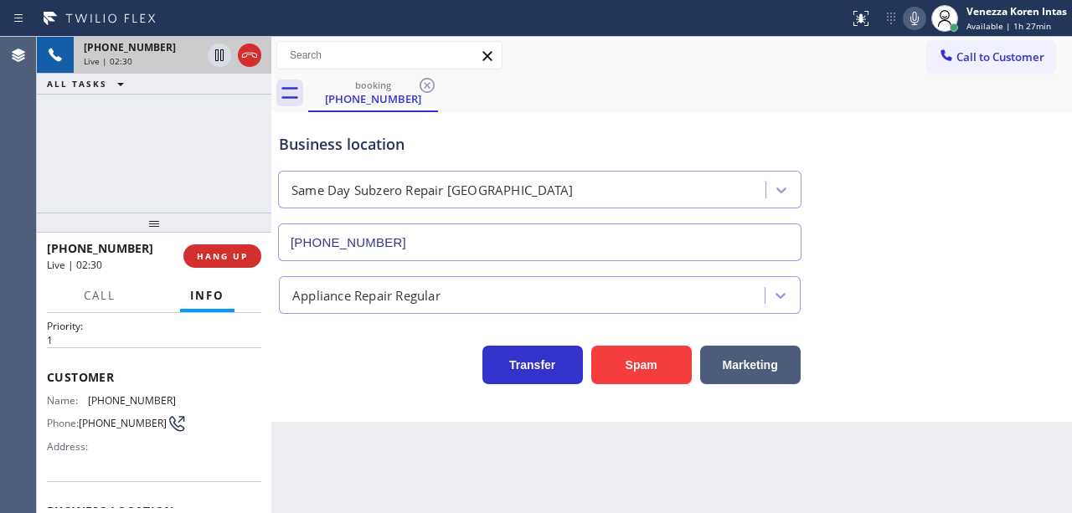
scroll to position [0, 0]
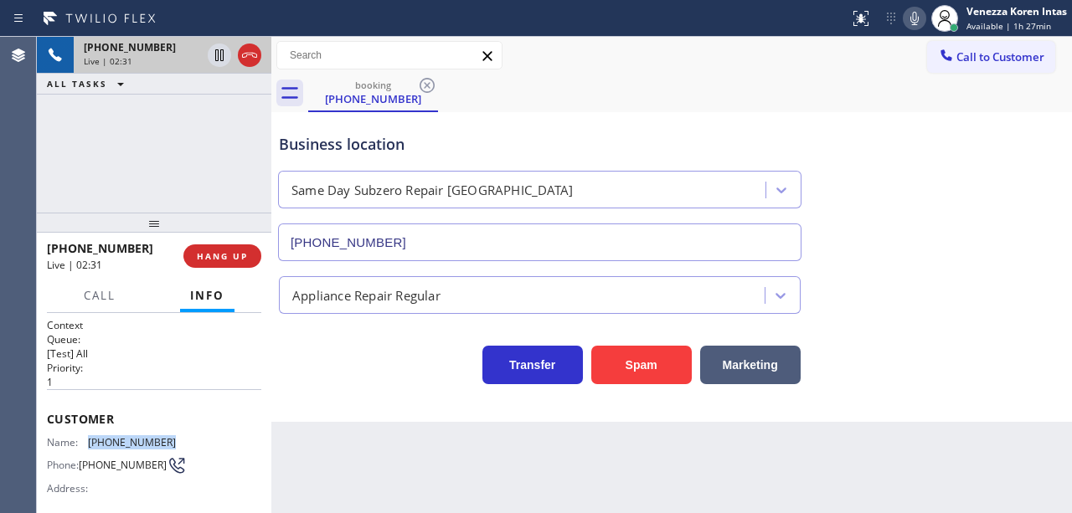
drag, startPoint x: 183, startPoint y: 434, endPoint x: 90, endPoint y: 435, distance: 93.0
click at [90, 436] on div "Name: (757) 839-5291 Phone: (757) 839-5291 Address:" at bounding box center [154, 469] width 214 height 66
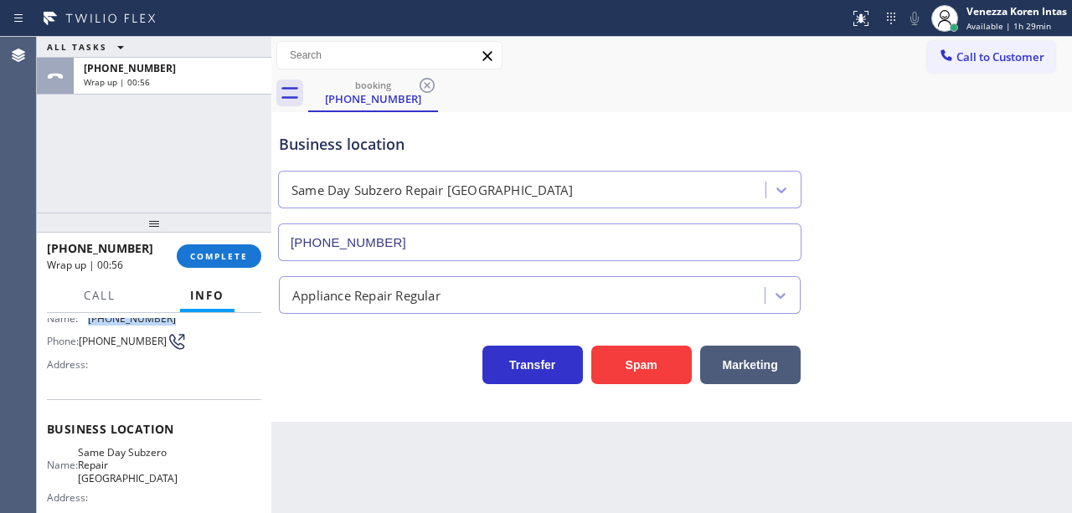
scroll to position [168, 0]
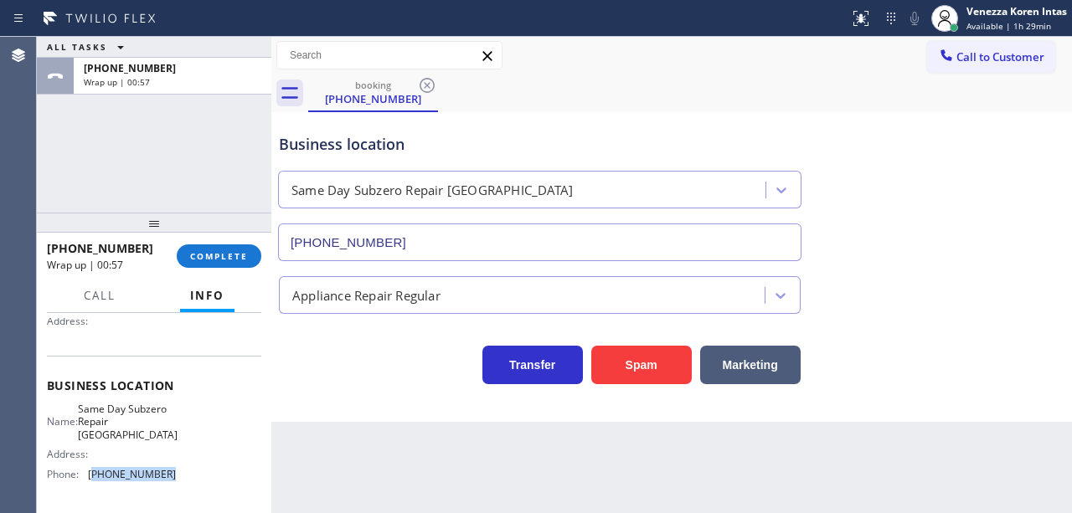
drag, startPoint x: 148, startPoint y: 467, endPoint x: 91, endPoint y: 466, distance: 57.0
click at [91, 466] on div "Name: Same Day Subzero Repair Lakewood Address: Phone: (720) 741-7377" at bounding box center [154, 445] width 214 height 85
click at [211, 257] on span "COMPLETE" at bounding box center [219, 256] width 58 height 12
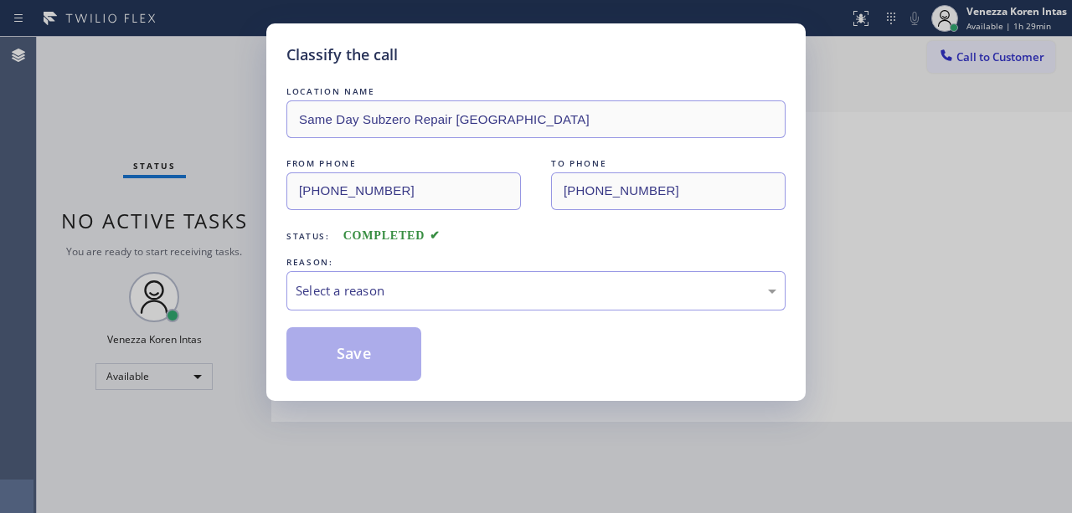
click at [400, 294] on div "Select a reason" at bounding box center [536, 290] width 481 height 19
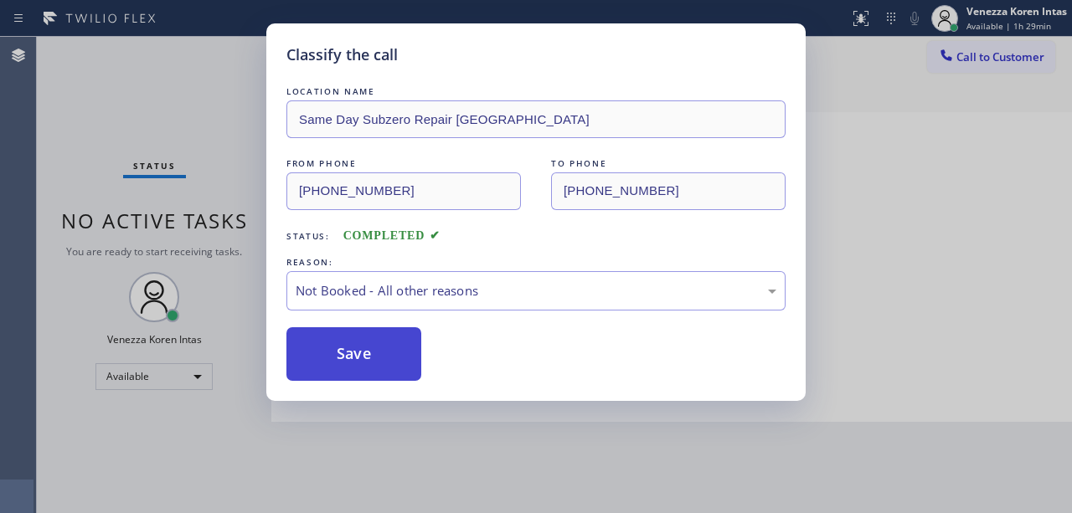
click at [377, 363] on button "Save" at bounding box center [353, 354] width 135 height 54
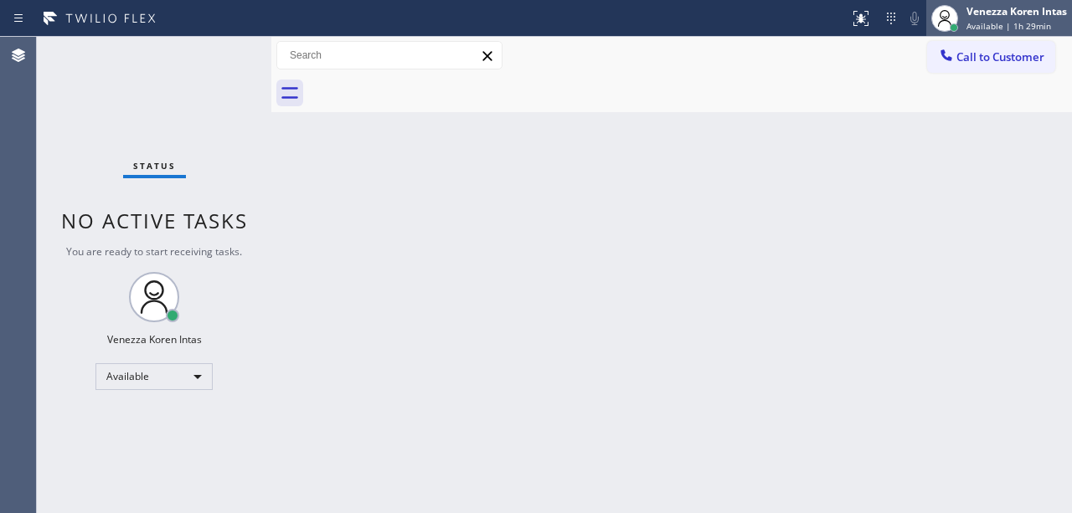
click at [996, 18] on div "Venezza Koren Intas Available | 1h 29min" at bounding box center [1017, 17] width 109 height 29
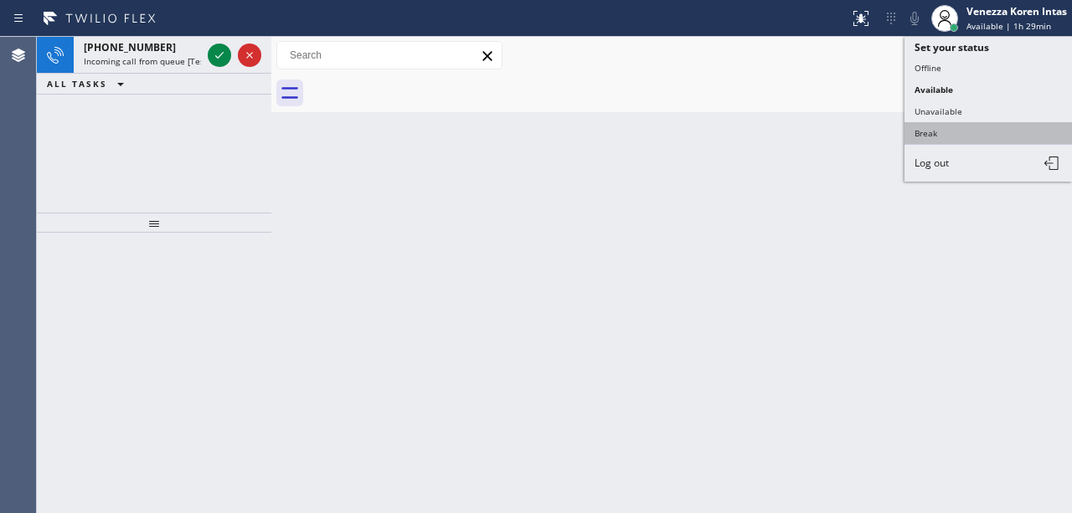
click at [929, 129] on button "Break" at bounding box center [989, 133] width 168 height 22
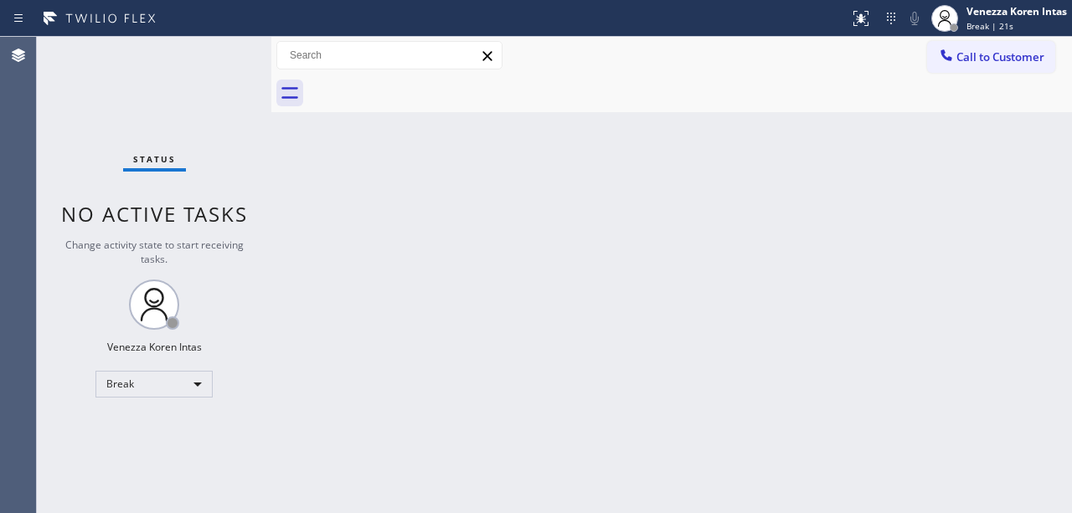
click at [450, 281] on div "Back to Dashboard Change Sender ID Customers Technicians Select a contact Outbo…" at bounding box center [671, 275] width 801 height 477
click at [491, 288] on div "Back to Dashboard Change Sender ID Customers Technicians Select a contact Outbo…" at bounding box center [671, 275] width 801 height 477
click at [312, 223] on div "Back to Dashboard Change Sender ID Customers Technicians Select a contact Outbo…" at bounding box center [671, 275] width 801 height 477
click at [513, 299] on div "Back to Dashboard Change Sender ID Customers Technicians Select a contact Outbo…" at bounding box center [671, 275] width 801 height 477
click at [441, 193] on div "Back to Dashboard Change Sender ID Customers Technicians Select a contact Outbo…" at bounding box center [671, 275] width 801 height 477
